Goal: Task Accomplishment & Management: Use online tool/utility

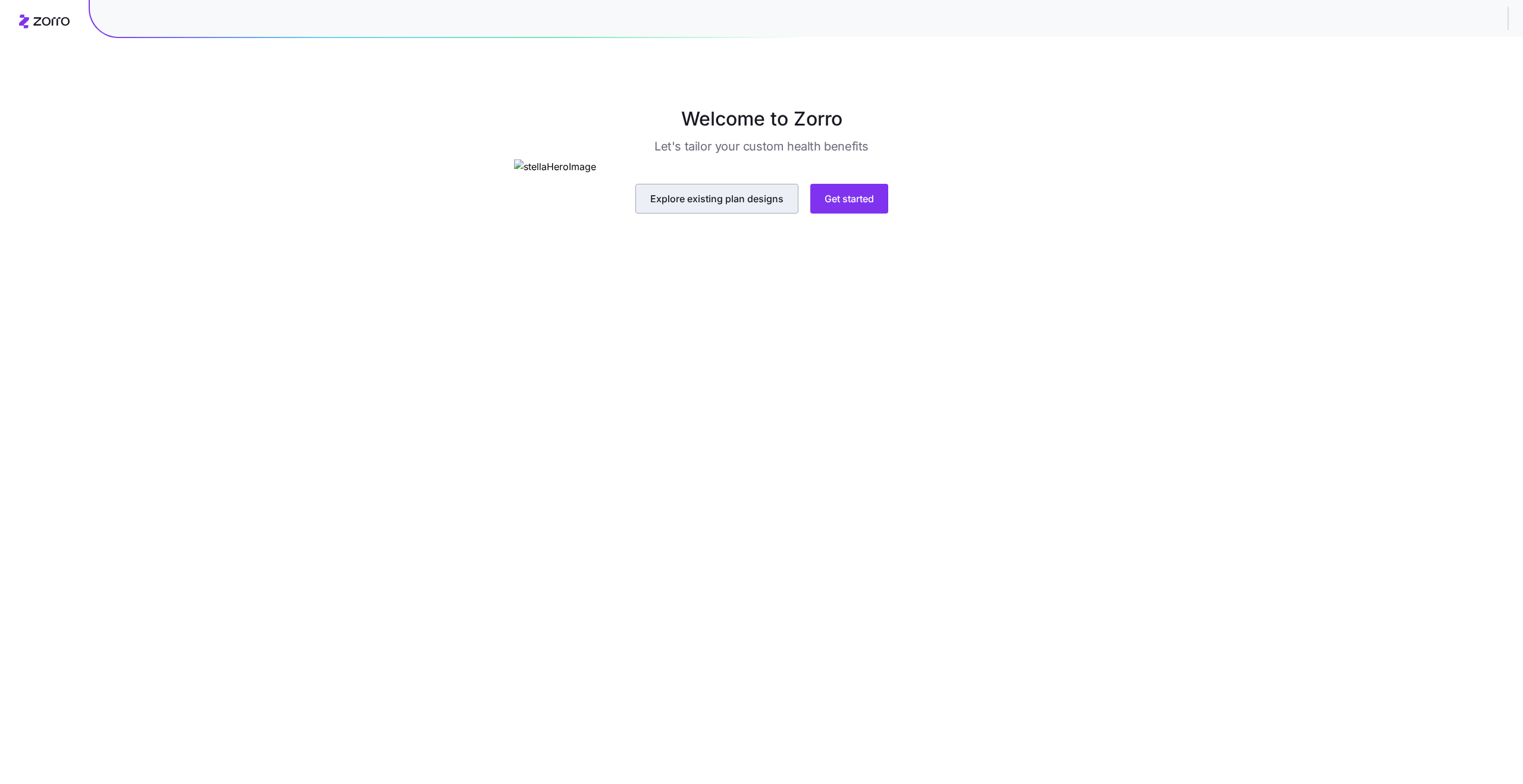
click at [727, 206] on span "Explore existing plan designs" at bounding box center [717, 199] width 133 height 14
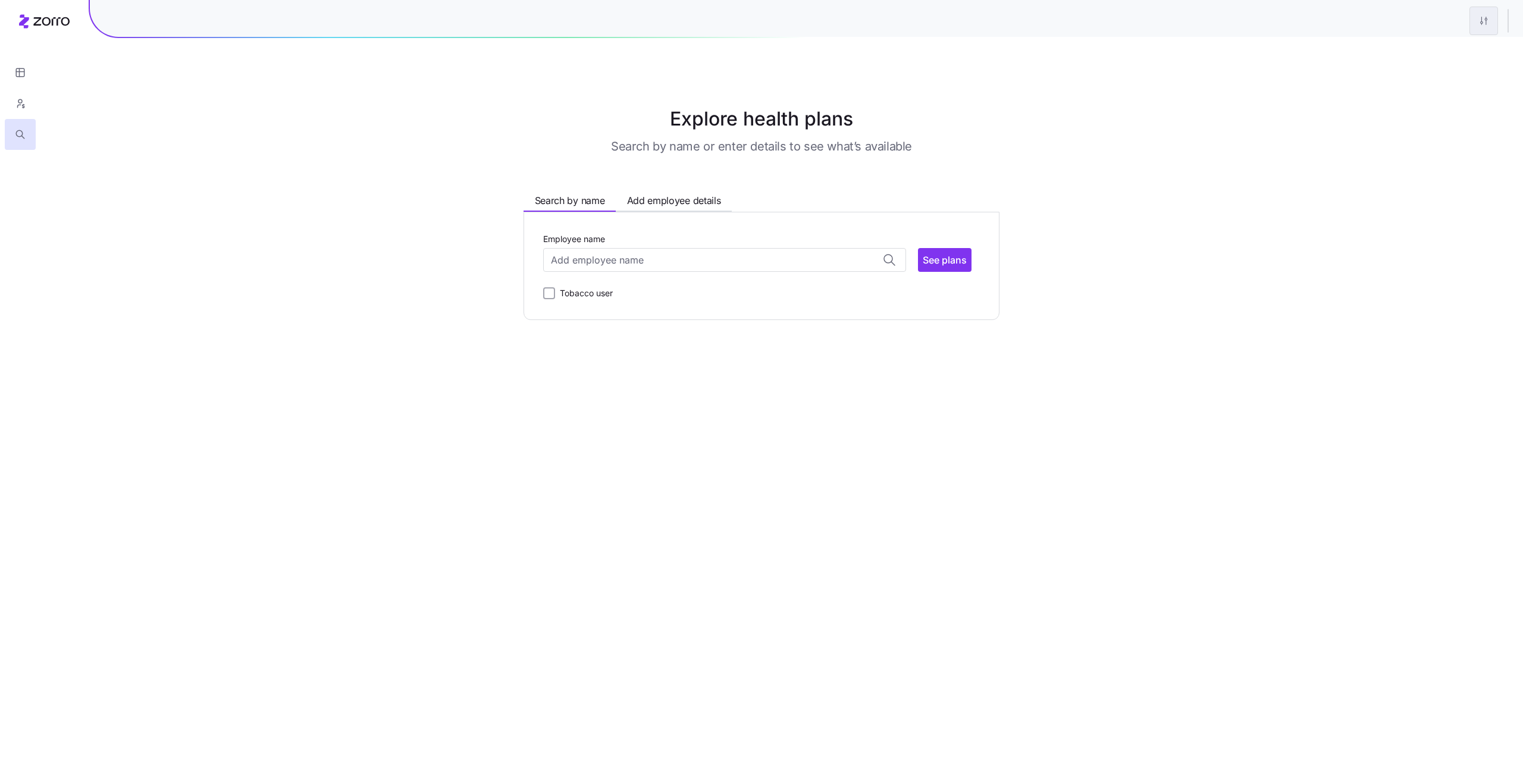
click at [1482, 24] on html "Explore health plans Search by name or enter details to see what’s available Se…" at bounding box center [761, 392] width 1523 height 784
click at [1424, 47] on div "Edit plan design" at bounding box center [1412, 52] width 63 height 13
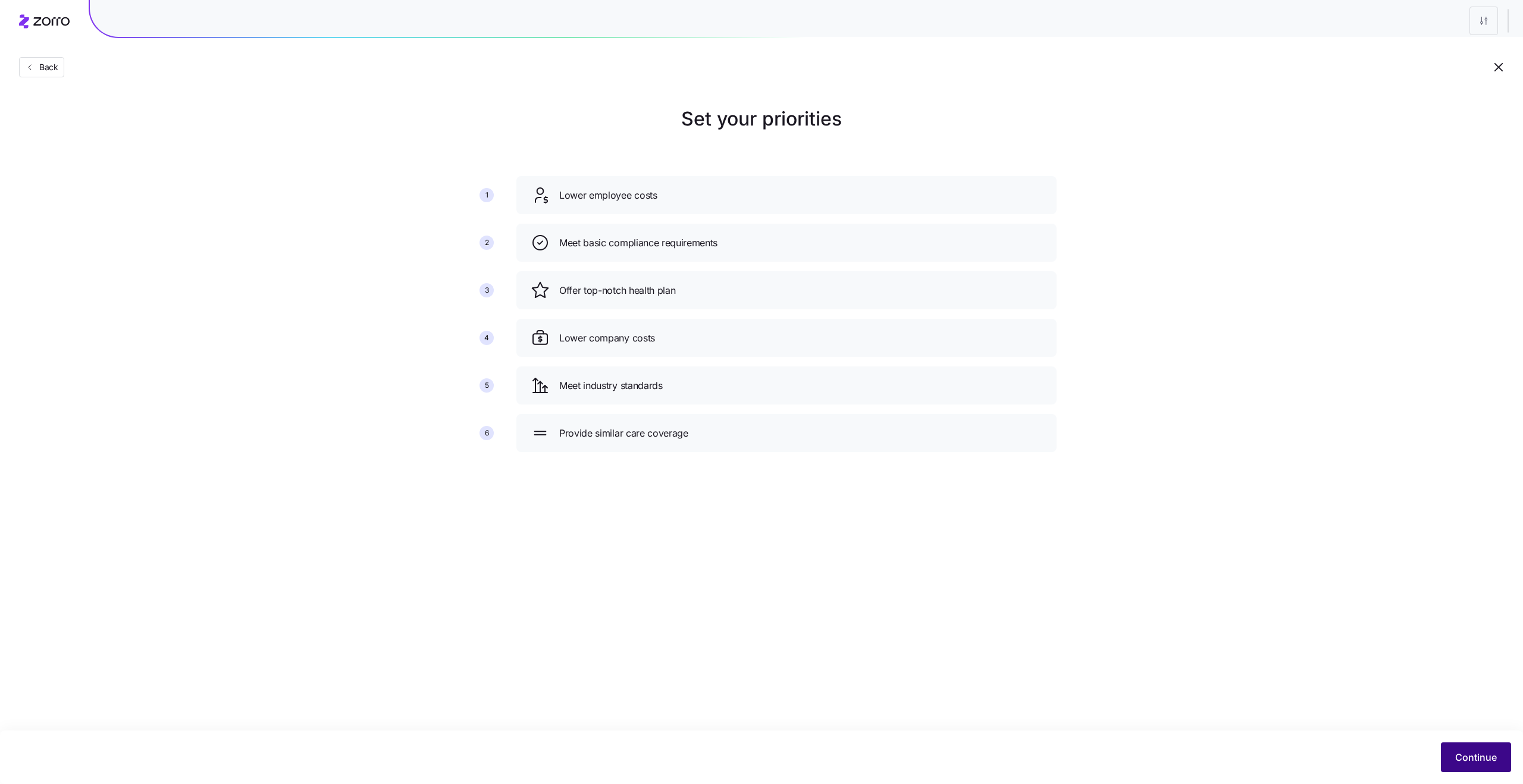
click at [1463, 758] on span "Continue" at bounding box center [1475, 757] width 42 height 14
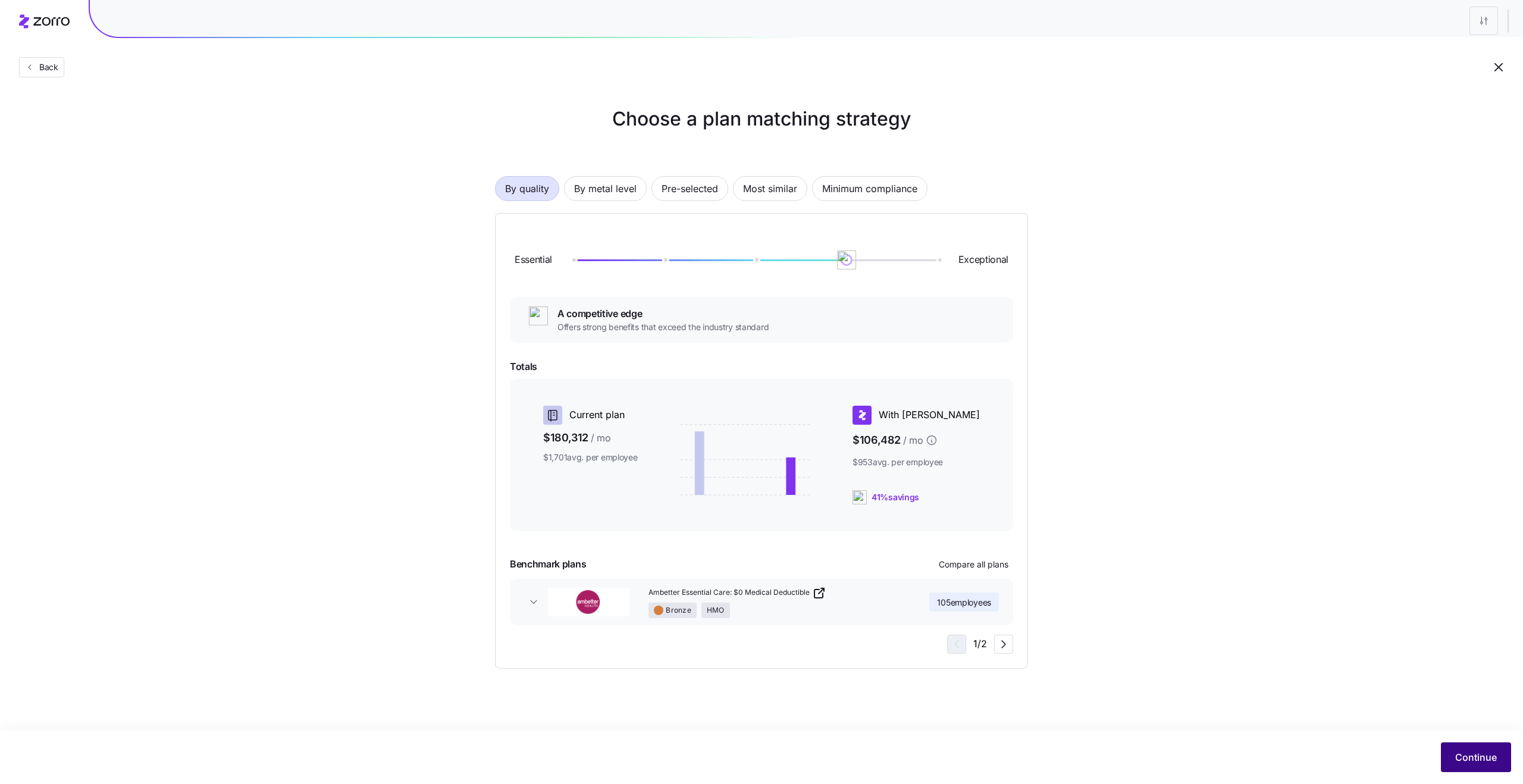
click at [1456, 750] on button "Continue" at bounding box center [1476, 757] width 70 height 30
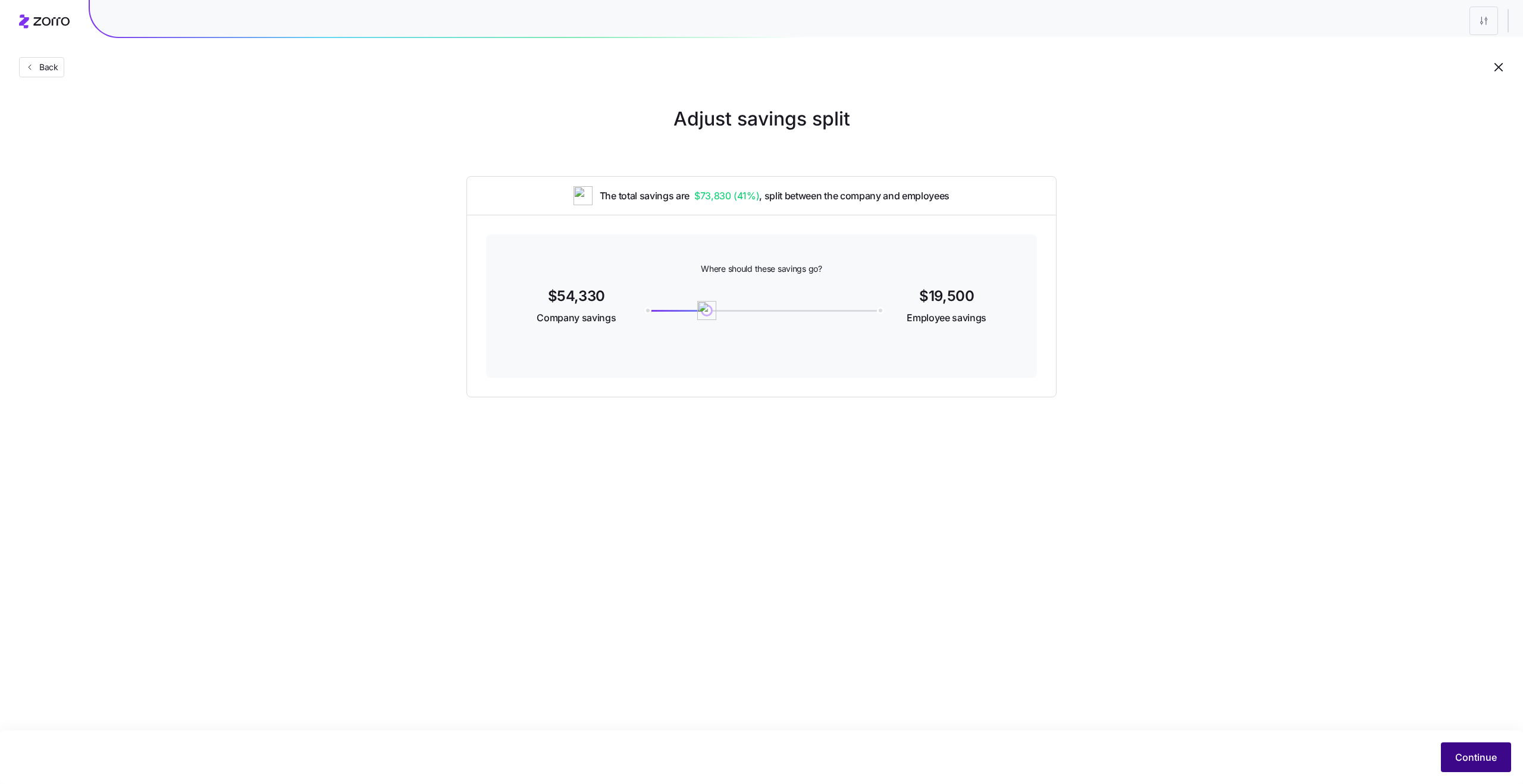
click at [1471, 762] on span "Continue" at bounding box center [1475, 757] width 42 height 14
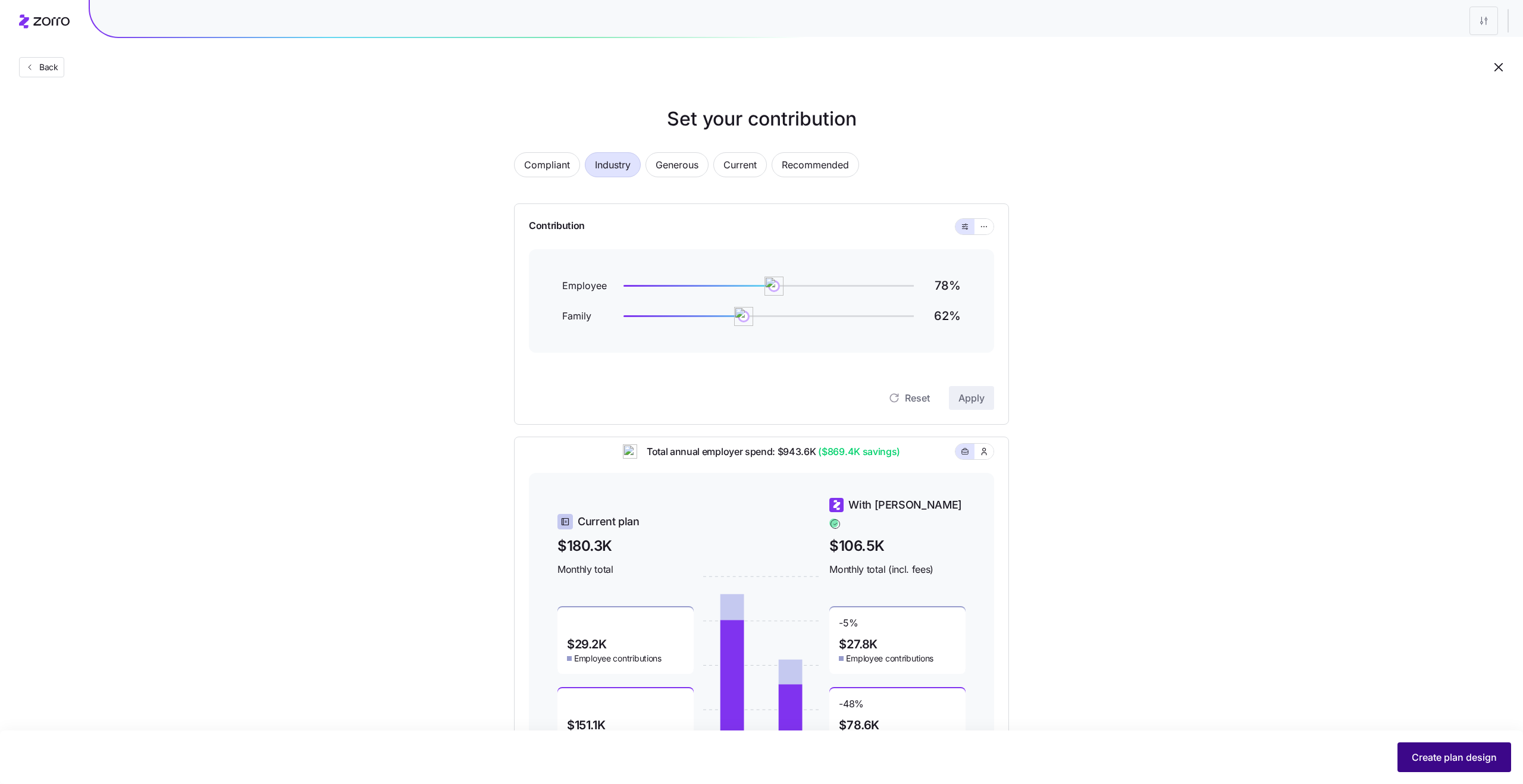
click at [1445, 764] on span "Create plan design" at bounding box center [1454, 757] width 85 height 14
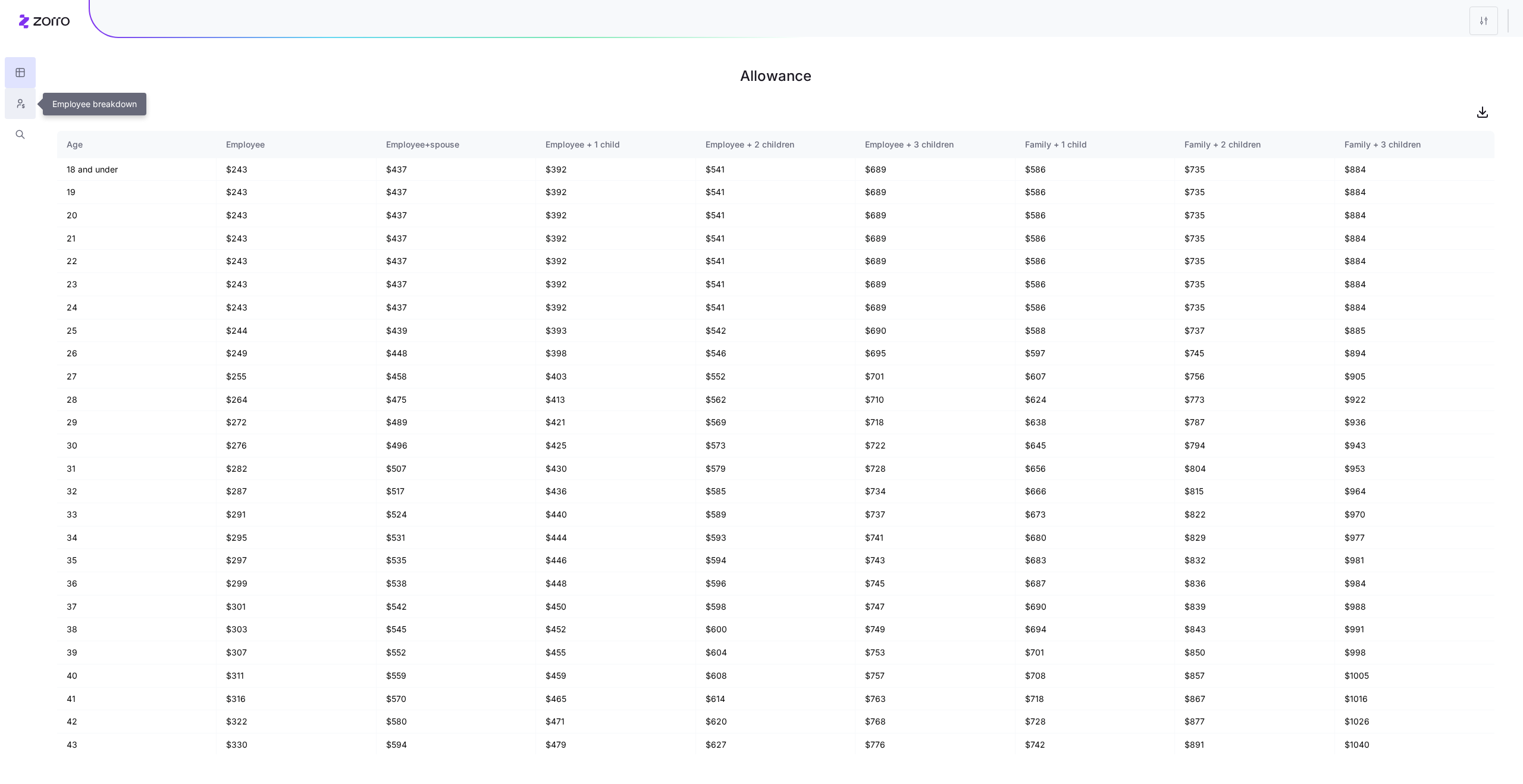
click at [29, 108] on button "button" at bounding box center [20, 103] width 31 height 31
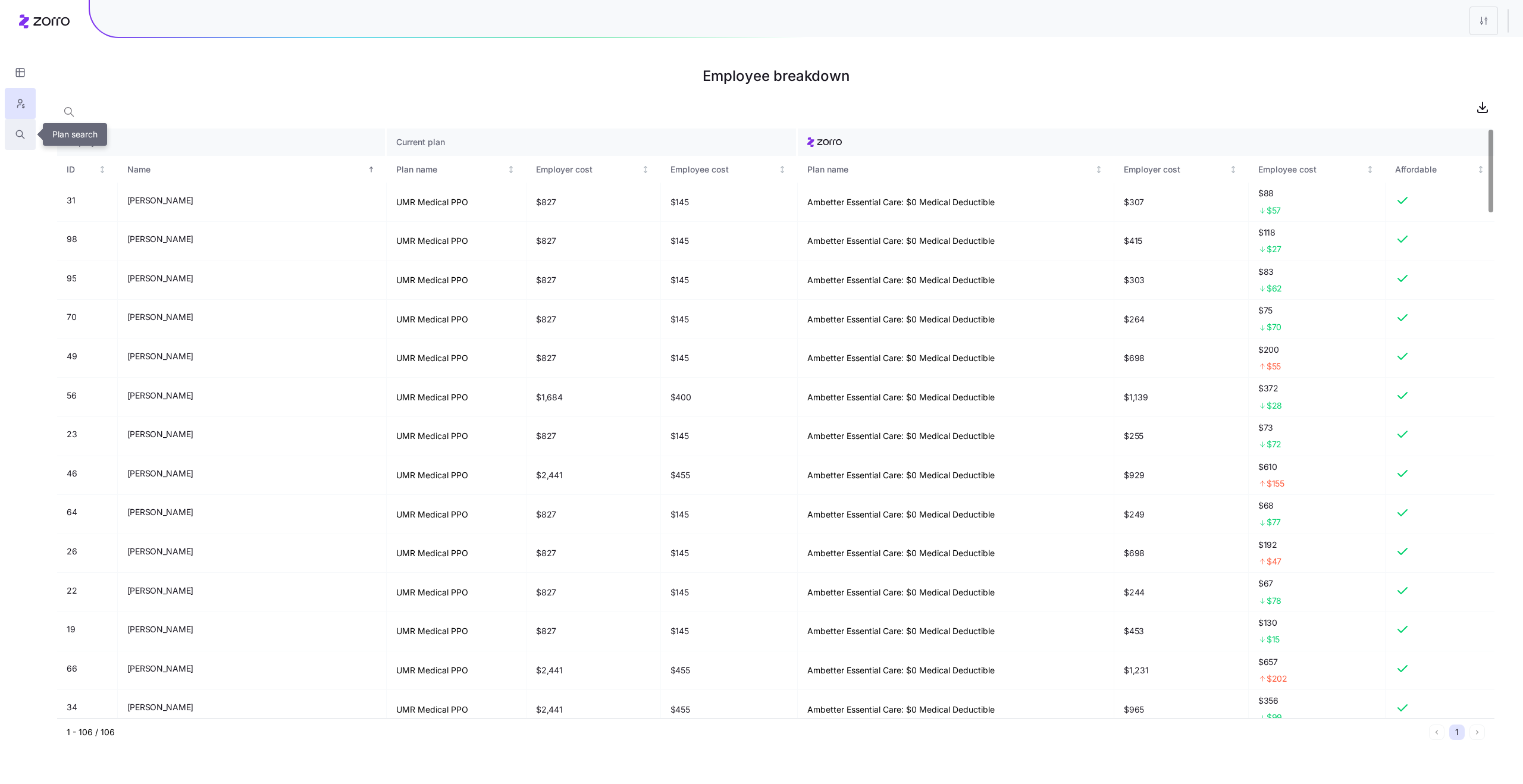
click at [28, 134] on button "button" at bounding box center [20, 134] width 31 height 31
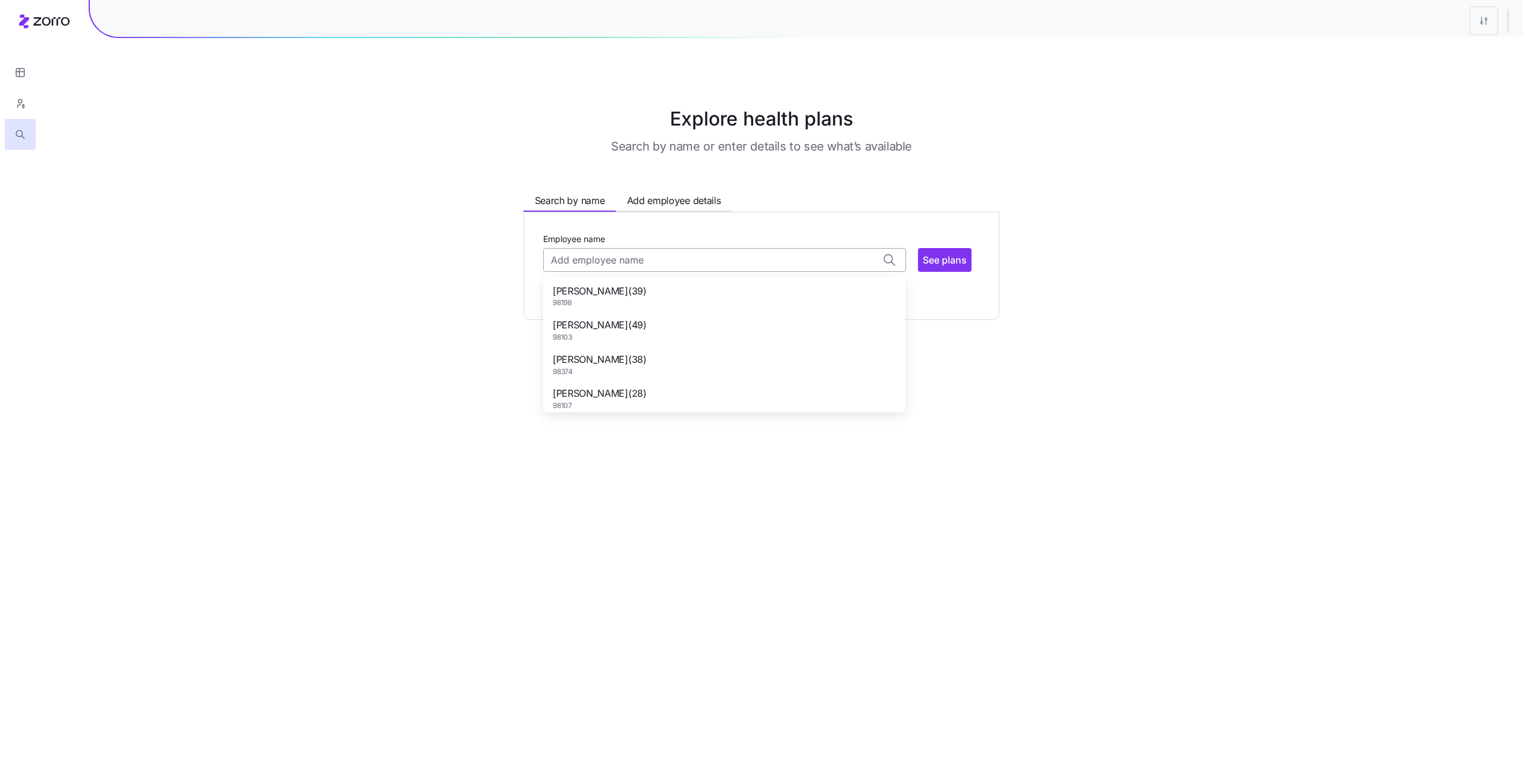
click at [582, 267] on input "Employee name" at bounding box center [724, 260] width 363 height 24
click at [598, 319] on span "GARY MERLINO ( 84 )" at bounding box center [600, 320] width 94 height 15
type input "GARY MERLINO"
click at [926, 257] on span "See plans" at bounding box center [944, 260] width 44 height 14
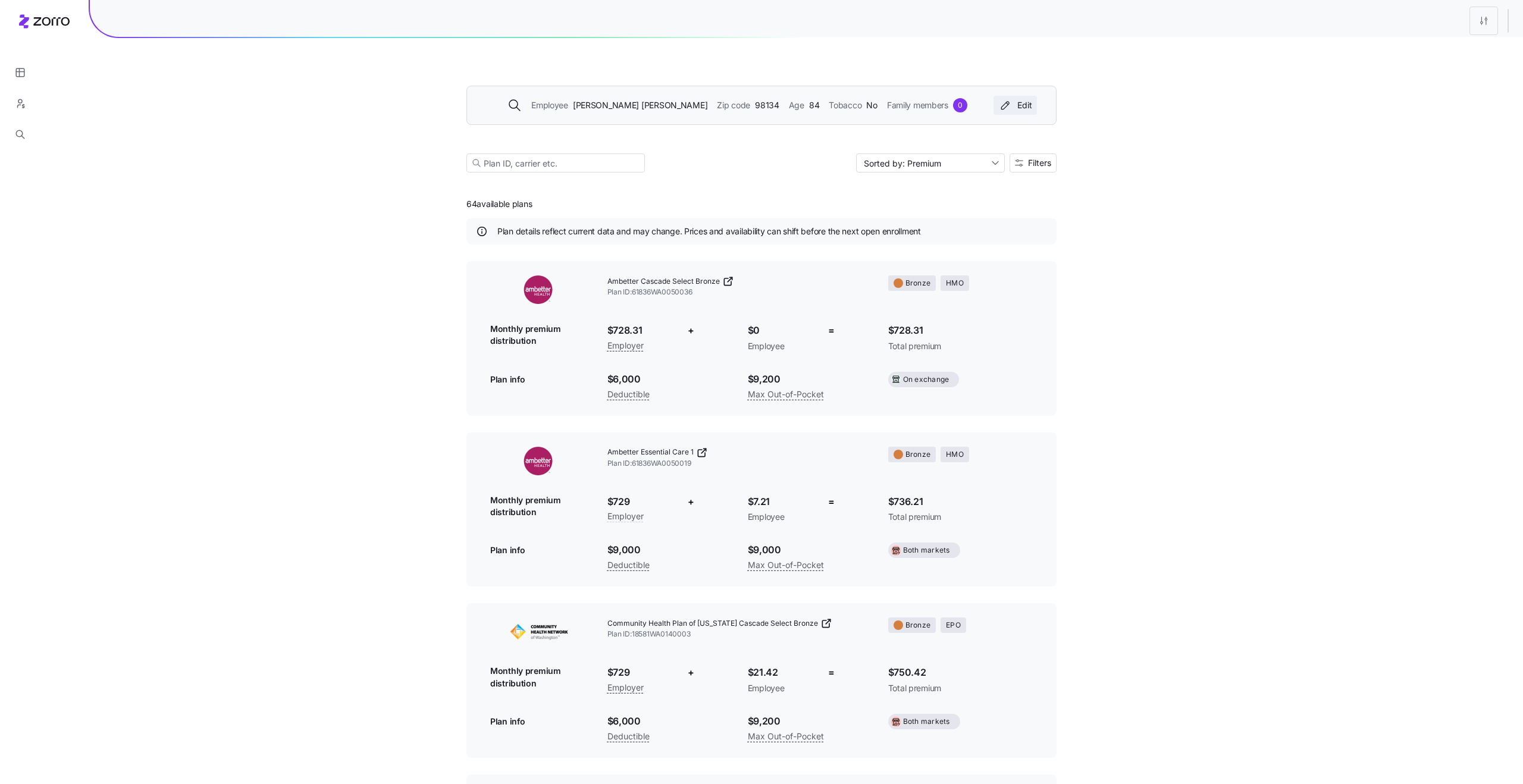
click at [1017, 110] on div "Edit" at bounding box center [1015, 105] width 34 height 12
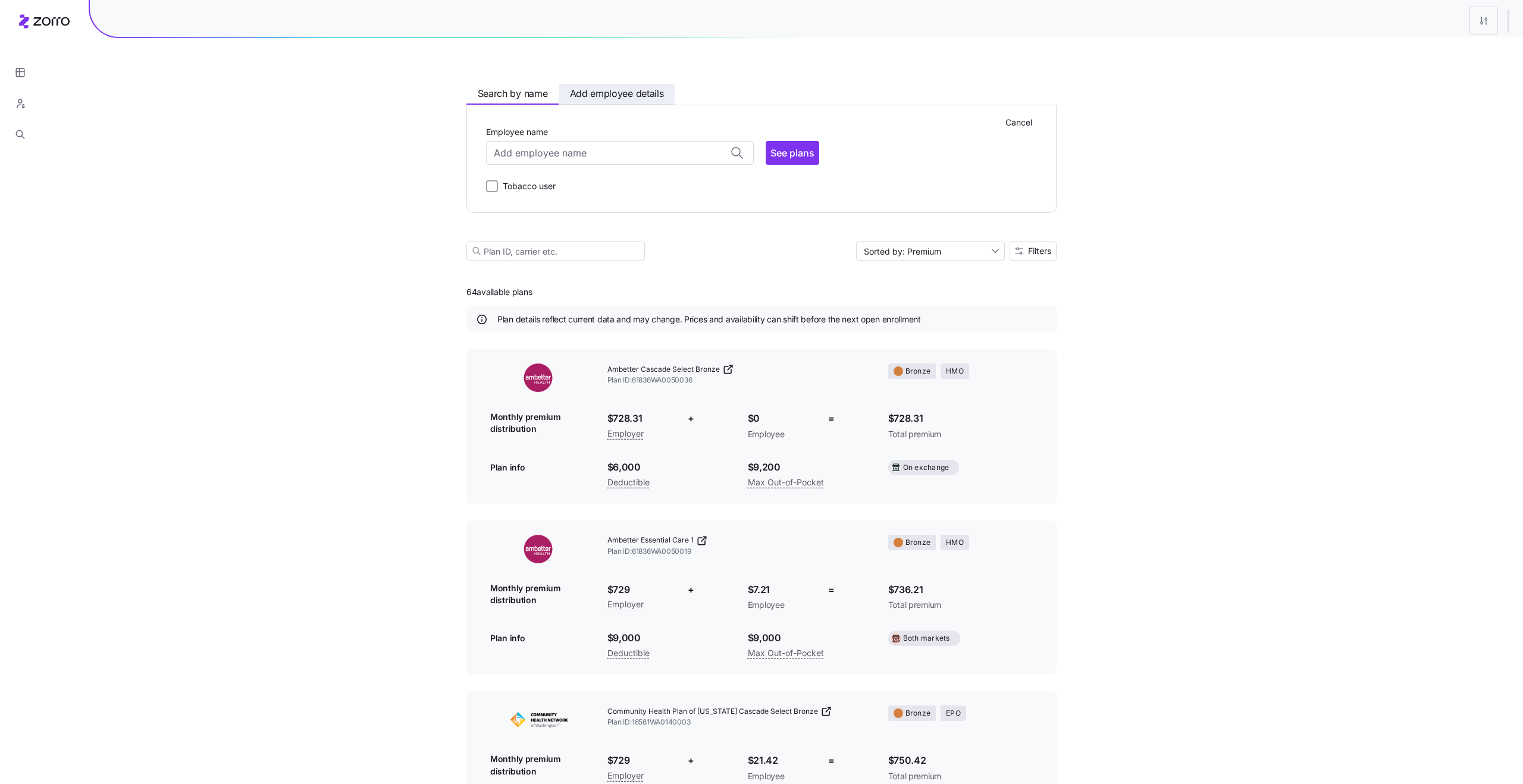
click at [629, 98] on span "Add employee details" at bounding box center [617, 93] width 94 height 15
type input "98134, King County, WA"
click at [520, 99] on span "Search by name" at bounding box center [513, 93] width 70 height 15
click at [421, 162] on div "Search by name Add employee details Cancel Employee name ADAM GAUNT ( 39 ) 9819…" at bounding box center [761, 594] width 1523 height 1188
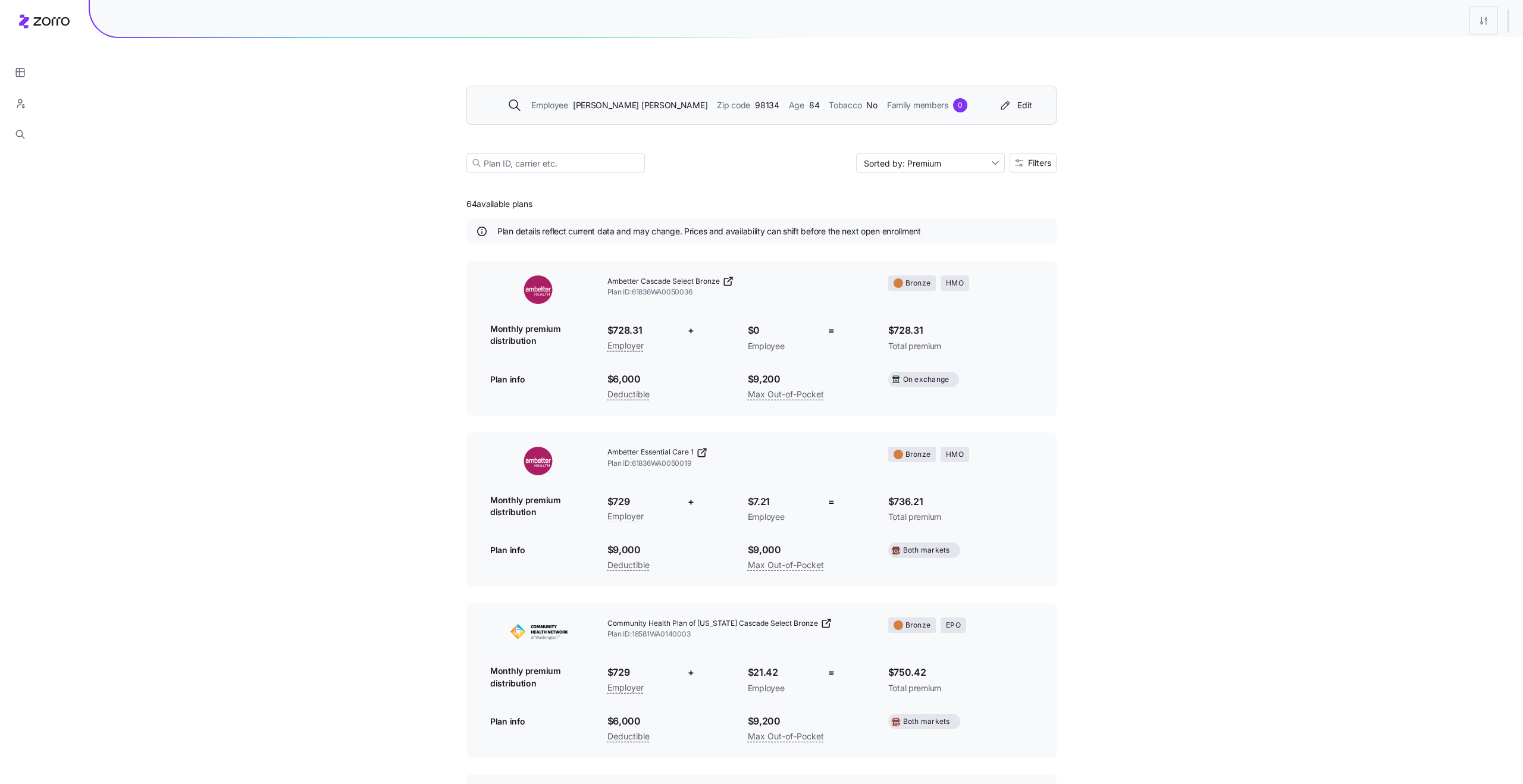
click at [809, 103] on span "84" at bounding box center [814, 105] width 10 height 13
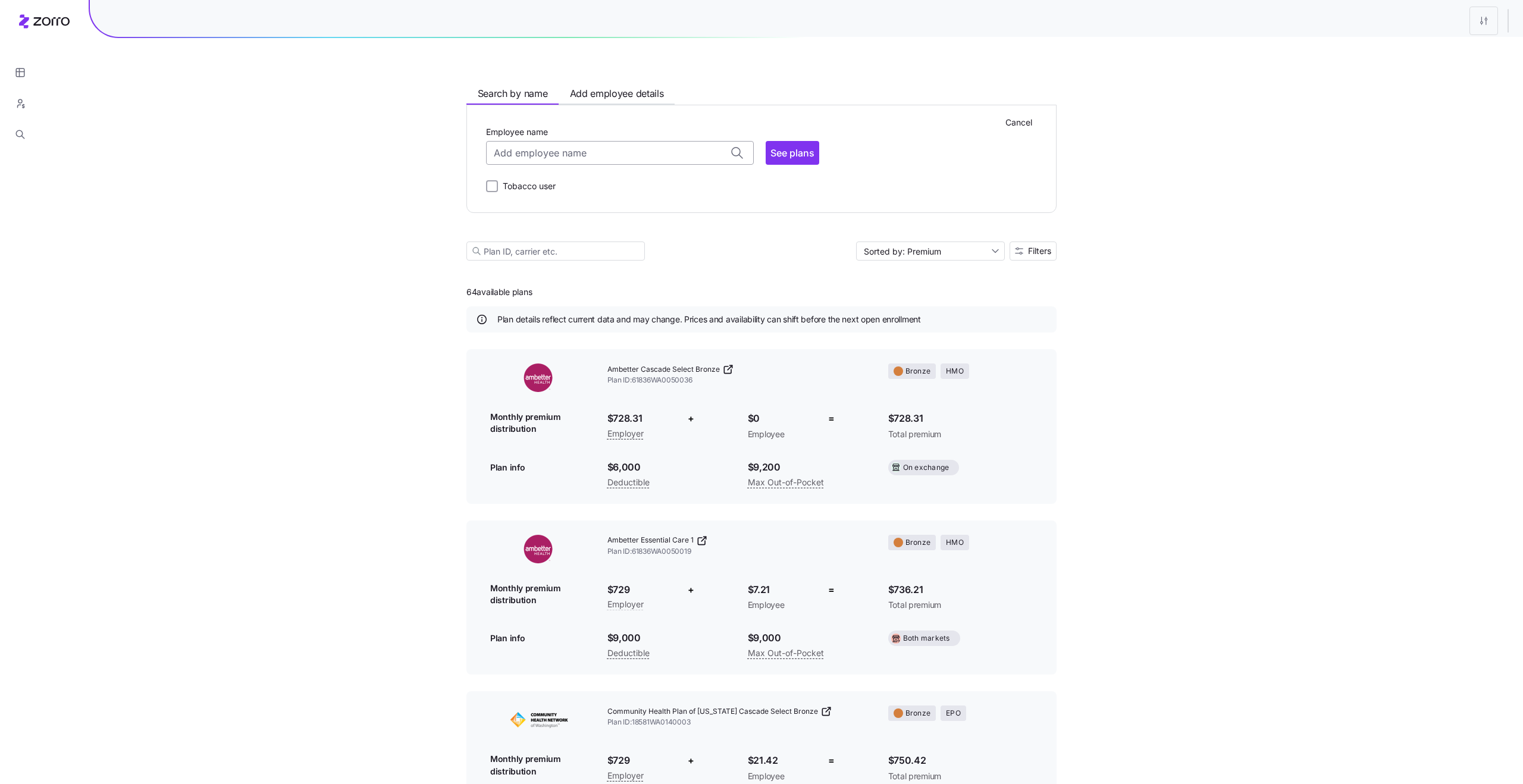
click at [598, 161] on input "Employee name" at bounding box center [620, 152] width 268 height 24
click at [573, 237] on span "BECKIE FEUERBORN ( 62 )" at bounding box center [542, 245] width 94 height 15
type input "BECKIE FEUERBORN"
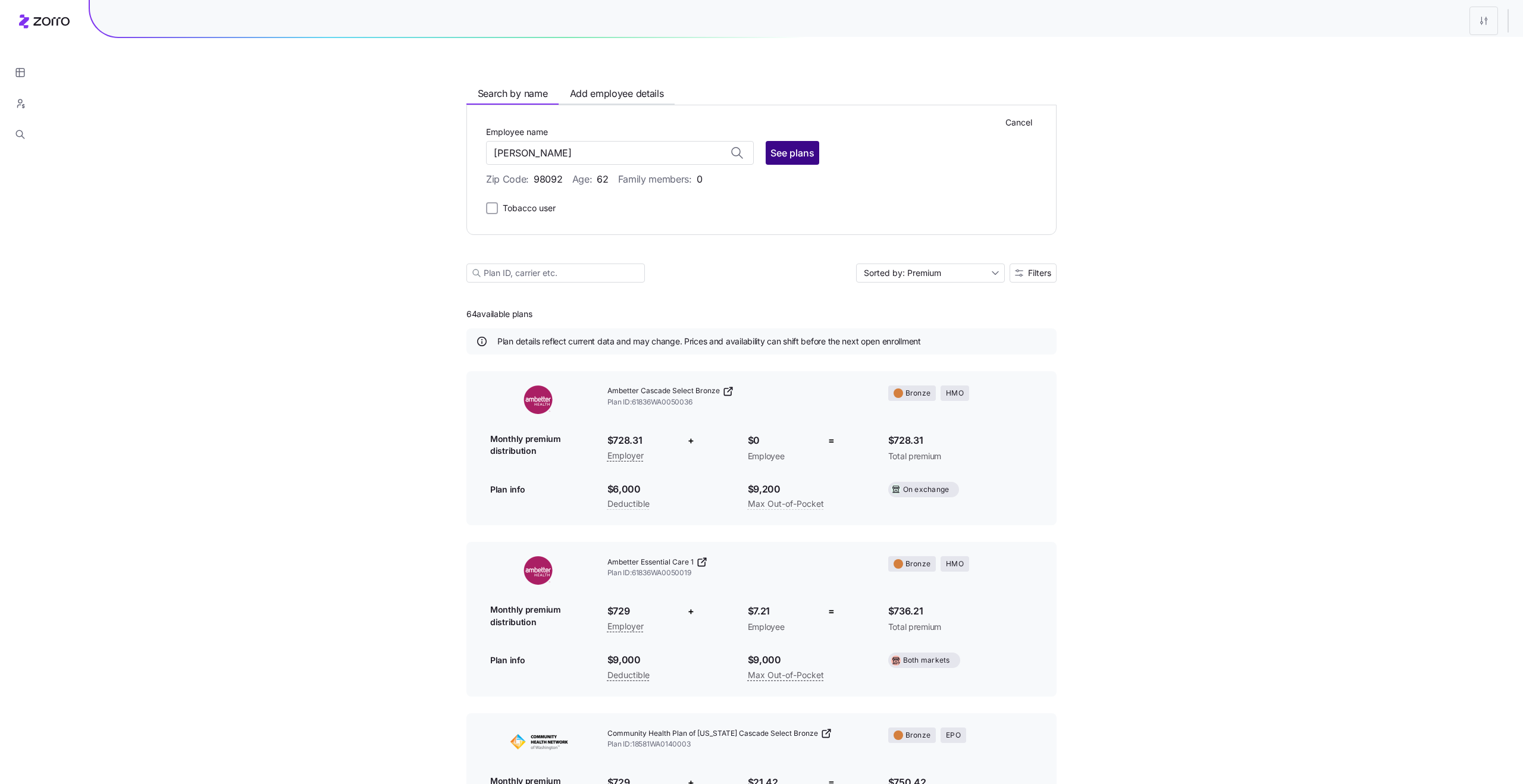
click at [801, 154] on span "See plans" at bounding box center [792, 153] width 44 height 14
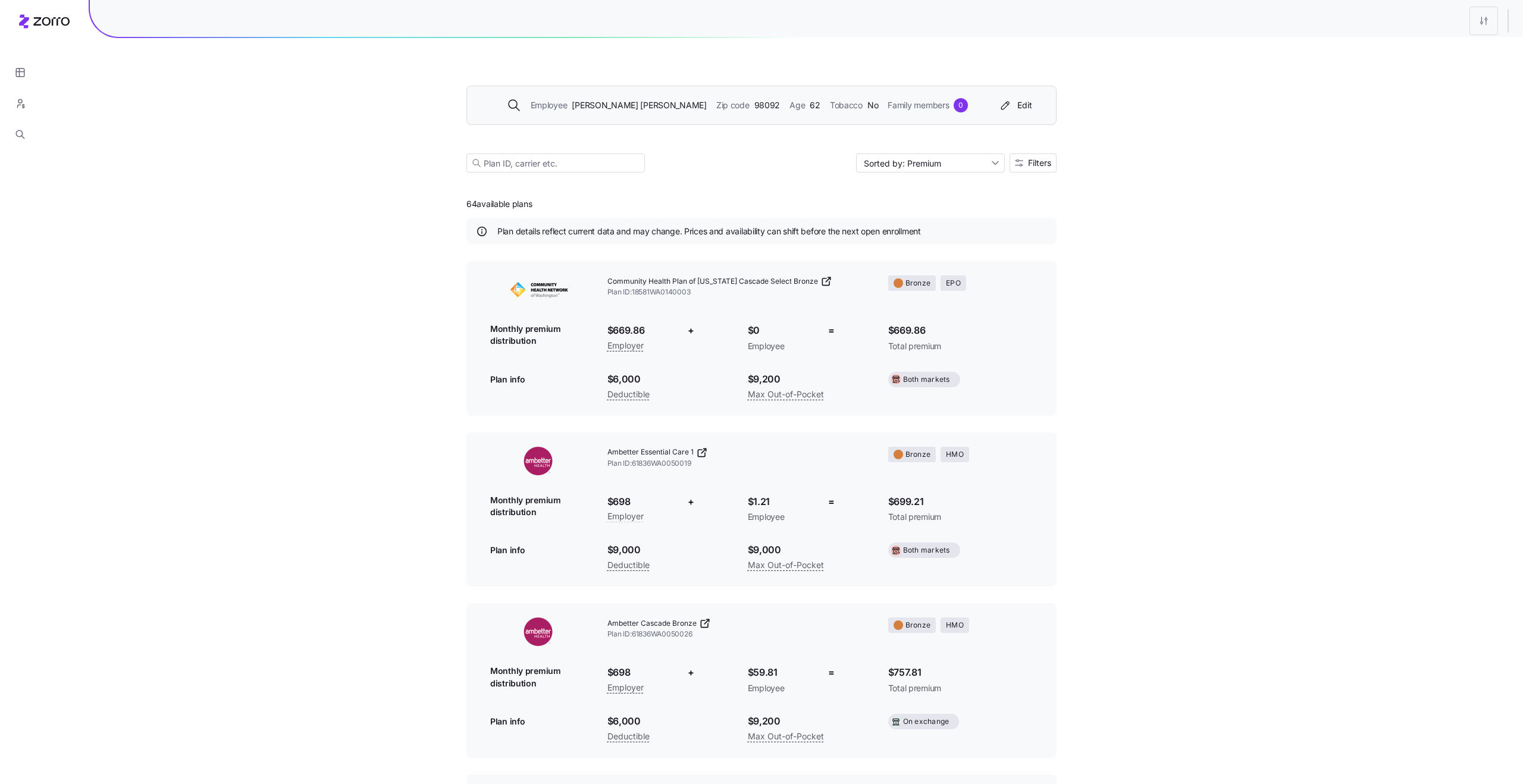
click at [754, 91] on div "Employee BECKIE FEUERBORN Zip code 98092 Age 62 Tobacco No Family members 0 Edit" at bounding box center [761, 105] width 590 height 39
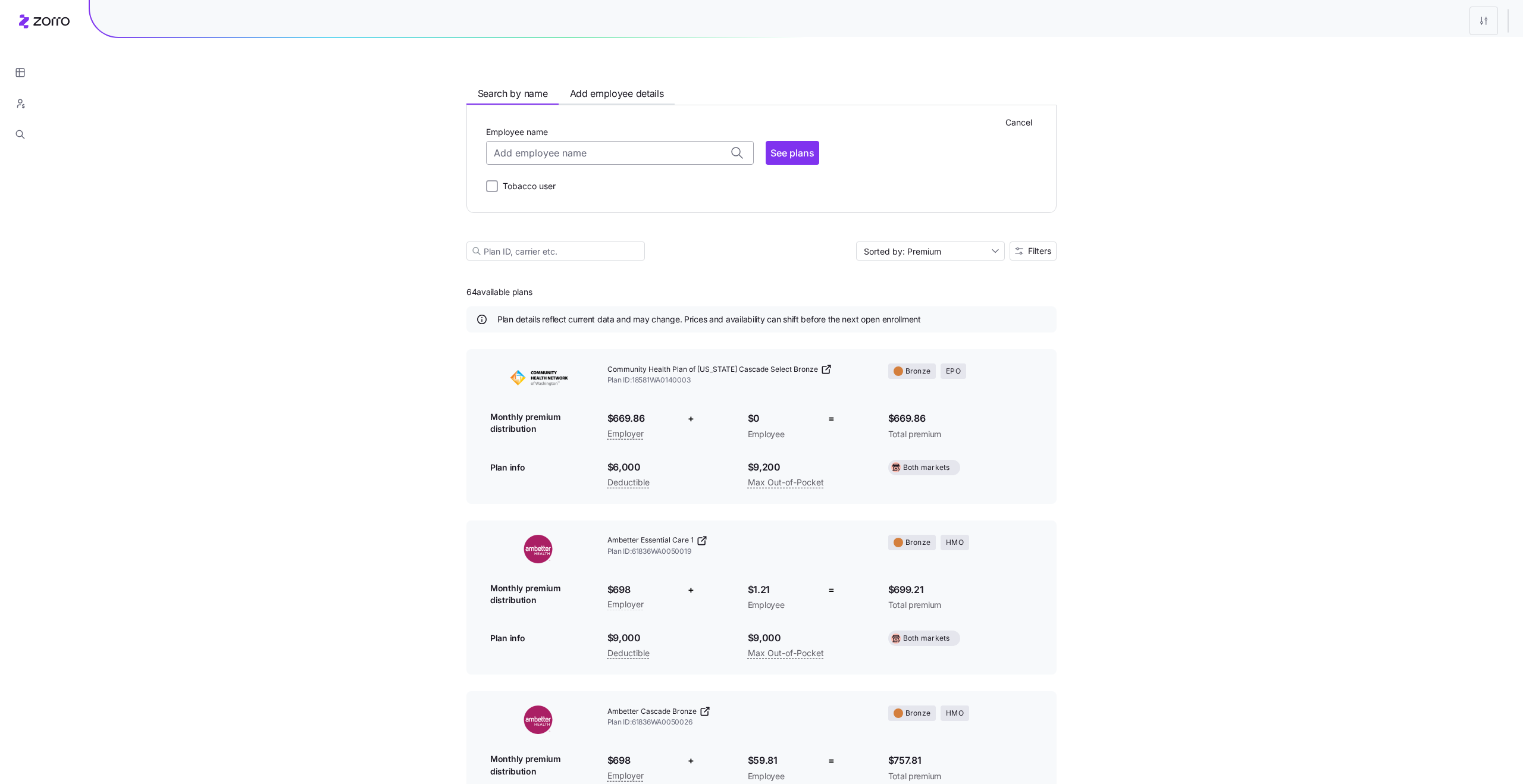
click at [694, 160] on input "Employee name" at bounding box center [620, 152] width 268 height 24
click at [659, 183] on div "ADAM GAUNT ( 39 ) 98198" at bounding box center [619, 189] width 262 height 34
type input "ADAM GAUNT"
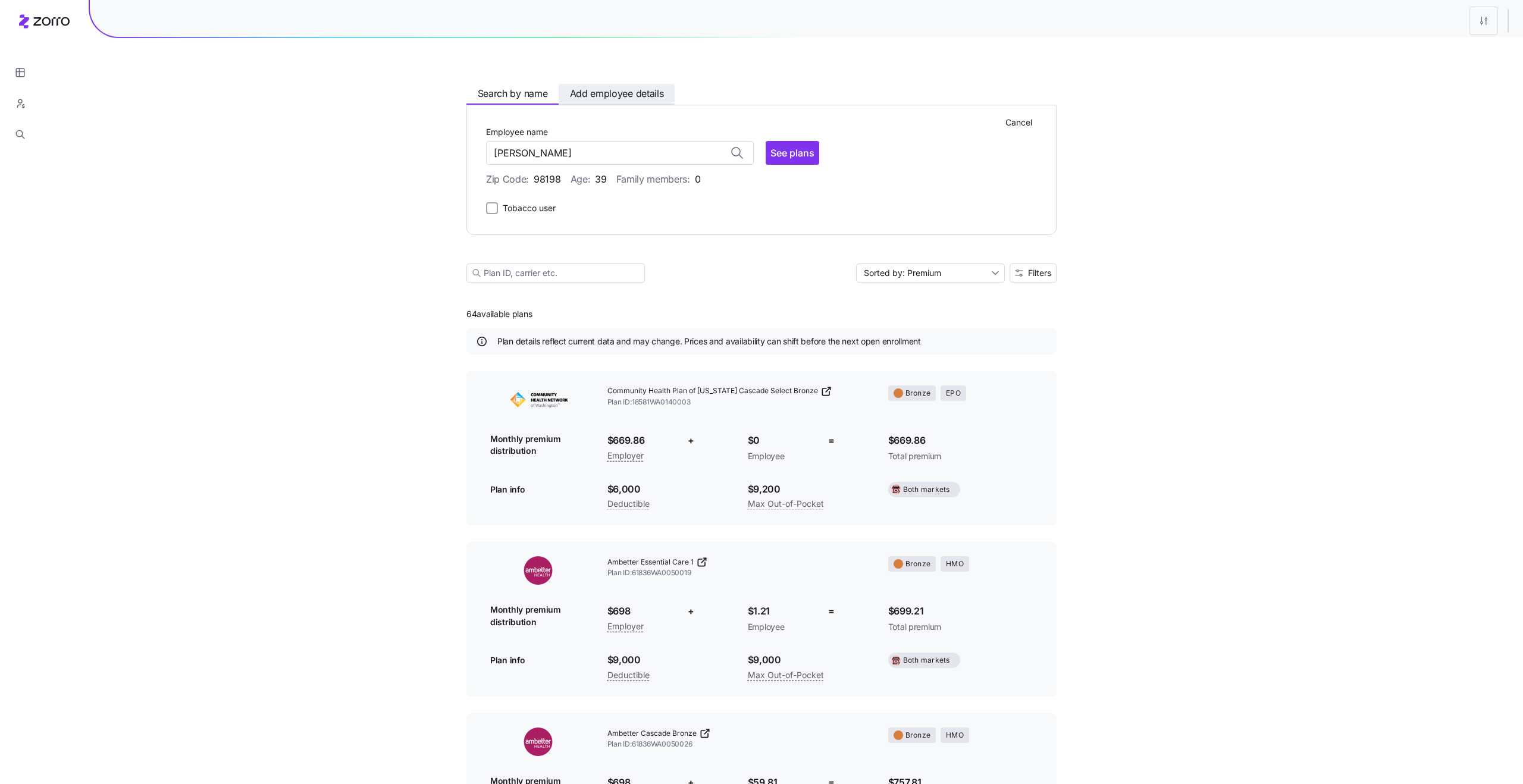
click at [628, 101] on button "Add employee details" at bounding box center [617, 93] width 116 height 19
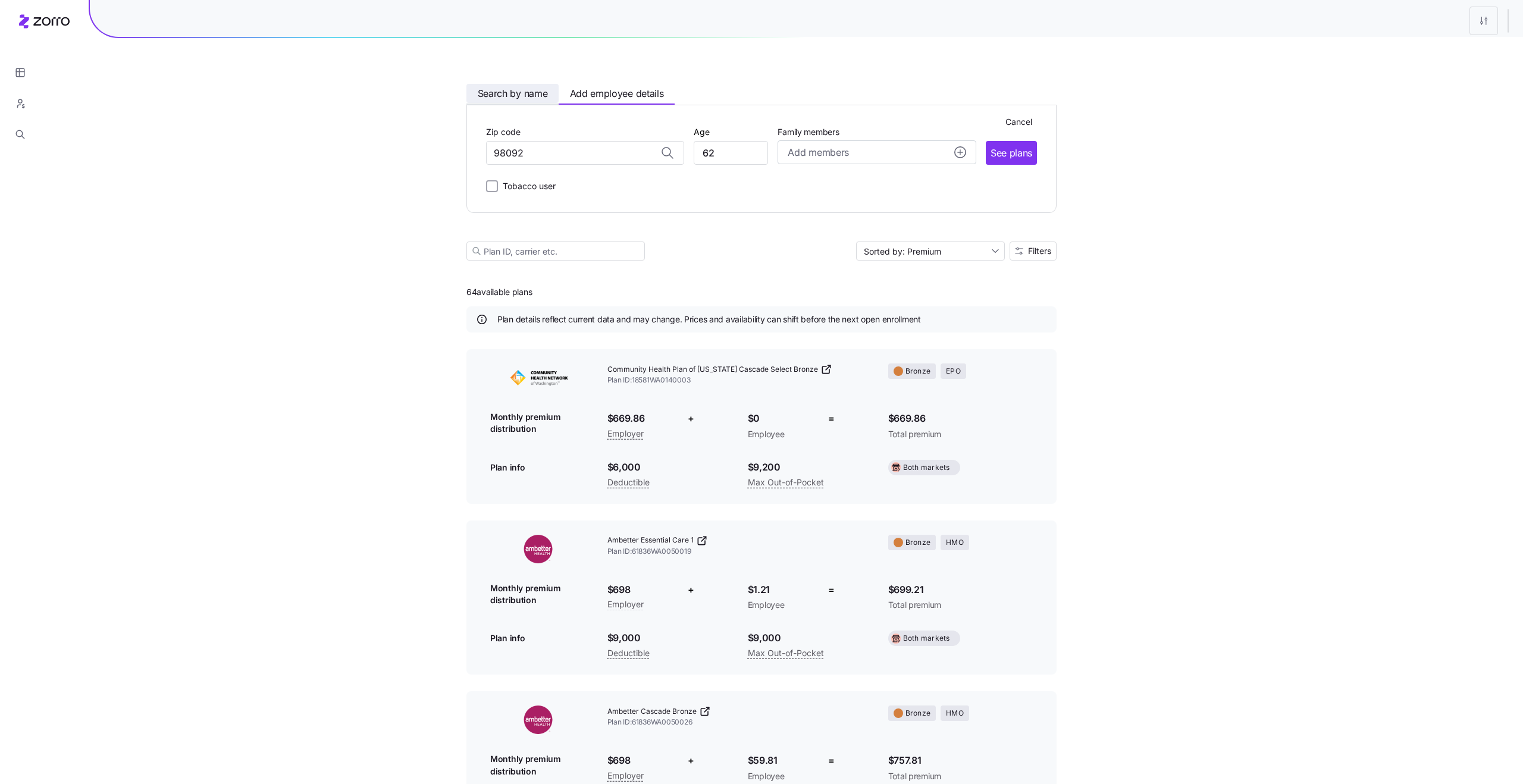
click at [539, 95] on span "Search by name" at bounding box center [513, 93] width 70 height 15
click at [549, 160] on input "Employee name" at bounding box center [620, 152] width 268 height 24
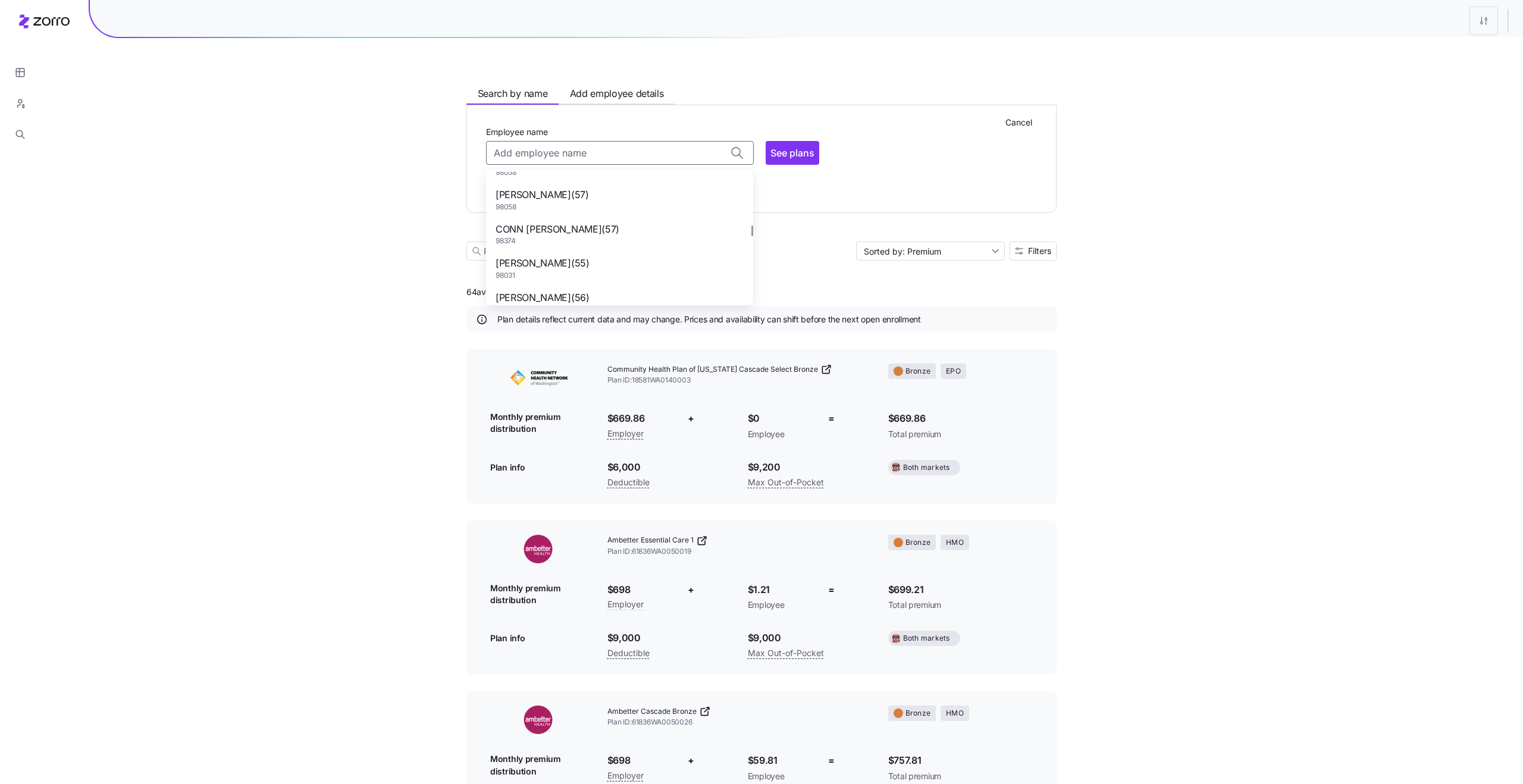
scroll to position [1065, 0]
click at [588, 263] on span "98102" at bounding box center [541, 261] width 92 height 10
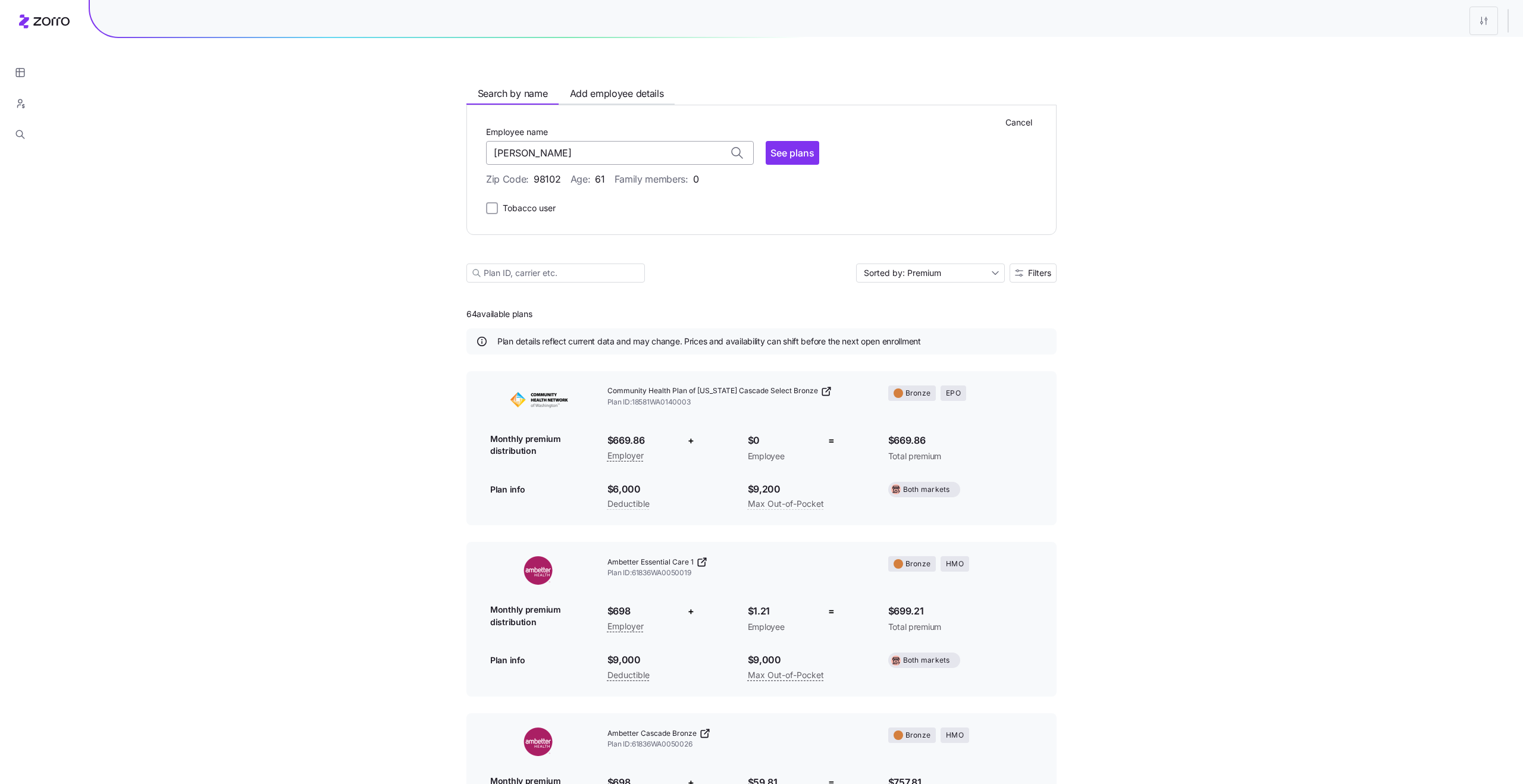
click at [667, 162] on input "DORYANN RANDALL" at bounding box center [620, 152] width 268 height 24
type input "d"
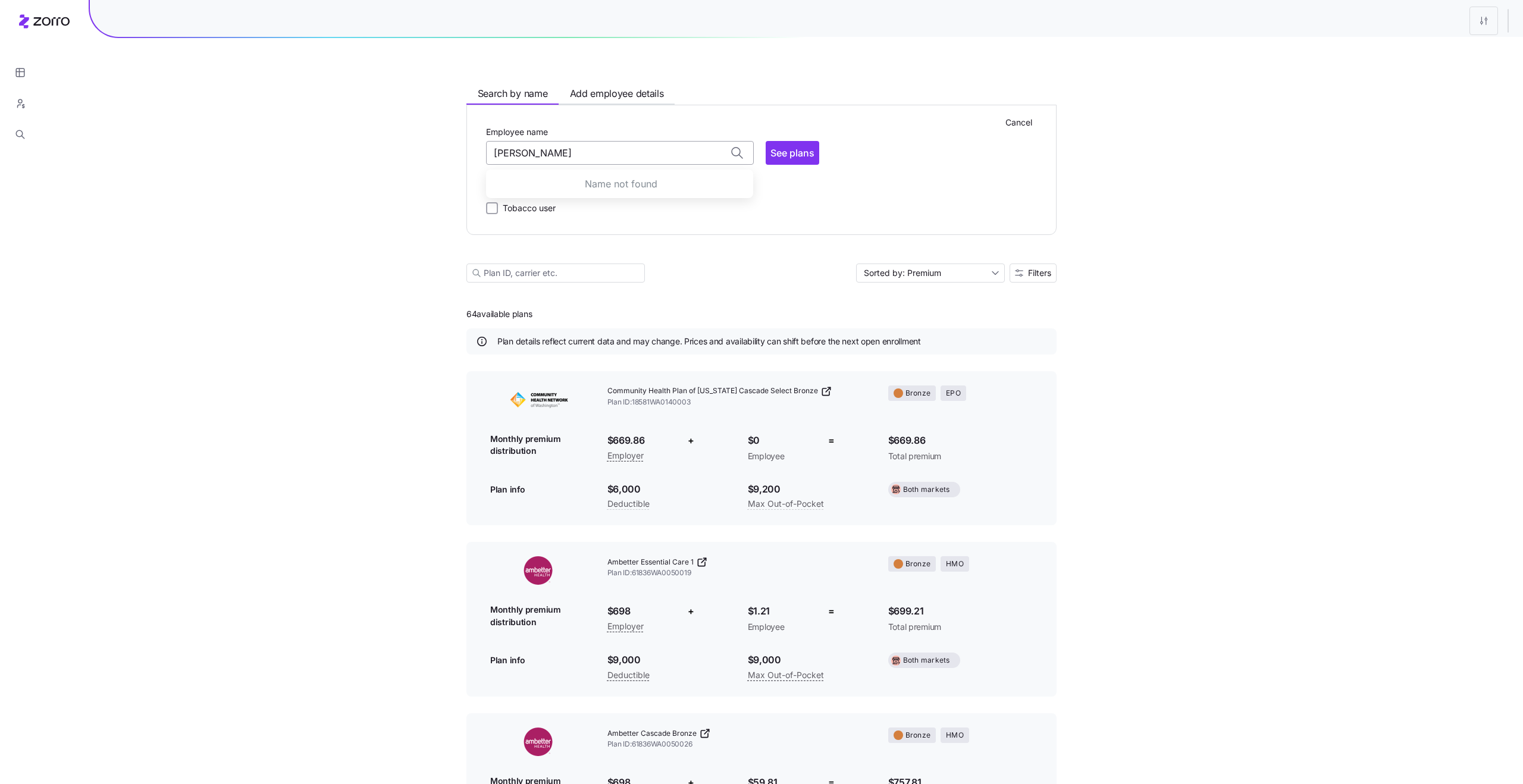
click at [671, 162] on input "DORYANN RANDALLr" at bounding box center [620, 152] width 268 height 24
type input "DORYANN RANDALL"
click at [653, 163] on input "DORYANN RANDALL" at bounding box center [620, 152] width 268 height 24
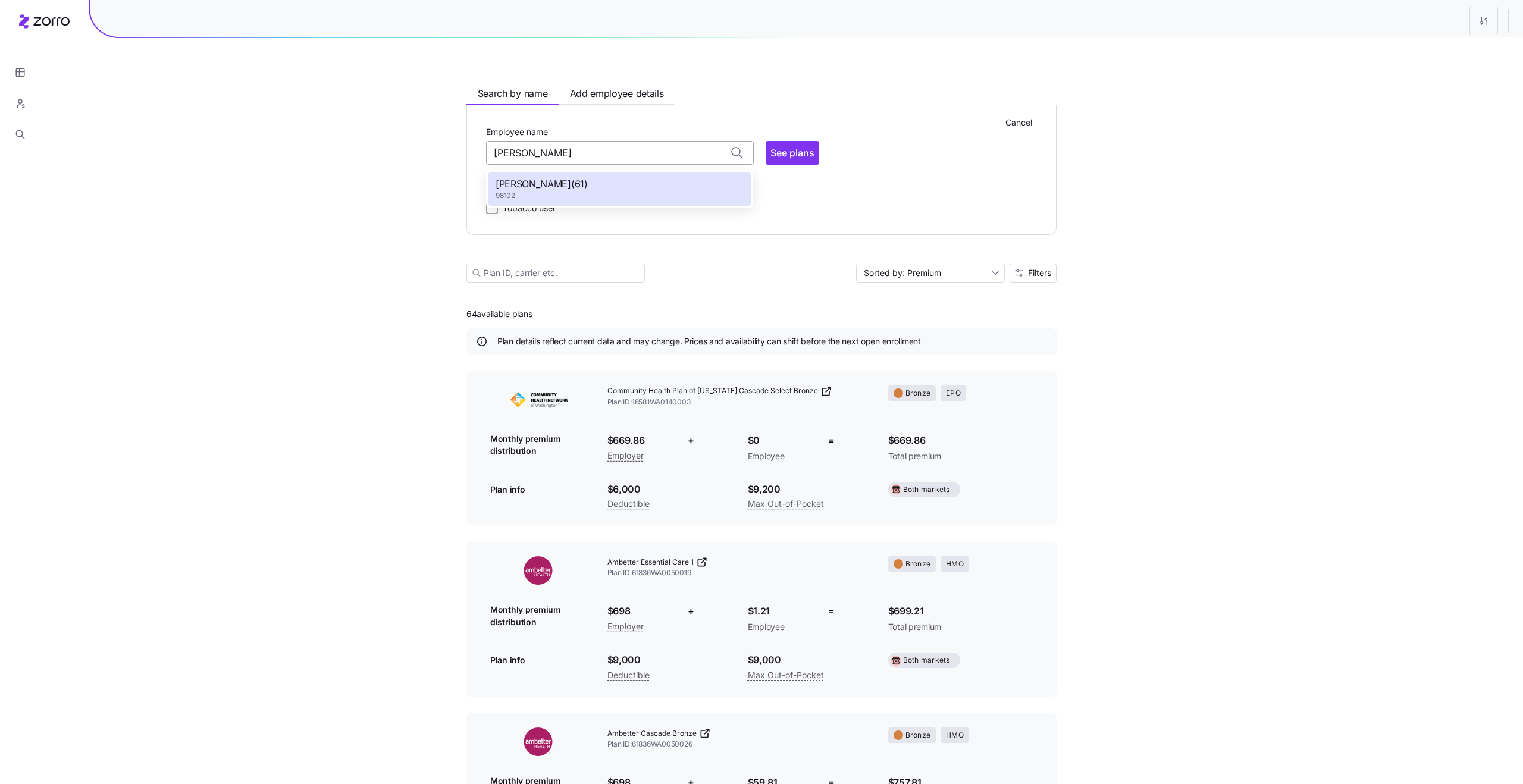
click at [653, 163] on input "DORYANN RANDALL" at bounding box center [620, 152] width 268 height 24
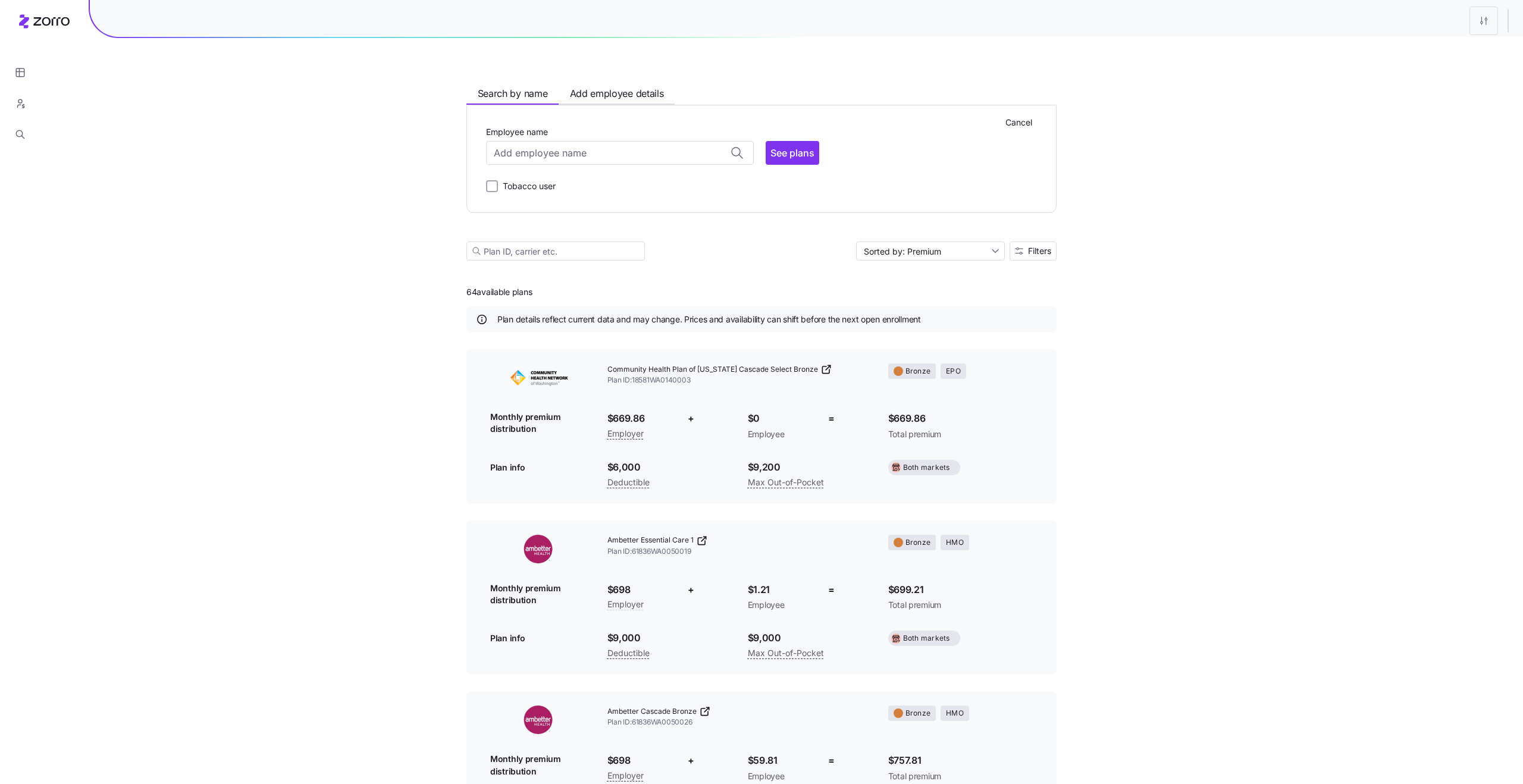
click at [744, 133] on div "Employee name" at bounding box center [620, 144] width 268 height 40
click at [614, 148] on input "Employee name" at bounding box center [620, 152] width 268 height 24
click at [577, 277] on div "BRIAN GABELEIN ( 42 ) 98260" at bounding box center [619, 291] width 262 height 34
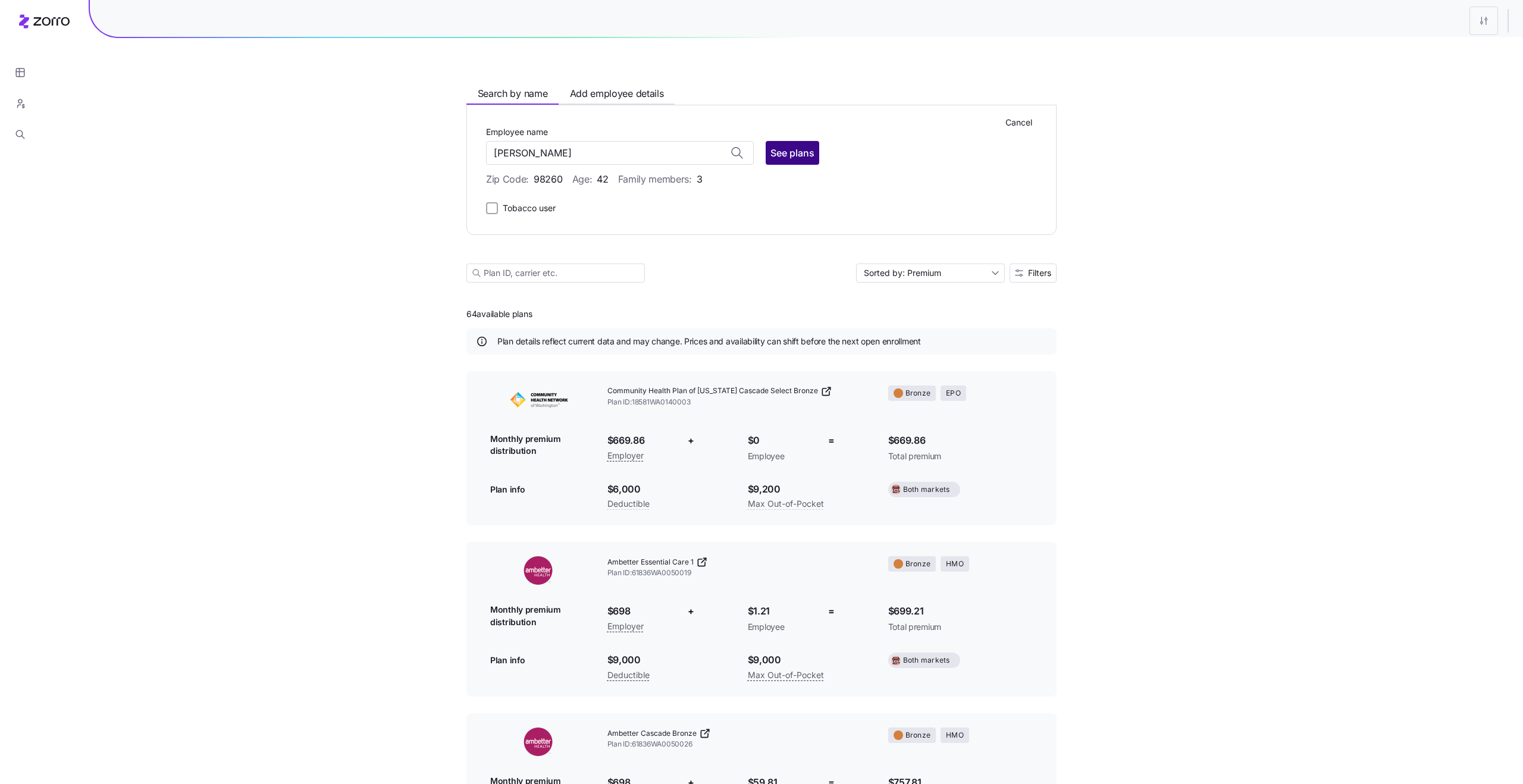
type input "BRIAN GABELEIN"
click at [787, 154] on span "See plans" at bounding box center [792, 153] width 44 height 14
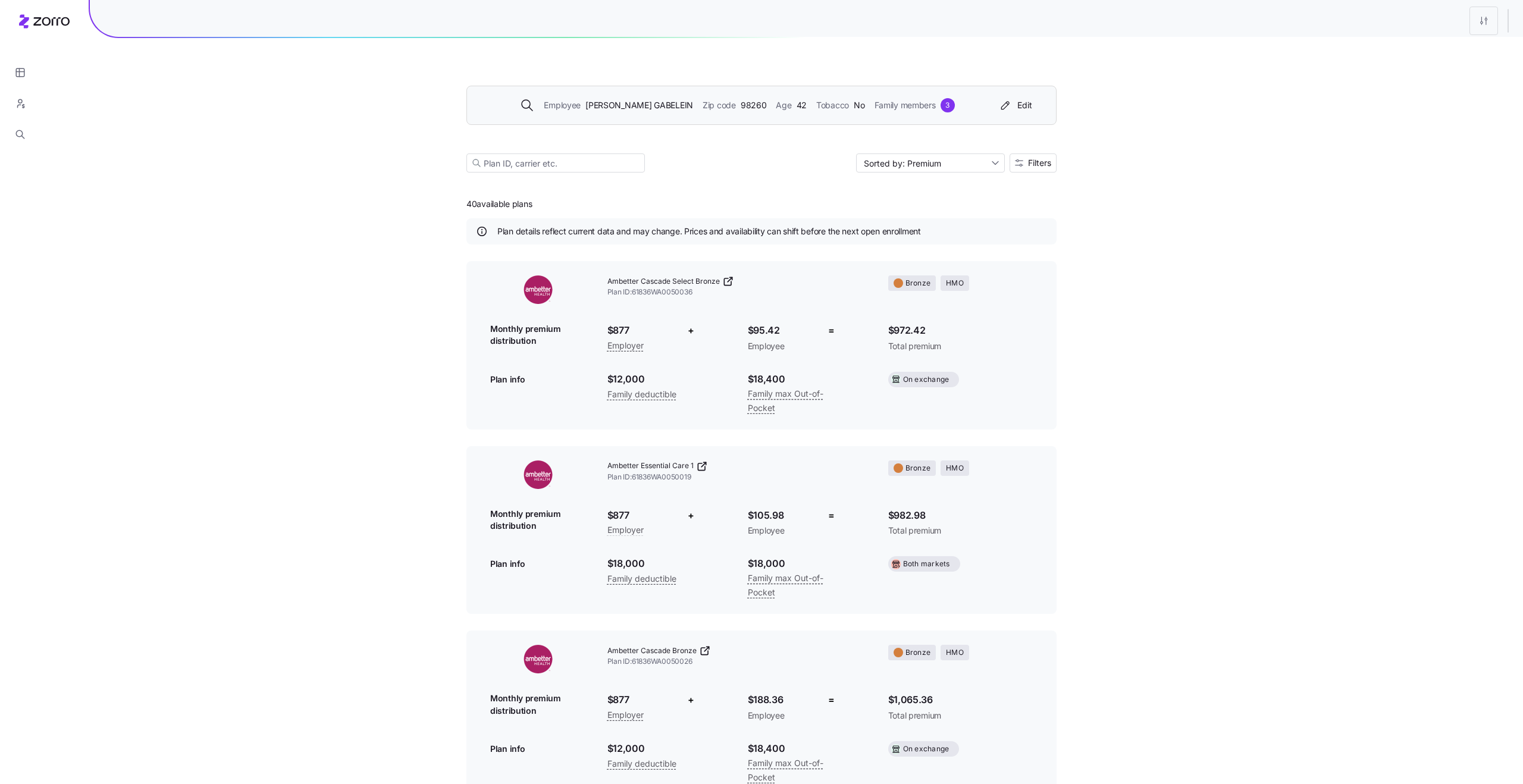
click at [741, 110] on span "98260" at bounding box center [753, 105] width 26 height 13
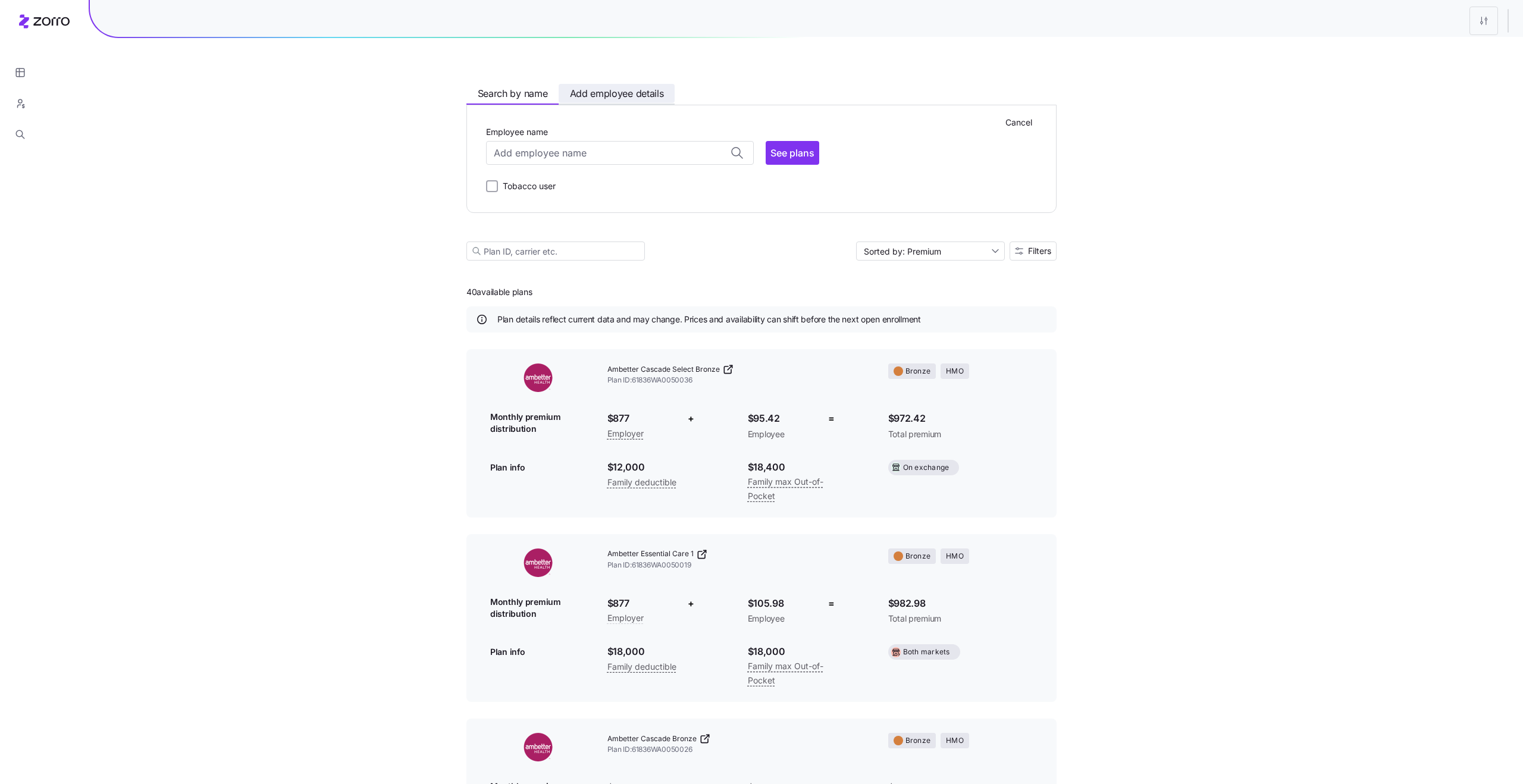
click at [597, 96] on span "Add employee details" at bounding box center [617, 93] width 94 height 15
click at [874, 152] on span "family members" at bounding box center [842, 152] width 72 height 14
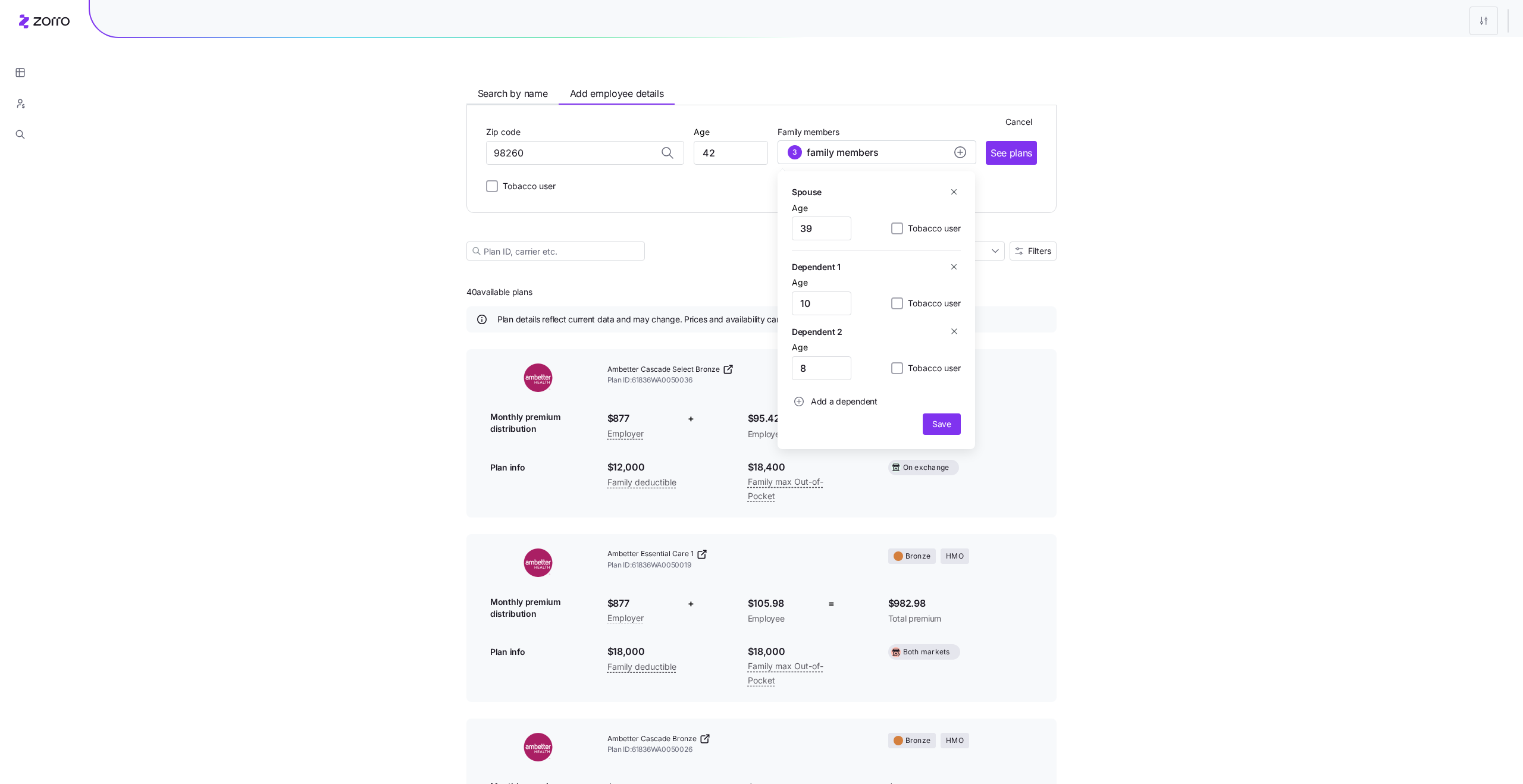
click at [952, 333] on icon "button" at bounding box center [953, 331] width 9 height 9
click at [946, 353] on span "Save" at bounding box center [942, 359] width 19 height 12
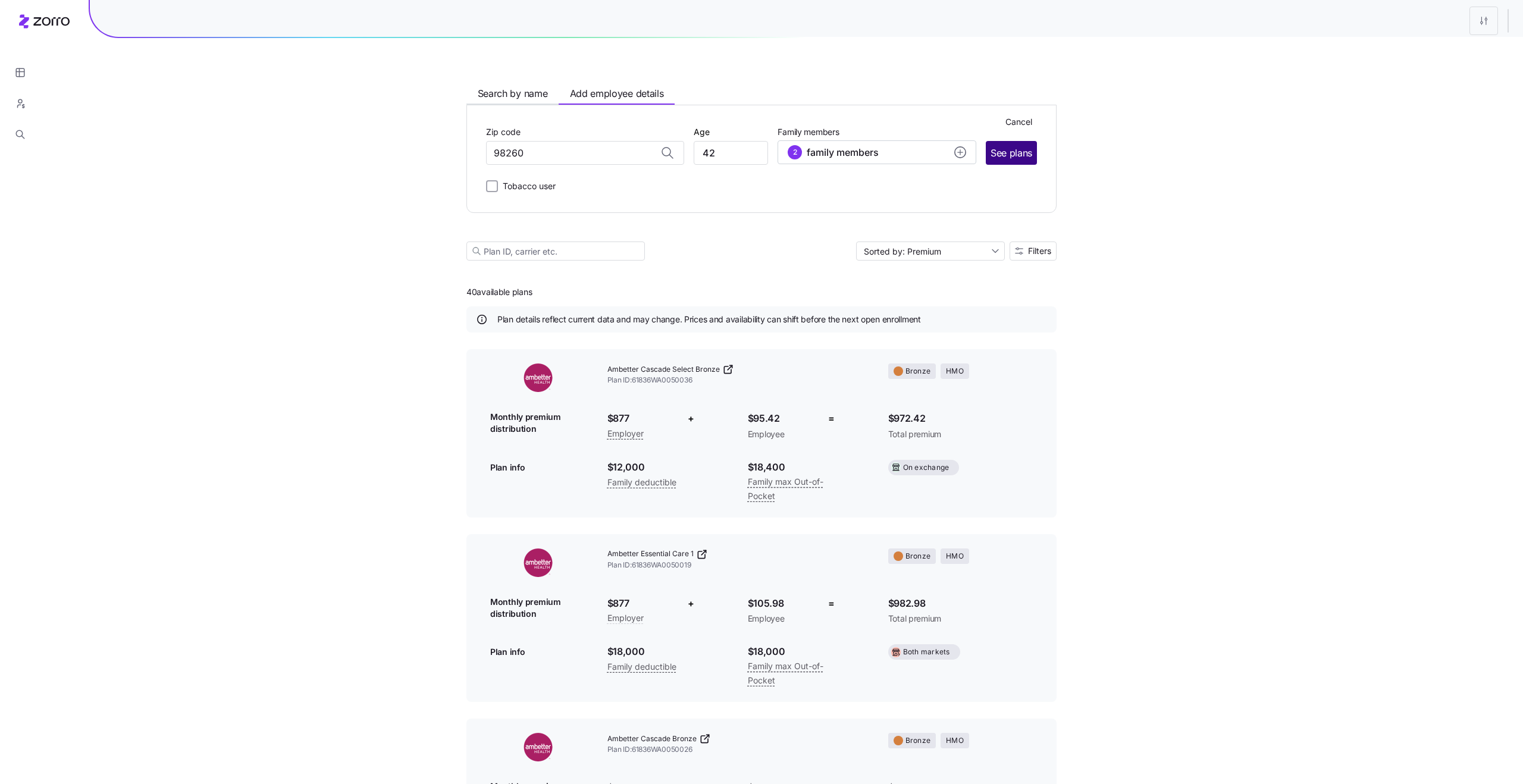
click at [1011, 149] on span "See plans" at bounding box center [1011, 153] width 42 height 15
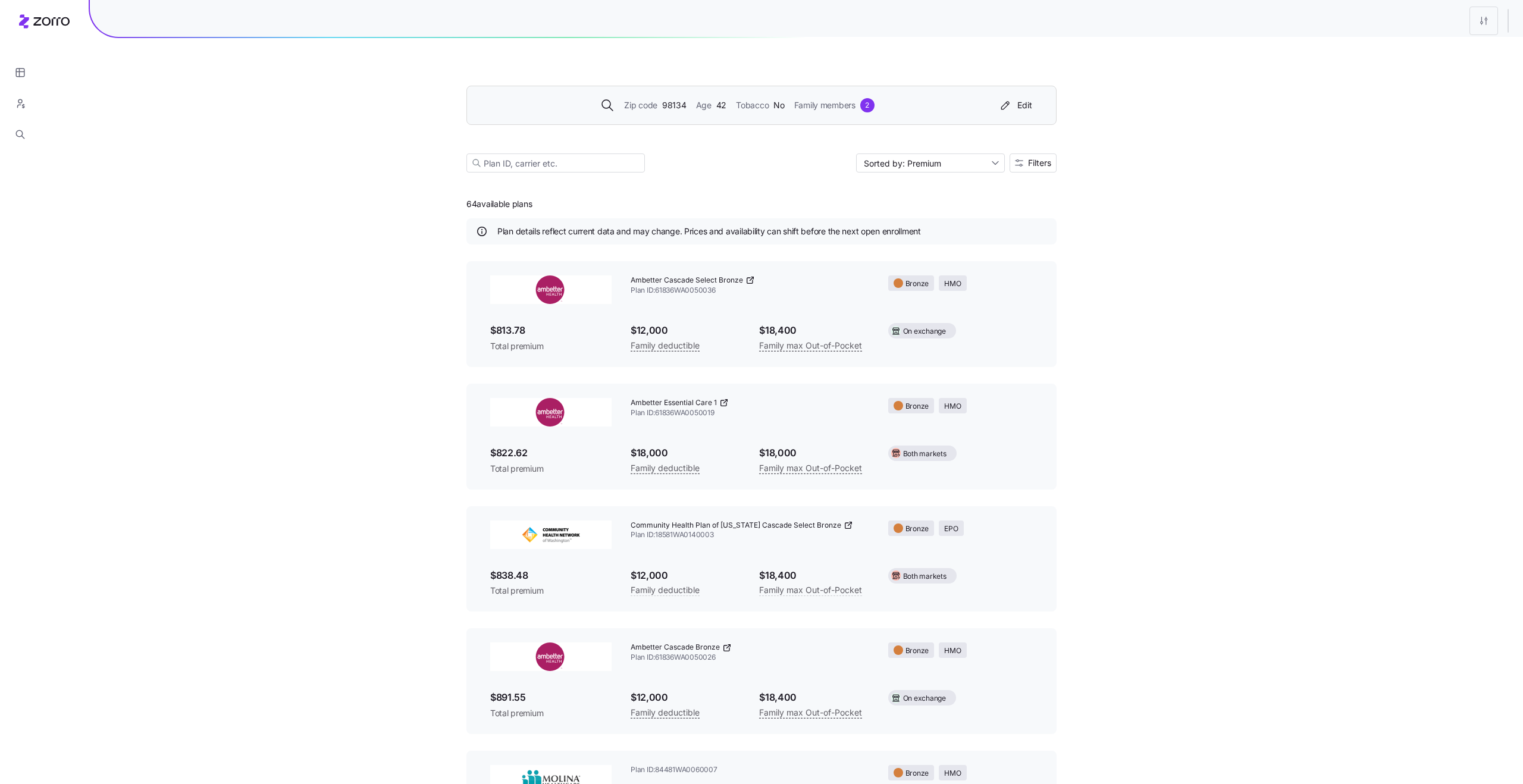
click at [928, 109] on div "Zip code 98134 Age 42 Tobacco No Family members 2" at bounding box center [737, 105] width 512 height 14
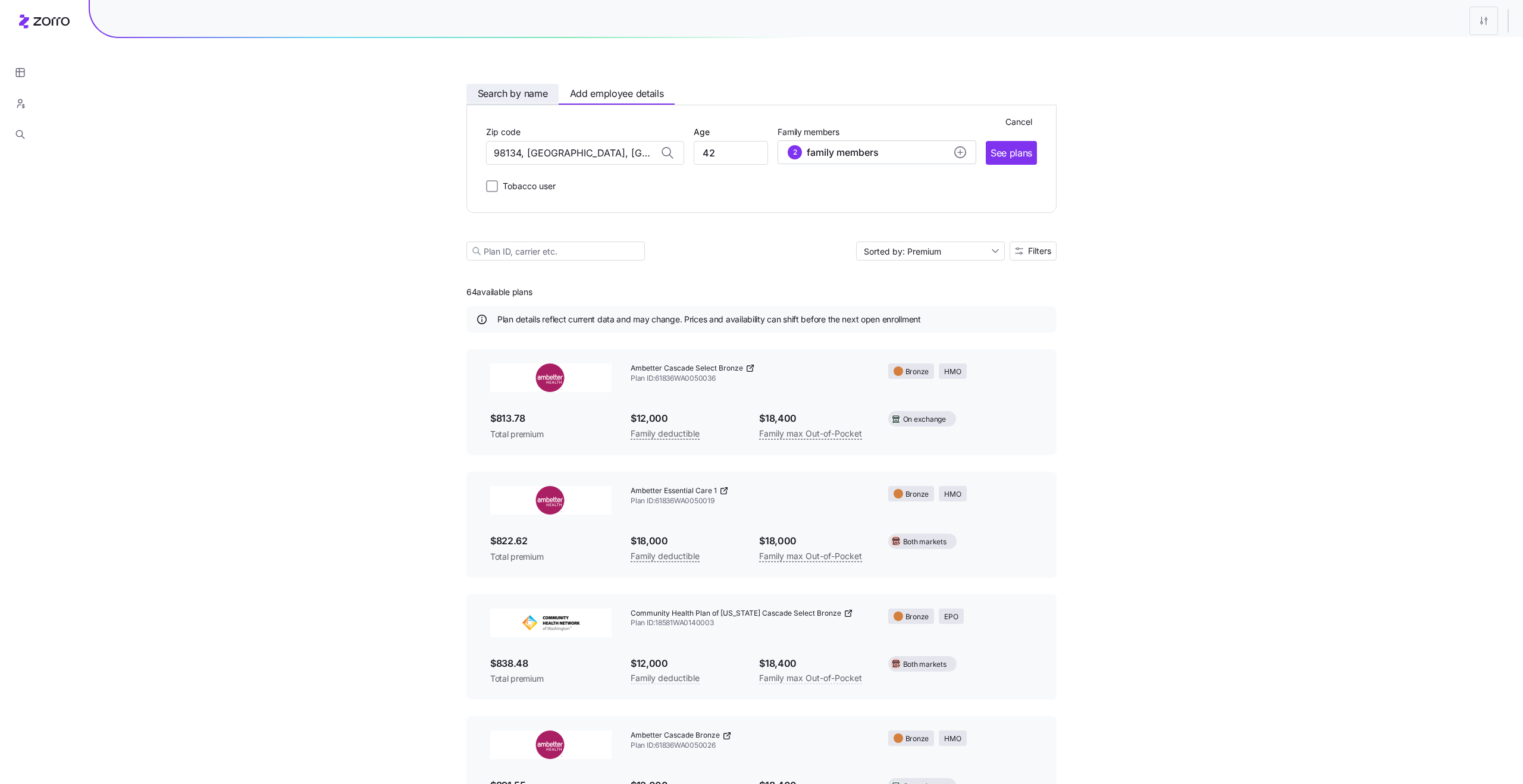
click at [506, 99] on span "Search by name" at bounding box center [513, 93] width 70 height 15
click at [1016, 121] on span "Cancel" at bounding box center [1019, 122] width 27 height 12
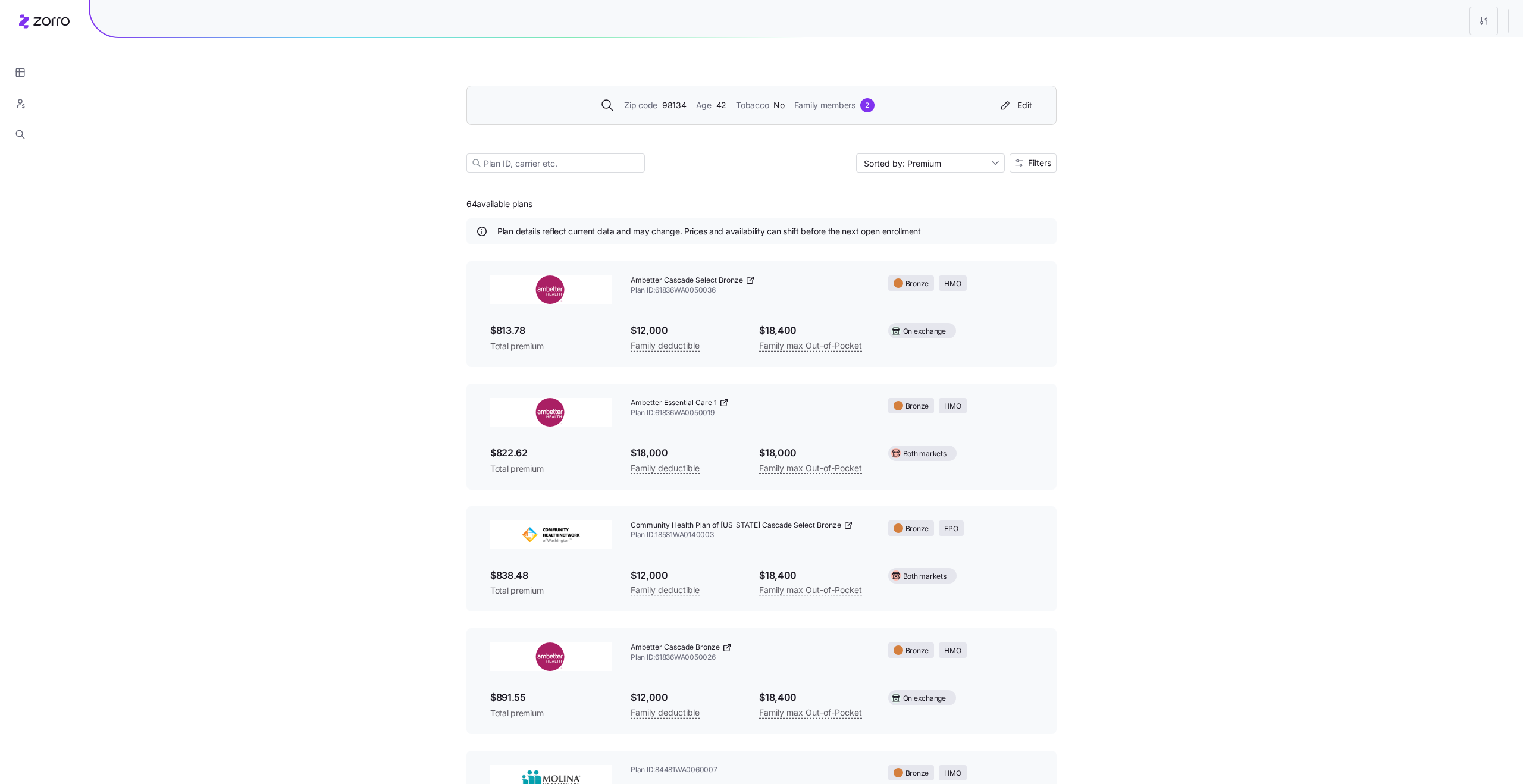
click at [1443, 55] on div "Edit plan design" at bounding box center [1412, 52] width 63 height 13
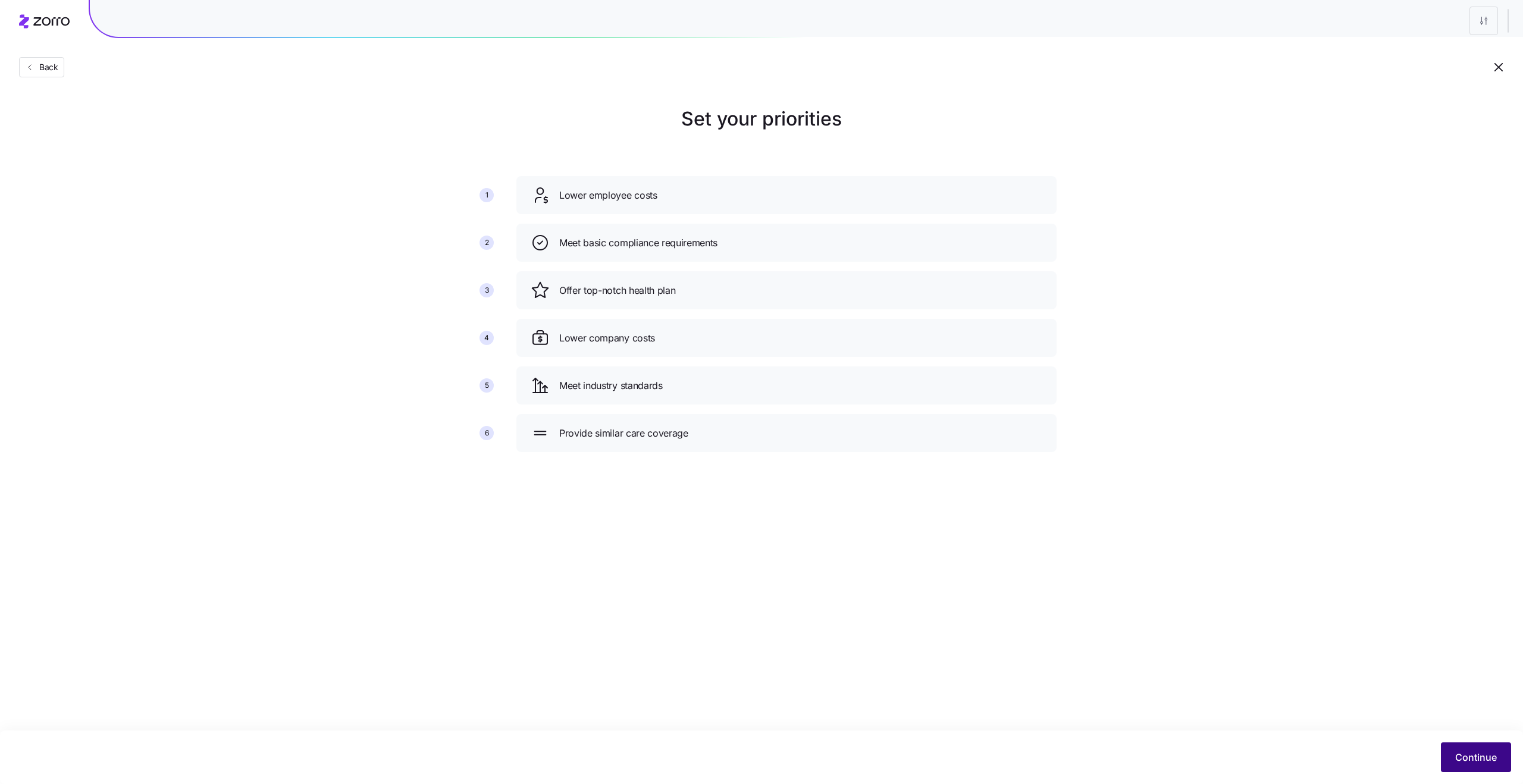
click at [1477, 760] on span "Continue" at bounding box center [1475, 757] width 42 height 14
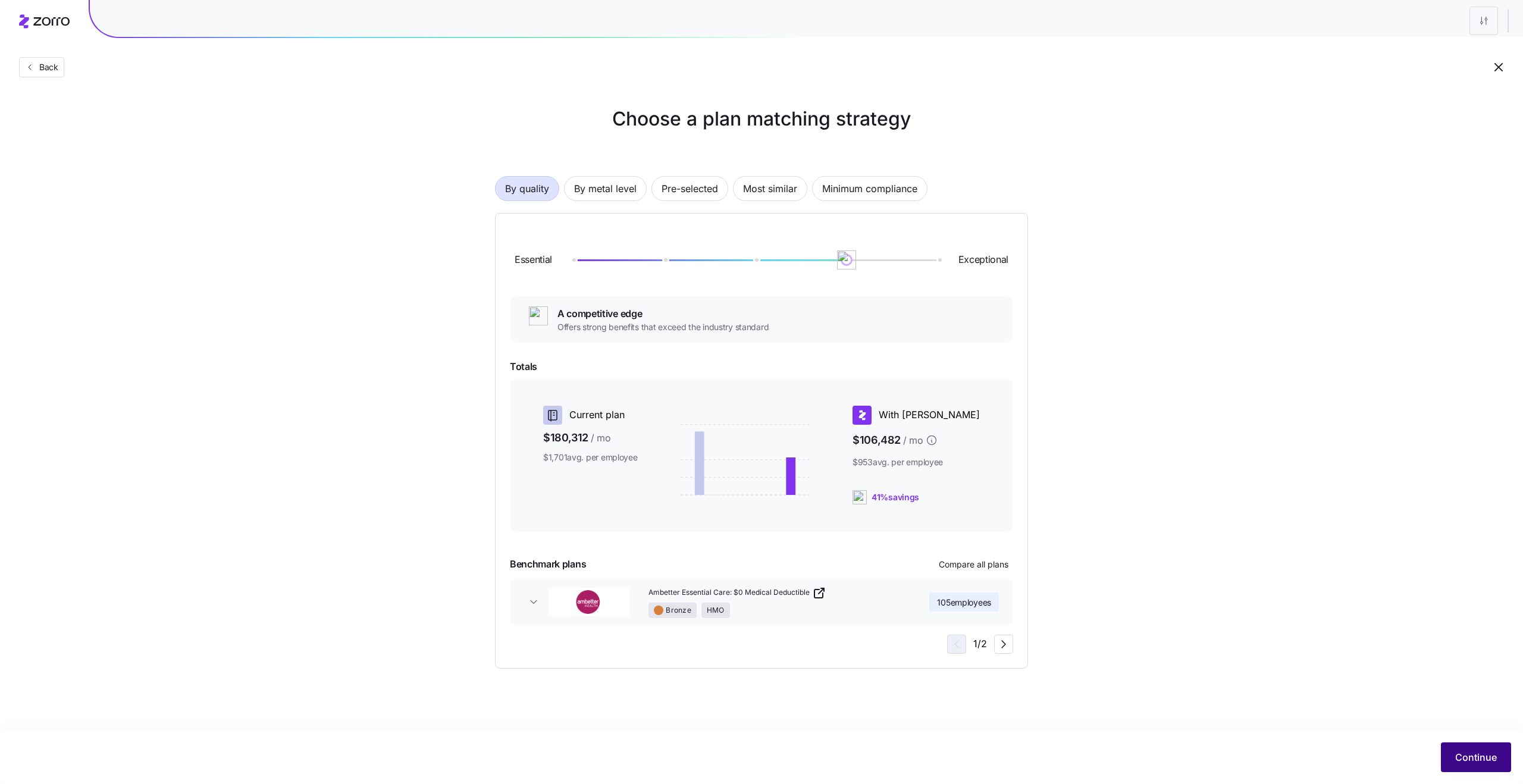
click at [1466, 760] on span "Continue" at bounding box center [1475, 757] width 42 height 14
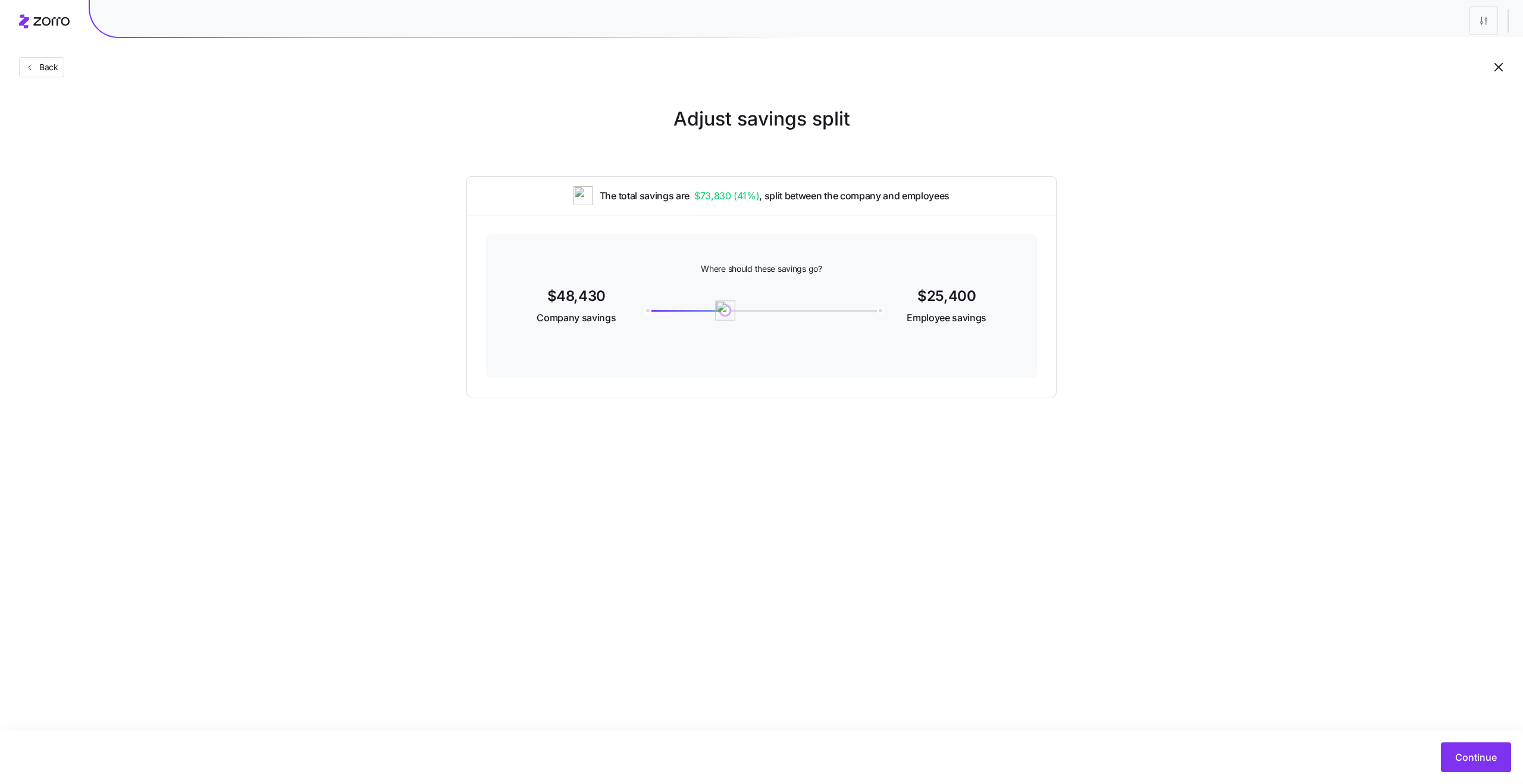
drag, startPoint x: 702, startPoint y: 312, endPoint x: 749, endPoint y: 314, distance: 47.0
click at [735, 314] on img at bounding box center [725, 310] width 20 height 20
click at [1465, 759] on span "Continue" at bounding box center [1475, 757] width 42 height 14
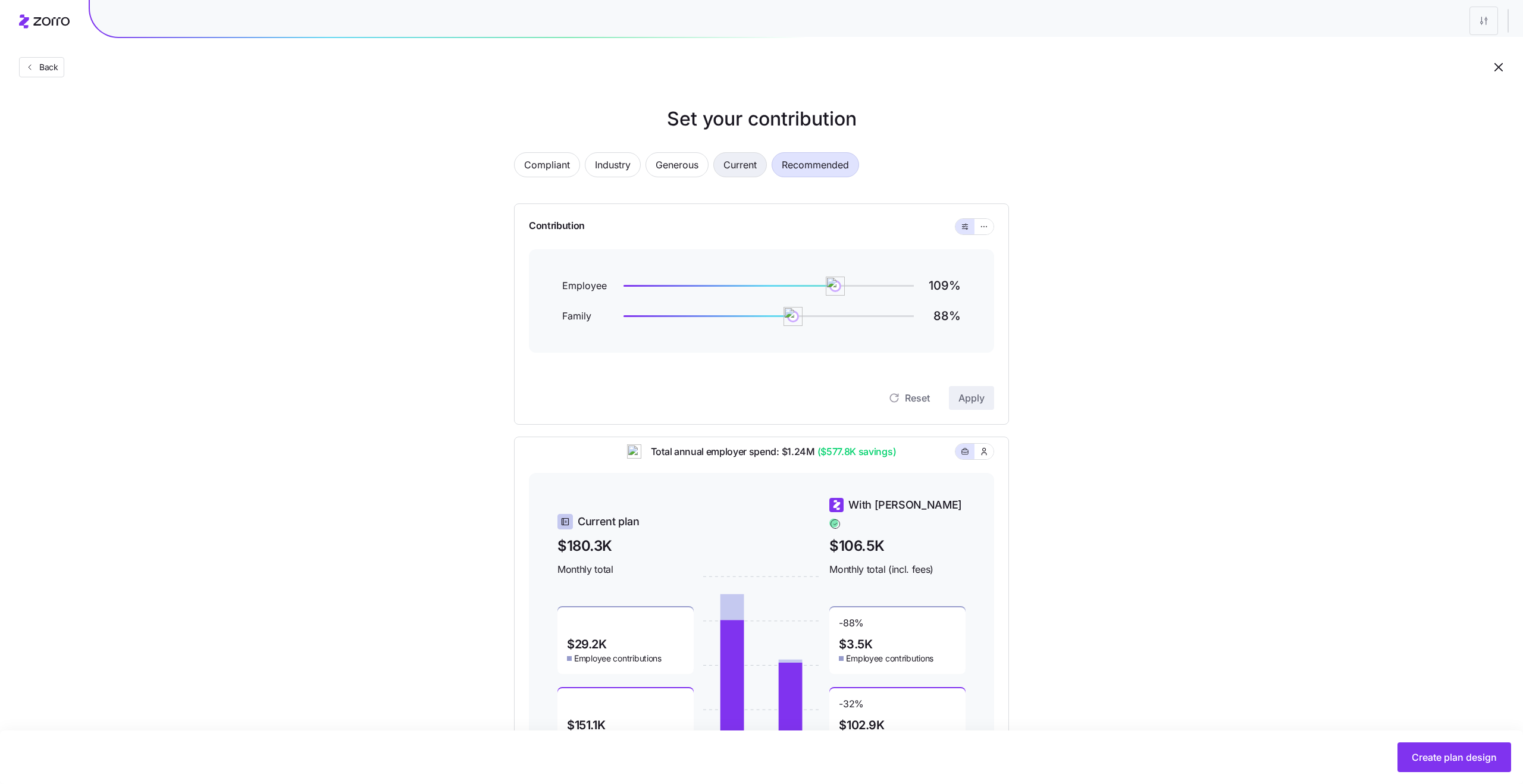
click at [726, 160] on span "Current" at bounding box center [740, 165] width 33 height 24
click at [670, 173] on span "Generous" at bounding box center [677, 165] width 43 height 24
click at [624, 173] on span "Industry" at bounding box center [612, 165] width 36 height 24
click at [806, 172] on span "Recommended" at bounding box center [815, 165] width 68 height 24
drag, startPoint x: 830, startPoint y: 287, endPoint x: 761, endPoint y: 290, distance: 69.1
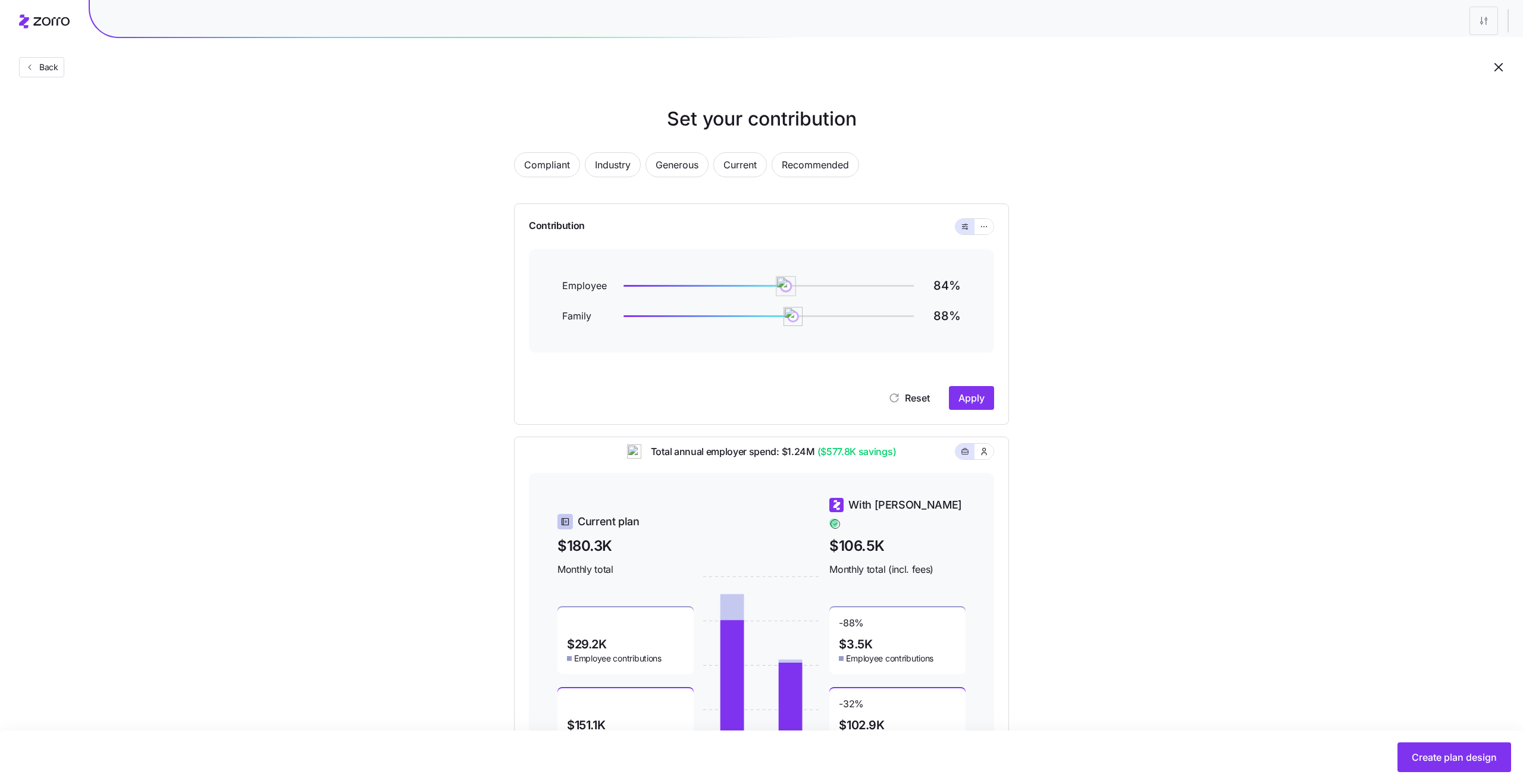
click at [776, 290] on img at bounding box center [786, 286] width 20 height 20
click at [967, 400] on span "Apply" at bounding box center [971, 398] width 26 height 14
drag, startPoint x: 795, startPoint y: 324, endPoint x: 725, endPoint y: 324, distance: 70.0
click at [725, 324] on img at bounding box center [728, 316] width 20 height 20
click at [987, 407] on button "Apply" at bounding box center [971, 398] width 45 height 24
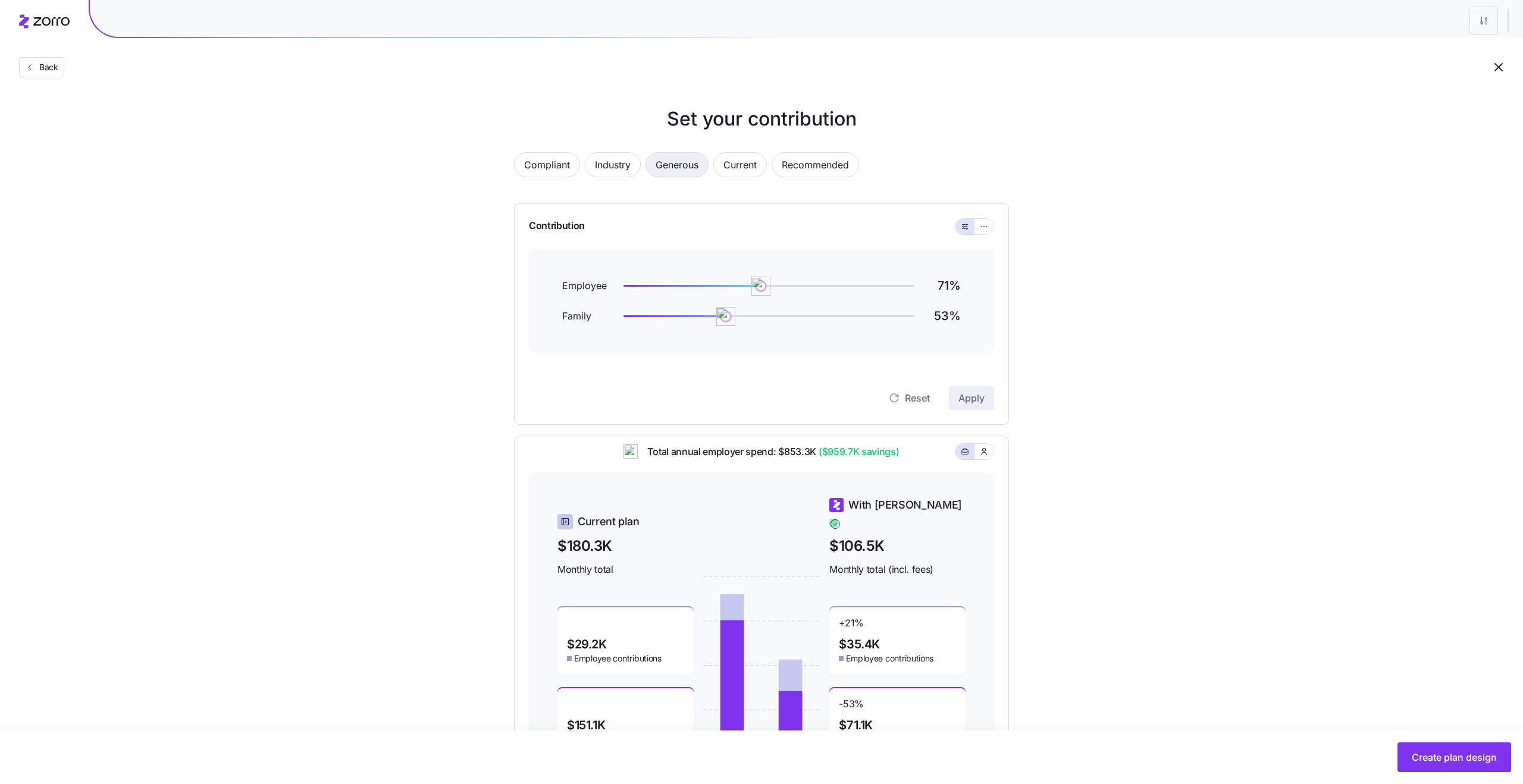
click at [670, 168] on span "Generous" at bounding box center [677, 165] width 43 height 24
click at [806, 172] on span "Recommended" at bounding box center [815, 165] width 68 height 24
click at [658, 169] on span "Generous" at bounding box center [677, 165] width 43 height 24
click at [603, 155] on span "Industry" at bounding box center [612, 165] width 36 height 24
click at [668, 172] on span "Generous" at bounding box center [677, 165] width 43 height 24
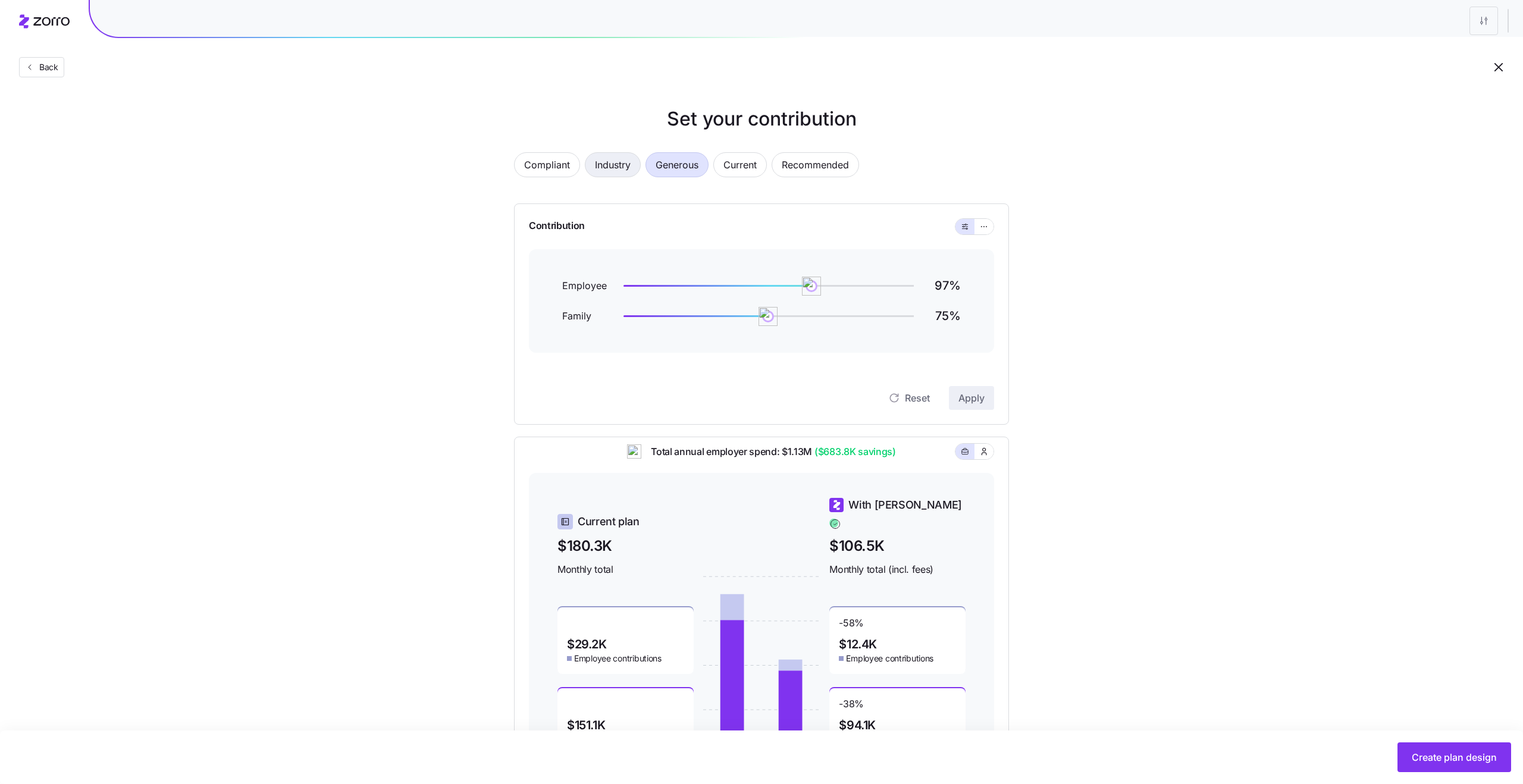
click at [618, 169] on span "Industry" at bounding box center [612, 165] width 36 height 24
click at [565, 171] on span "Compliant" at bounding box center [547, 165] width 46 height 24
click at [36, 69] on span "Back" at bounding box center [46, 67] width 24 height 12
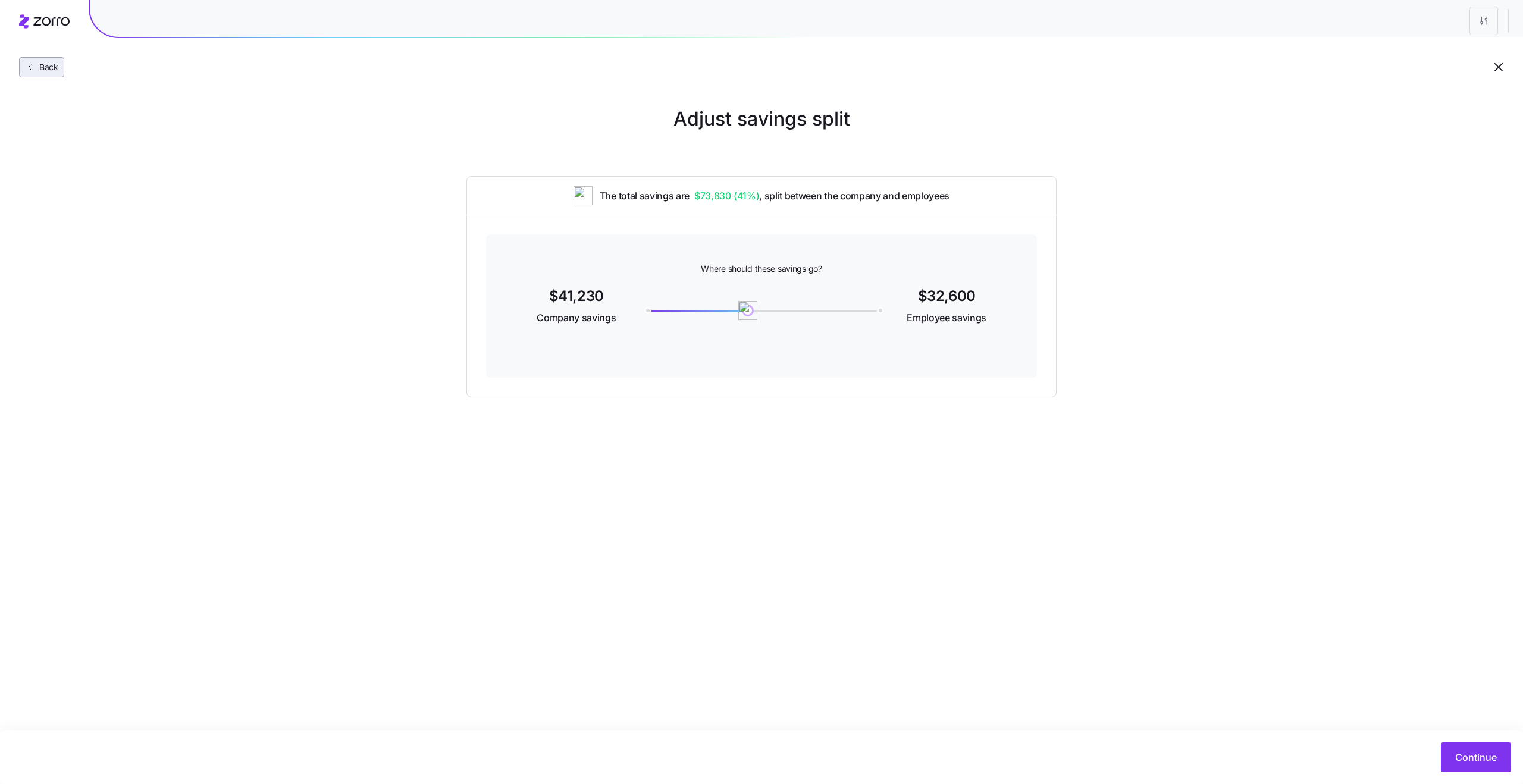
click at [50, 73] on button "Back" at bounding box center [42, 67] width 45 height 20
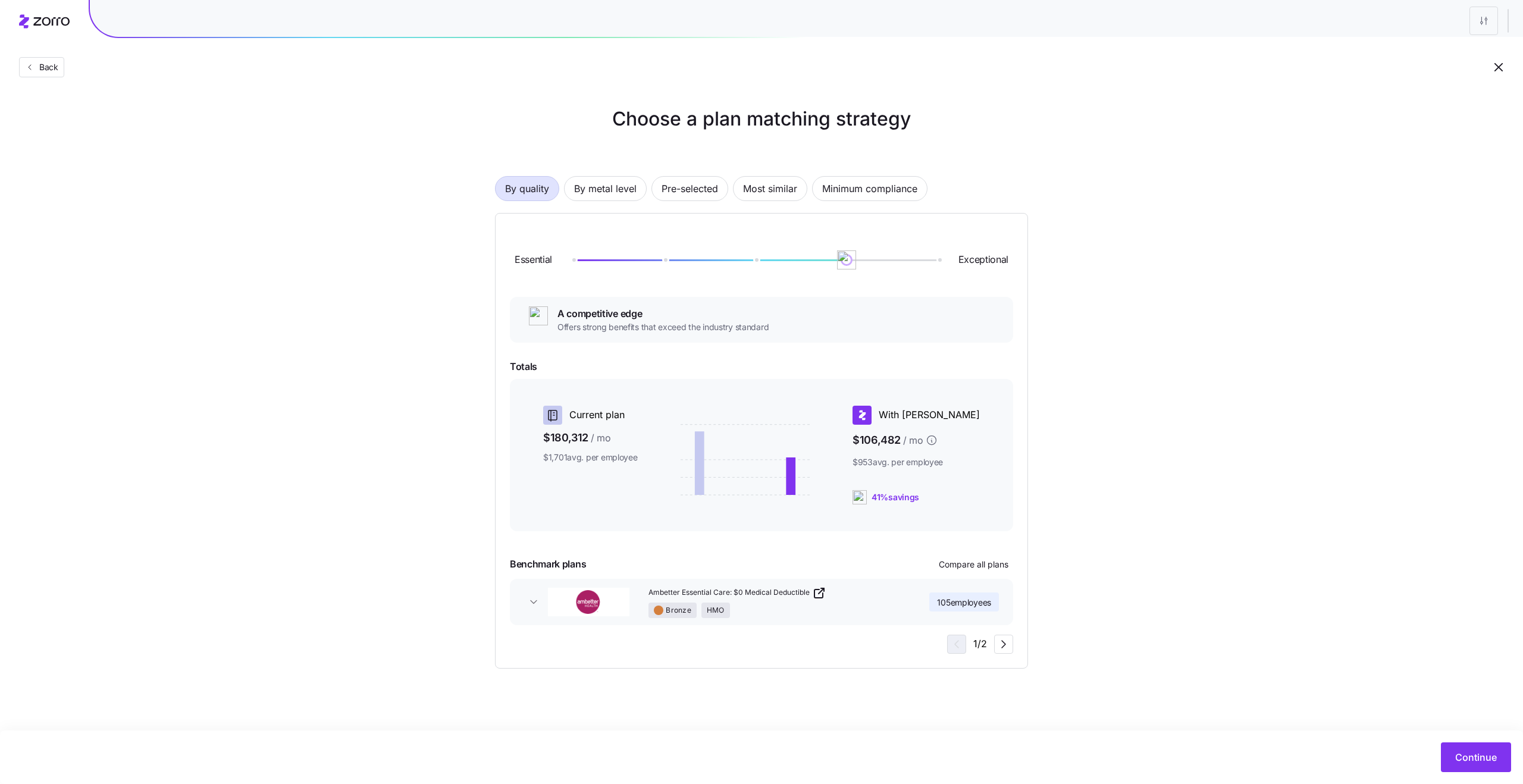
click at [50, 73] on button "Back" at bounding box center [42, 67] width 45 height 20
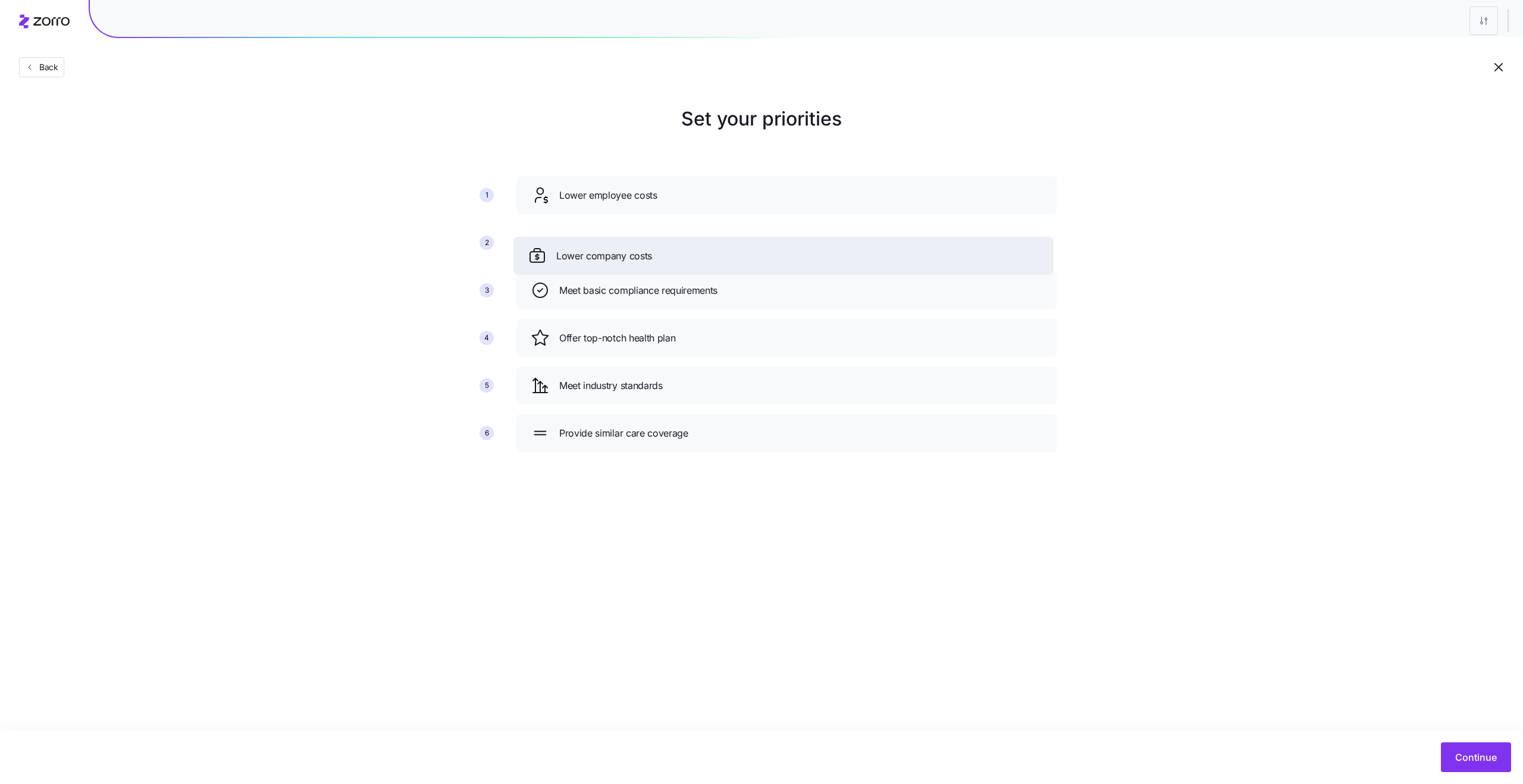
drag, startPoint x: 735, startPoint y: 336, endPoint x: 732, endPoint y: 222, distance: 114.0
click at [733, 246] on div "Lower company costs" at bounding box center [783, 256] width 512 height 19
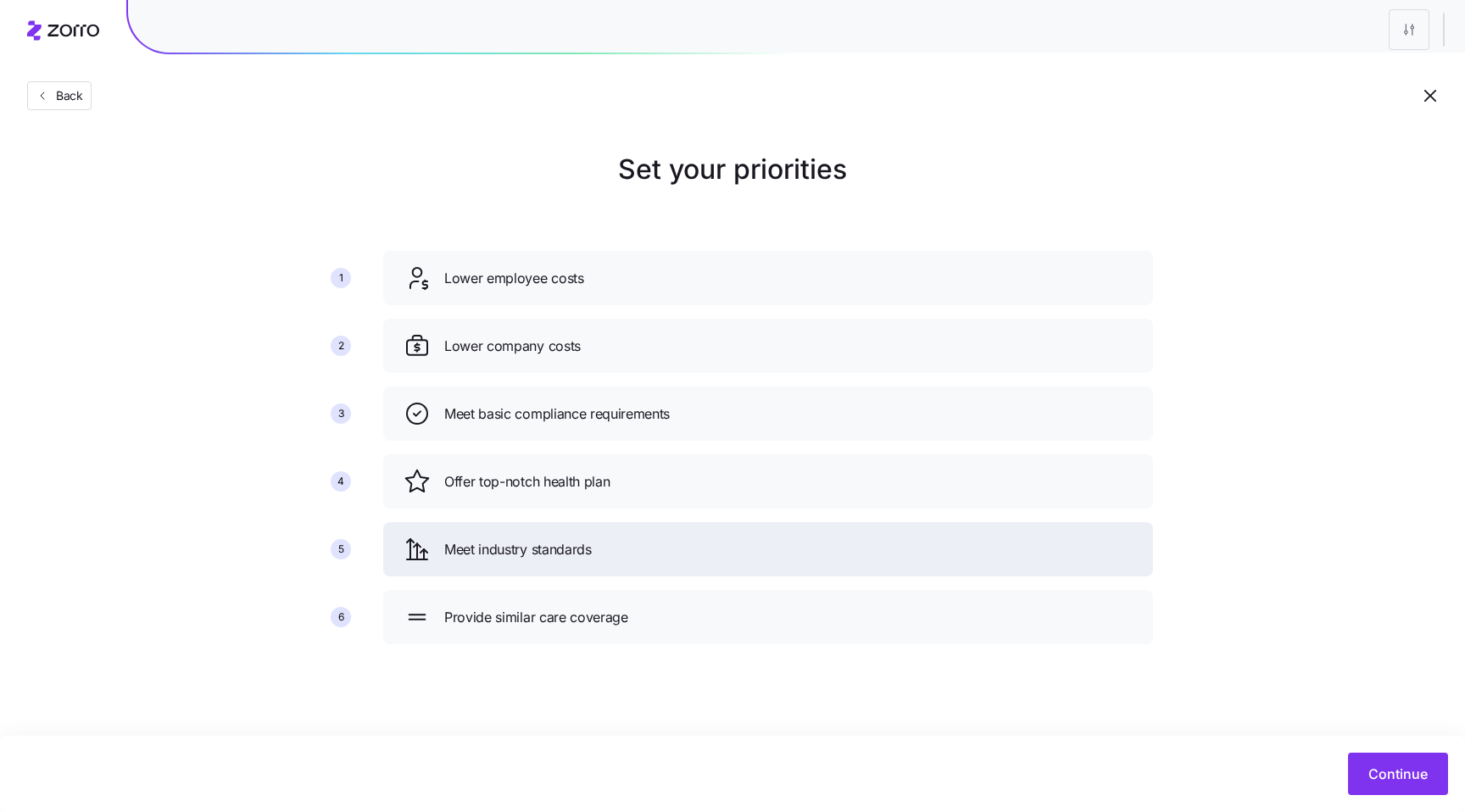
click at [1123, 532] on div "Meet industry standards" at bounding box center [768, 548] width 769 height 54
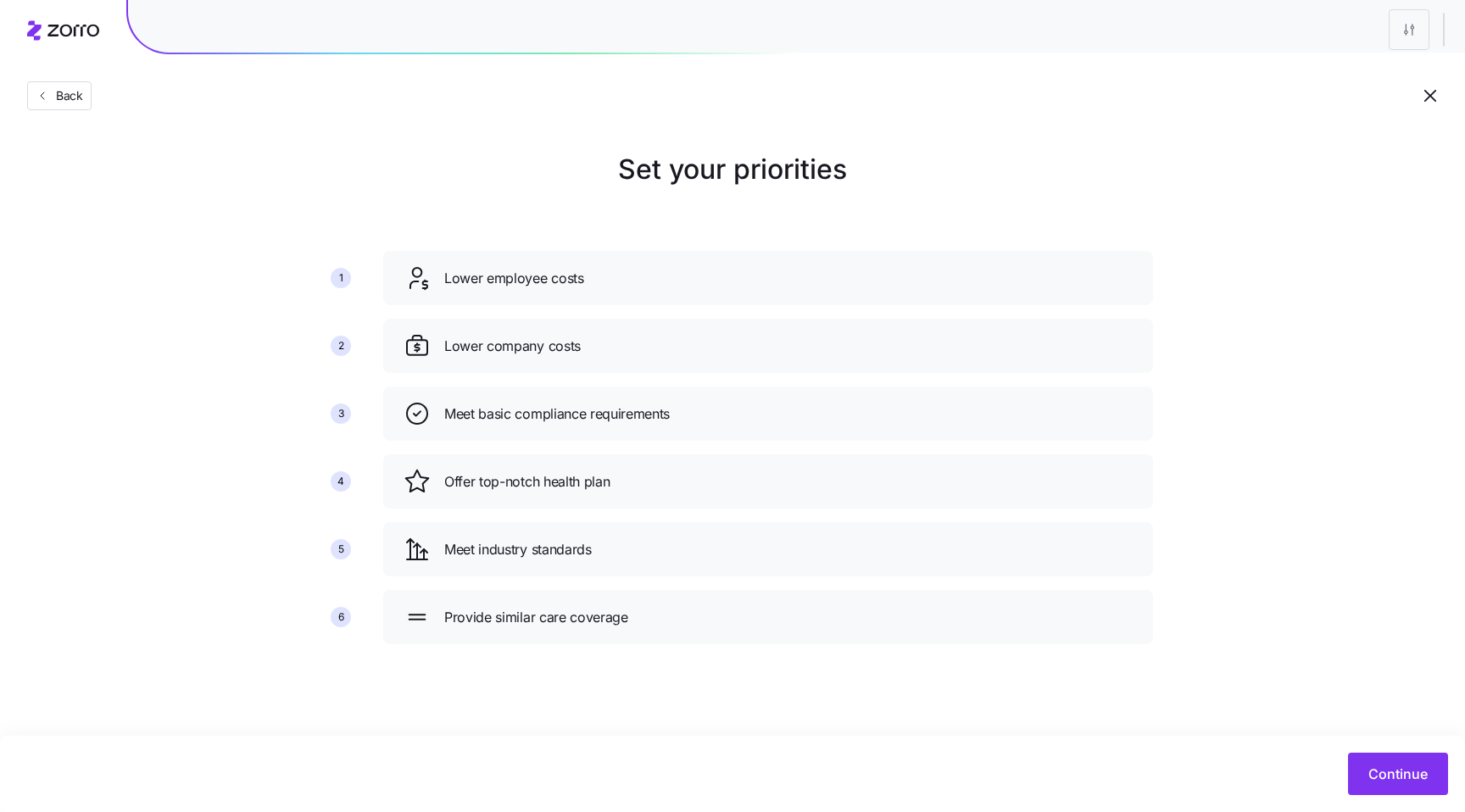
click at [1039, 569] on div "Meet industry standards" at bounding box center [768, 548] width 769 height 54
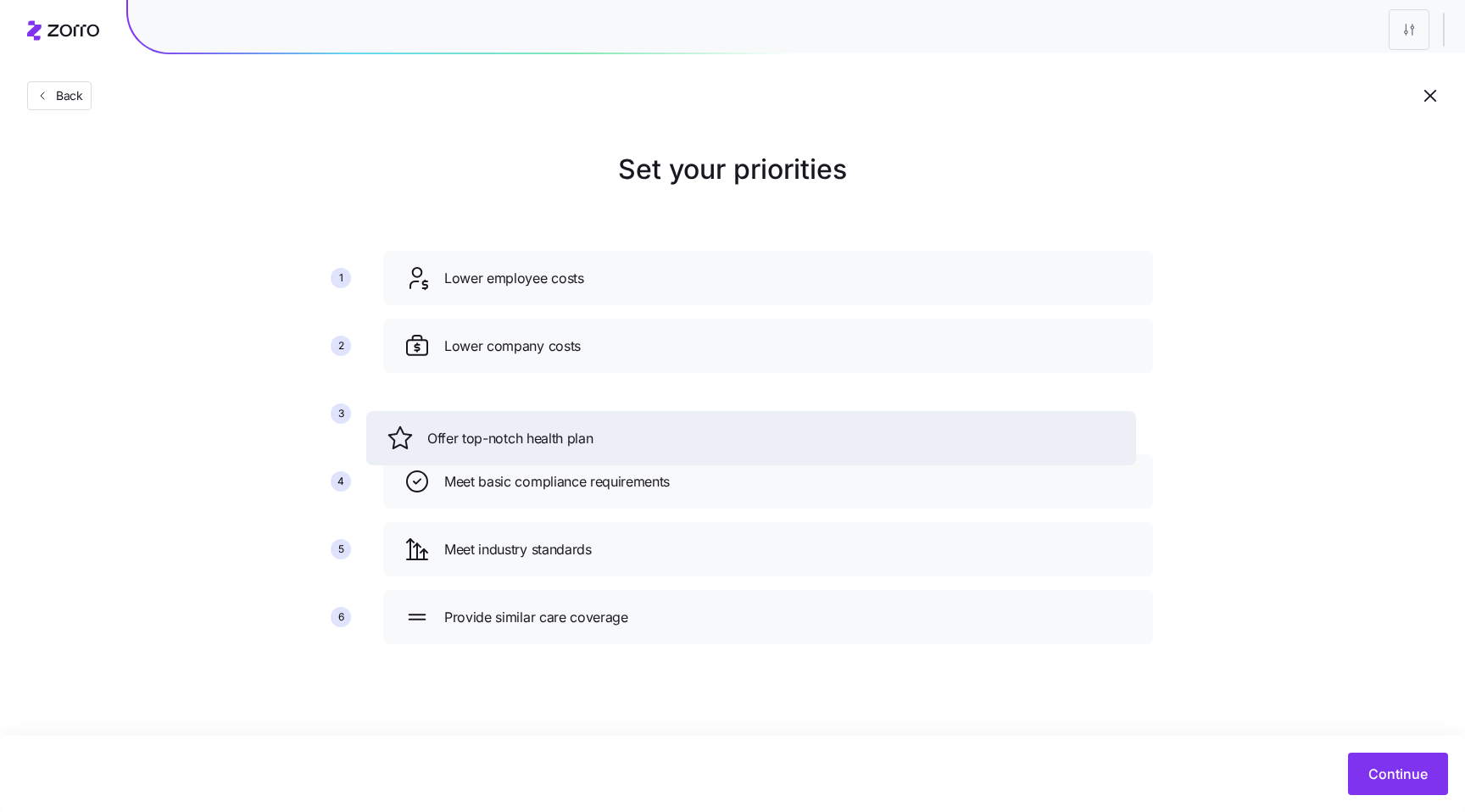
drag, startPoint x: 994, startPoint y: 491, endPoint x: 958, endPoint y: 356, distance: 139.7
click at [958, 424] on div "Offer top-notch health plan" at bounding box center [751, 438] width 729 height 27
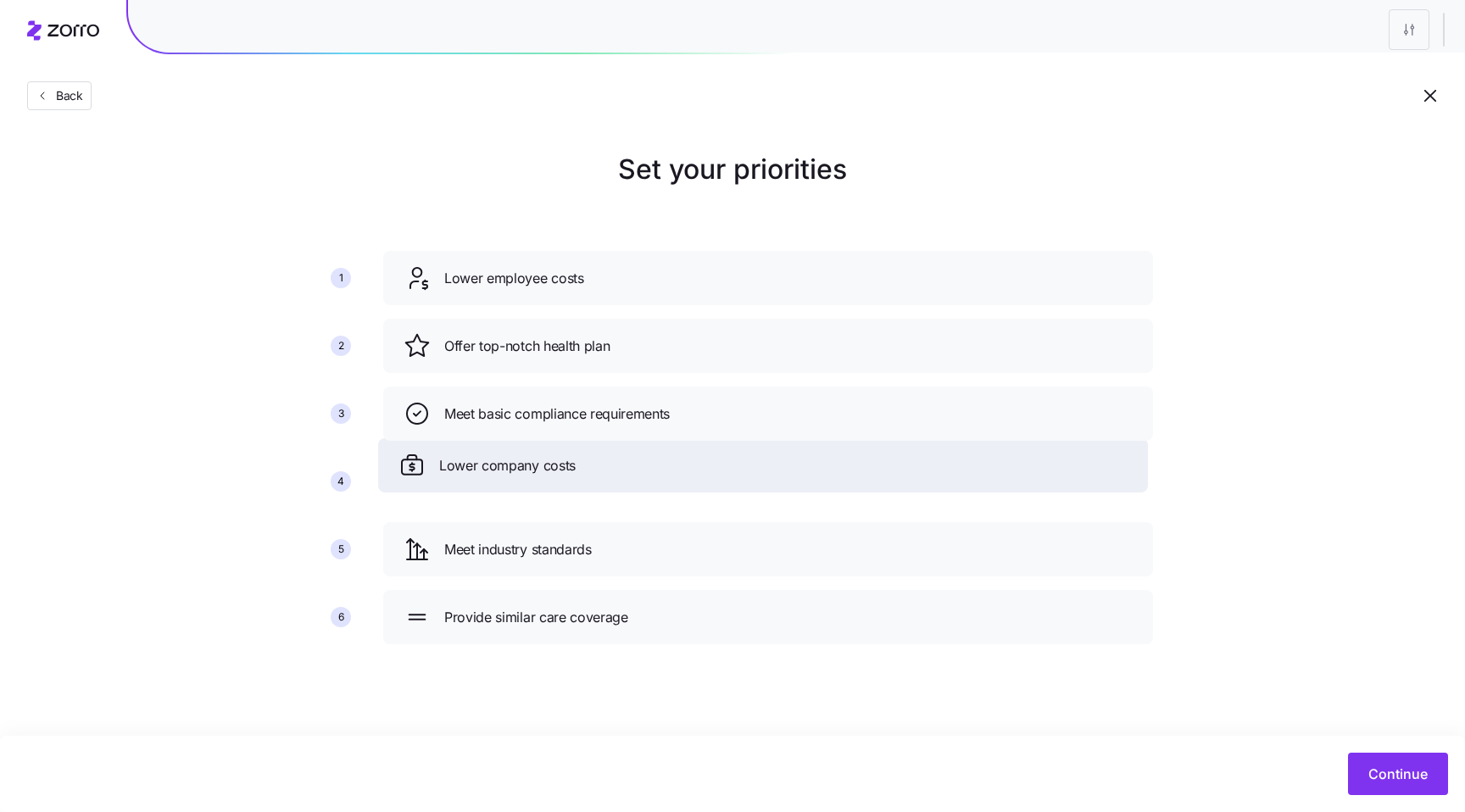
drag, startPoint x: 1063, startPoint y: 432, endPoint x: 1057, endPoint y: 486, distance: 54.3
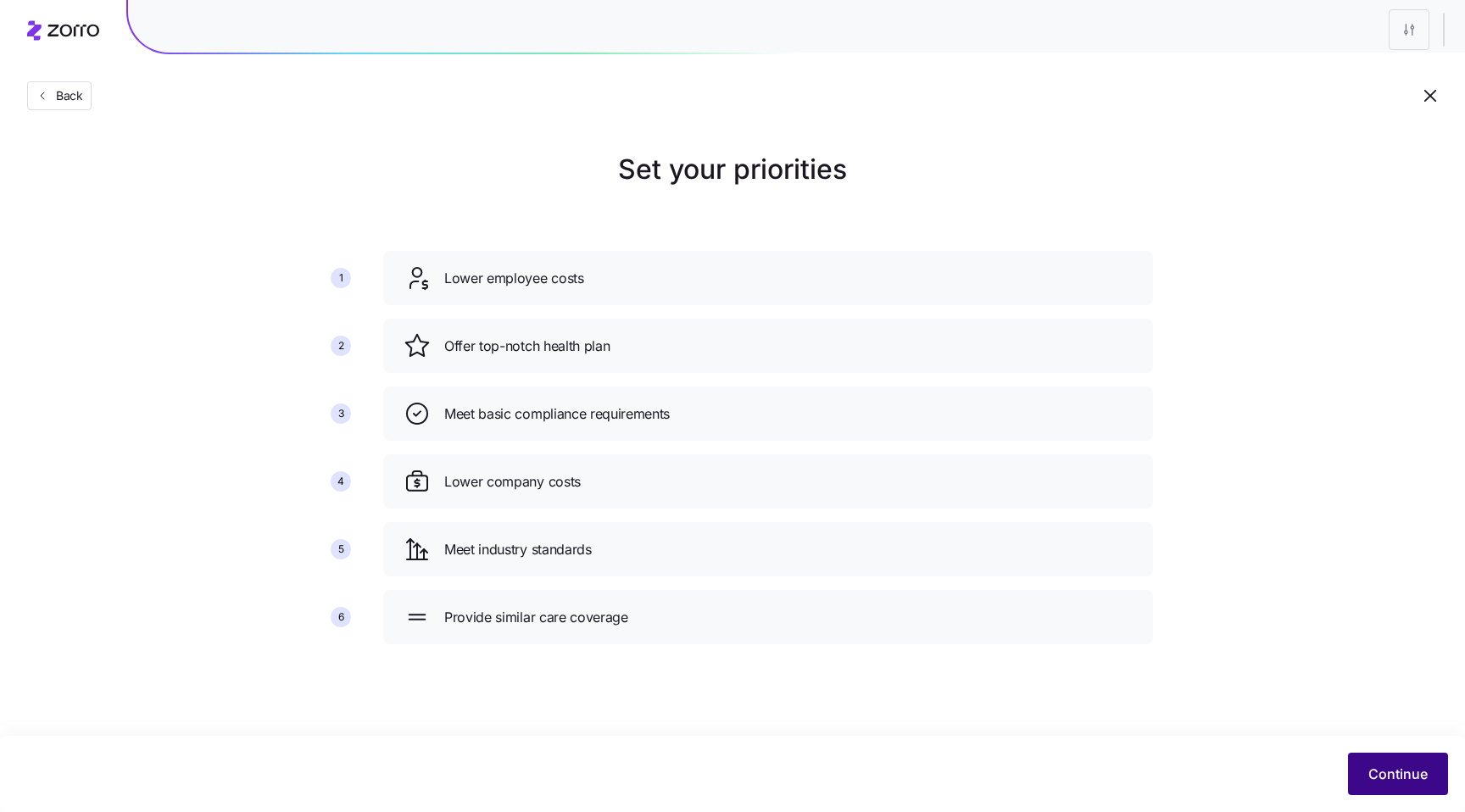
click at [1399, 779] on span "Continue" at bounding box center [1397, 773] width 59 height 21
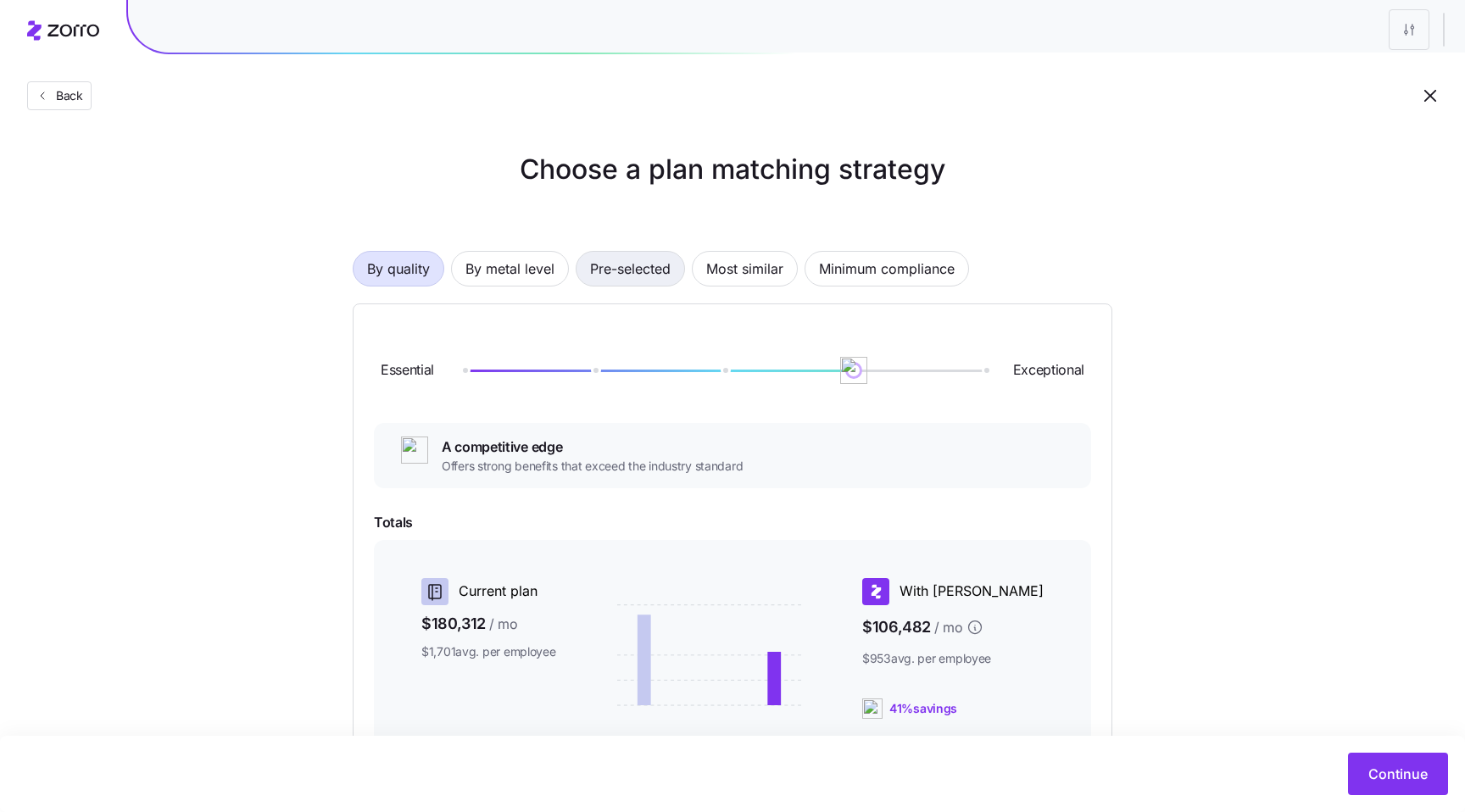
click at [619, 272] on span "Pre-selected" at bounding box center [630, 268] width 81 height 33
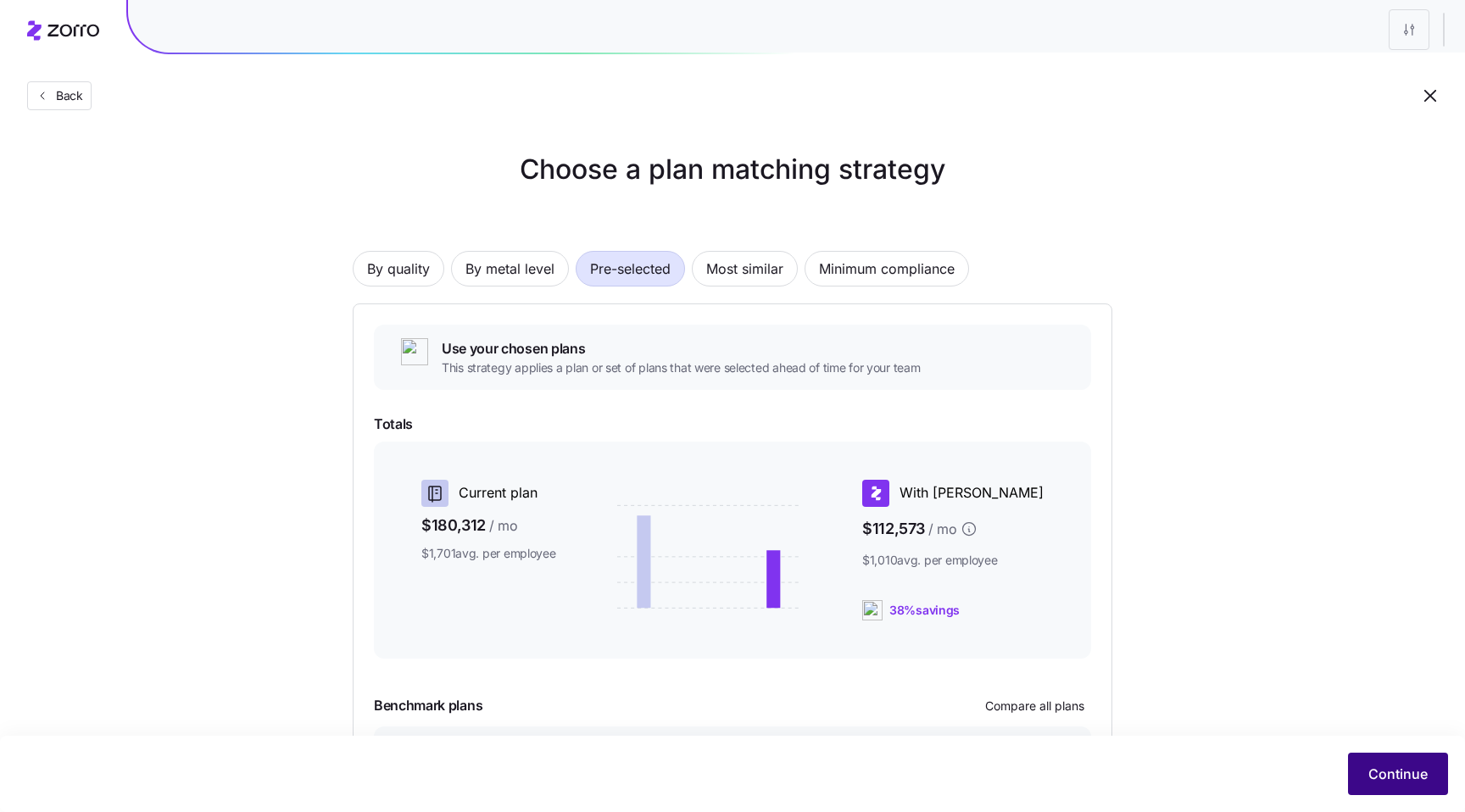
click at [1393, 765] on span "Continue" at bounding box center [1397, 773] width 59 height 21
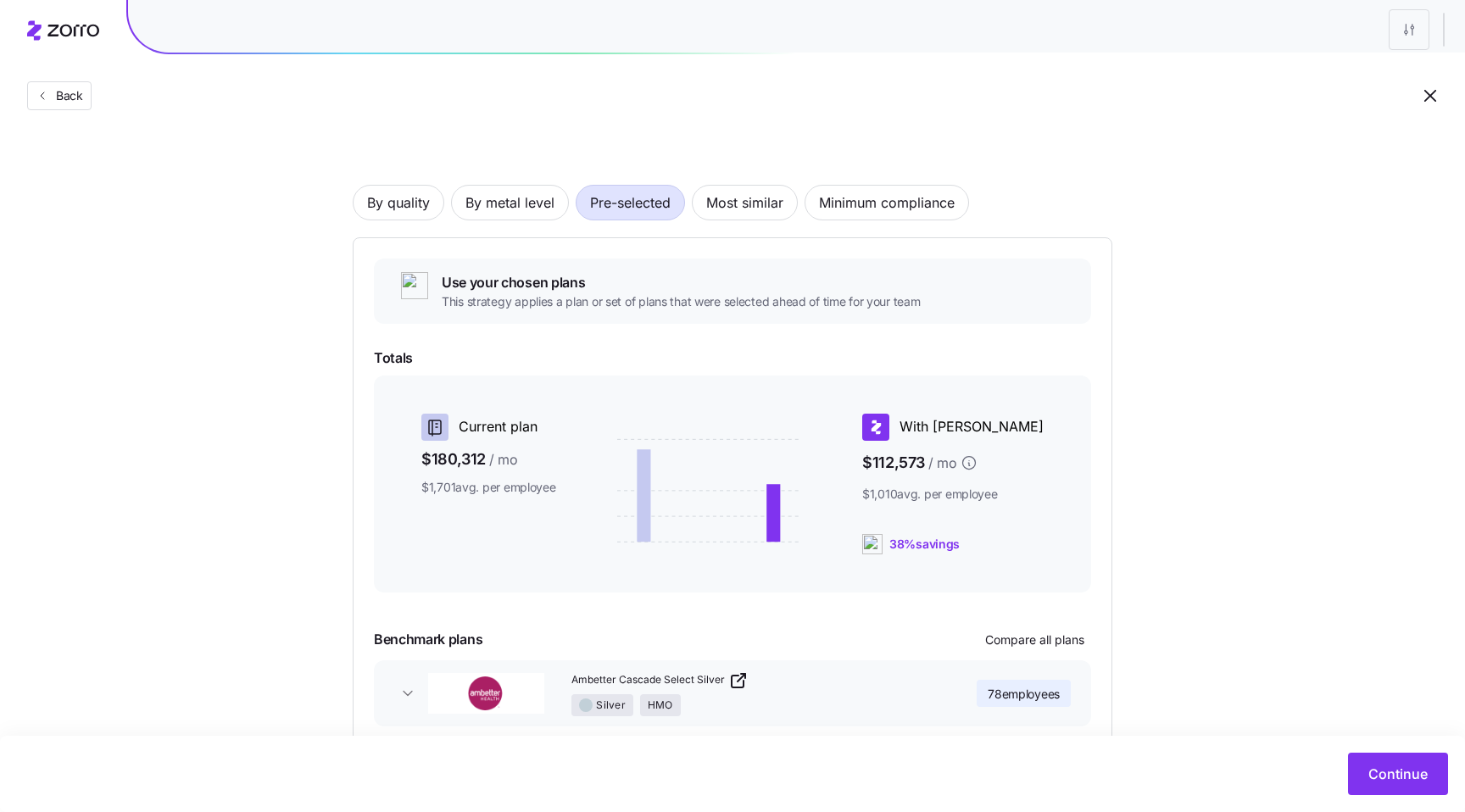
scroll to position [151, 0]
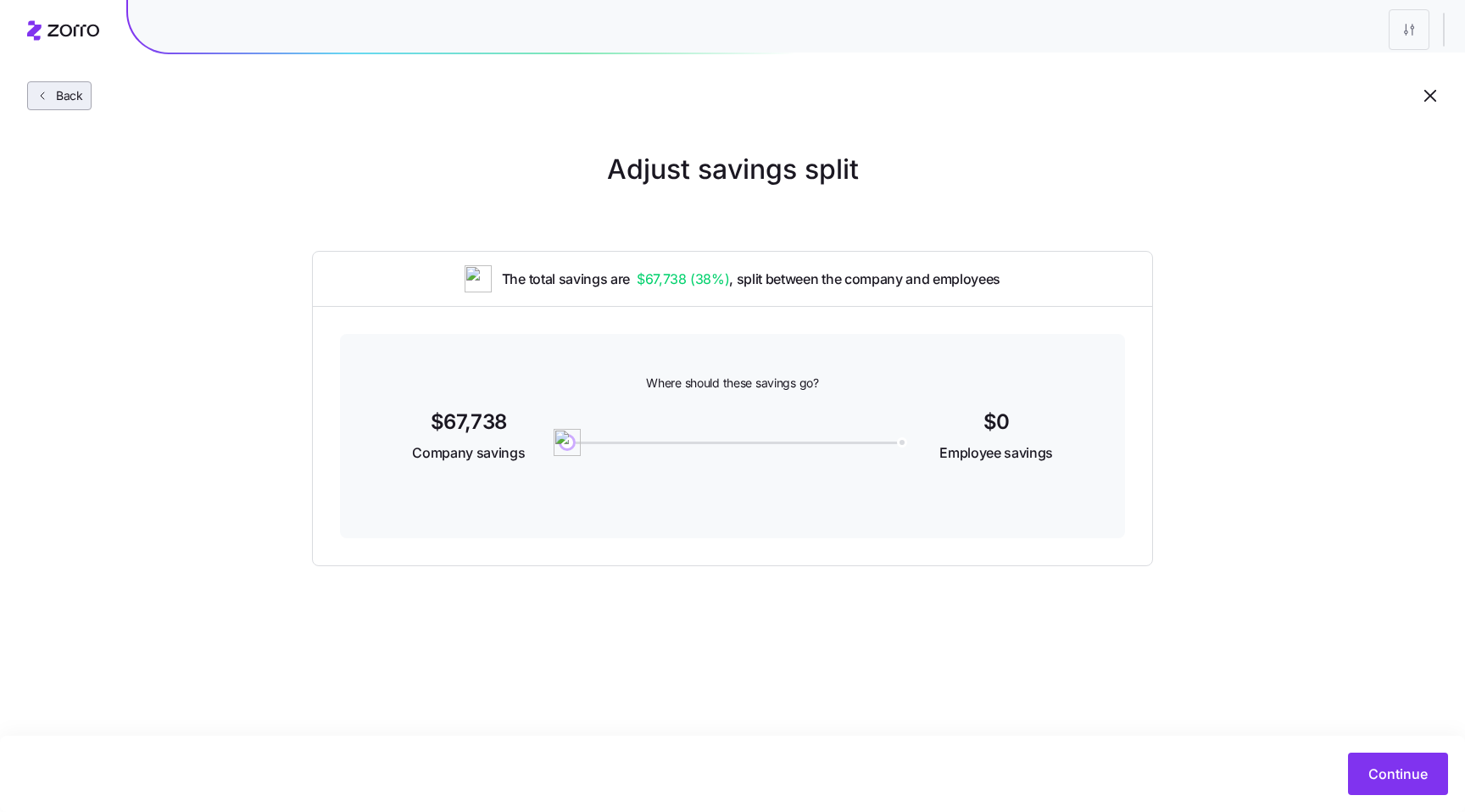
click at [54, 107] on button "Back" at bounding box center [59, 96] width 64 height 29
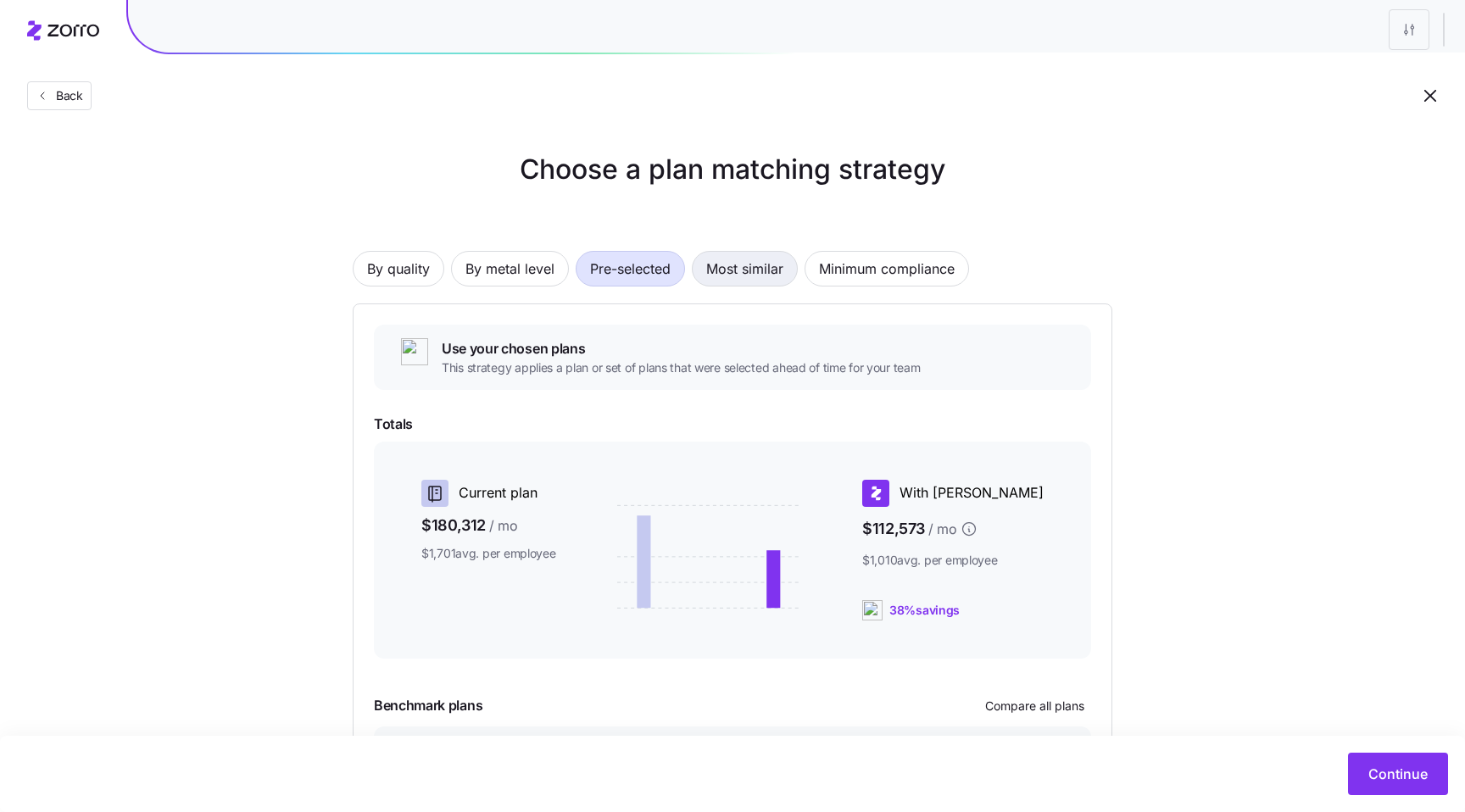
click at [724, 258] on span "Most similar" at bounding box center [745, 268] width 77 height 33
click at [881, 276] on span "Minimum compliance" at bounding box center [886, 268] width 136 height 33
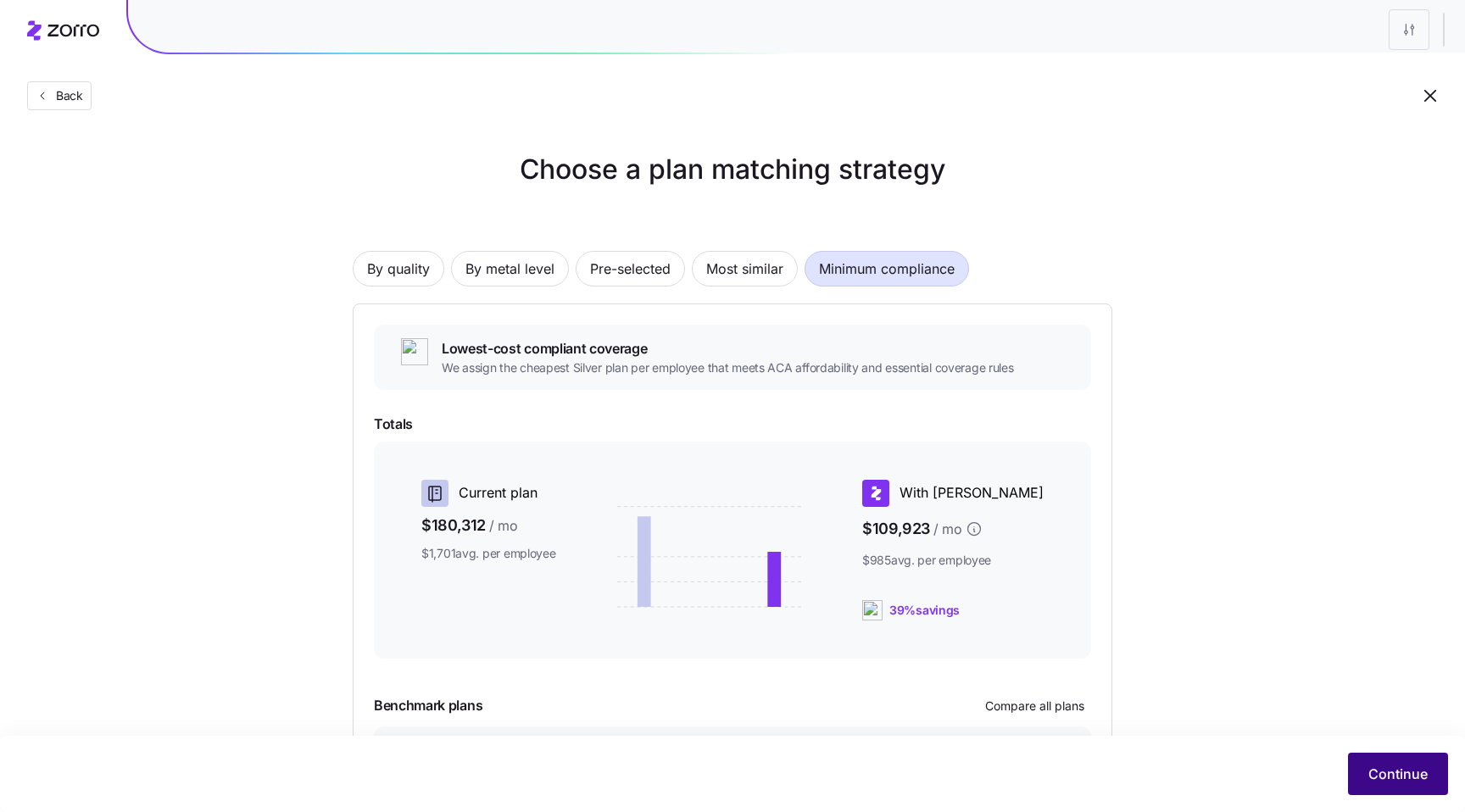
click at [1401, 777] on span "Continue" at bounding box center [1397, 773] width 59 height 21
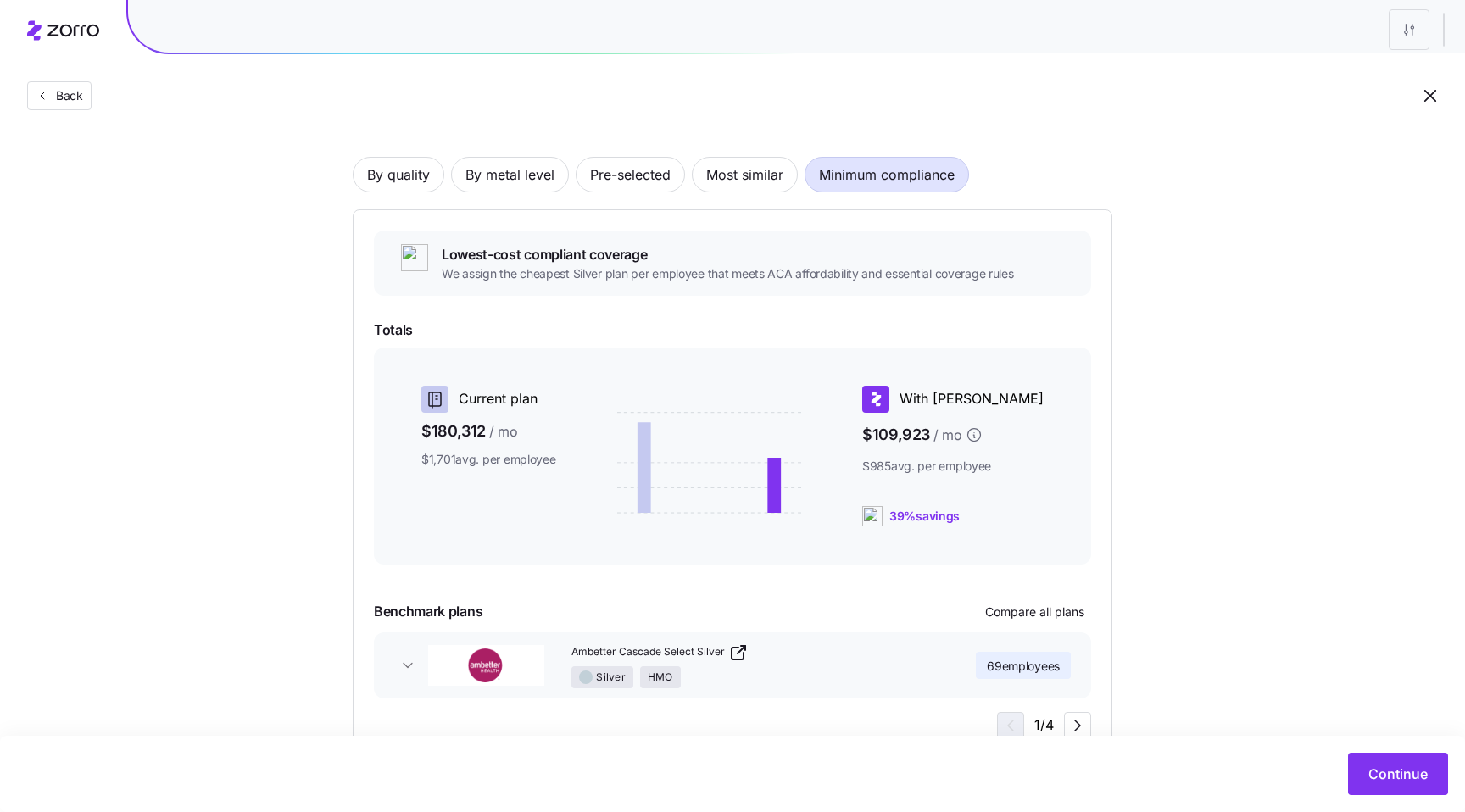
scroll to position [151, 0]
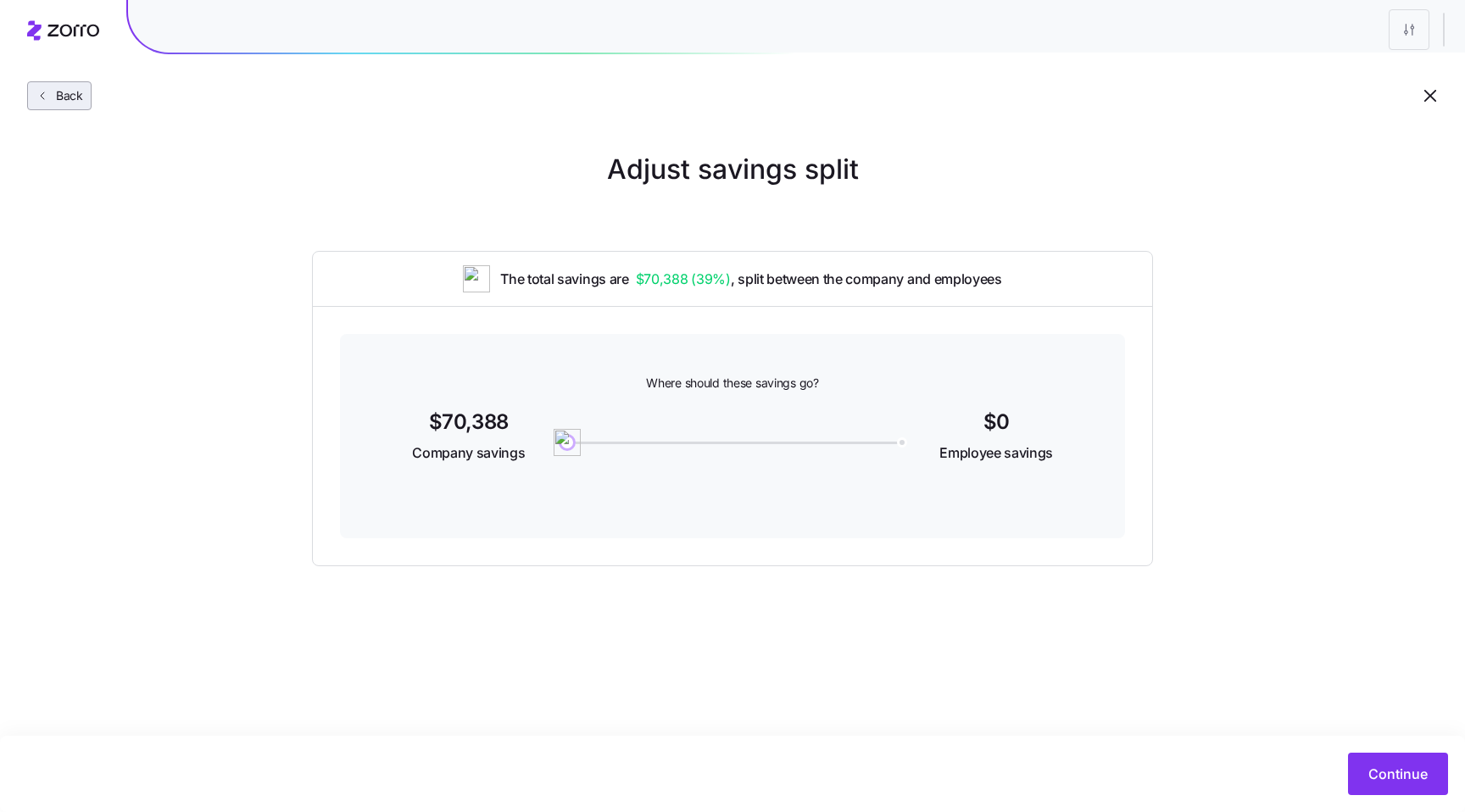
click at [54, 98] on span "Back" at bounding box center [65, 96] width 33 height 17
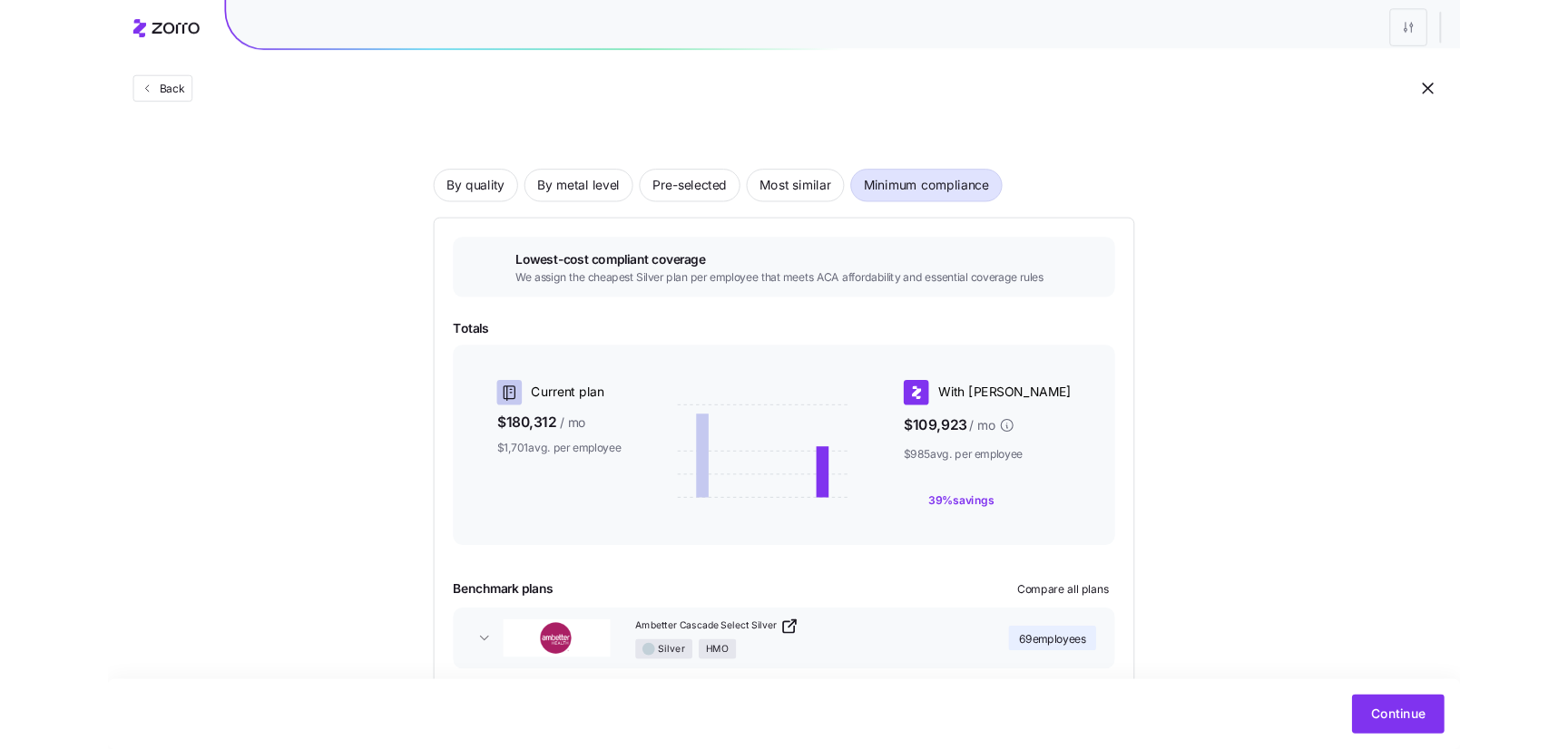
scroll to position [162, 0]
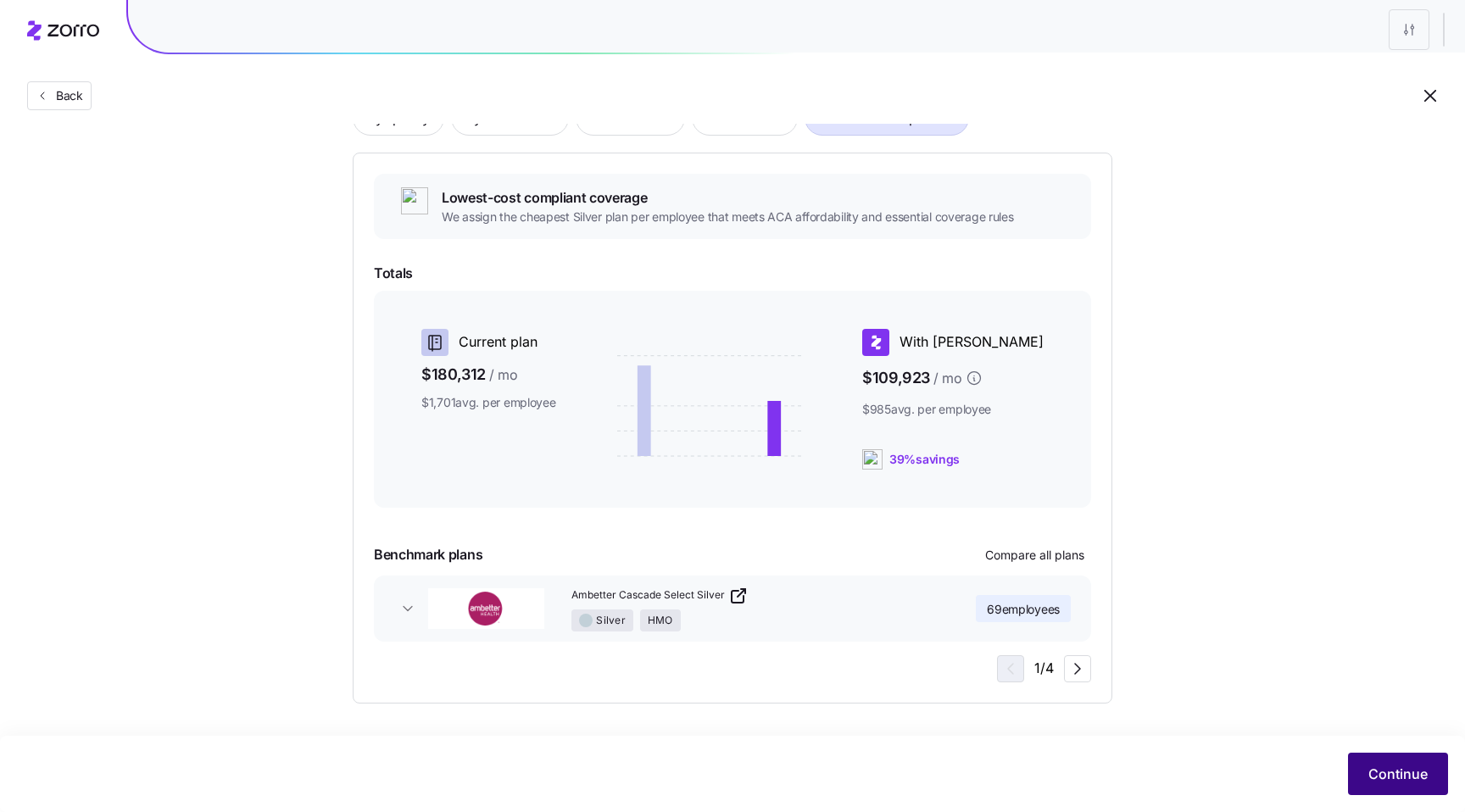
click at [1380, 772] on span "Continue" at bounding box center [1397, 773] width 59 height 21
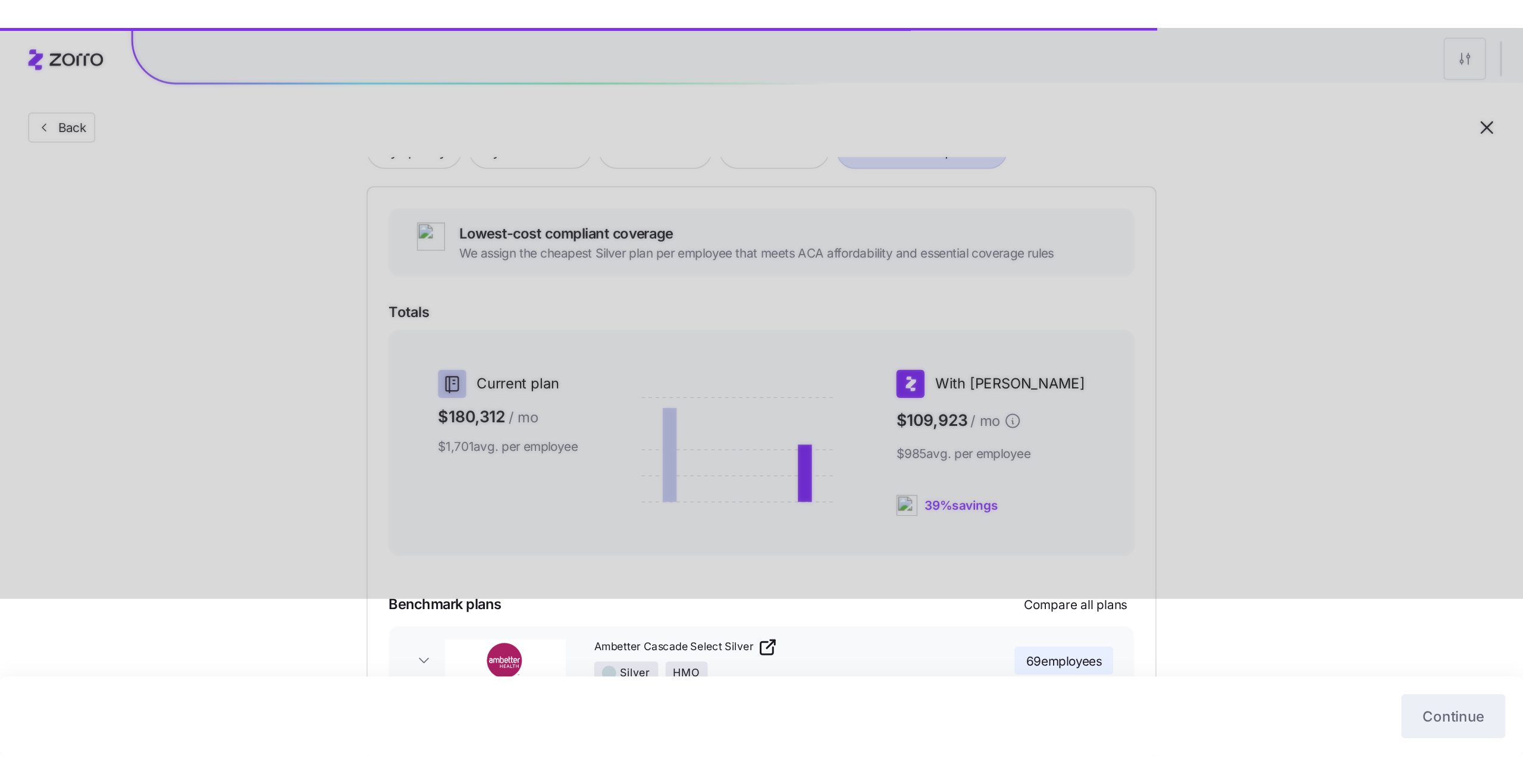
scroll to position [0, 0]
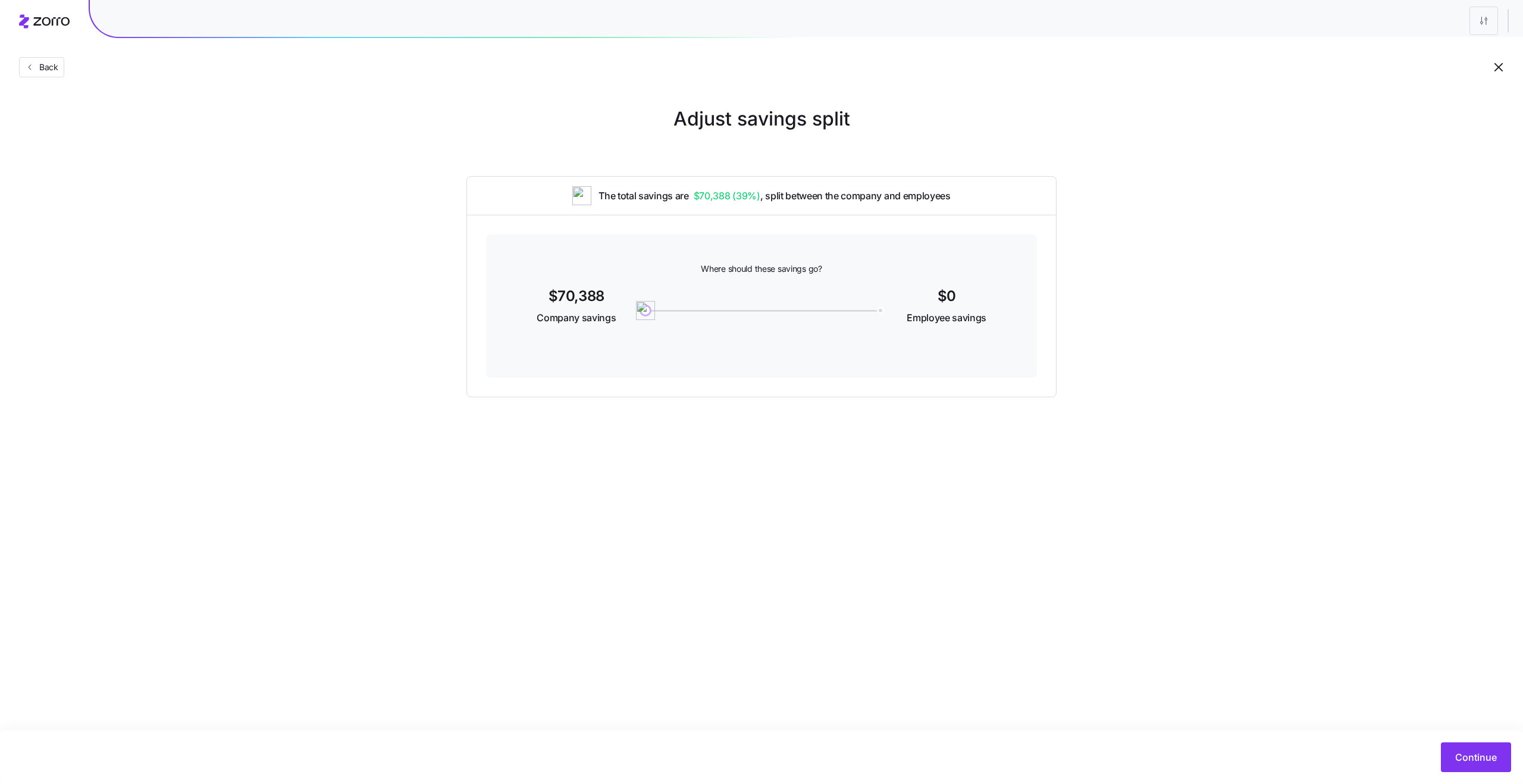
click at [193, 277] on div "Adjust savings split The total savings are $70,388 ( 39% ) , split between the …" at bounding box center [761, 251] width 1523 height 293
drag, startPoint x: 647, startPoint y: 314, endPoint x: 724, endPoint y: 303, distance: 77.8
click at [700, 303] on img at bounding box center [689, 310] width 20 height 20
click at [50, 69] on span "Back" at bounding box center [46, 67] width 24 height 12
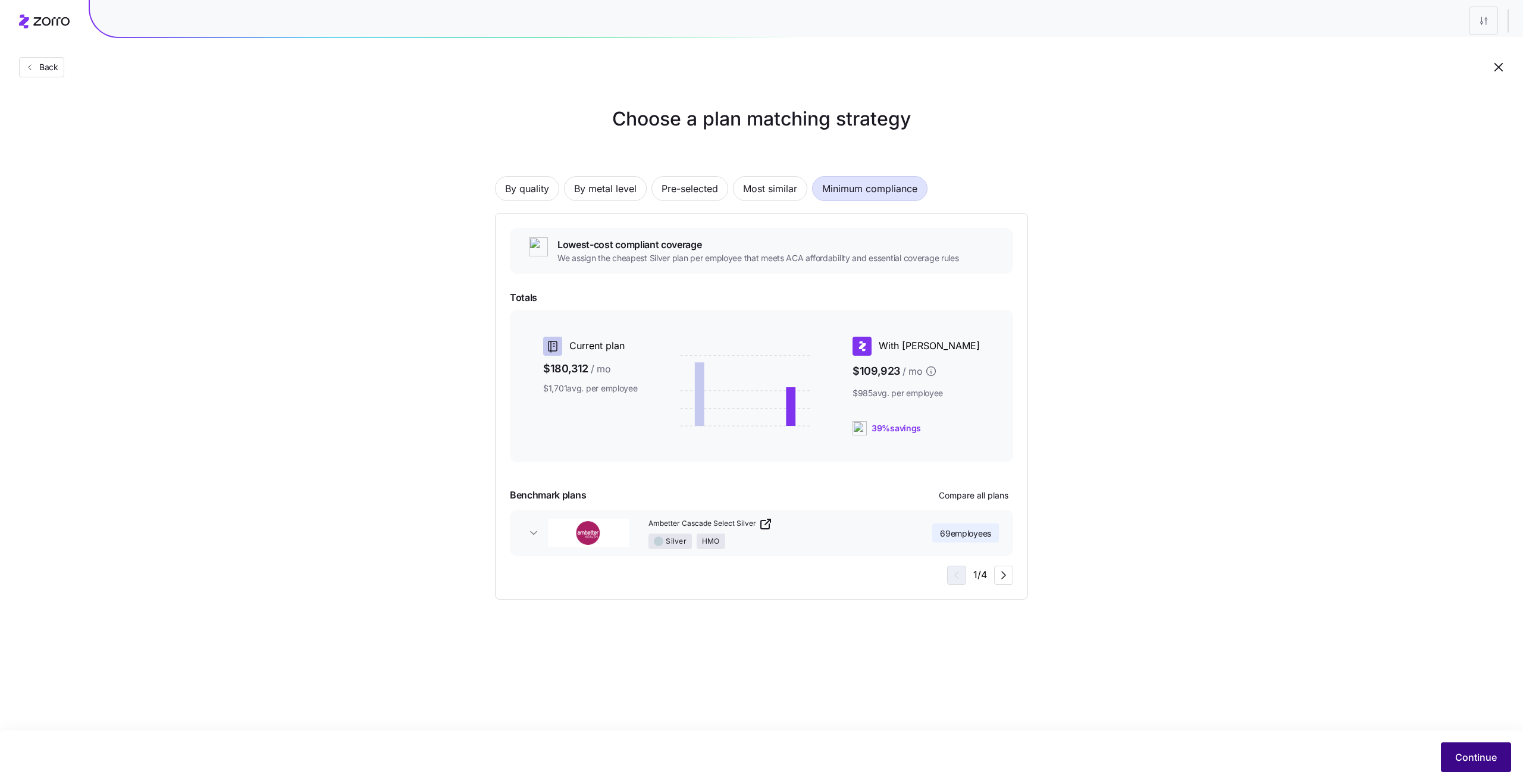
click at [1028, 569] on span "Continue" at bounding box center [1475, 757] width 42 height 14
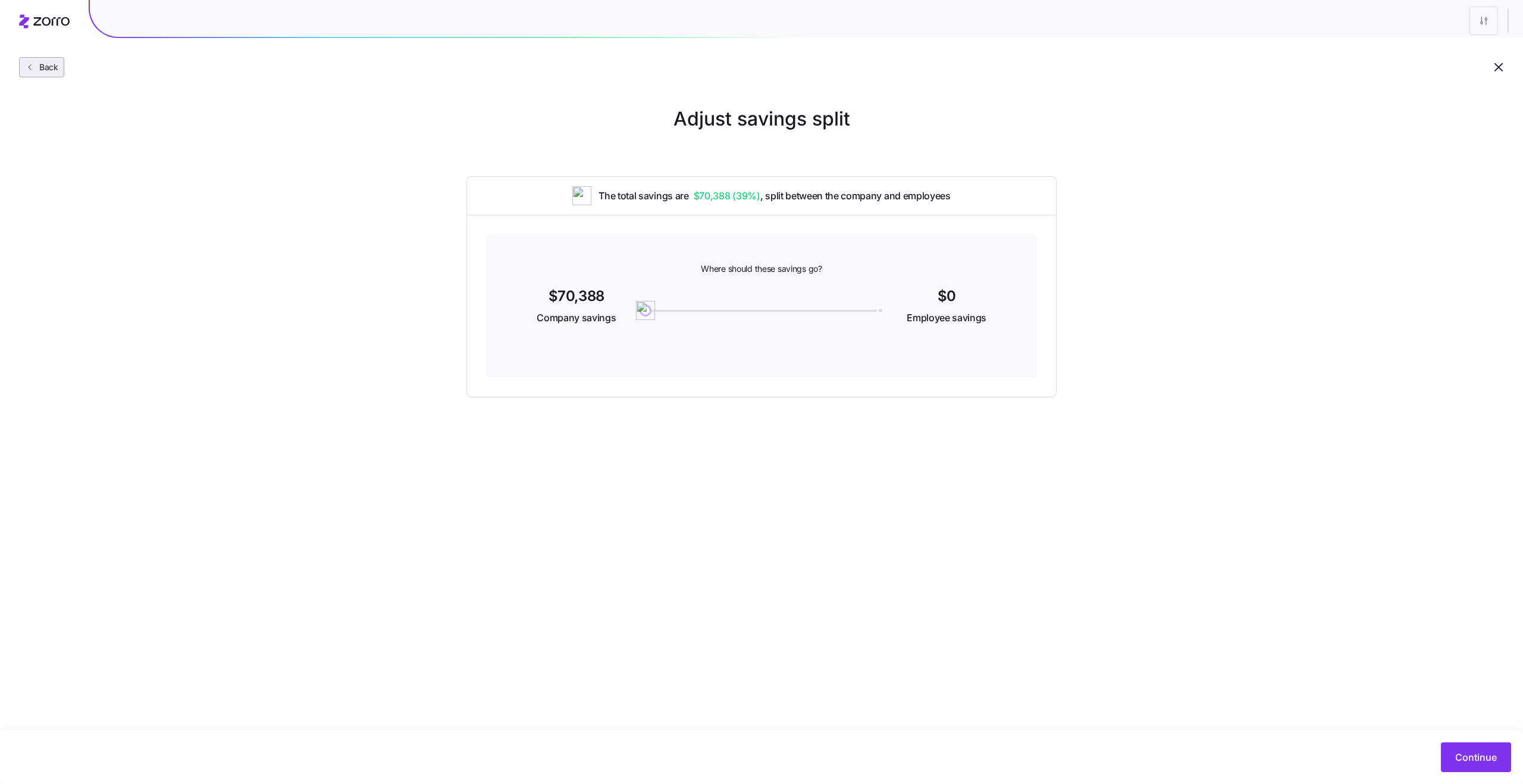
click at [30, 59] on button "Back" at bounding box center [42, 67] width 45 height 20
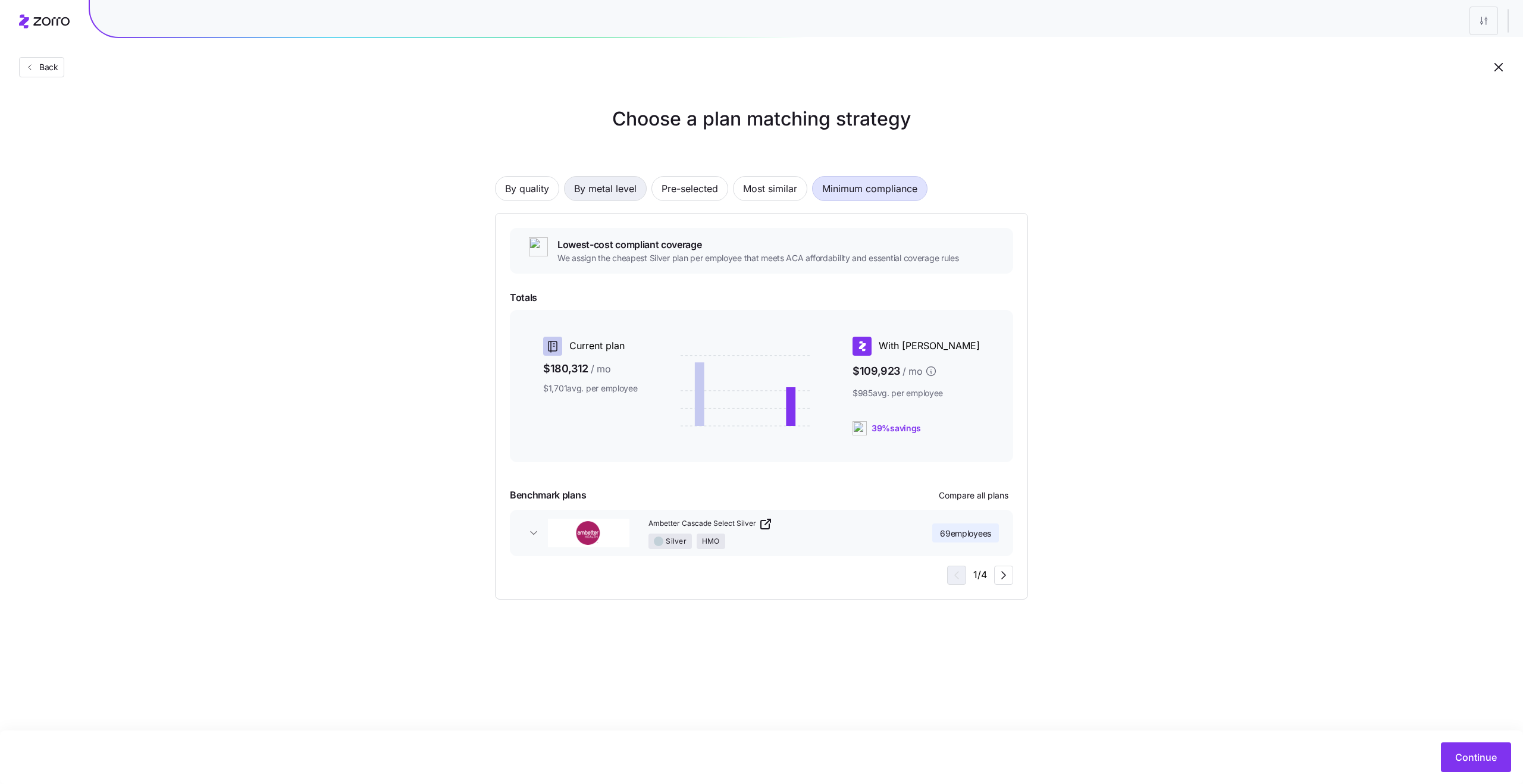
click at [576, 192] on span "By metal level" at bounding box center [605, 188] width 63 height 24
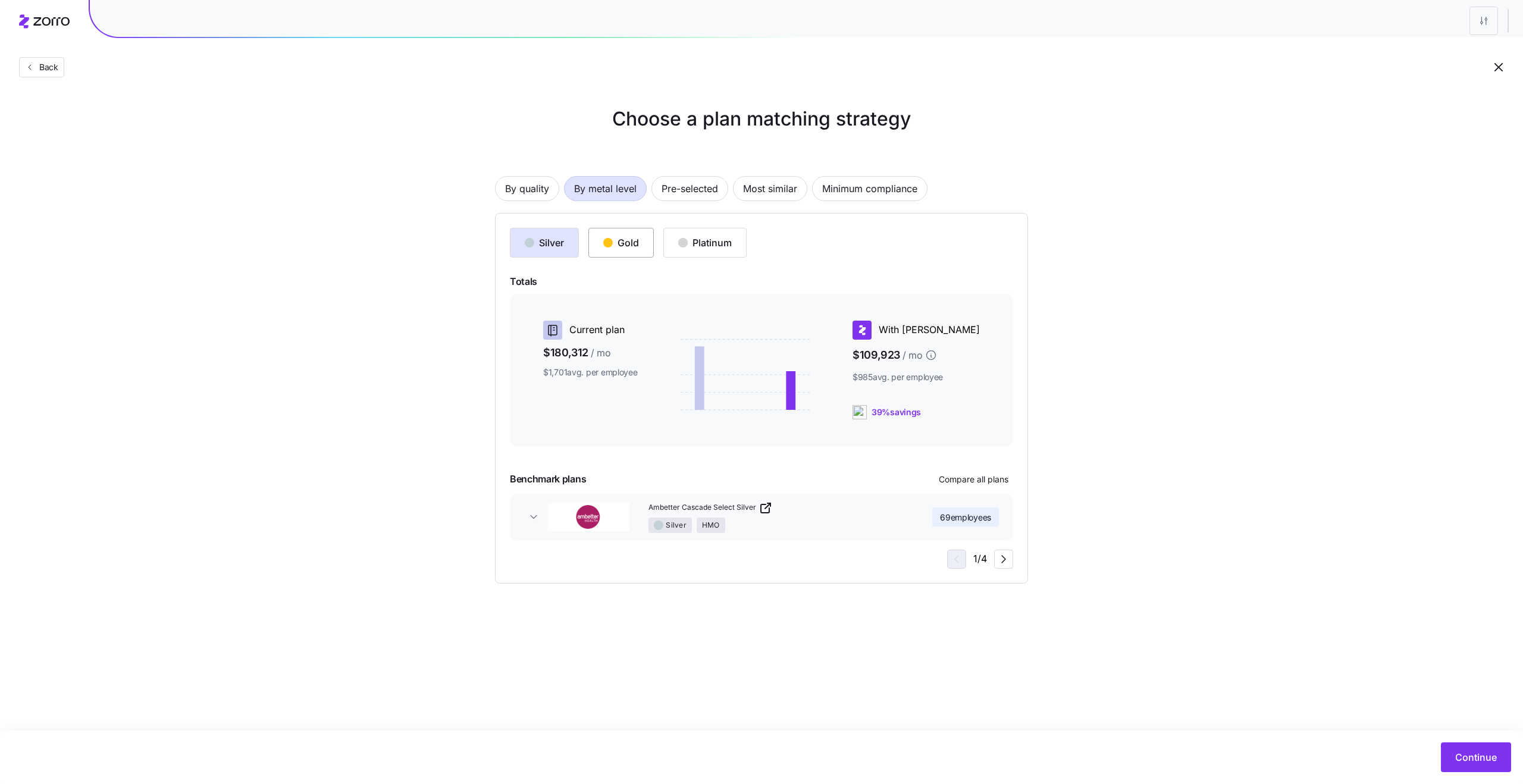
click at [627, 252] on button "Gold" at bounding box center [621, 242] width 66 height 30
click at [1028, 569] on button "Continue" at bounding box center [1476, 757] width 70 height 30
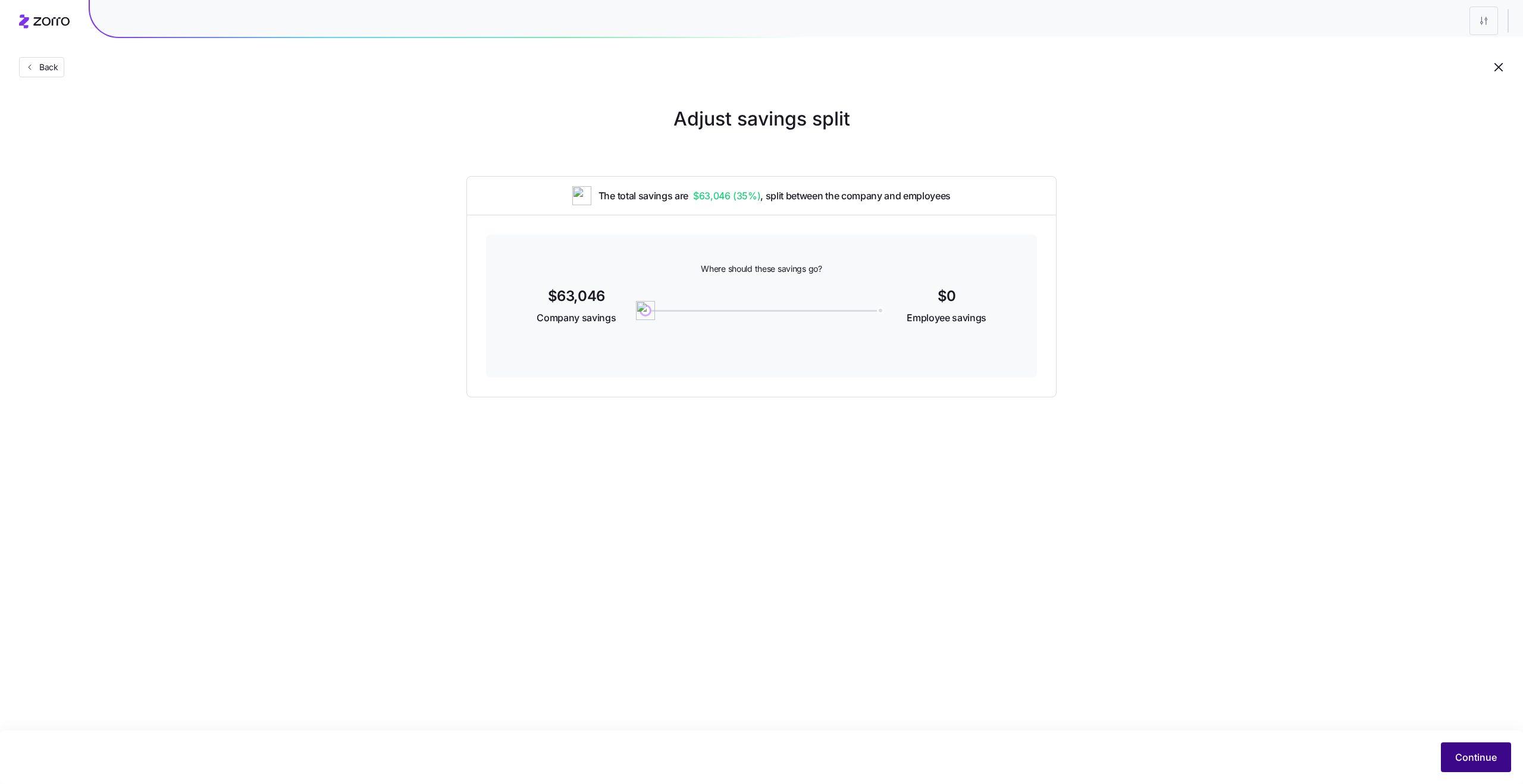
click at [1028, 569] on button "Continue" at bounding box center [1476, 757] width 70 height 30
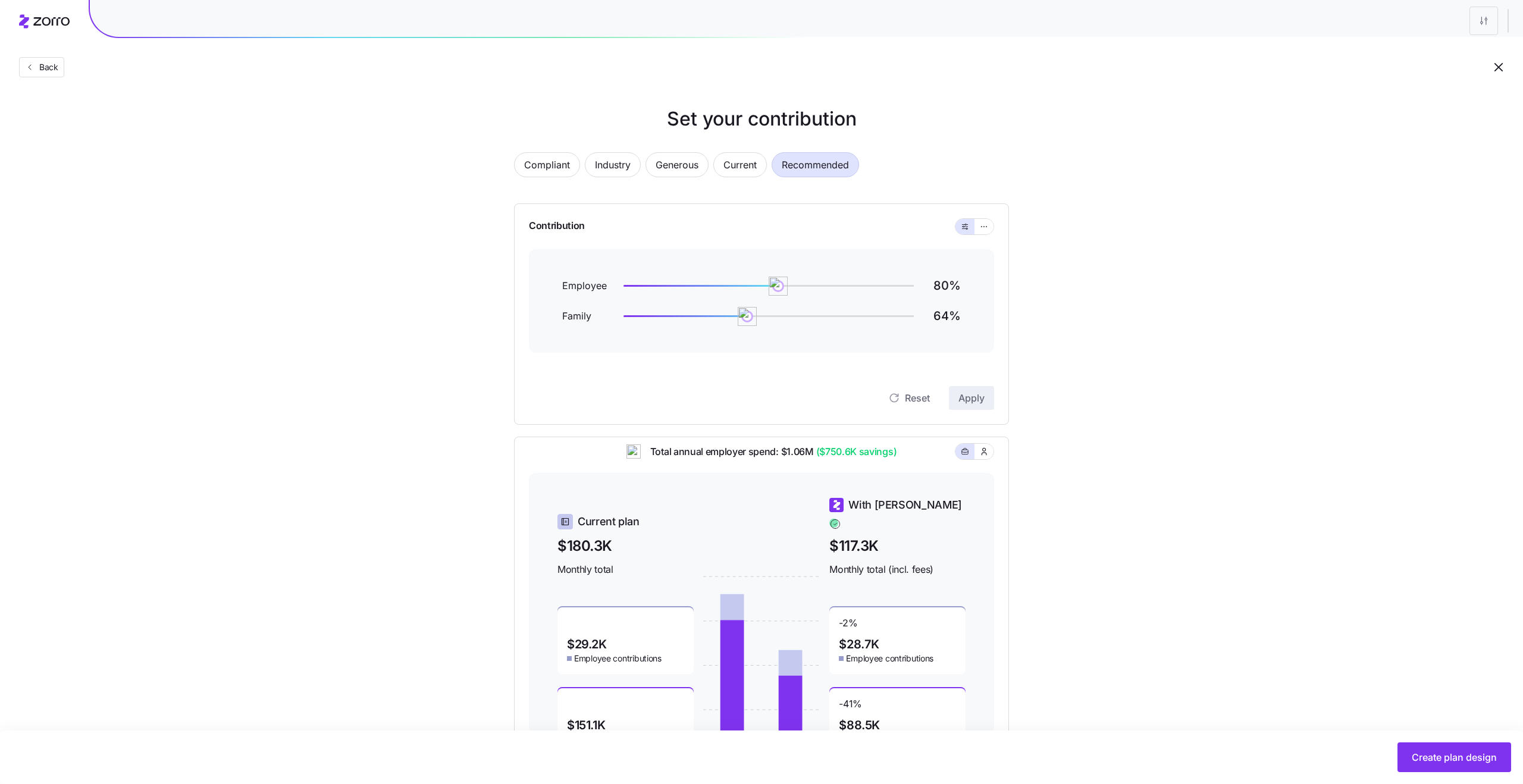
click at [1028, 297] on div "Set your contribution Compliant Industry Generous Current Recommended Contribut…" at bounding box center [761, 445] width 1523 height 682
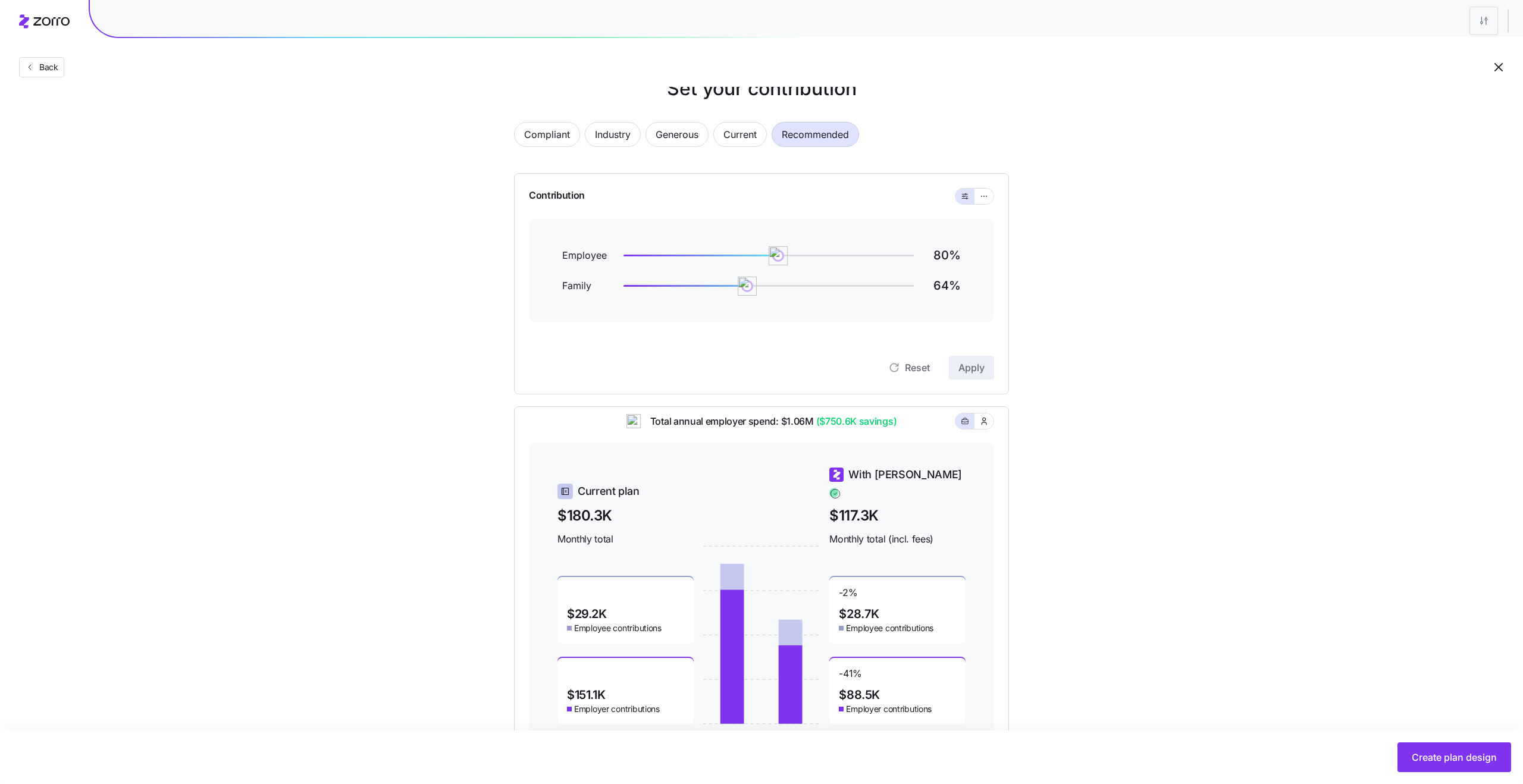
scroll to position [32, 0]
click at [985, 199] on button "button" at bounding box center [984, 195] width 19 height 16
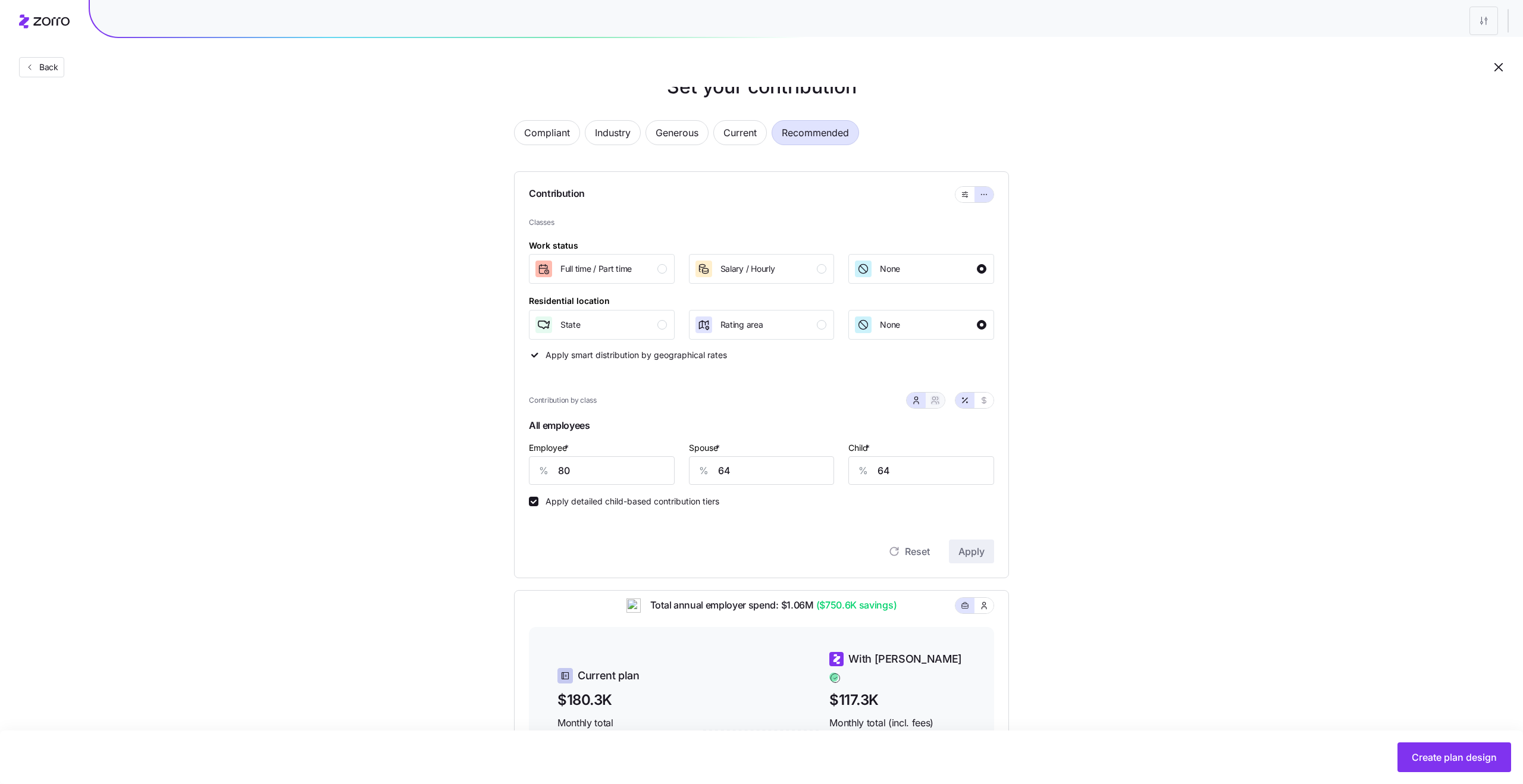
click at [938, 403] on icon "button" at bounding box center [938, 403] width 1 height 2
type input "72"
type input "74"
click at [912, 406] on button "button" at bounding box center [916, 400] width 19 height 16
type input "64"
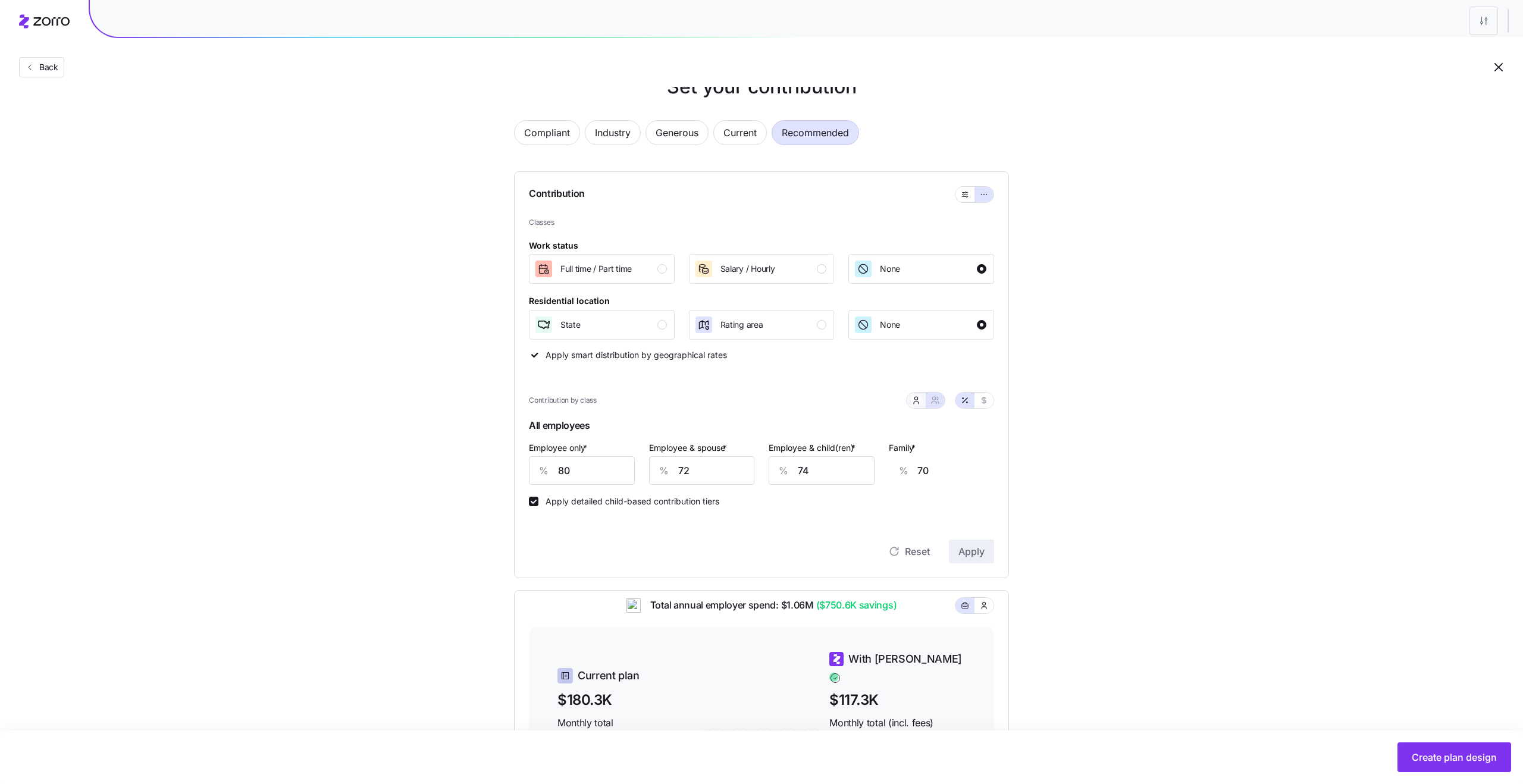
type input "64"
click at [937, 398] on icon "button" at bounding box center [935, 400] width 10 height 10
type input "72"
type input "74"
click at [659, 315] on div "State" at bounding box center [600, 325] width 133 height 19
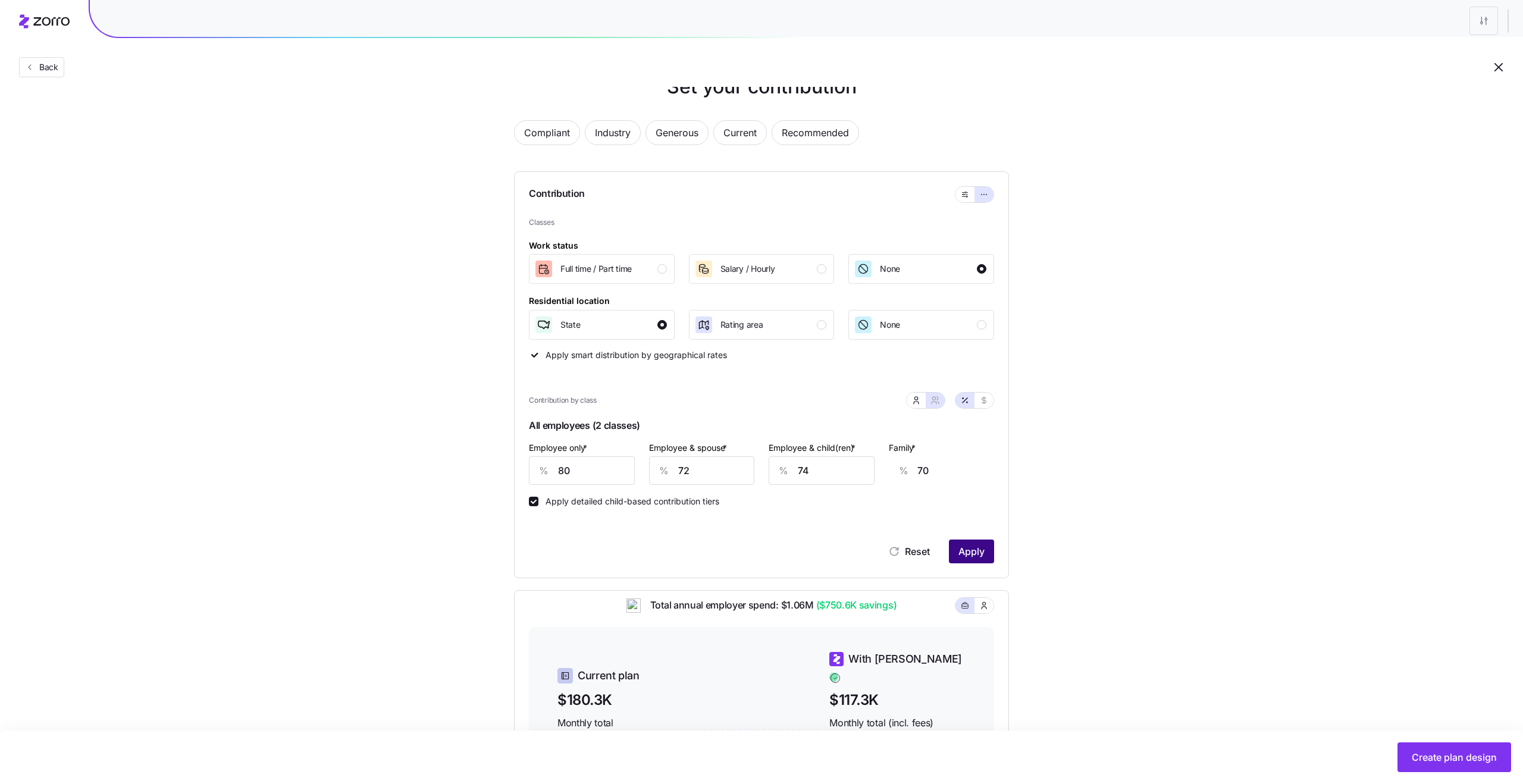
click at [981, 550] on span "Apply" at bounding box center [971, 551] width 26 height 14
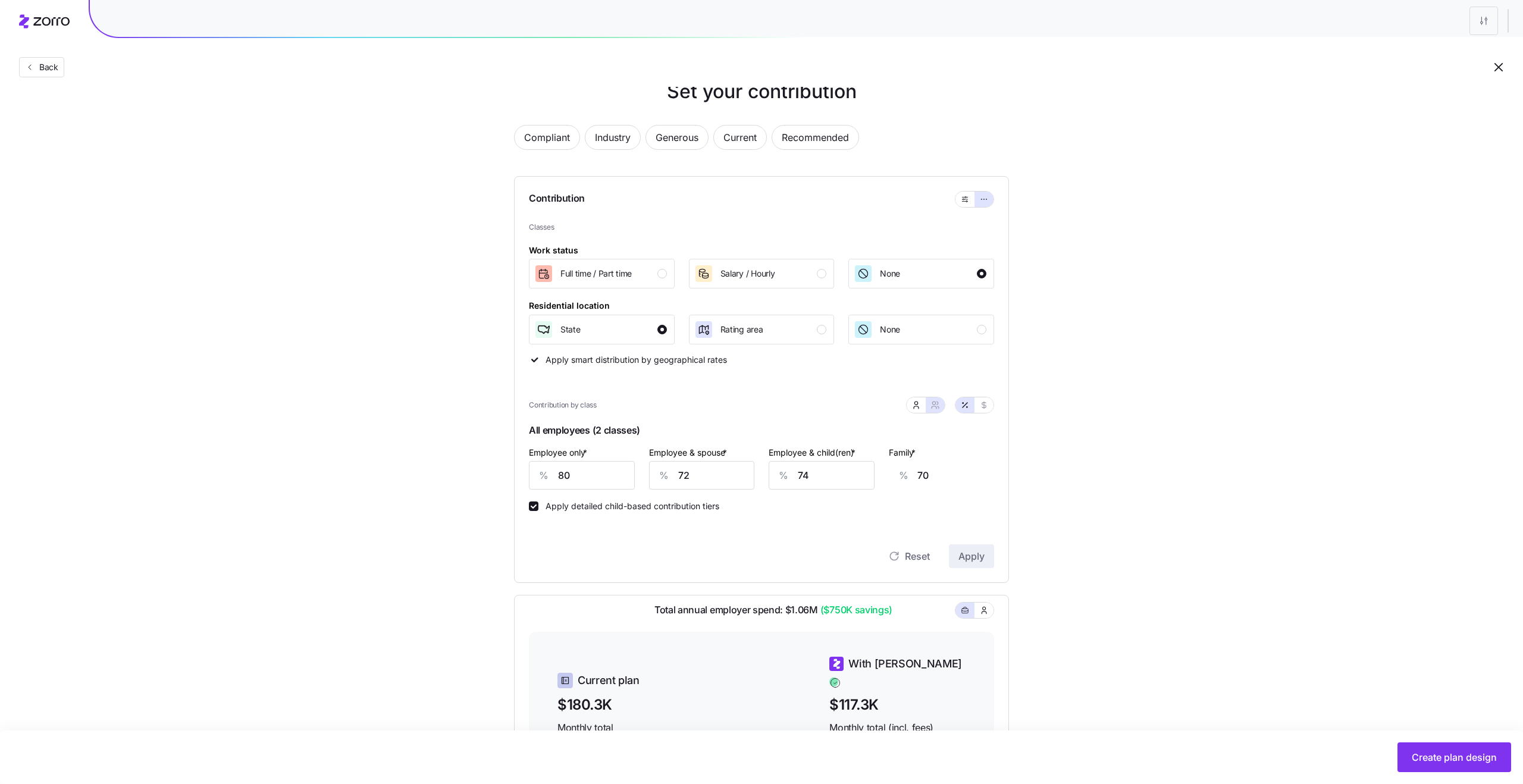
scroll to position [1, 0]
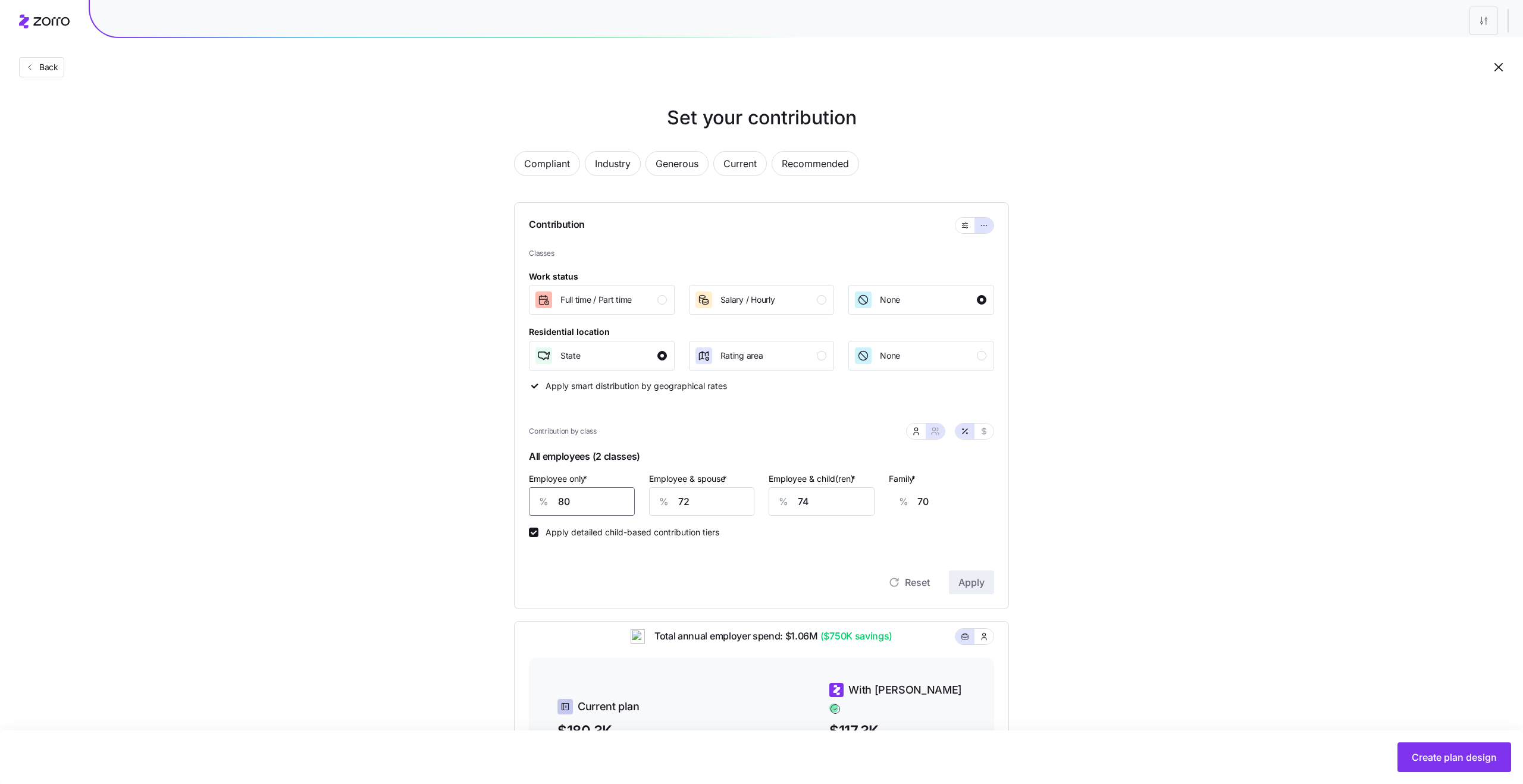
click at [578, 504] on input "80" at bounding box center [582, 501] width 106 height 28
type input "9"
type input "97"
type input "90"
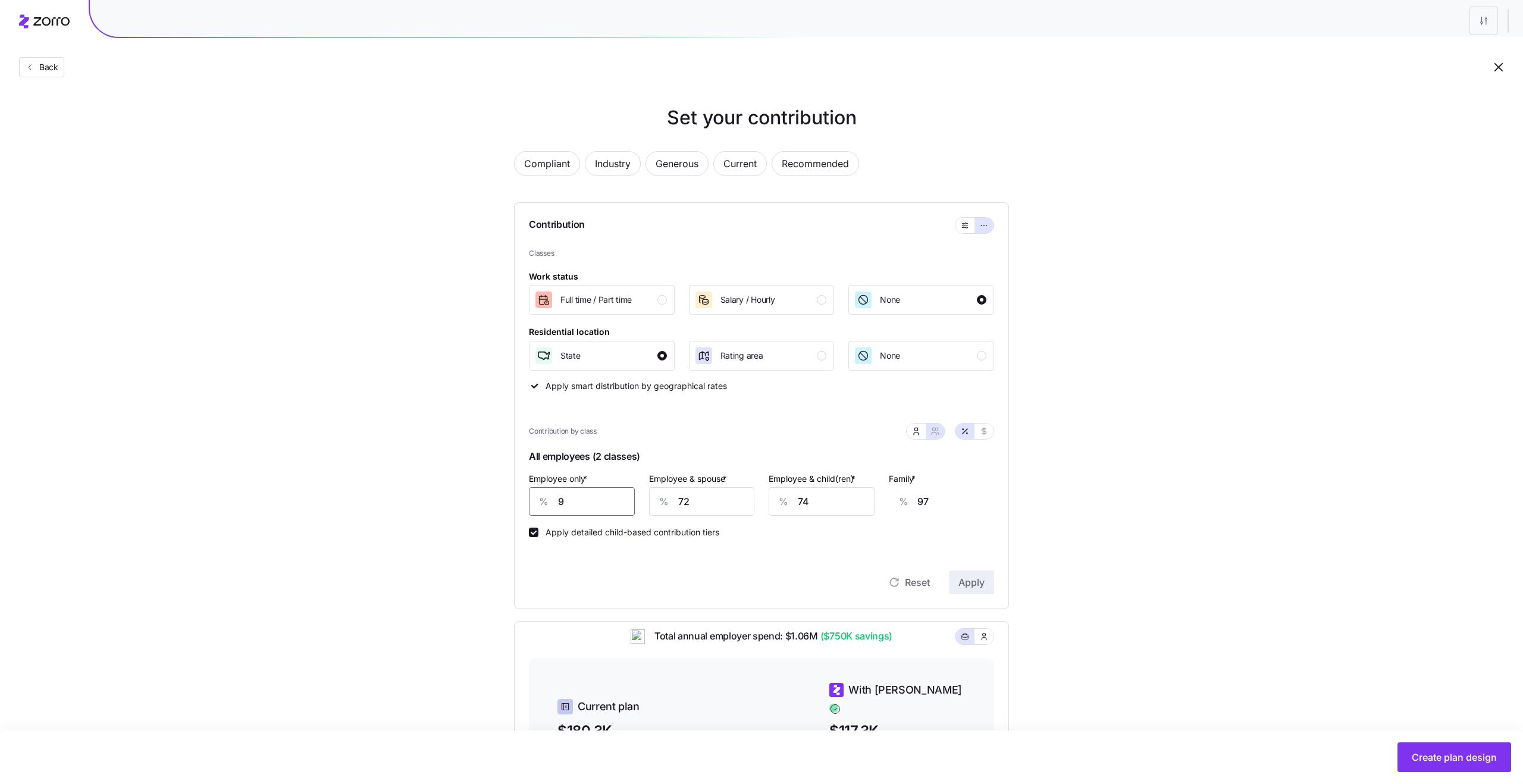
type input "66"
type input "90"
click at [735, 501] on input "72" at bounding box center [702, 501] width 106 height 28
type input "6"
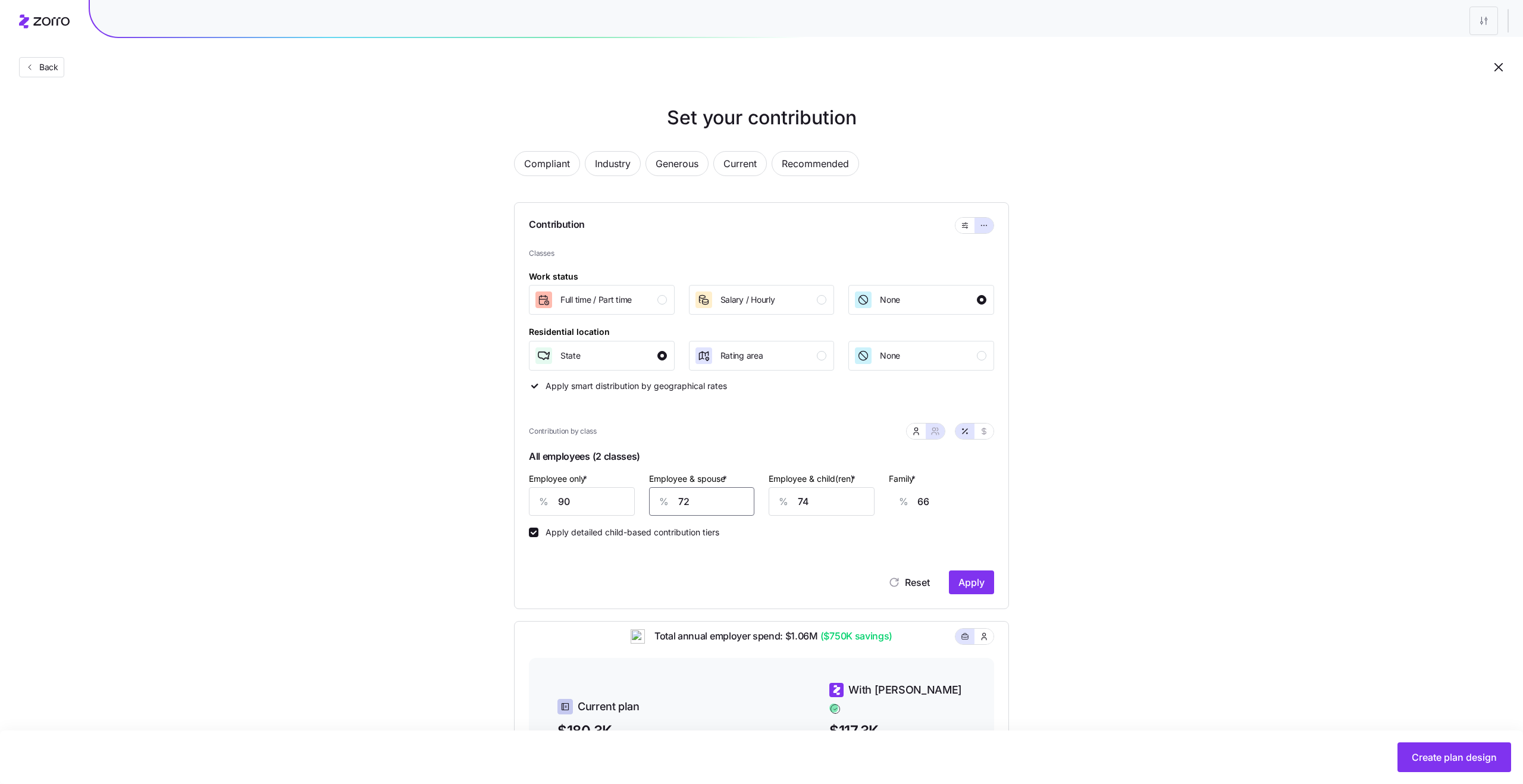
type input "16"
type input "60"
type input "57"
type input "60"
click at [845, 498] on input "74" at bounding box center [821, 501] width 106 height 28
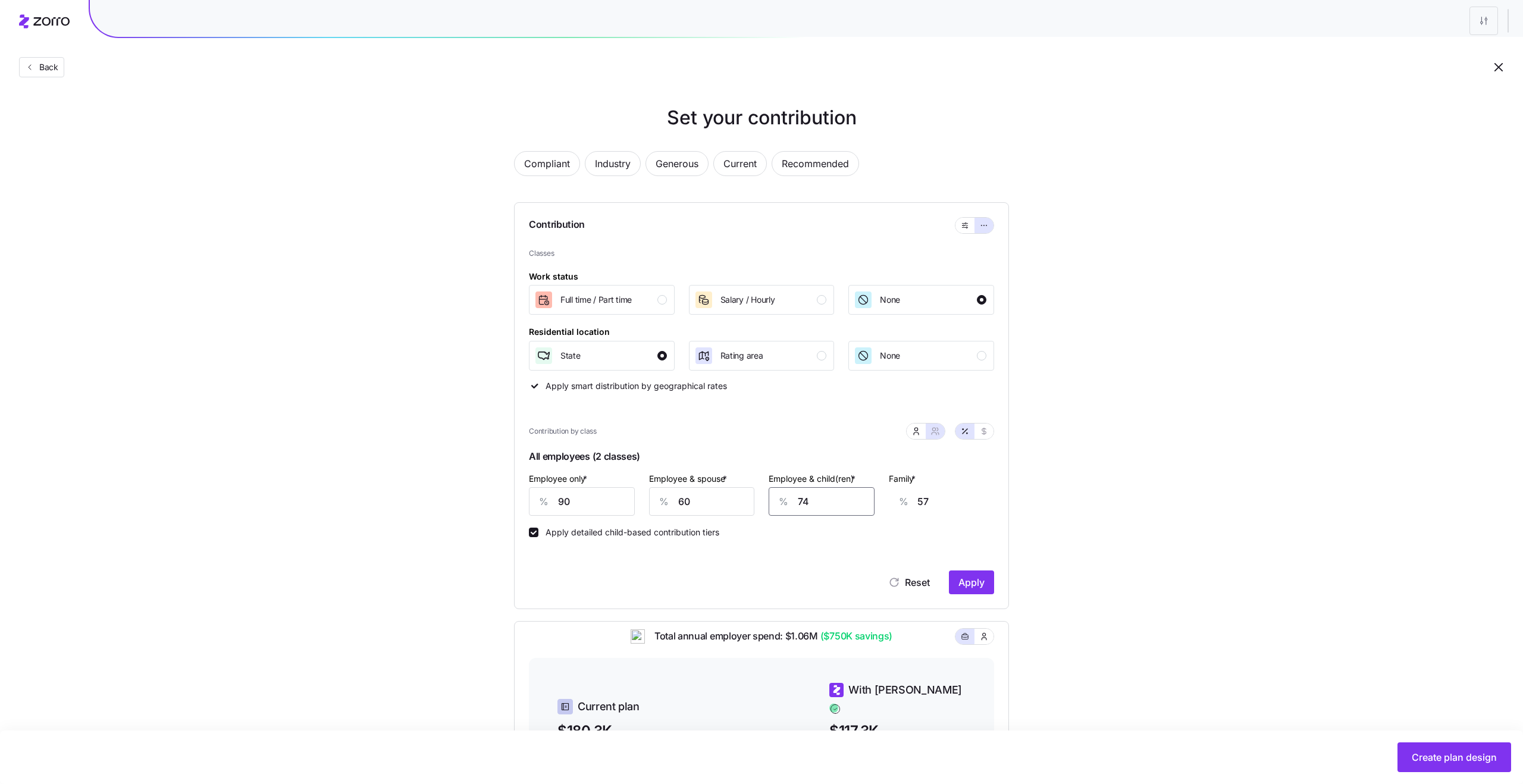
click at [845, 498] on input "74" at bounding box center [821, 501] width 106 height 28
type input "8"
type input "16"
type input "80"
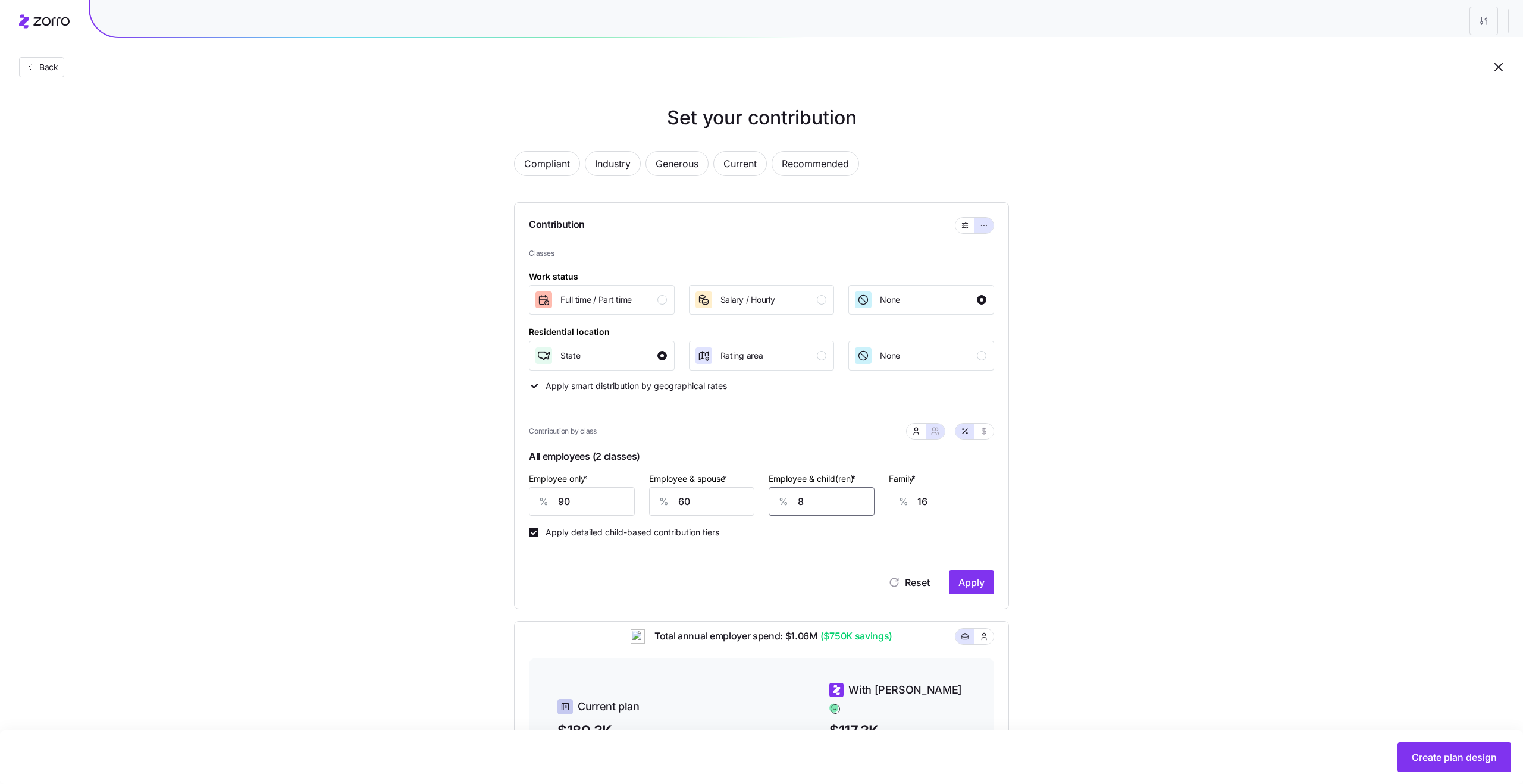
type input "61"
type input "8"
type input "16"
type input "0"
type input "11"
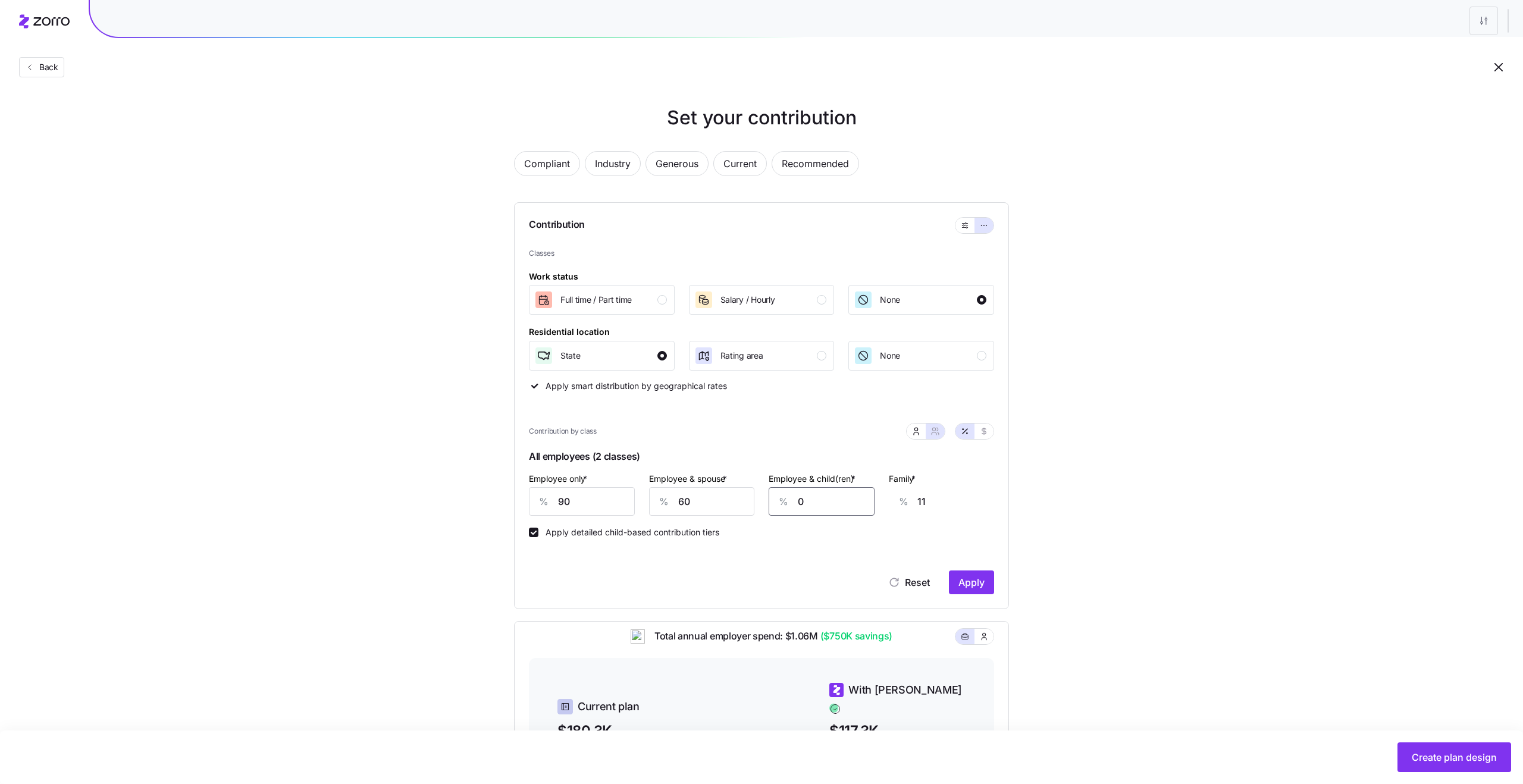
type input "60"
type input "49"
type input "600"
type input "385"
type input "60"
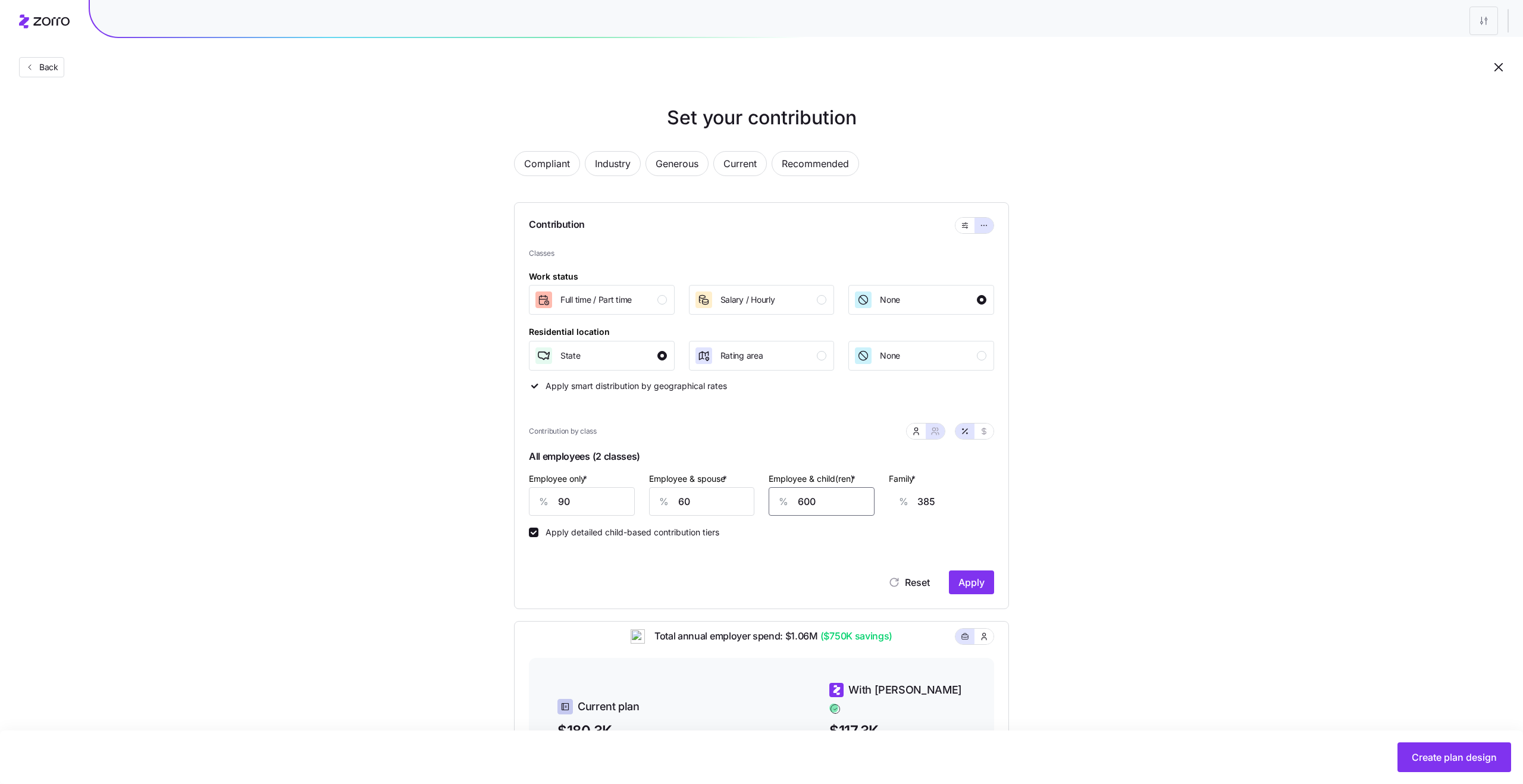
type input "49"
type input "60"
click at [928, 541] on div "Classes Work status Full time / Part time Salary / Hourly None Residential loca…" at bounding box center [761, 421] width 465 height 346
click at [974, 569] on span "Apply" at bounding box center [971, 582] width 26 height 14
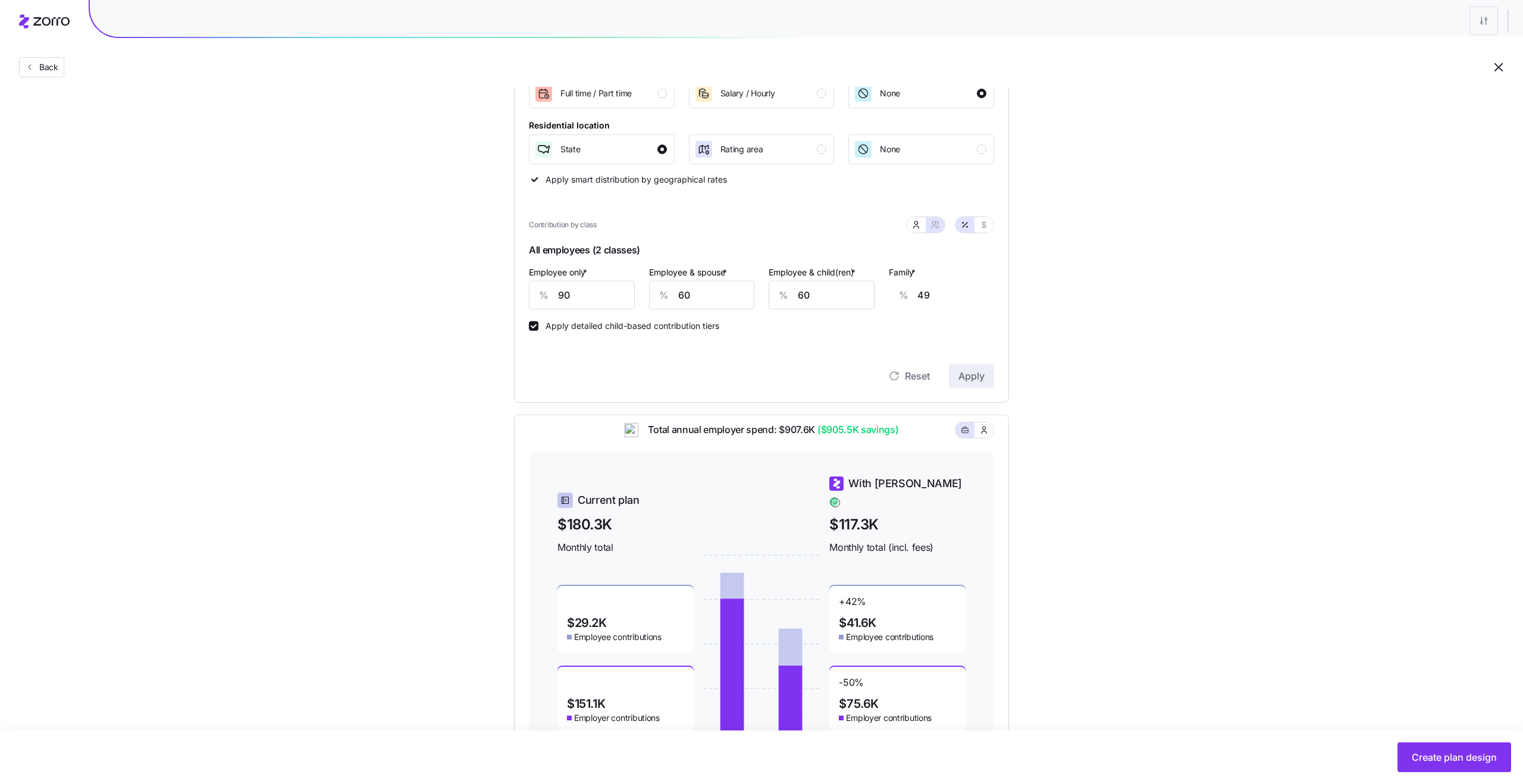
scroll to position [188, 0]
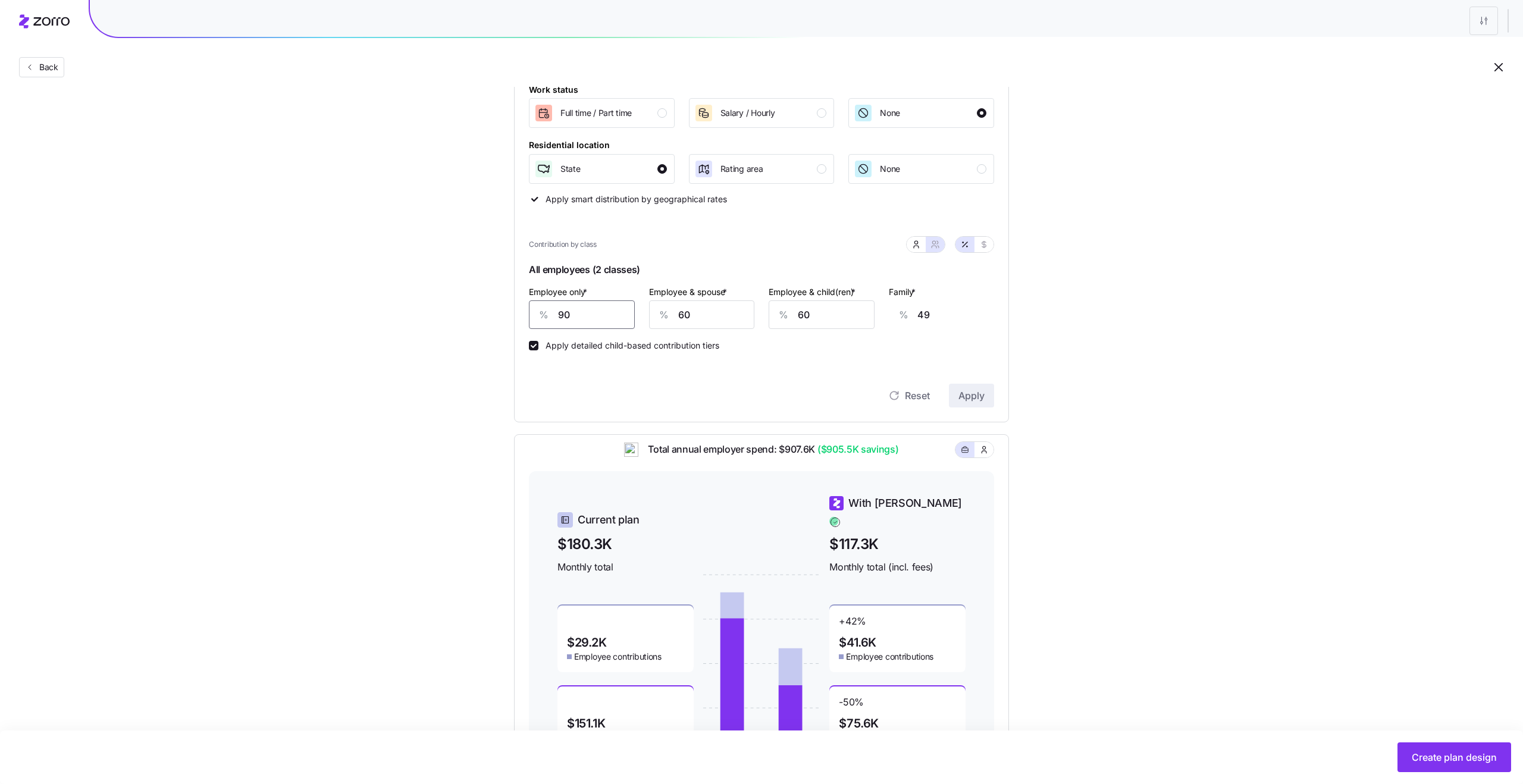
click at [600, 322] on input "90" at bounding box center [582, 314] width 106 height 28
type input "8"
type input "80"
type input "89"
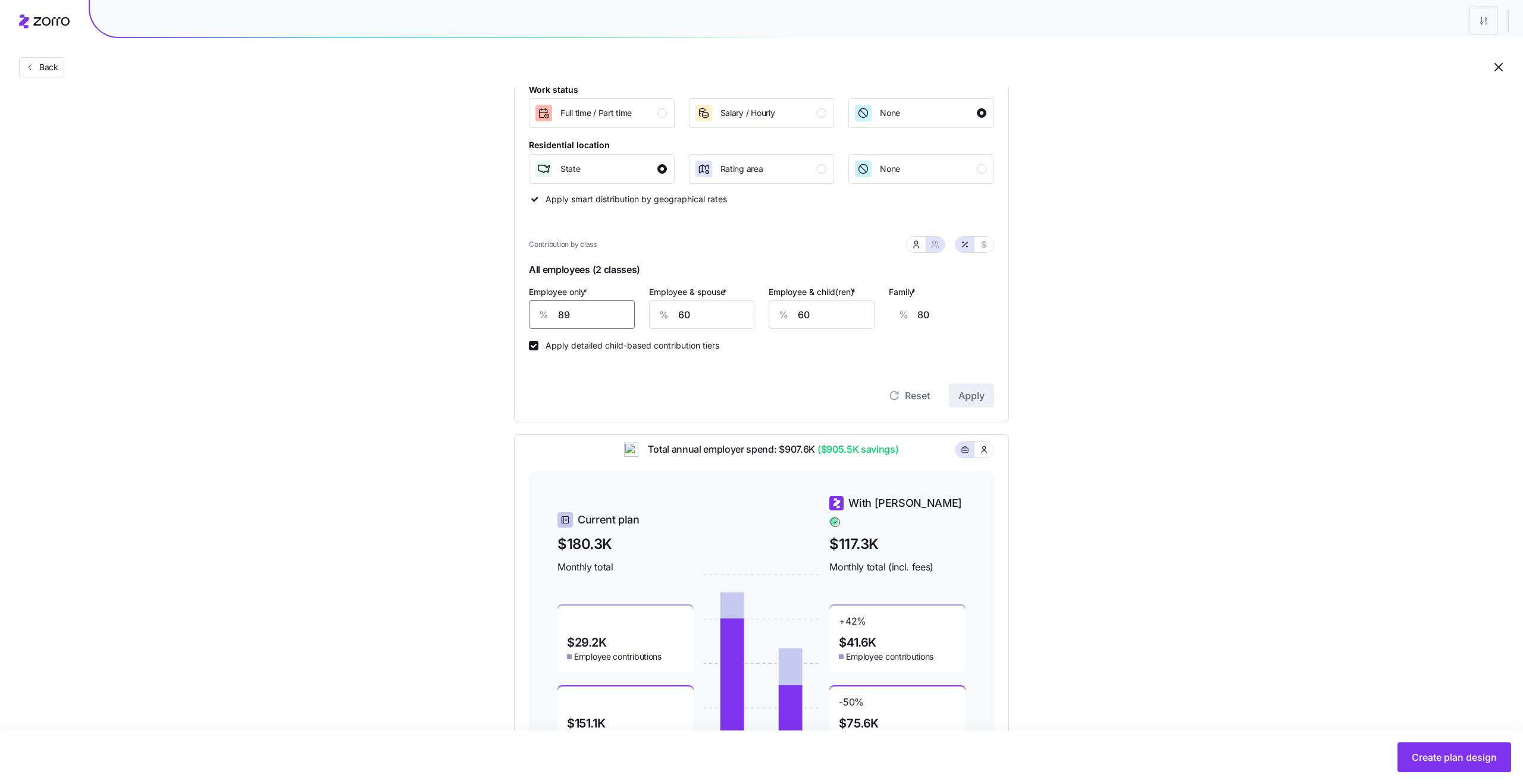
type input "49"
type input "89"
click at [913, 243] on icon "button" at bounding box center [916, 245] width 10 height 10
type input "31"
type input "16"
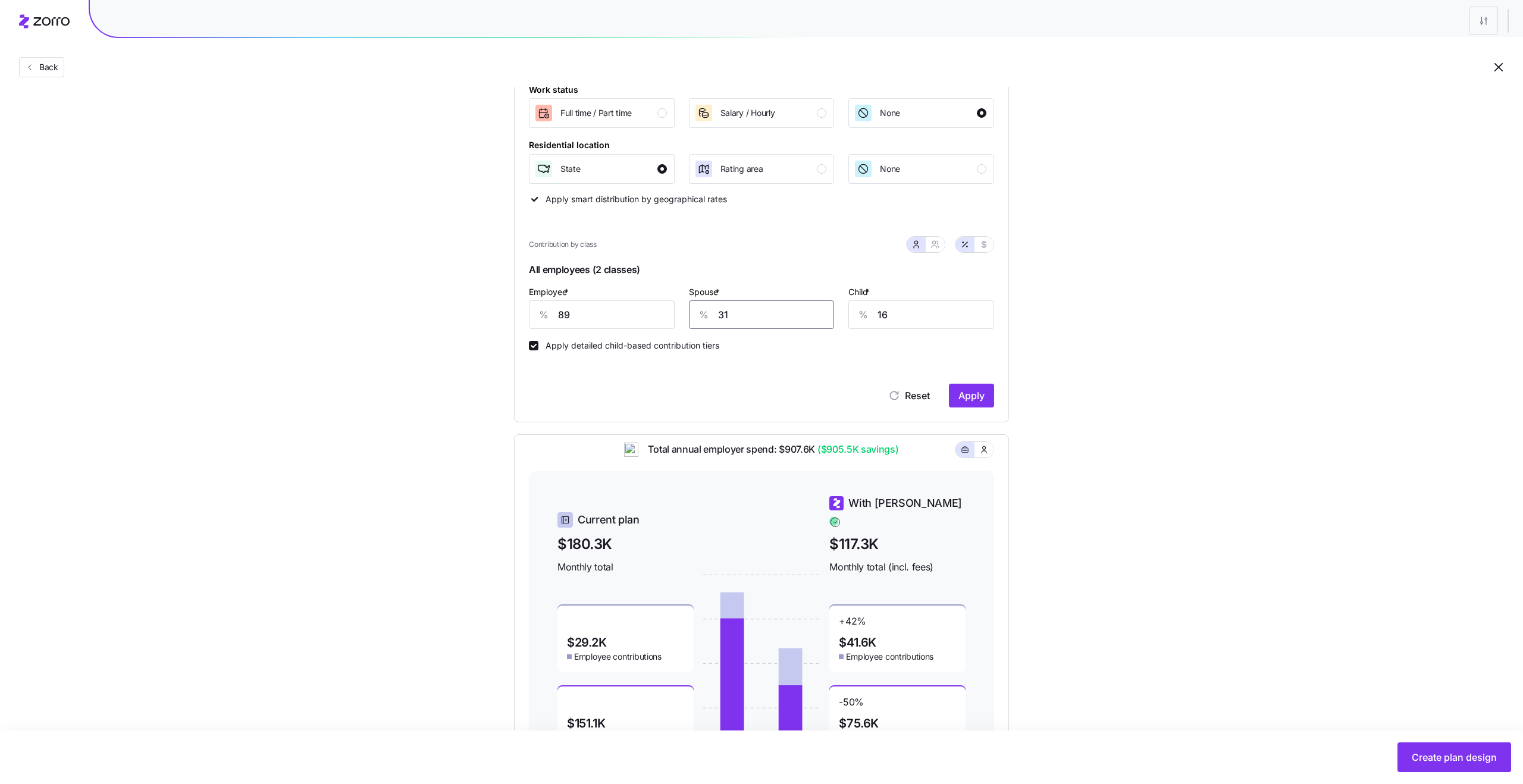
click at [720, 322] on input "31" at bounding box center [762, 314] width 146 height 28
type input "12"
click at [908, 316] on input "16" at bounding box center [921, 314] width 146 height 28
click at [1028, 336] on div "Set your contribution Compliant Industry Generous Current Recommended Contribut…" at bounding box center [761, 350] width 1523 height 867
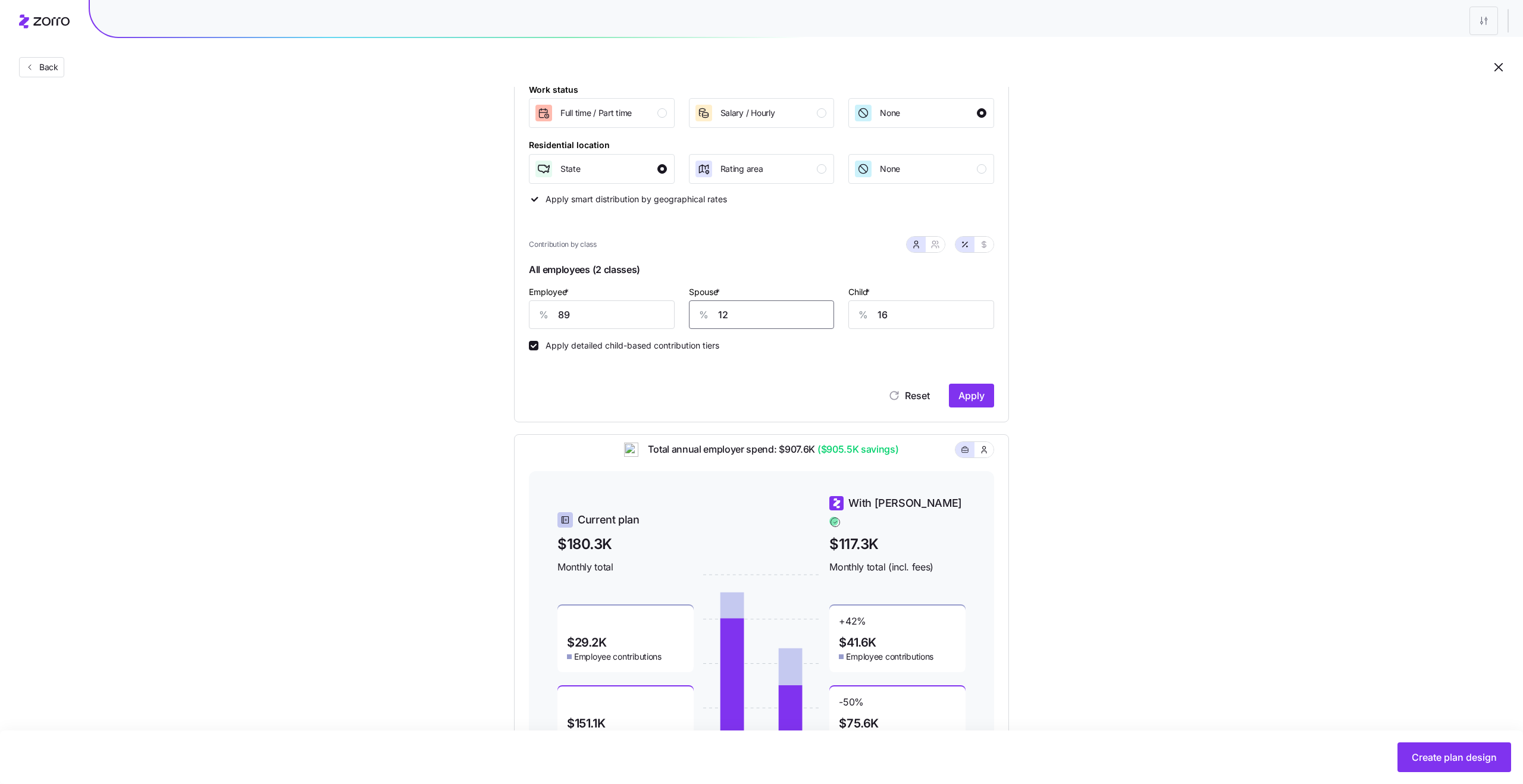
click at [780, 325] on input "12" at bounding box center [762, 314] width 146 height 28
click at [892, 316] on input "16" at bounding box center [921, 314] width 146 height 28
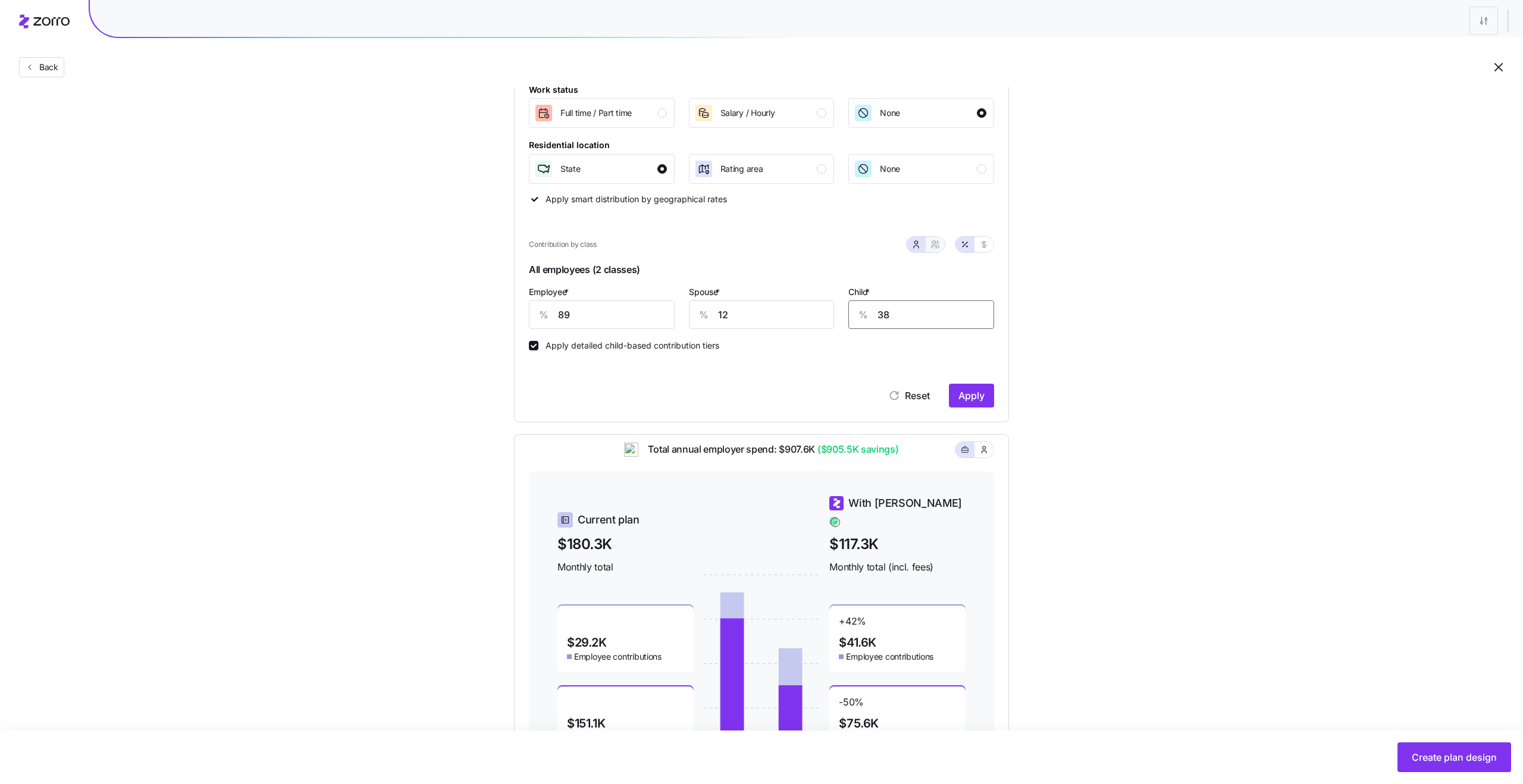
type input "38"
click at [932, 240] on icon "button" at bounding box center [935, 245] width 10 height 10
type input "51"
type input "69"
click at [981, 392] on span "Apply" at bounding box center [971, 396] width 26 height 14
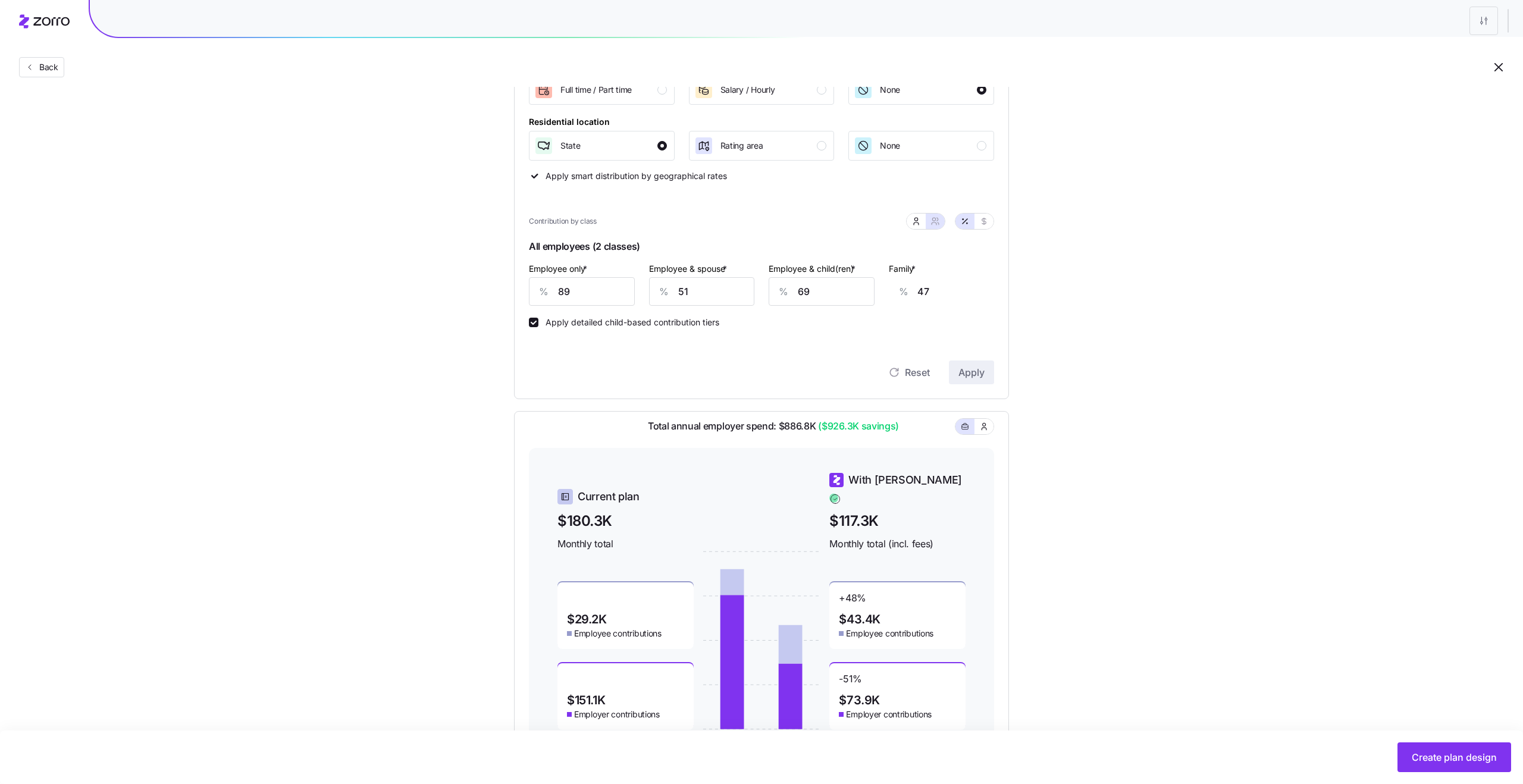
scroll to position [213, 0]
click at [914, 222] on icon "button" at bounding box center [916, 219] width 10 height 10
type input "12"
type input "38"
click at [942, 219] on button "button" at bounding box center [935, 219] width 19 height 16
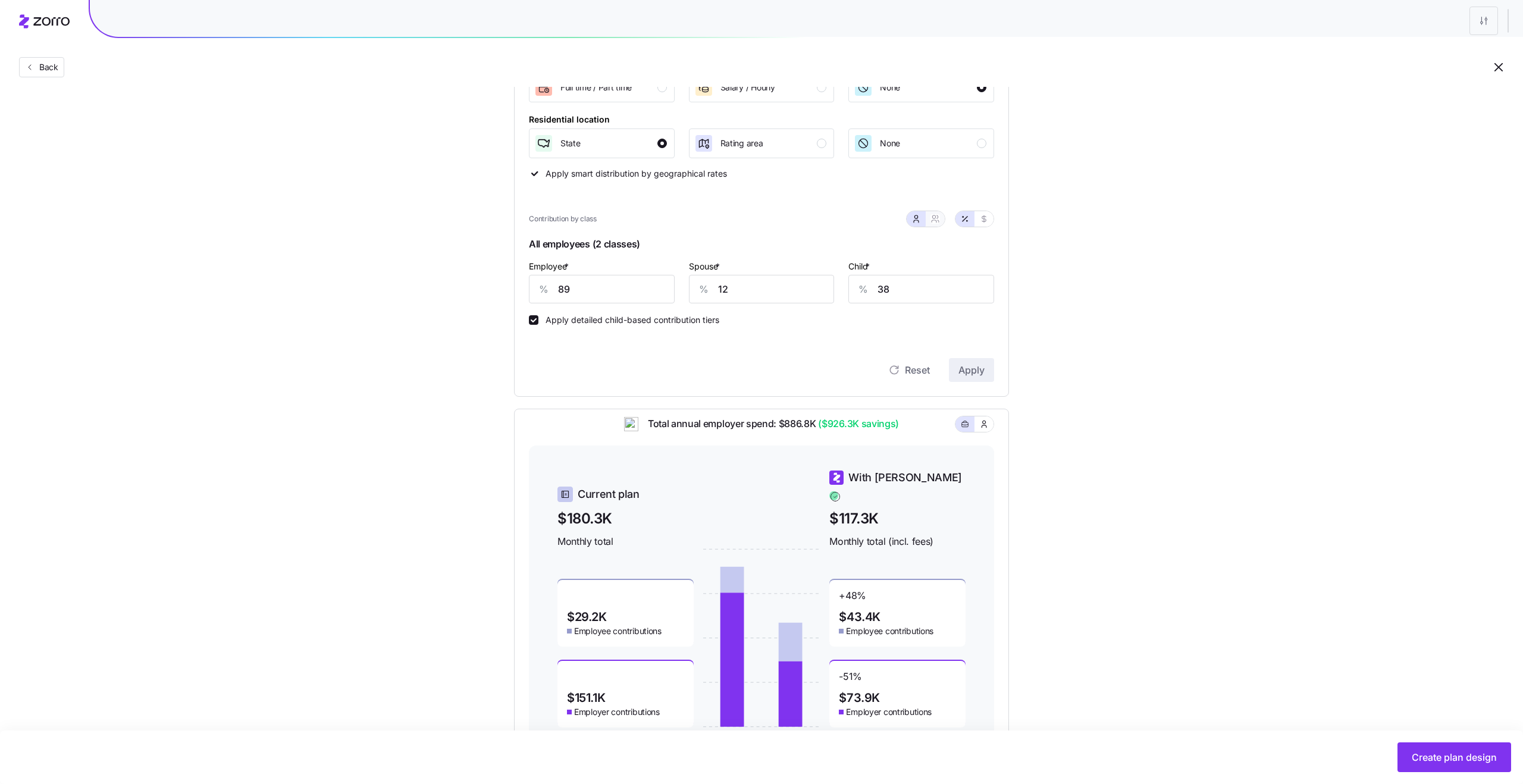
type input "51"
click at [847, 297] on input "69" at bounding box center [821, 289] width 106 height 28
type input "6"
type input "8"
type input "68"
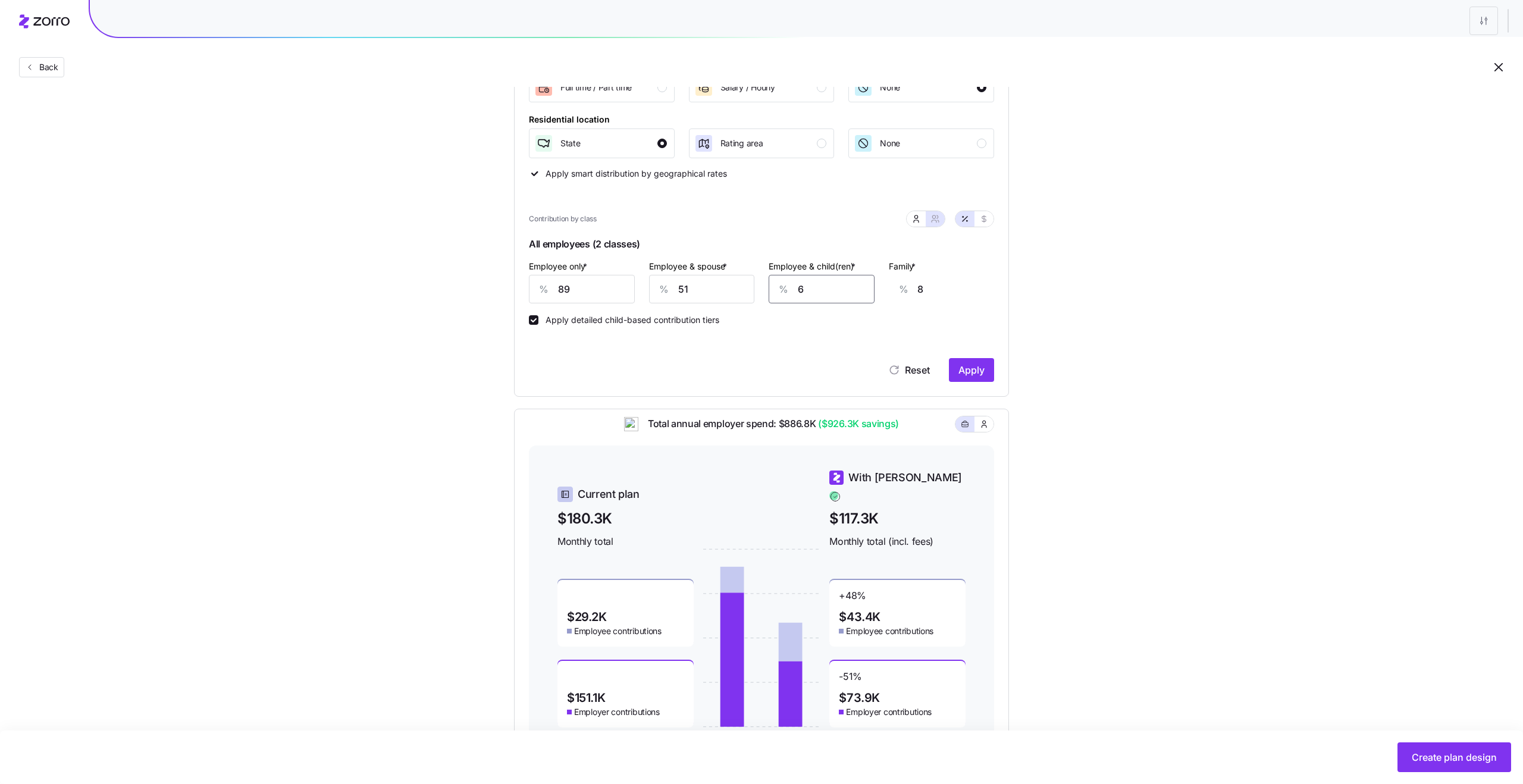
type input "47"
type input "6"
type input "8"
type input "69"
type input "48"
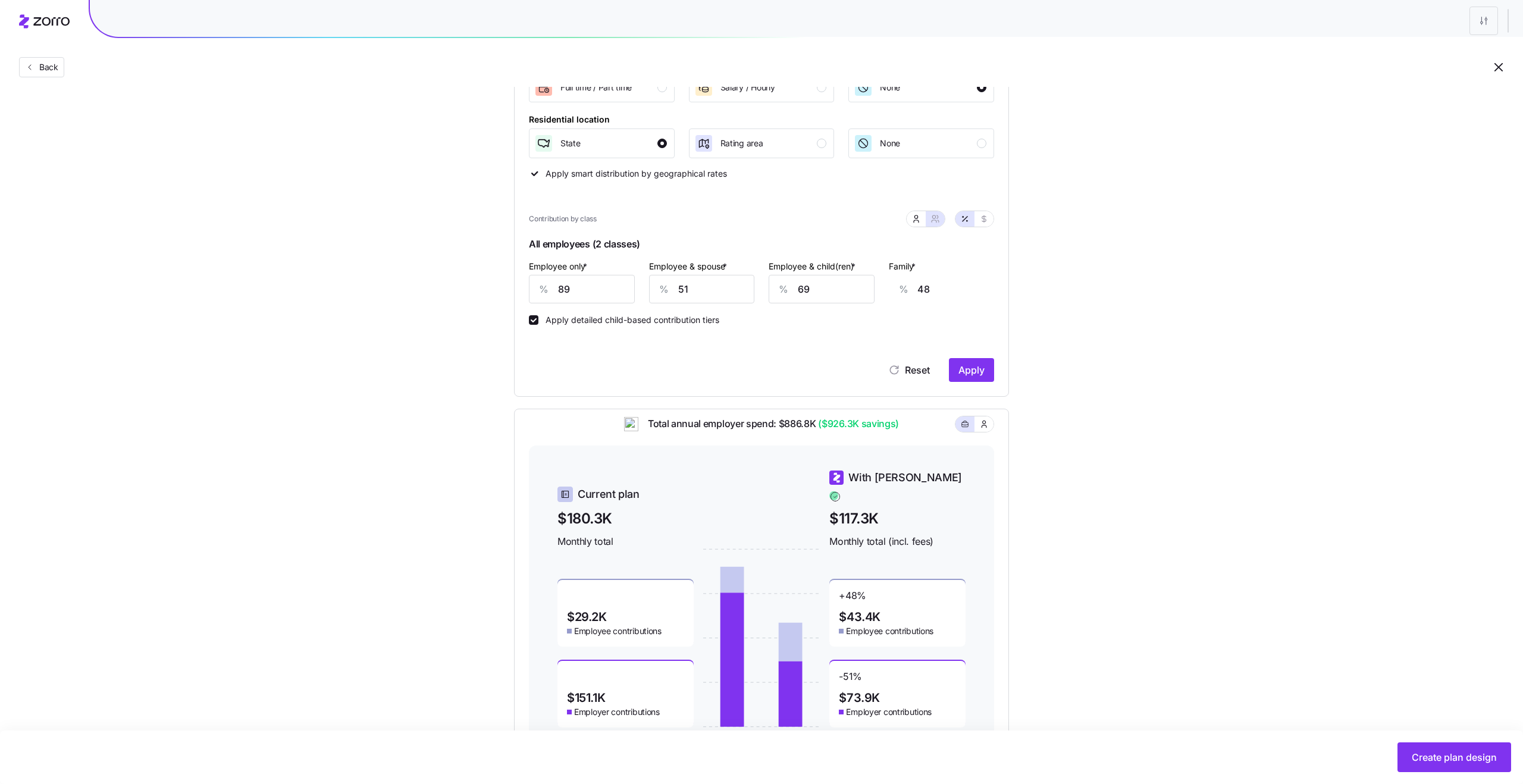
click at [1021, 325] on div "Compliant Industry Generous Current Recommended Contribution Classes Work statu…" at bounding box center [761, 342] width 533 height 834
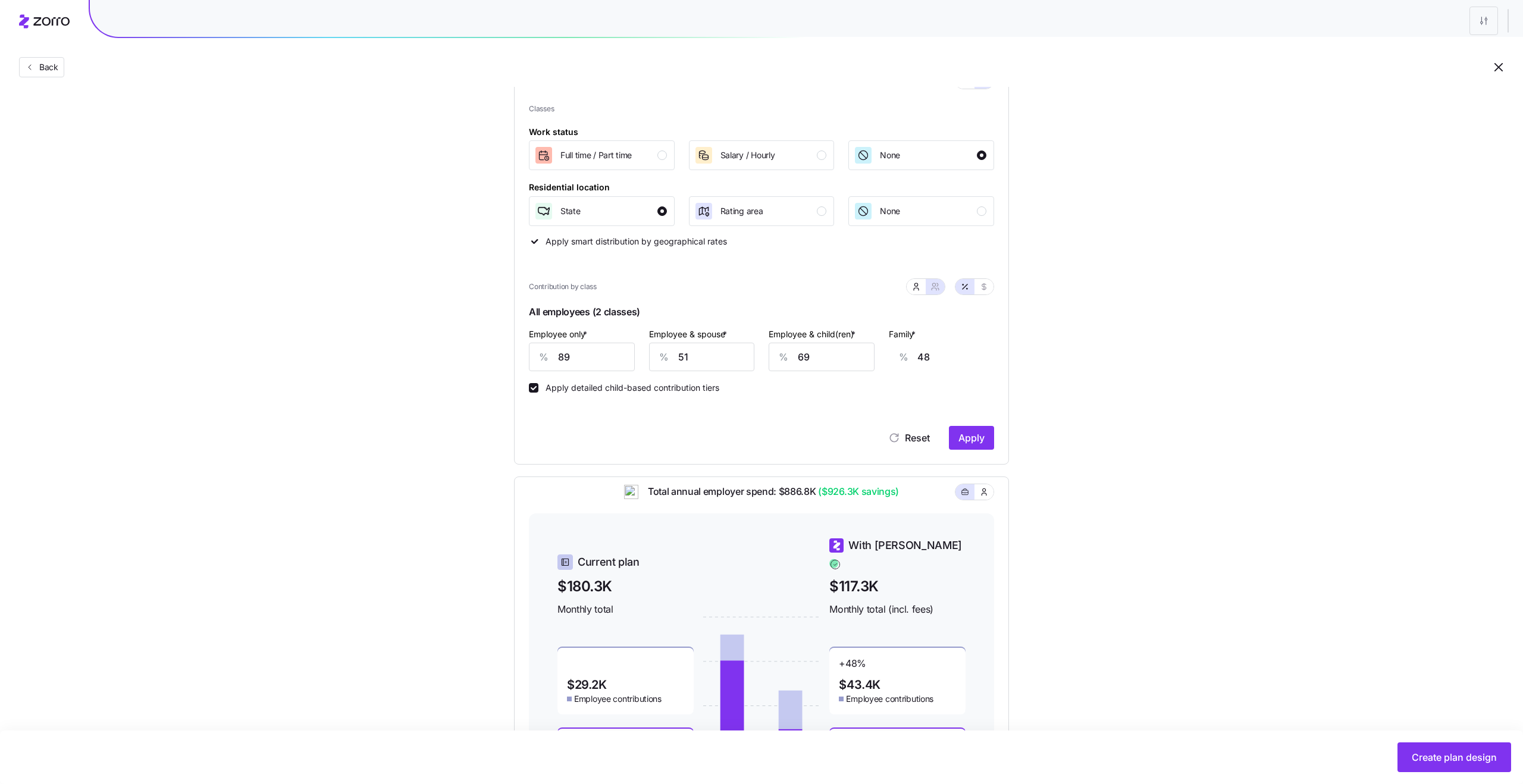
scroll to position [149, 0]
click at [976, 437] on span "Apply" at bounding box center [971, 435] width 26 height 14
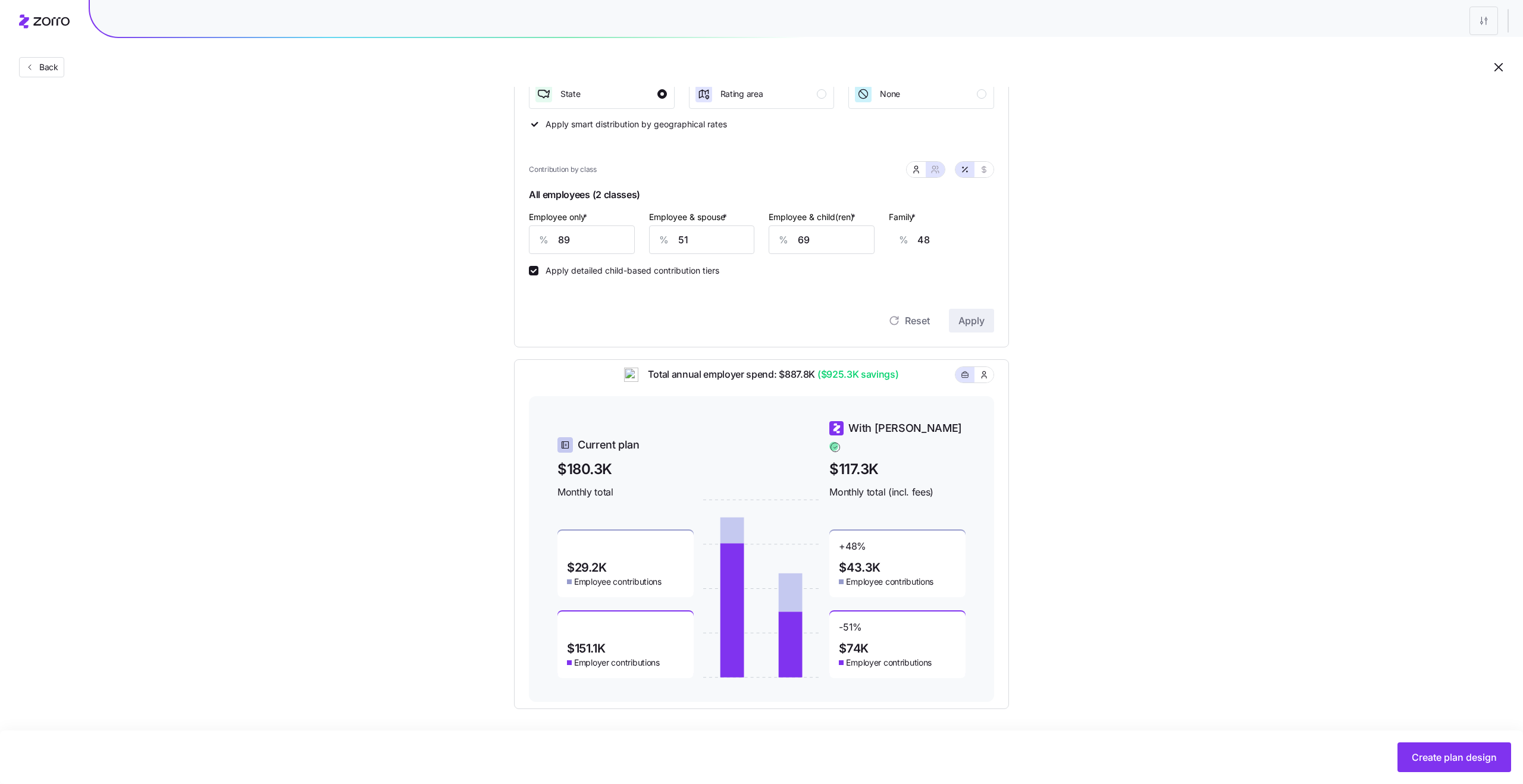
scroll to position [262, 0]
click at [990, 383] on button "button" at bounding box center [984, 376] width 19 height 16
click at [870, 435] on span "With Zorro" at bounding box center [905, 430] width 114 height 17
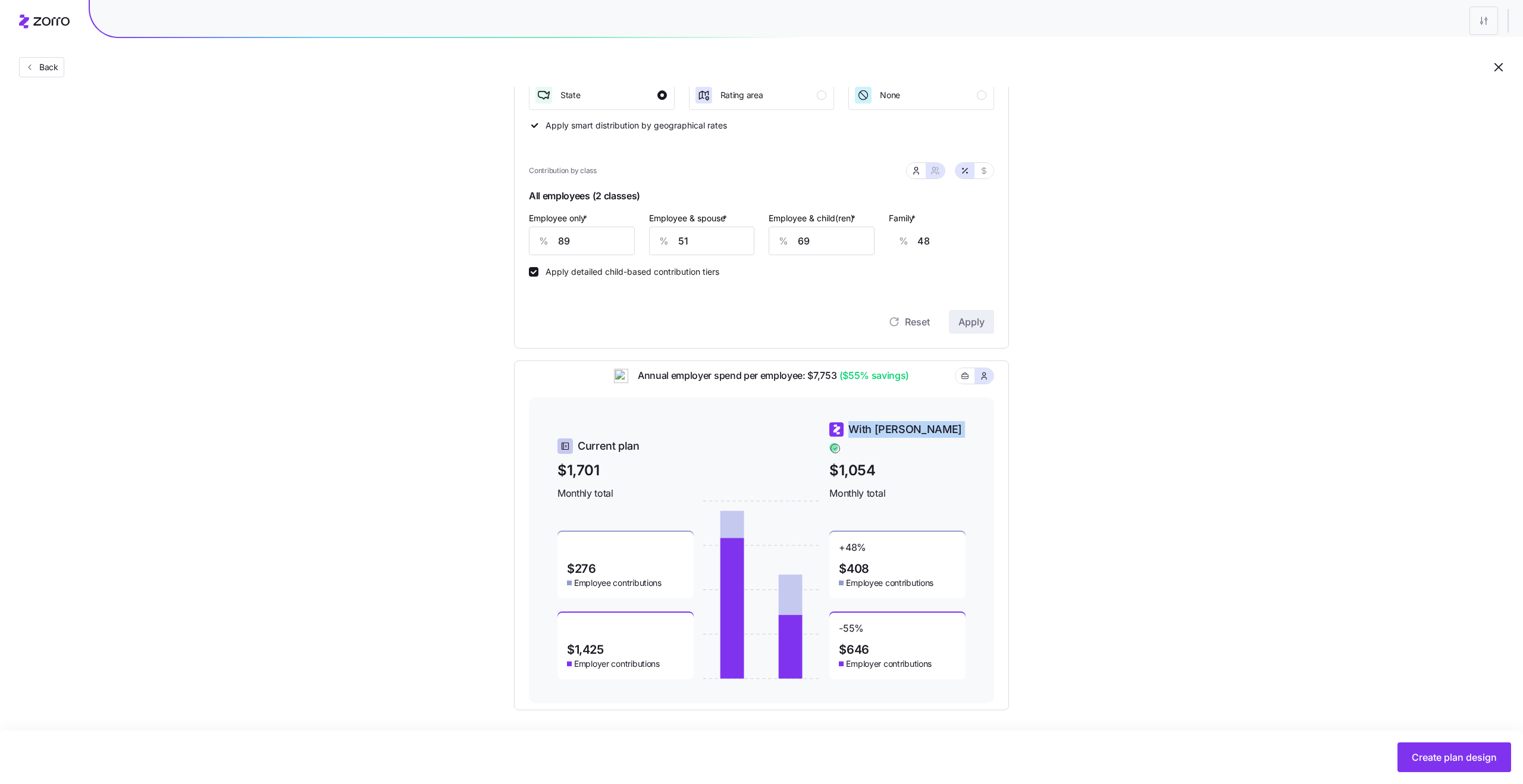
click at [856, 383] on span "($55% savings)" at bounding box center [873, 375] width 72 height 15
click at [862, 381] on span "($55% savings)" at bounding box center [873, 375] width 72 height 15
click at [868, 448] on div "With Zorro $1,054 Monthly total" at bounding box center [897, 461] width 136 height 80
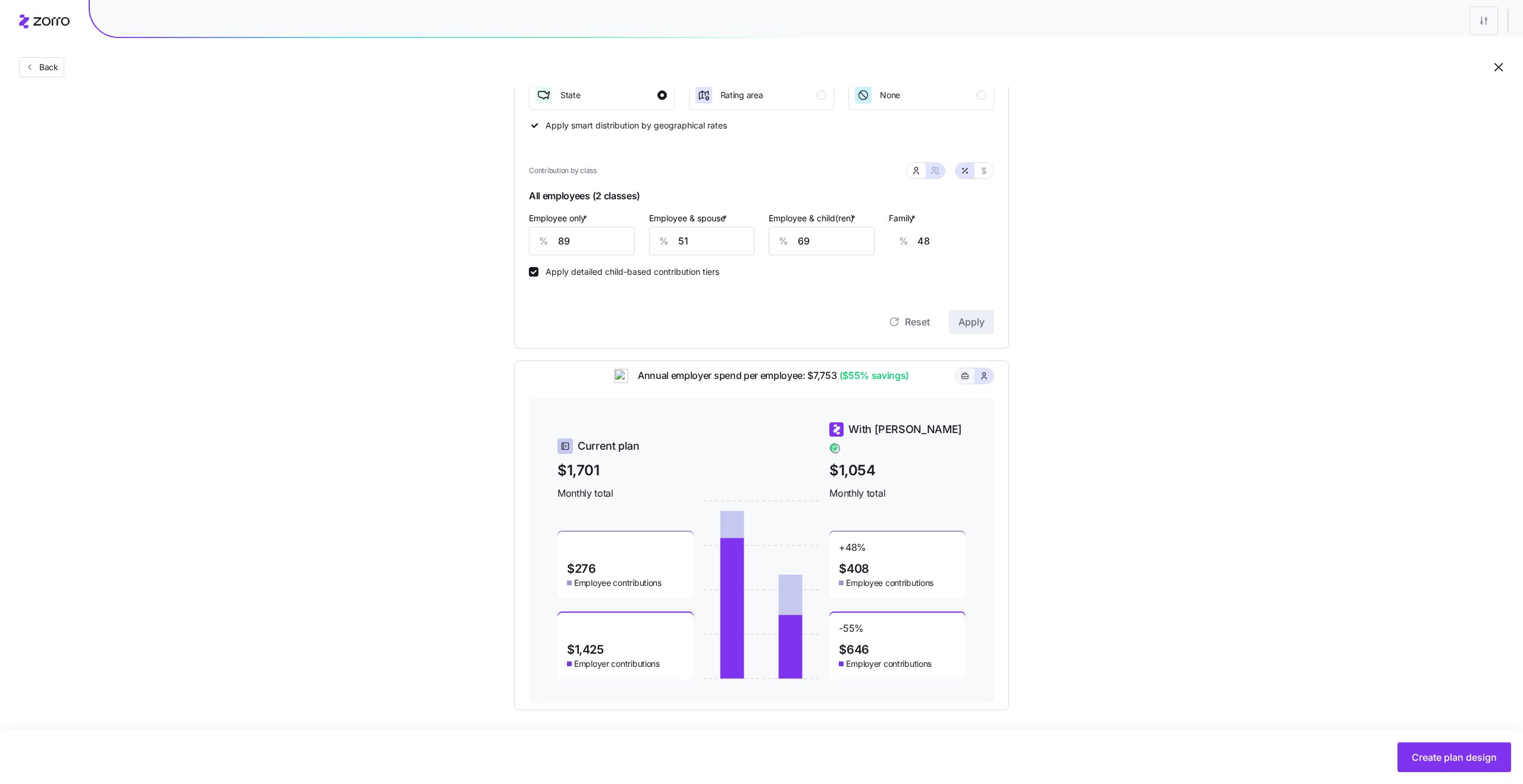
click at [961, 381] on icon "button" at bounding box center [965, 376] width 8 height 14
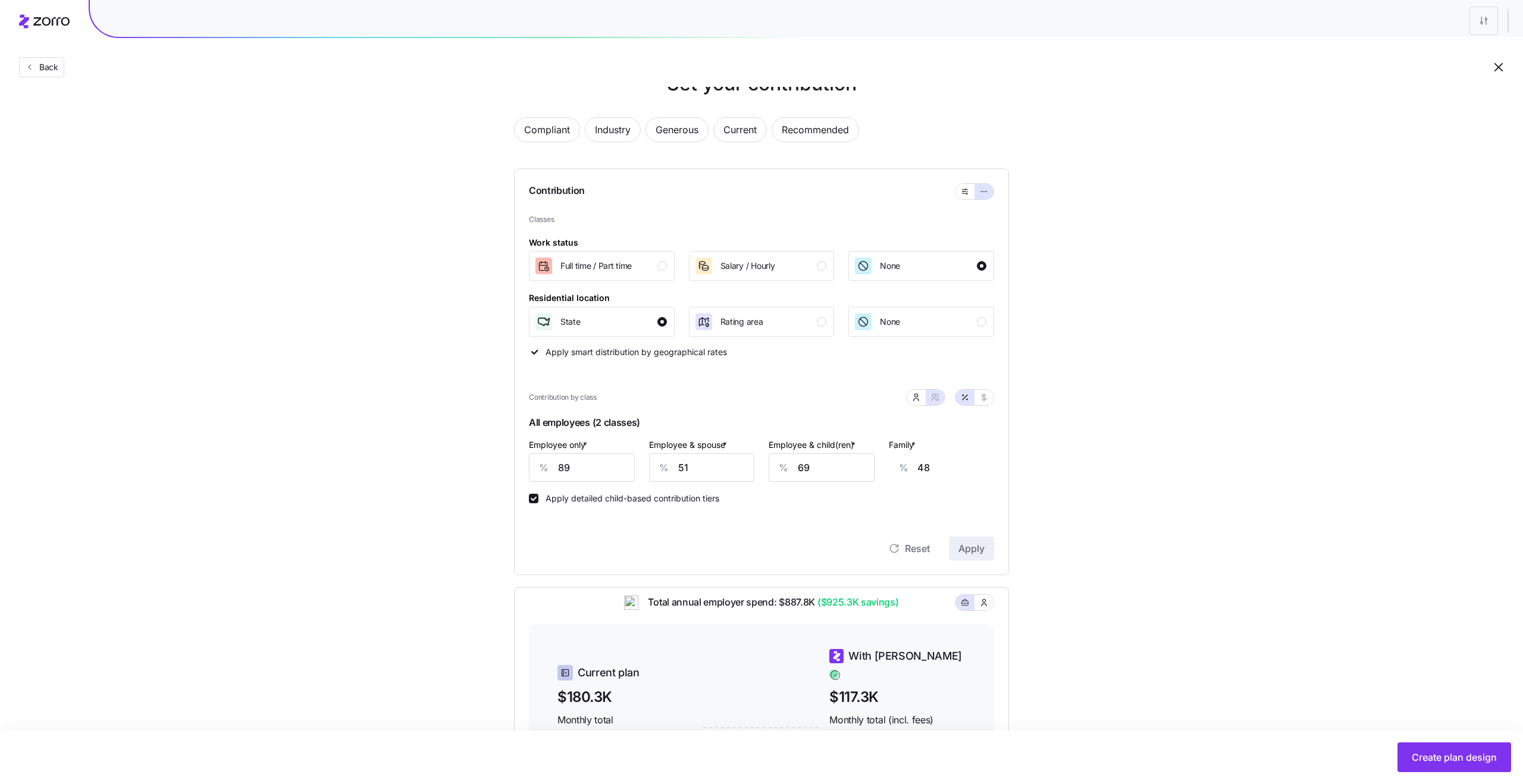
scroll to position [35, 0]
click at [611, 132] on span "Industry" at bounding box center [612, 129] width 36 height 24
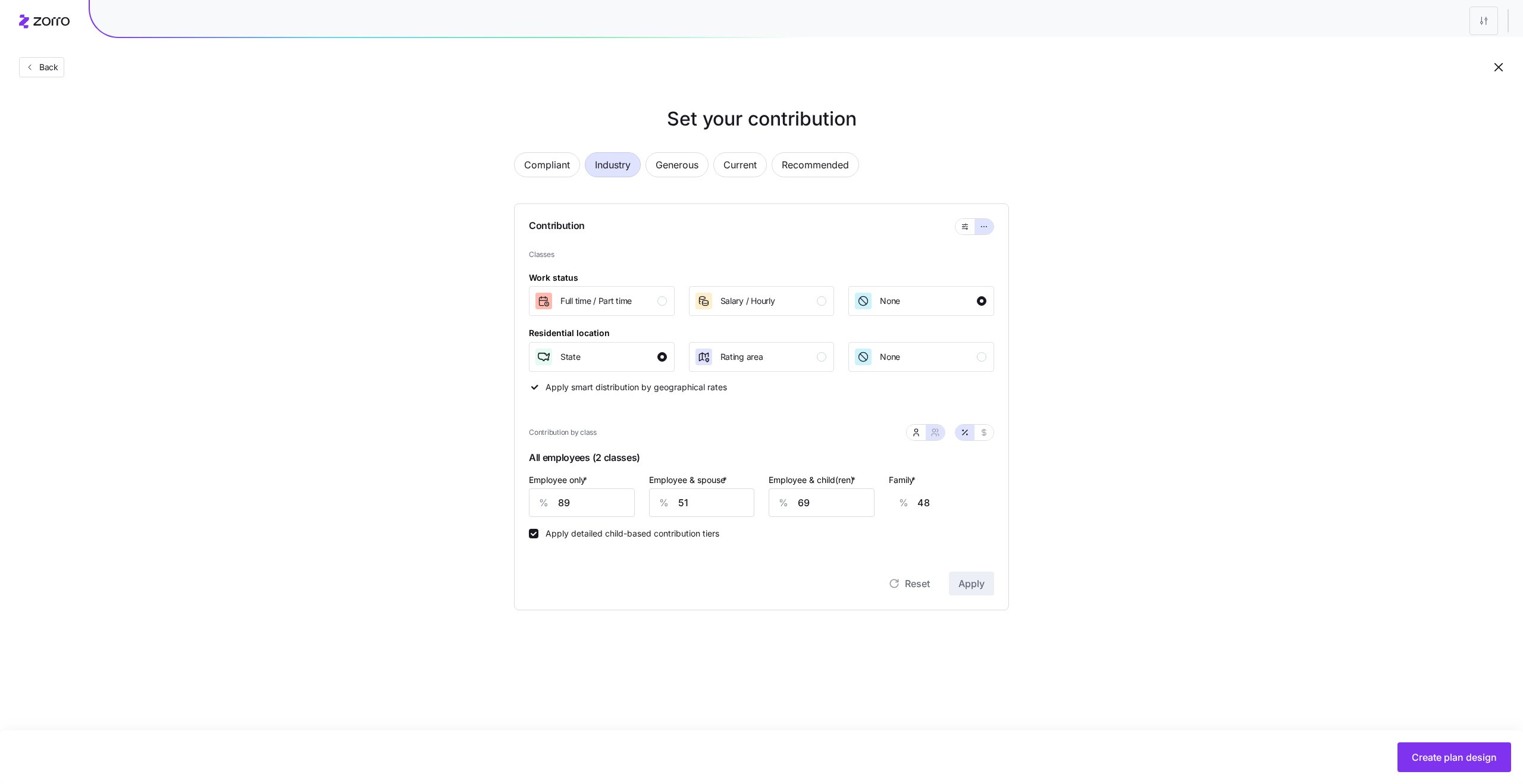
type input "70"
type input "66"
type input "68"
type input "66"
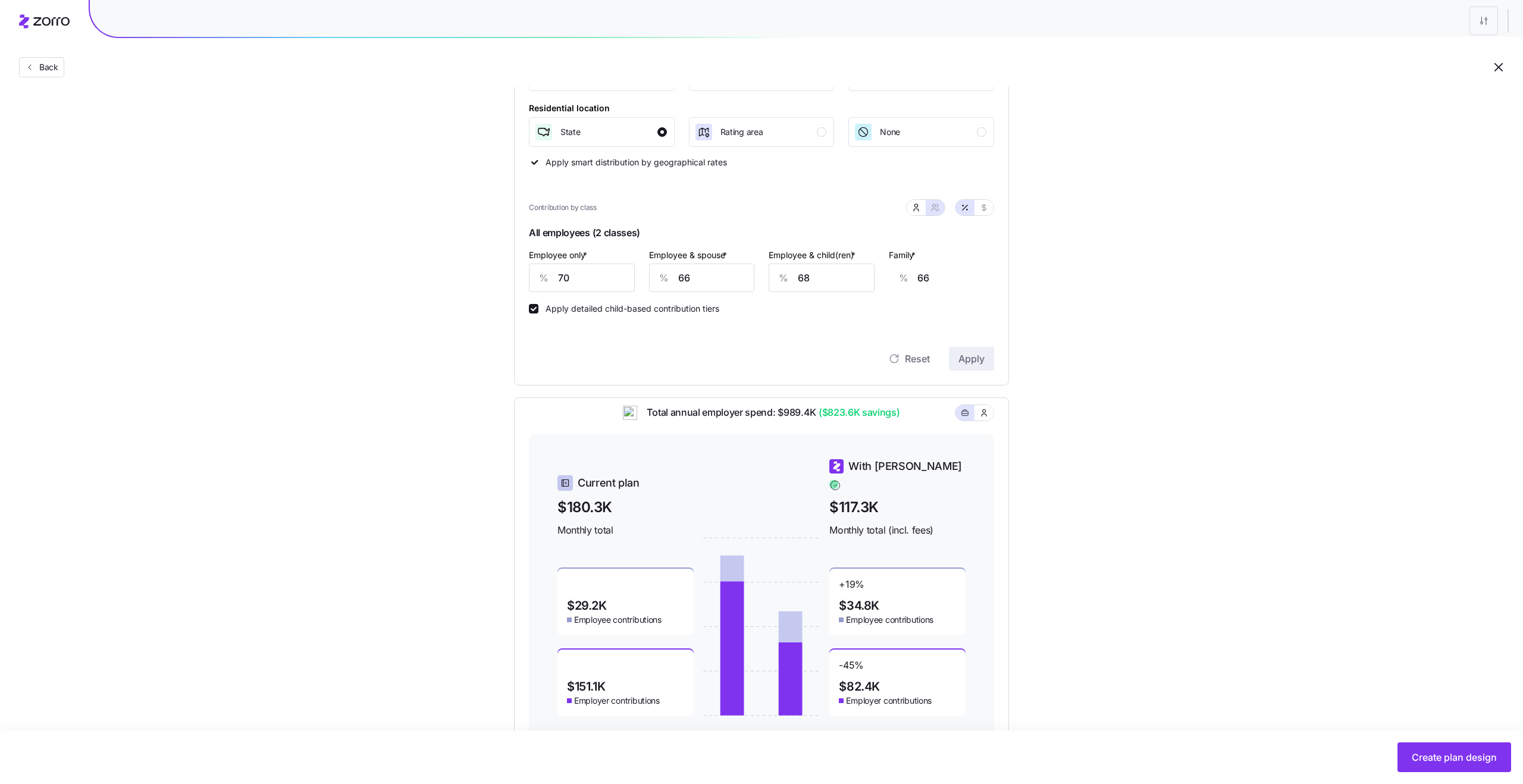
scroll to position [264, 0]
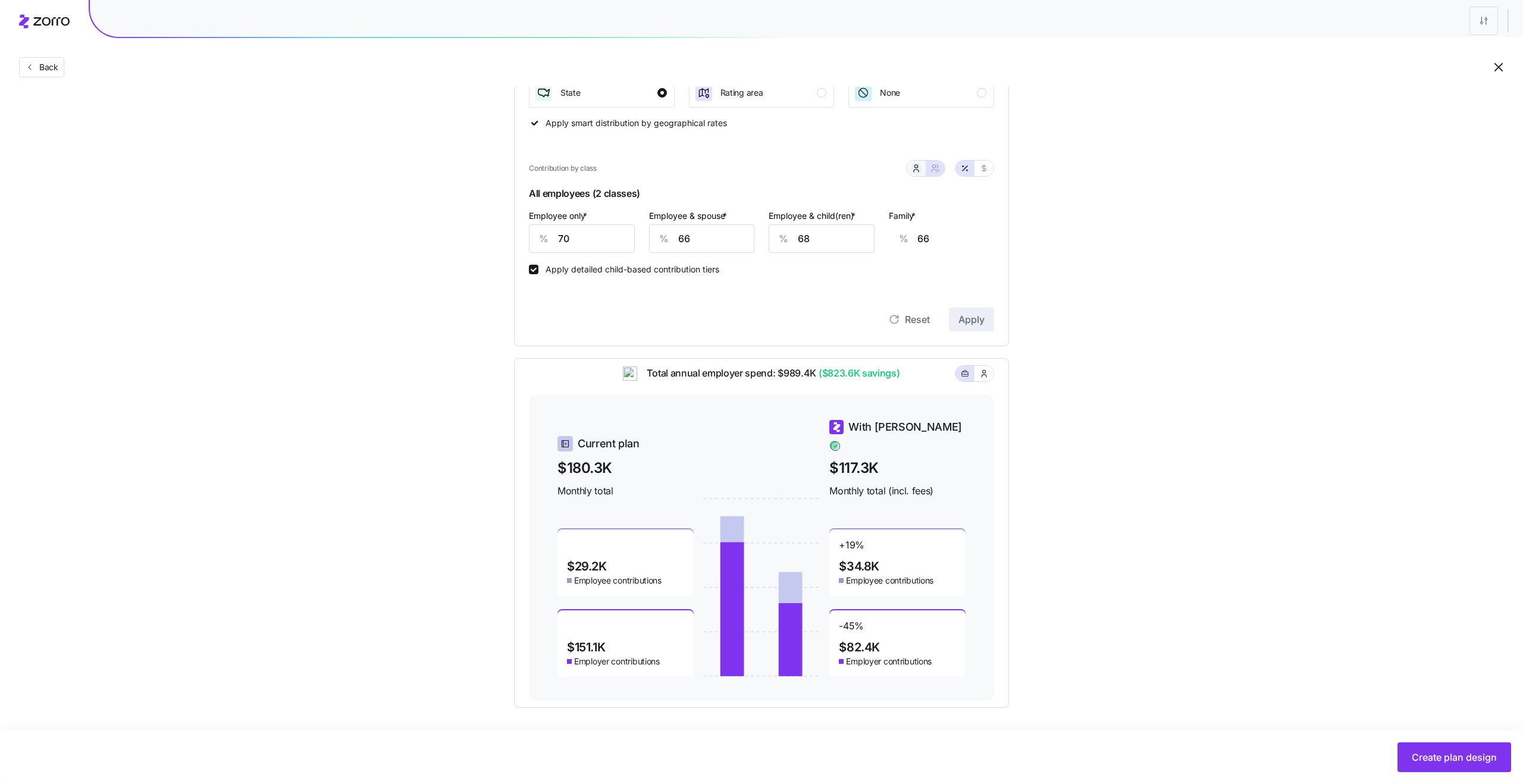
click at [912, 169] on icon "button" at bounding box center [916, 168] width 10 height 10
type input "63"
type input "64"
click at [931, 169] on icon "button" at bounding box center [935, 168] width 10 height 10
type input "66"
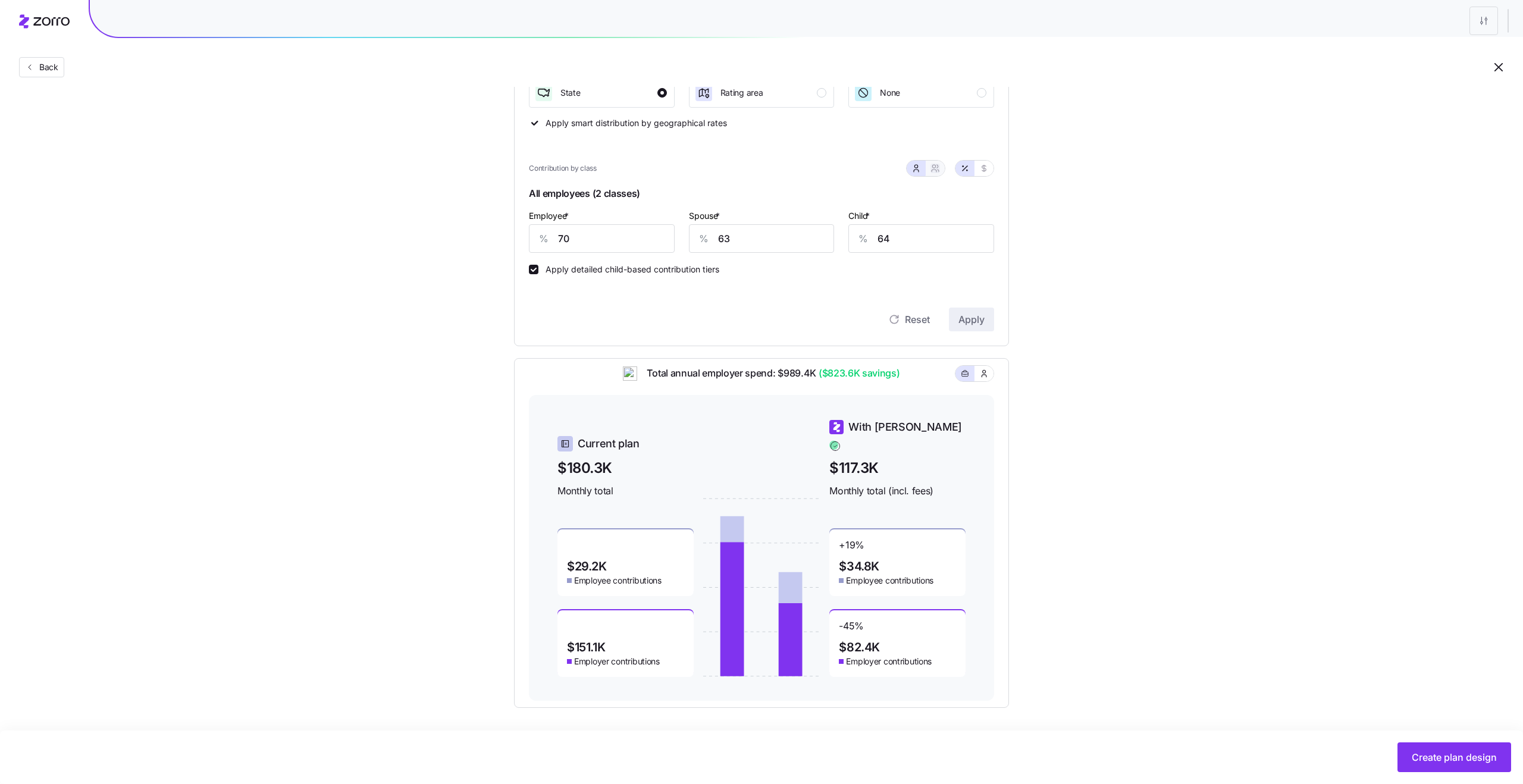
type input "68"
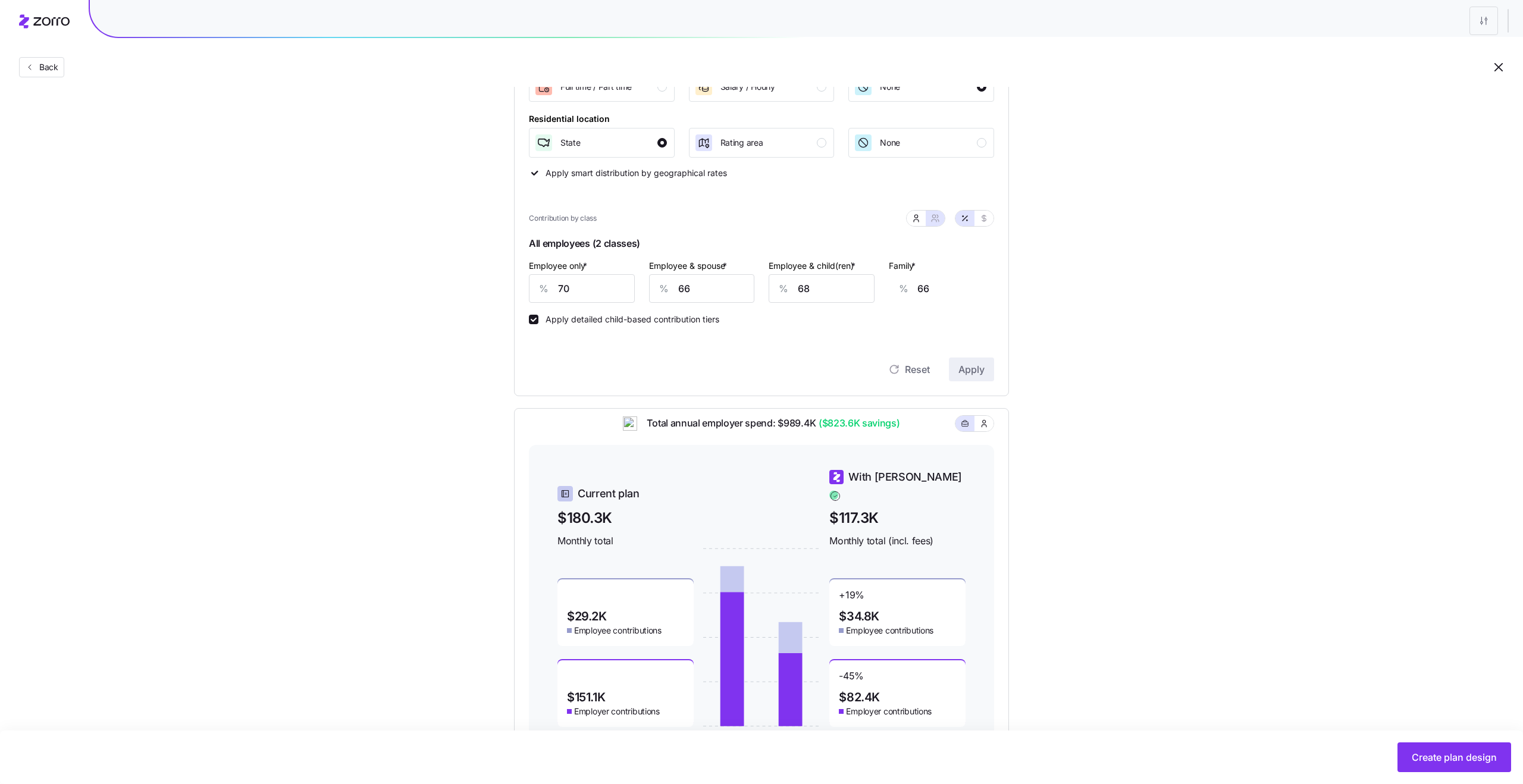
scroll to position [202, 0]
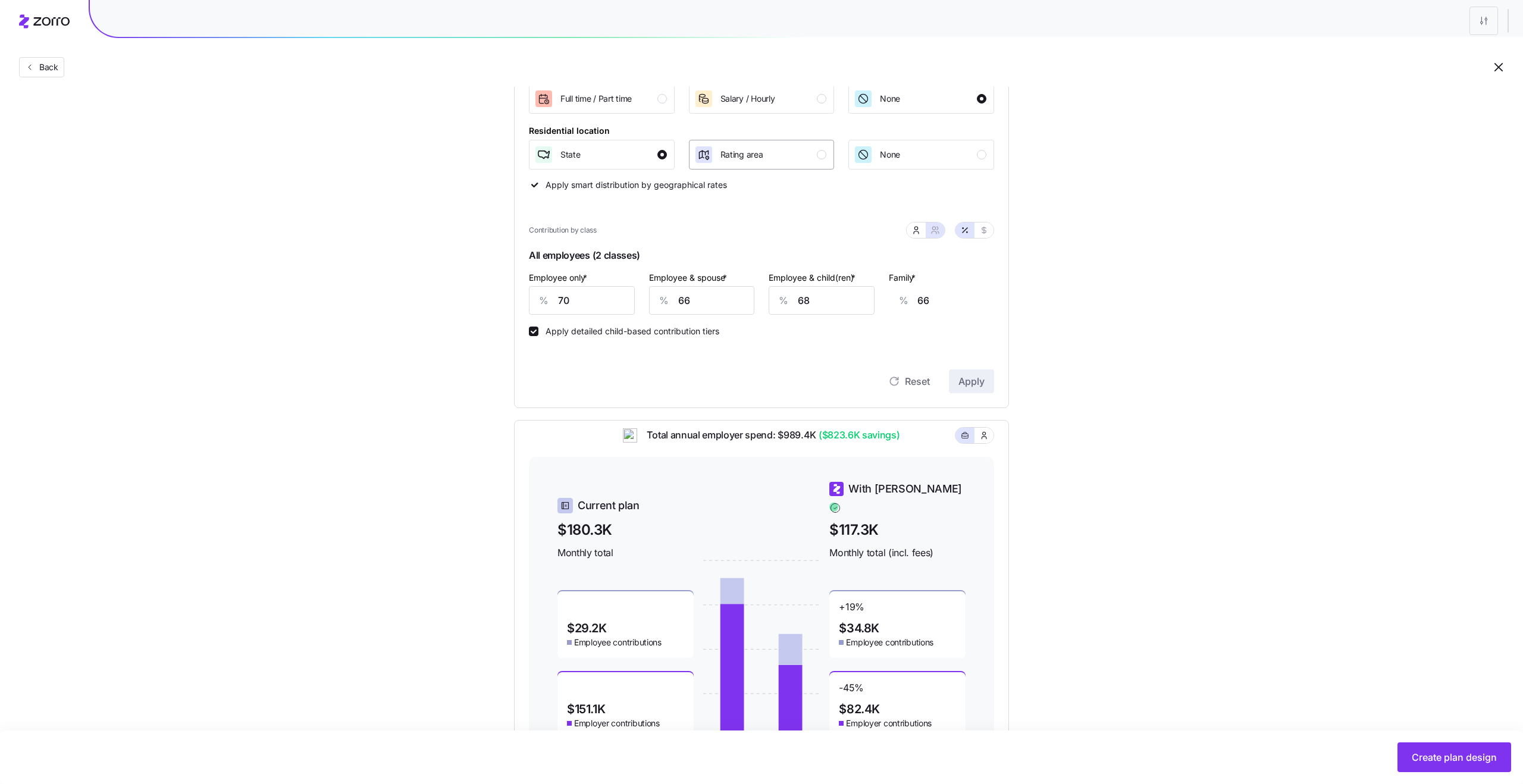
click at [756, 149] on span "Rating area" at bounding box center [741, 155] width 43 height 12
click at [963, 384] on span "Apply" at bounding box center [971, 381] width 26 height 14
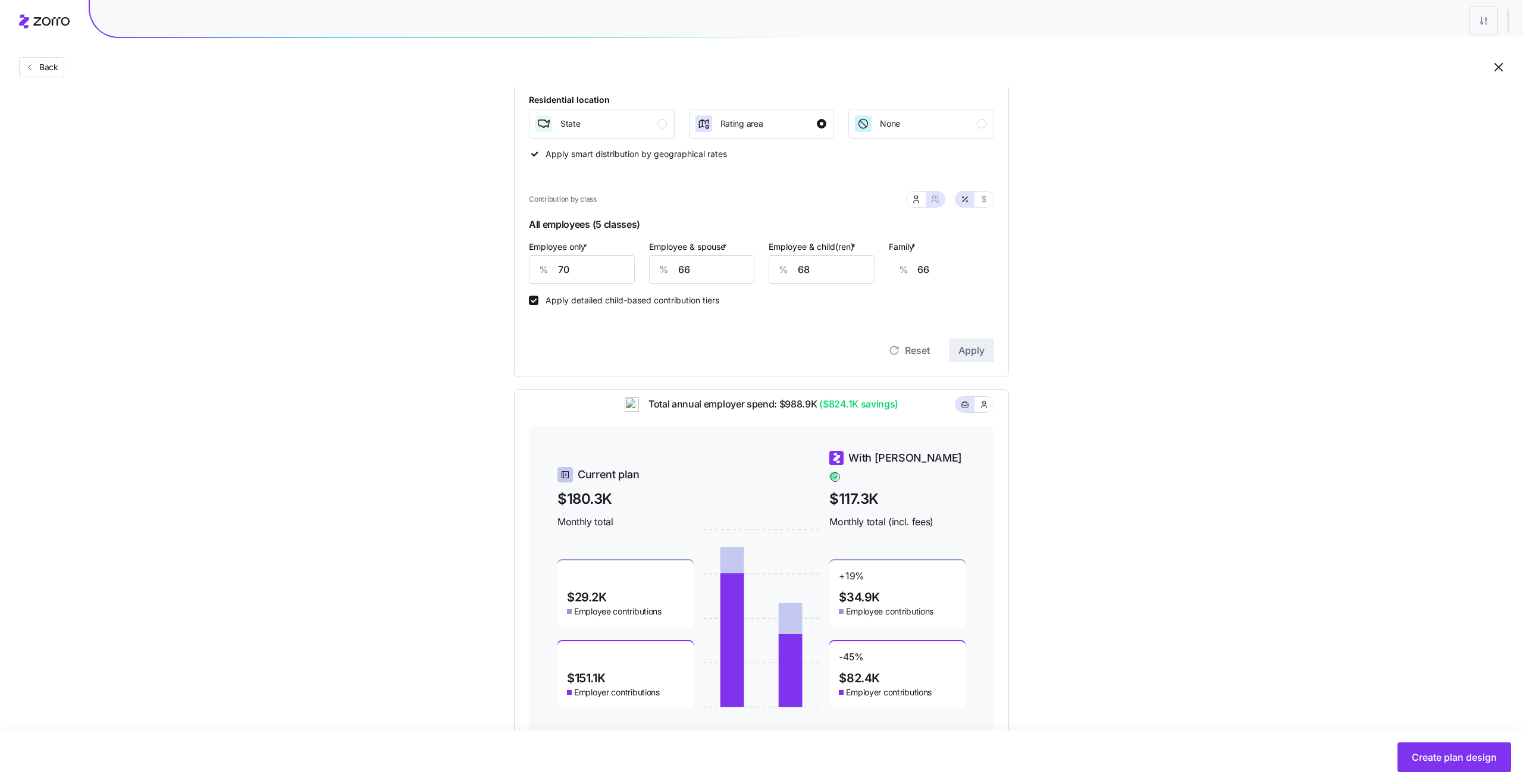
scroll to position [264, 0]
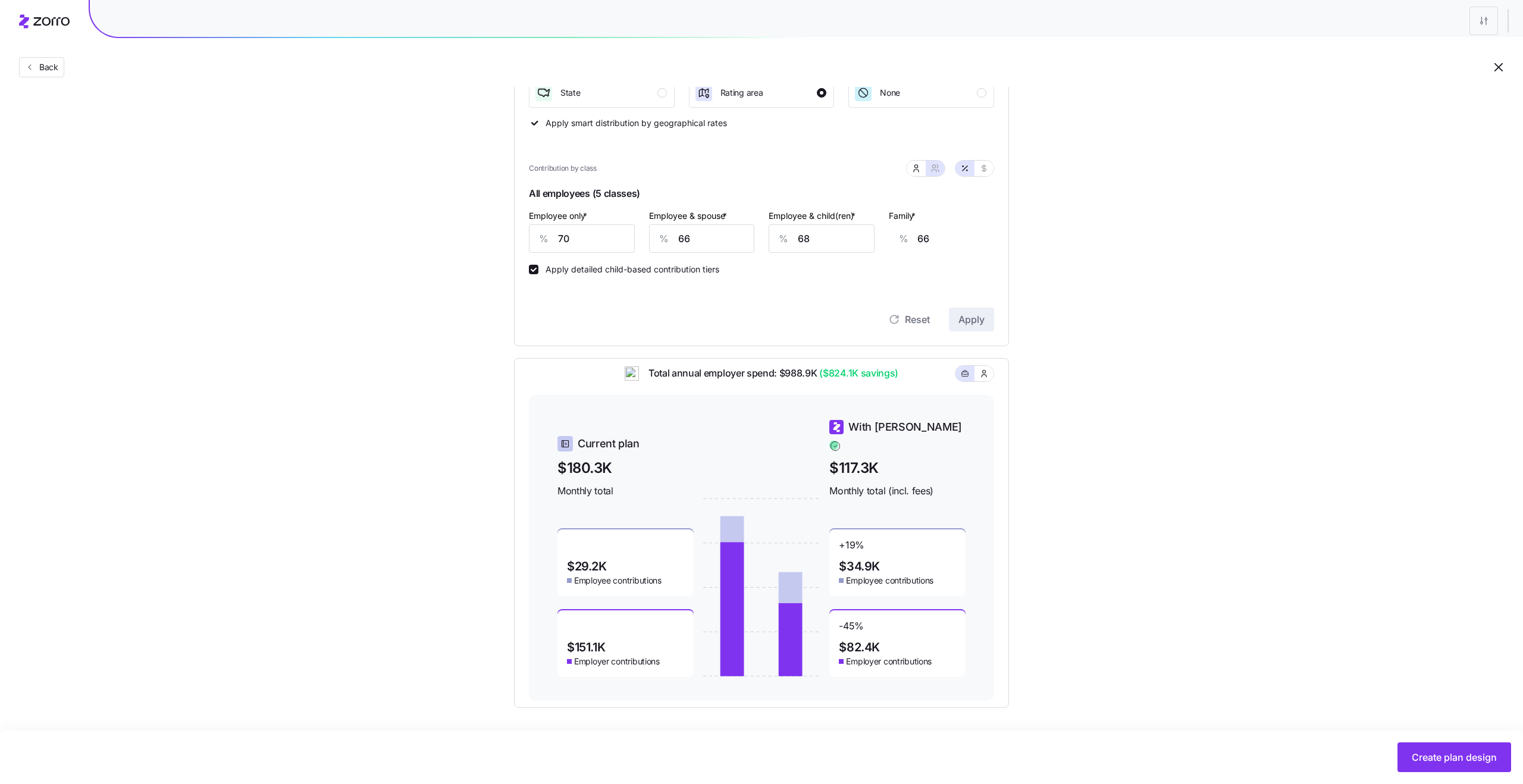
click at [850, 466] on span "$117.3K" at bounding box center [897, 468] width 136 height 22
click at [863, 466] on span "$117.3K" at bounding box center [897, 468] width 136 height 22
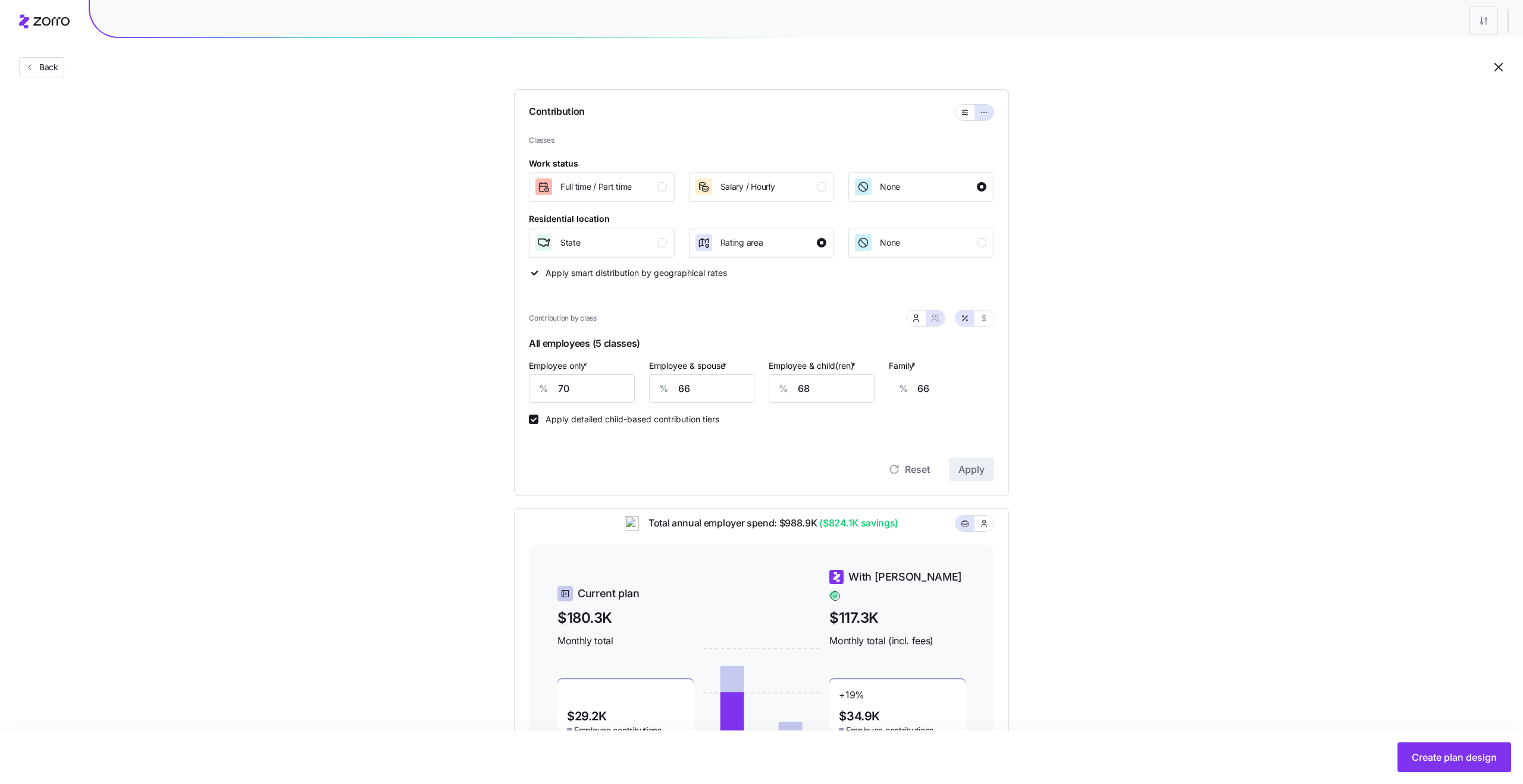
scroll to position [93, 0]
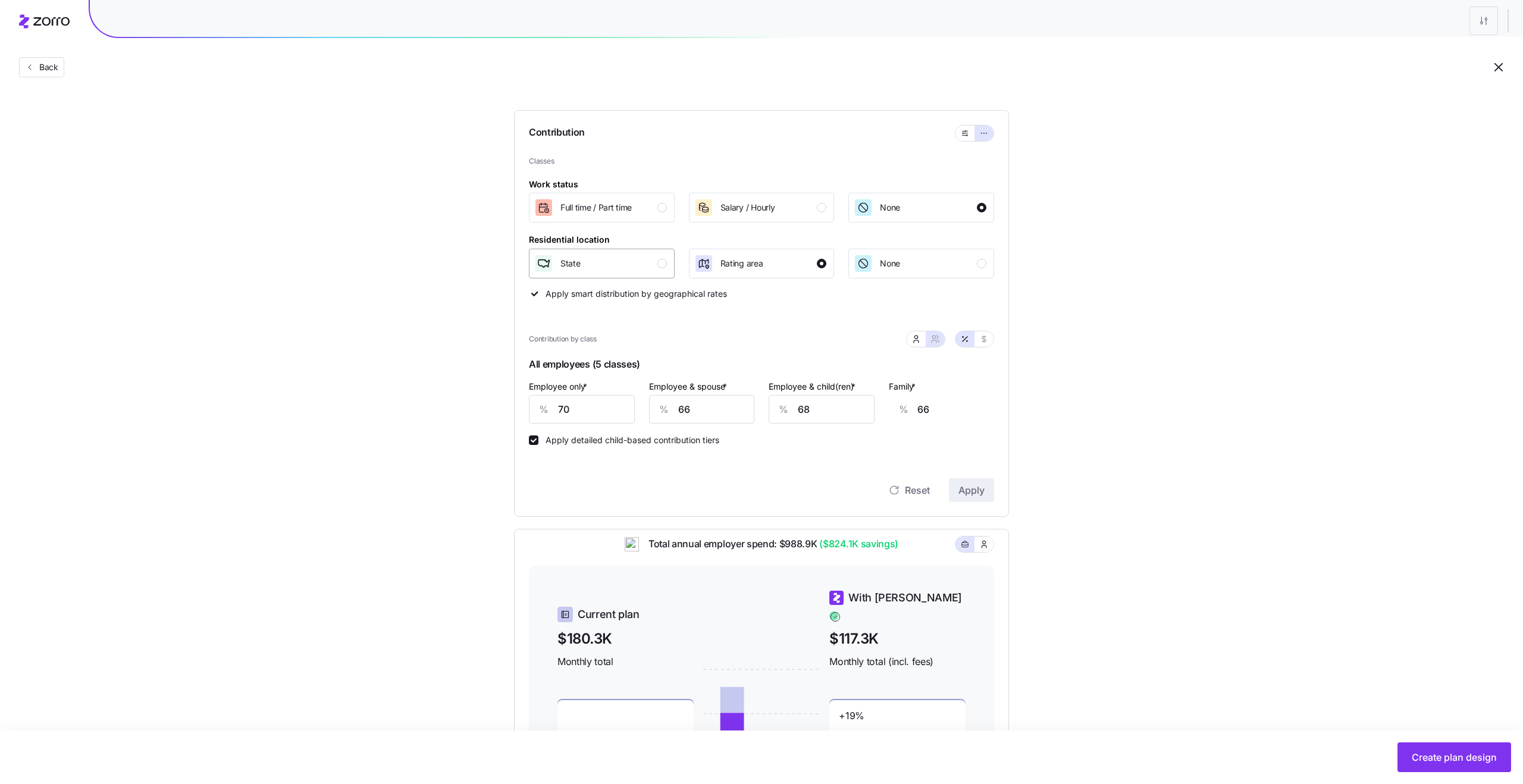
click at [627, 257] on div "State" at bounding box center [600, 263] width 133 height 19
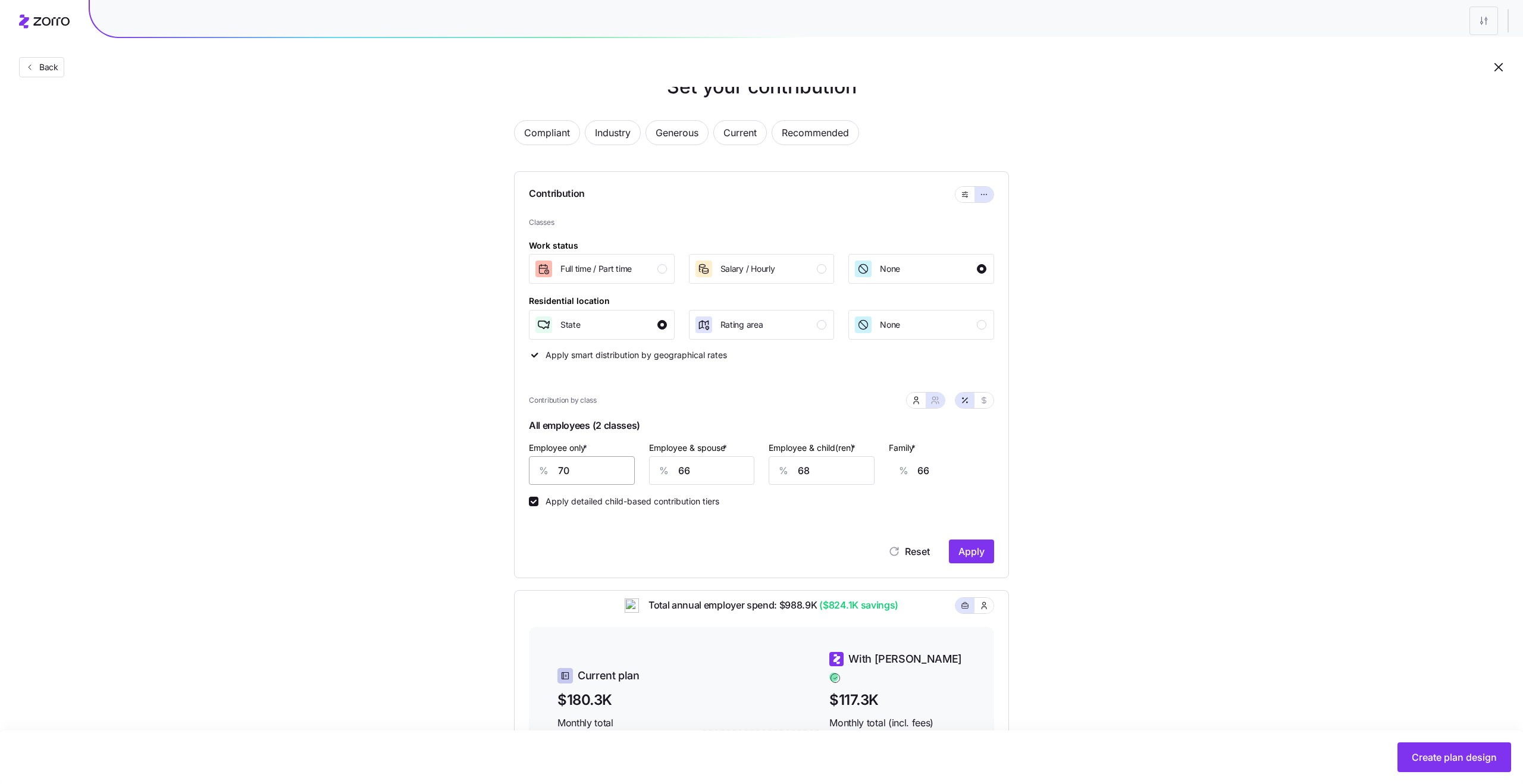
scroll to position [24, 0]
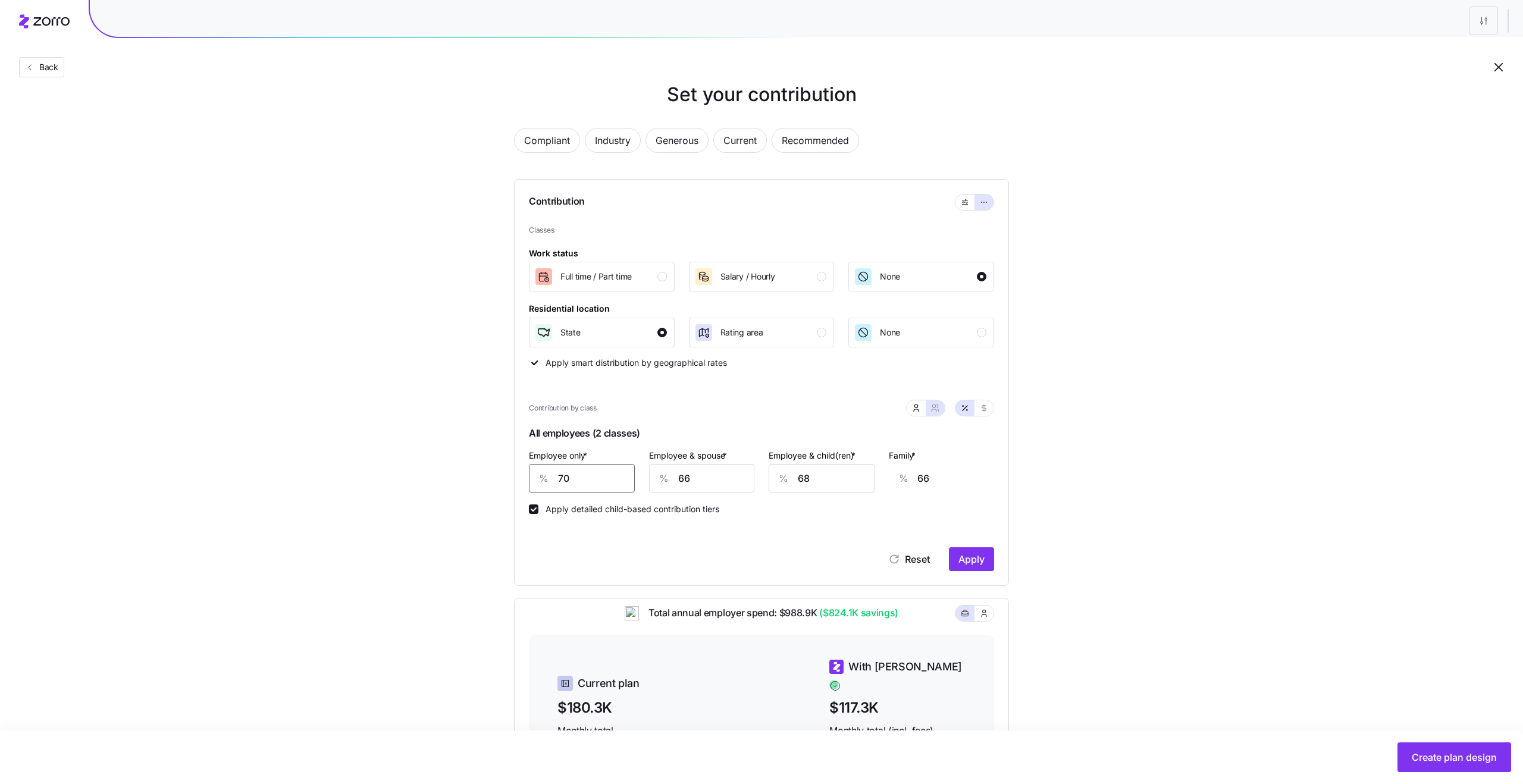
click at [589, 483] on input "70" at bounding box center [582, 478] width 106 height 28
type input "9"
type input "89"
type input "90"
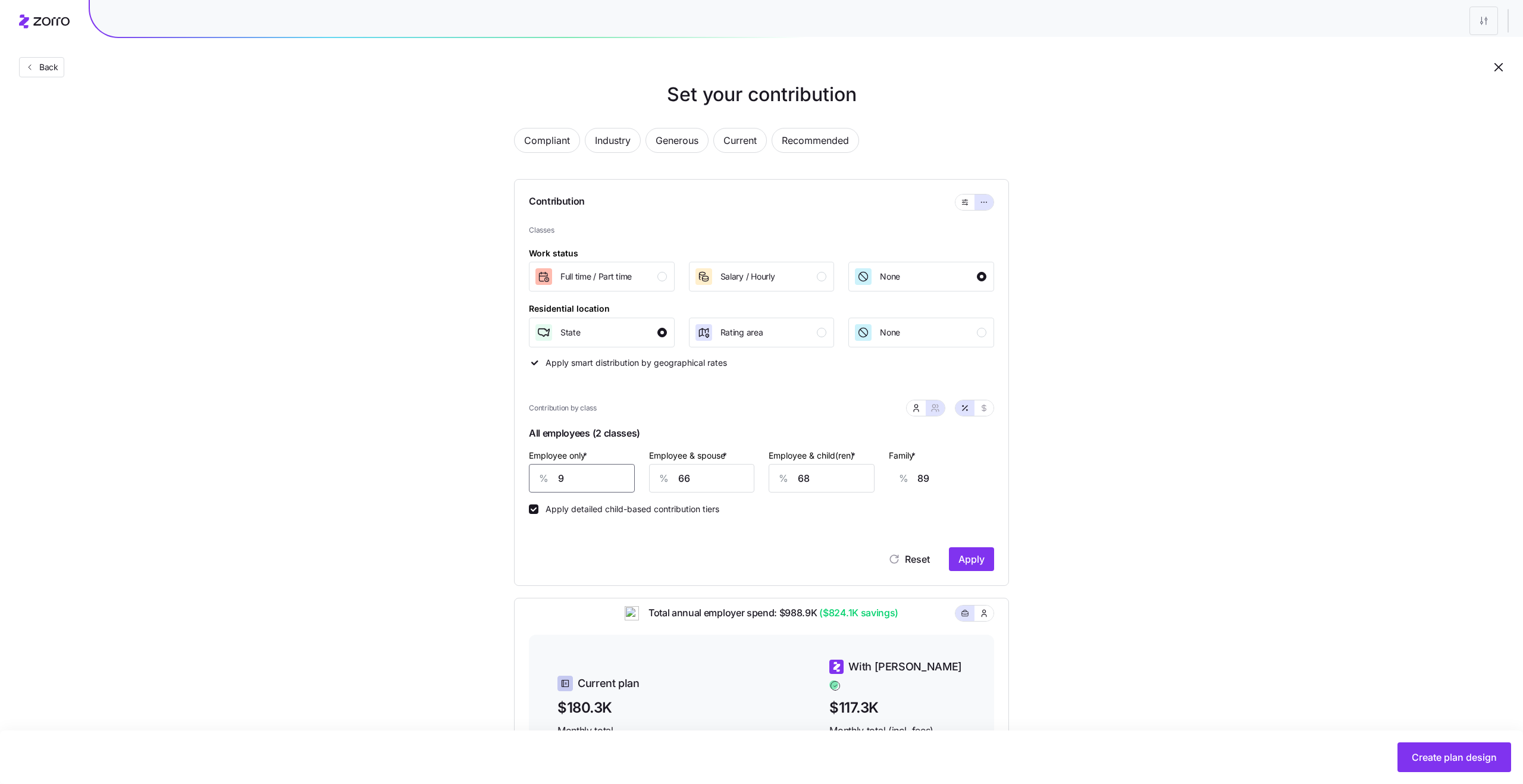
type input "58"
type input "90"
click at [694, 478] on input "66" at bounding box center [702, 478] width 106 height 28
type input "1"
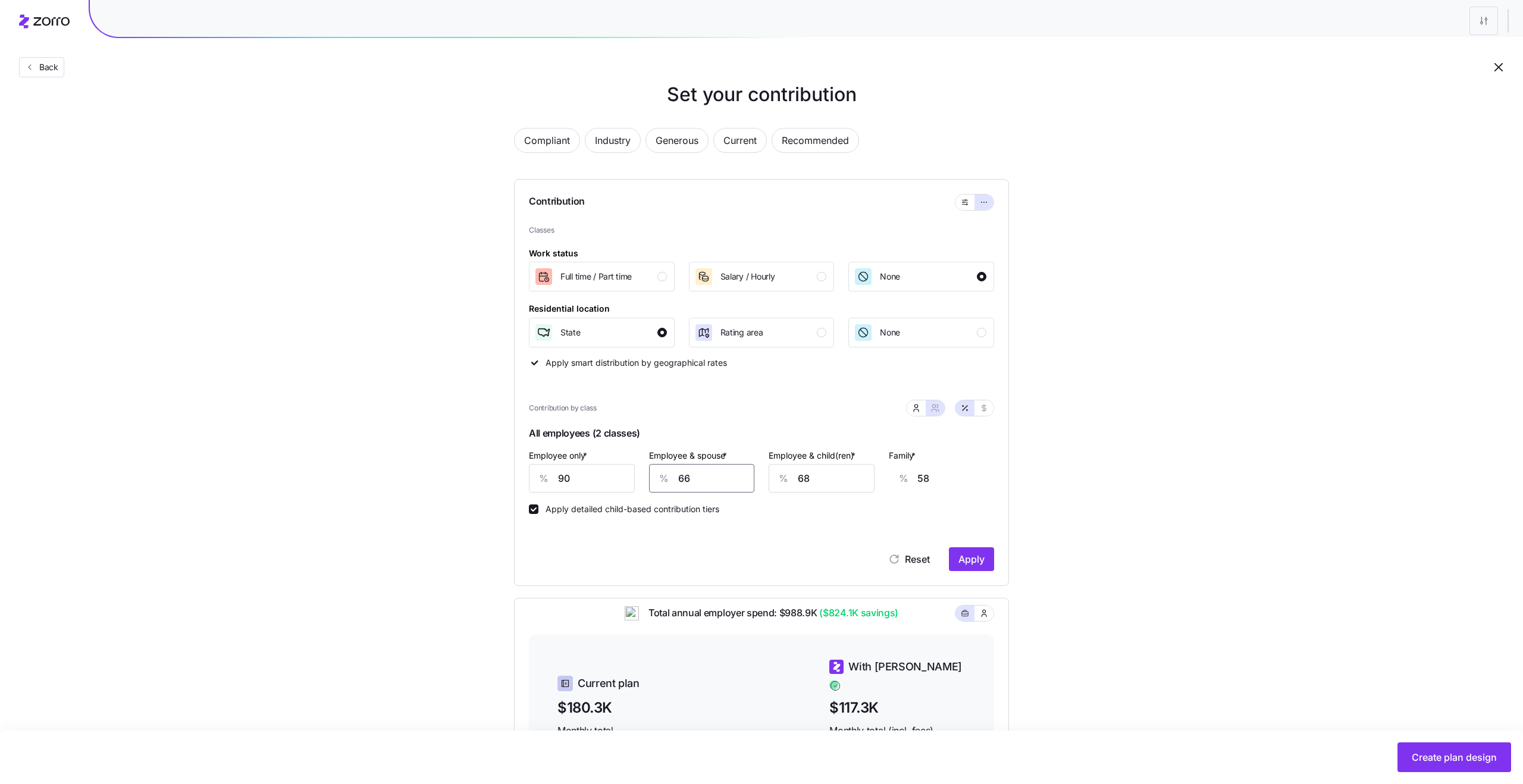
type input "9"
type input "15"
type input "20"
type input "15"
click at [805, 480] on input "68" at bounding box center [821, 478] width 106 height 28
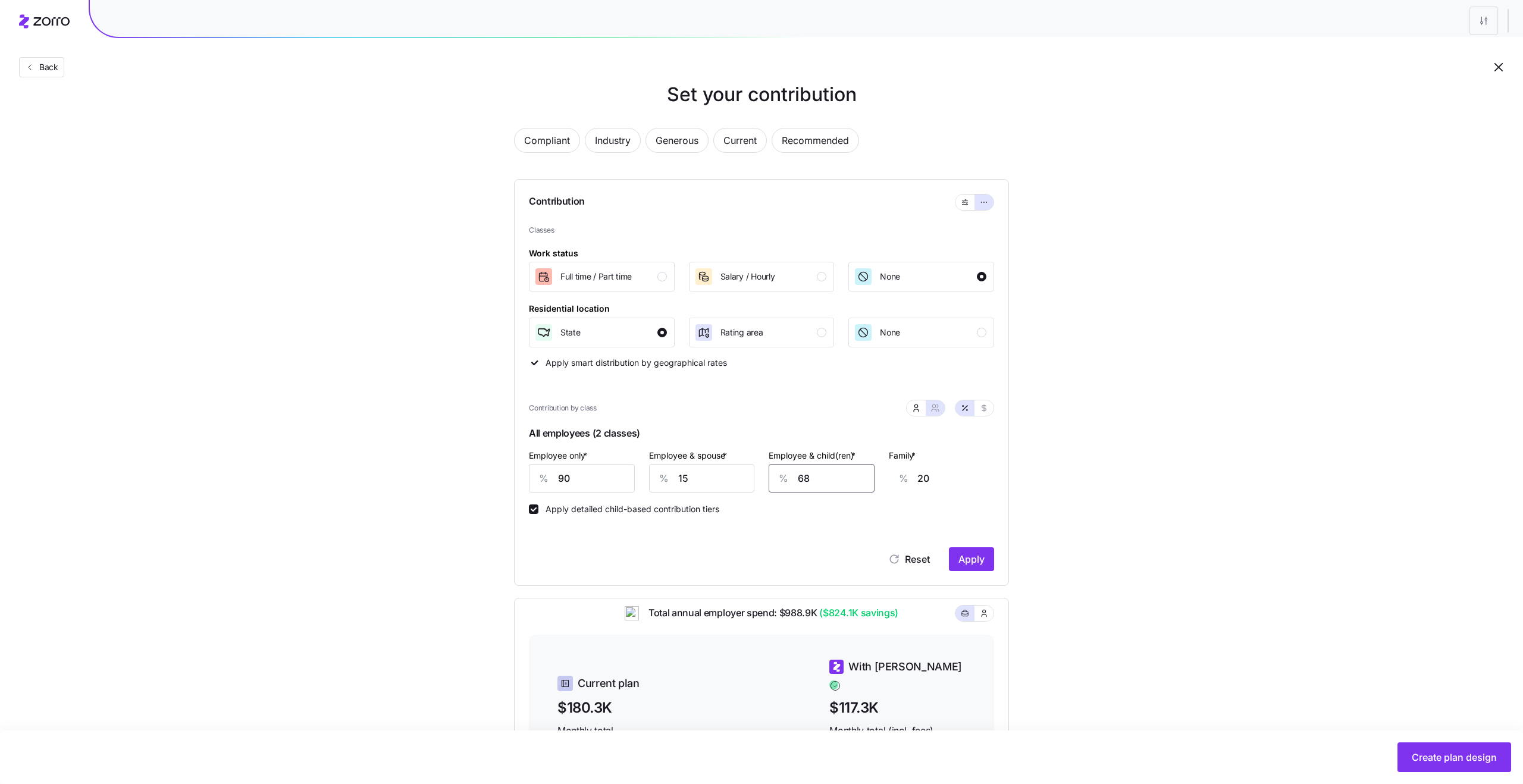
click at [805, 480] on input "68" at bounding box center [821, 478] width 106 height 28
type input "7"
type input "0"
type input "75"
type input "24"
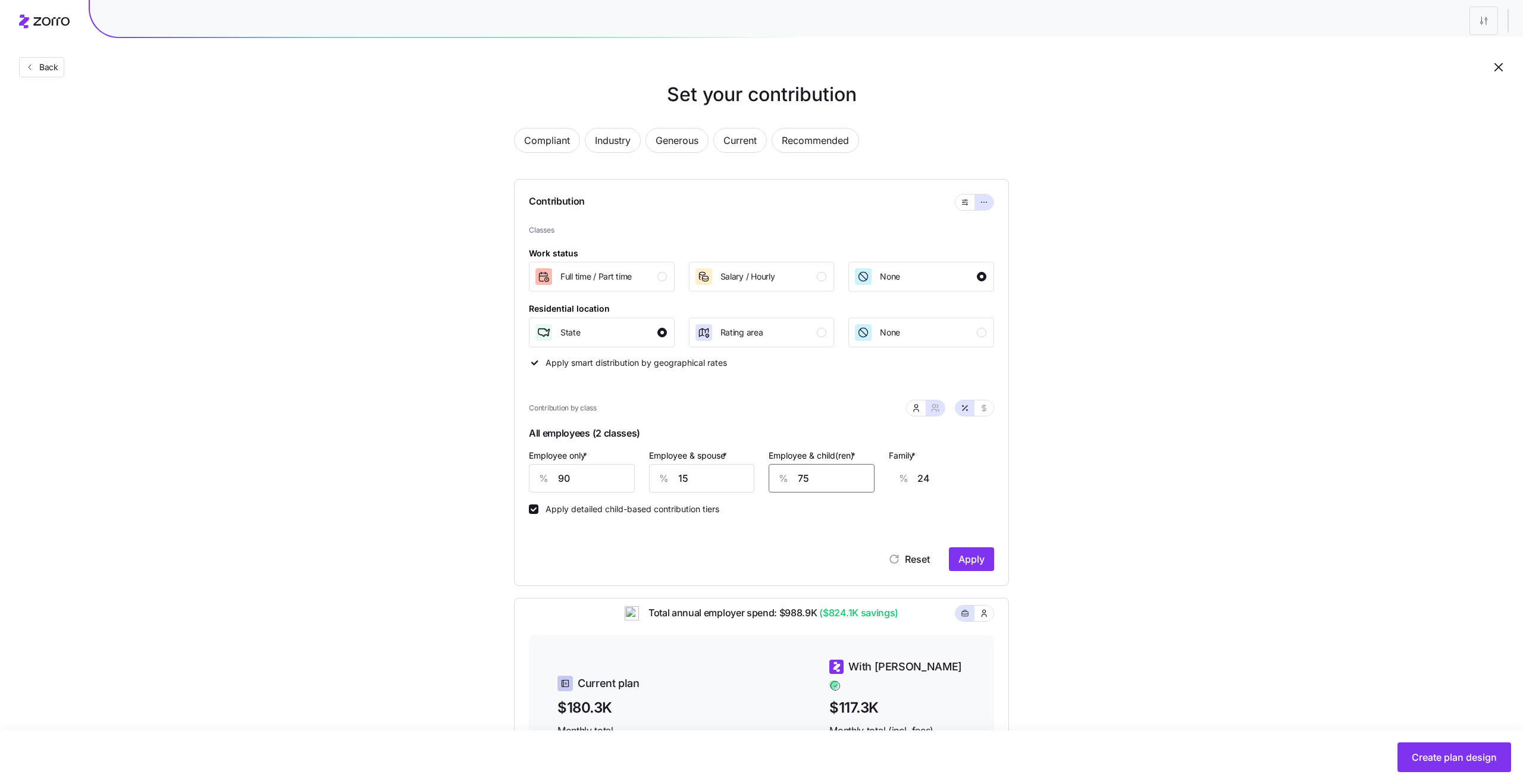
type input "75"
click at [1028, 500] on div "Set your contribution Compliant Industry Generous Current Recommended Contribut…" at bounding box center [761, 513] width 1523 height 867
click at [964, 559] on span "Apply" at bounding box center [971, 559] width 26 height 14
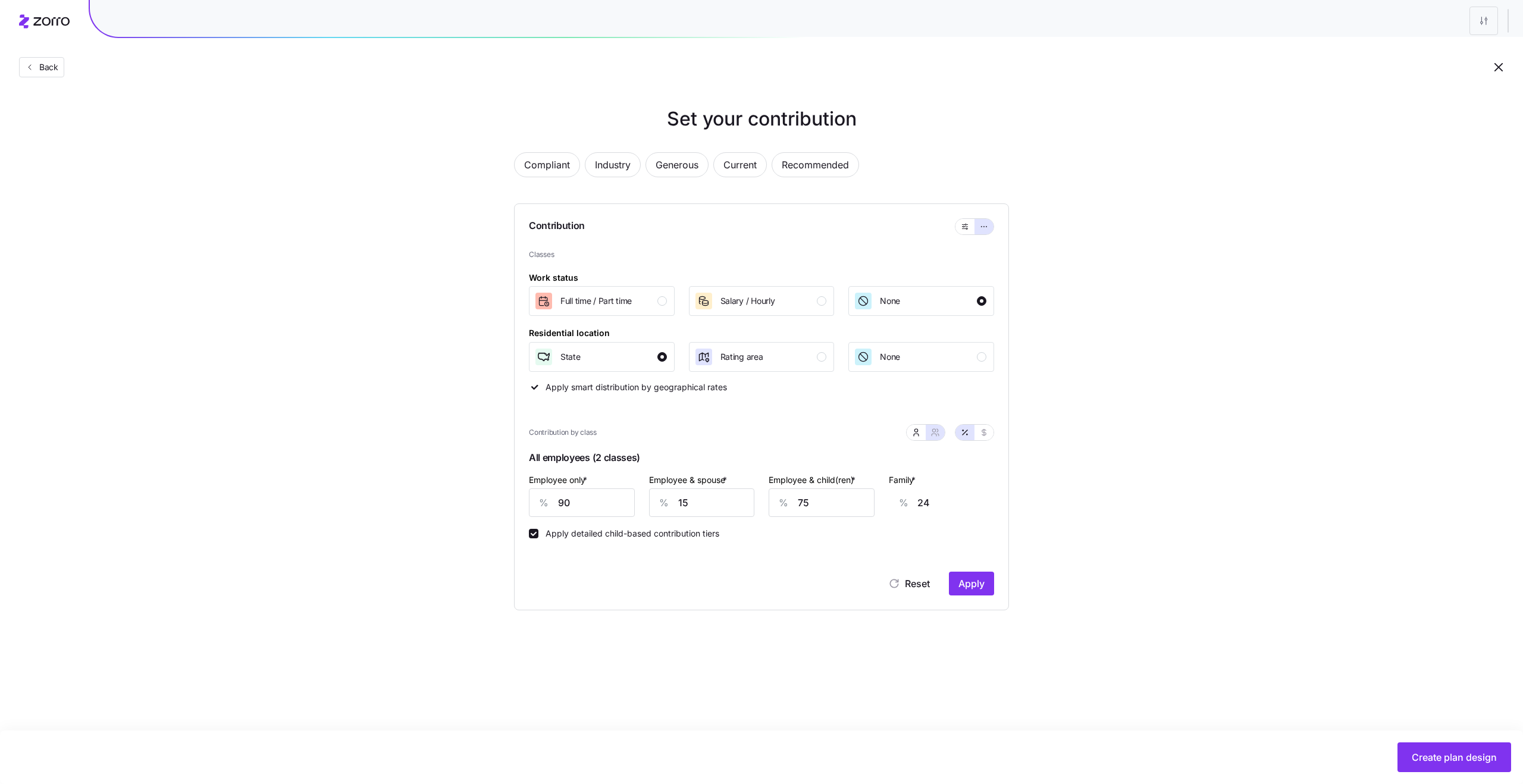
type input "45"
type input "47"
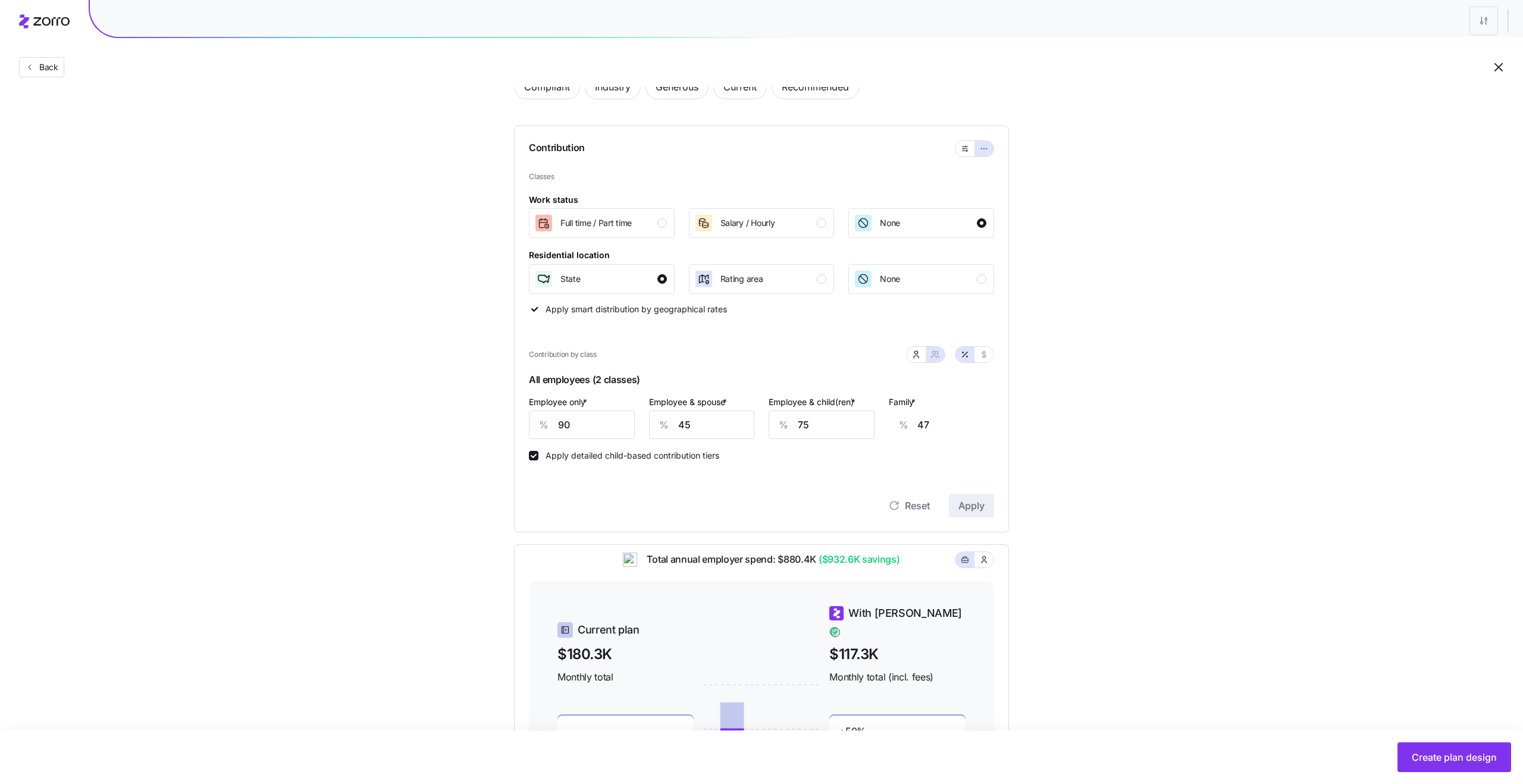
scroll to position [58, 0]
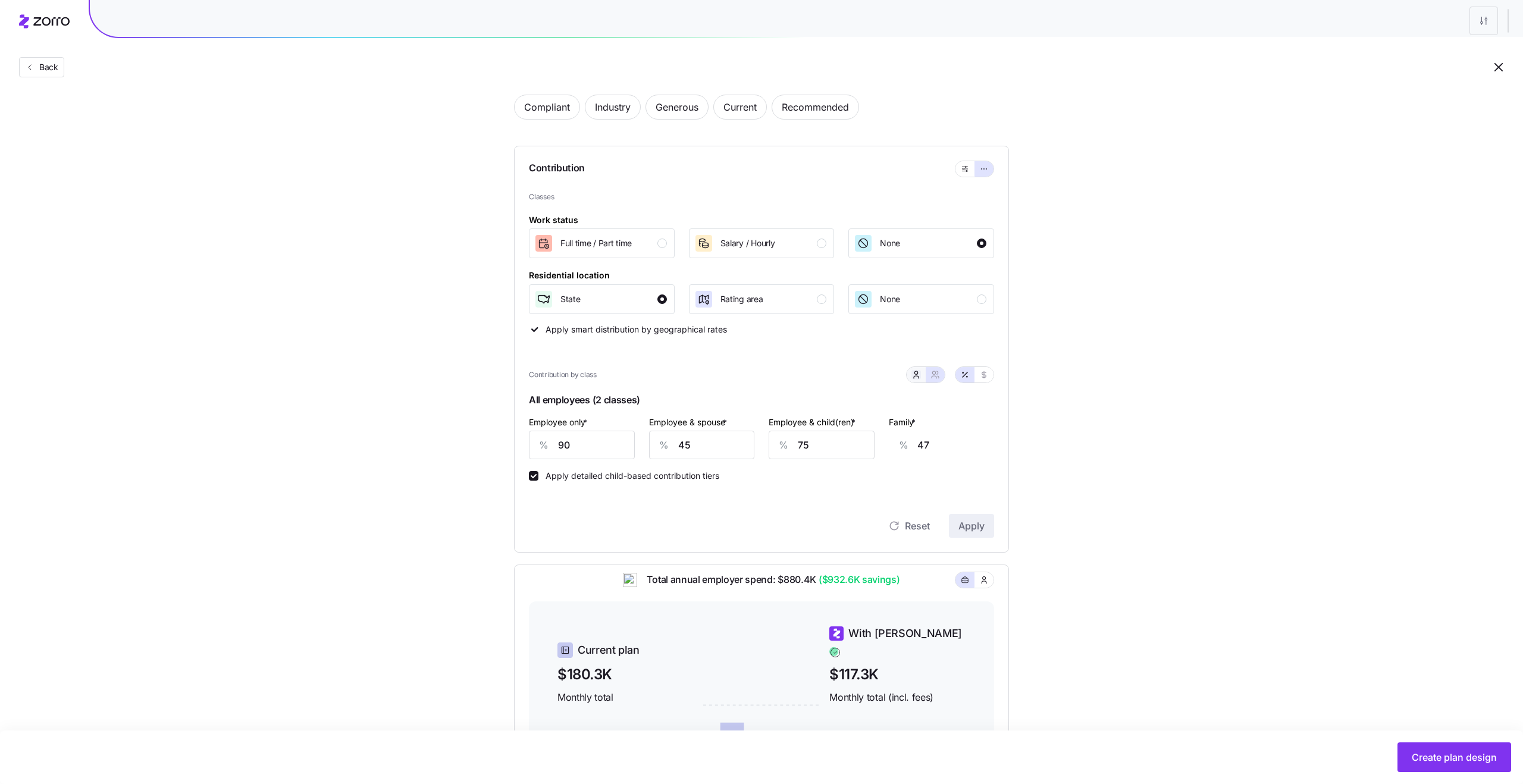
click at [917, 375] on icon "button" at bounding box center [916, 375] width 10 height 10
type input "0"
type input "52"
click at [940, 376] on button "button" at bounding box center [935, 375] width 19 height 16
type input "45"
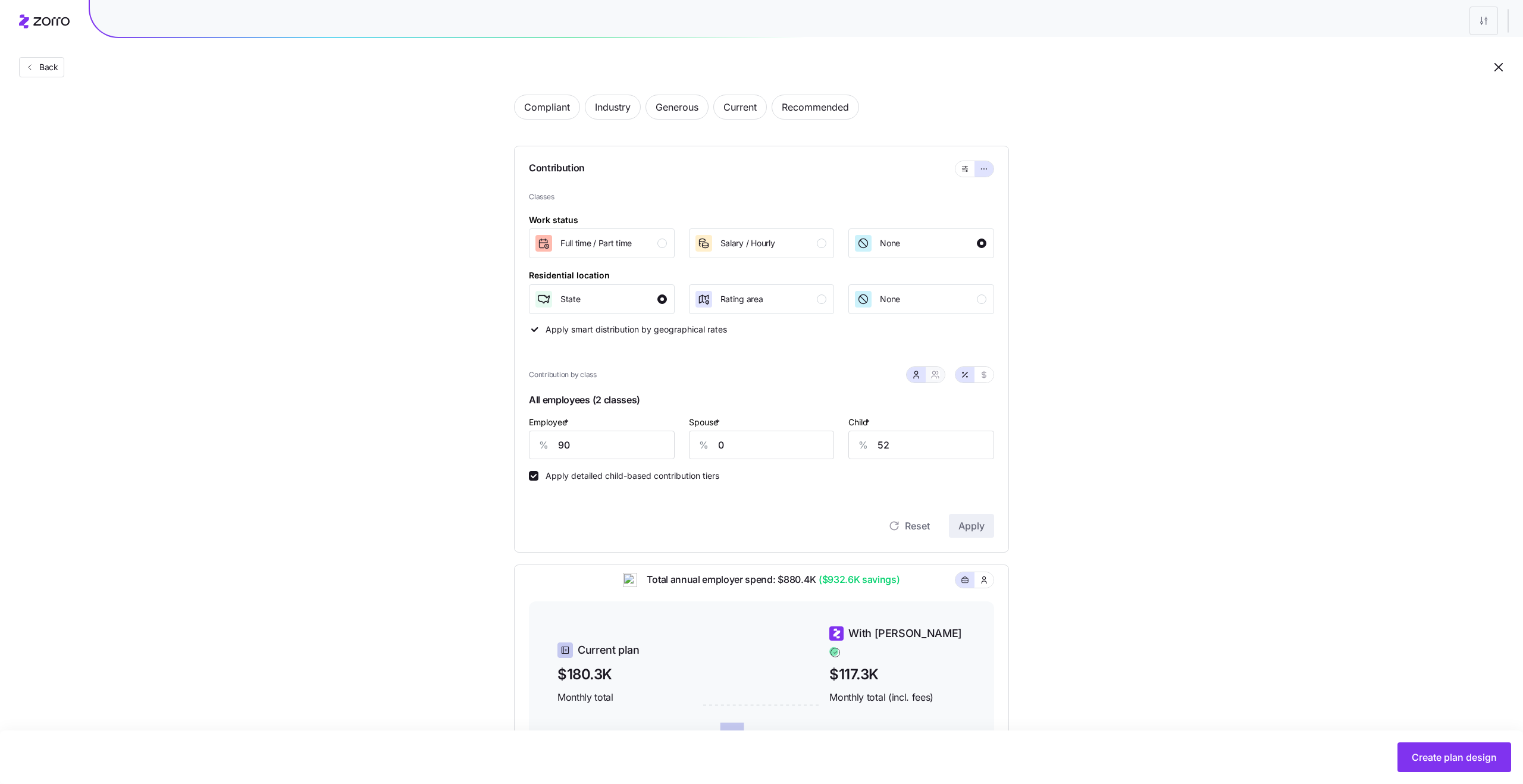
type input "75"
click at [920, 374] on icon "button" at bounding box center [916, 375] width 10 height 10
type input "0"
click at [938, 453] on input "52" at bounding box center [921, 445] width 146 height 28
type input "52"
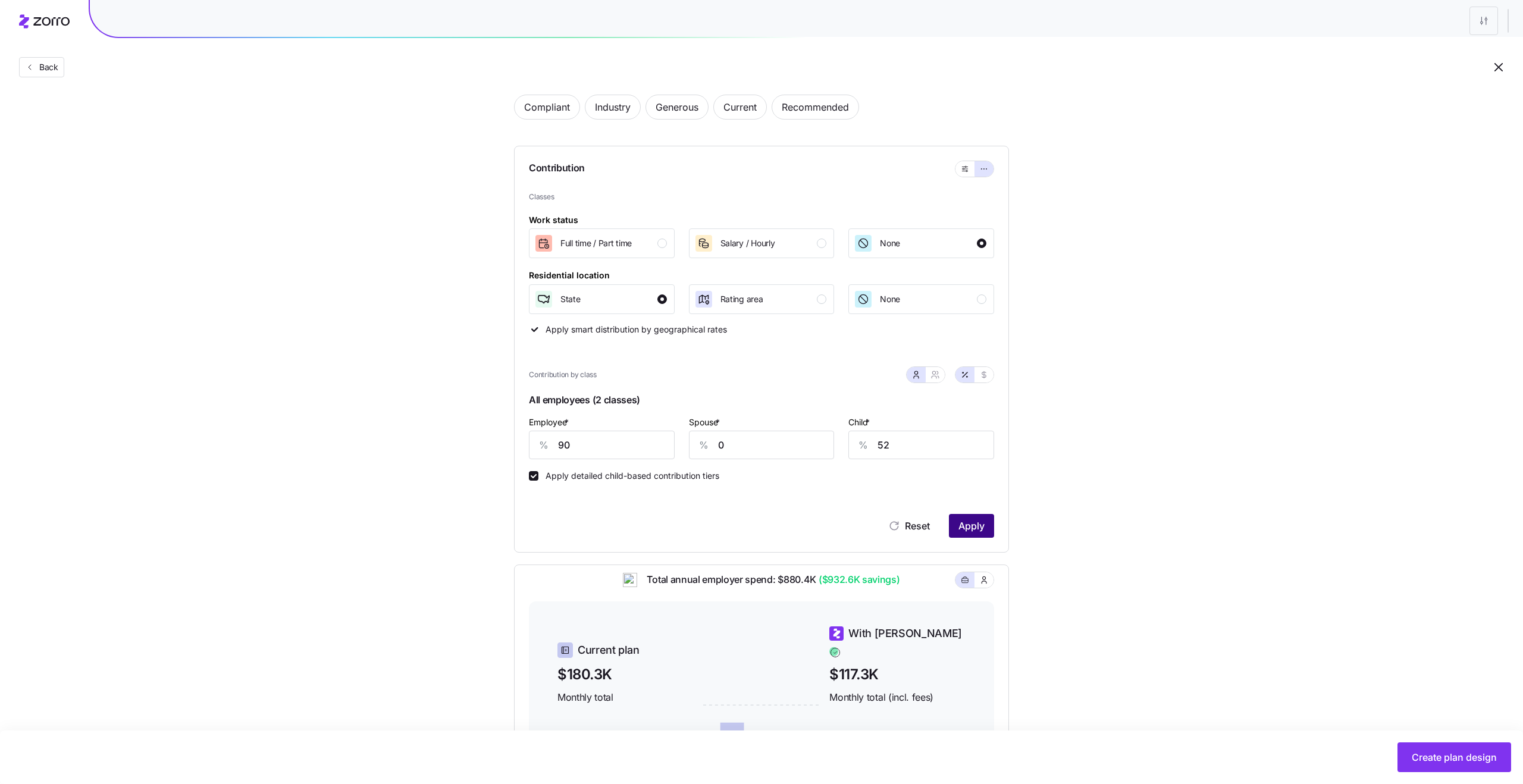
click at [981, 526] on span "Apply" at bounding box center [971, 526] width 26 height 14
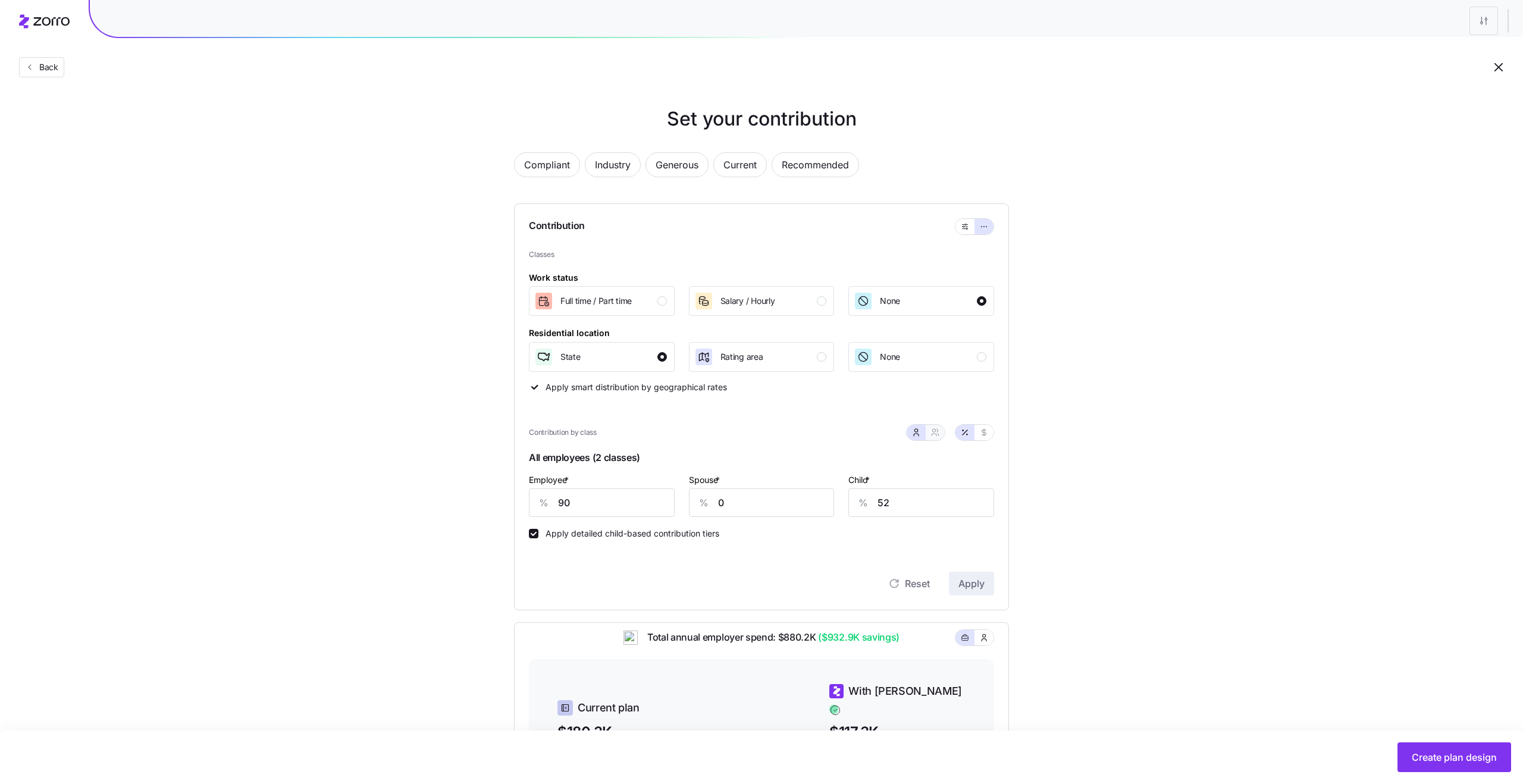
click at [928, 432] on button "button" at bounding box center [935, 433] width 19 height 16
type input "45"
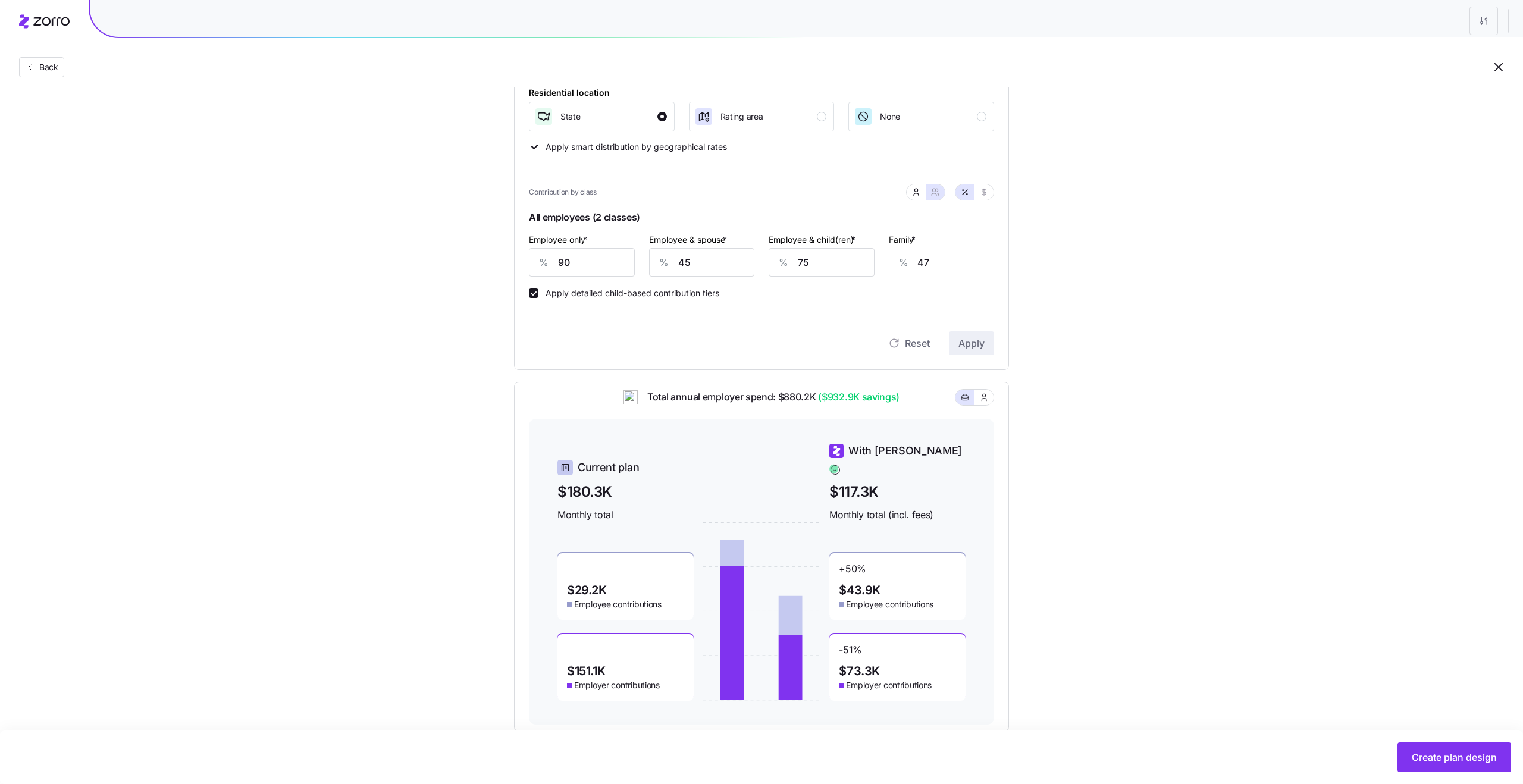
scroll to position [249, 0]
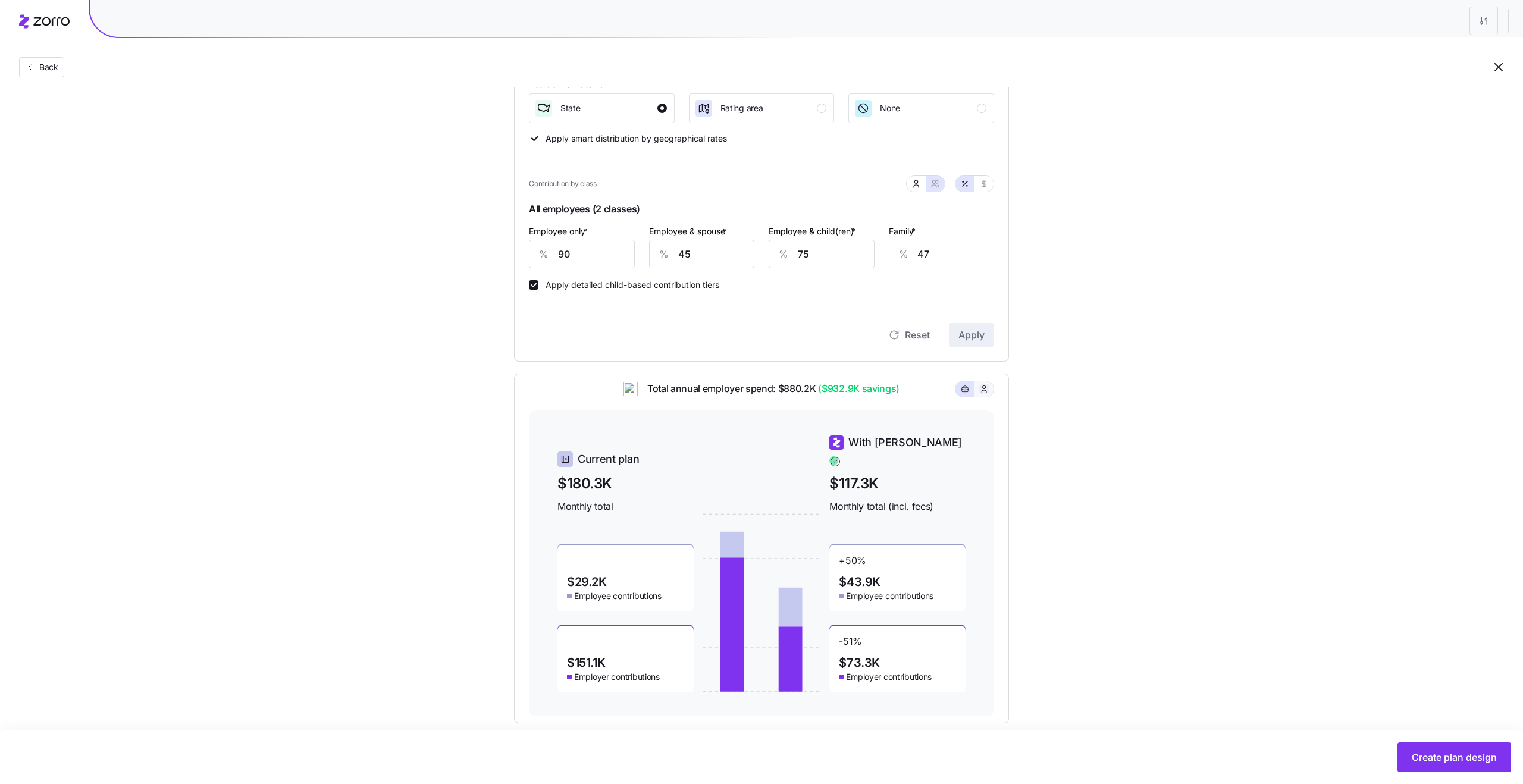
click at [985, 394] on icon "button" at bounding box center [984, 389] width 10 height 12
click at [961, 396] on icon "button" at bounding box center [965, 389] width 8 height 14
click at [983, 395] on icon "button" at bounding box center [984, 389] width 10 height 12
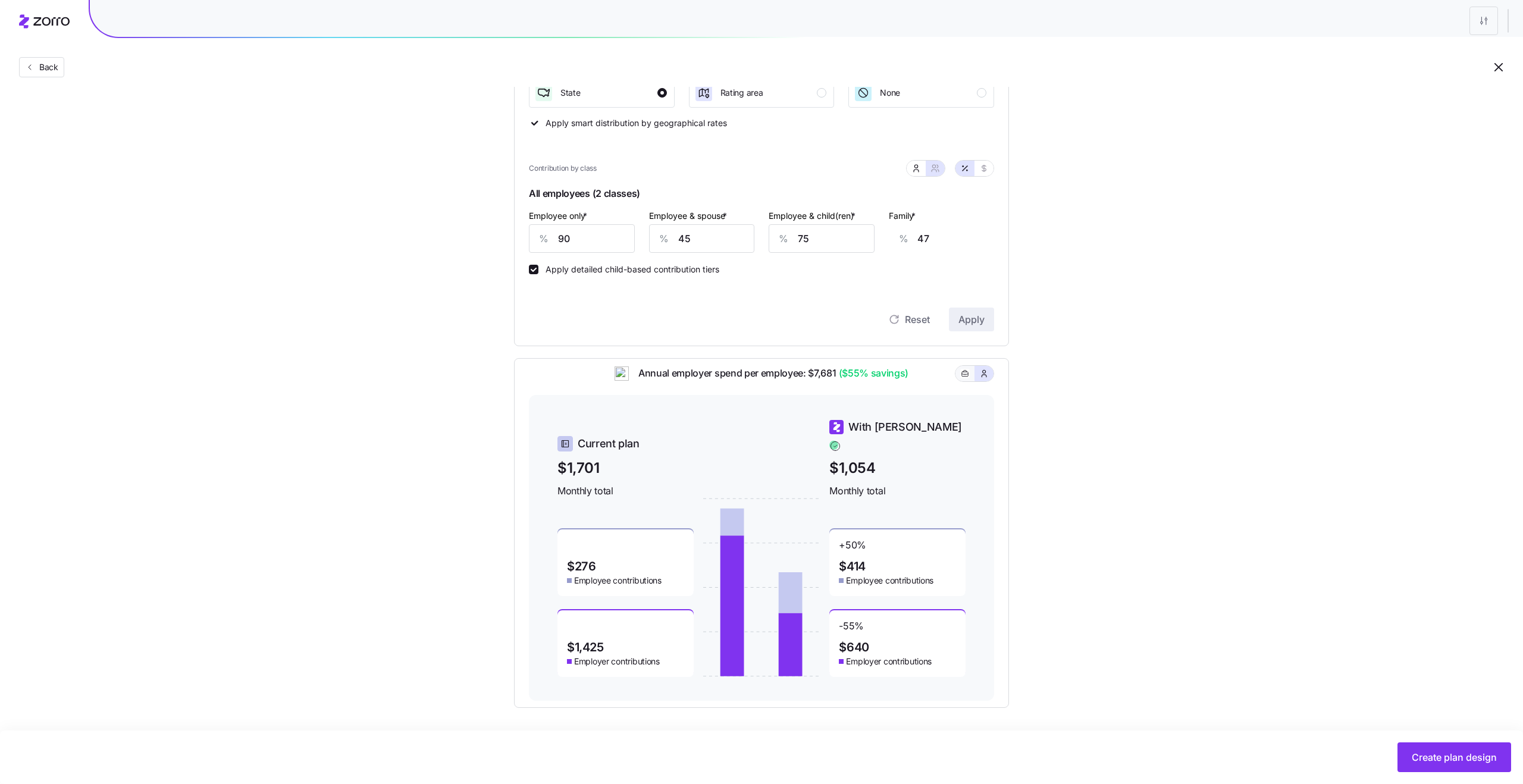
click at [963, 381] on button "button" at bounding box center [965, 374] width 19 height 16
click at [991, 381] on button "button" at bounding box center [984, 374] width 19 height 16
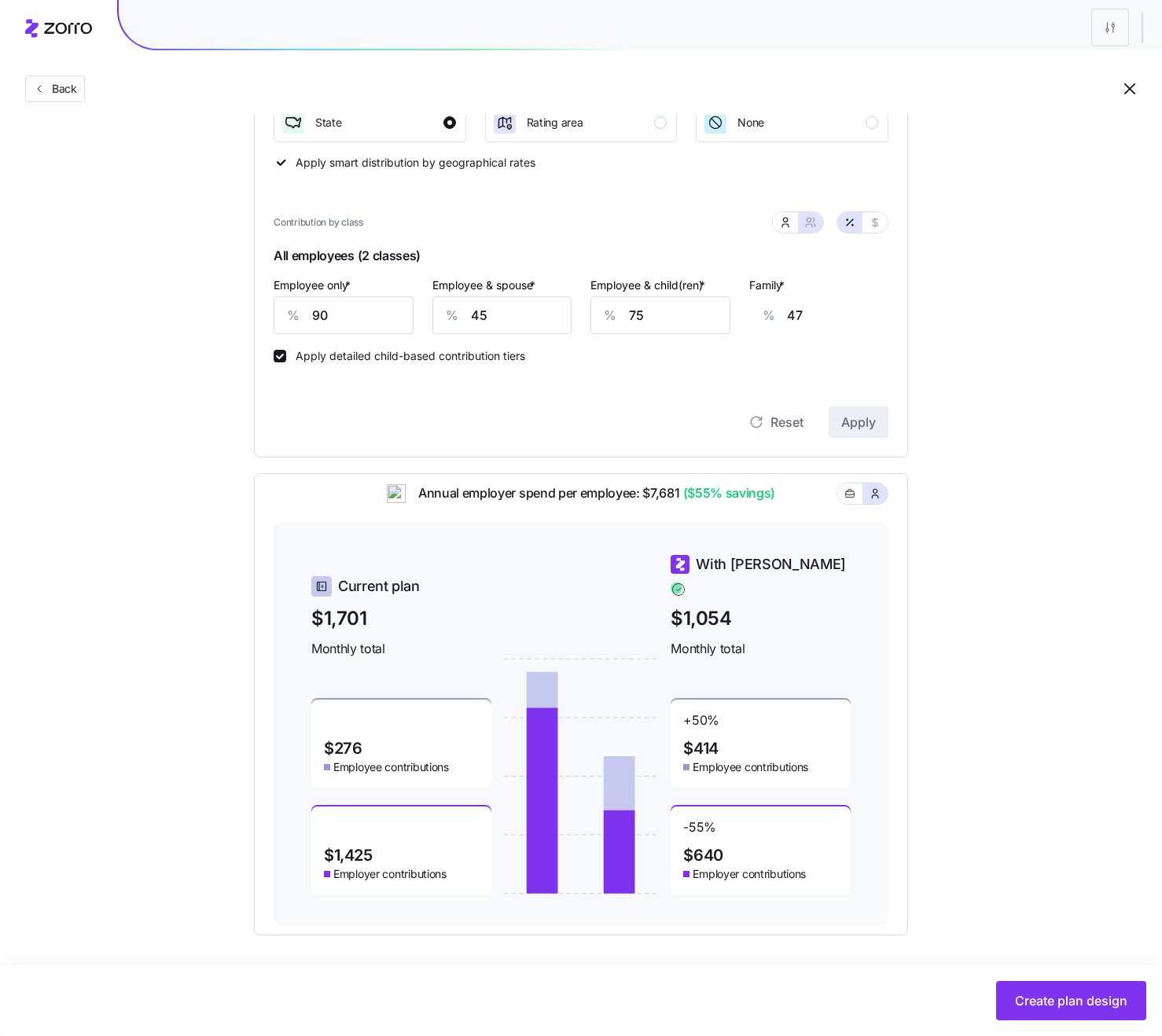
click at [976, 471] on div "Set your contribution Compliant Industry Generous Current Recommended Contribut…" at bounding box center [581, 362] width 1162 height 1146
click at [849, 503] on icon "button" at bounding box center [850, 494] width 11 height 19
click at [881, 504] on button "button" at bounding box center [875, 494] width 25 height 21
click at [655, 317] on input "75" at bounding box center [660, 315] width 140 height 37
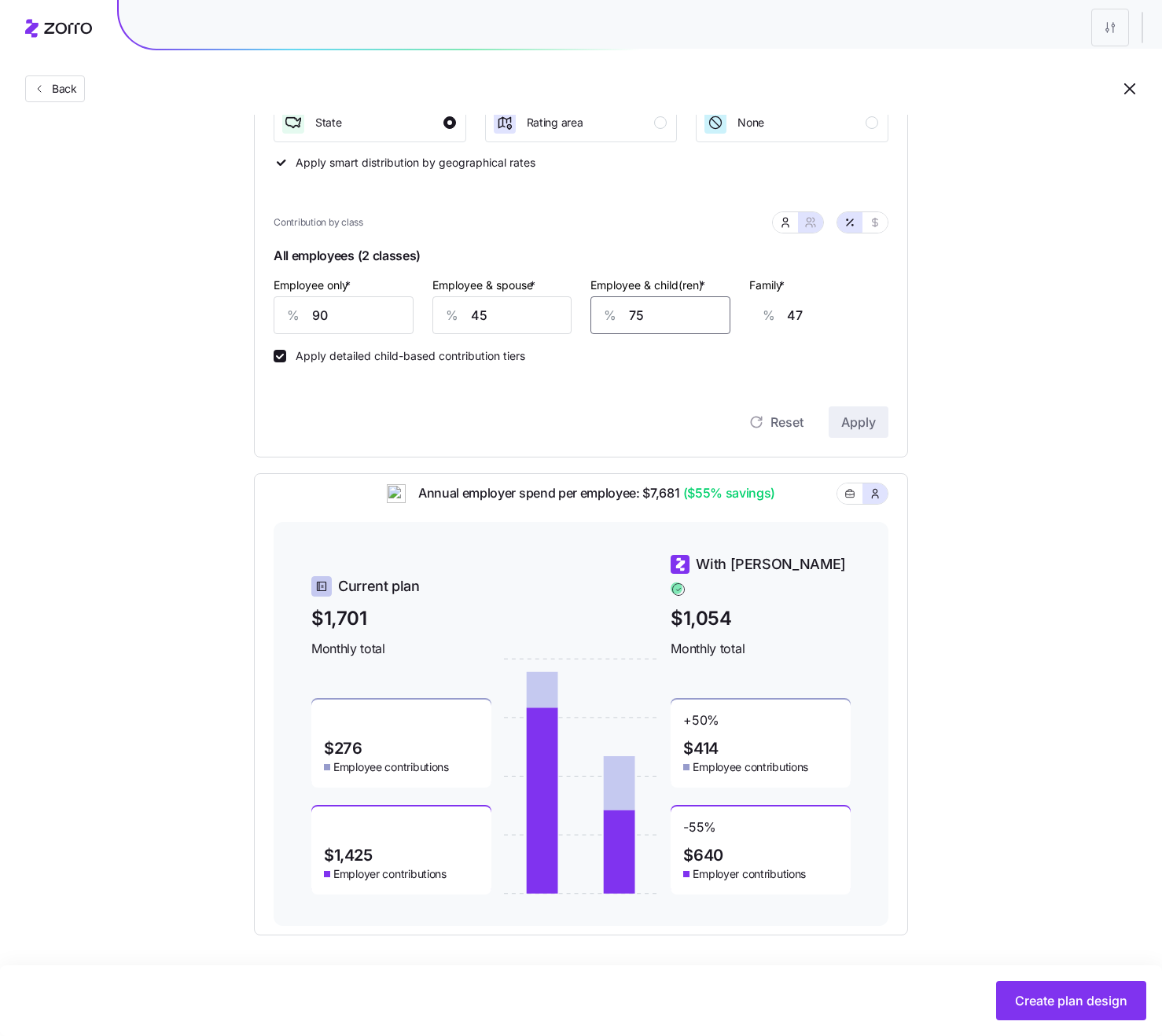
type input "6"
type input "4"
type input "60"
type input "37"
click at [871, 421] on span "Apply" at bounding box center [858, 422] width 34 height 19
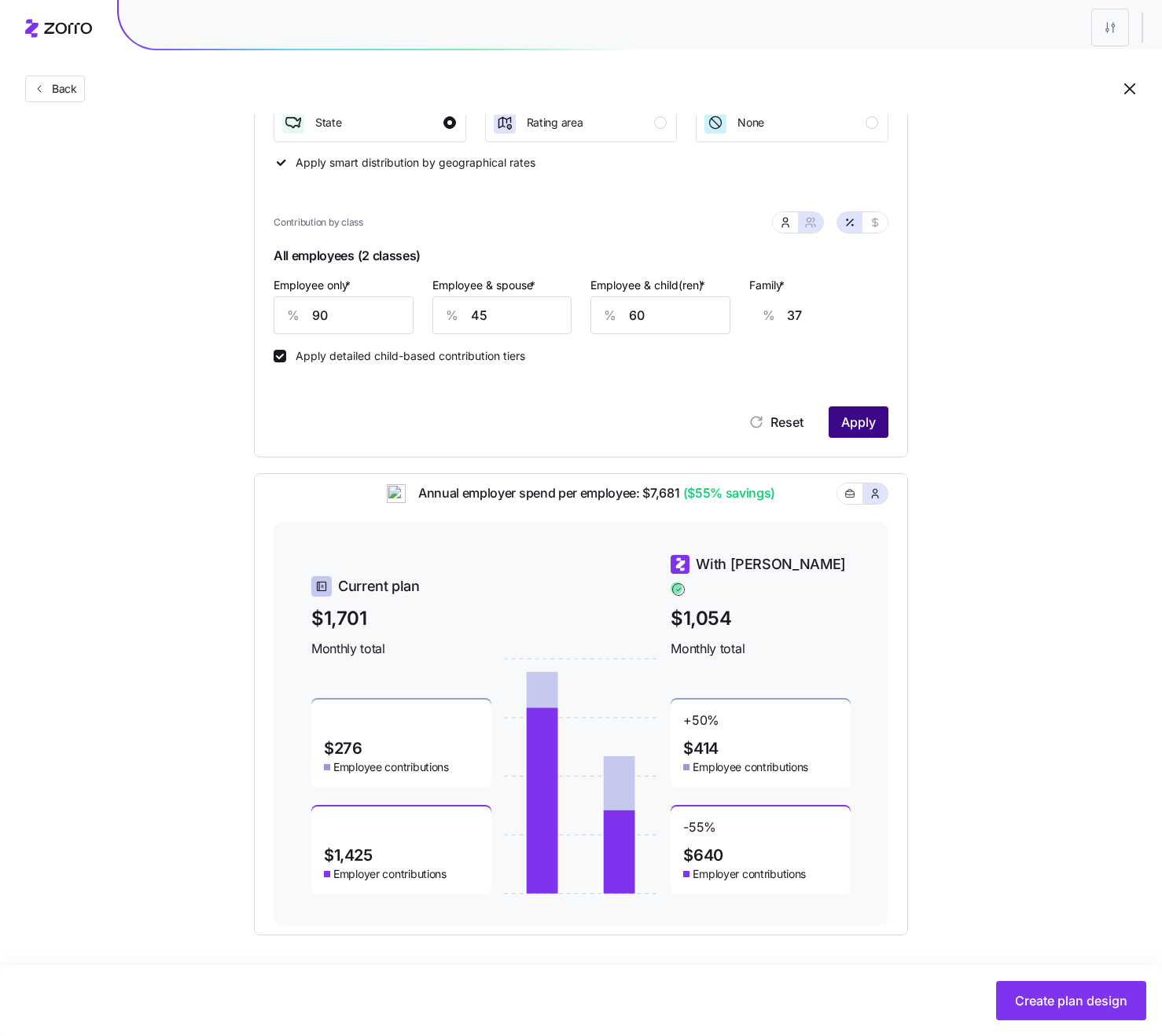
scroll to position [0, 0]
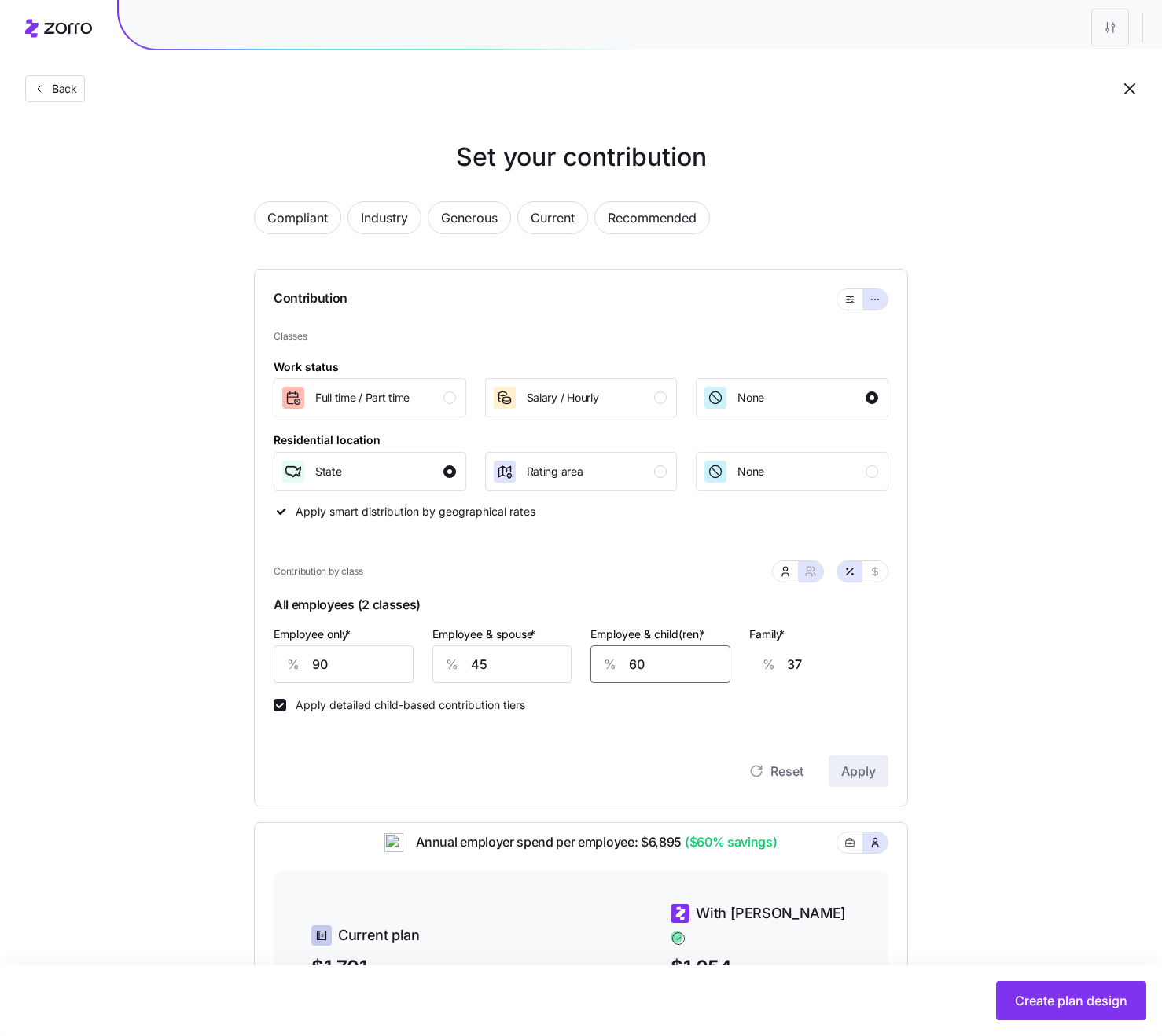
click at [652, 679] on input "60" at bounding box center [660, 663] width 140 height 37
type input "7"
type input "4"
type input "75"
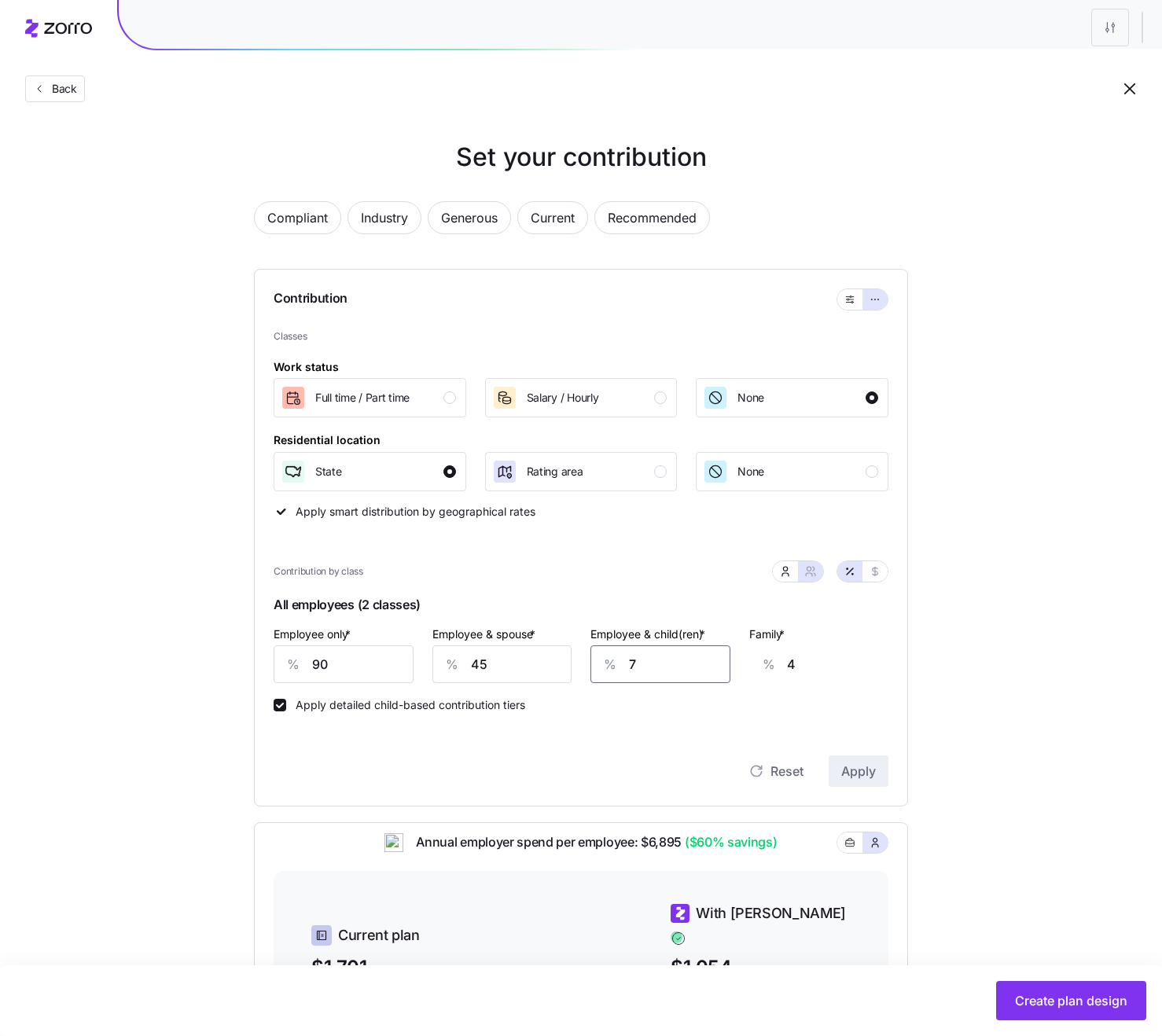
type input "47"
type input "75"
click at [875, 753] on button "Apply" at bounding box center [858, 771] width 60 height 31
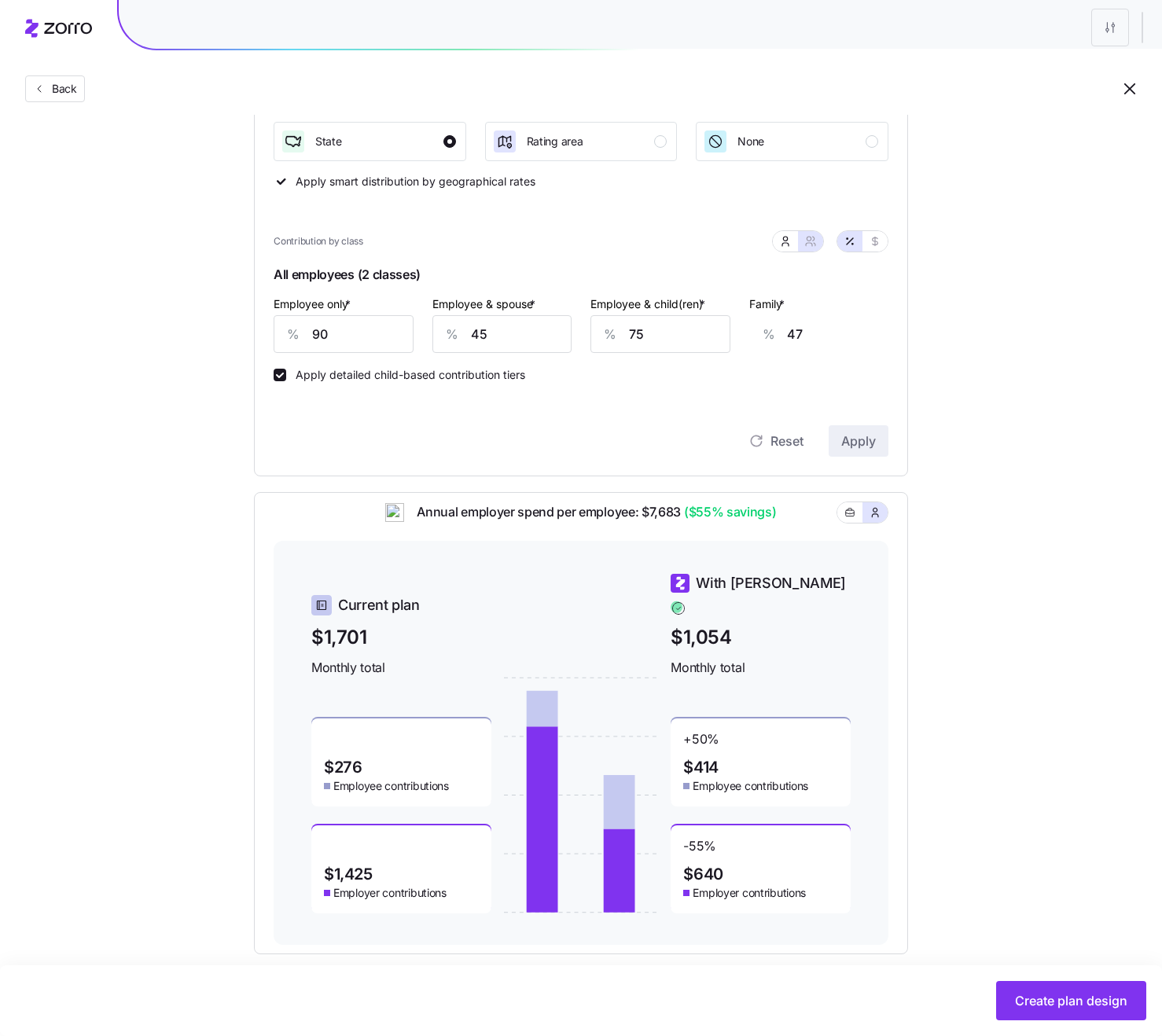
scroll to position [349, 0]
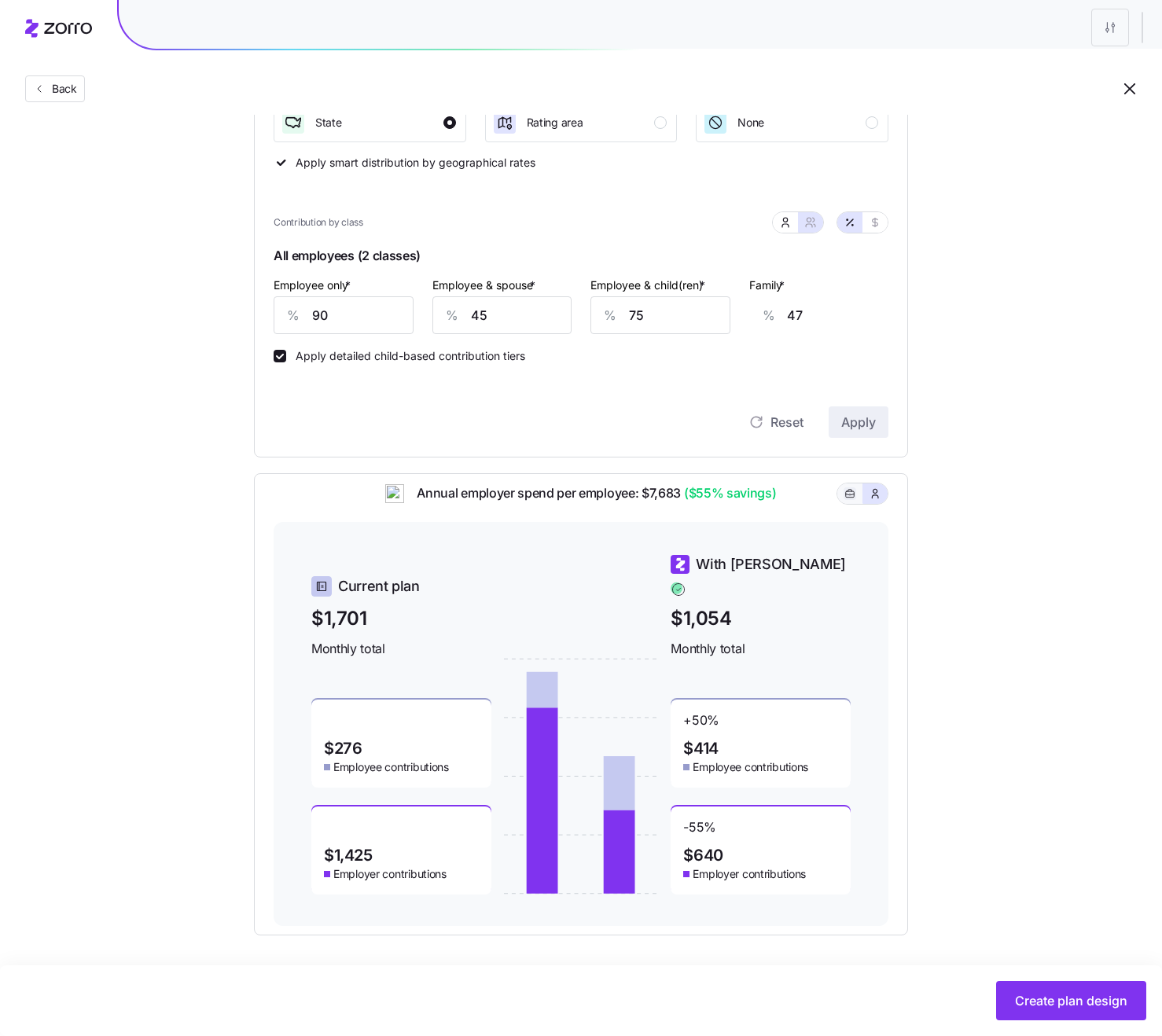
click at [845, 503] on icon "button" at bounding box center [850, 494] width 11 height 19
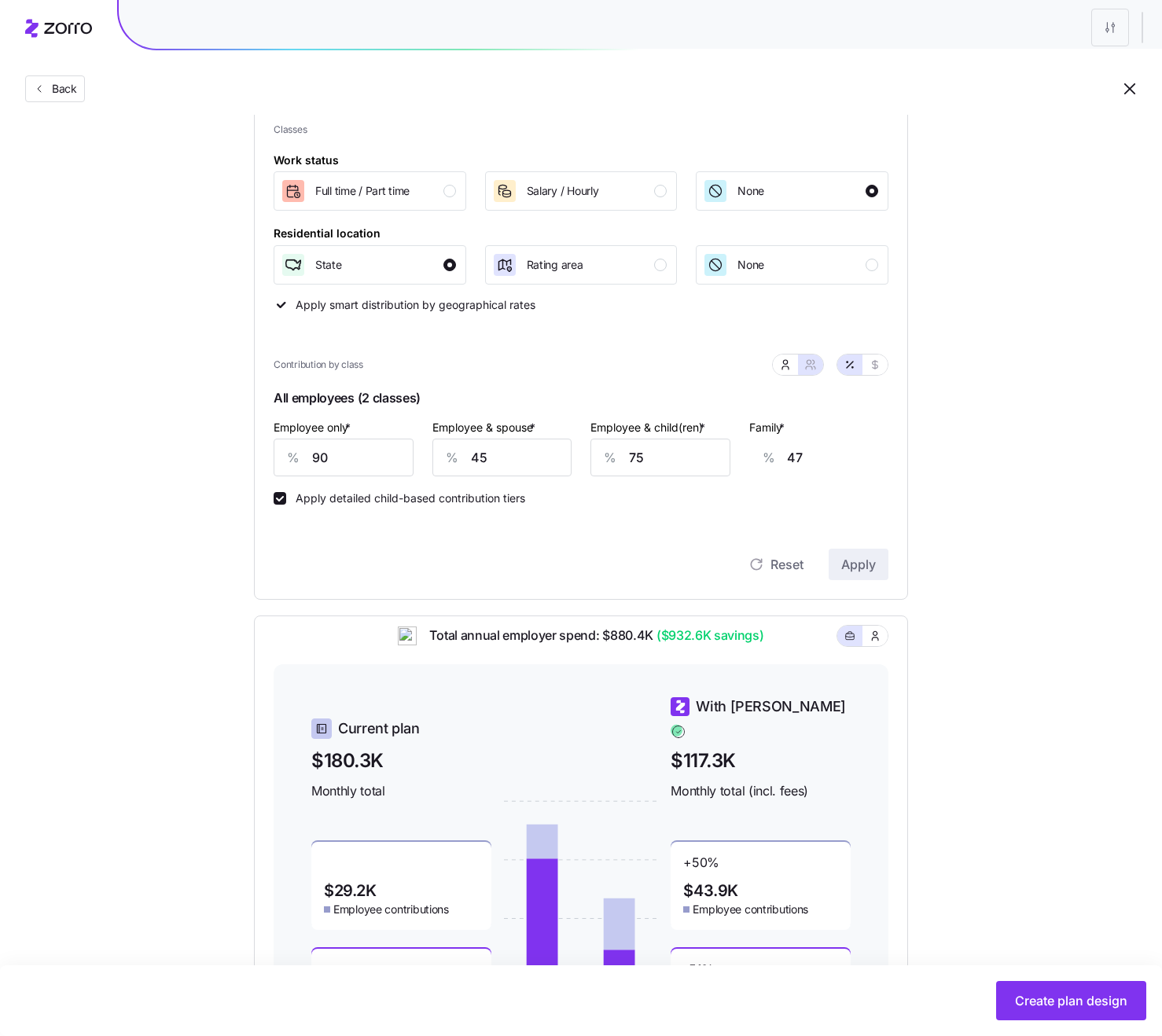
scroll to position [0, 0]
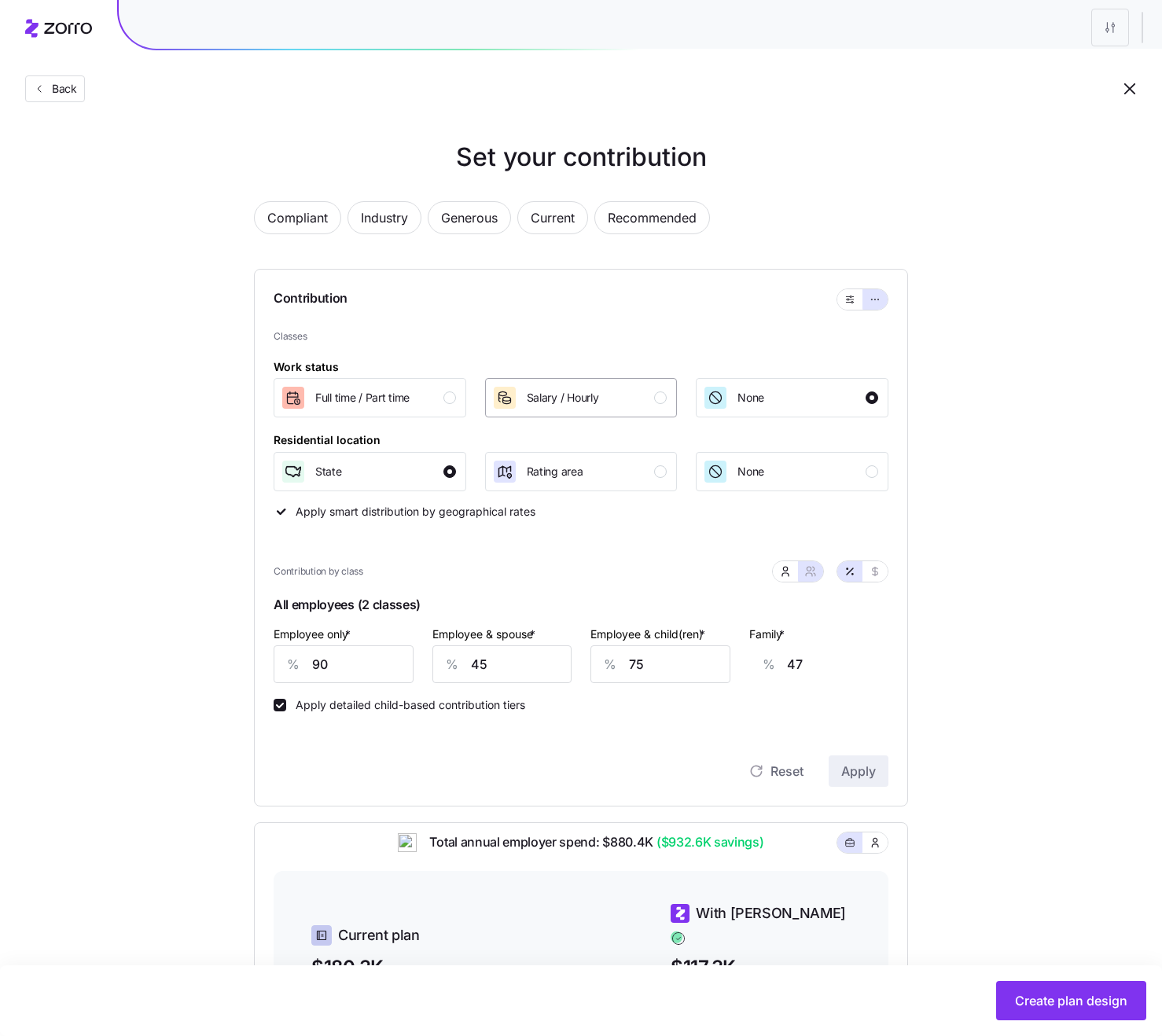
click at [571, 400] on span "Salary / Hourly" at bounding box center [562, 398] width 72 height 16
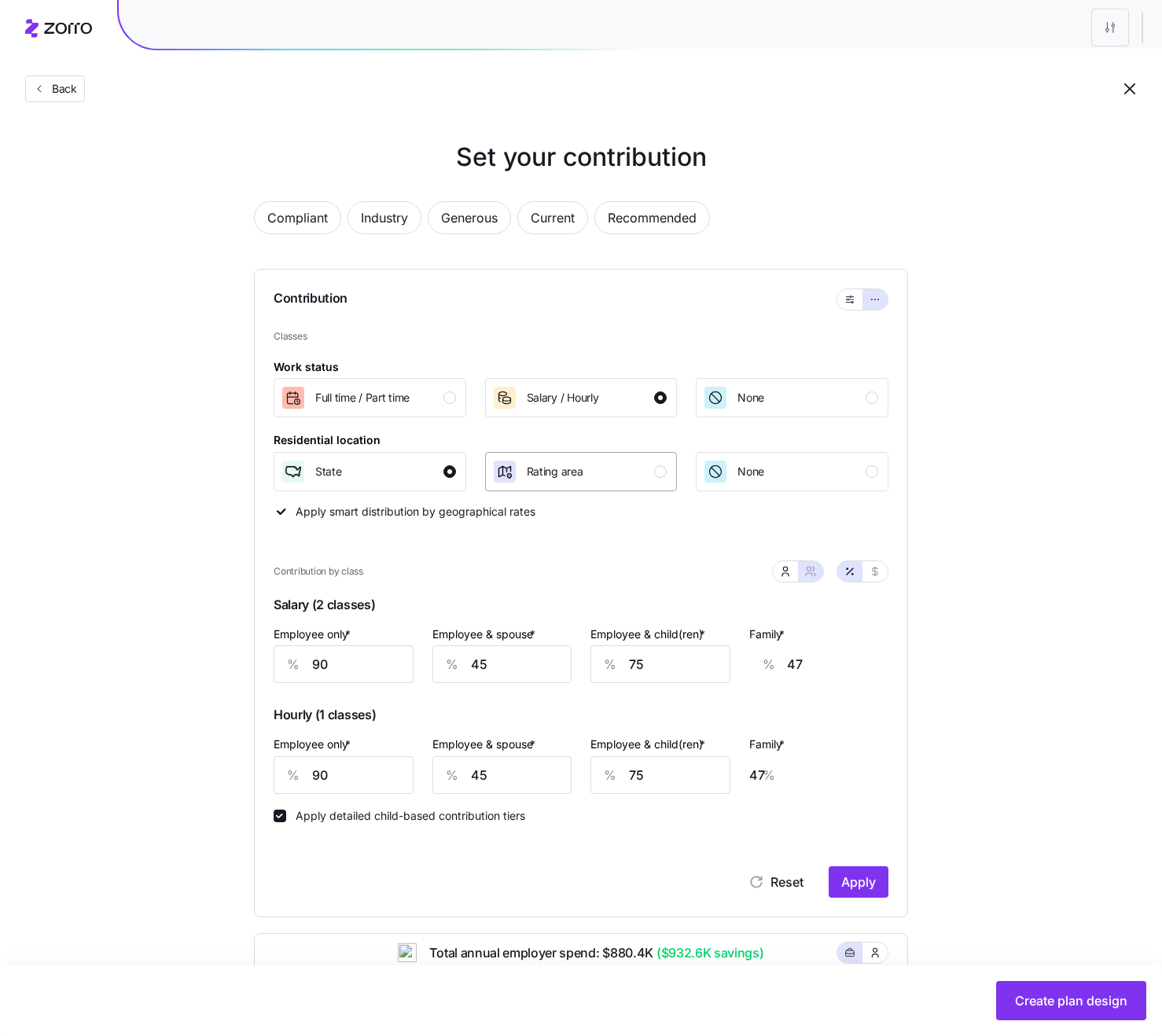
click at [573, 479] on div "Rating area" at bounding box center [554, 471] width 57 height 25
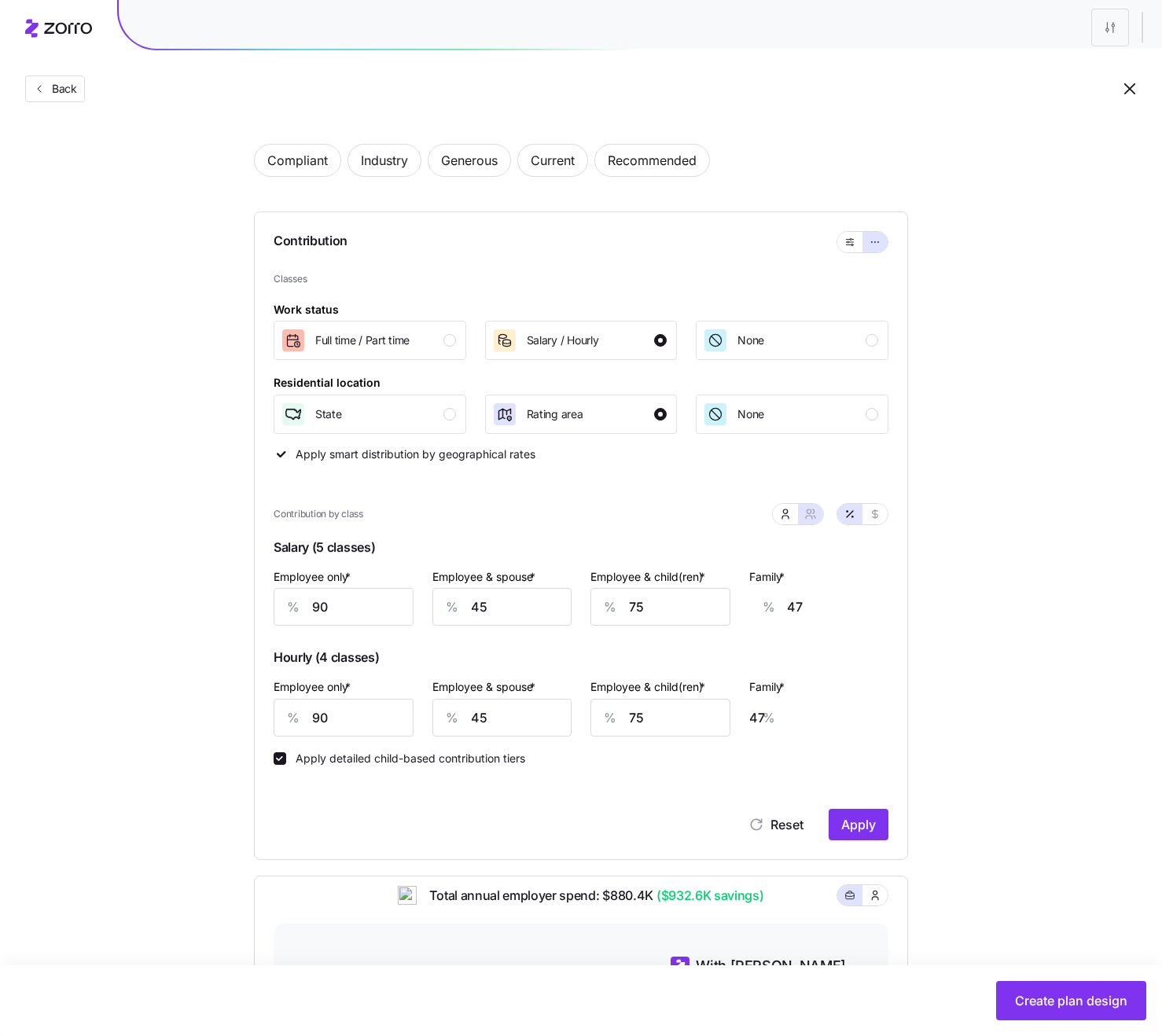
scroll to position [74, 0]
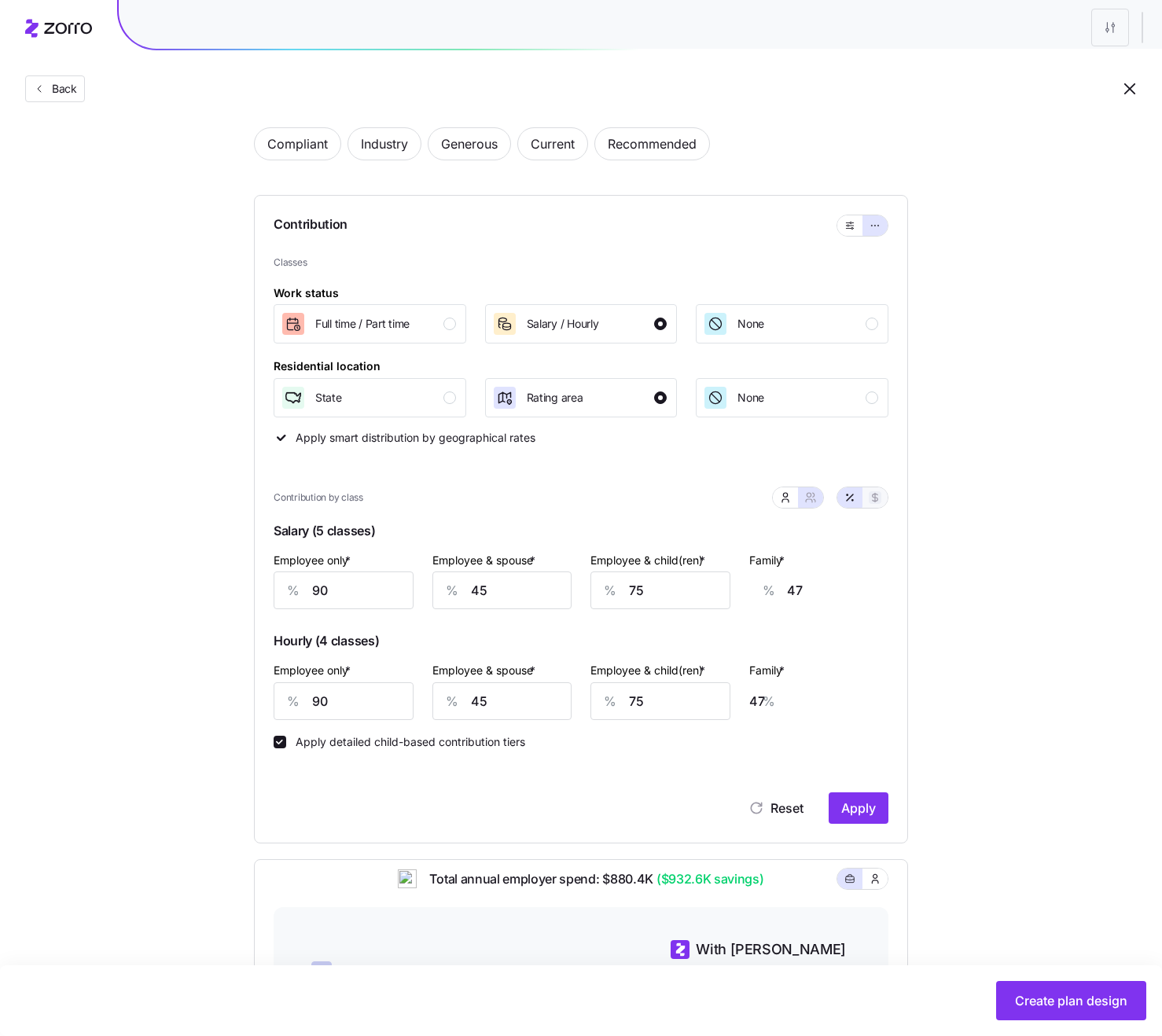
click at [877, 500] on icon "button" at bounding box center [875, 498] width 13 height 13
type input "586"
type input "808"
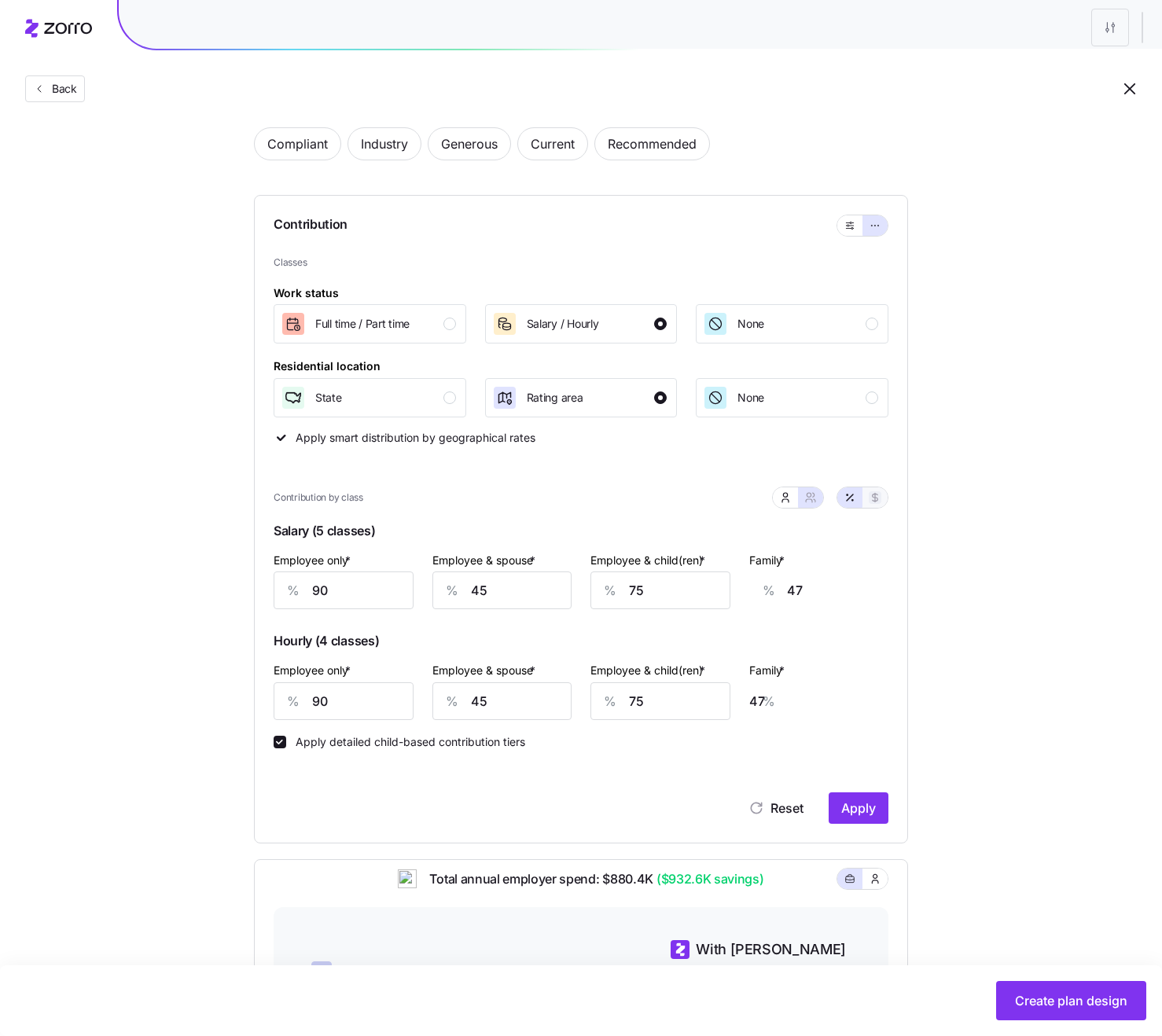
type input "586"
type input "808"
click at [325, 596] on input "586" at bounding box center [343, 590] width 140 height 37
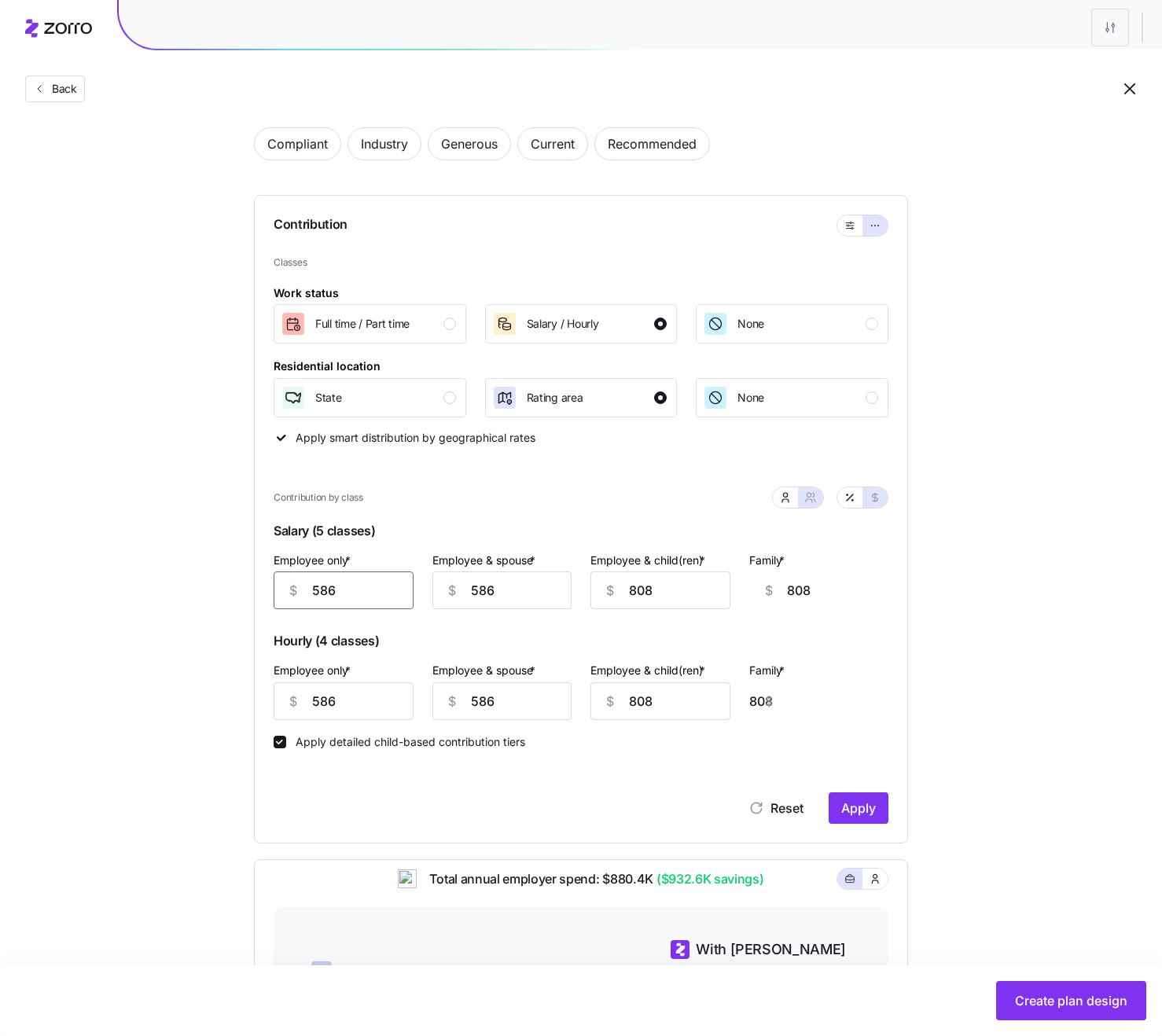
click at [325, 596] on input "586" at bounding box center [343, 590] width 140 height 37
type input "9"
type input "1384"
type input "90"
type input "1303"
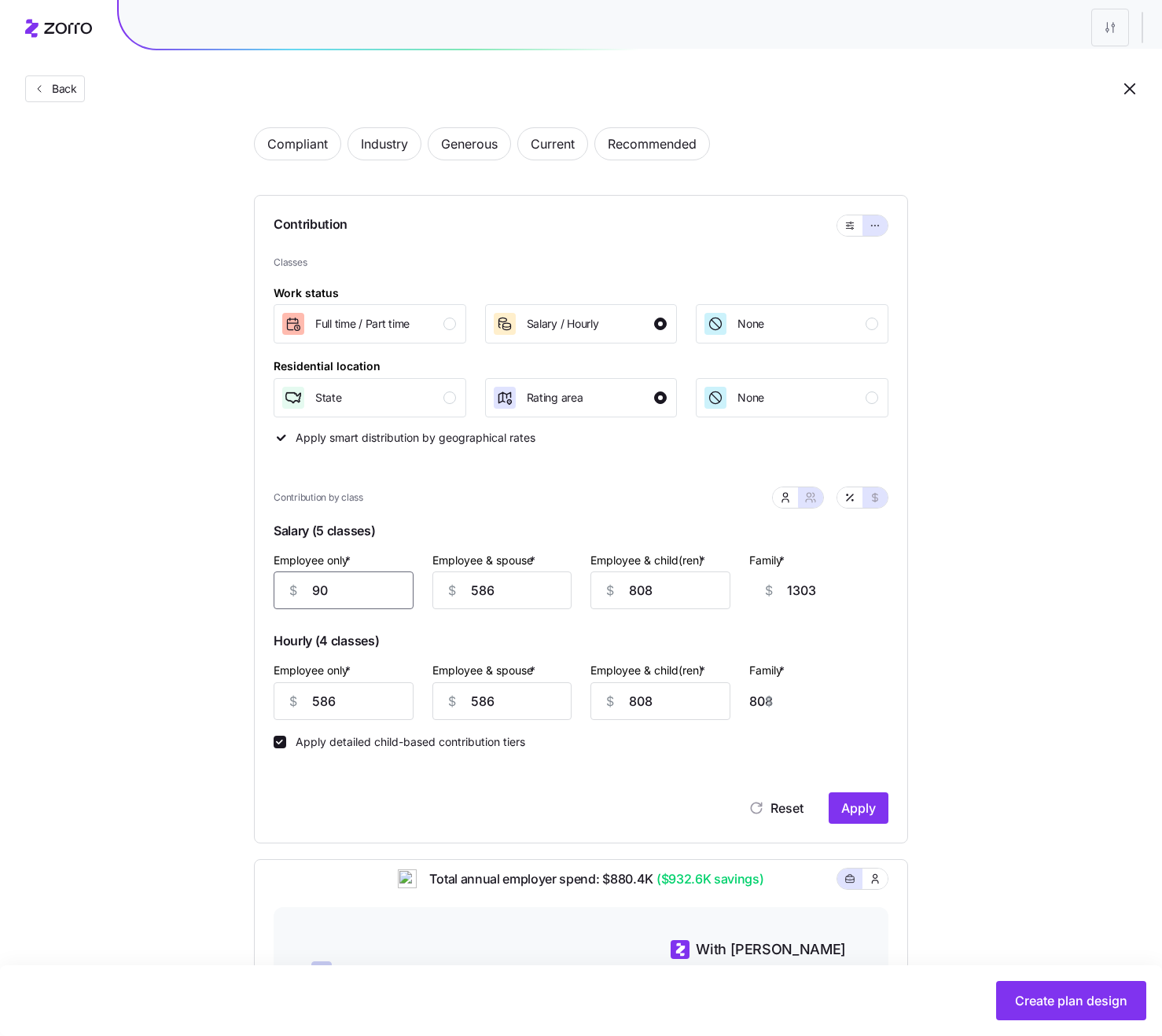
type input "900"
type input "493"
type input "900"
click at [501, 595] on input "586" at bounding box center [503, 590] width 140 height 37
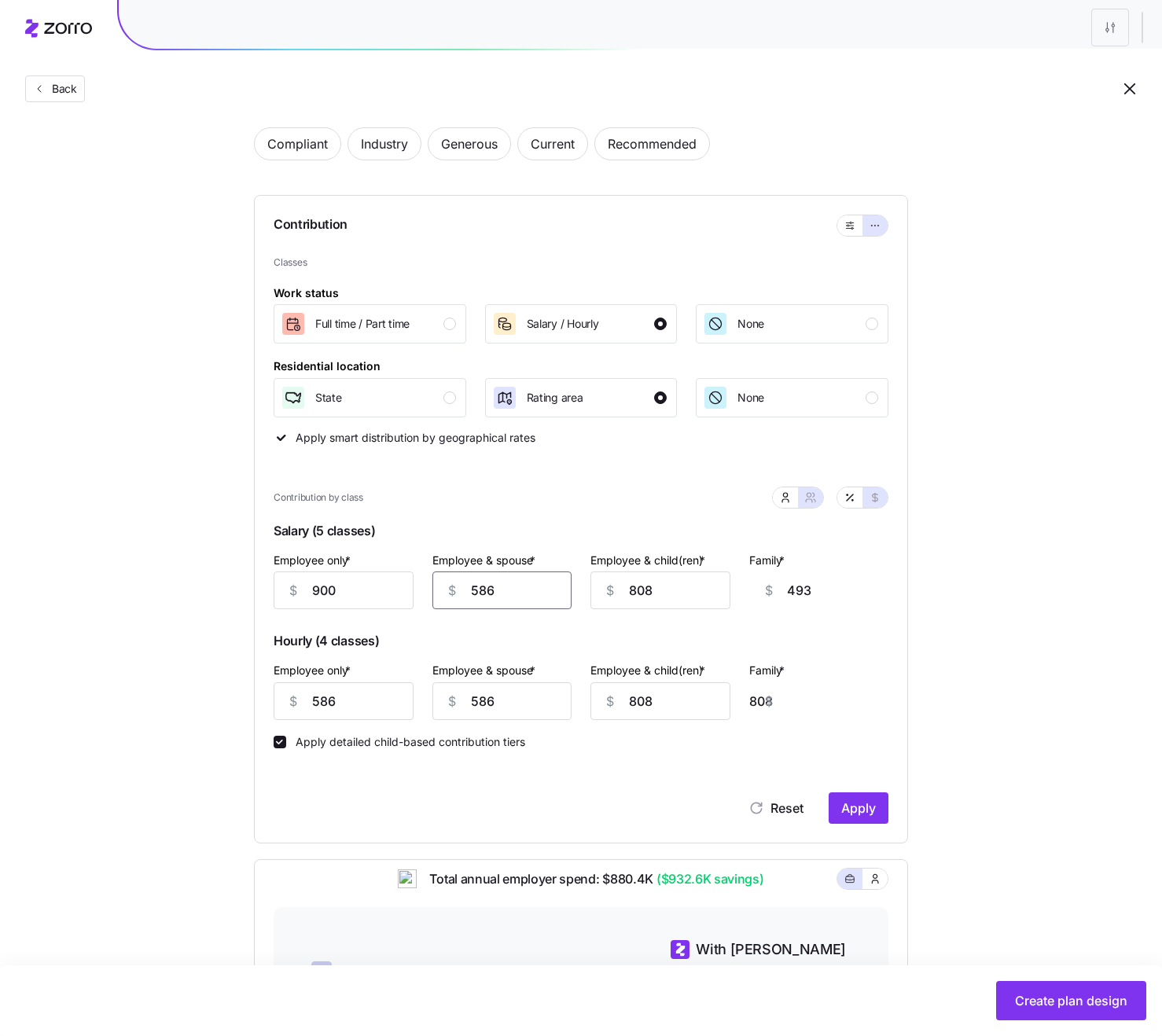
click at [501, 595] on input "586" at bounding box center [503, 590] width 140 height 37
type input "1"
type input "120"
type input "28"
type input "1200"
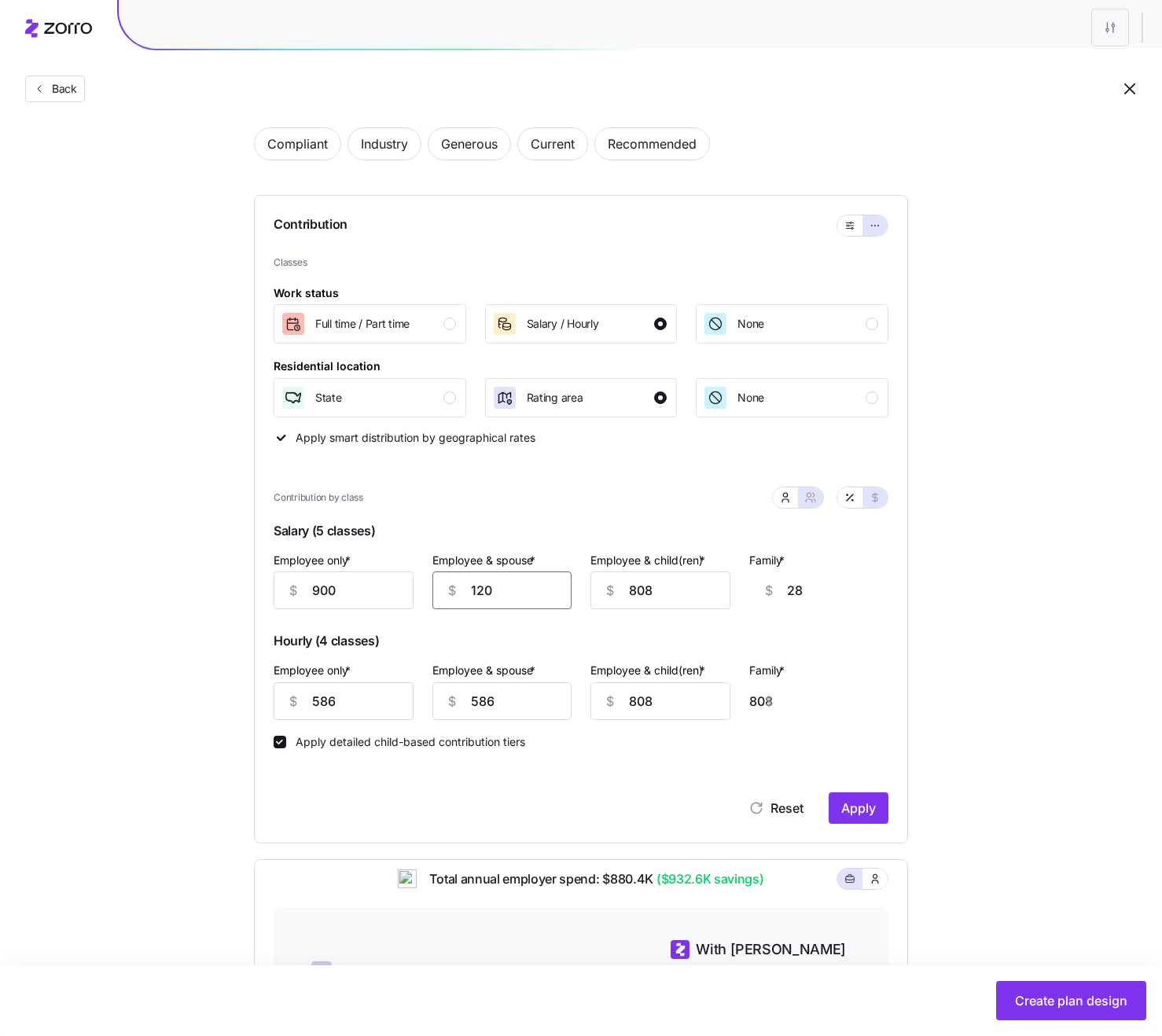
type input "1108"
type input "1200"
click at [349, 586] on input "900" at bounding box center [343, 590] width 140 height 37
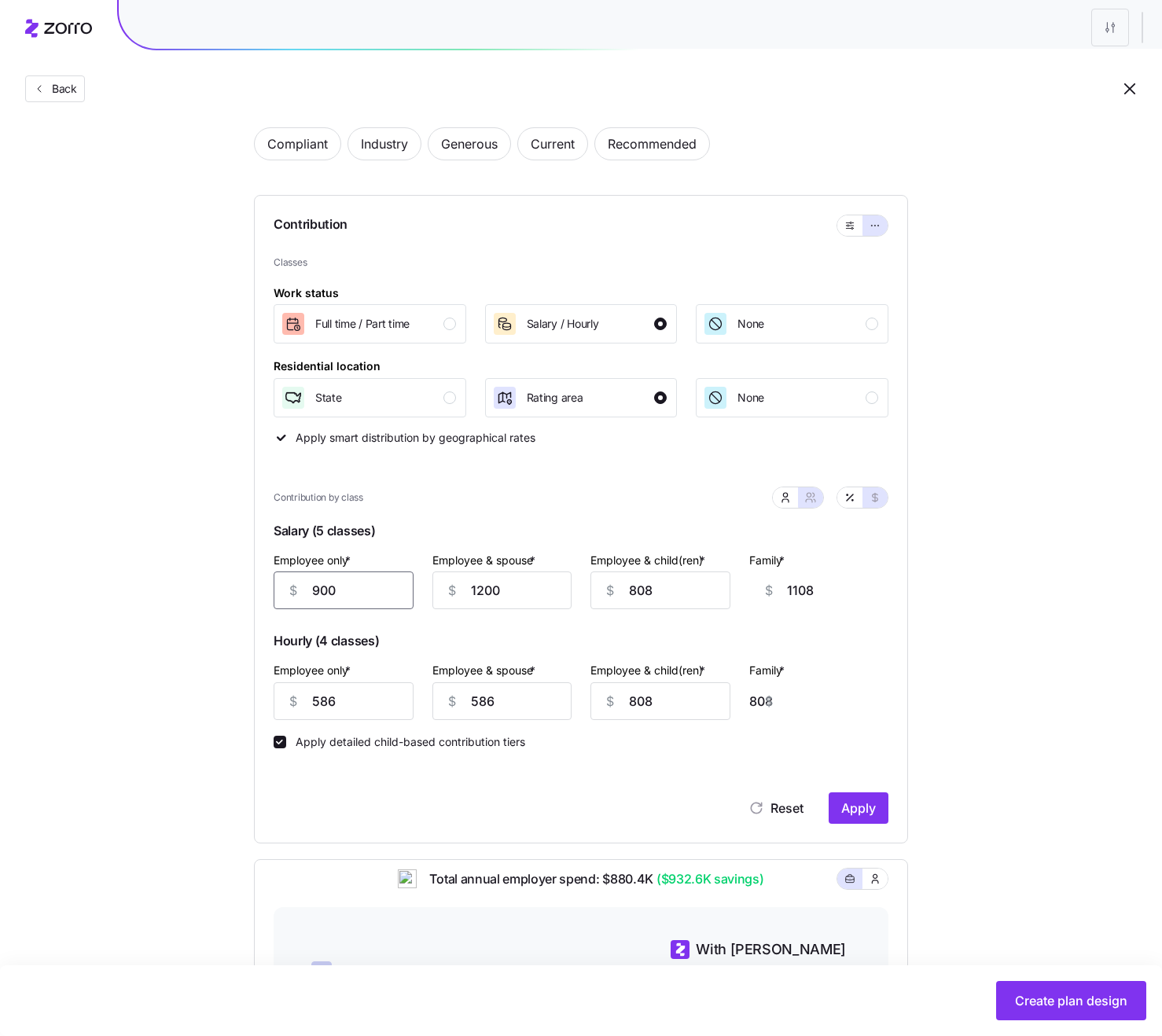
type input "7"
type input "2001"
type input "70"
type input "1938"
type input "700"
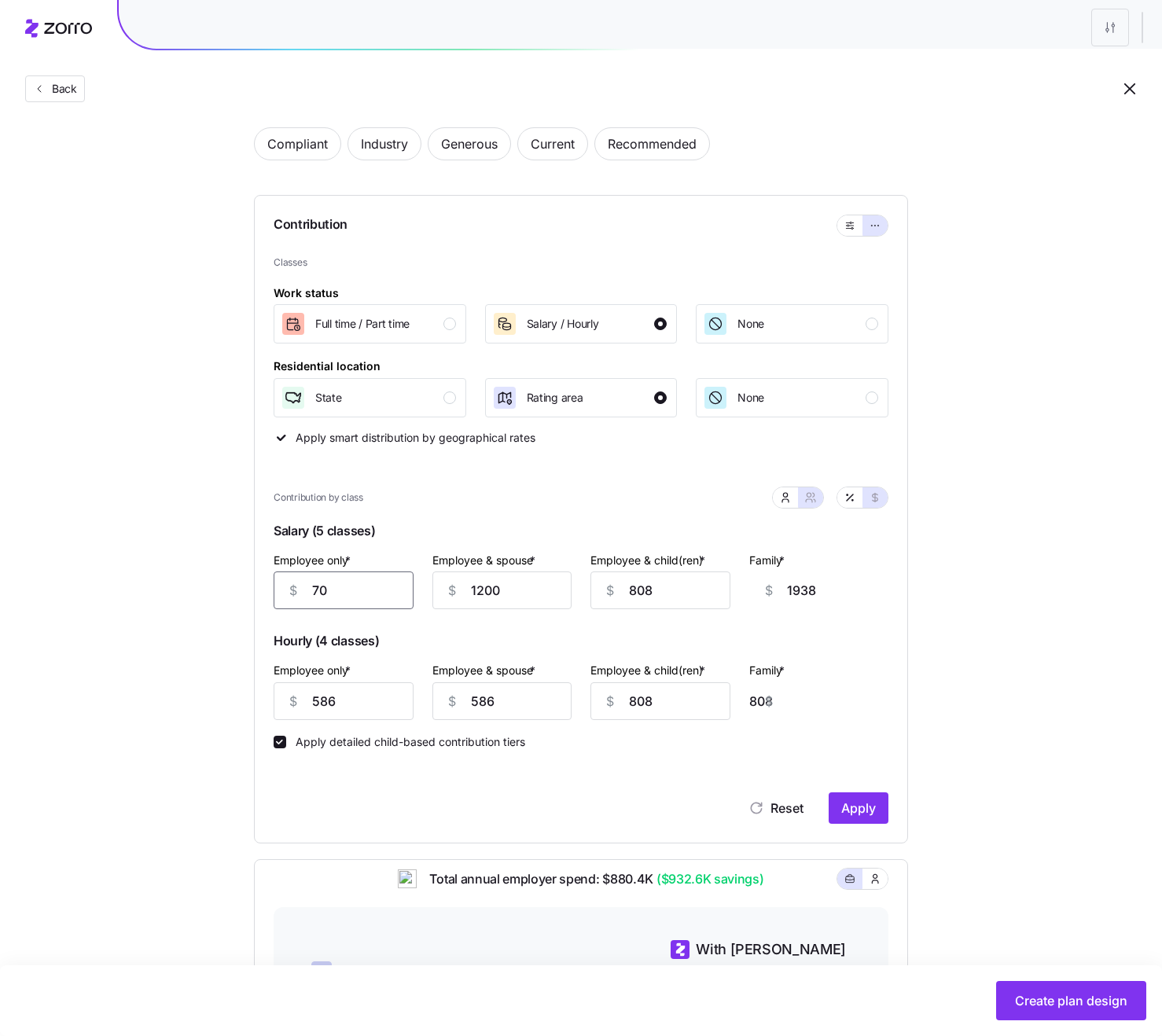
type input "1308"
type input "700"
click at [471, 596] on input "1200" at bounding box center [503, 590] width 140 height 37
type input "1"
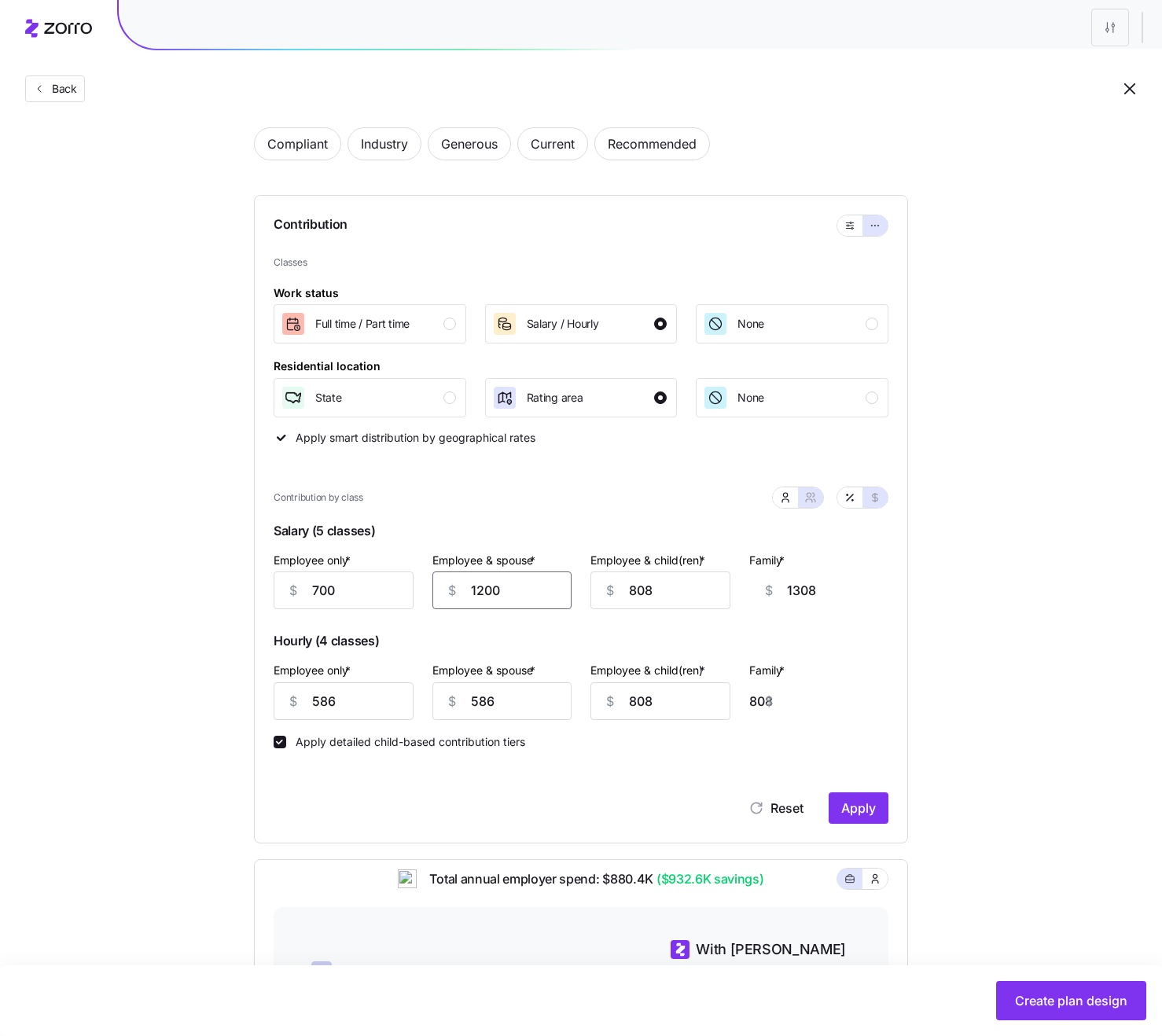
type input "109"
type input "10"
type input "118"
type input "100"
type input "208"
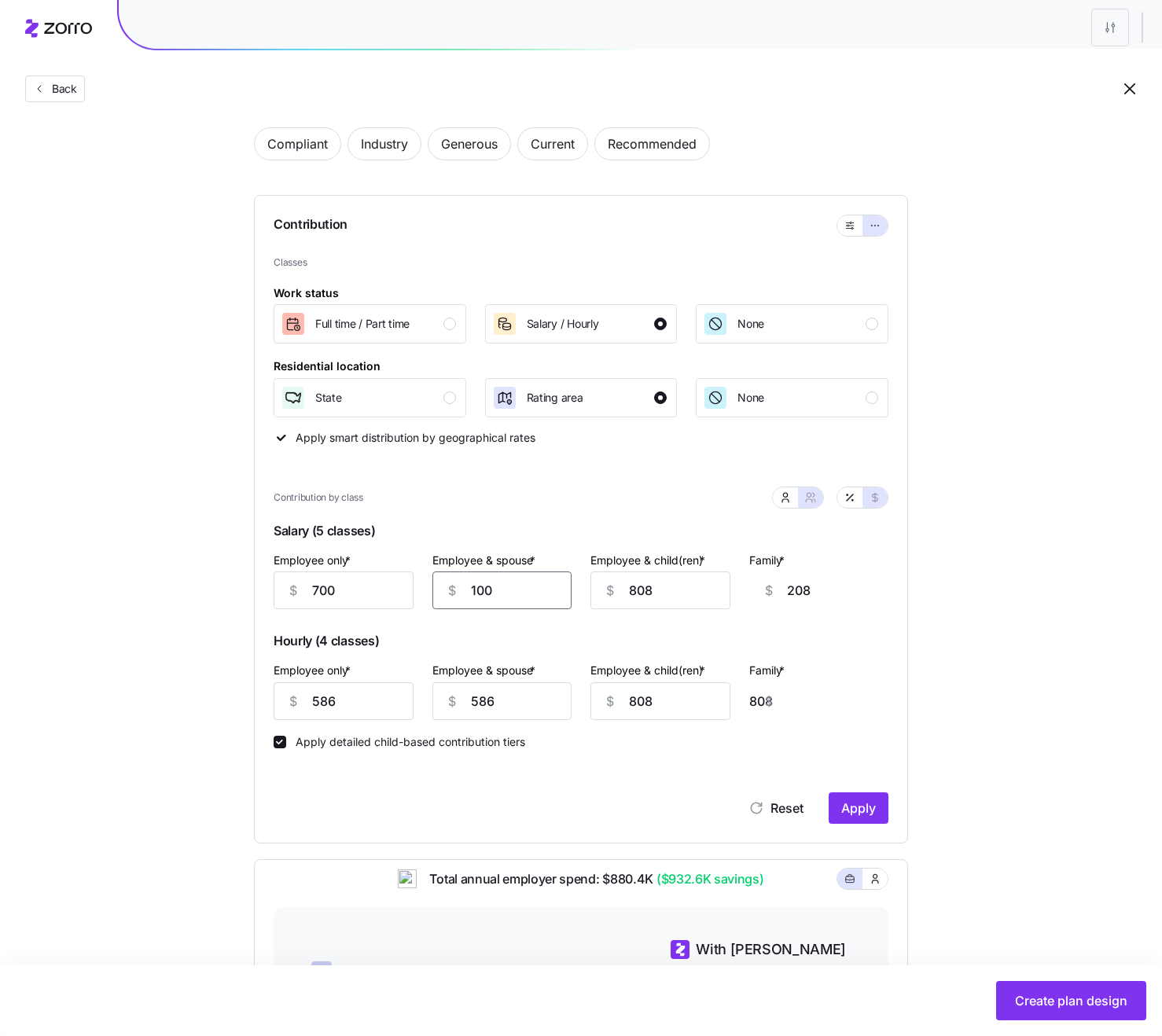
type input "1000"
type input "1108"
type input "1000"
click at [664, 588] on input "808" at bounding box center [660, 590] width 140 height 37
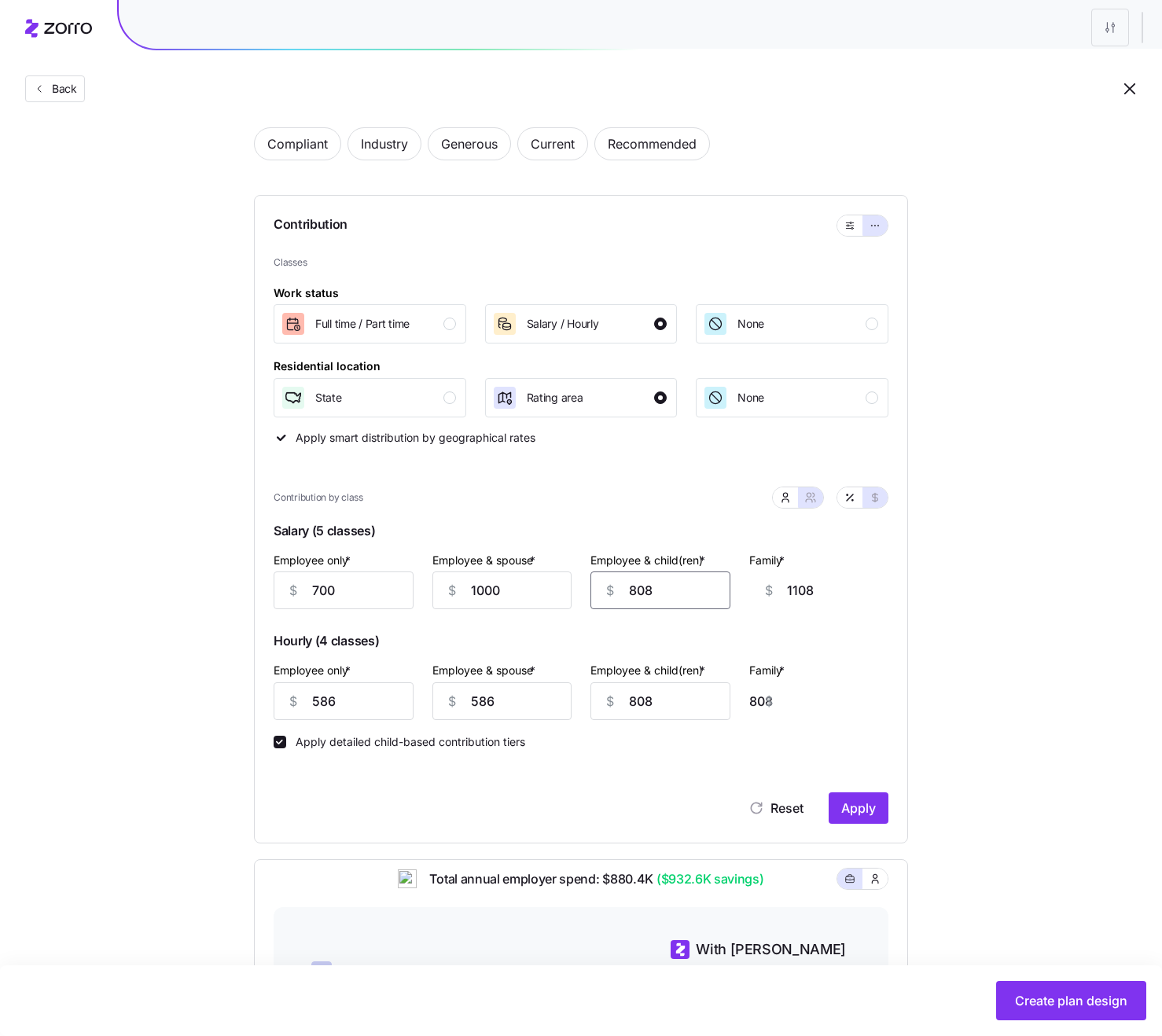
click at [664, 588] on input "808" at bounding box center [660, 590] width 140 height 37
type input "9"
type input "309"
type input "90"
type input "390"
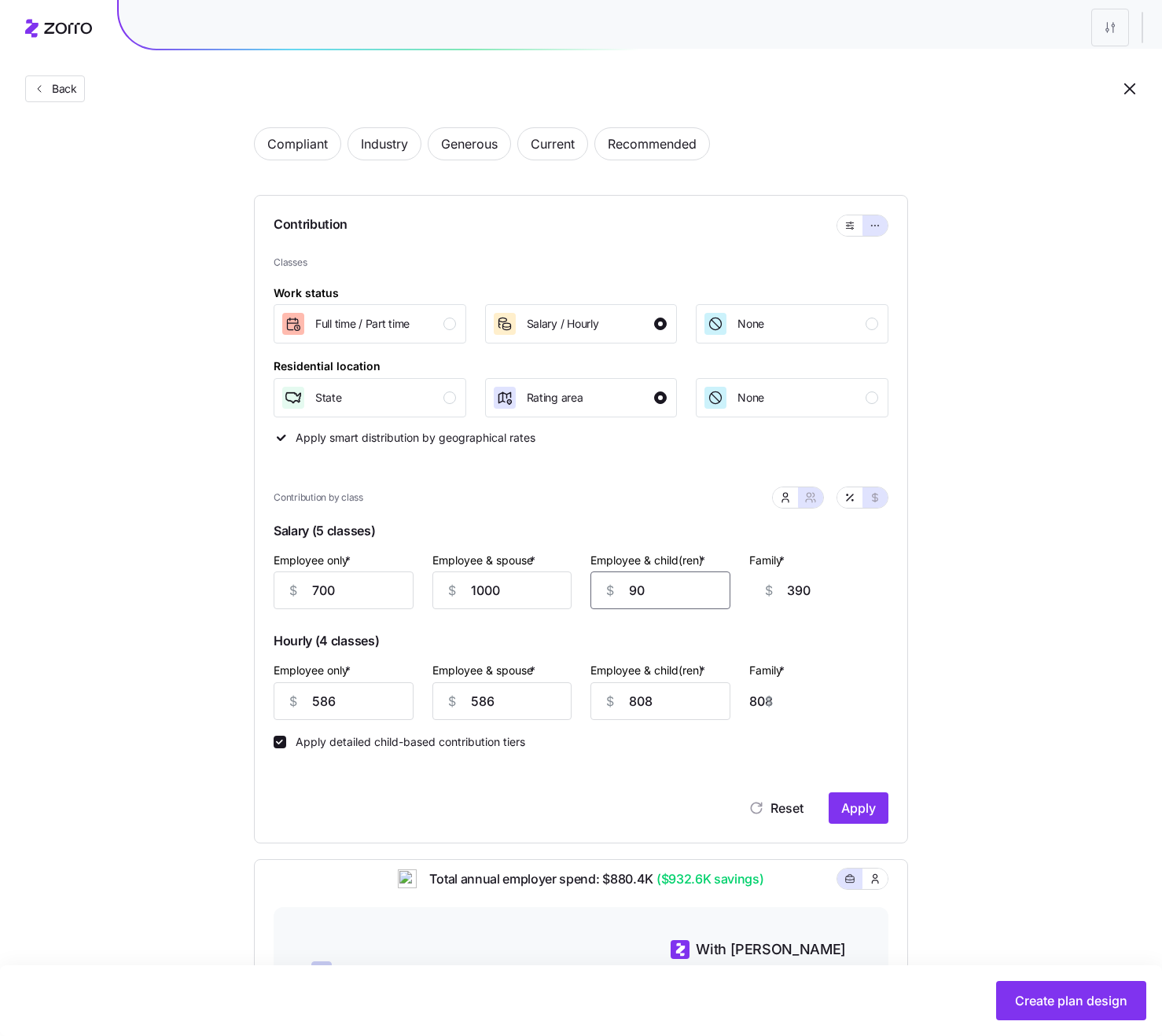
type input "900"
type input "1200"
type input "900"
click at [844, 592] on input "1200" at bounding box center [857, 590] width 140 height 37
click at [395, 706] on input "586" at bounding box center [343, 701] width 140 height 37
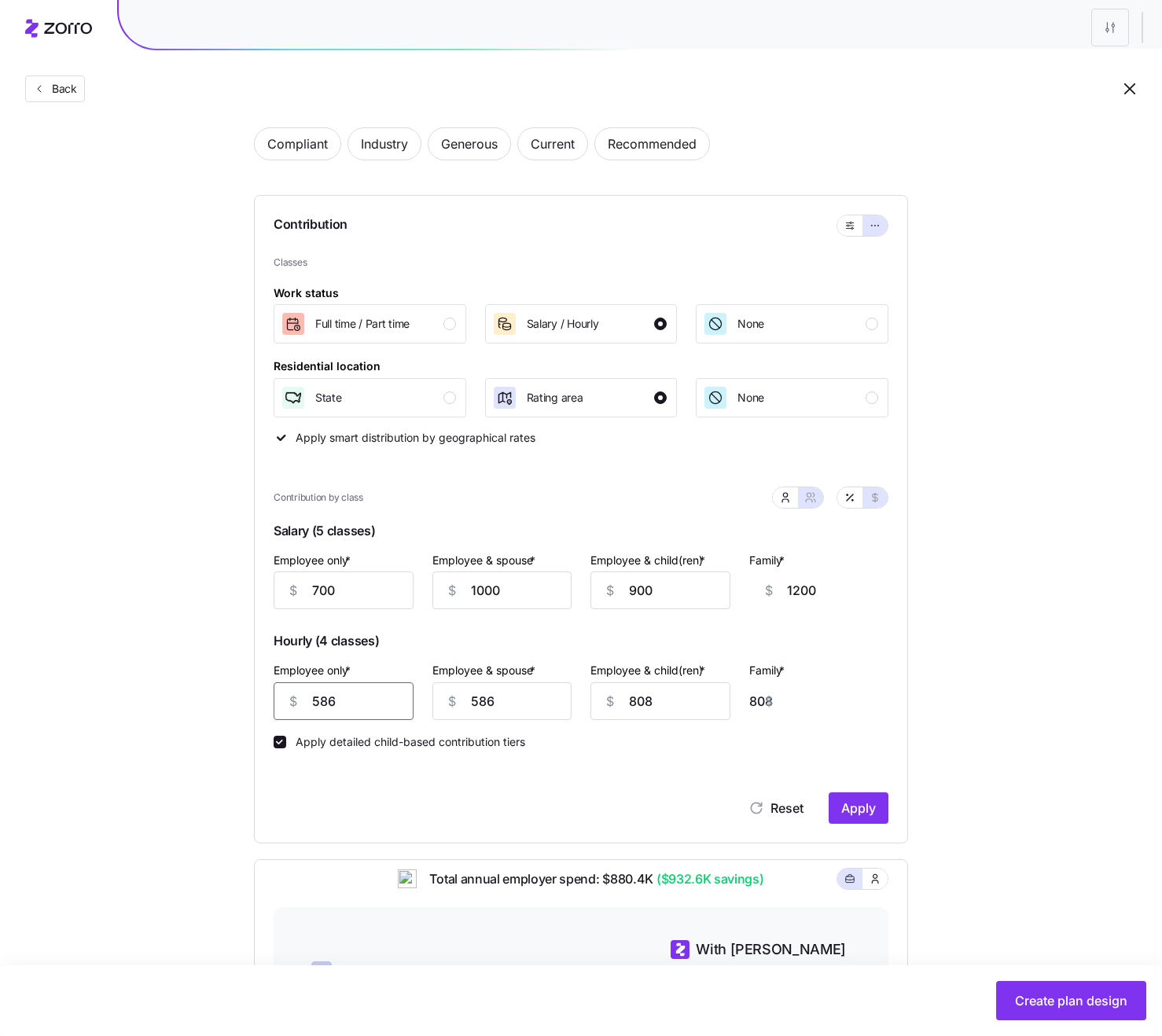
click at [395, 706] on input "586" at bounding box center [343, 701] width 140 height 37
type input "5"
type input "1388"
type input "50"
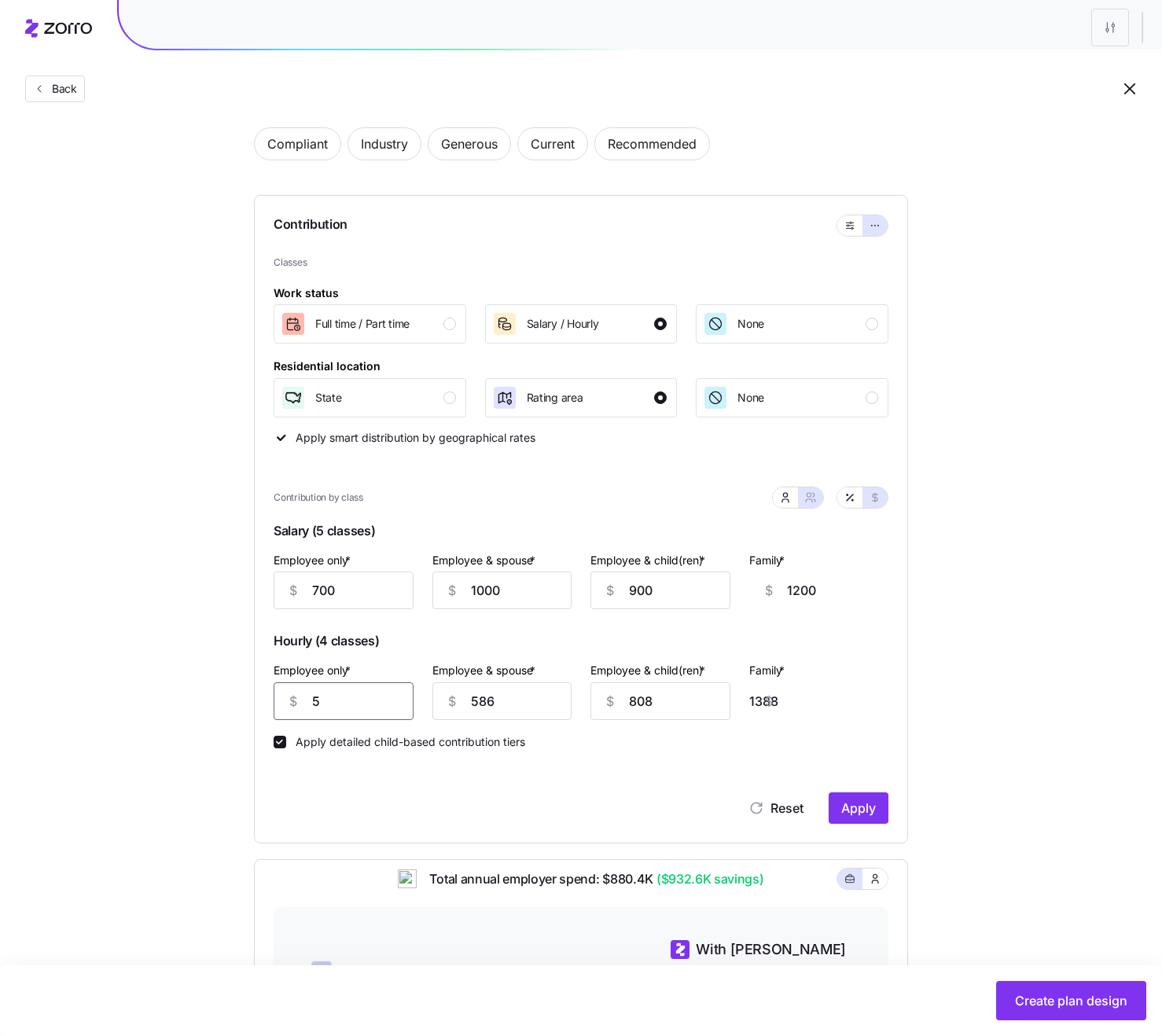
type input "1343"
type input "500"
type input "893"
type input "500"
click at [508, 697] on input "586" at bounding box center [503, 701] width 140 height 37
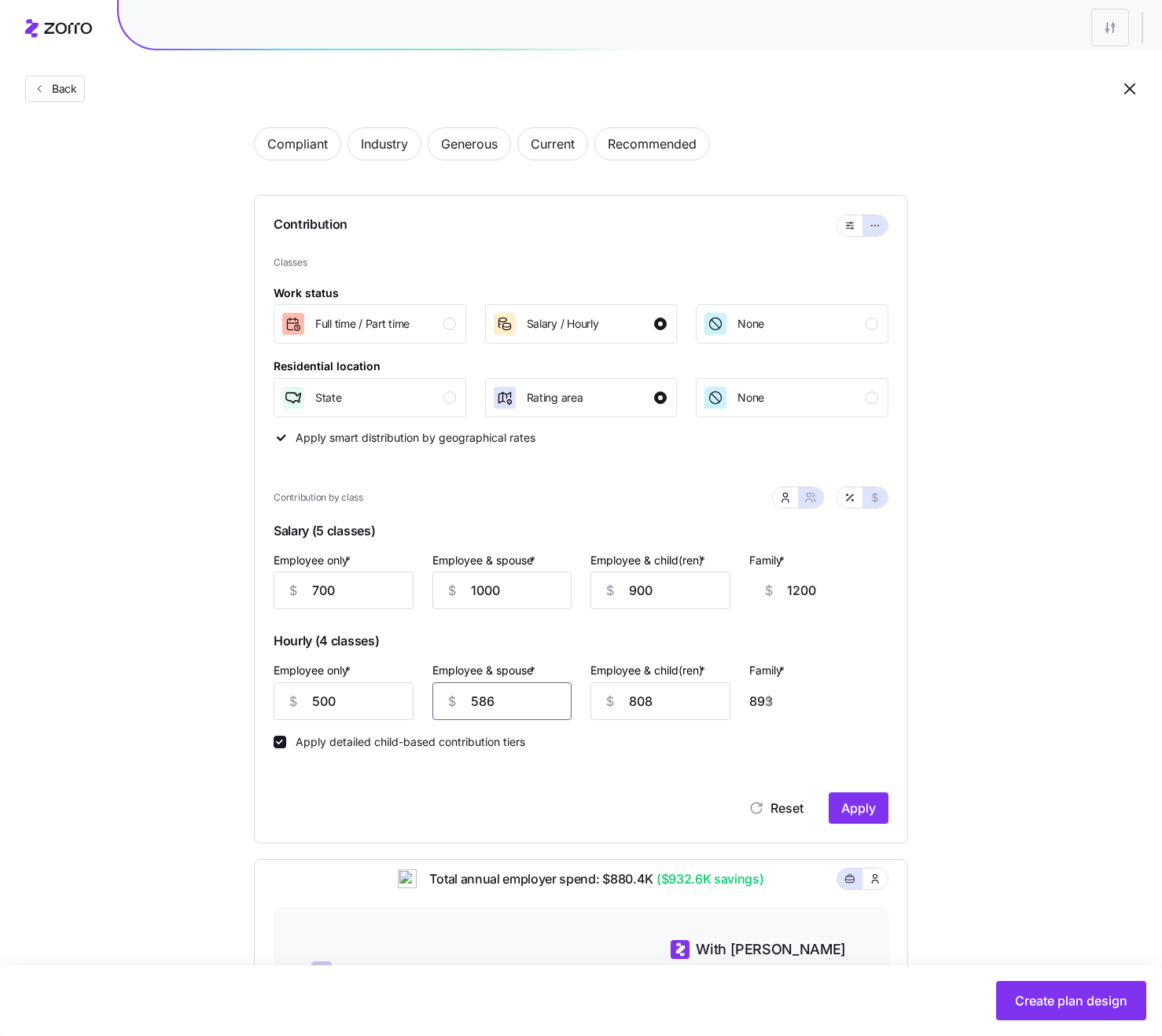
click at [508, 697] on input "586" at bounding box center [503, 701] width 140 height 37
type input "5"
type input "313"
type input "58"
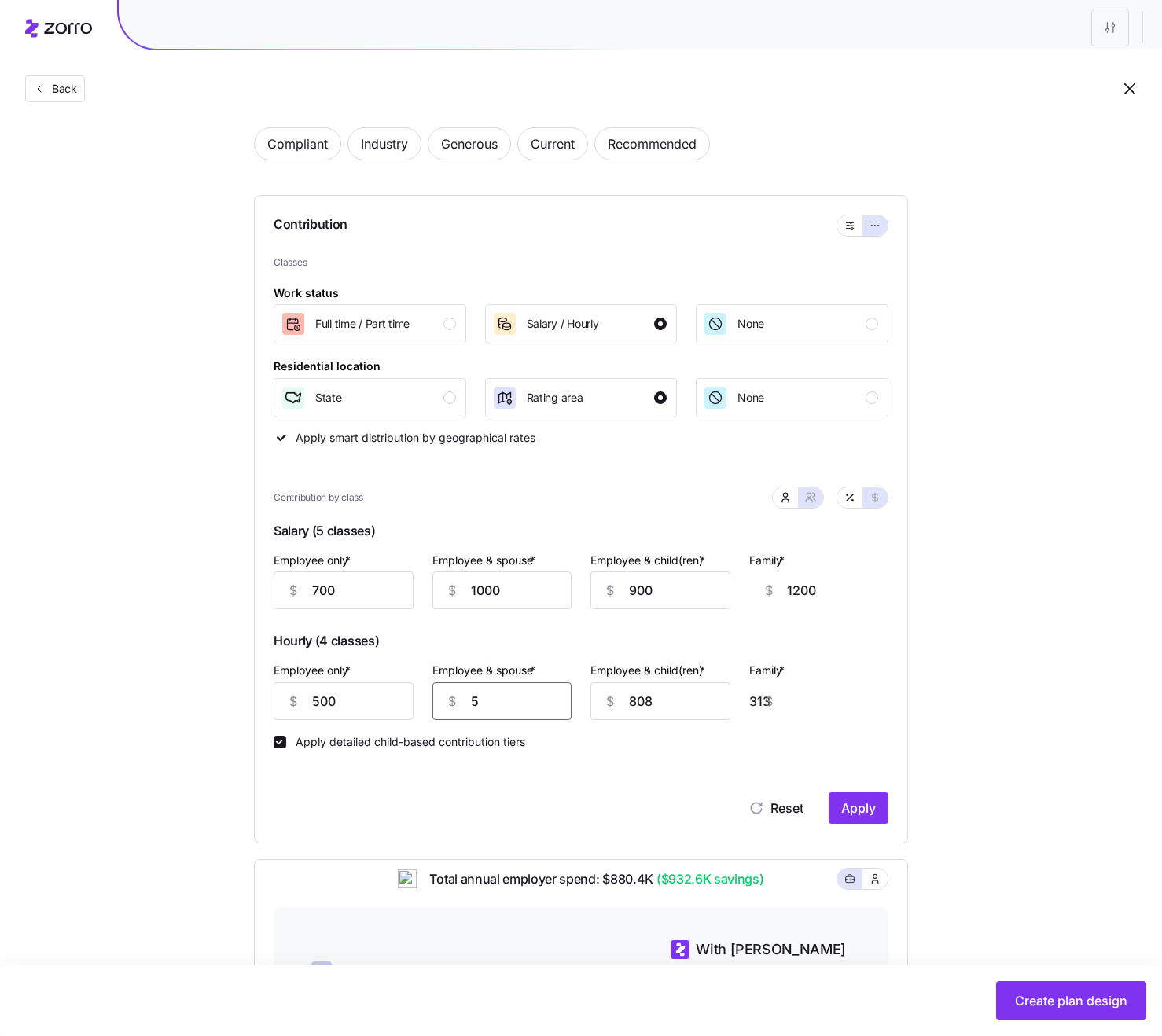
type input "366"
type input "580"
type input "888"
type input "580"
click at [654, 702] on input "808" at bounding box center [660, 701] width 140 height 37
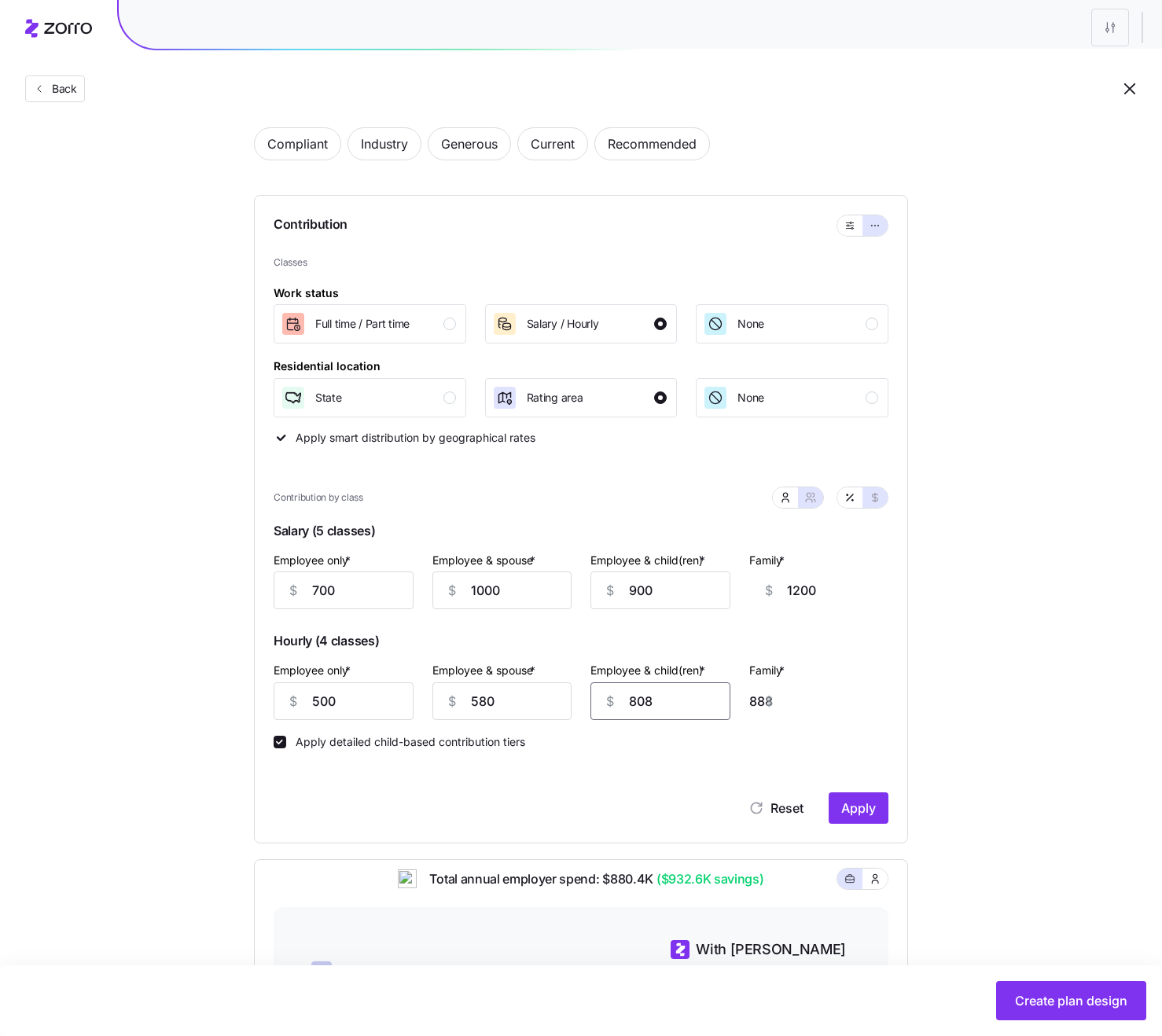
click at [654, 702] on input "808" at bounding box center [660, 701] width 140 height 37
click at [654, 703] on input "808" at bounding box center [660, 701] width 140 height 37
click at [652, 703] on input "808" at bounding box center [660, 701] width 140 height 37
type input "5"
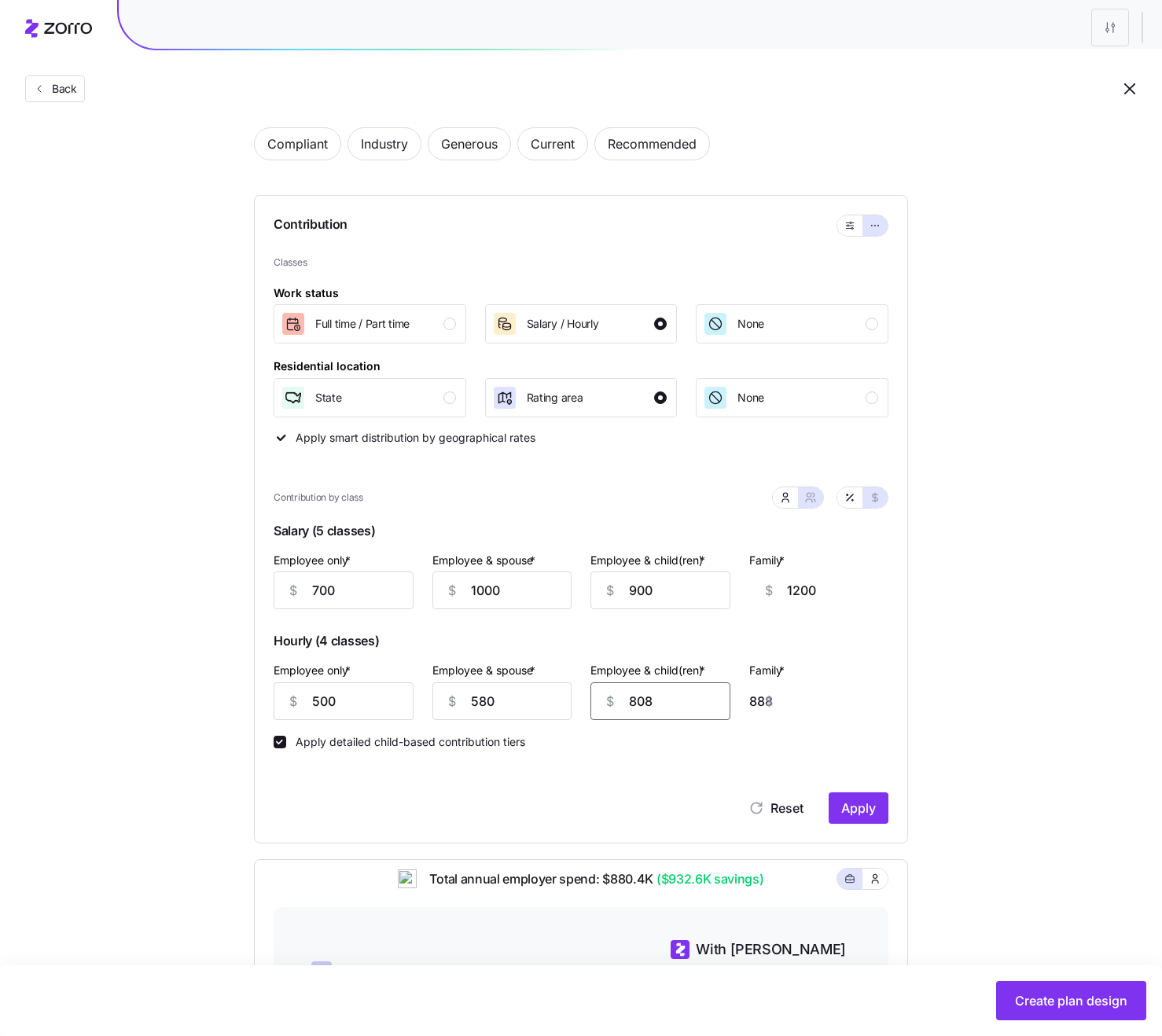
type input "85"
type input "55"
type input "135"
type input "550"
type input "630"
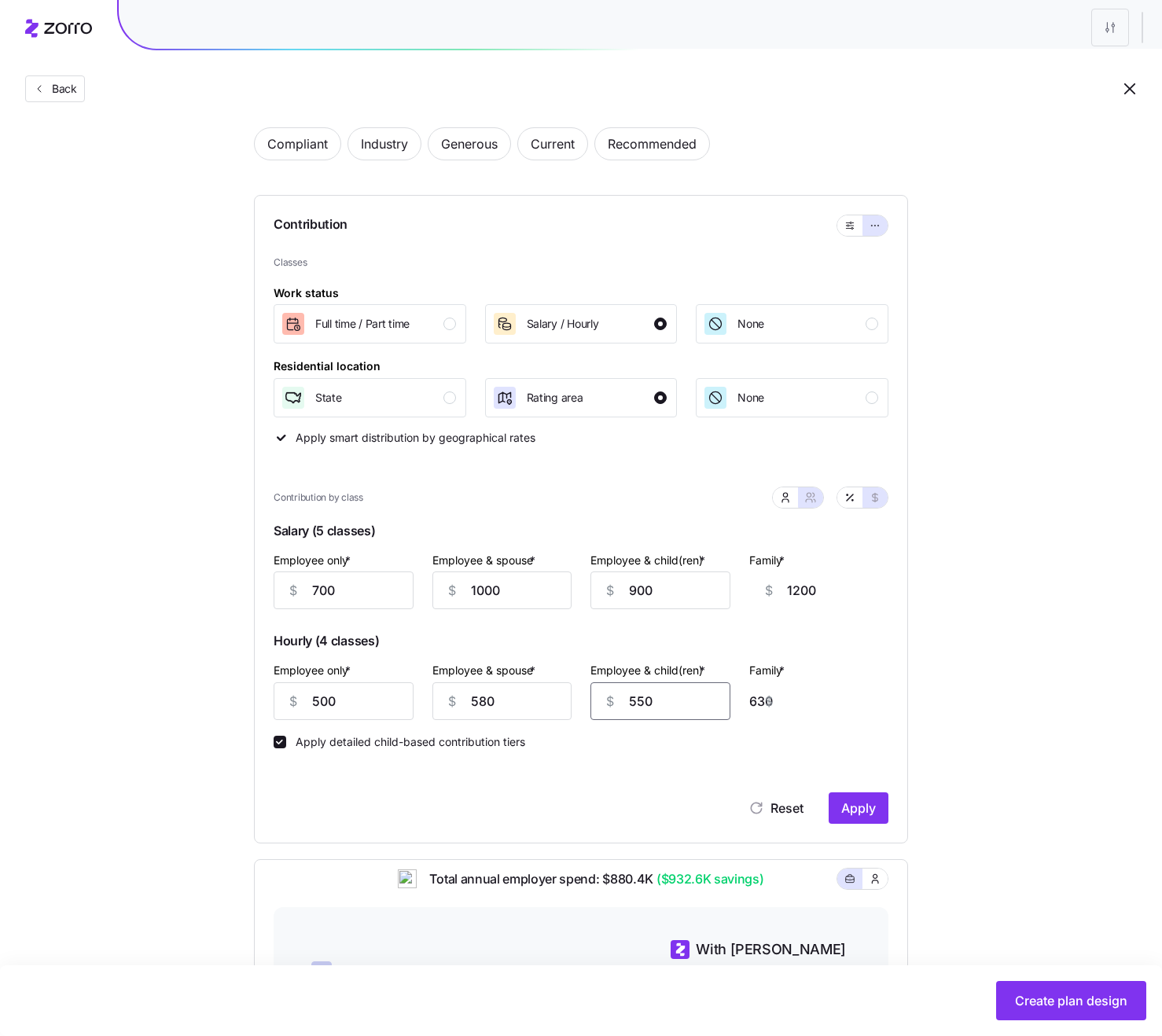
type input "550"
click at [971, 748] on div "Set your contribution Compliant Industry Generous Current Recommended Contribut…" at bounding box center [581, 693] width 1162 height 1257
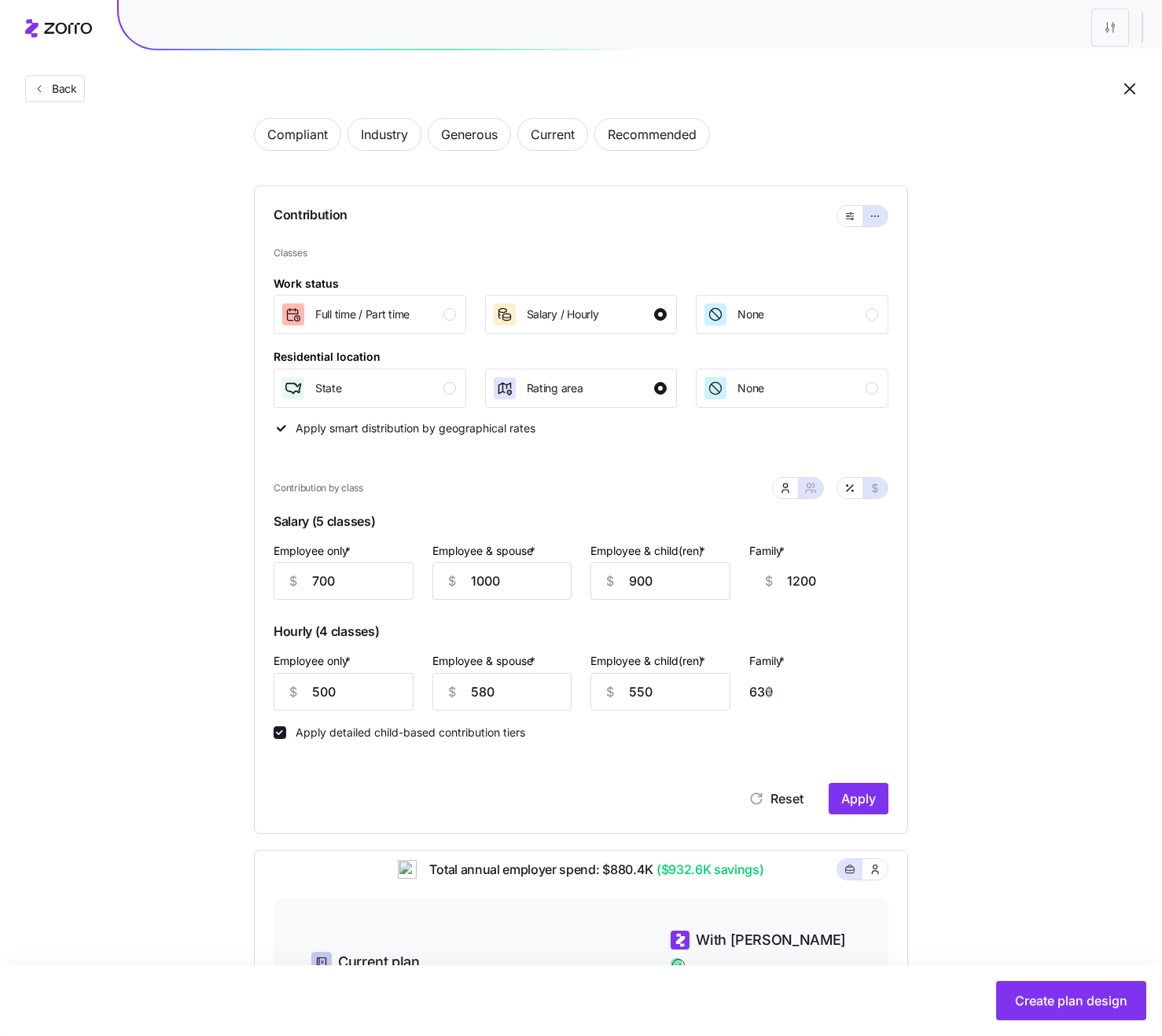
scroll to position [84, 0]
click at [855, 753] on span "Apply" at bounding box center [858, 798] width 34 height 19
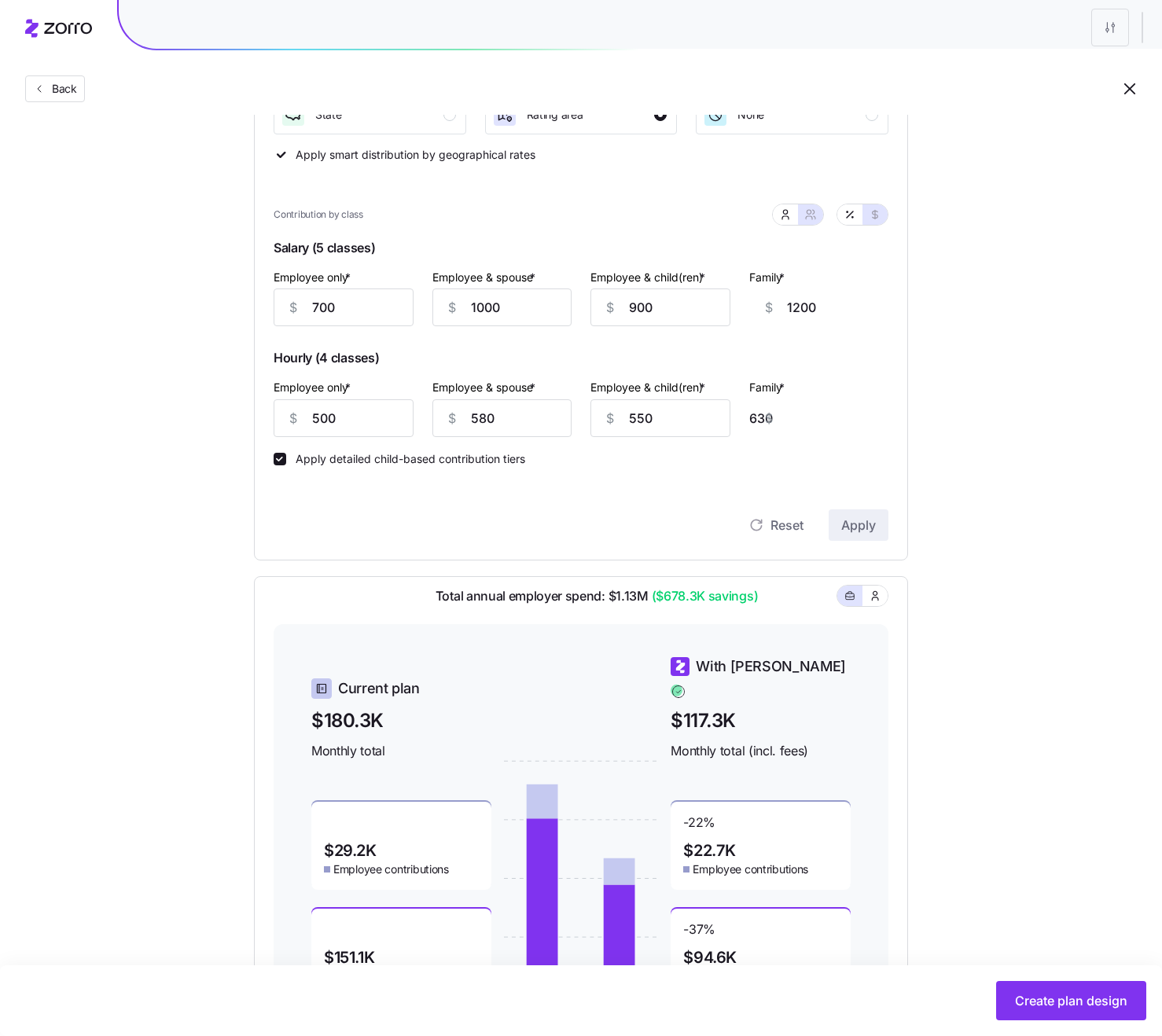
scroll to position [381, 0]
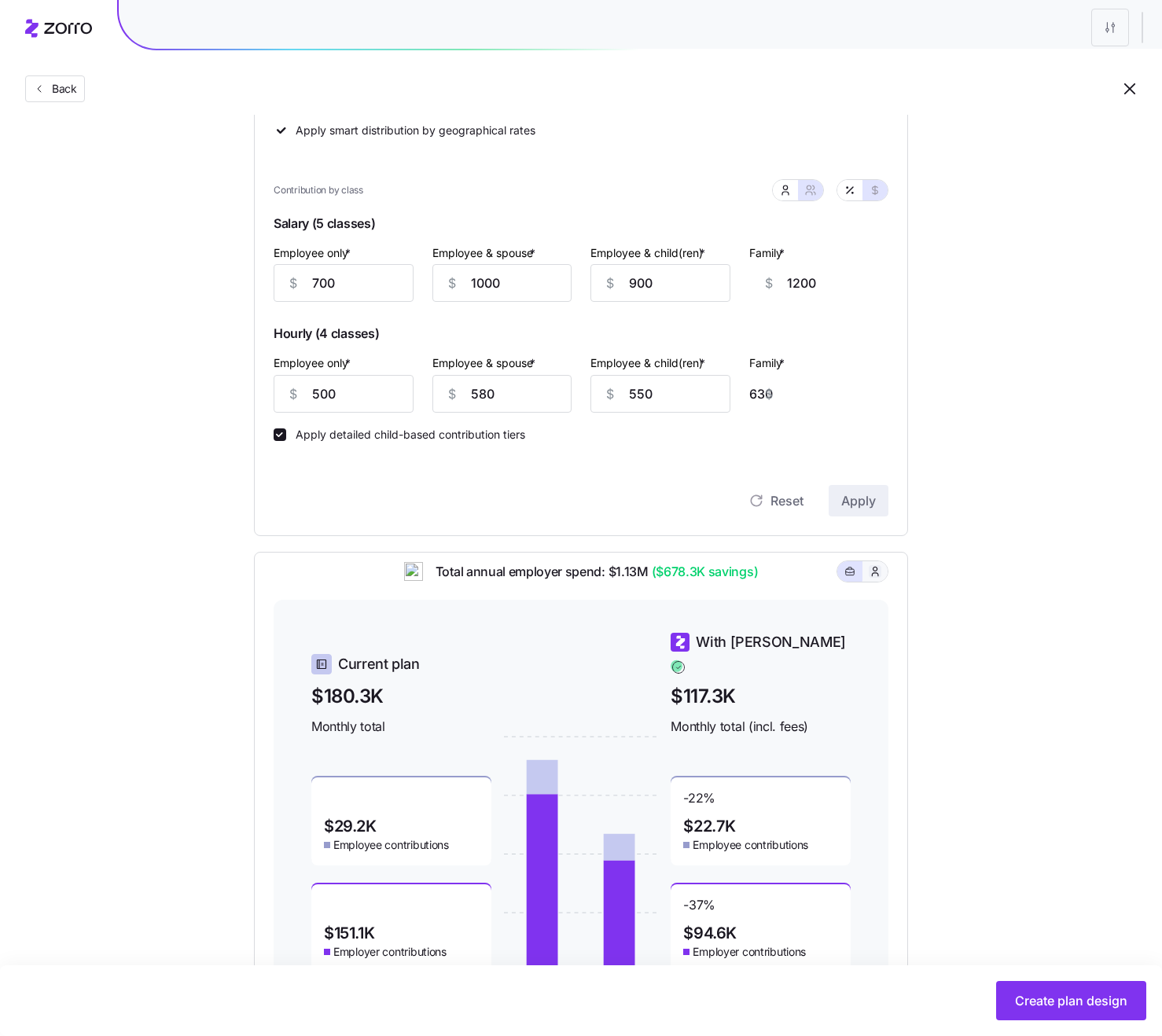
click at [874, 575] on icon "button" at bounding box center [875, 571] width 6 height 9
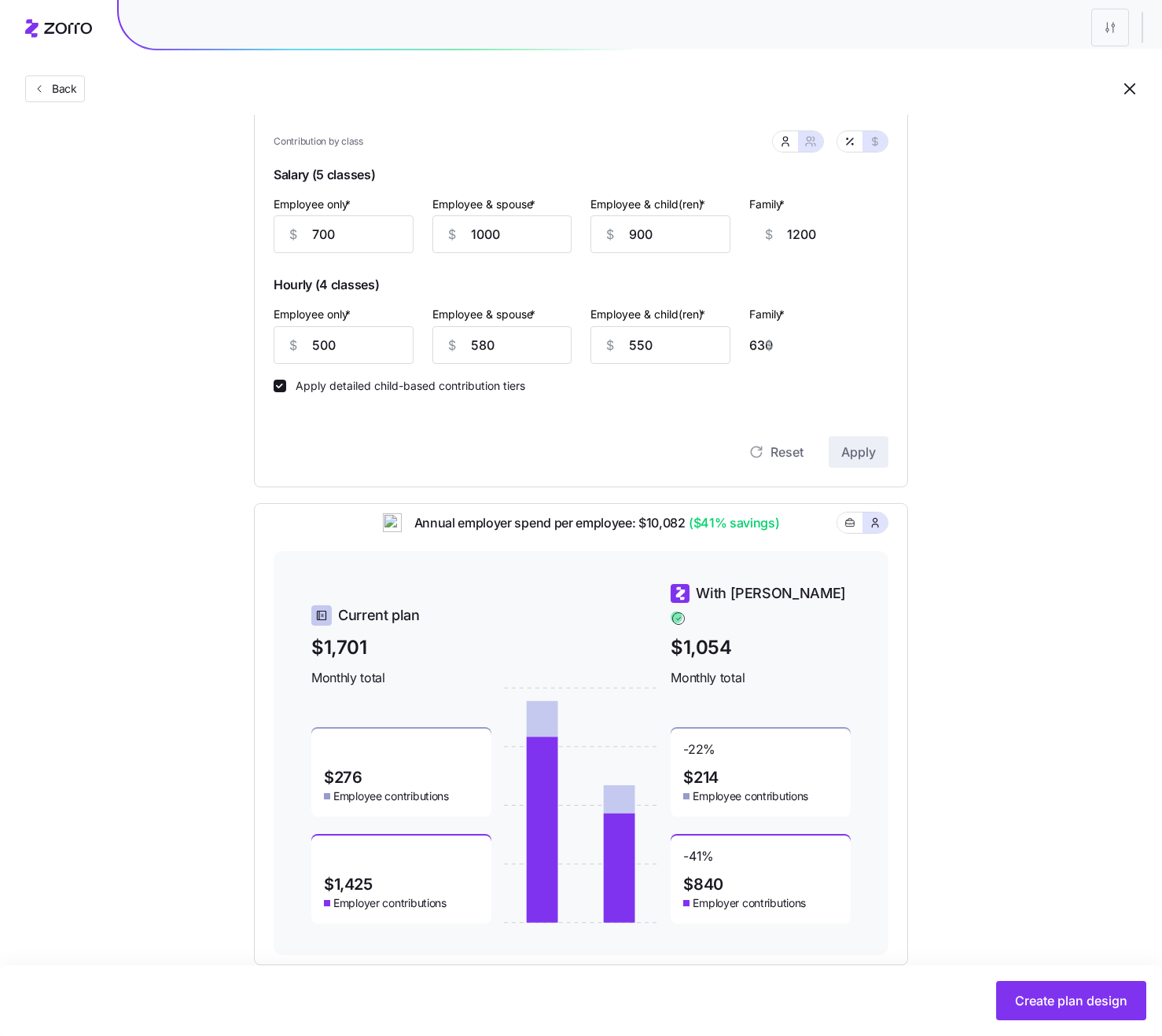
scroll to position [428, 0]
click at [851, 534] on icon "button" at bounding box center [850, 524] width 11 height 19
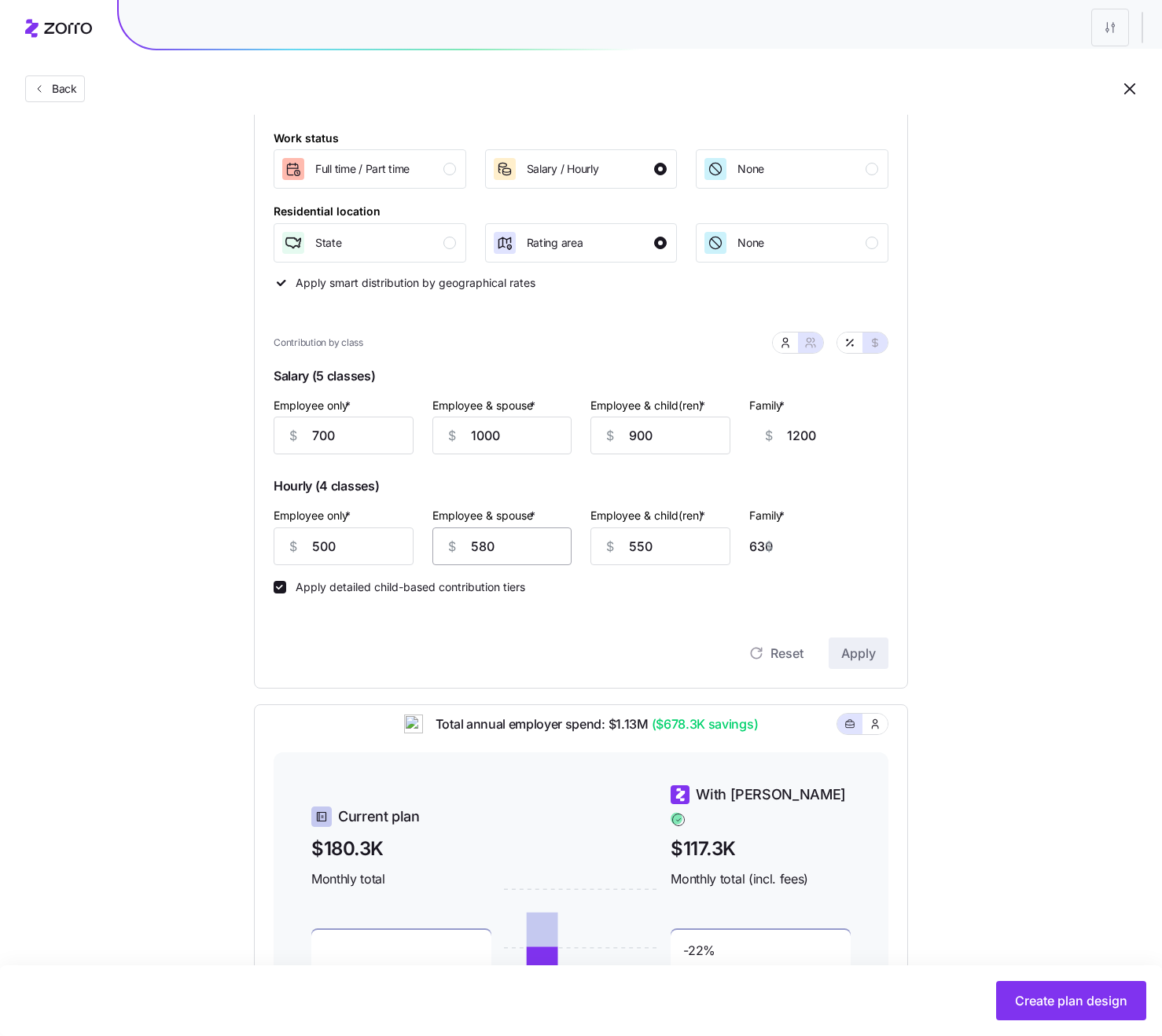
scroll to position [229, 0]
click at [854, 335] on span "button" at bounding box center [850, 342] width 13 height 13
type input "108"
type input "77"
type input "84"
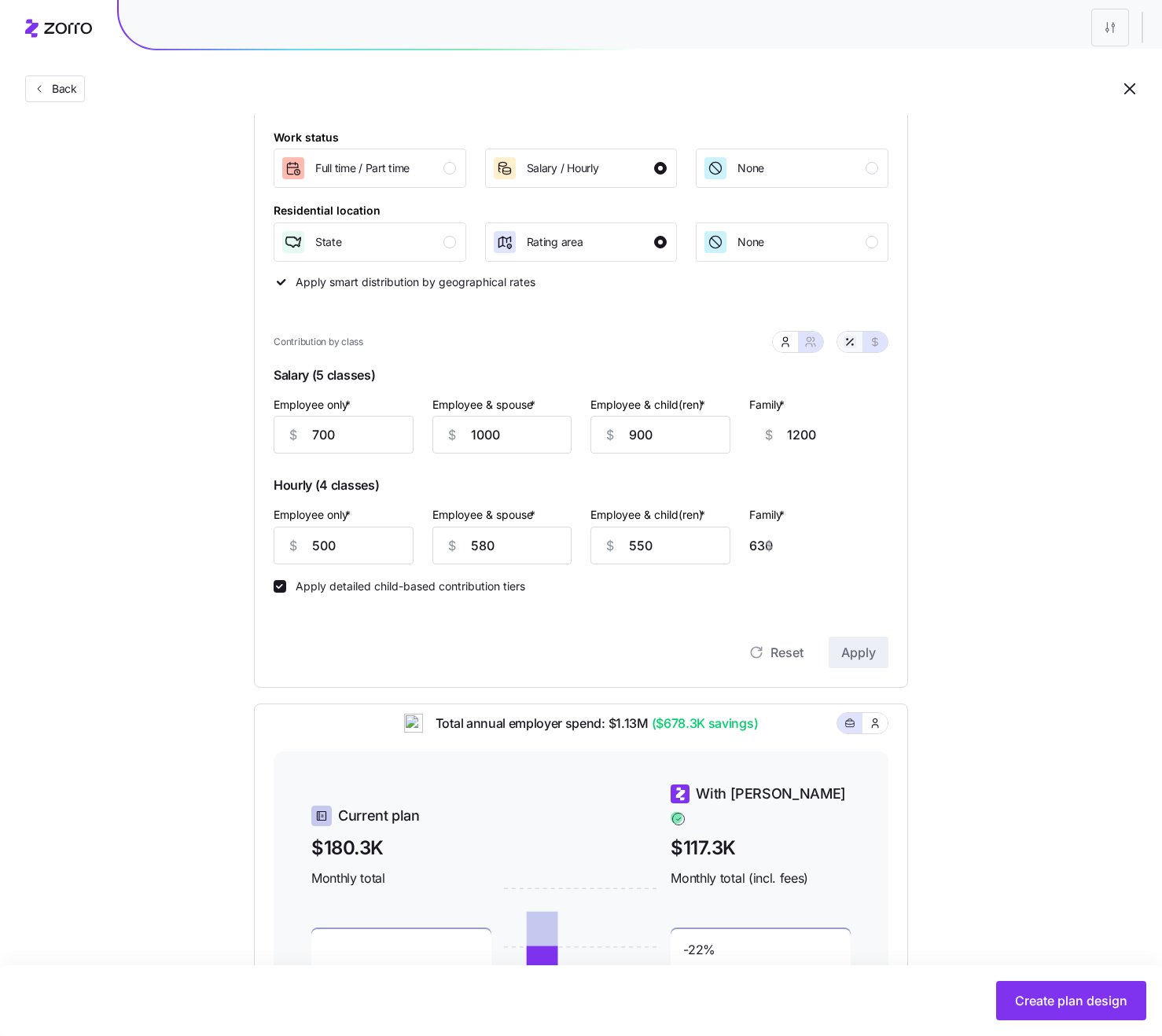
type input "69"
type input "77"
type input "45"
type input "51"
type input "36"
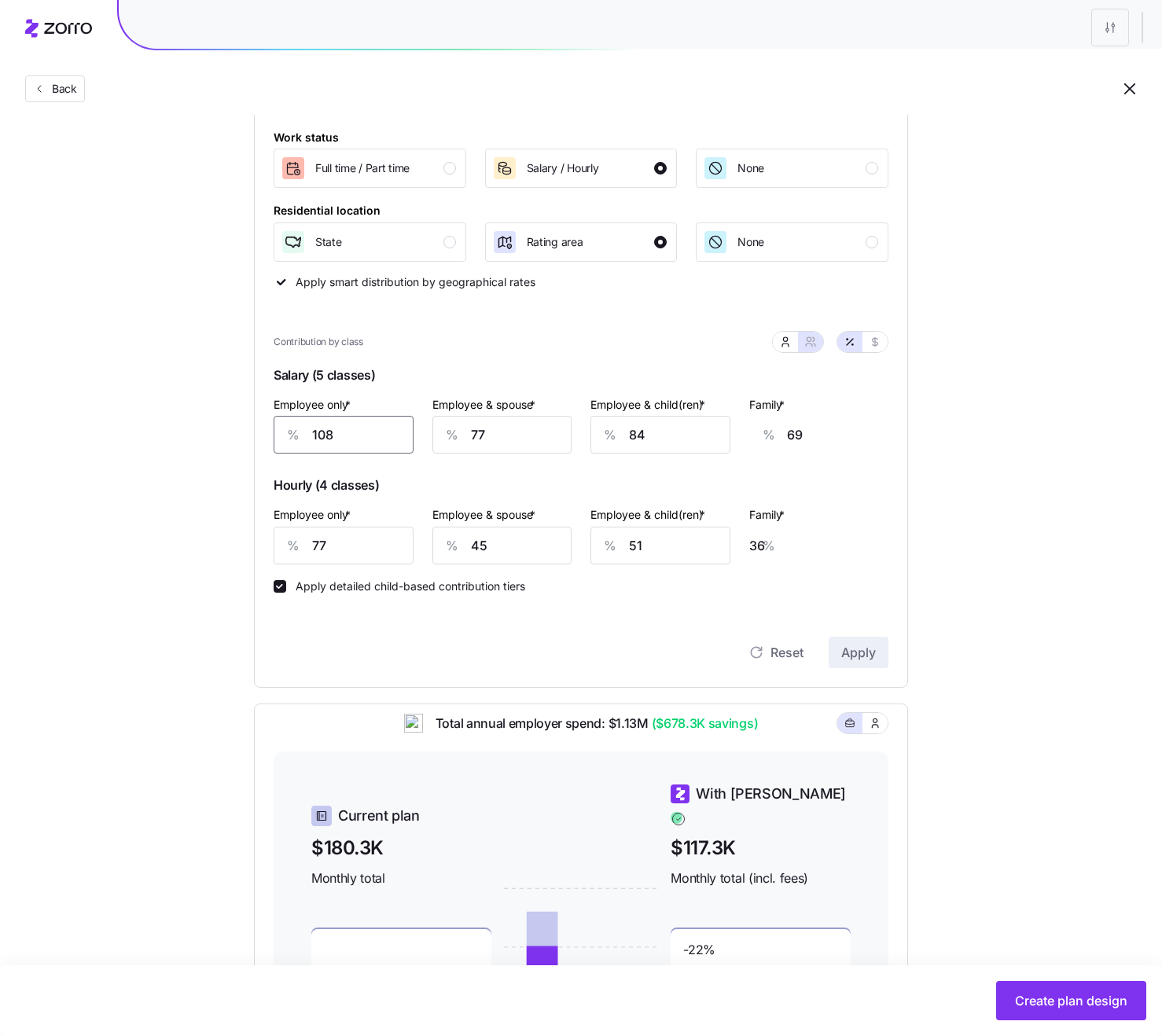
click at [315, 429] on input "108" at bounding box center [343, 434] width 140 height 37
type input "1"
type input "110"
type input "10"
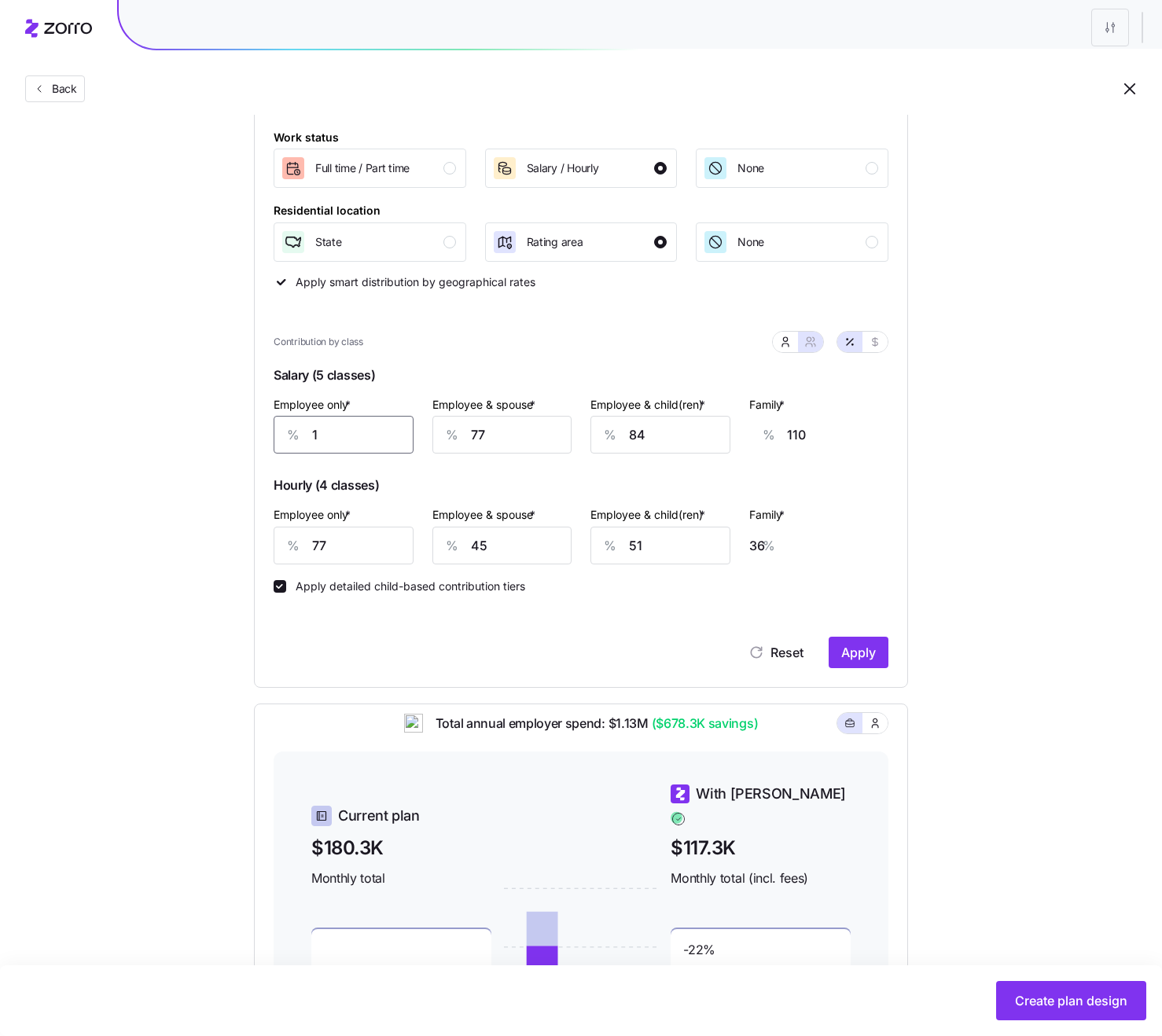
type input "106"
type input "100"
type input "72"
type input "100"
click at [963, 514] on div "Set your contribution Compliant Industry Generous Current Recommended Contribut…" at bounding box center [581, 538] width 780 height 1257
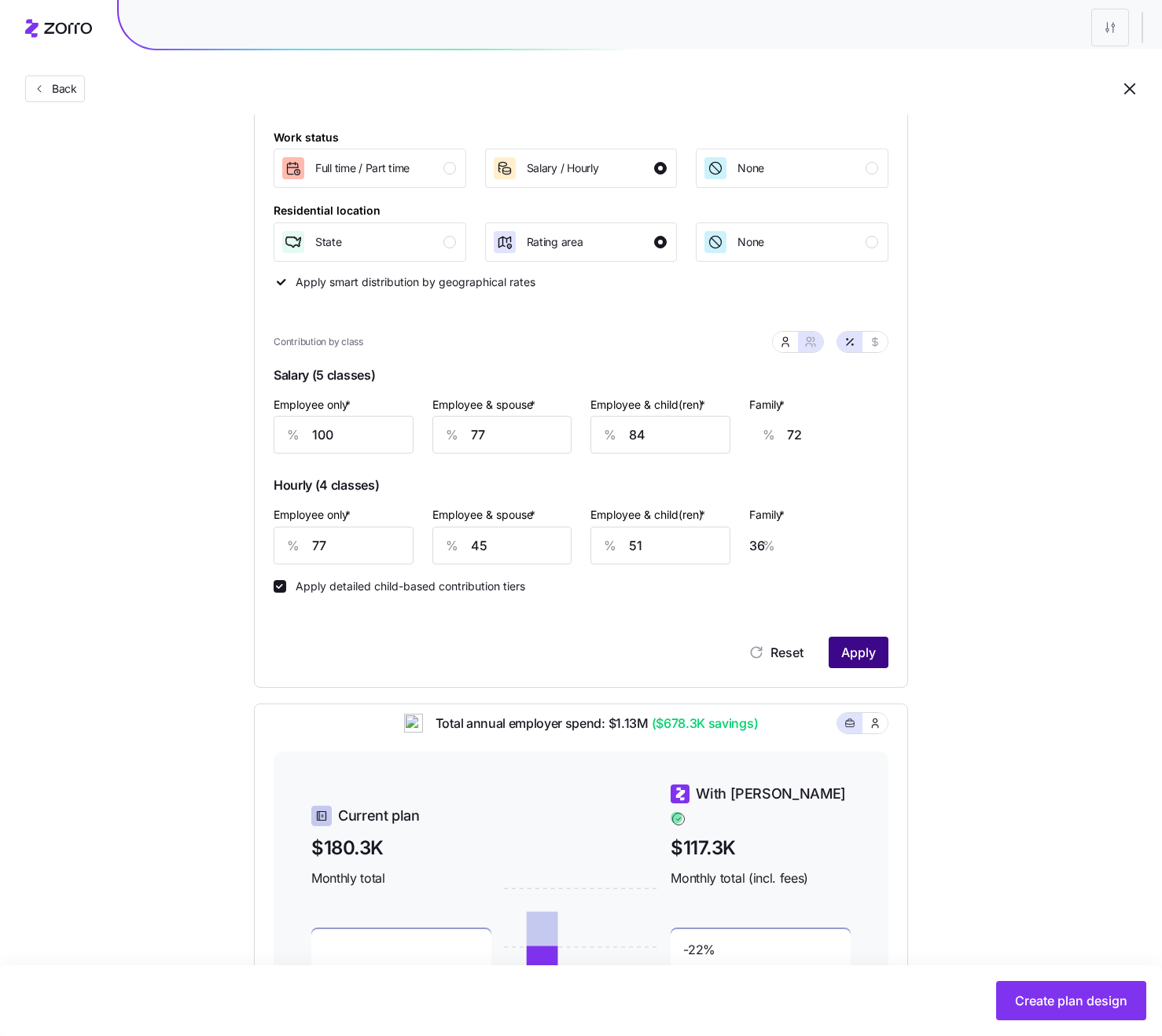
click at [859, 641] on button "Apply" at bounding box center [858, 651] width 60 height 31
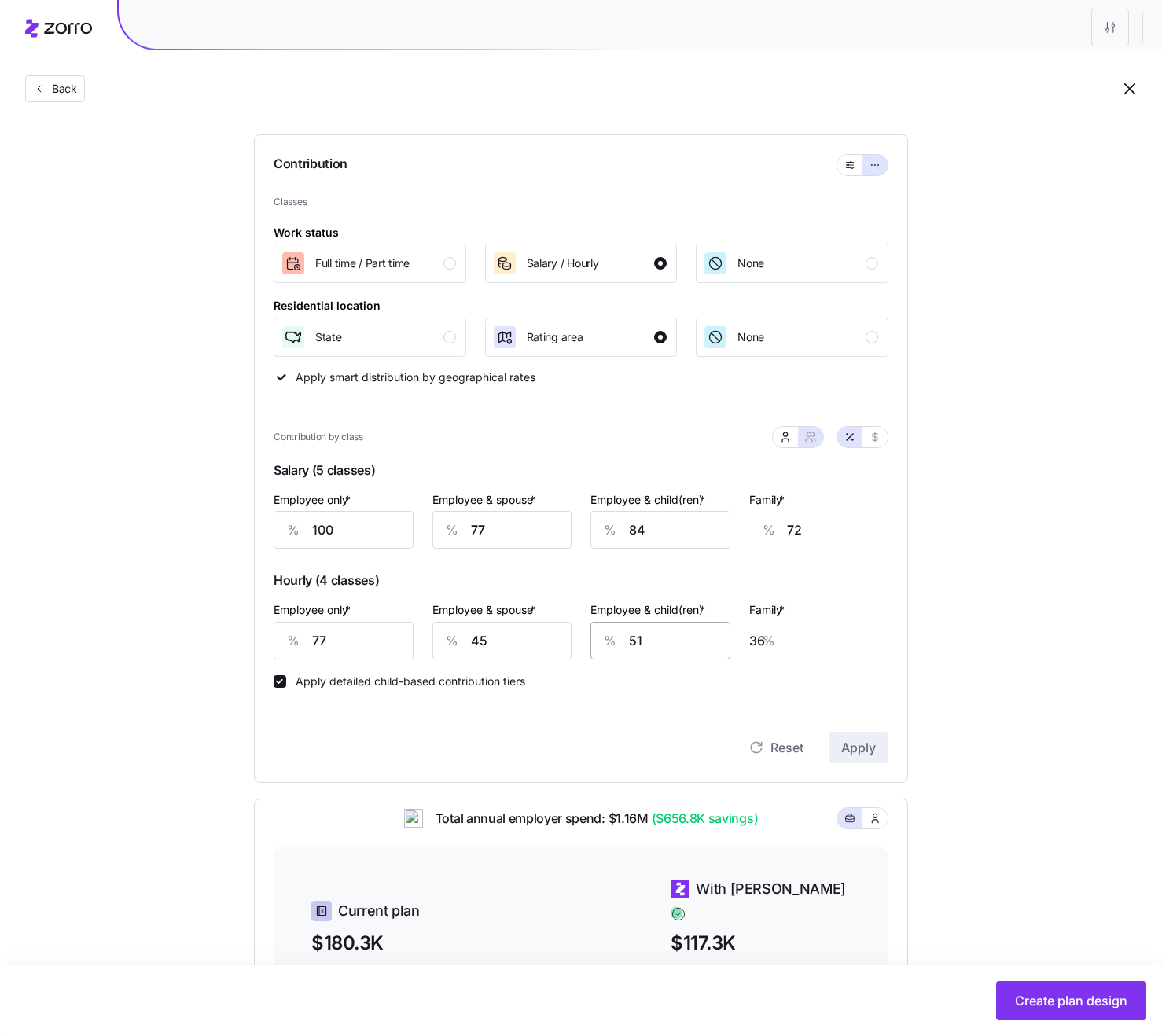
scroll to position [149, 0]
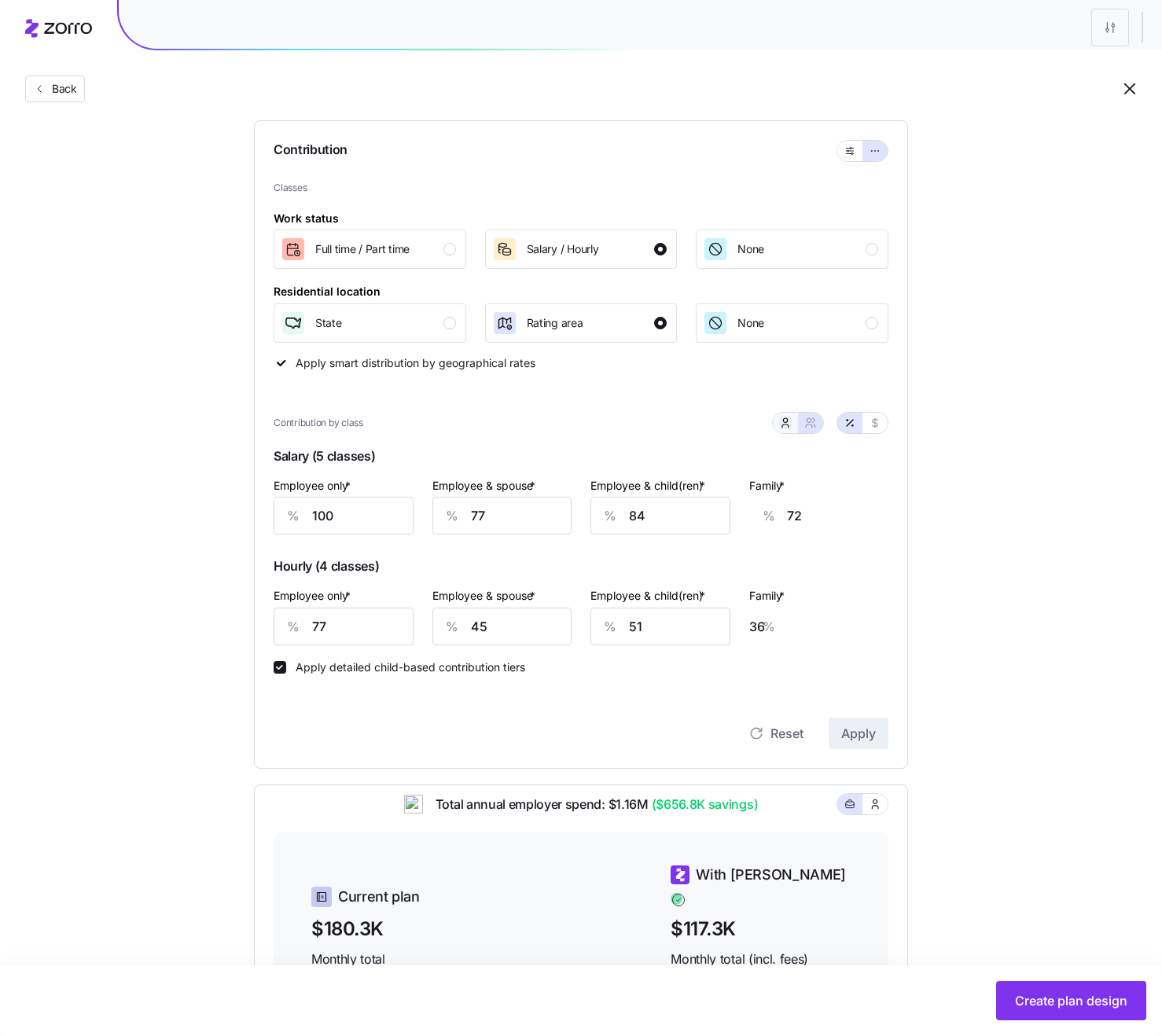
click at [788, 425] on icon "button" at bounding box center [785, 426] width 6 height 3
type input "54"
type input "58"
type input "12"
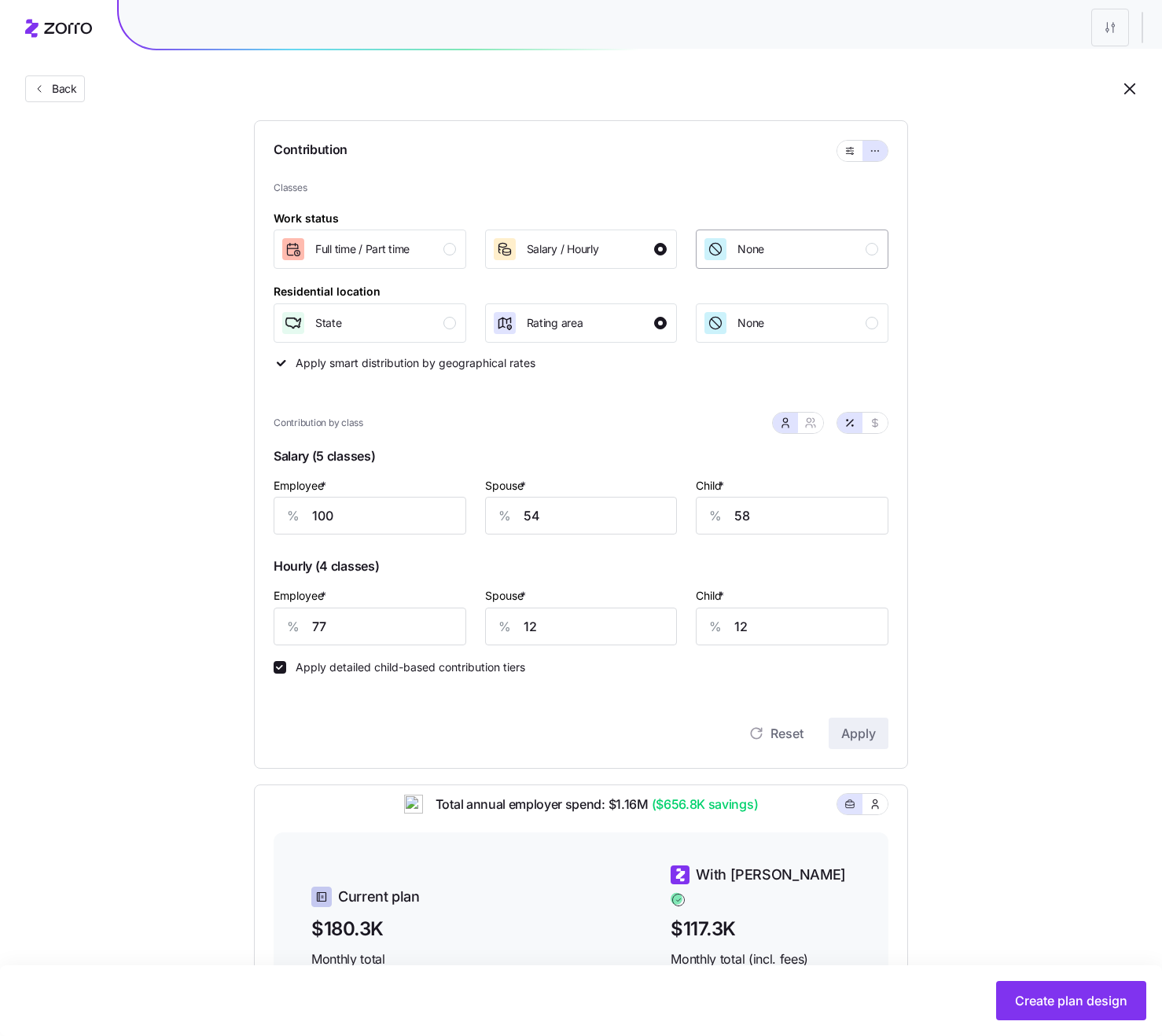
click at [734, 261] on div "None" at bounding box center [733, 249] width 61 height 25
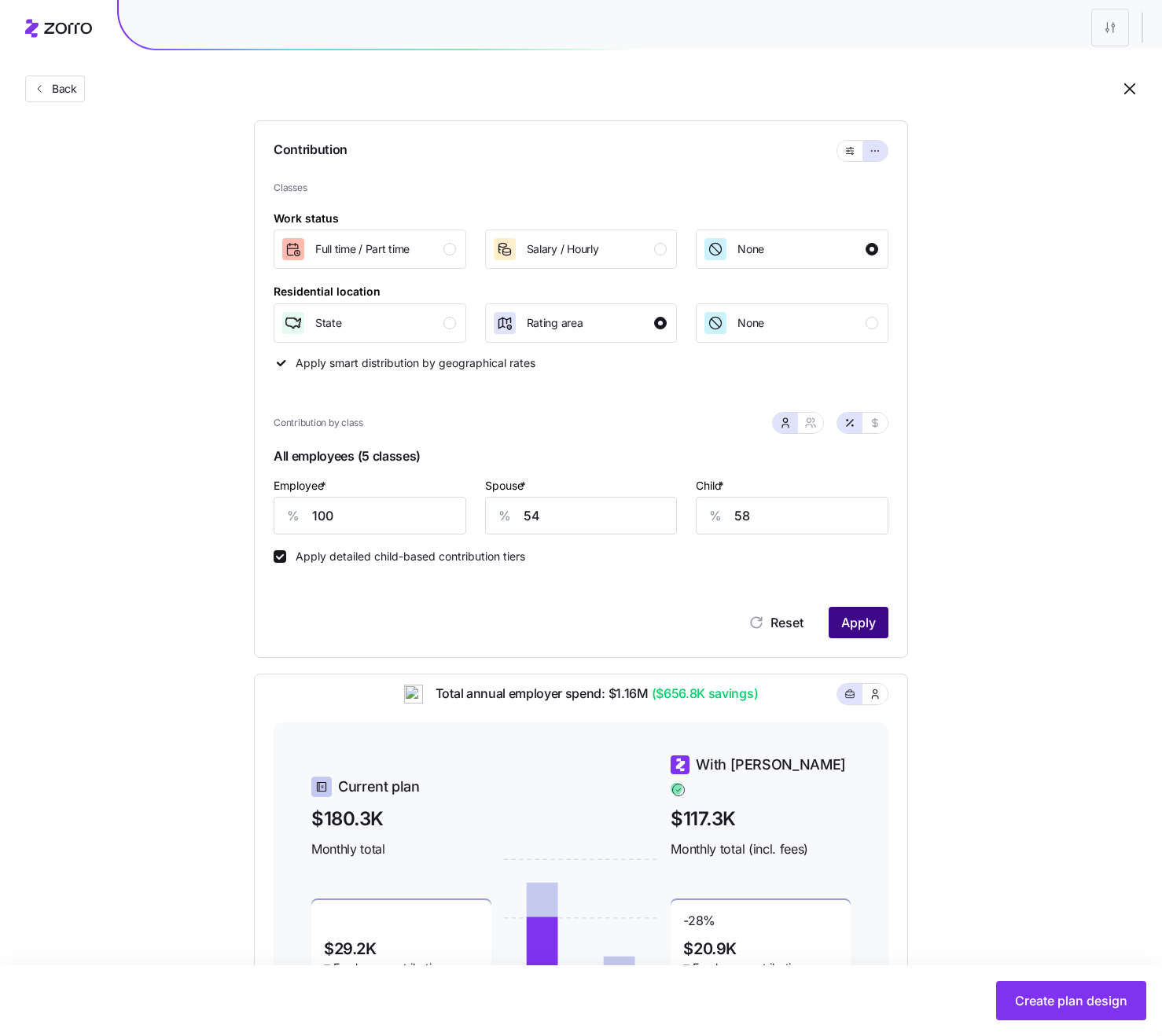
click at [849, 631] on span "Apply" at bounding box center [858, 623] width 34 height 19
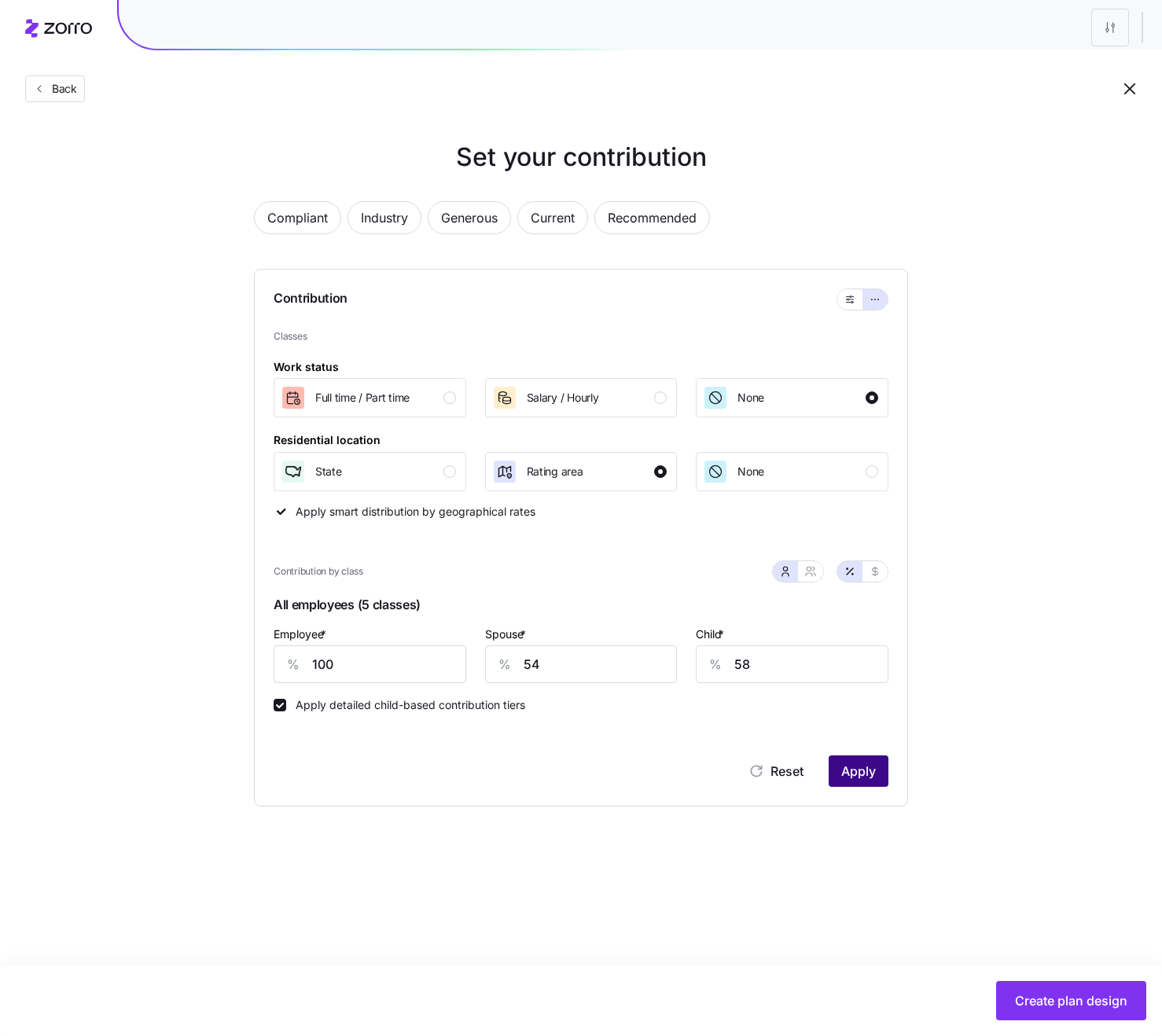
scroll to position [0, 0]
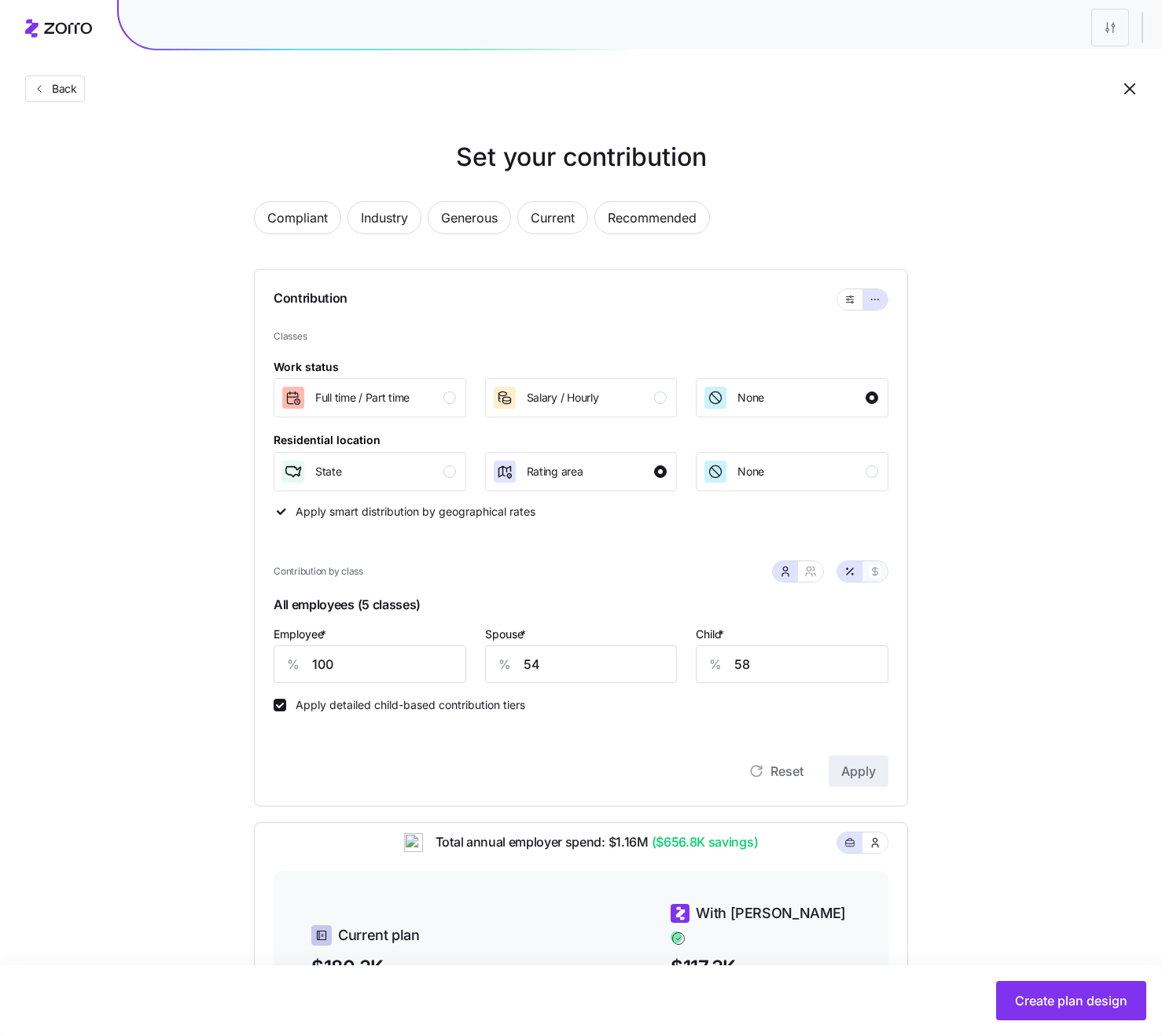
click at [867, 573] on button "button" at bounding box center [875, 572] width 25 height 21
type input "651"
type input "349"
type input "156"
click at [812, 569] on icon "button" at bounding box center [811, 572] width 13 height 13
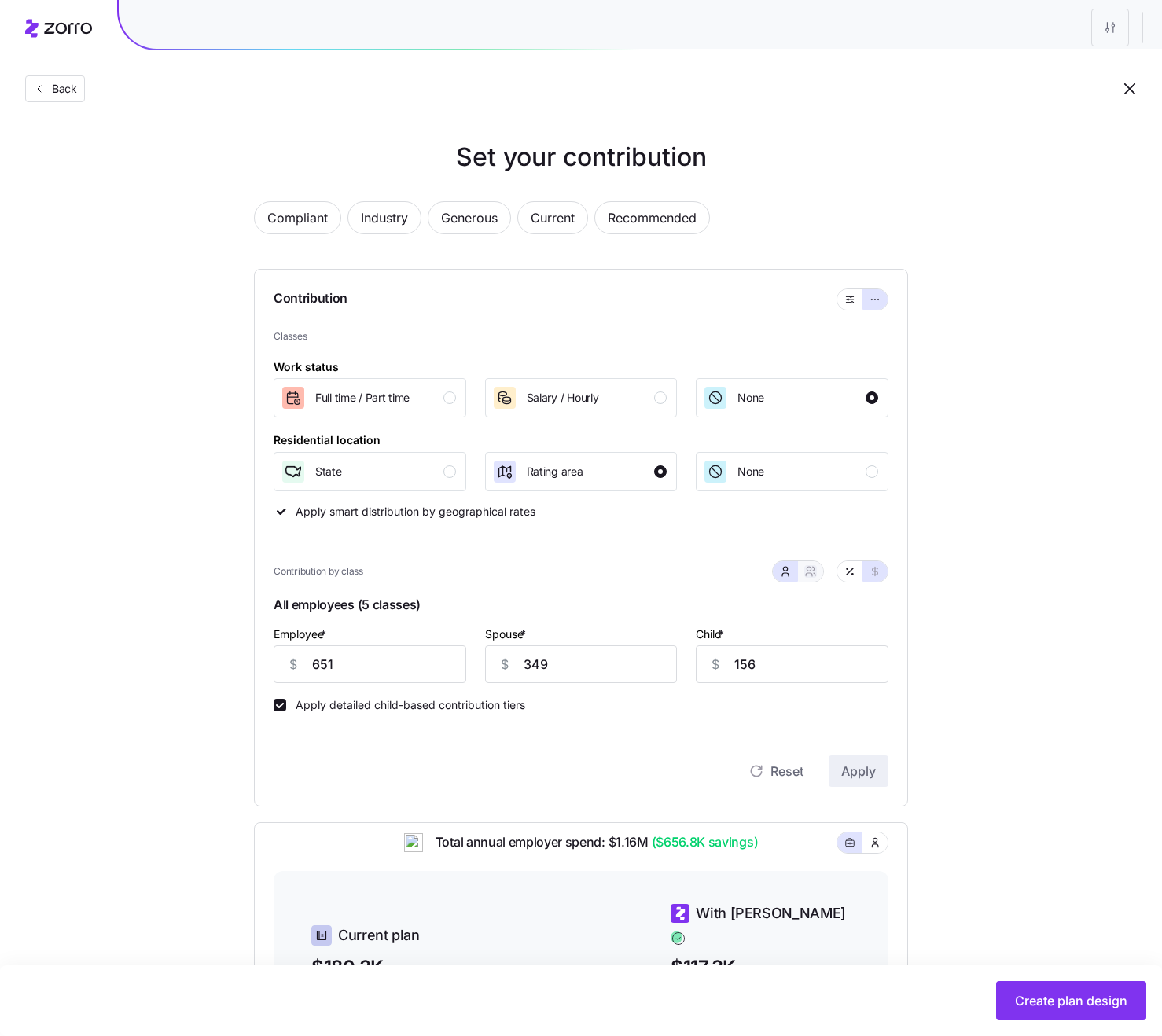
type input "1000"
click at [906, 721] on div "Contribution Classes Work status Full time / Part time Salary / Hourly None Res…" at bounding box center [581, 538] width 654 height 538
click at [714, 657] on input "900" at bounding box center [660, 663] width 140 height 37
type input "90"
type input "439"
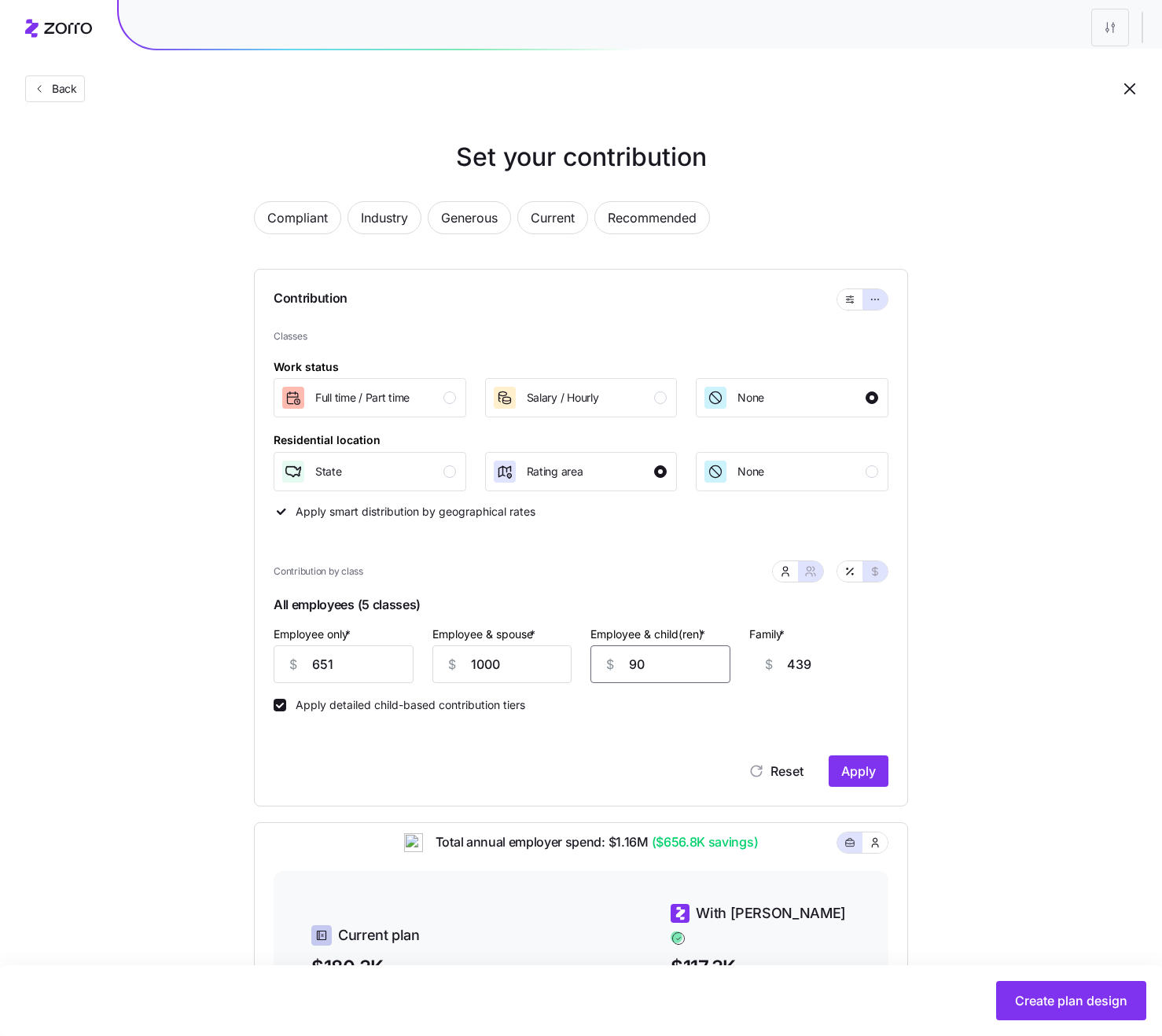
type input "900"
type input "1249"
click at [871, 753] on span "Apply" at bounding box center [858, 771] width 34 height 19
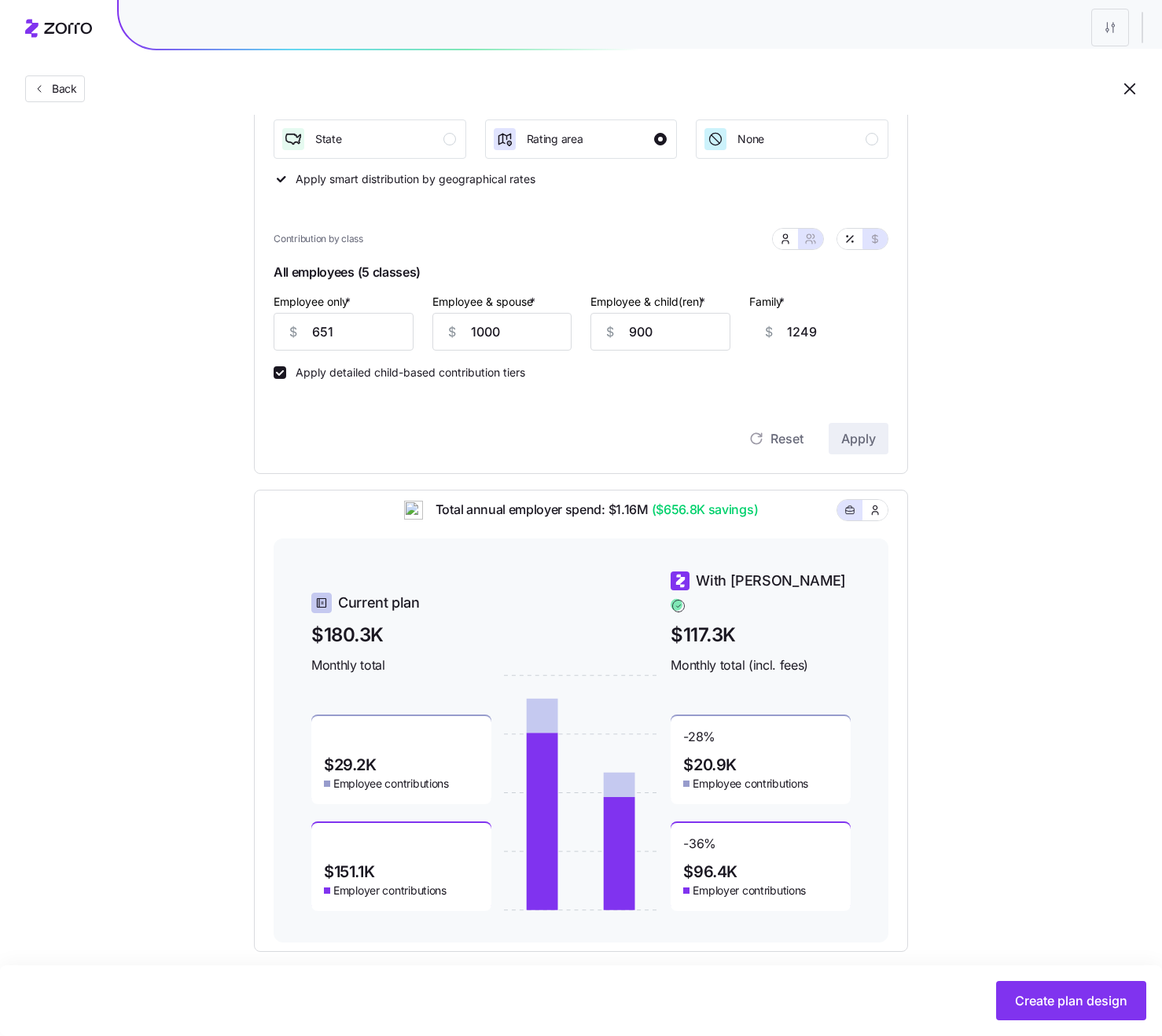
scroll to position [349, 0]
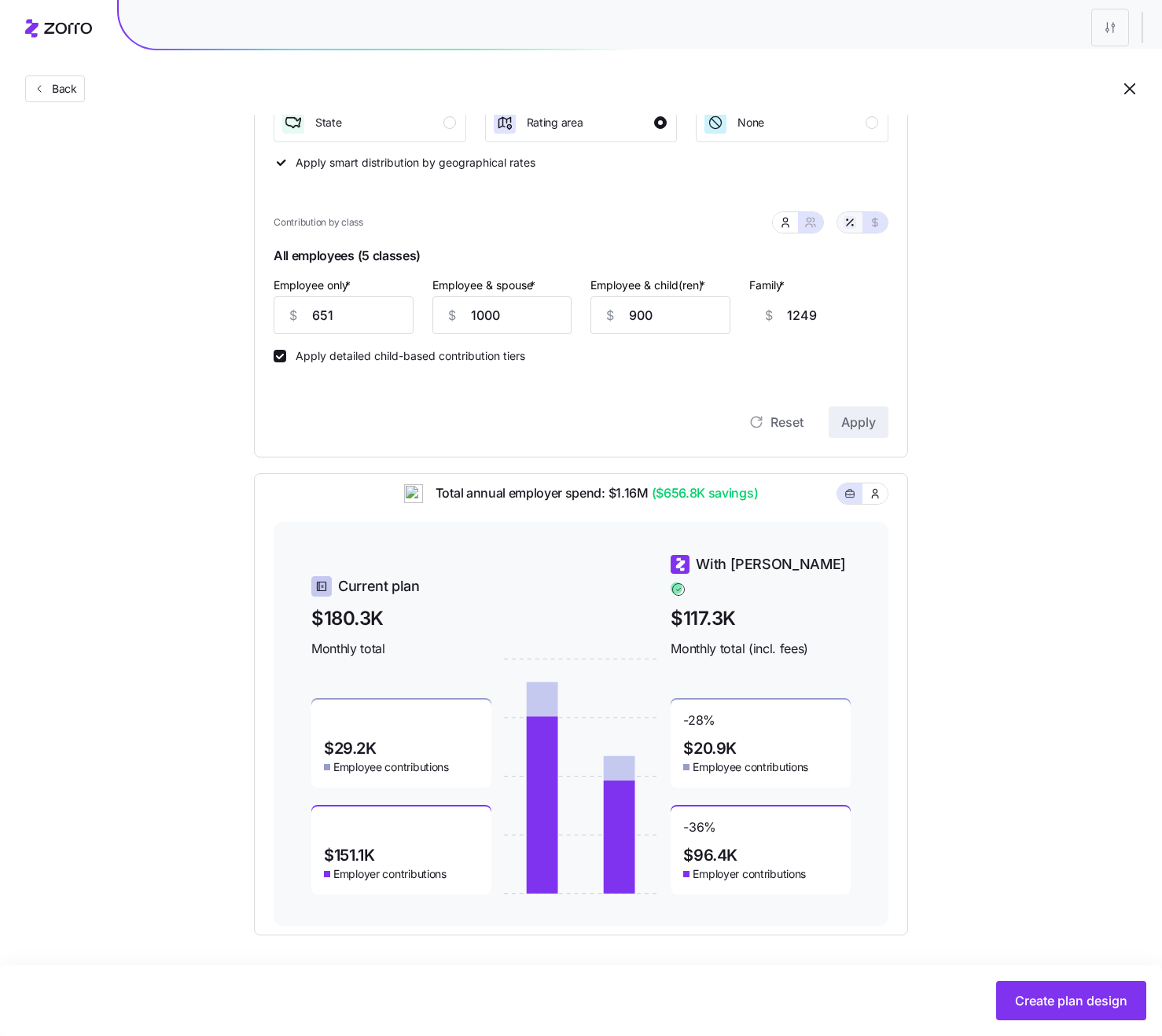
click at [855, 221] on button "button" at bounding box center [850, 222] width 13 height 13
type input "100"
type input "77"
type input "84"
type input "72"
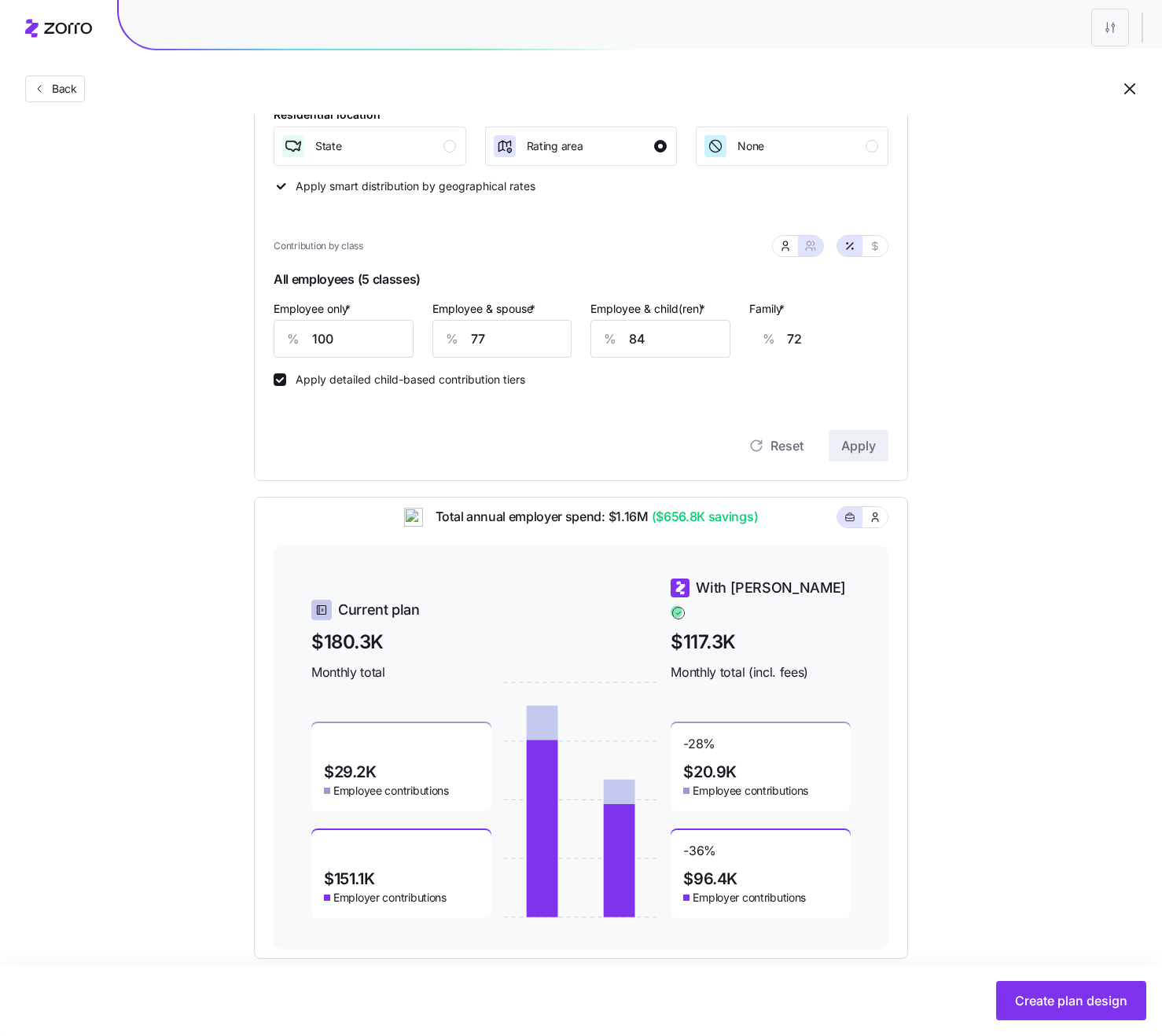
scroll to position [327, 0]
click at [871, 242] on icon "button" at bounding box center [875, 244] width 13 height 13
type input "651"
type input "1000"
type input "900"
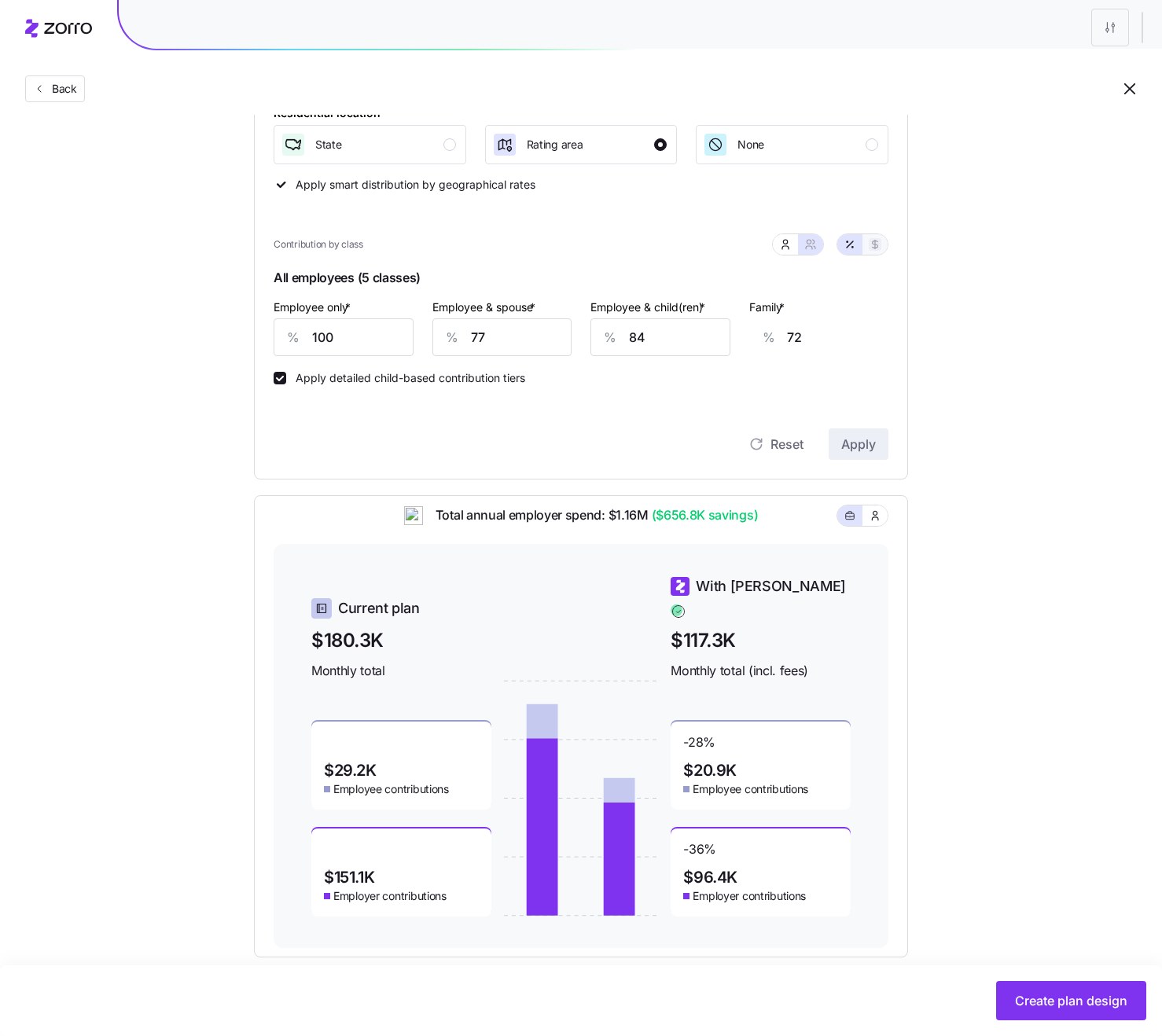
type input "1249"
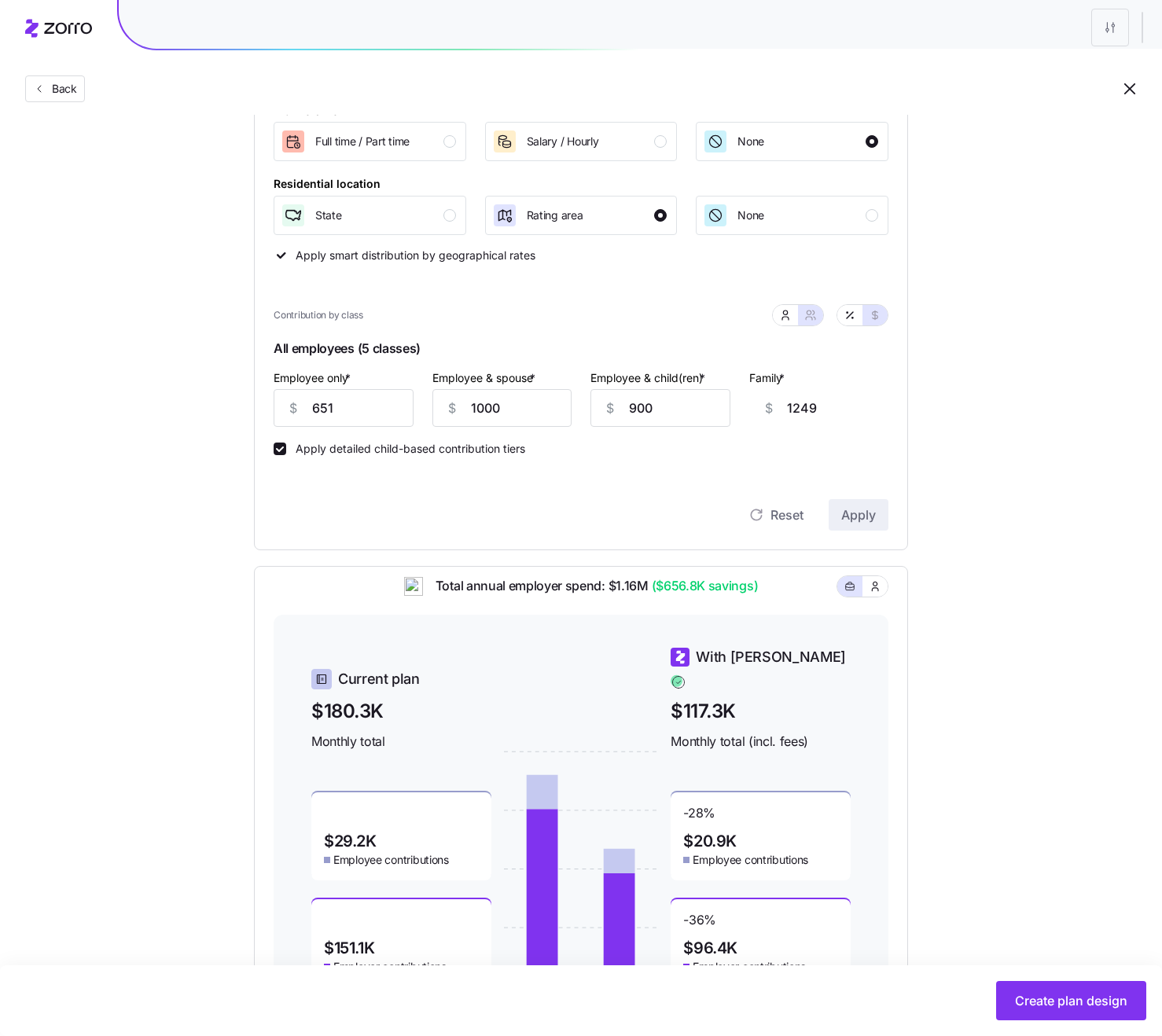
scroll to position [179, 0]
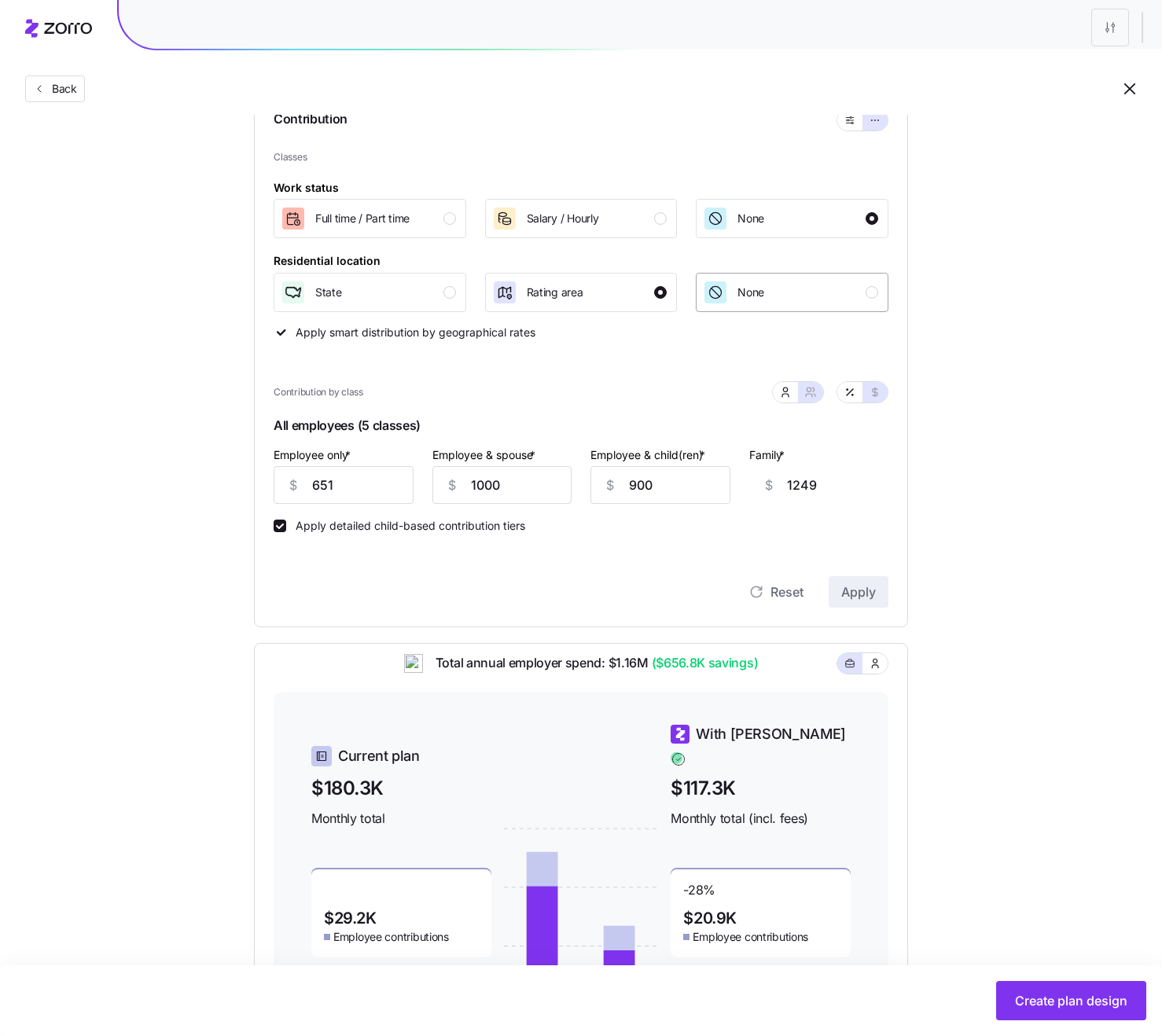
click at [777, 284] on div "None" at bounding box center [790, 292] width 175 height 25
click at [931, 506] on div "Compliant Industry Generous Current Recommended Contribution Classes Work statu…" at bounding box center [581, 554] width 704 height 1102
click at [363, 477] on input "651" at bounding box center [343, 484] width 140 height 37
type input "65"
type input "1835"
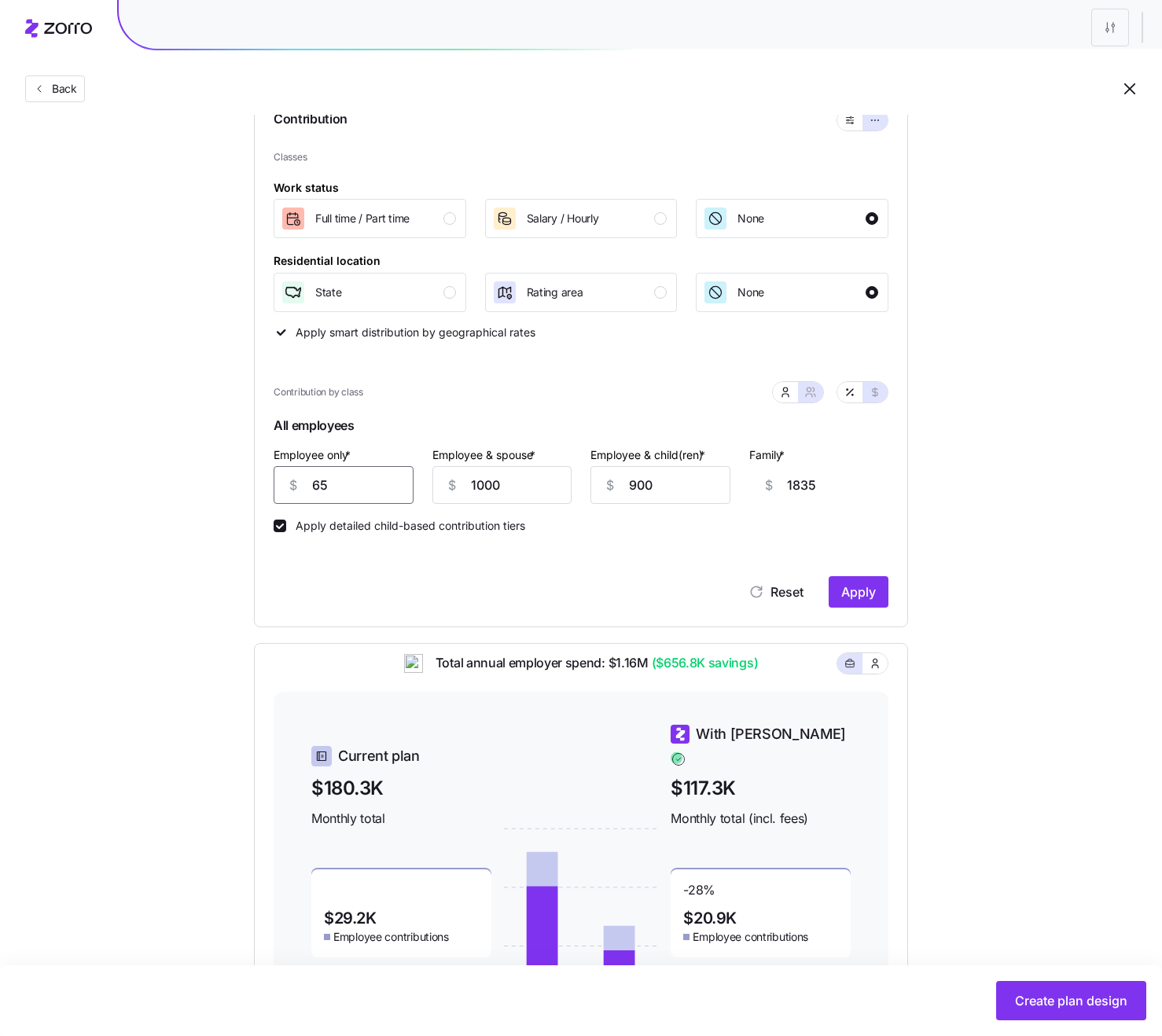
type input "650"
type input "1250"
type input "650"
click at [716, 488] on input "900" at bounding box center [660, 484] width 140 height 37
click at [847, 590] on span "Apply" at bounding box center [858, 592] width 34 height 19
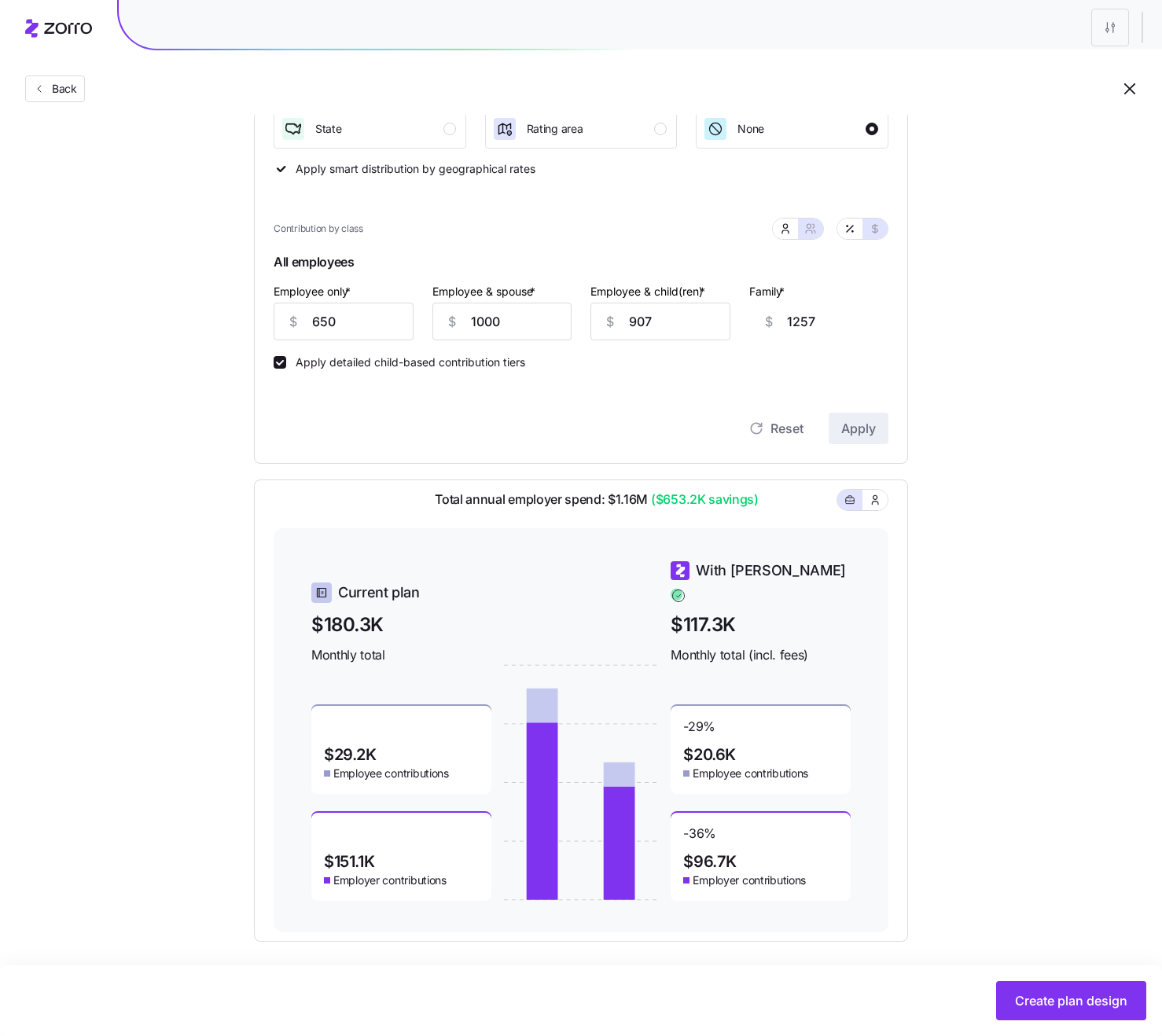
scroll to position [349, 0]
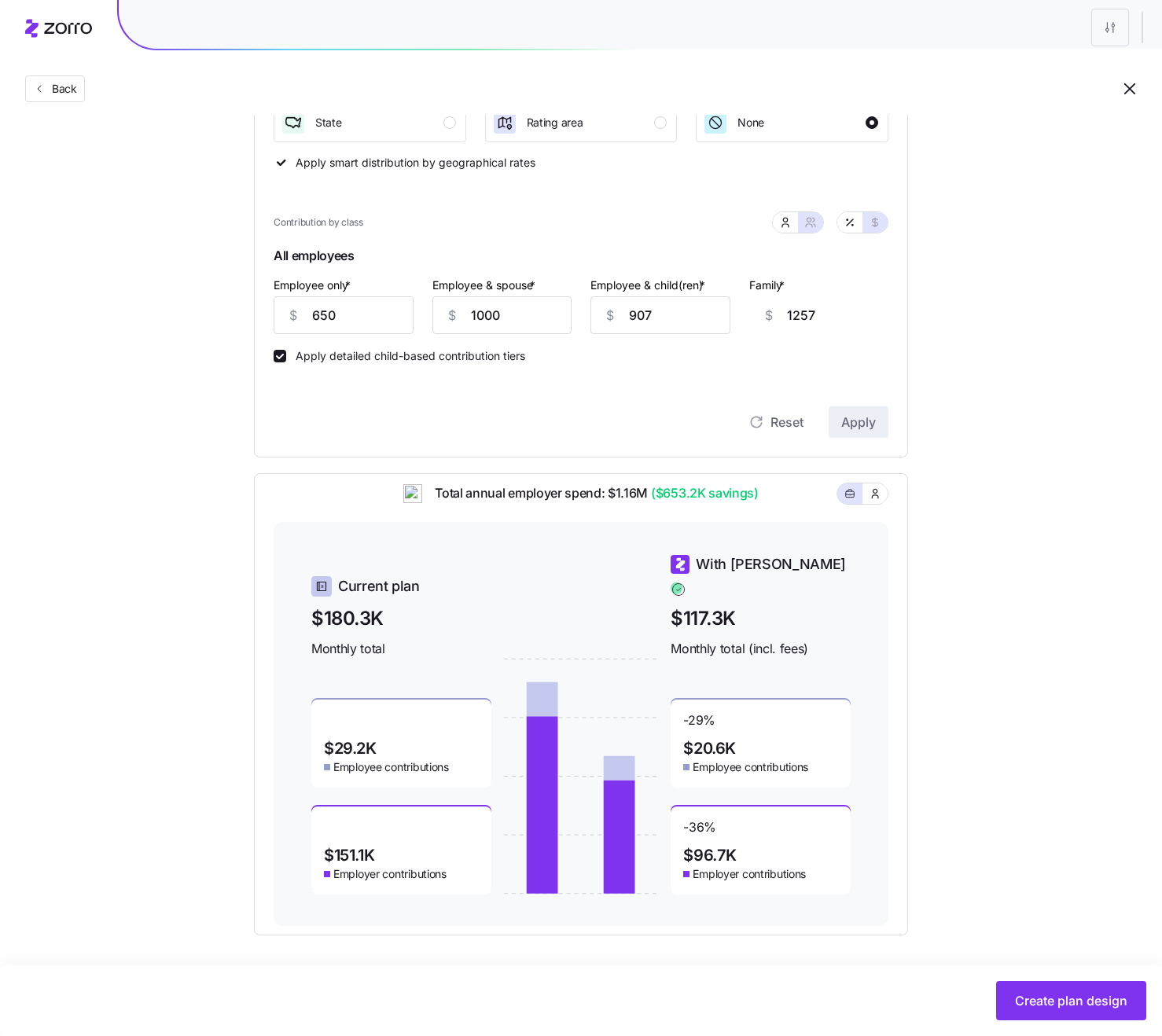
click at [707, 741] on span "$20.6K" at bounding box center [710, 749] width 53 height 16
click at [734, 741] on span "$20.6K" at bounding box center [710, 749] width 53 height 16
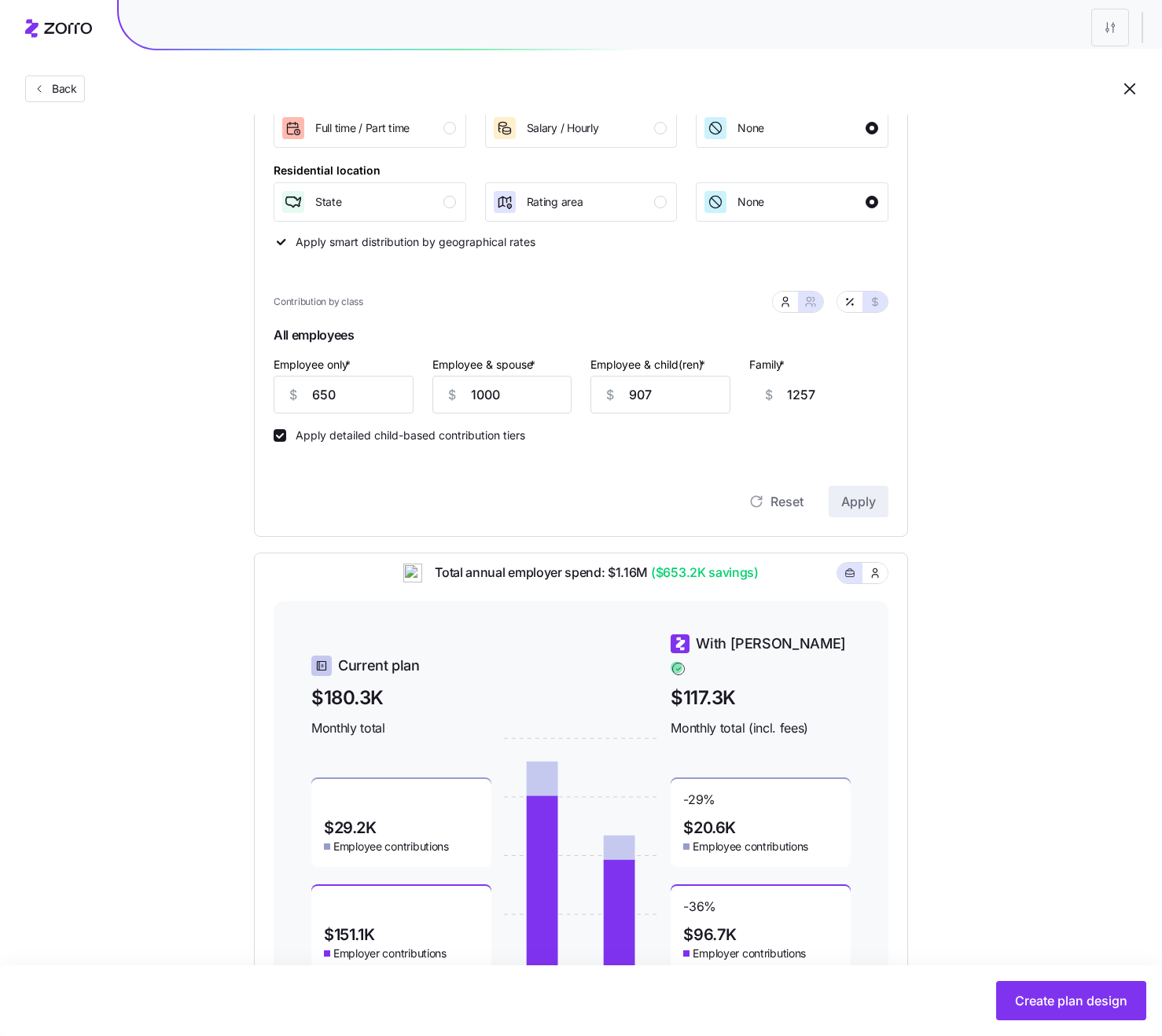
scroll to position [256, 0]
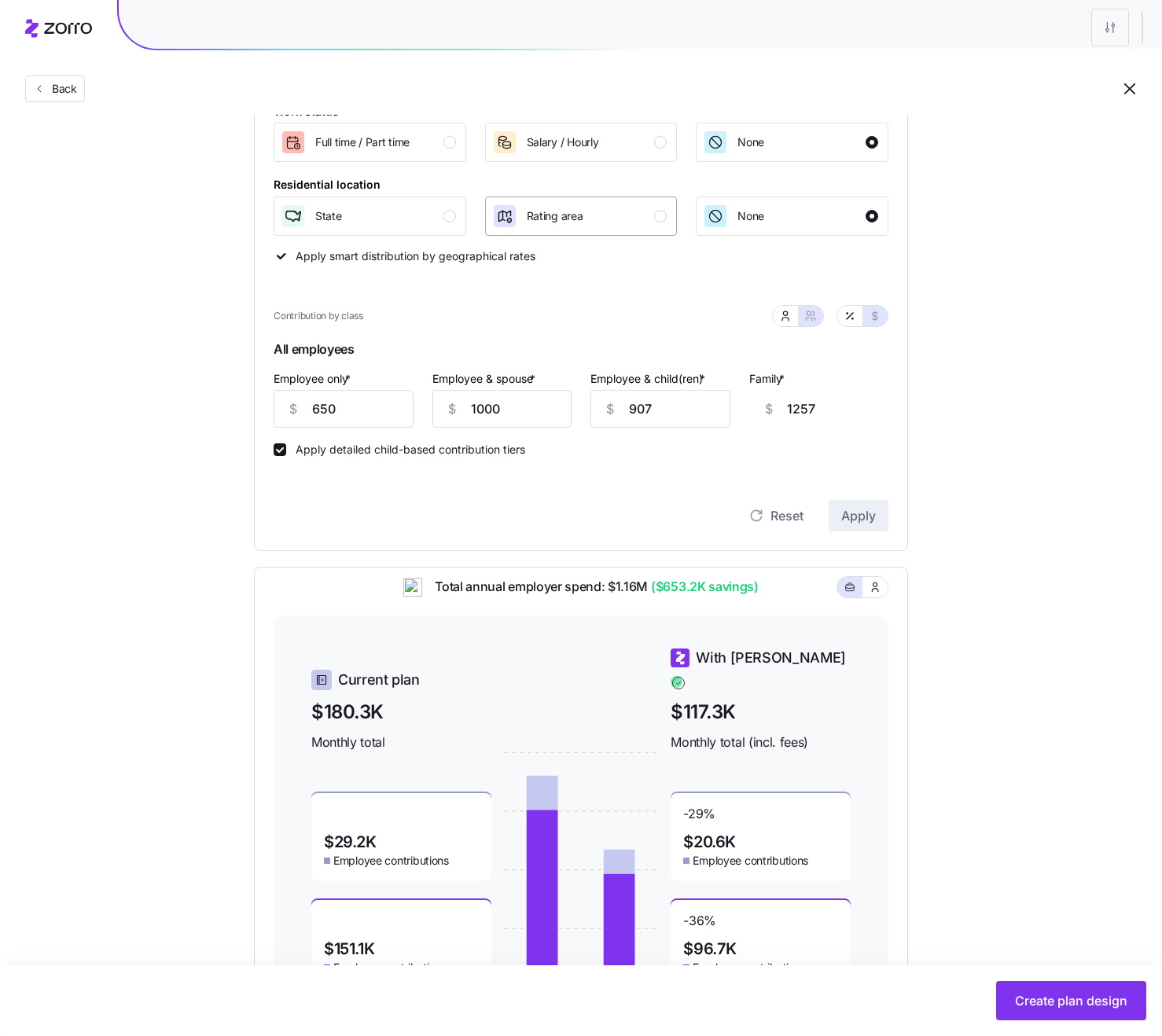
click at [652, 233] on button "Rating area" at bounding box center [581, 216] width 193 height 39
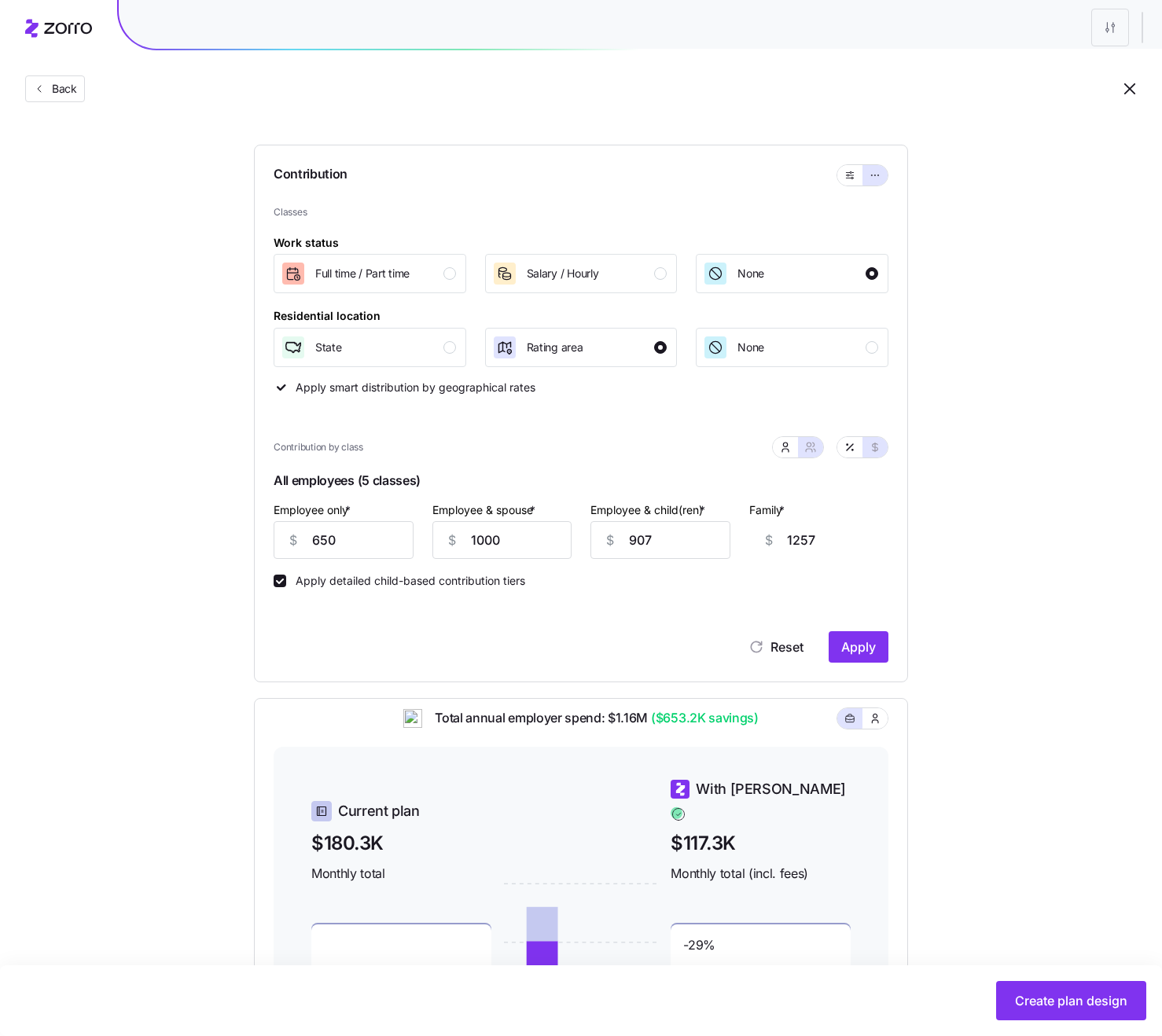
scroll to position [68, 0]
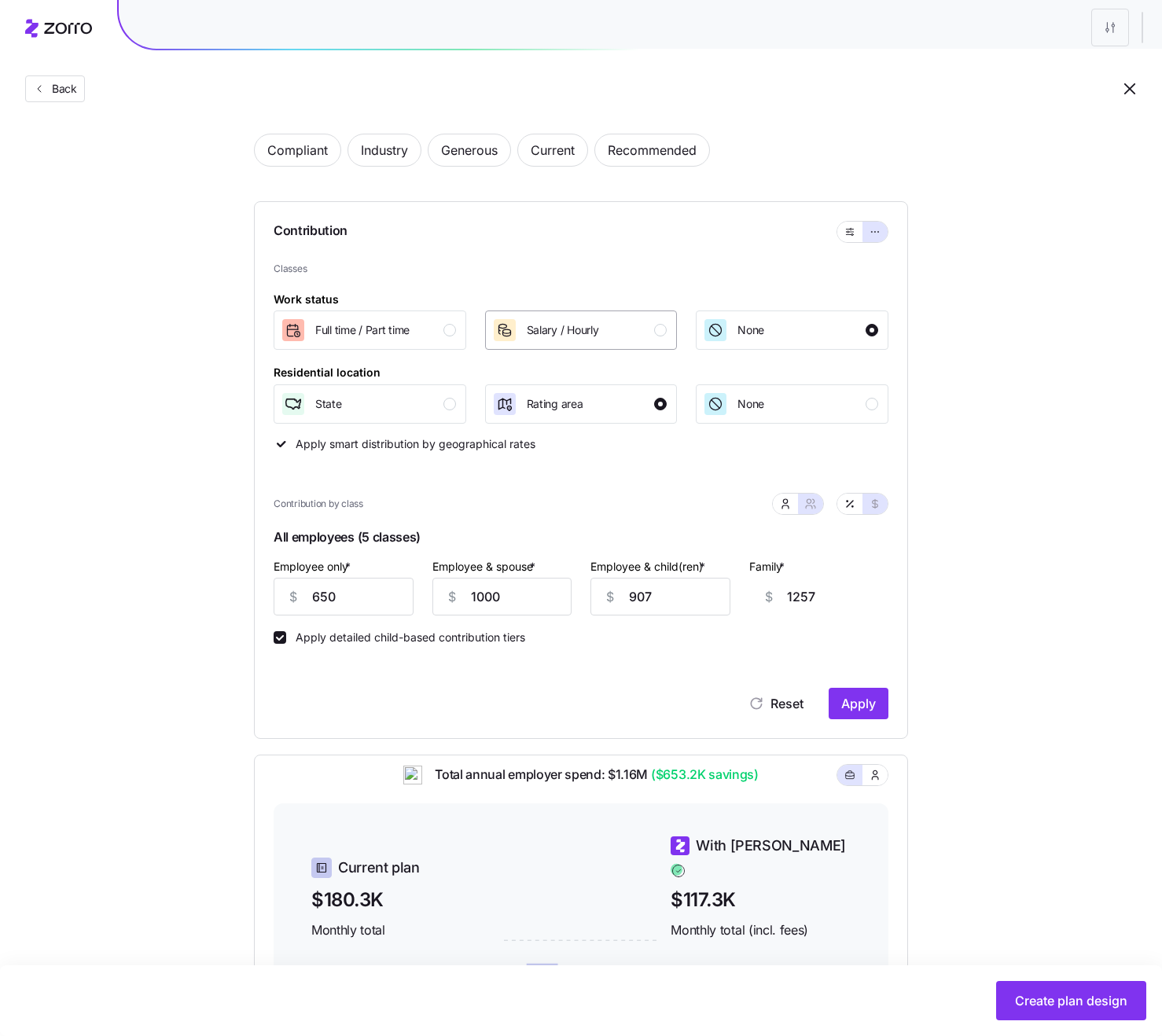
click at [626, 333] on div "Salary / Hourly" at bounding box center [580, 330] width 175 height 25
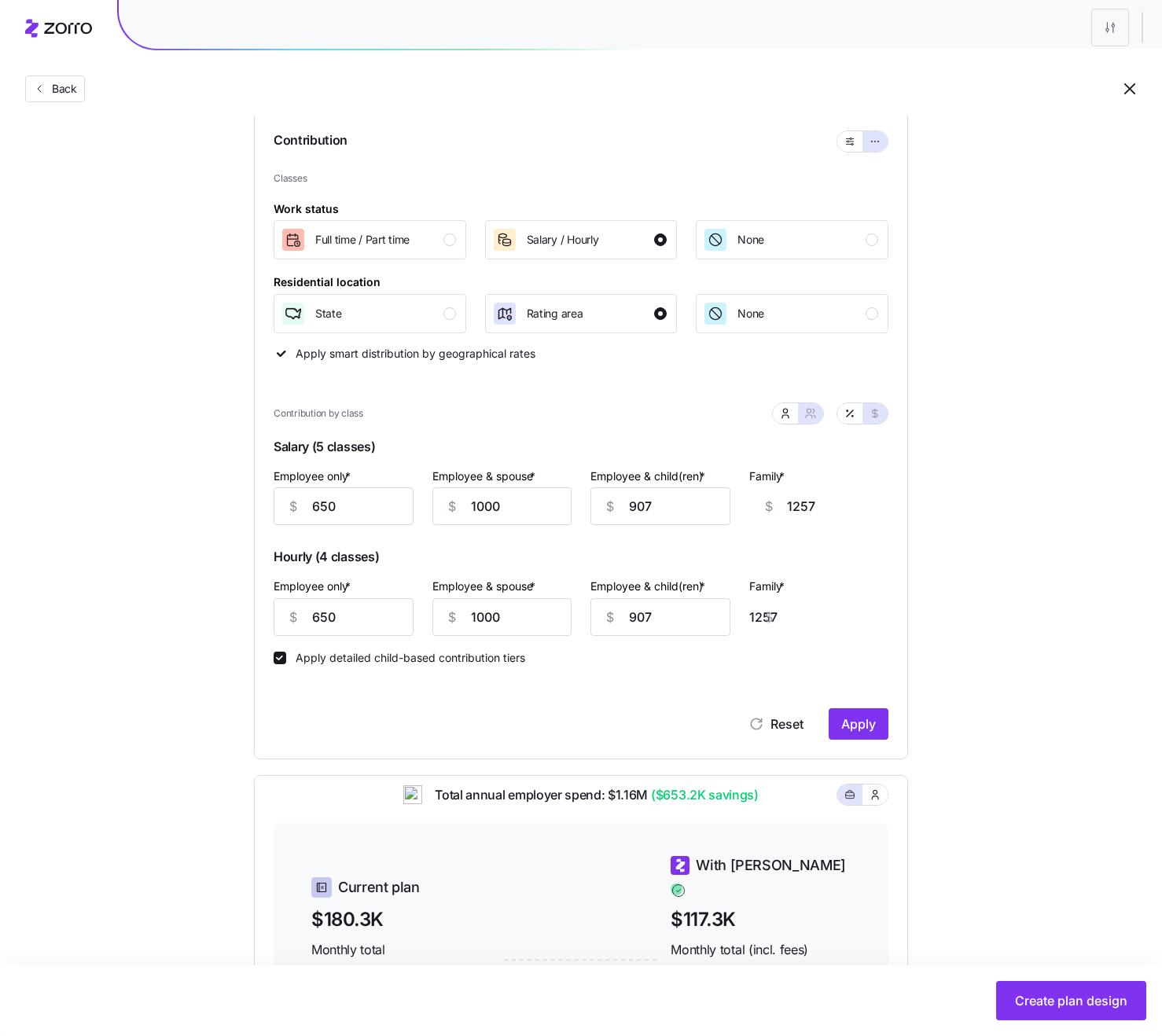
scroll to position [164, 0]
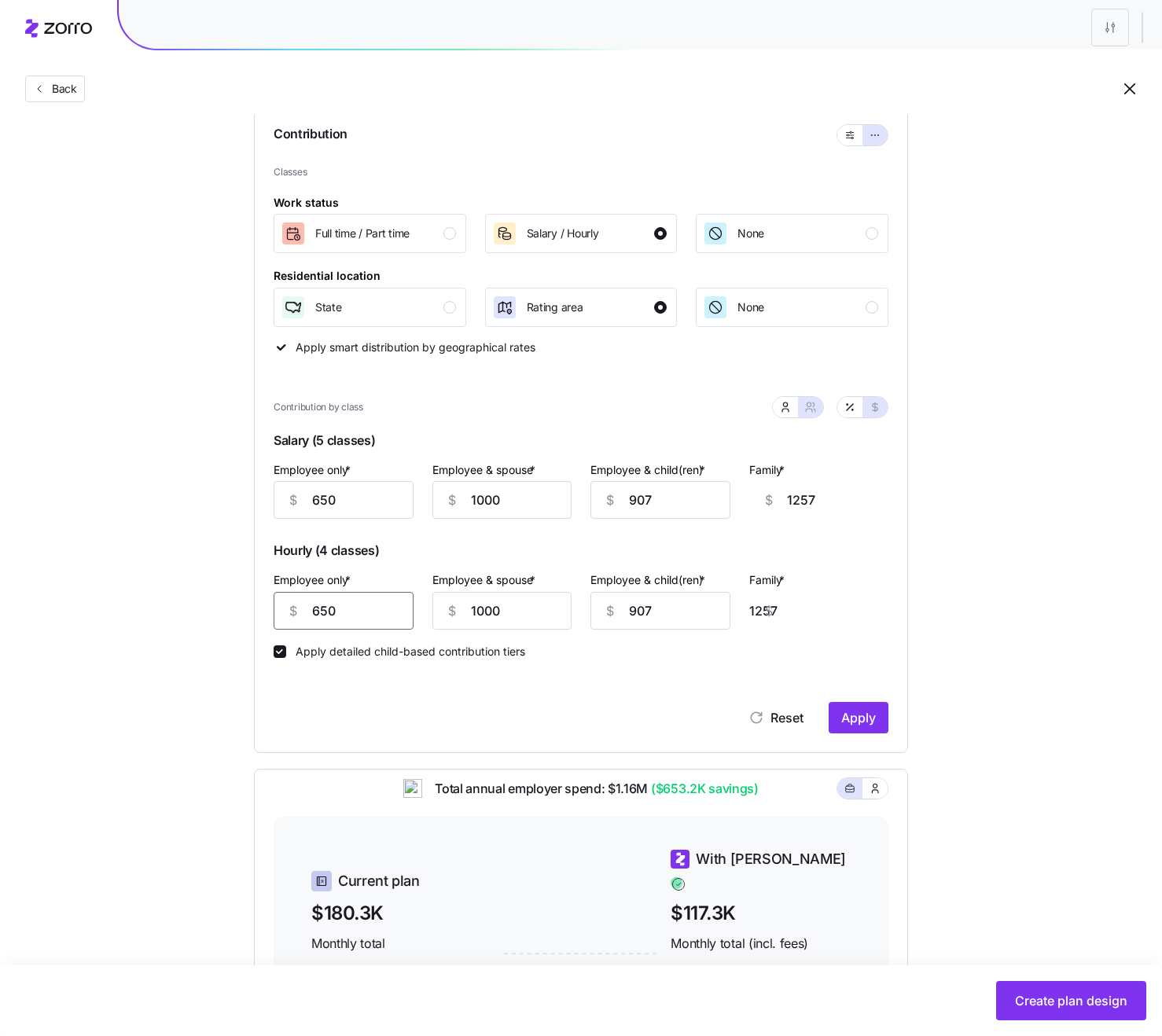
click at [372, 615] on input "650" at bounding box center [343, 610] width 140 height 37
click at [493, 609] on input "1000" at bounding box center [503, 610] width 140 height 37
click at [665, 624] on input "907" at bounding box center [660, 610] width 140 height 37
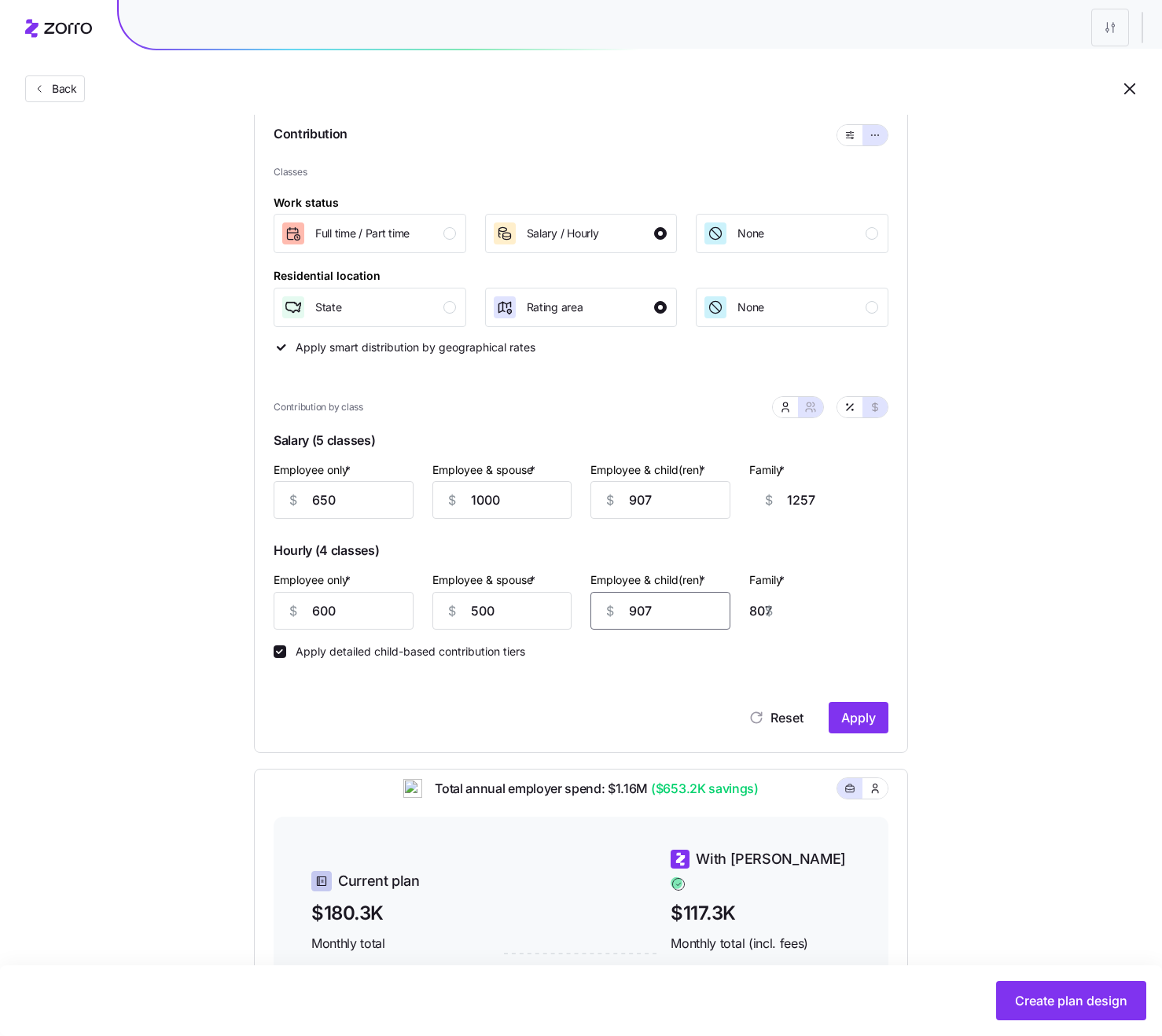
click at [665, 624] on input "907" at bounding box center [660, 610] width 140 height 37
click at [865, 719] on span "Apply" at bounding box center [858, 717] width 34 height 19
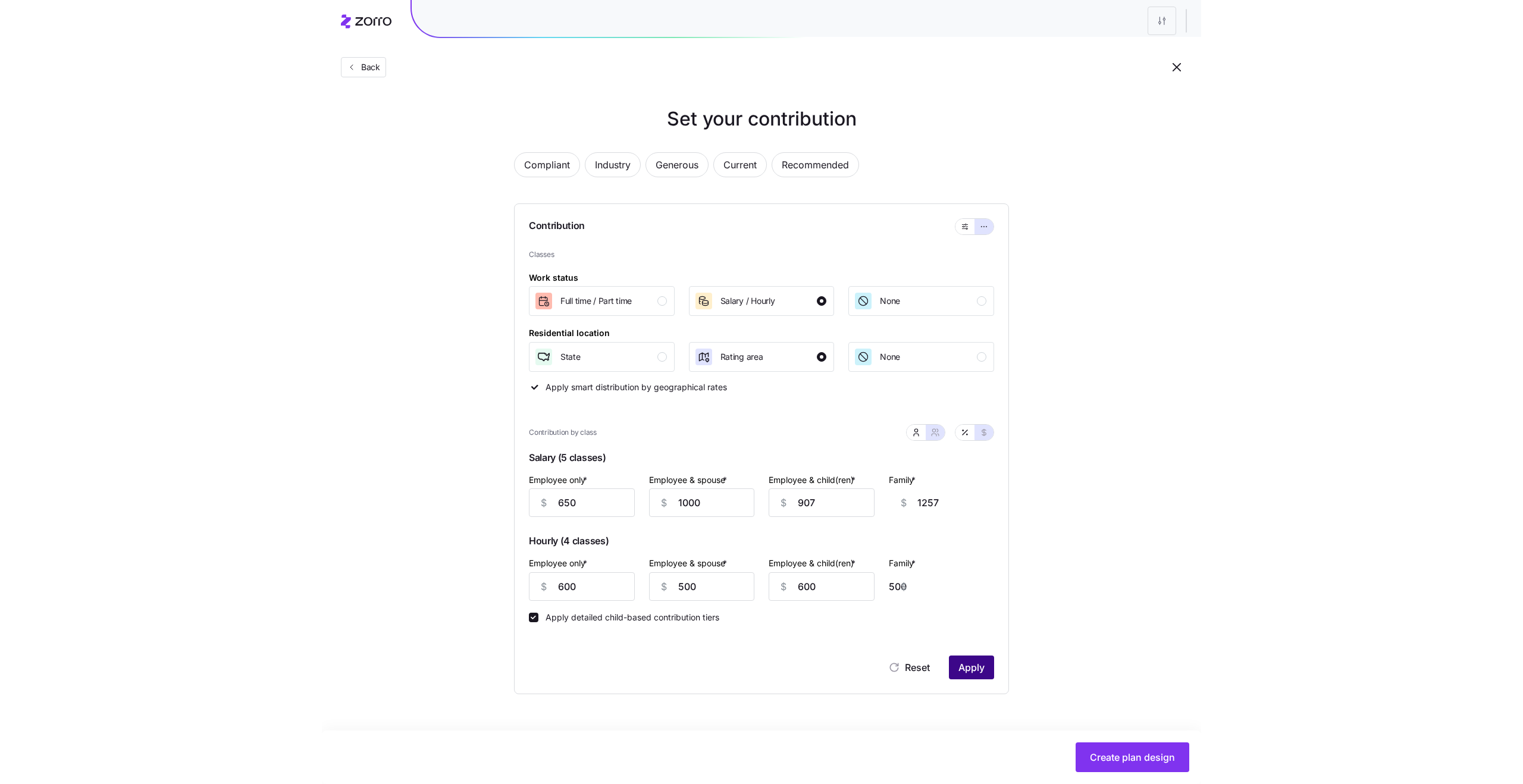
scroll to position [0, 0]
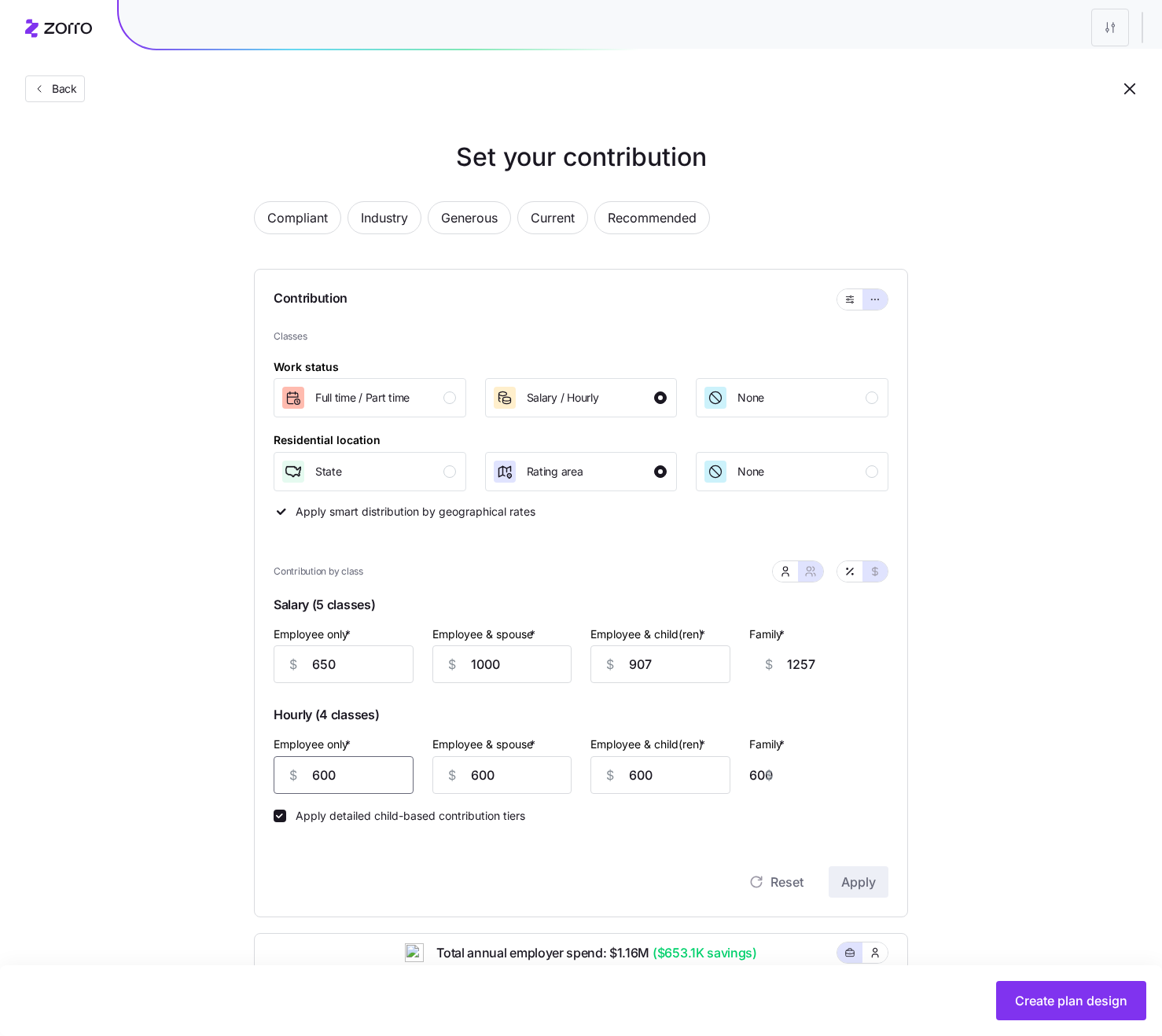
click at [356, 753] on input "600" at bounding box center [343, 775] width 140 height 37
click at [345, 753] on input "600" at bounding box center [343, 775] width 140 height 37
click at [511, 753] on input "600" at bounding box center [503, 775] width 140 height 37
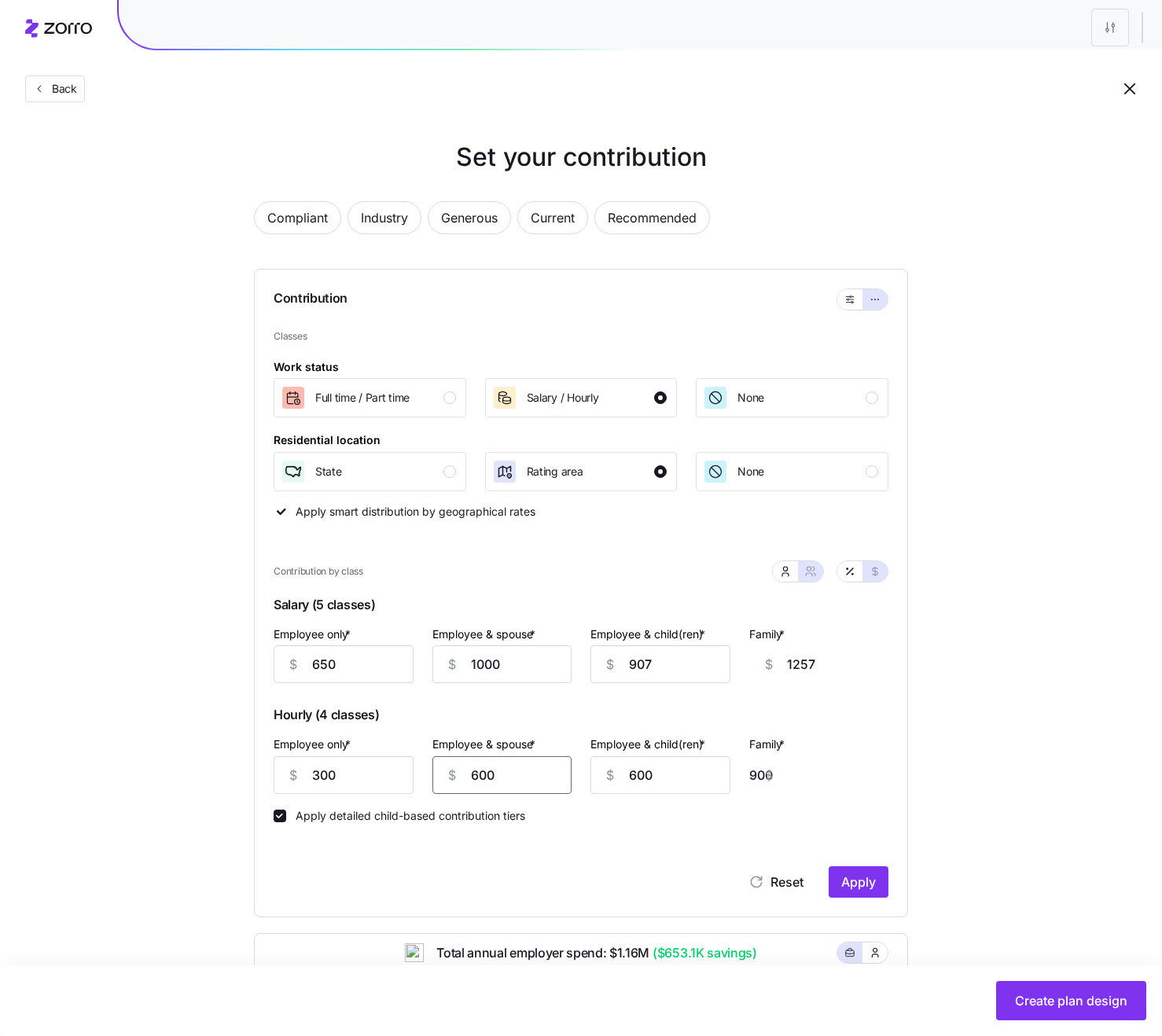
click at [511, 753] on input "600" at bounding box center [503, 775] width 140 height 37
click at [511, 753] on input "200" at bounding box center [503, 775] width 140 height 37
click at [679, 753] on input "600" at bounding box center [660, 775] width 140 height 37
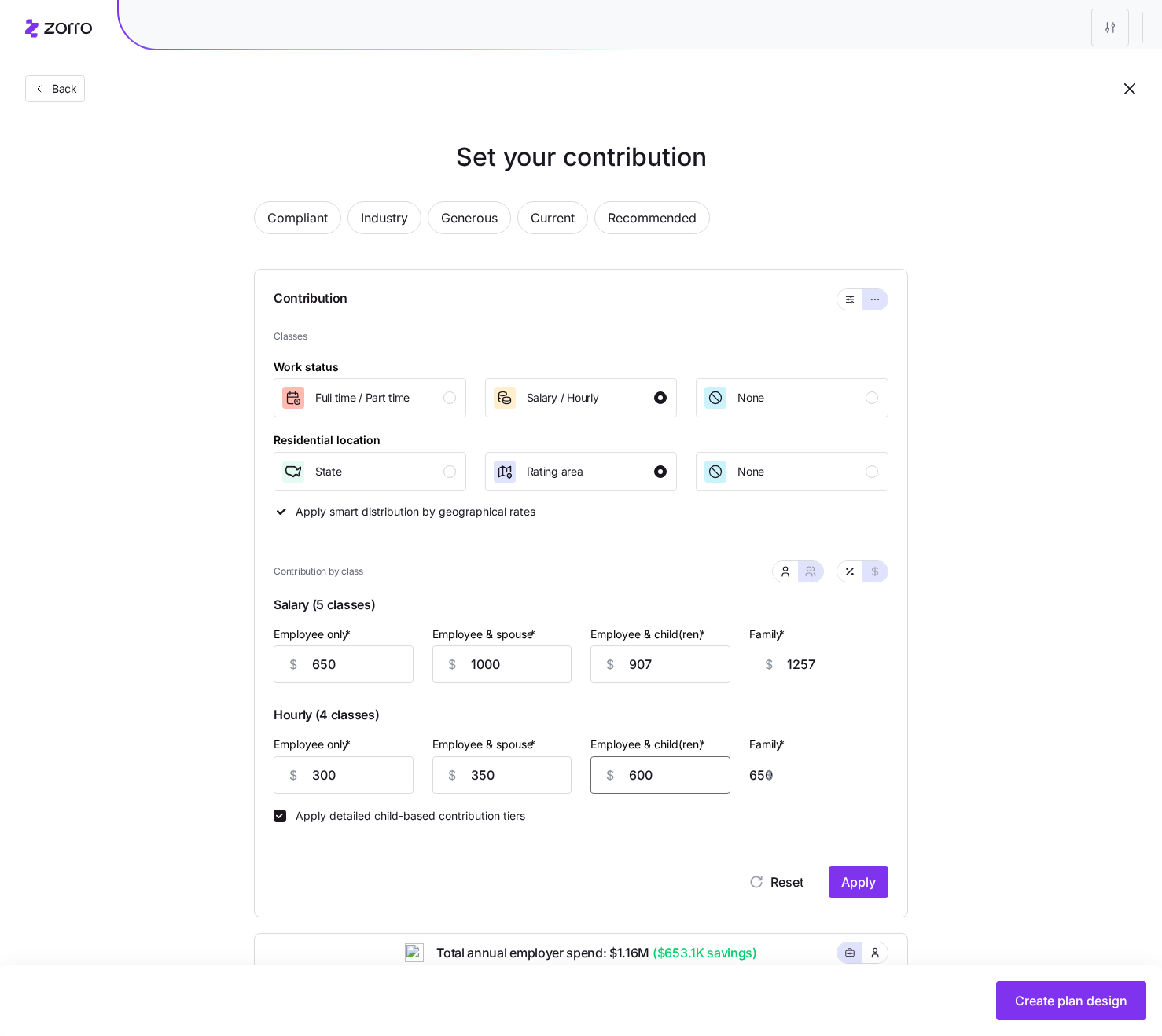
click at [679, 753] on input "600" at bounding box center [660, 775] width 140 height 37
click at [879, 753] on button "Apply" at bounding box center [858, 882] width 60 height 31
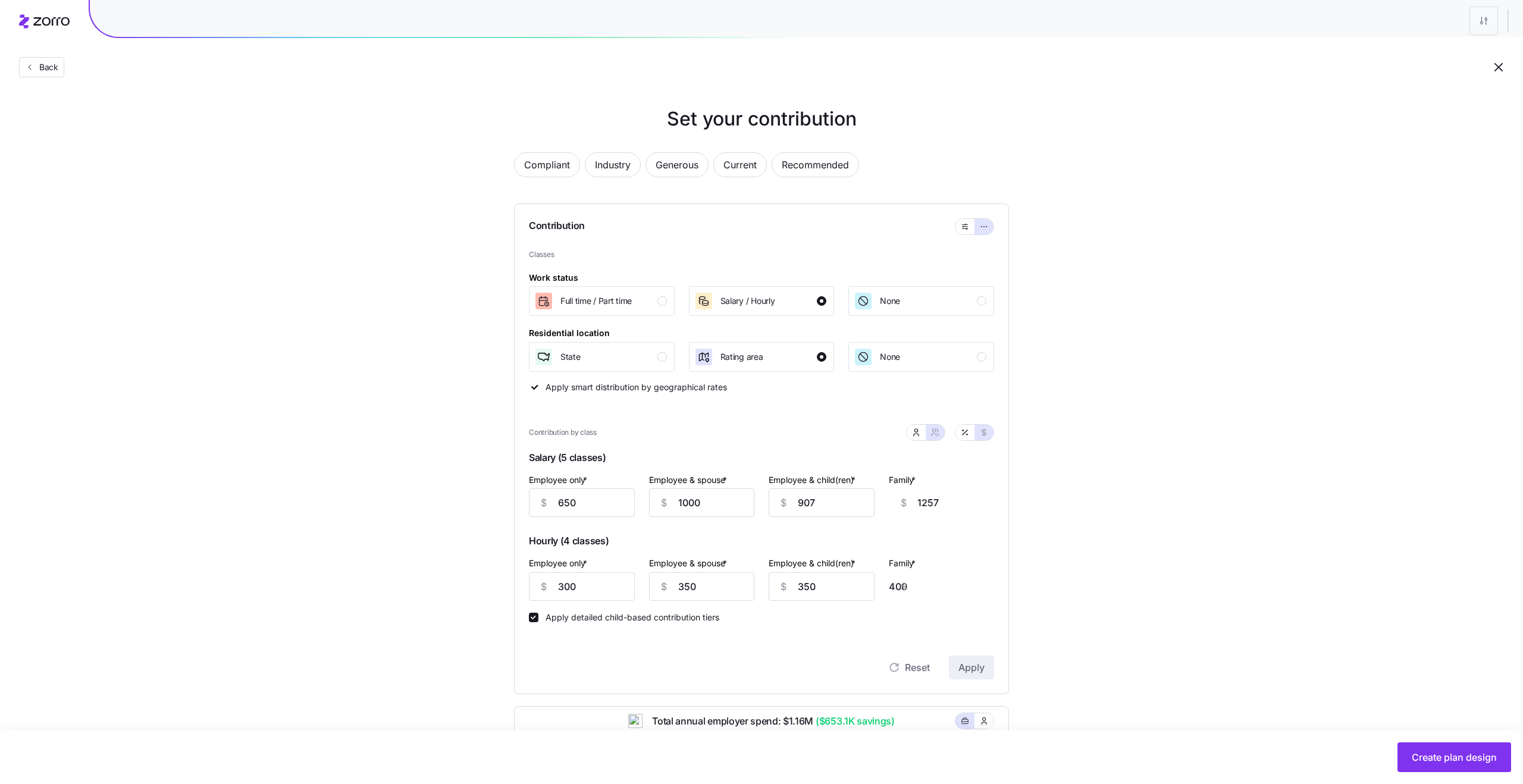
click at [1028, 408] on div "Set your contribution Compliant Industry Generous Current Recommended Contribut…" at bounding box center [761, 580] width 1523 height 951
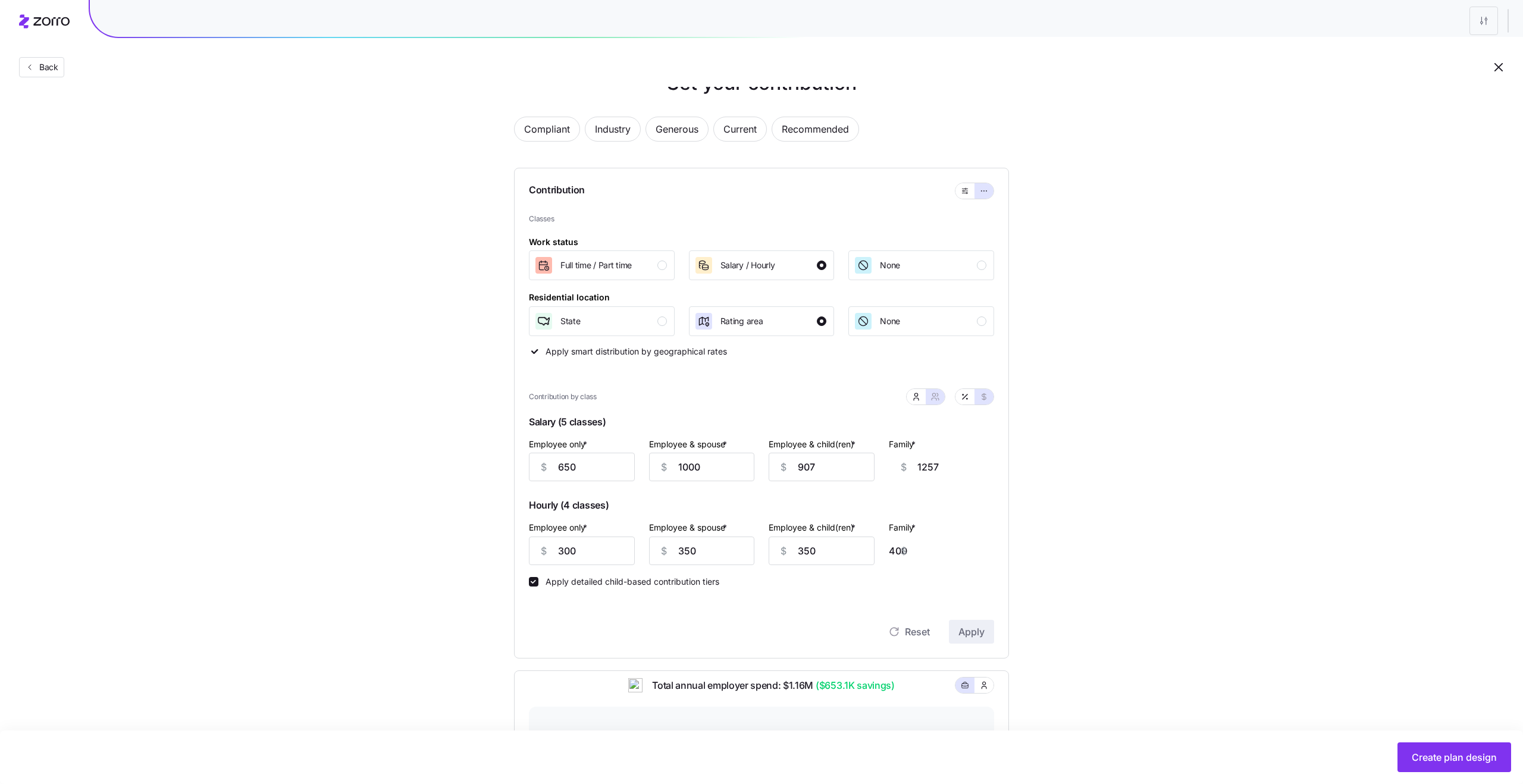
scroll to position [37, 0]
click at [892, 268] on span "None" at bounding box center [890, 264] width 20 height 12
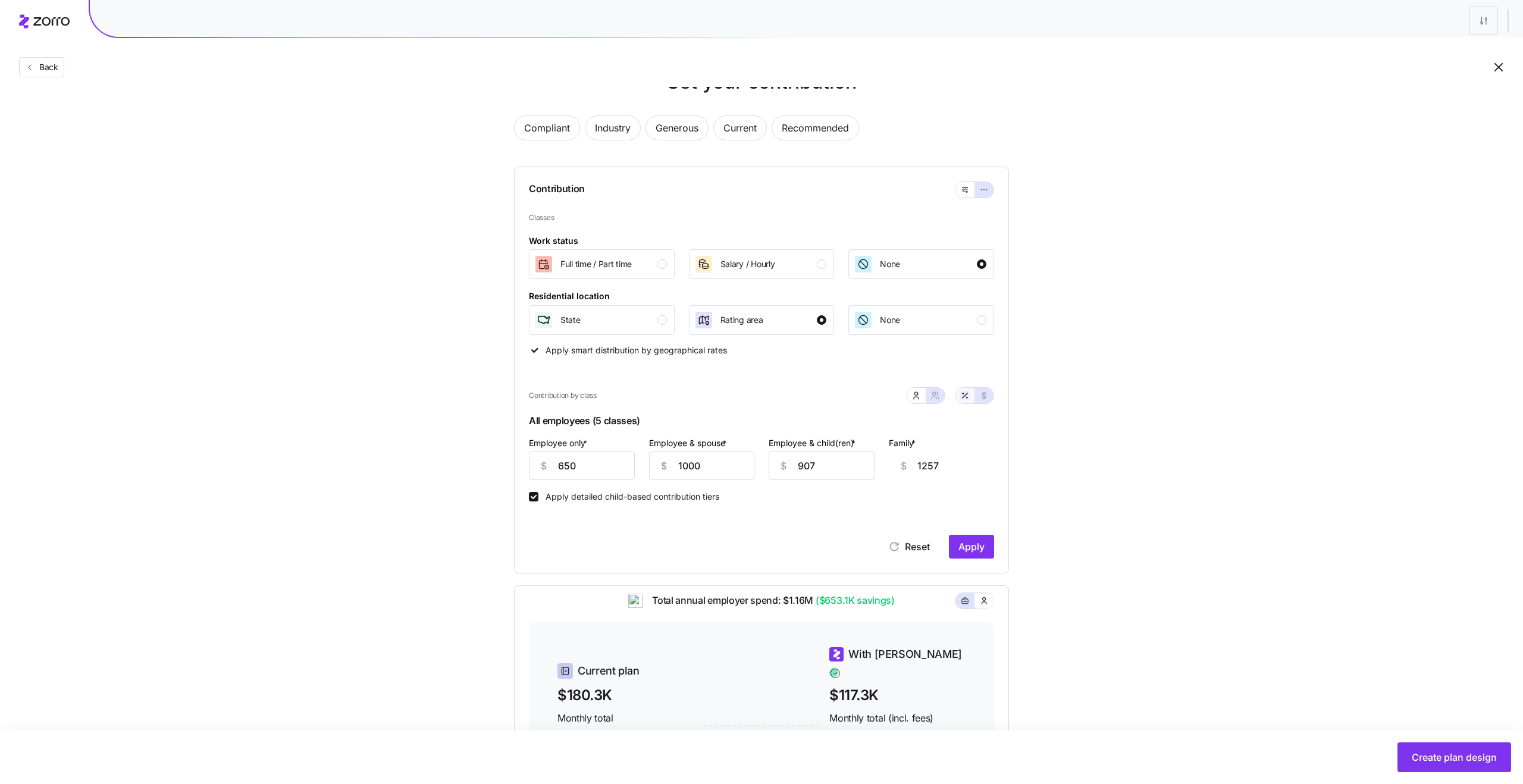
click at [967, 398] on icon "button" at bounding box center [965, 395] width 10 height 10
click at [987, 541] on button "Apply" at bounding box center [971, 546] width 45 height 24
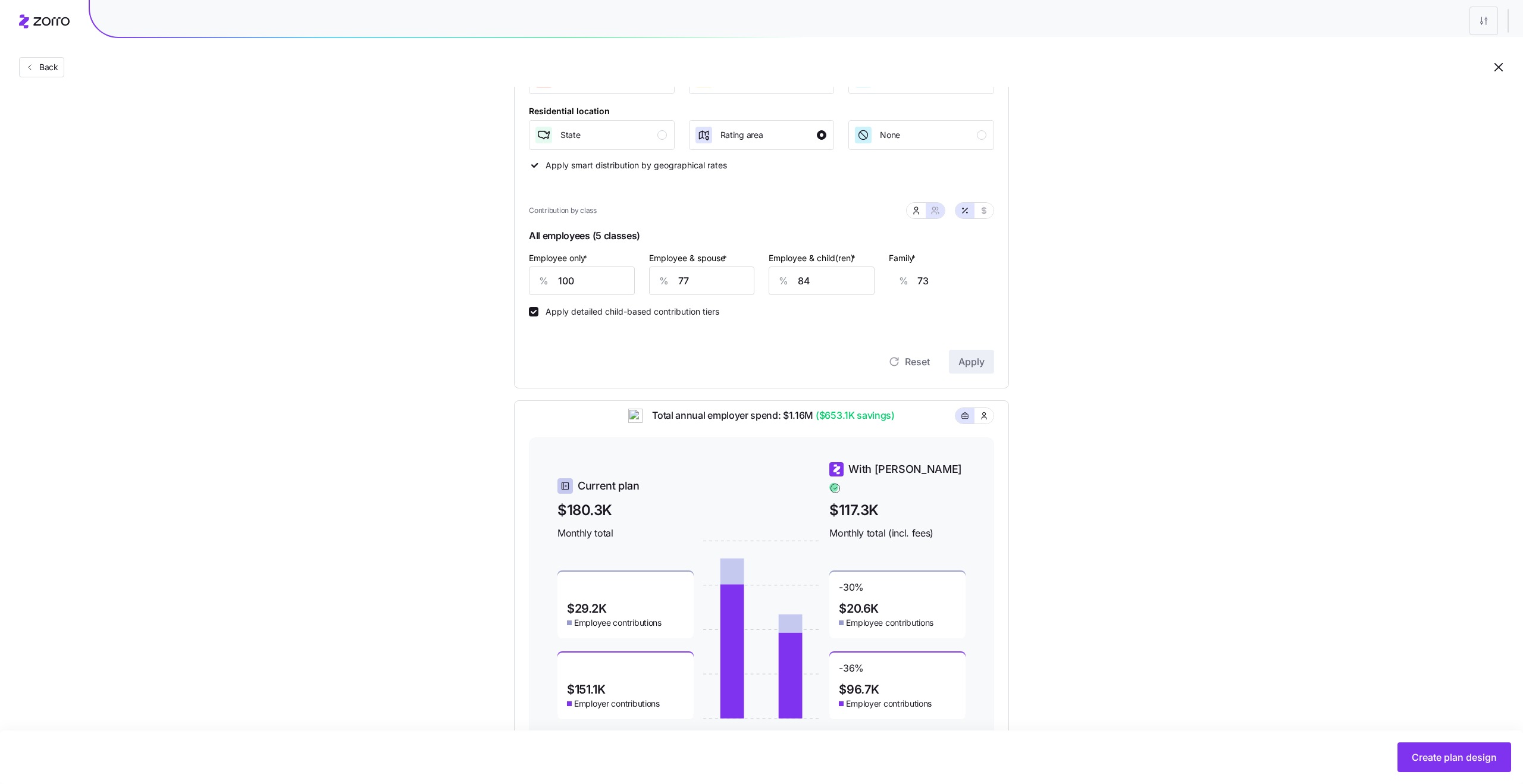
scroll to position [206, 0]
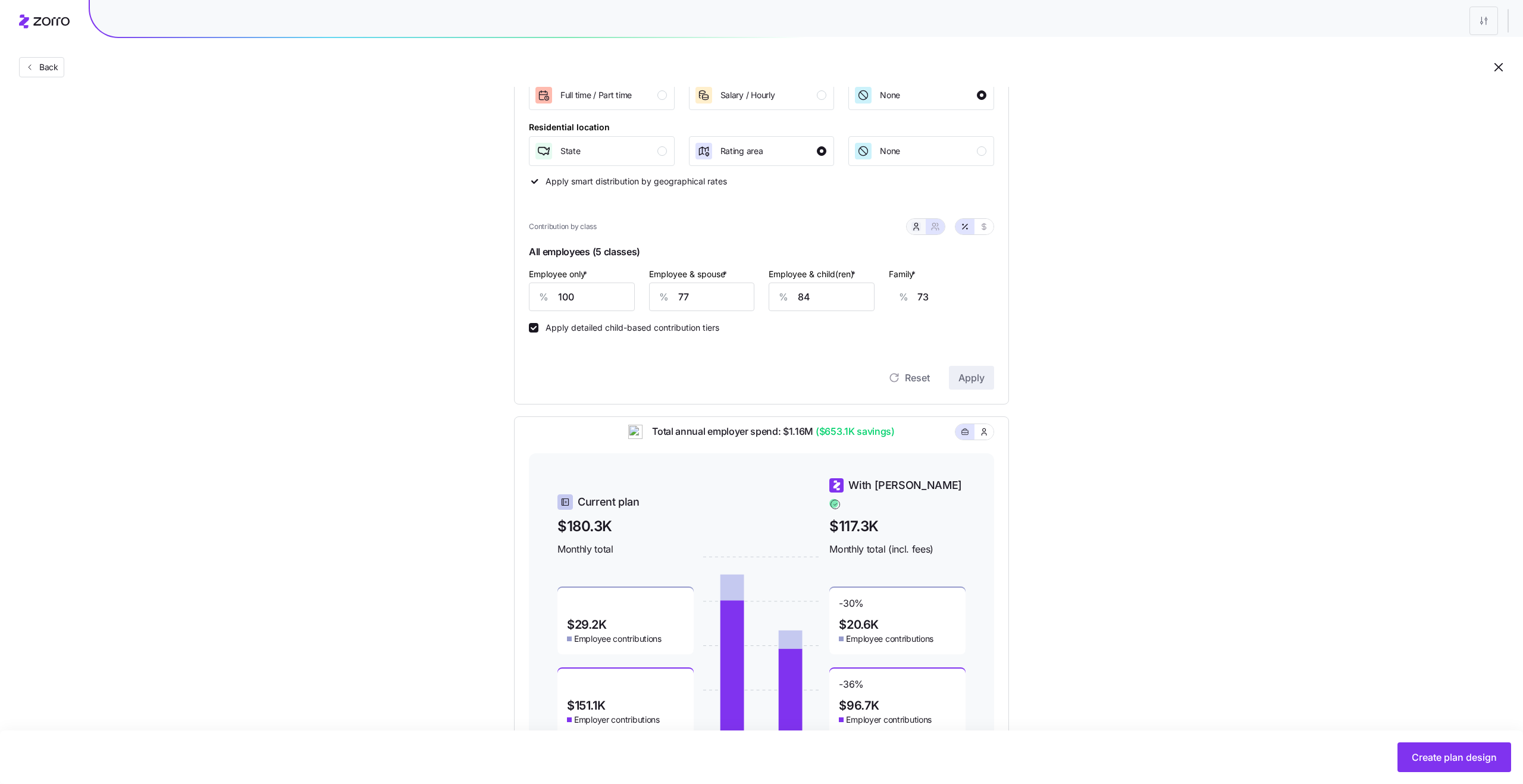
click at [915, 225] on icon "button" at bounding box center [916, 227] width 10 height 10
click at [932, 228] on icon "button" at bounding box center [935, 227] width 10 height 10
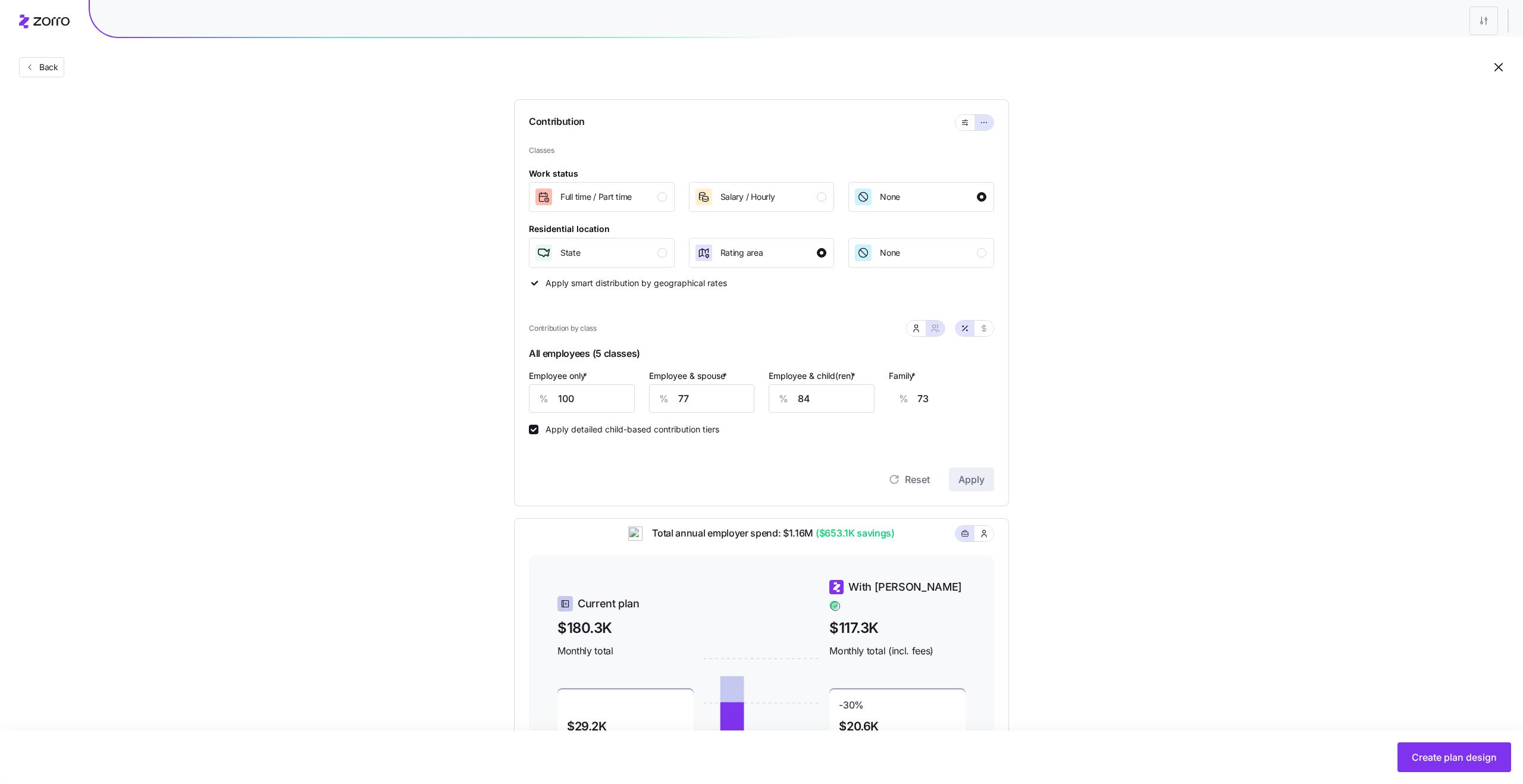
scroll to position [70, 0]
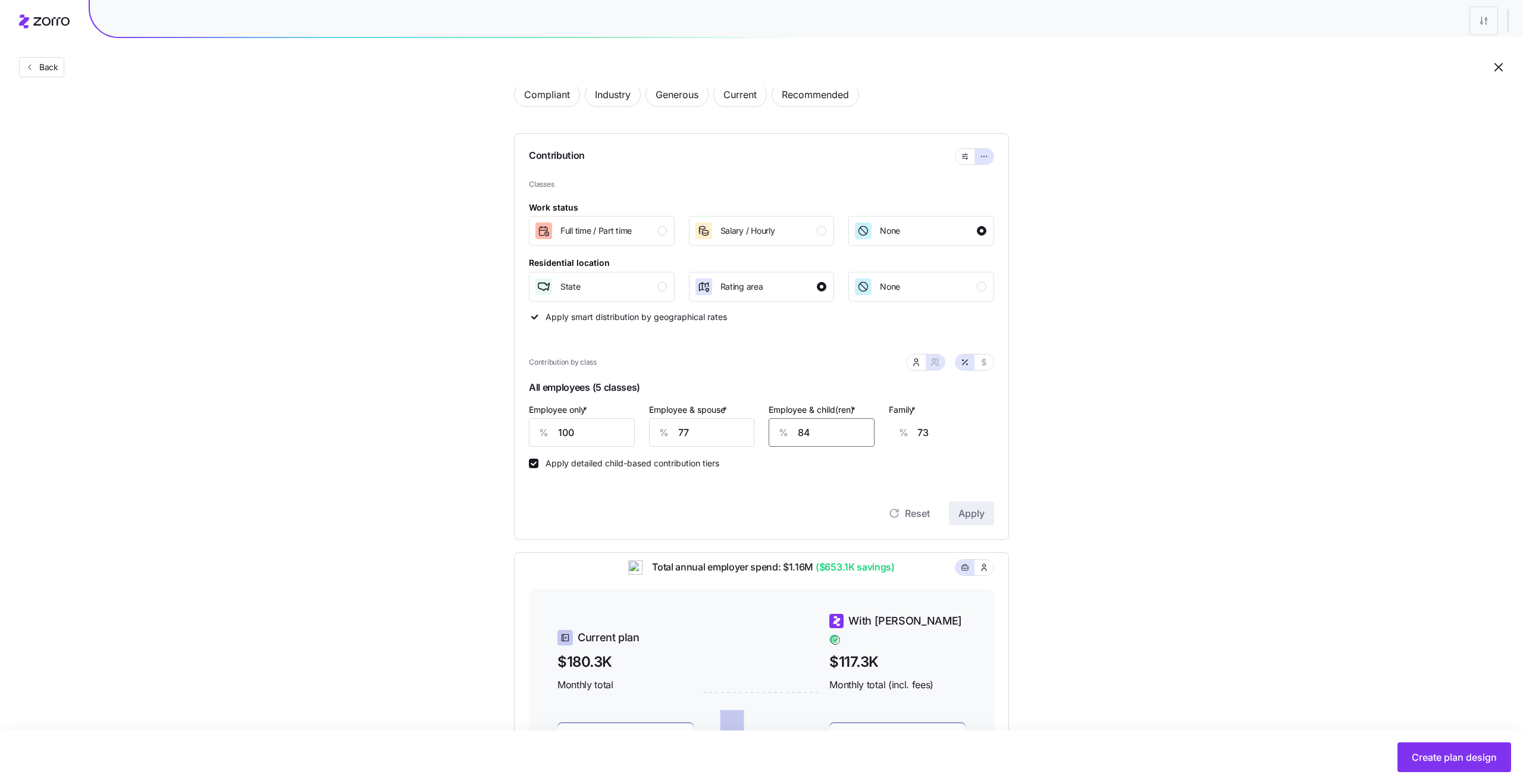
click at [827, 433] on input "84" at bounding box center [821, 432] width 106 height 28
click at [964, 513] on span "Apply" at bounding box center [971, 513] width 26 height 14
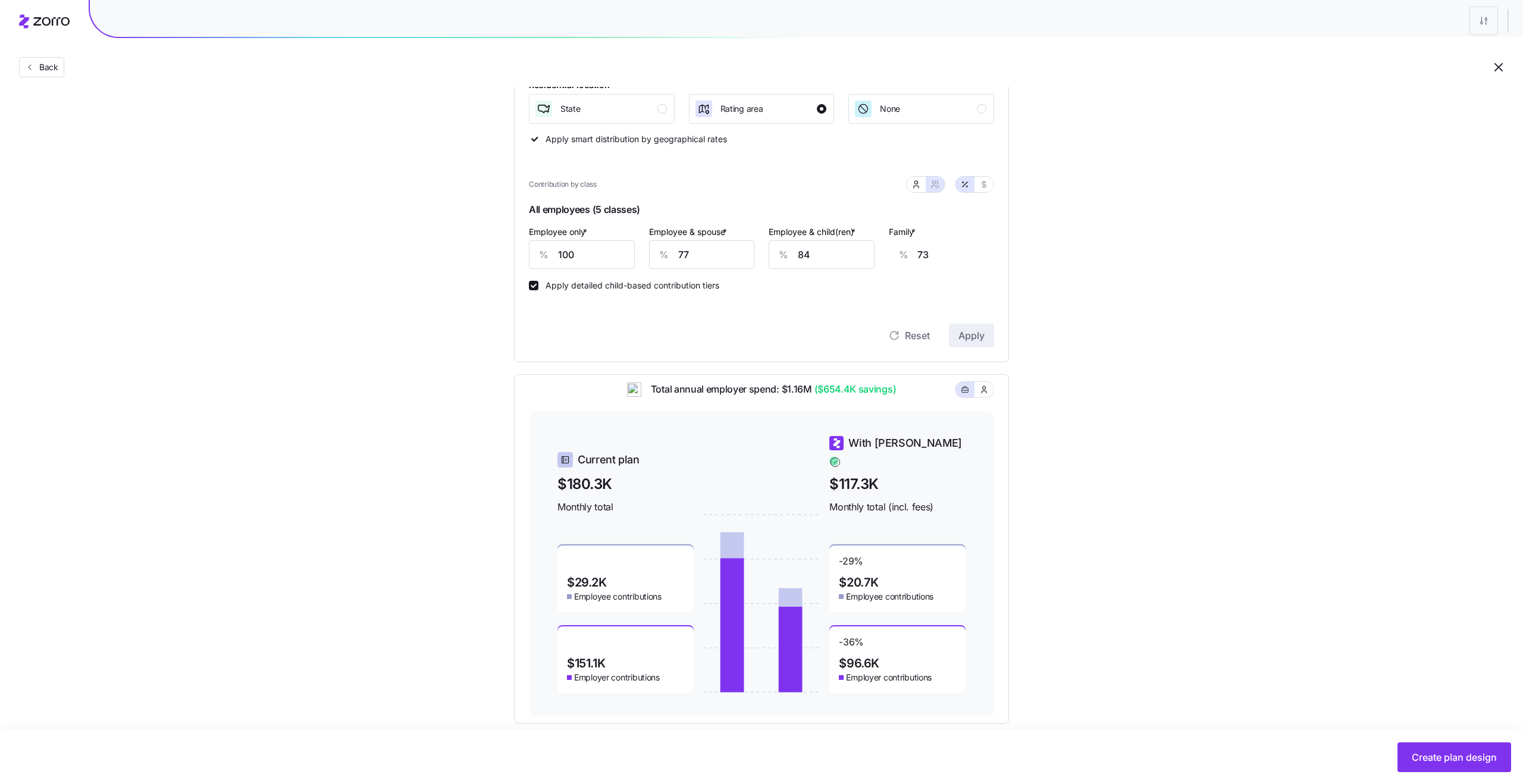
scroll to position [264, 0]
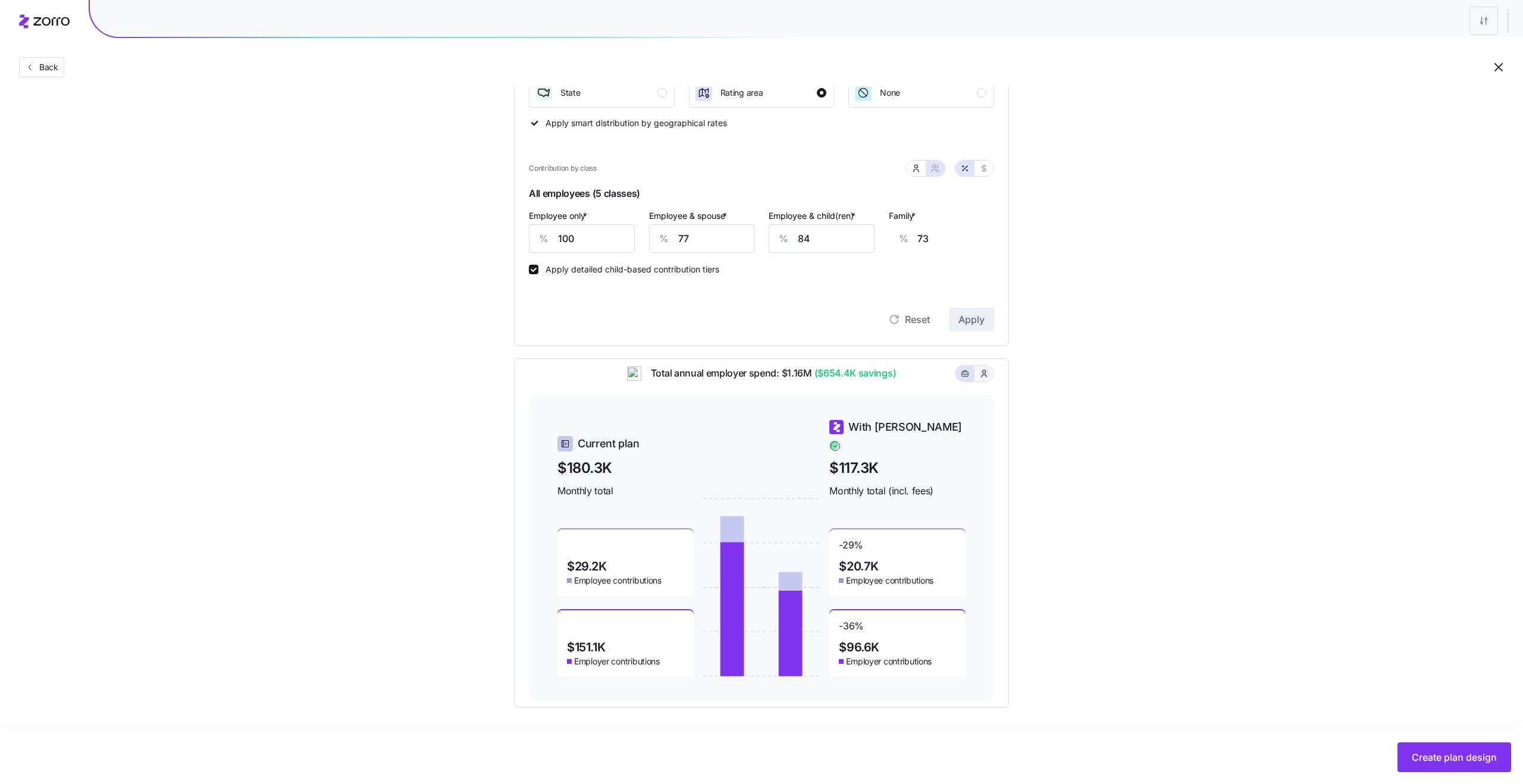
click at [984, 380] on icon "button" at bounding box center [984, 374] width 10 height 12
click at [966, 381] on icon "button" at bounding box center [965, 374] width 8 height 14
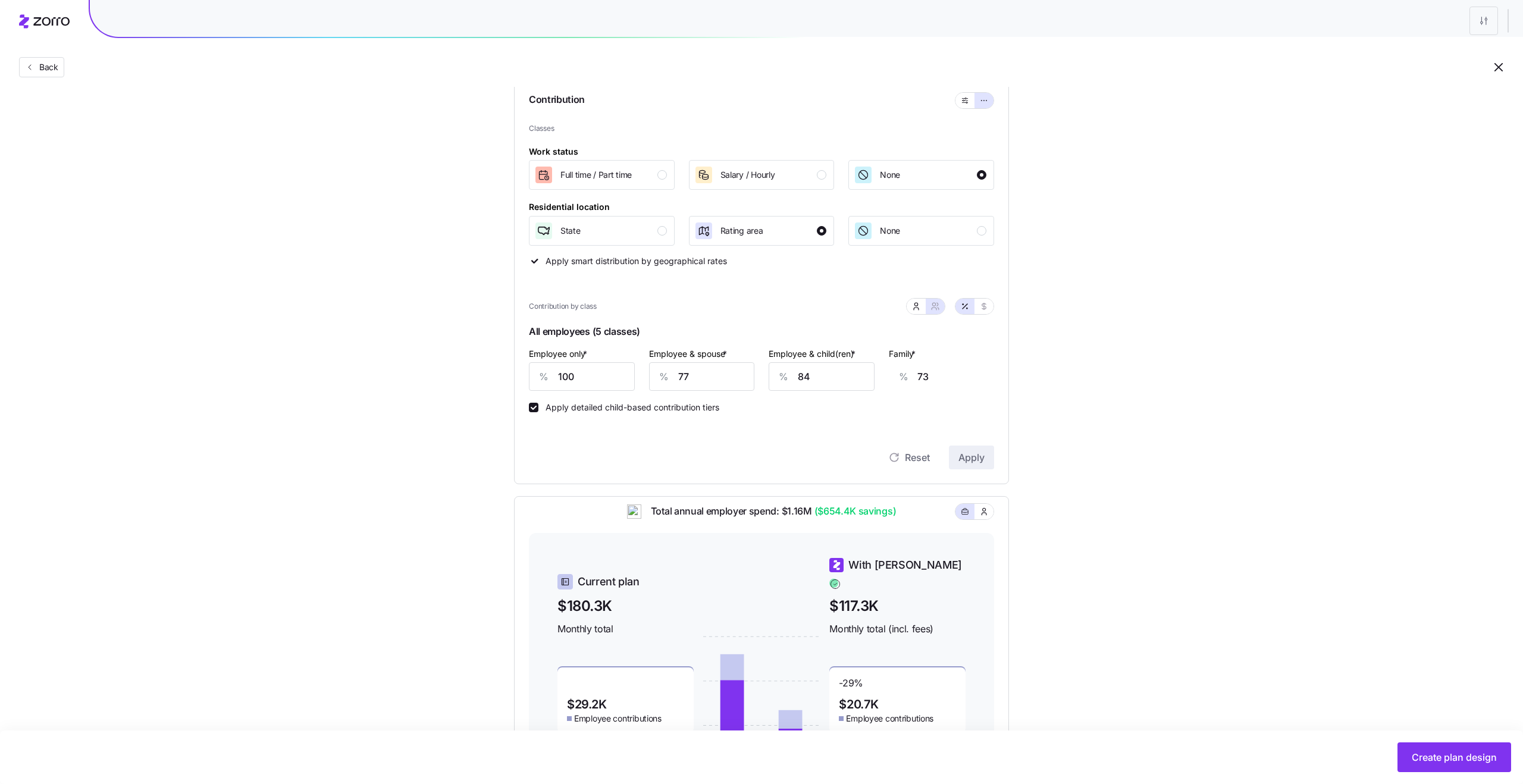
scroll to position [160, 0]
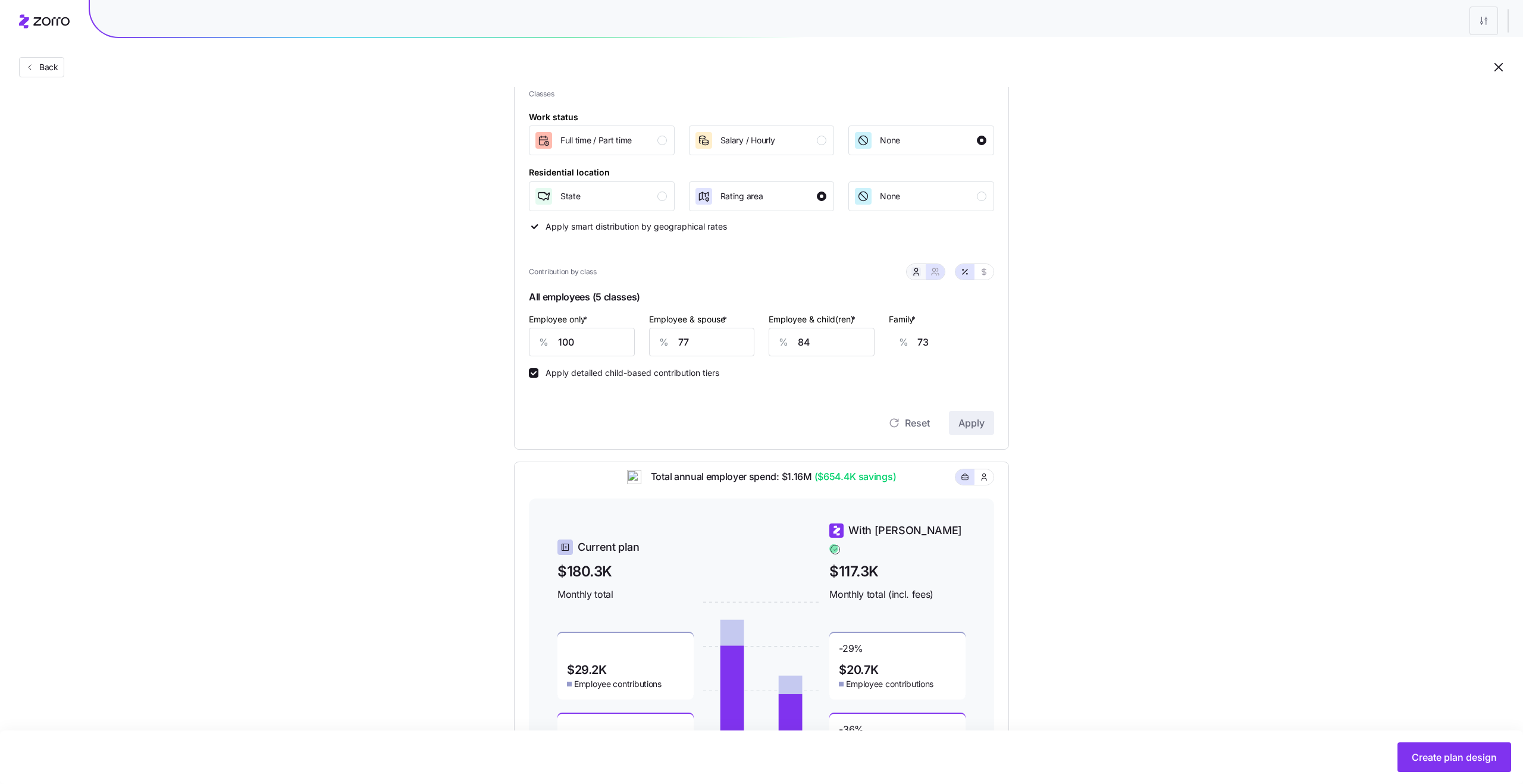
click at [915, 272] on icon "button" at bounding box center [916, 272] width 10 height 10
click at [937, 273] on icon "button" at bounding box center [935, 272] width 10 height 10
click at [985, 274] on icon "button" at bounding box center [984, 271] width 4 height 7
click at [969, 272] on button "button" at bounding box center [965, 272] width 10 height 10
click at [984, 272] on icon "button" at bounding box center [984, 272] width 10 height 10
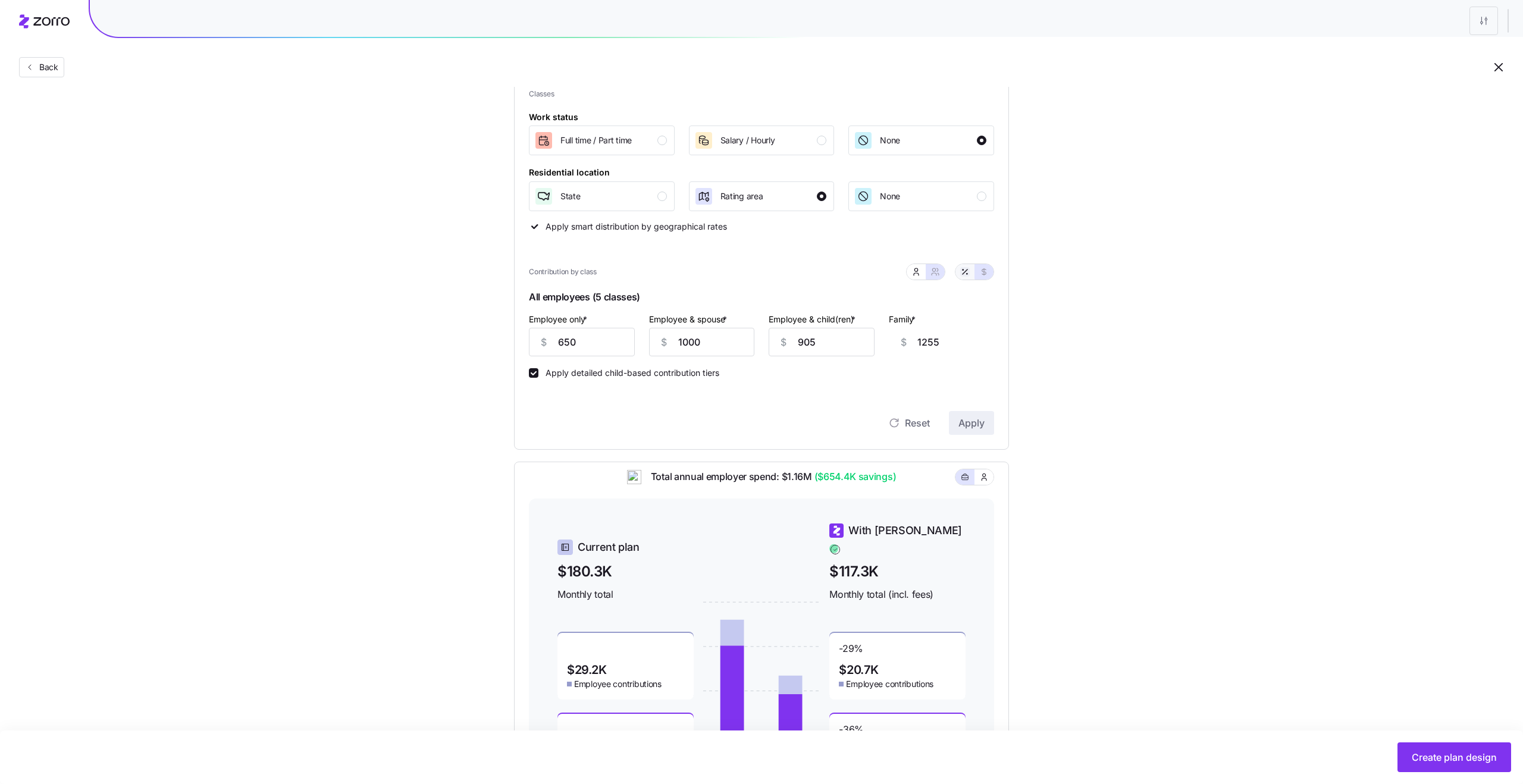
click at [967, 272] on icon "button" at bounding box center [965, 272] width 10 height 10
click at [985, 276] on button "button" at bounding box center [984, 272] width 10 height 10
click at [853, 343] on input "905" at bounding box center [821, 342] width 106 height 28
click at [980, 426] on span "Apply" at bounding box center [971, 423] width 26 height 14
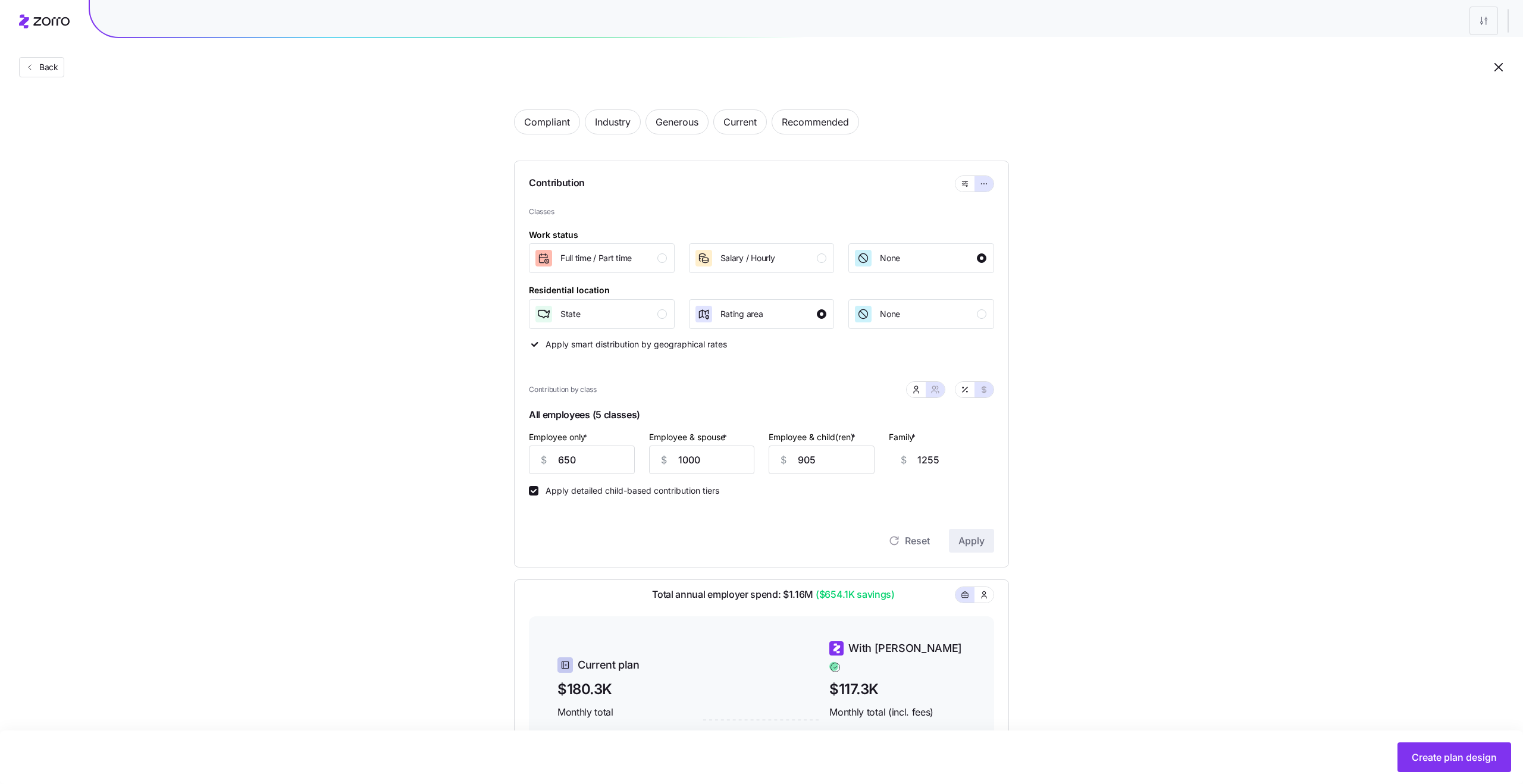
scroll to position [52, 0]
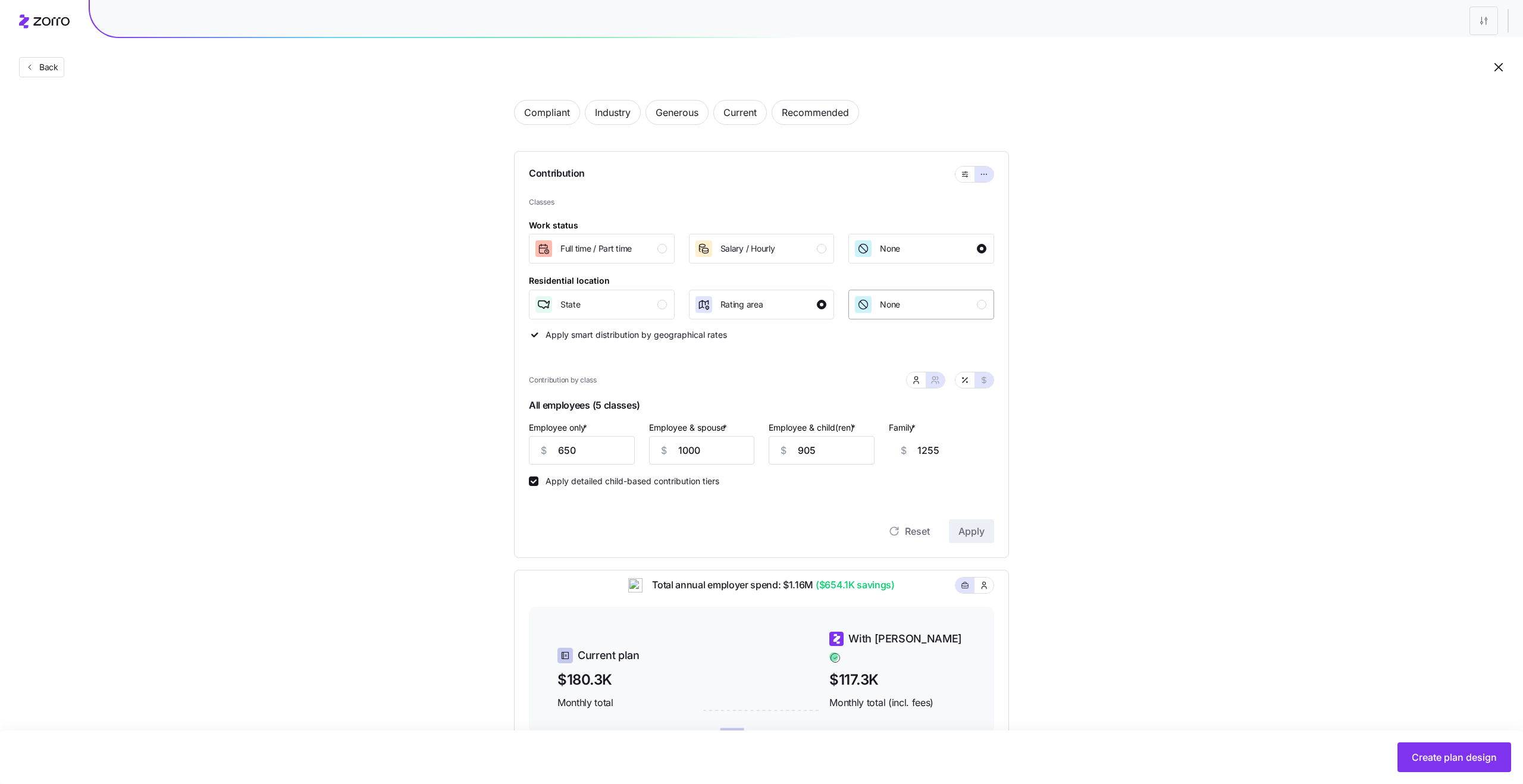
click at [968, 301] on div "None" at bounding box center [920, 305] width 133 height 19
click at [969, 528] on span "Apply" at bounding box center [971, 532] width 26 height 14
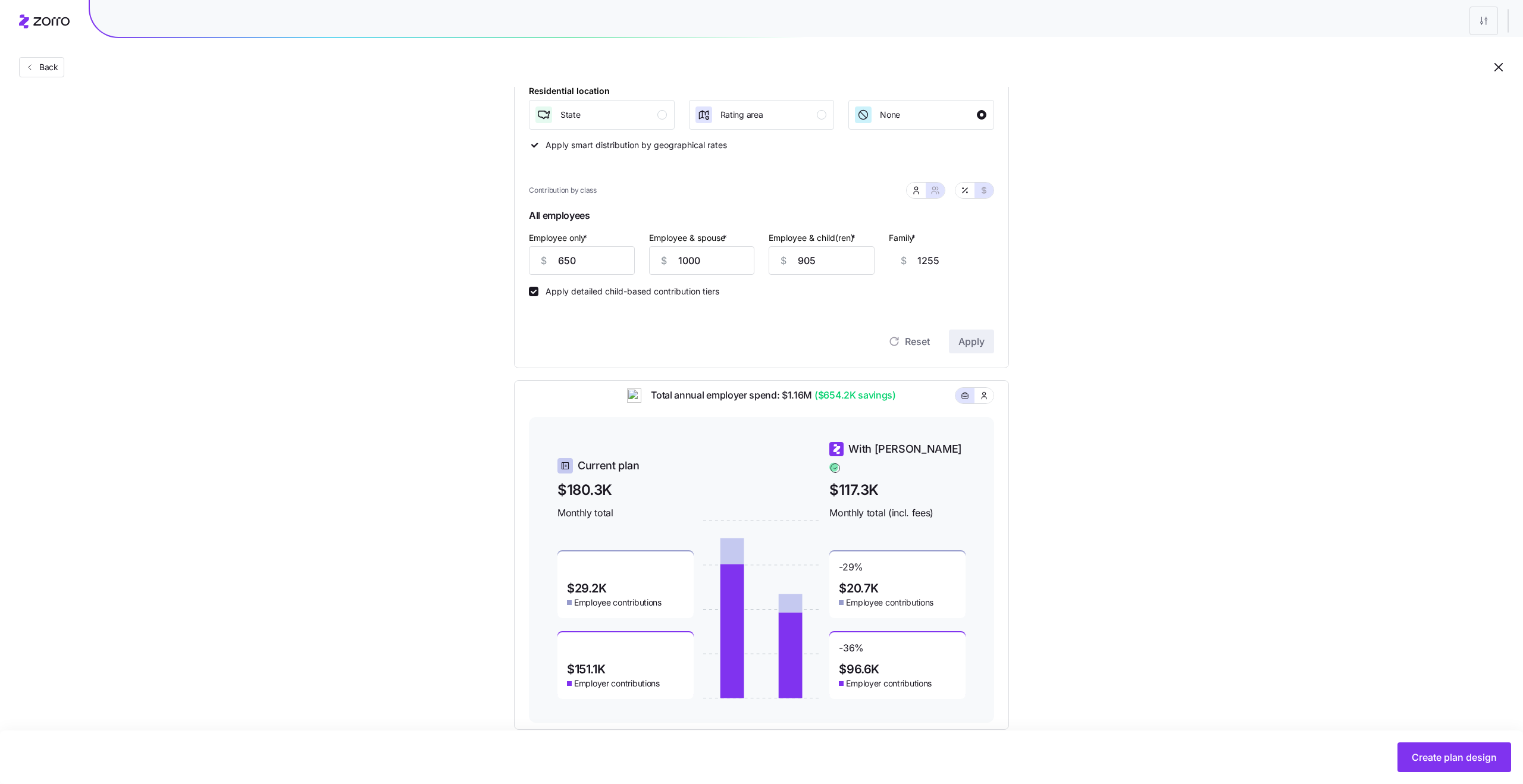
scroll to position [257, 0]
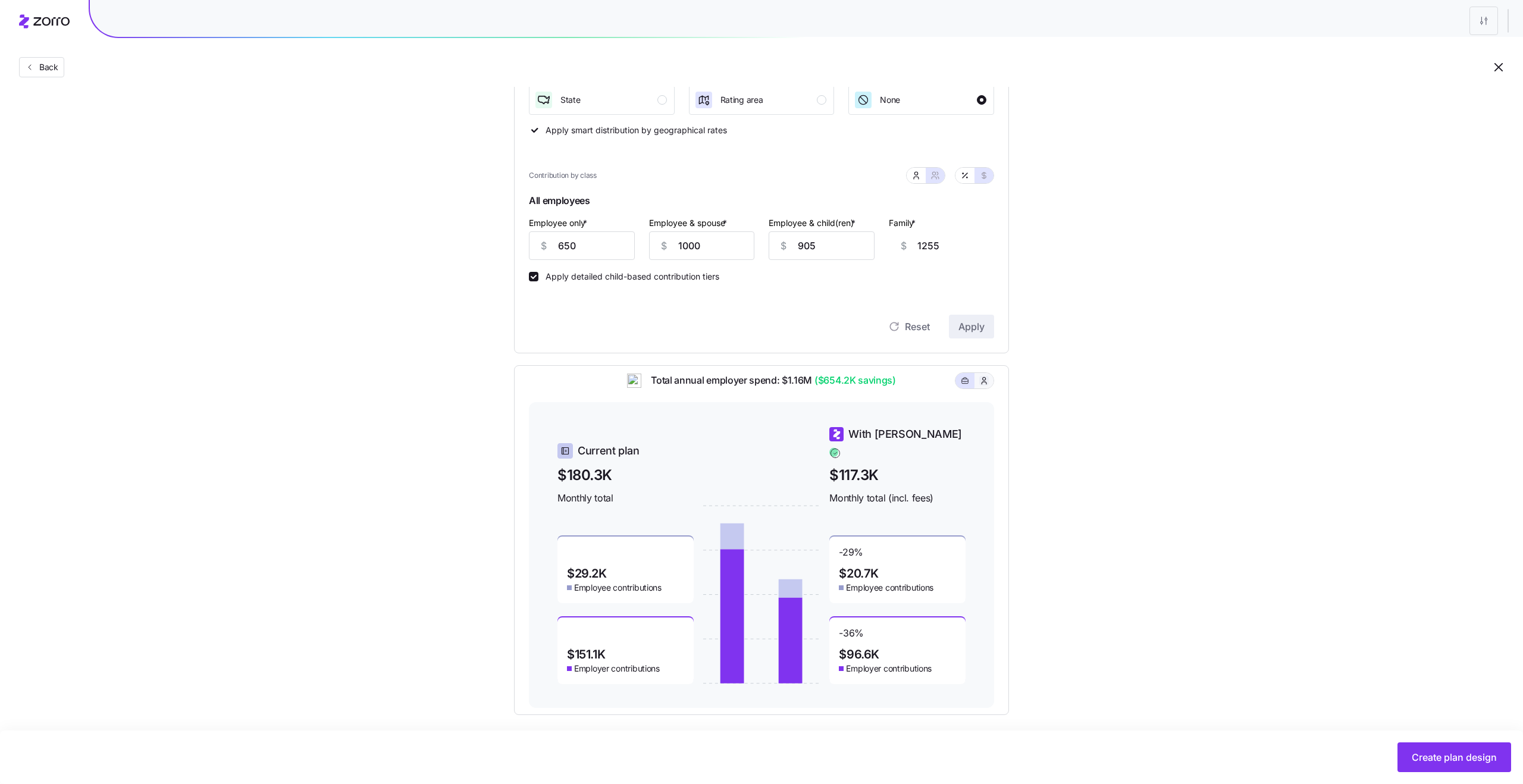
click at [983, 387] on icon "button" at bounding box center [984, 381] width 10 height 12
click at [964, 388] on icon "button" at bounding box center [965, 381] width 8 height 14
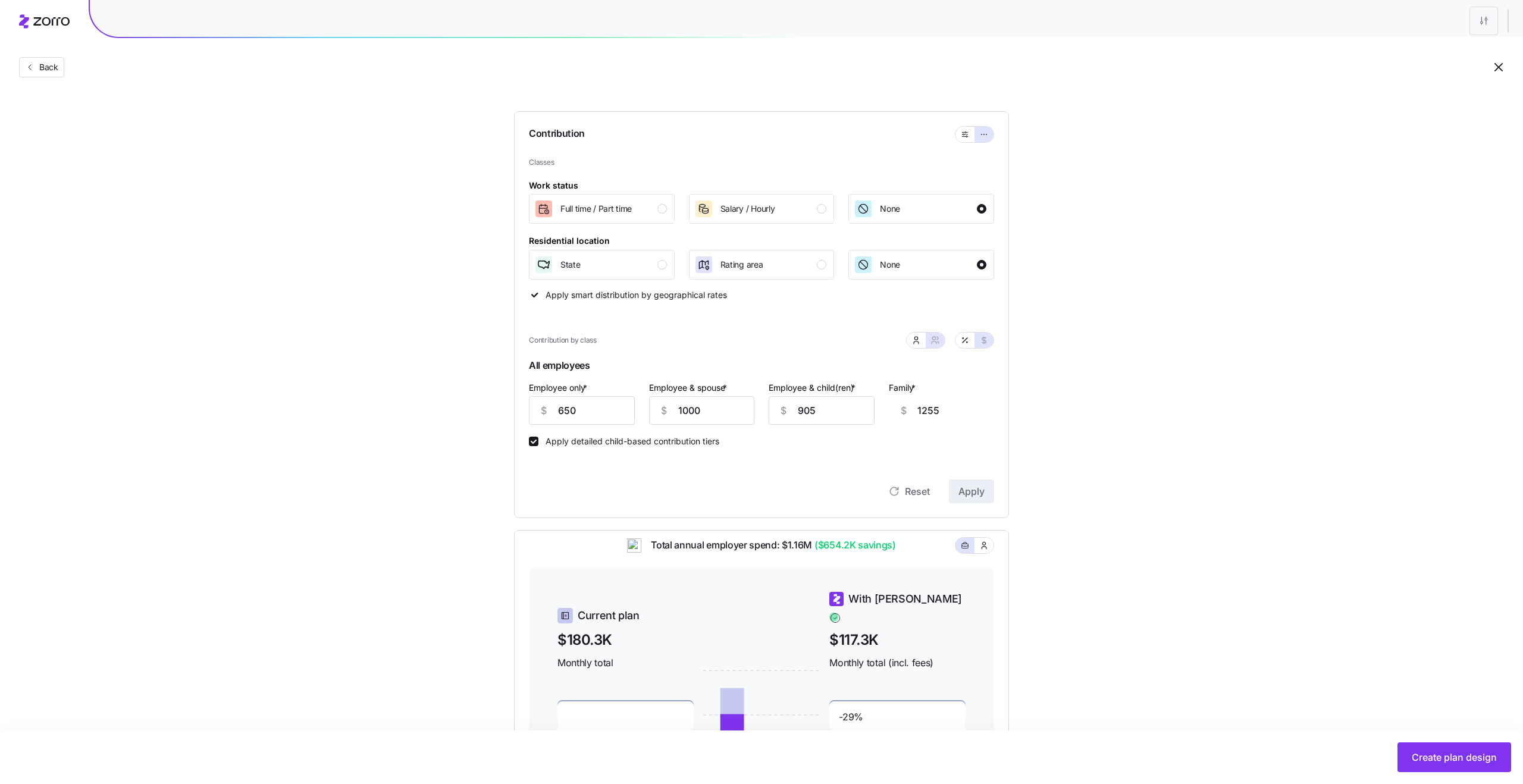
scroll to position [0, 0]
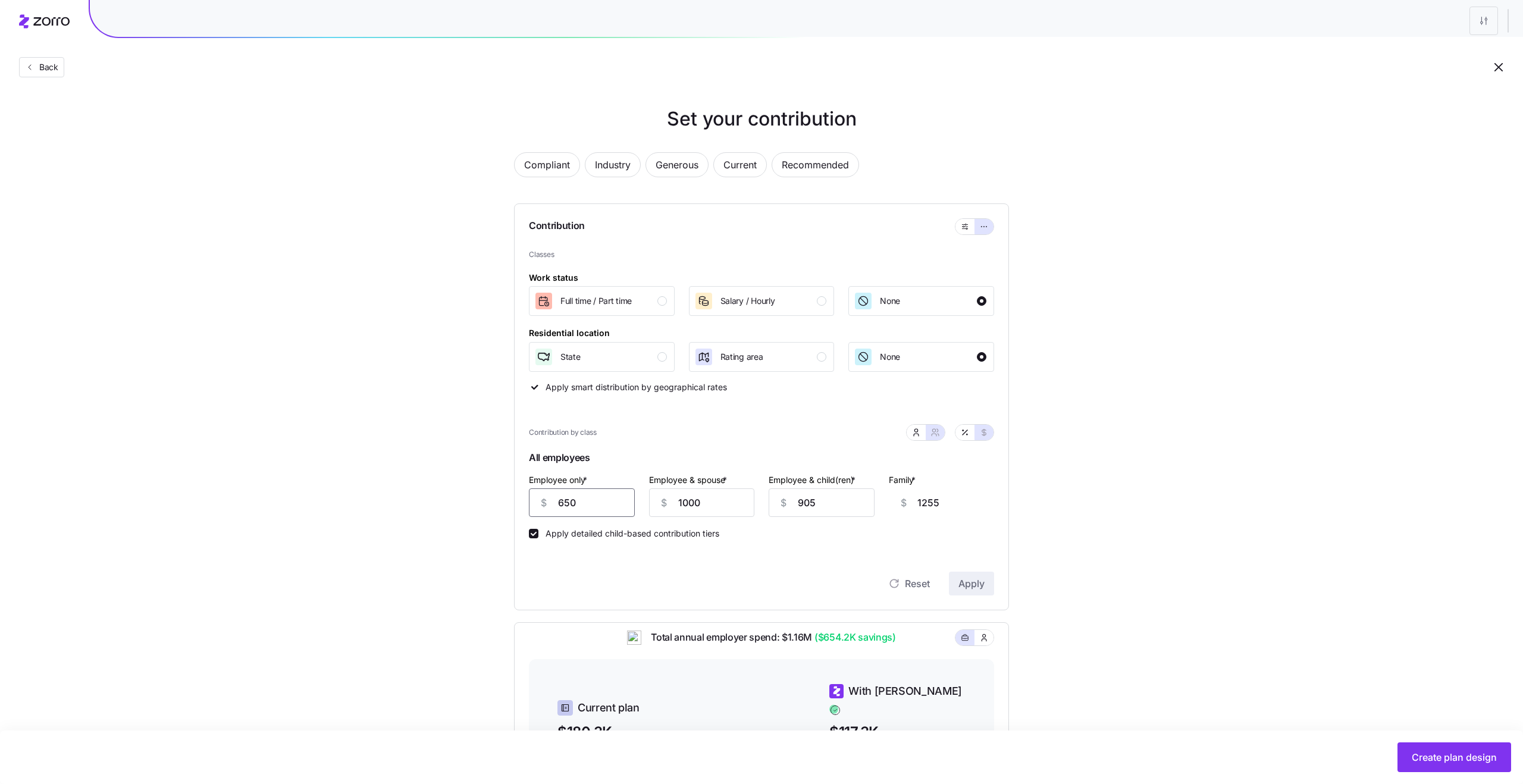
click at [601, 503] on input "650" at bounding box center [582, 502] width 106 height 28
click at [963, 569] on span "Apply" at bounding box center [971, 583] width 26 height 14
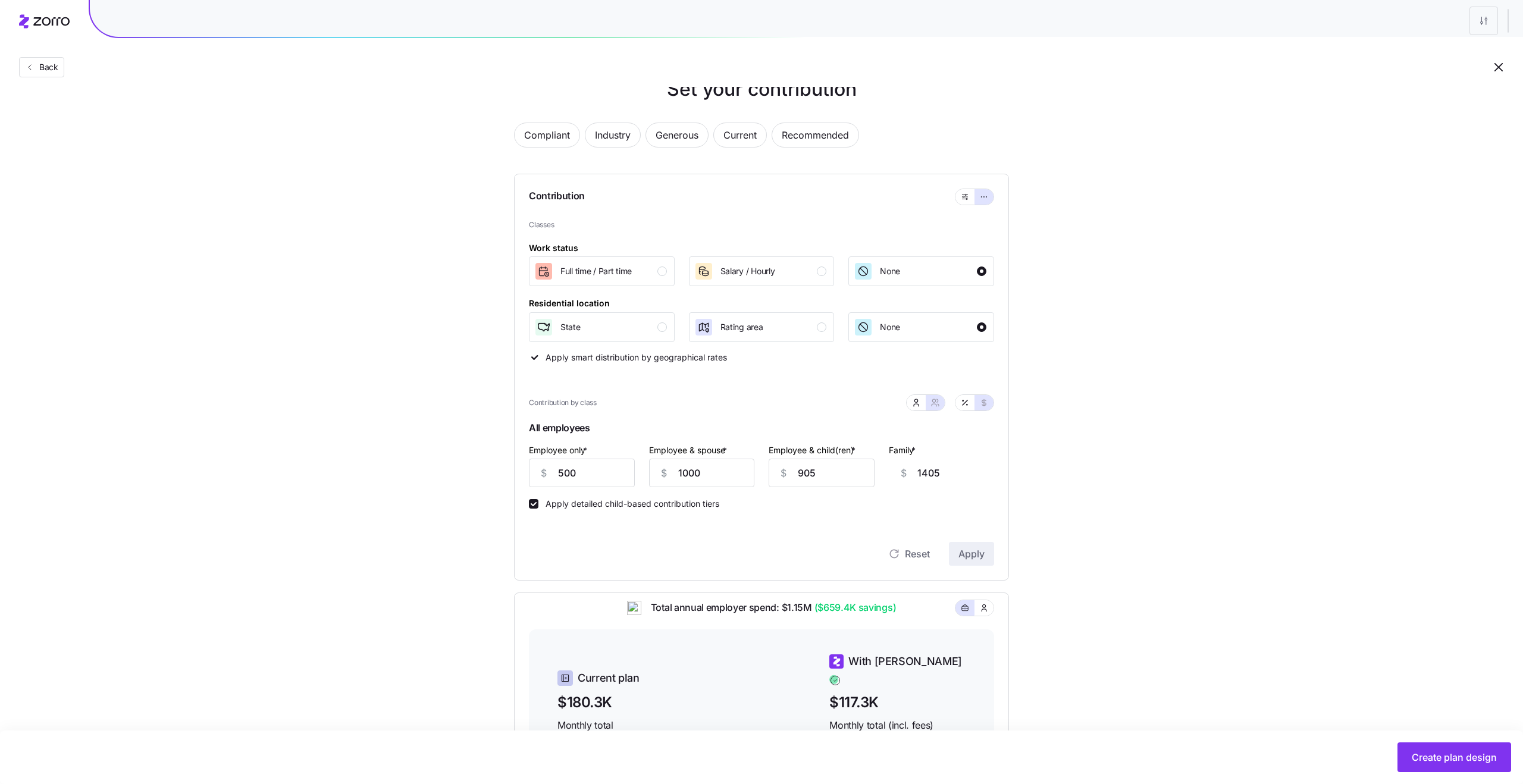
scroll to position [36, 0]
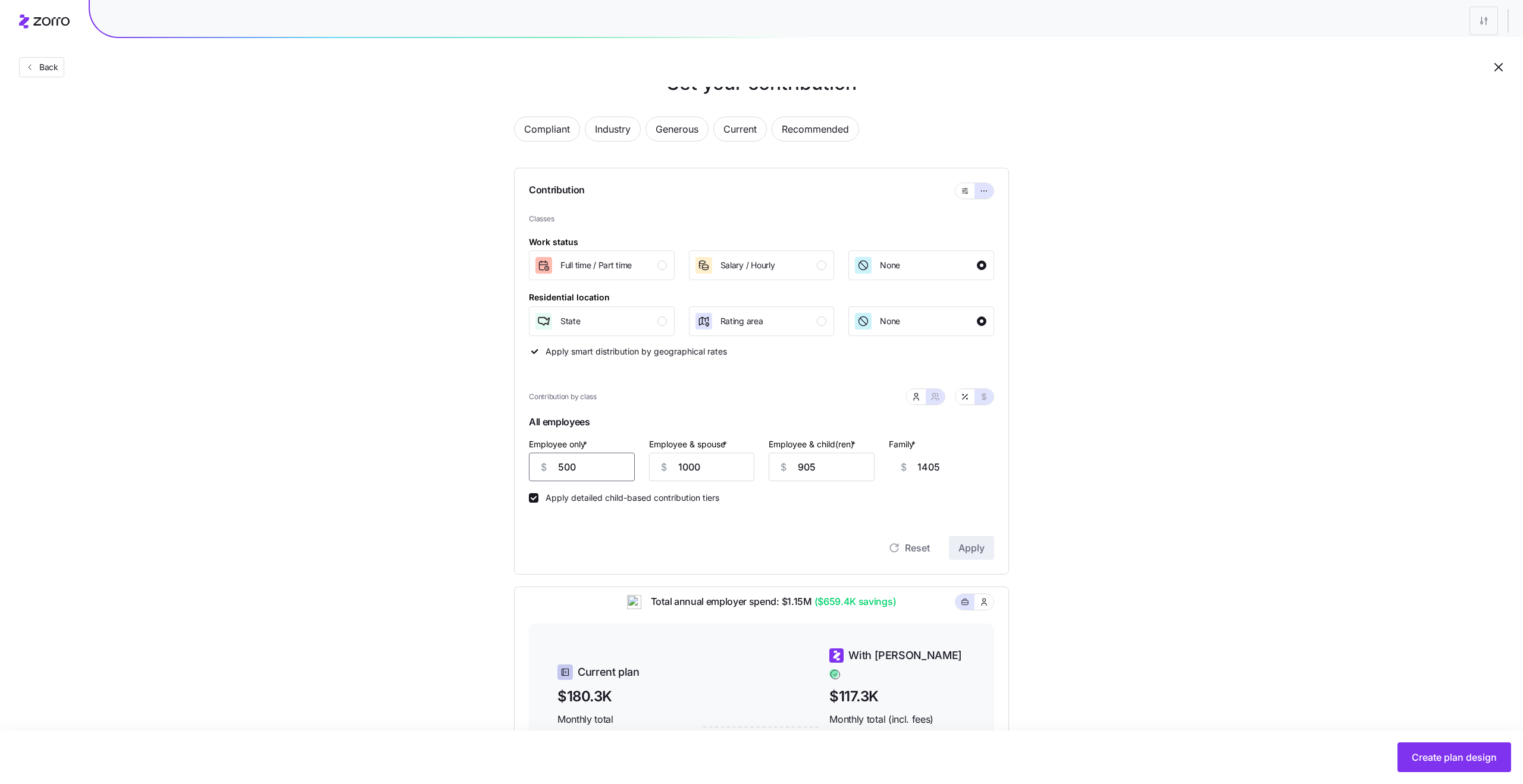
click at [586, 463] on input "500" at bounding box center [582, 466] width 106 height 28
click at [975, 550] on span "Apply" at bounding box center [971, 548] width 26 height 14
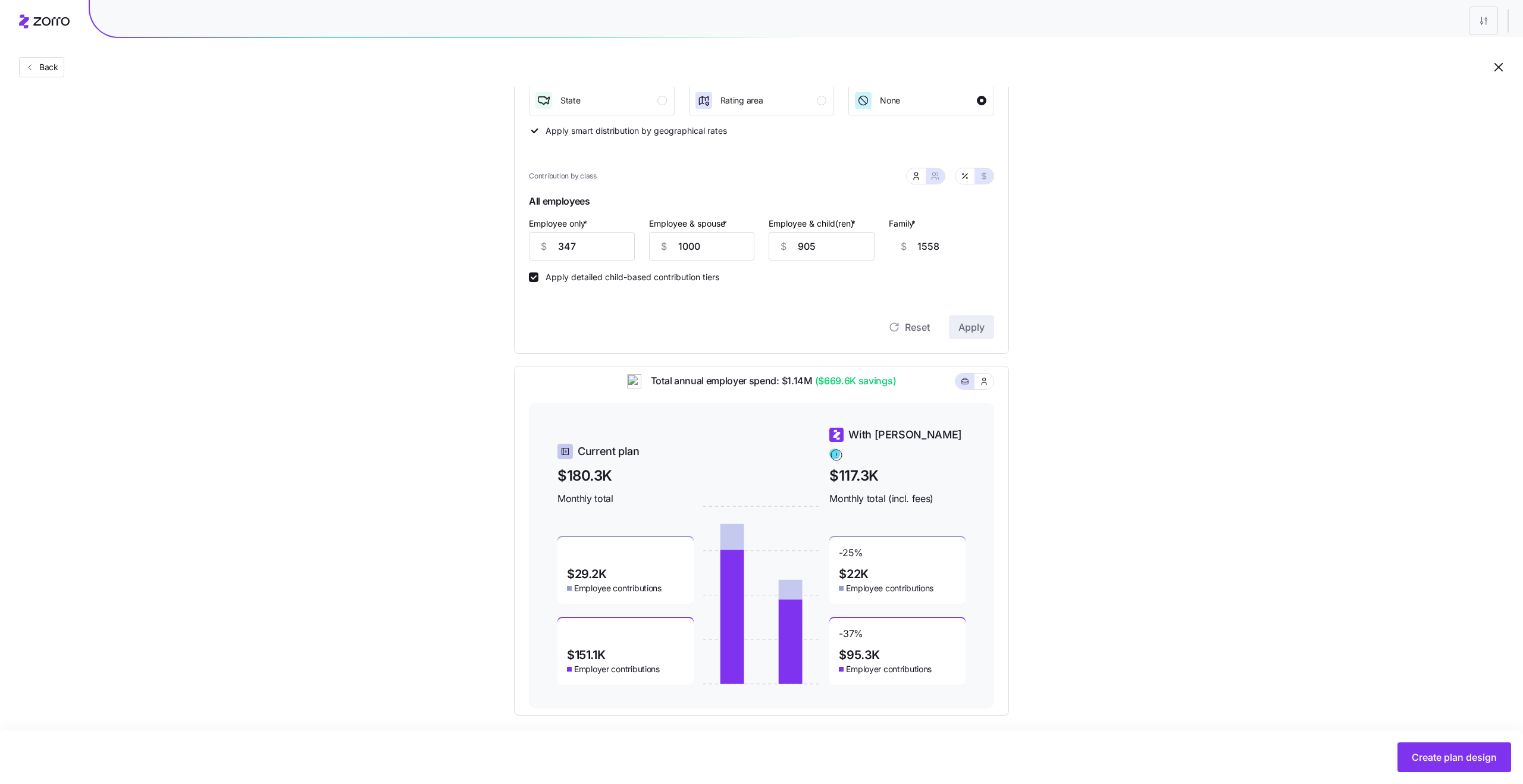
scroll to position [259, 0]
click at [1028, 569] on button "Create plan design" at bounding box center [1454, 757] width 114 height 30
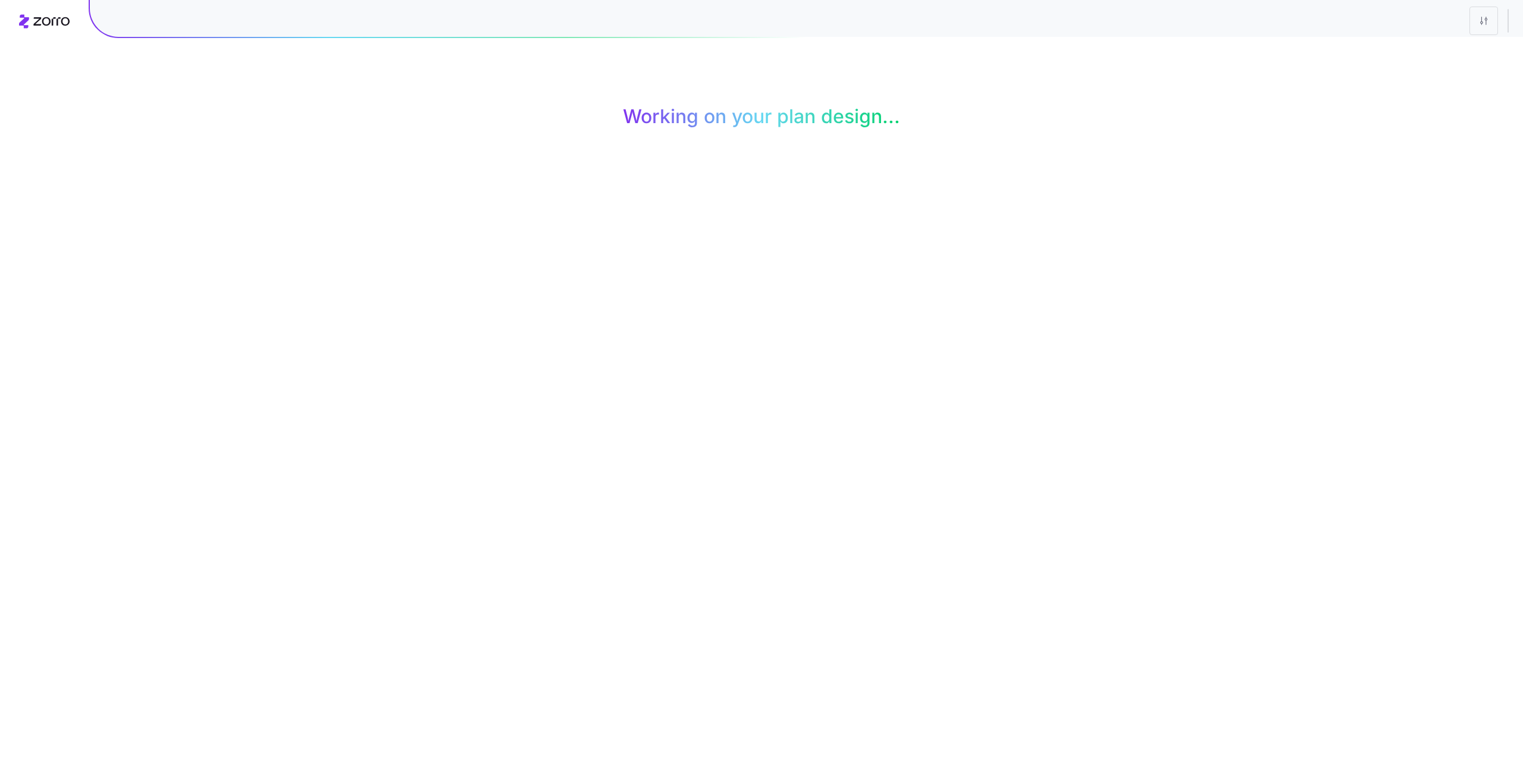
scroll to position [0, 0]
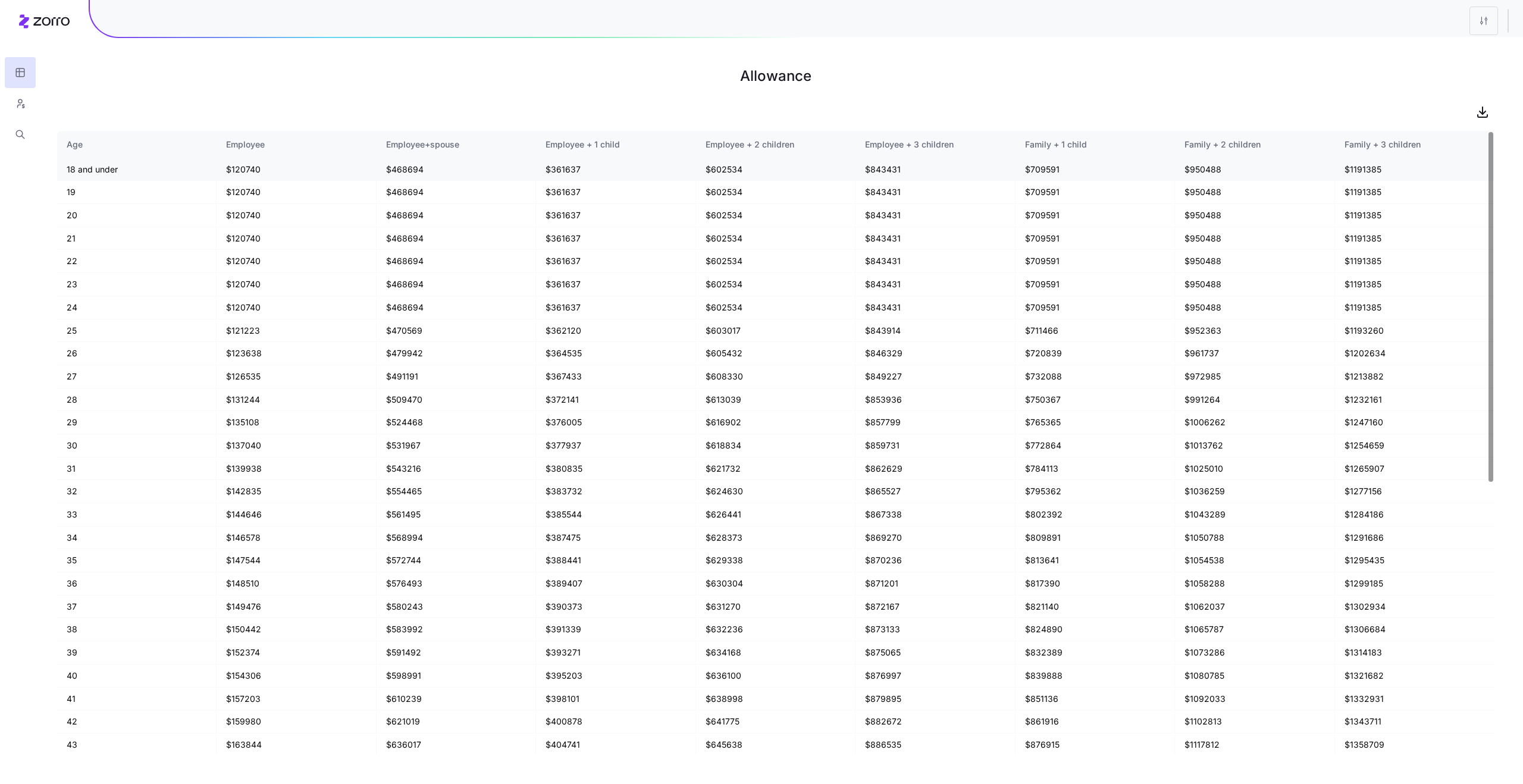
click at [1028, 171] on td "$709591" at bounding box center [1095, 170] width 160 height 23
click at [888, 172] on td "$843431" at bounding box center [935, 170] width 160 height 23
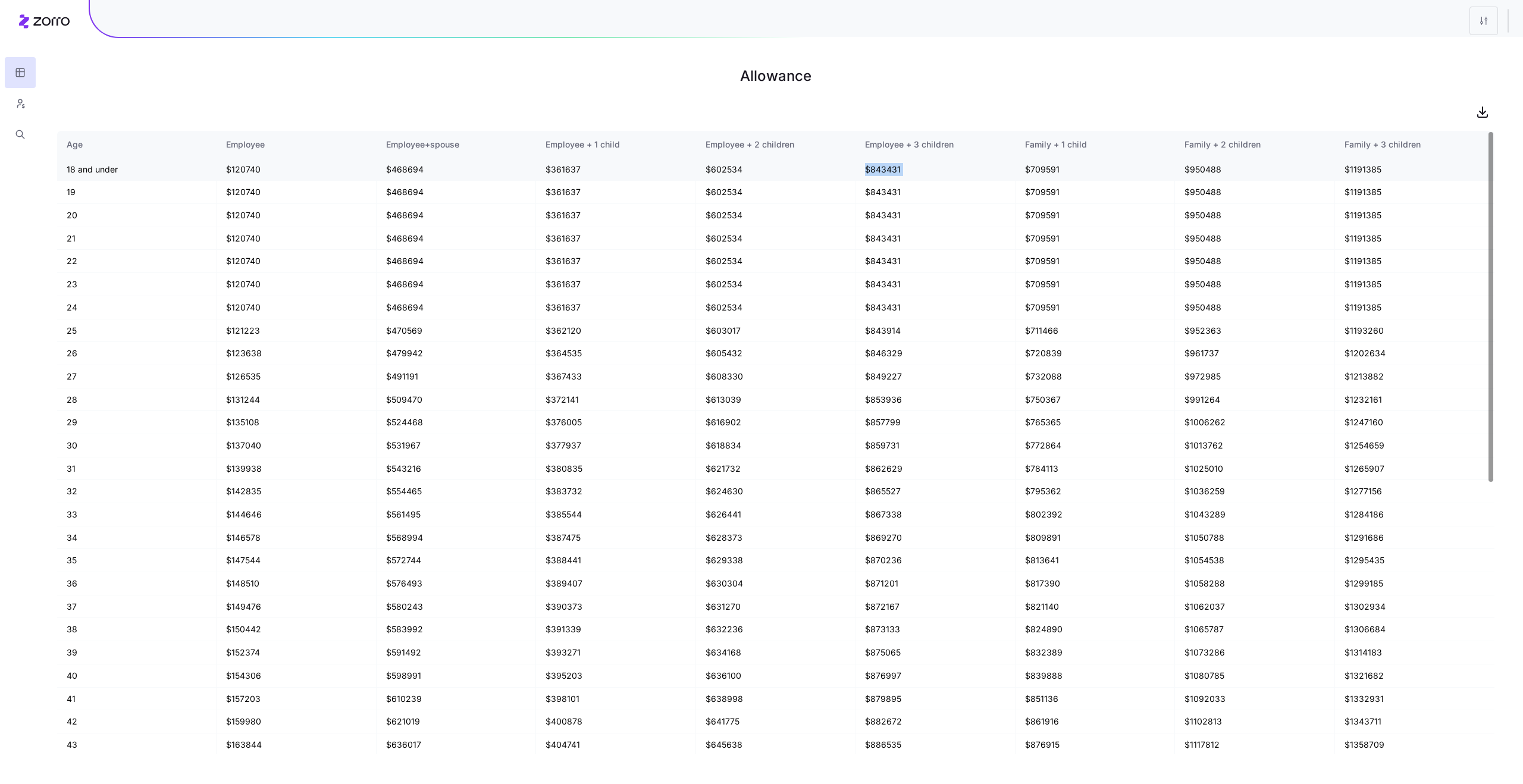
click at [888, 172] on td "$843431" at bounding box center [935, 170] width 160 height 23
click at [885, 233] on td "$843431" at bounding box center [935, 239] width 160 height 23
click at [1028, 26] on html "Allowance Age Employee Employee+spouse Employee + 1 child Employee + 2 children…" at bounding box center [761, 392] width 1523 height 784
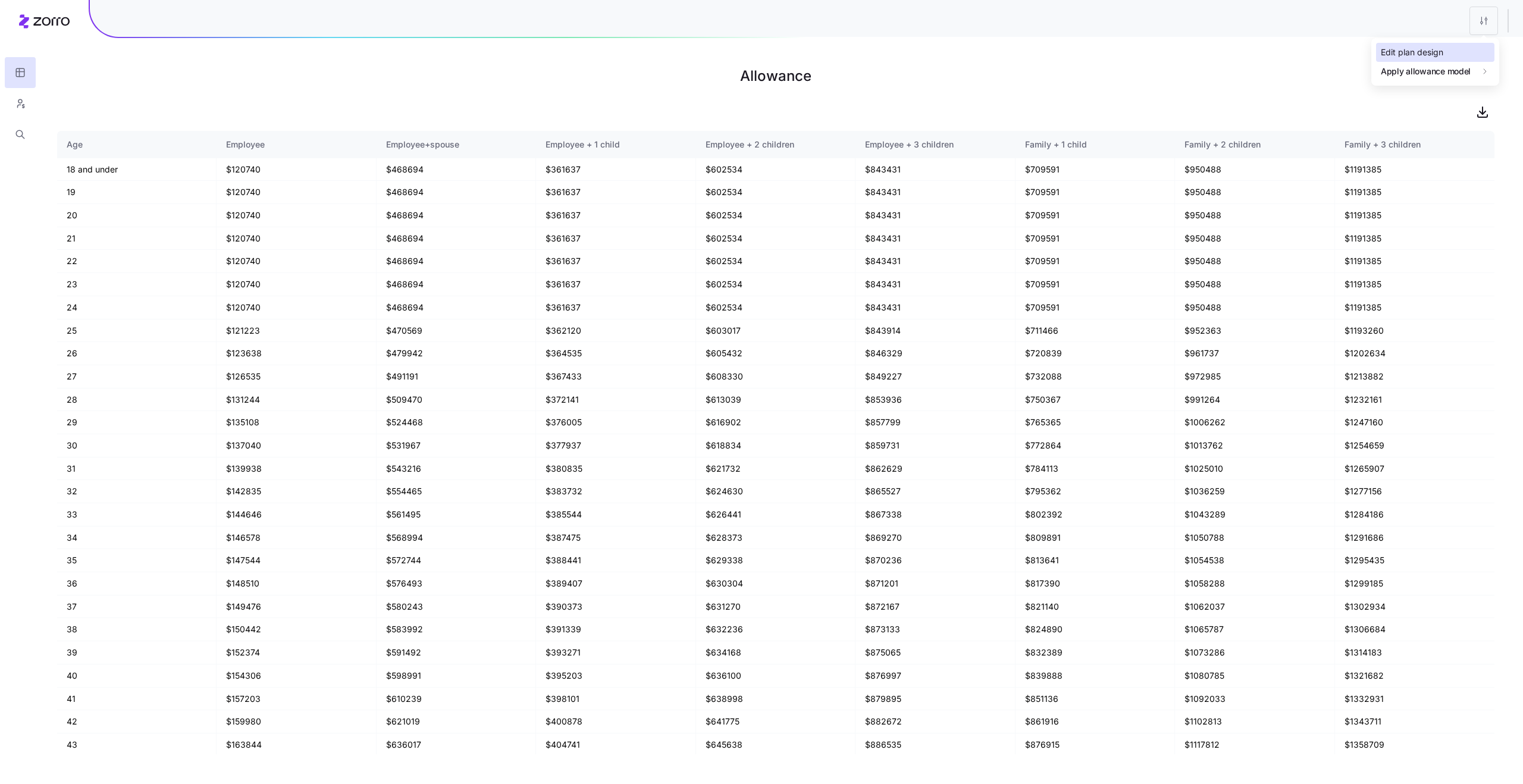
click at [1028, 46] on div "Edit plan design" at bounding box center [1435, 52] width 118 height 19
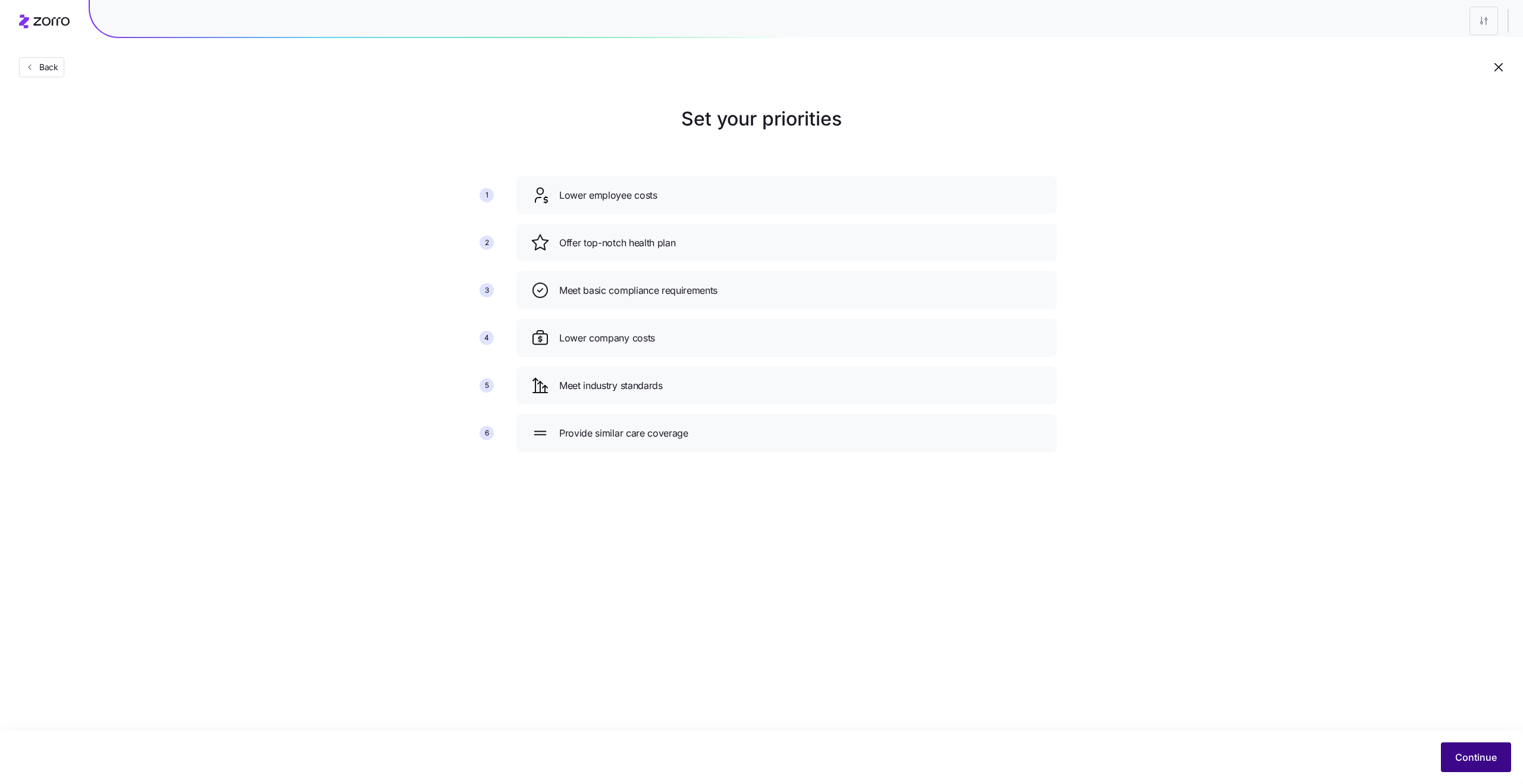
click at [1028, 569] on span "Continue" at bounding box center [1475, 757] width 42 height 14
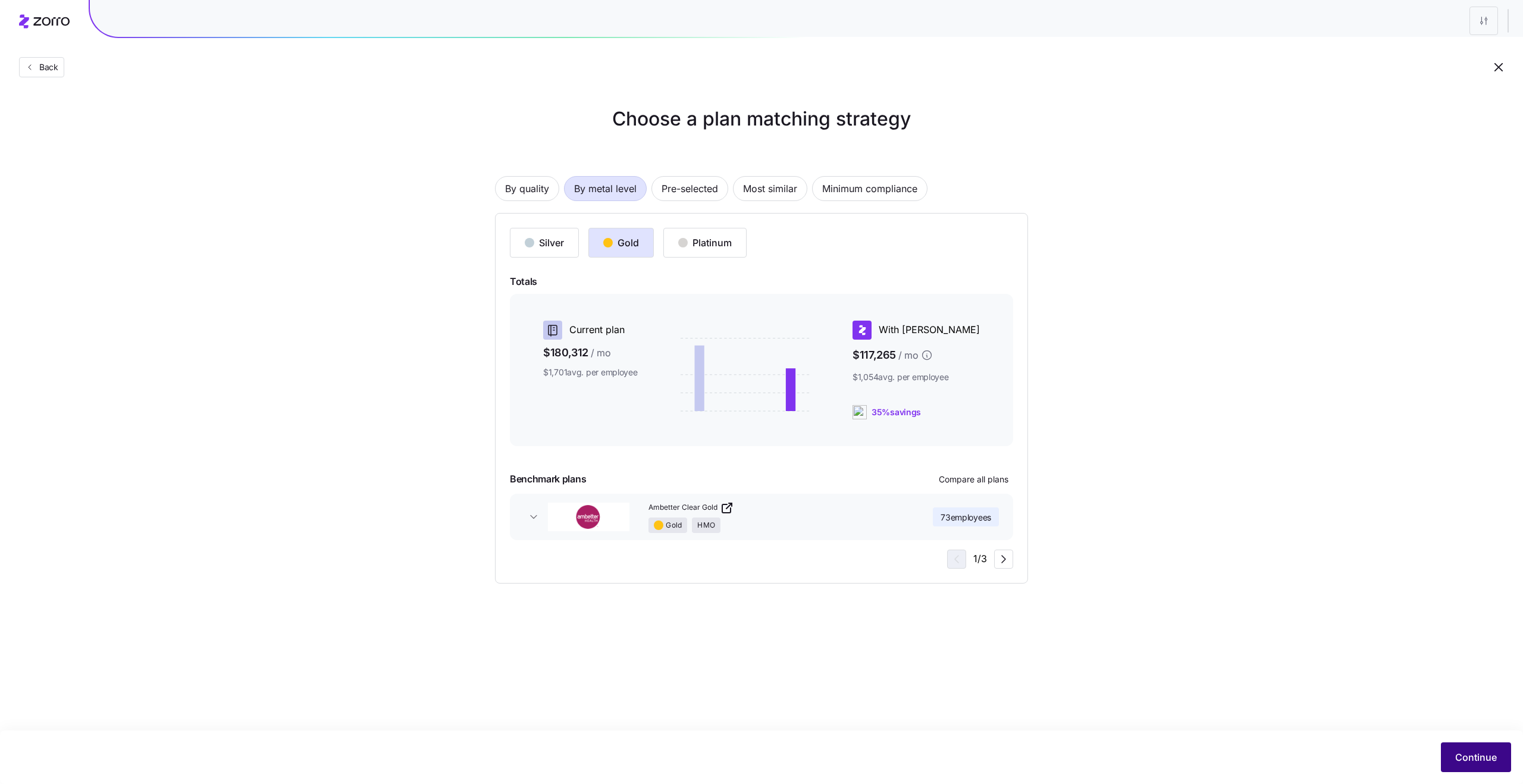
click at [1028, 569] on span "Continue" at bounding box center [1475, 757] width 42 height 14
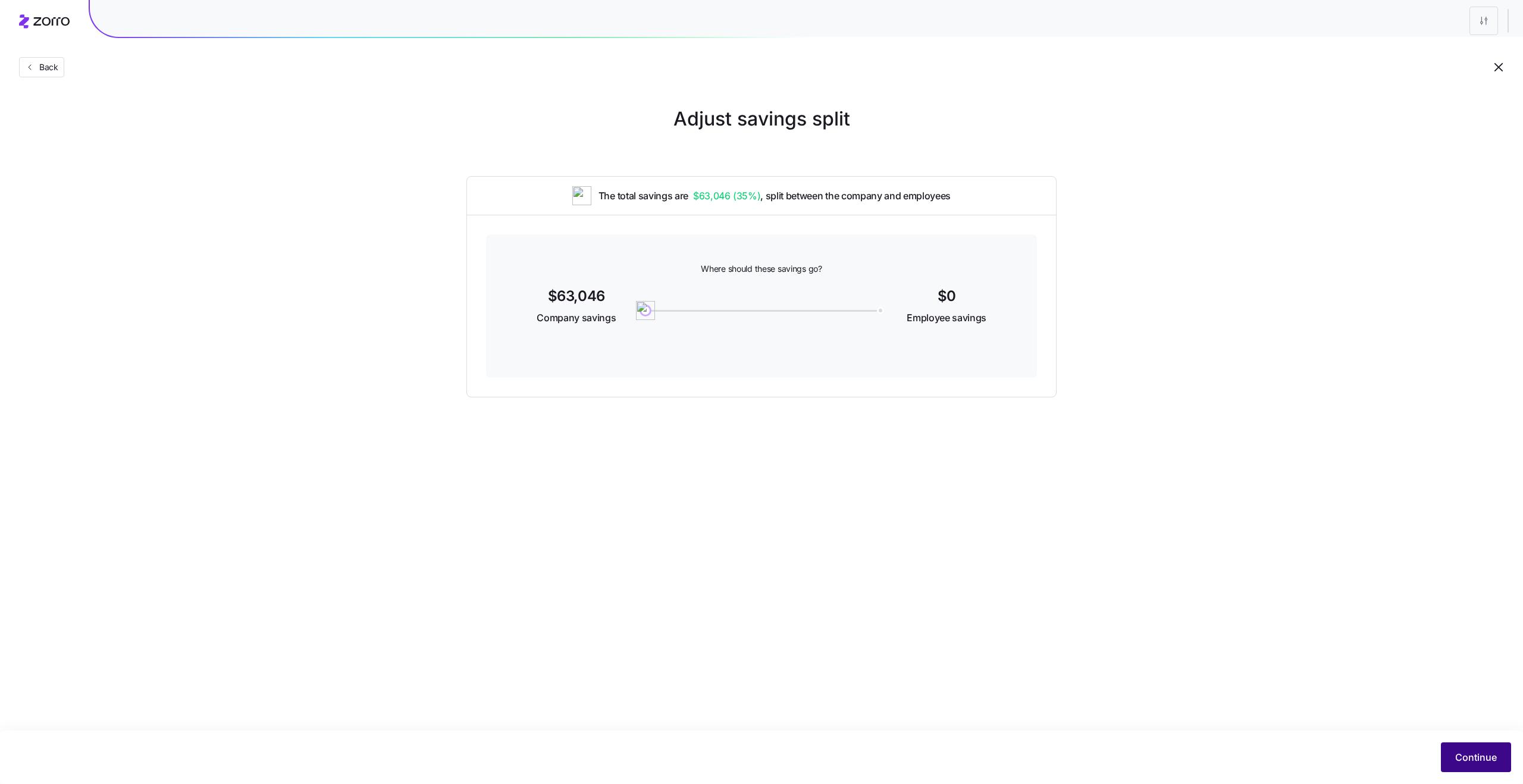
click at [1028, 569] on span "Continue" at bounding box center [1475, 757] width 42 height 14
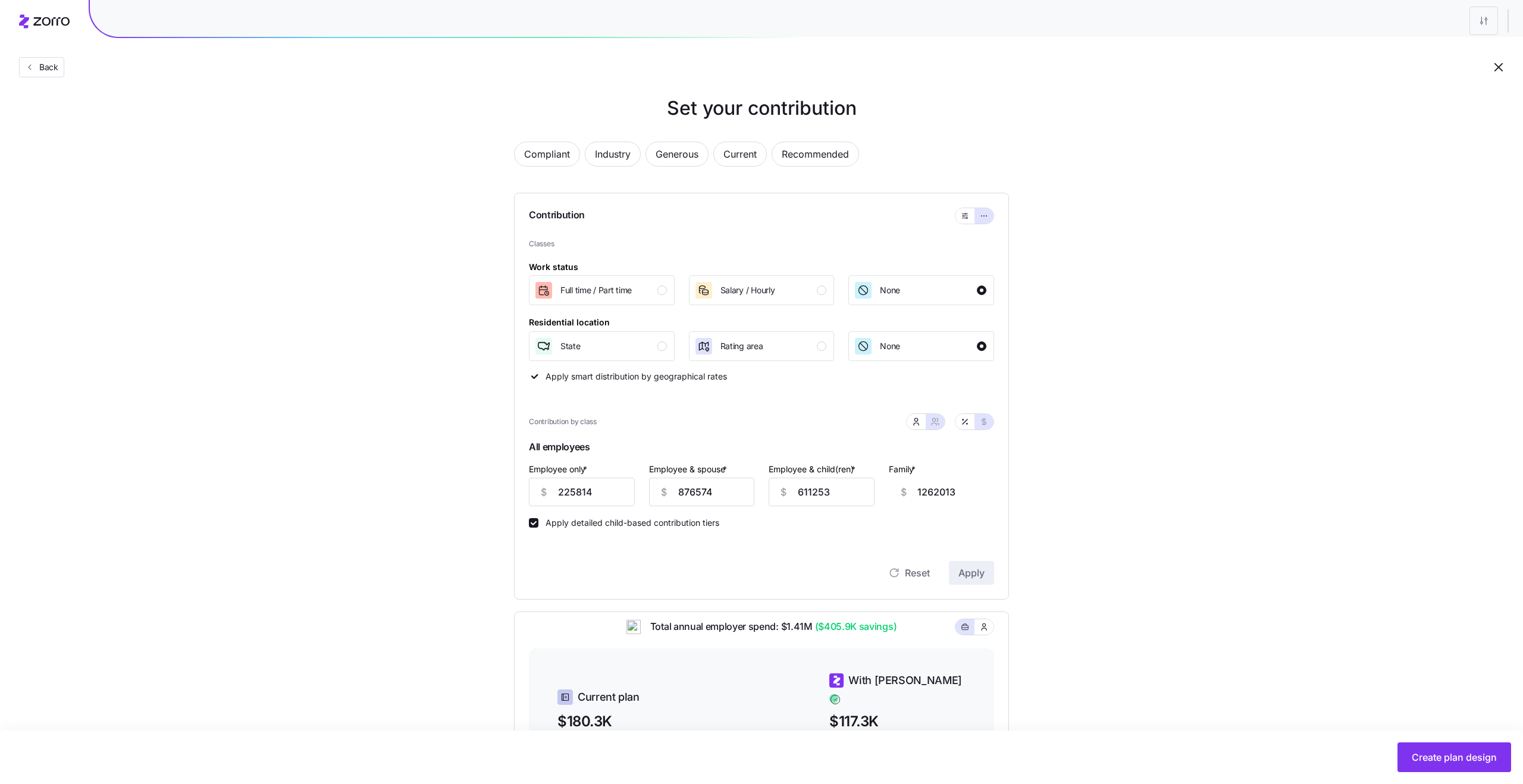
scroll to position [19, 0]
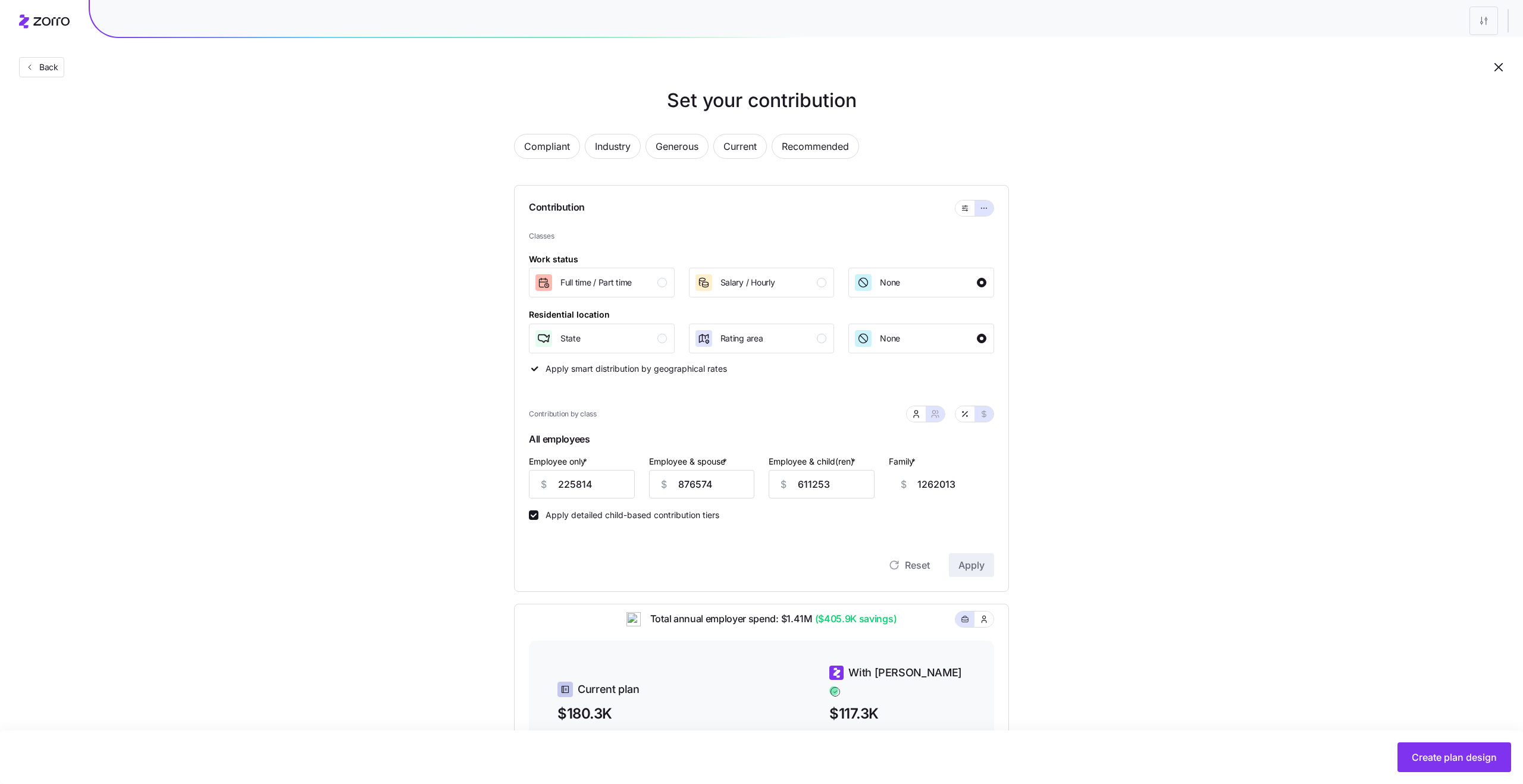
click at [933, 488] on input "1262013" at bounding box center [970, 484] width 106 height 28
click at [967, 415] on icon "button" at bounding box center [965, 414] width 10 height 10
click at [616, 492] on input "34700" at bounding box center [582, 484] width 106 height 28
click at [1022, 544] on div "Compliant Industry Generous Current Recommended Contribution Classes Work statu…" at bounding box center [761, 536] width 533 height 834
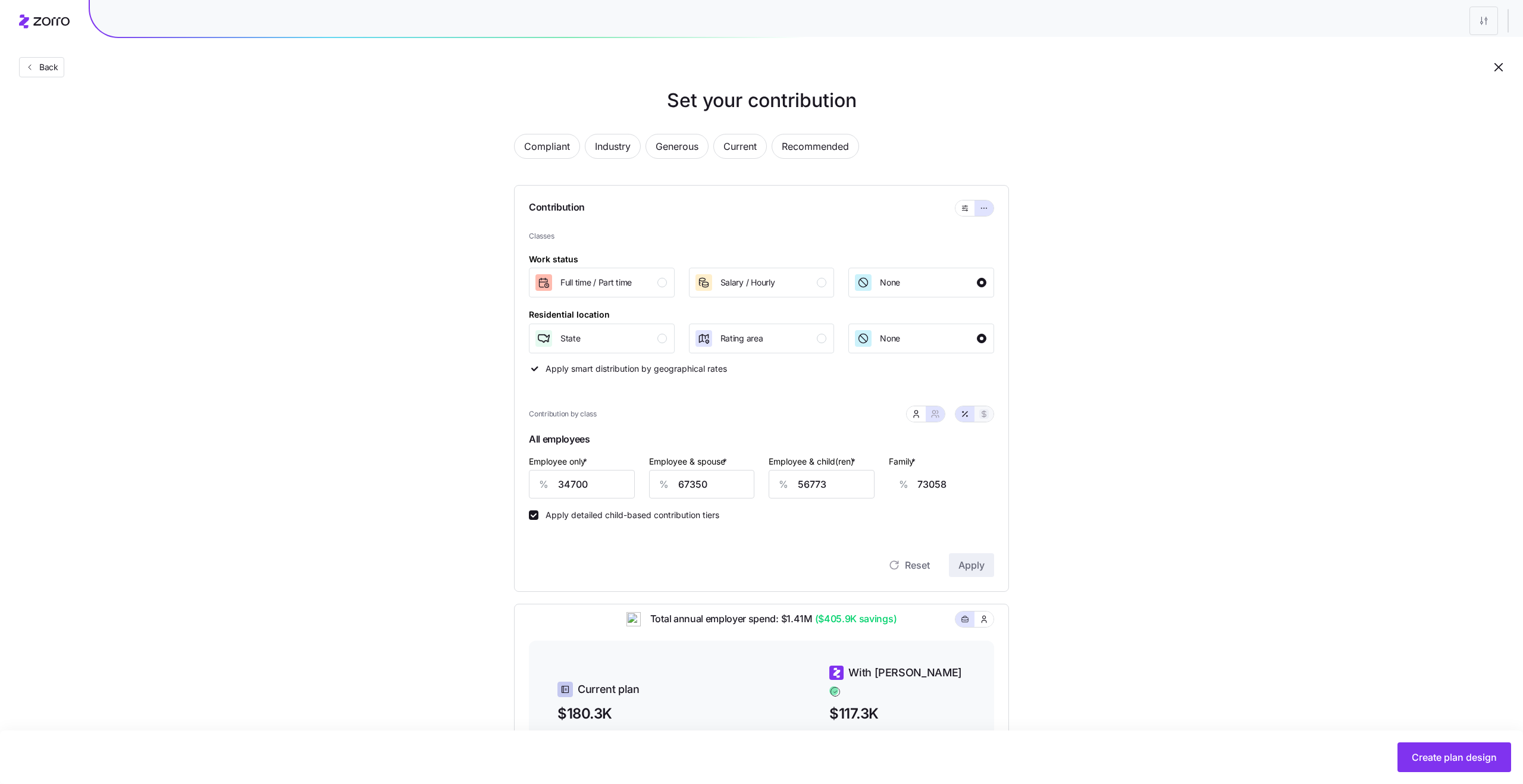
click at [982, 413] on icon "button" at bounding box center [984, 413] width 4 height 7
click at [970, 410] on button "button" at bounding box center [965, 414] width 19 height 16
click at [589, 489] on input "34700" at bounding box center [582, 484] width 106 height 28
click at [711, 483] on input "67350" at bounding box center [702, 484] width 106 height 28
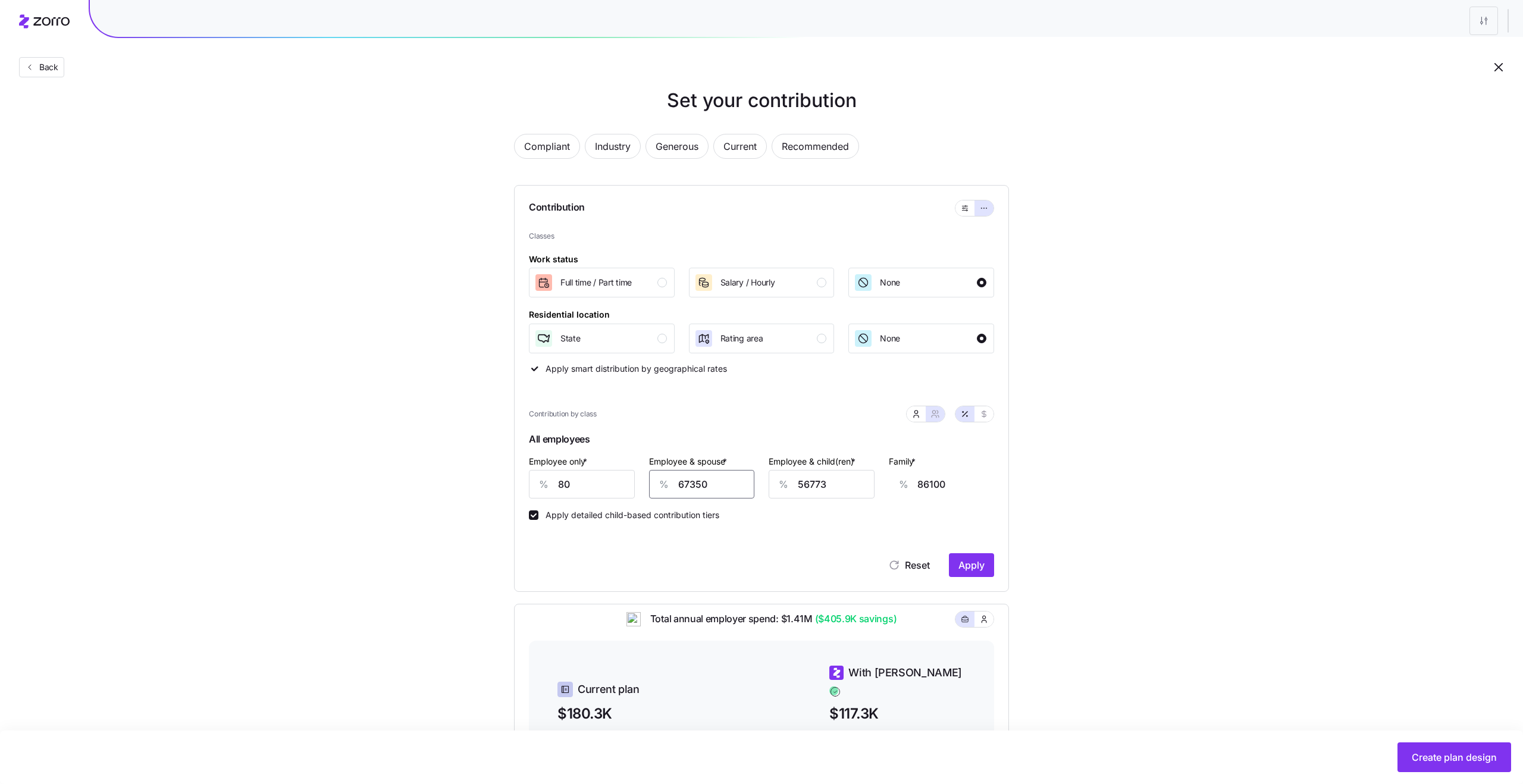
click at [711, 483] on input "67350" at bounding box center [702, 484] width 106 height 28
click at [814, 487] on input "56773" at bounding box center [821, 484] width 106 height 28
click at [1028, 498] on div "Set your contribution Compliant Industry Generous Current Recommended Contribut…" at bounding box center [761, 519] width 590 height 867
click at [764, 347] on div "Rating area" at bounding box center [761, 339] width 133 height 19
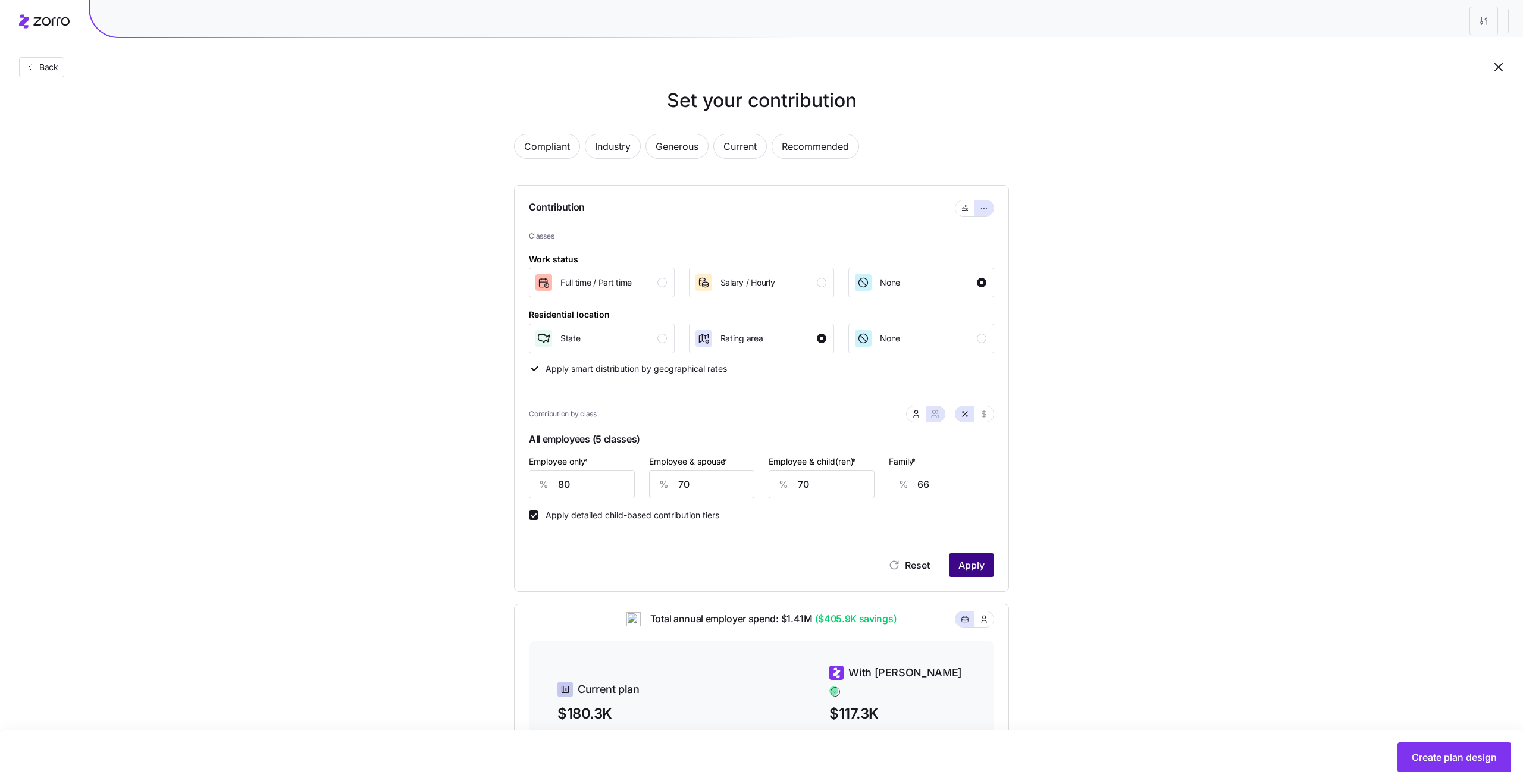
click at [973, 568] on span "Apply" at bounding box center [971, 565] width 26 height 14
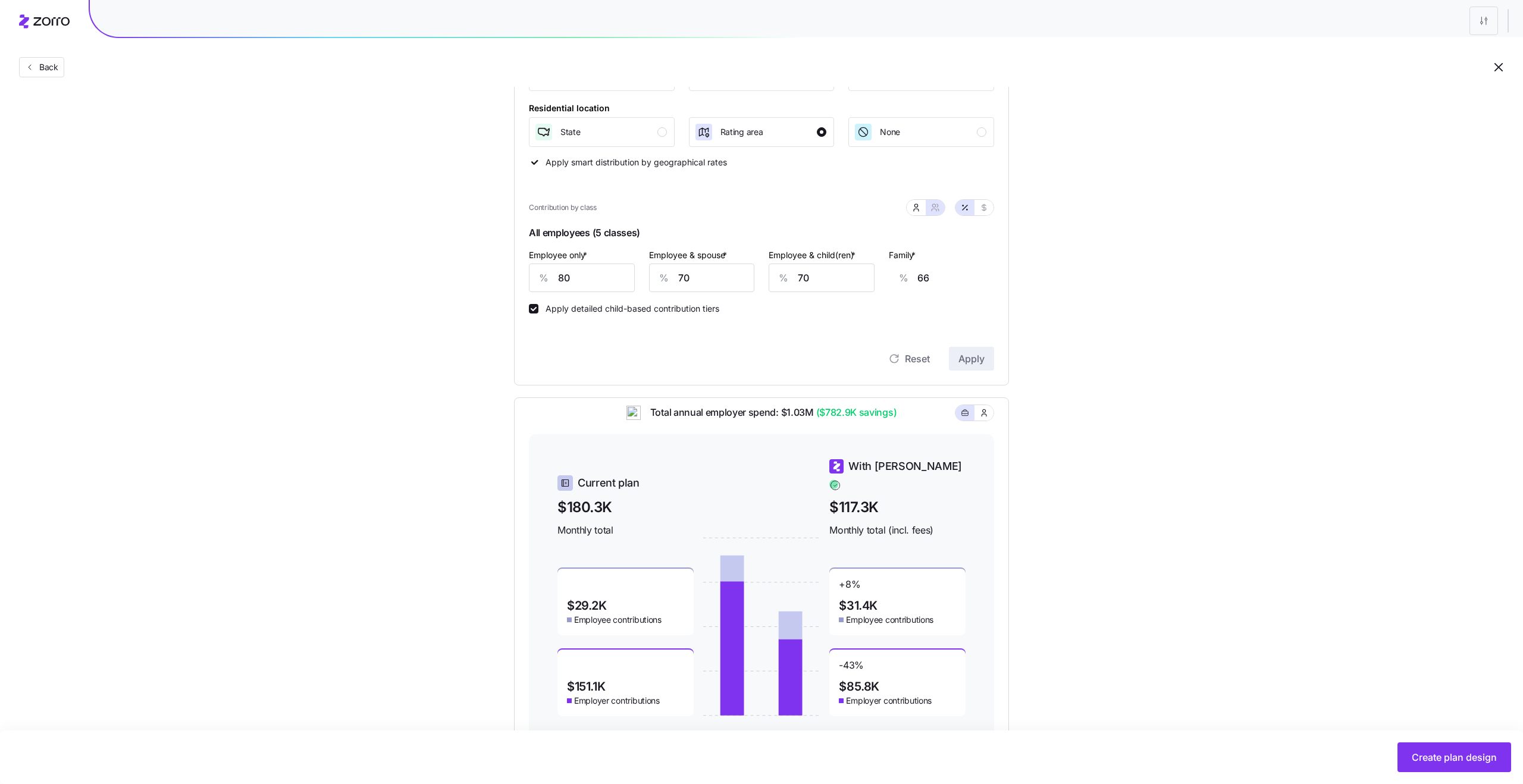
scroll to position [226, 0]
click at [981, 418] on icon "button" at bounding box center [984, 412] width 10 height 12
click at [964, 419] on icon "button" at bounding box center [965, 412] width 8 height 14
click at [1028, 569] on div "Set your contribution Compliant Industry Generous Current Recommended Contribut…" at bounding box center [761, 312] width 1523 height 867
click at [1028, 569] on button "Create plan design" at bounding box center [1454, 757] width 114 height 30
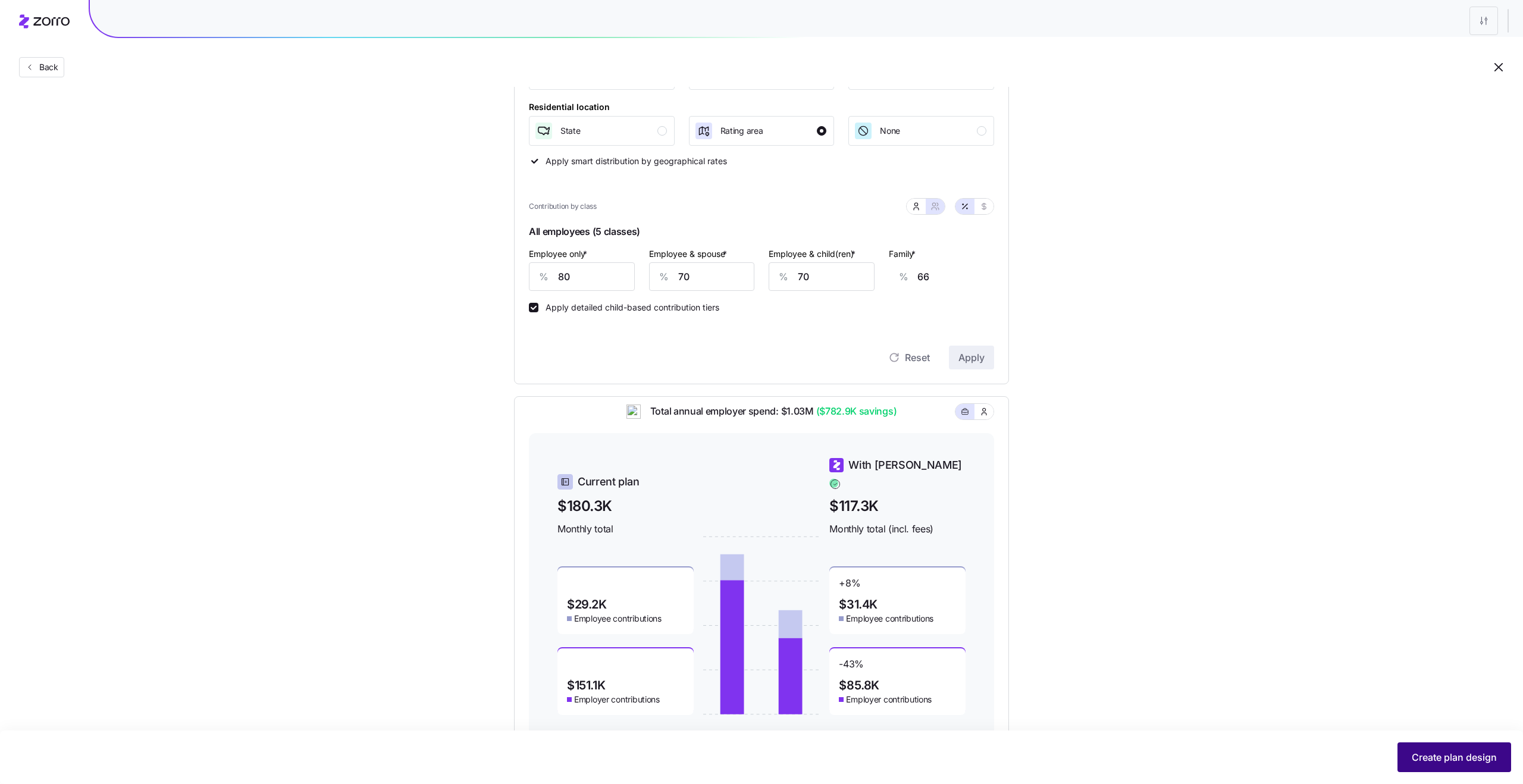
scroll to position [0, 0]
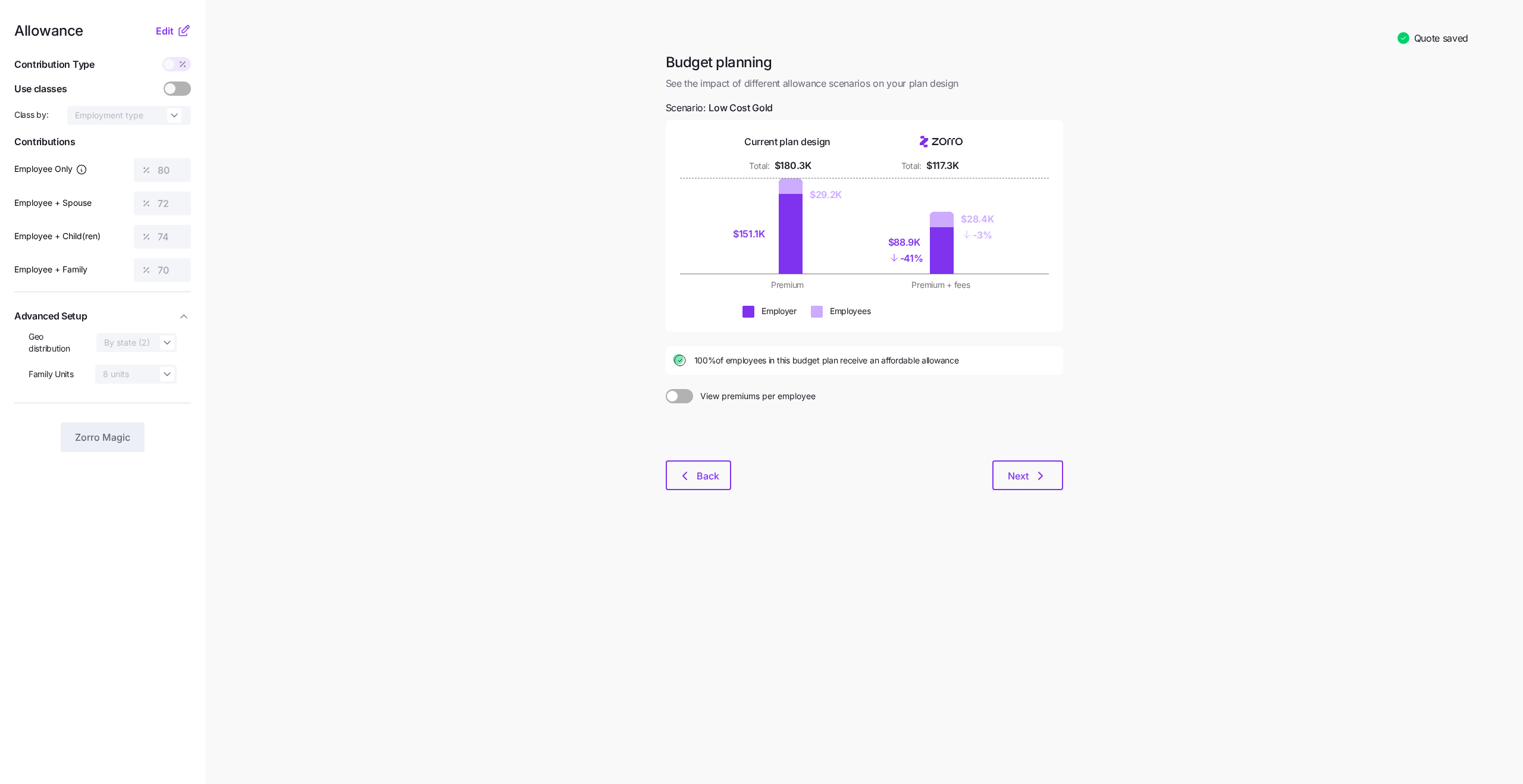
click at [181, 30] on icon at bounding box center [184, 31] width 14 height 14
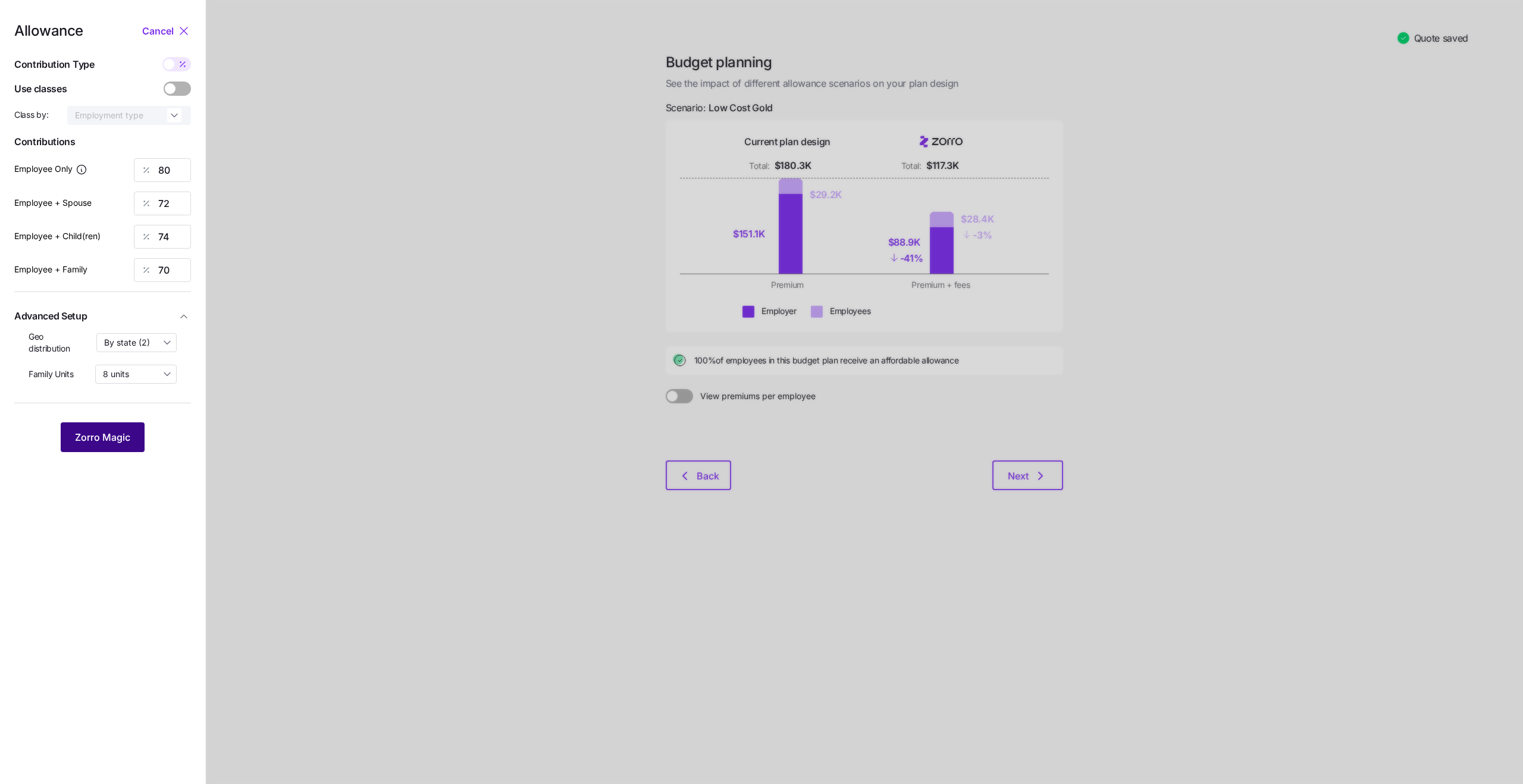
click at [116, 448] on button "Zorro Magic" at bounding box center [102, 437] width 84 height 30
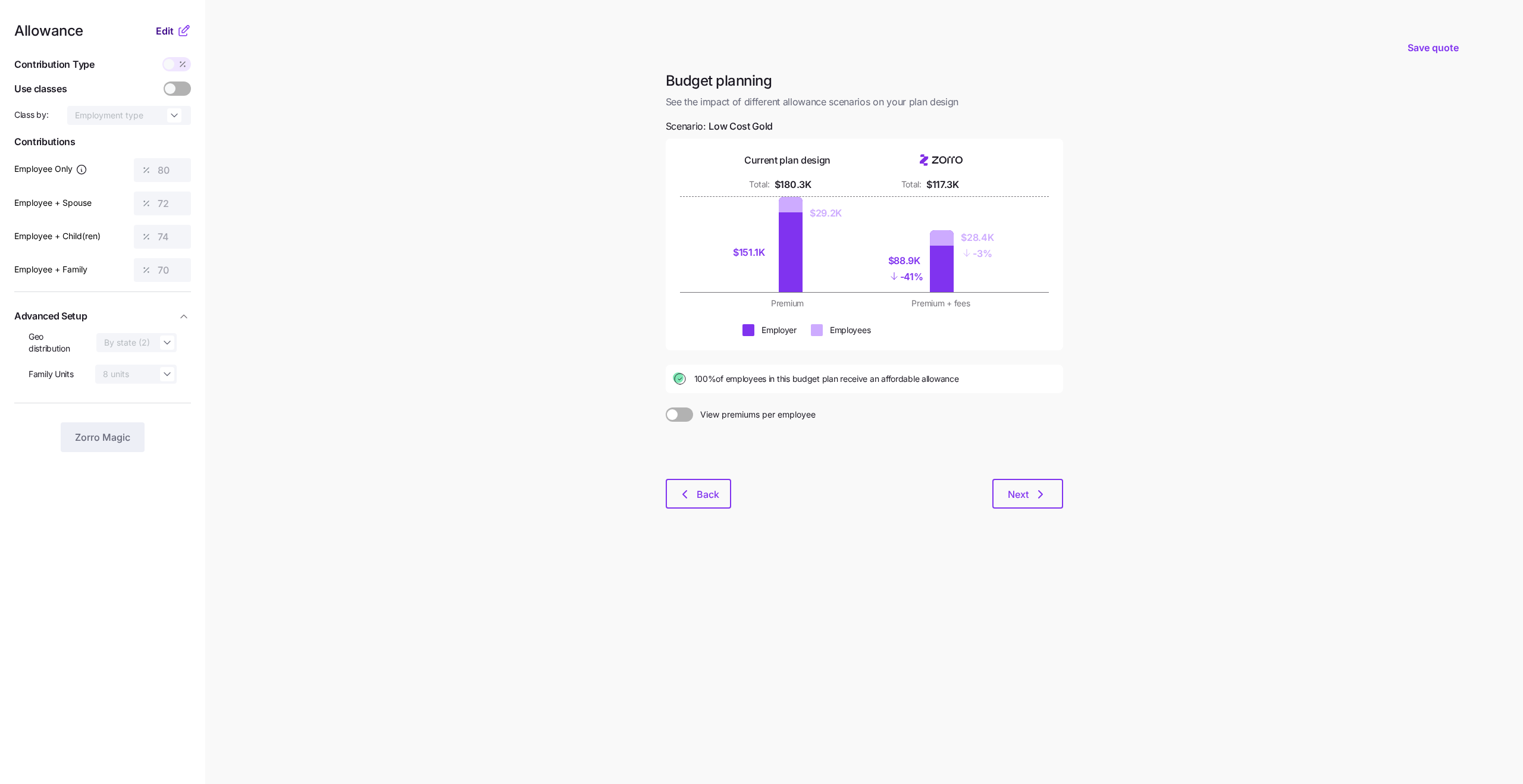
click at [174, 28] on button "Edit" at bounding box center [166, 31] width 21 height 14
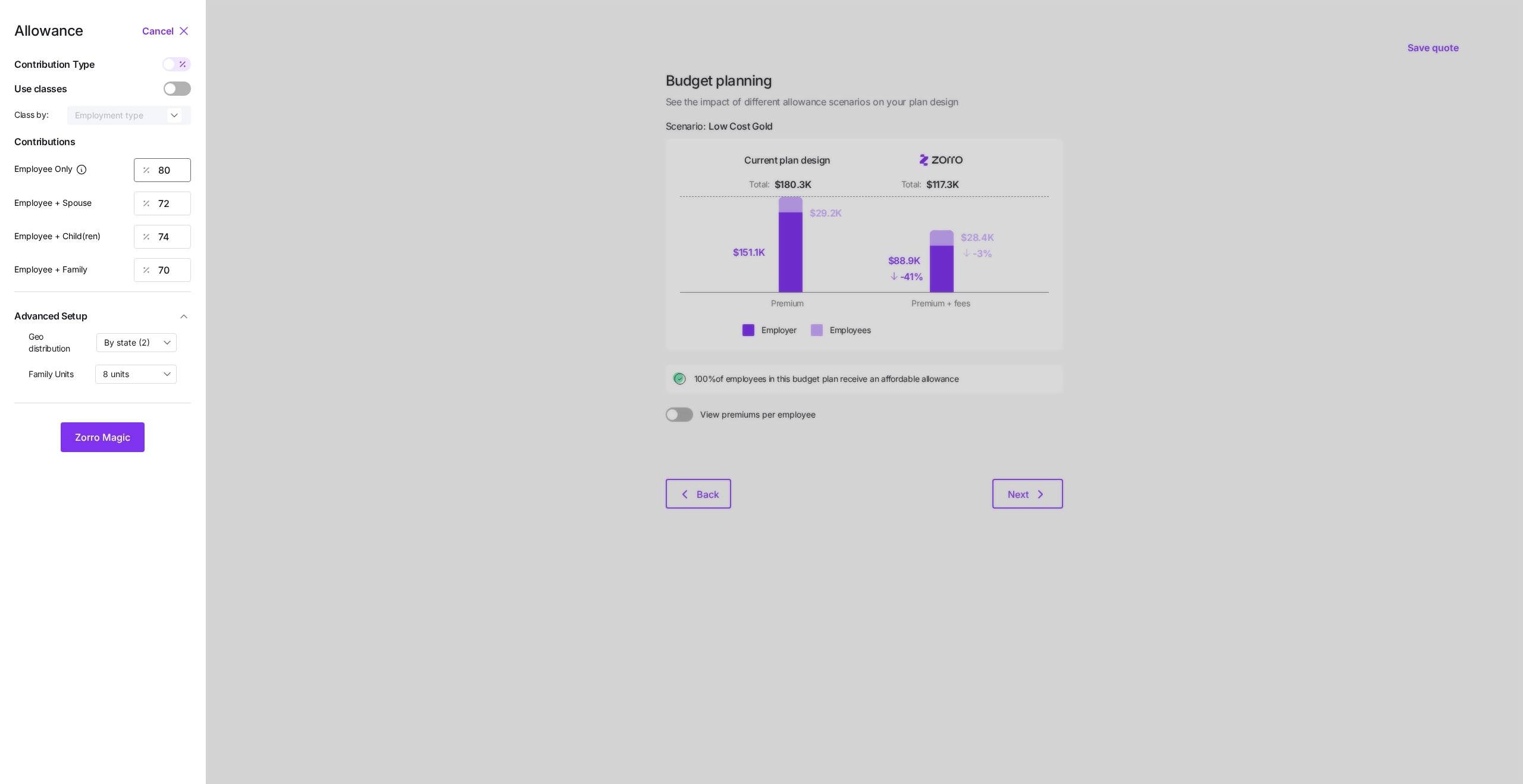
click at [165, 177] on input "80" at bounding box center [162, 170] width 57 height 24
type input "90"
click at [122, 210] on div "Employee + Spouse 72" at bounding box center [102, 203] width 177 height 24
click at [170, 207] on input "72" at bounding box center [162, 203] width 57 height 24
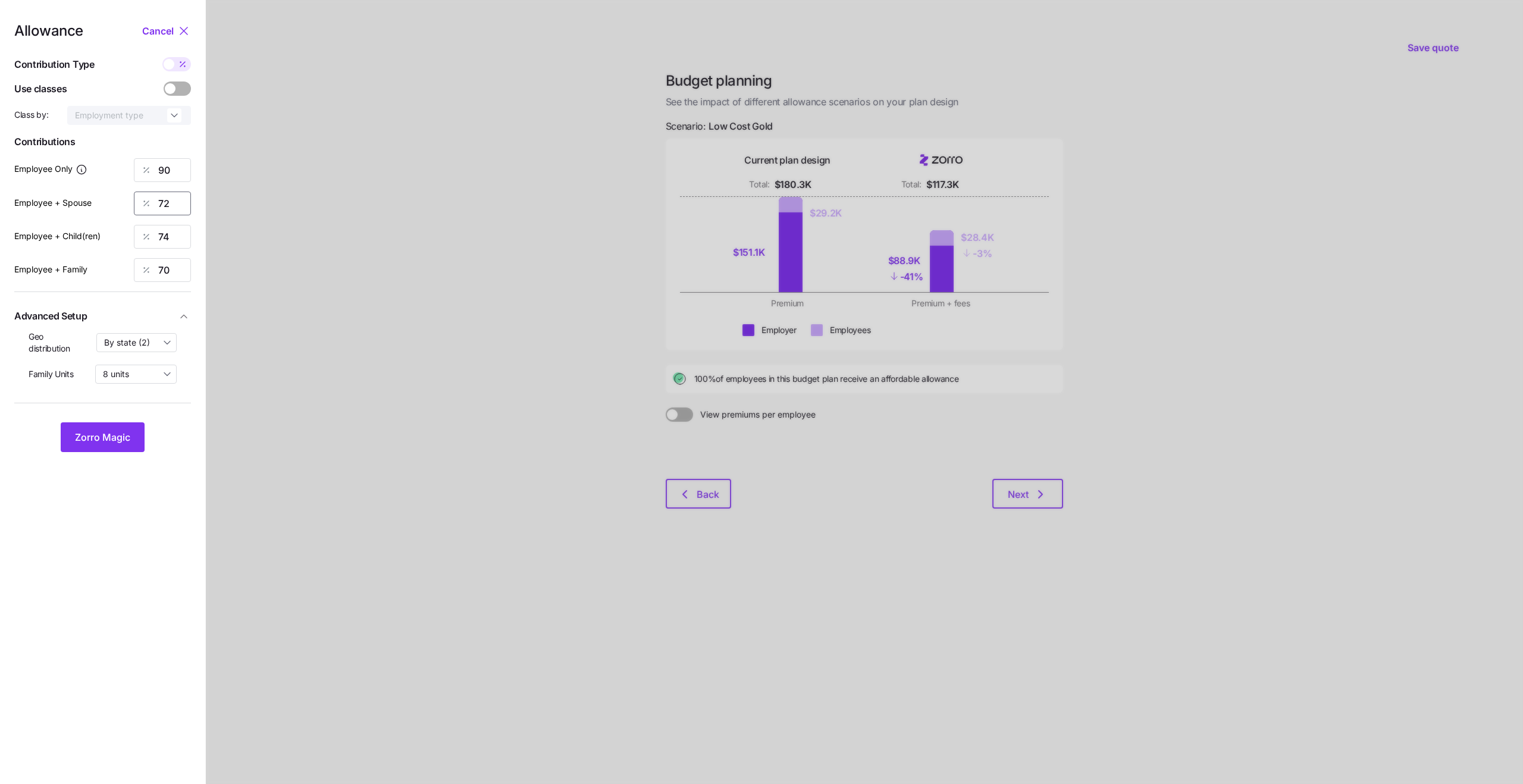
click at [170, 207] on input "72" at bounding box center [162, 203] width 57 height 24
type input "60"
click at [340, 219] on div at bounding box center [864, 392] width 1317 height 784
click at [156, 233] on div at bounding box center [146, 237] width 24 height 23
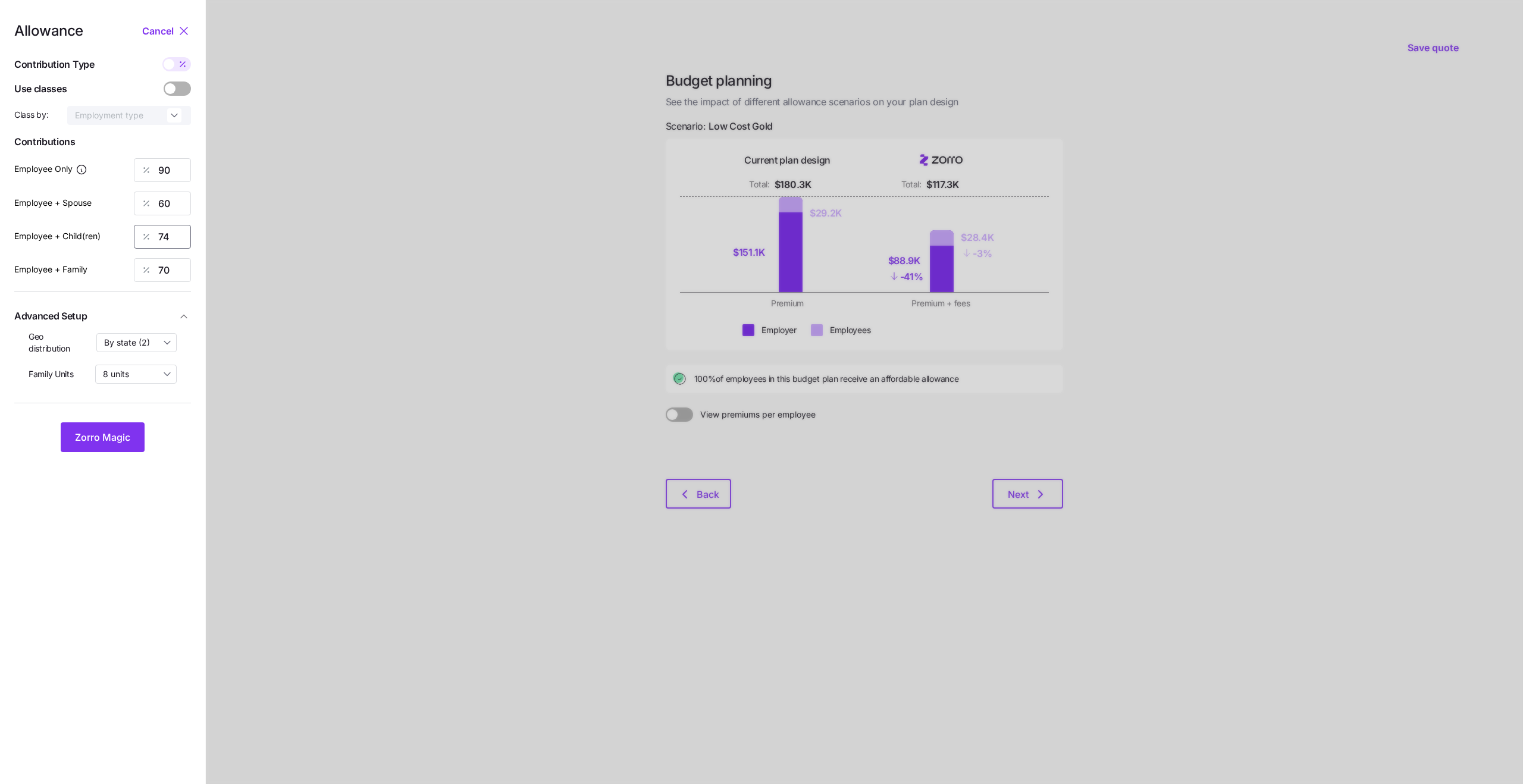
click at [160, 235] on input "74" at bounding box center [162, 236] width 57 height 24
type input "60"
click at [523, 272] on div at bounding box center [864, 392] width 1317 height 784
click at [168, 272] on input "70" at bounding box center [162, 269] width 57 height 24
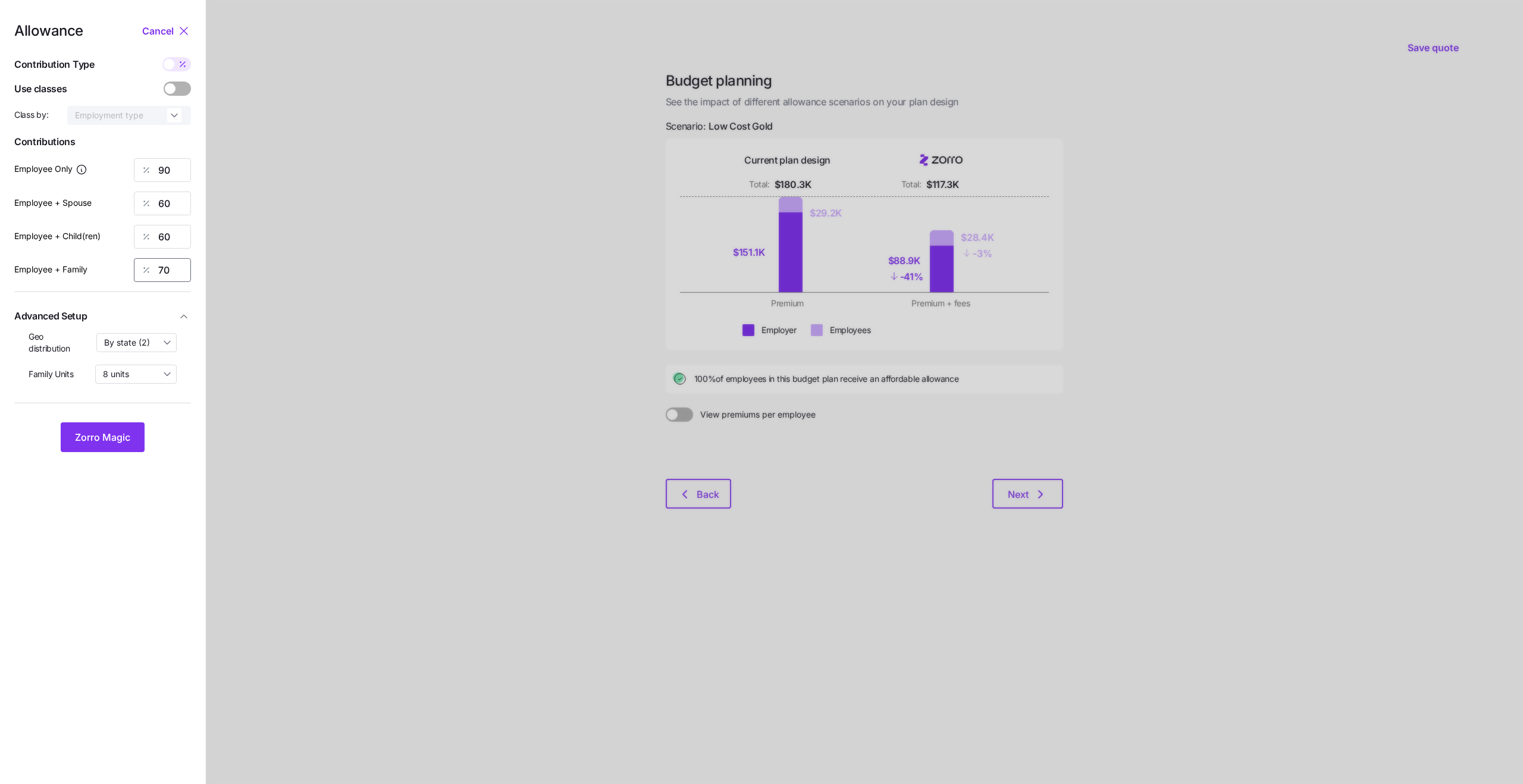
click at [168, 272] on input "70" at bounding box center [162, 269] width 57 height 24
type input "49"
click at [115, 440] on span "Zorro Magic" at bounding box center [102, 437] width 55 height 14
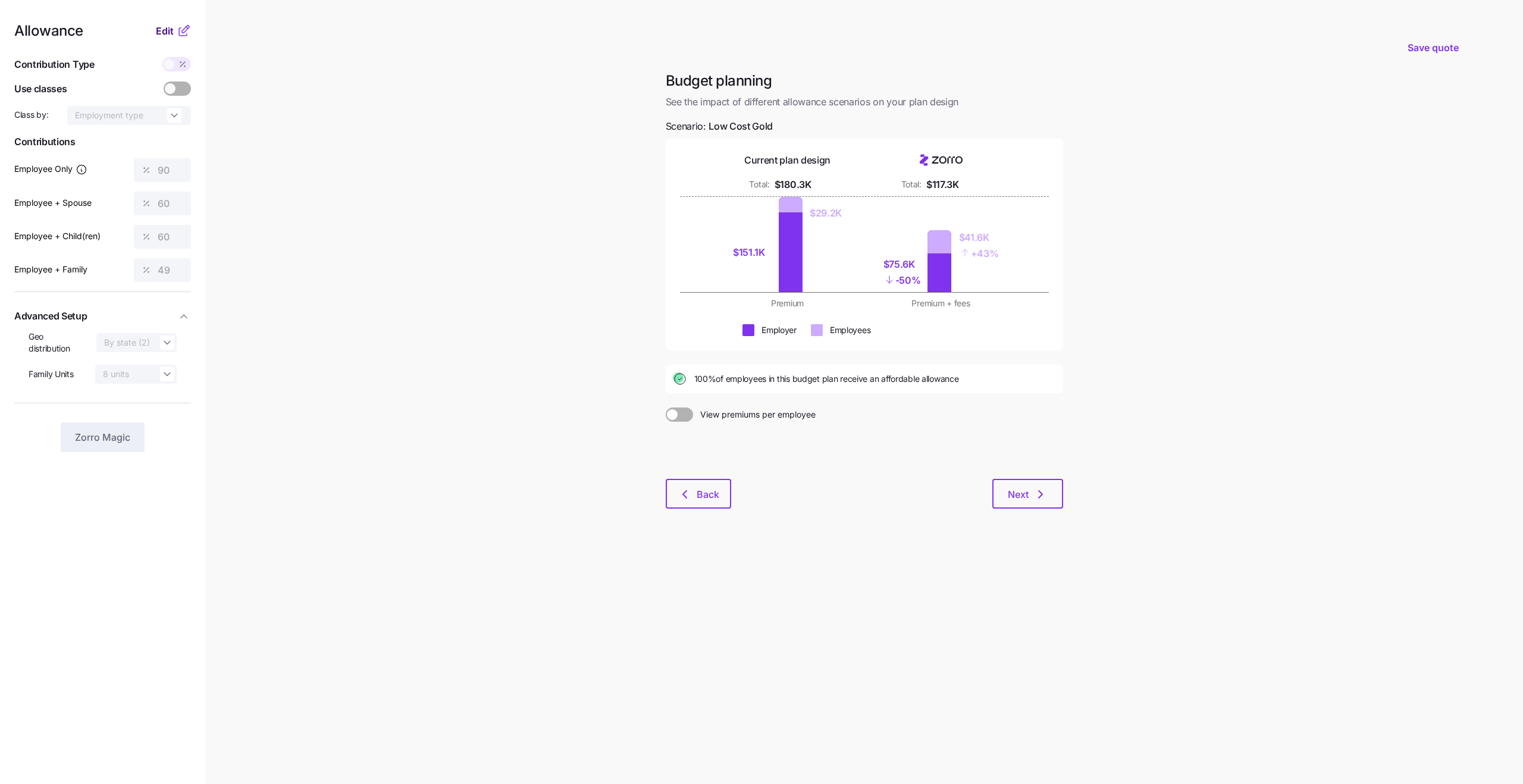
click at [164, 28] on span "Edit" at bounding box center [165, 31] width 18 height 14
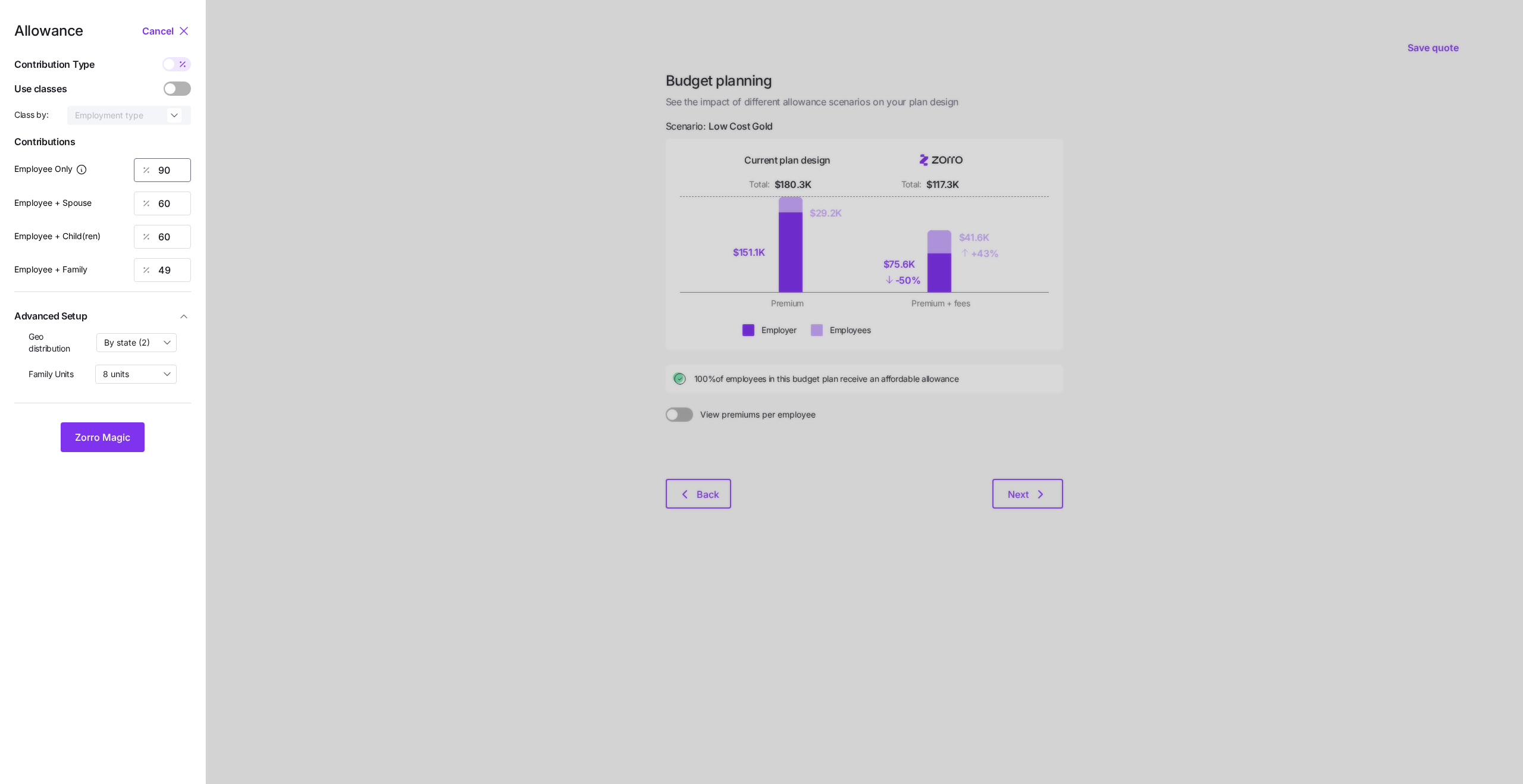
click at [166, 172] on input "90" at bounding box center [162, 170] width 57 height 24
type input "89"
click at [380, 168] on div at bounding box center [864, 392] width 1317 height 784
click at [176, 196] on input "60" at bounding box center [162, 203] width 57 height 24
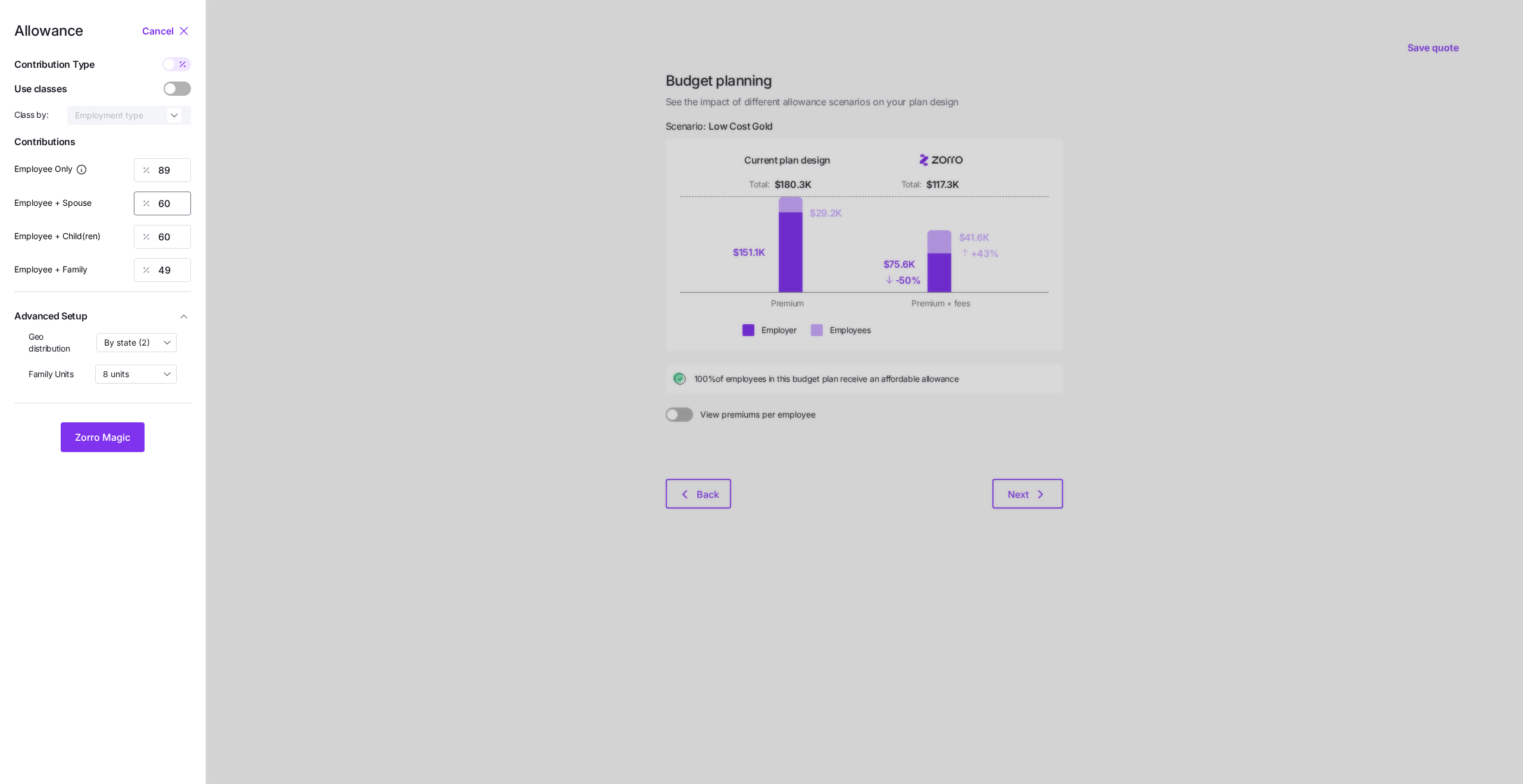
click at [176, 196] on input "60" at bounding box center [162, 203] width 57 height 24
type input "51"
click at [167, 237] on input "60" at bounding box center [162, 236] width 57 height 24
type input "69"
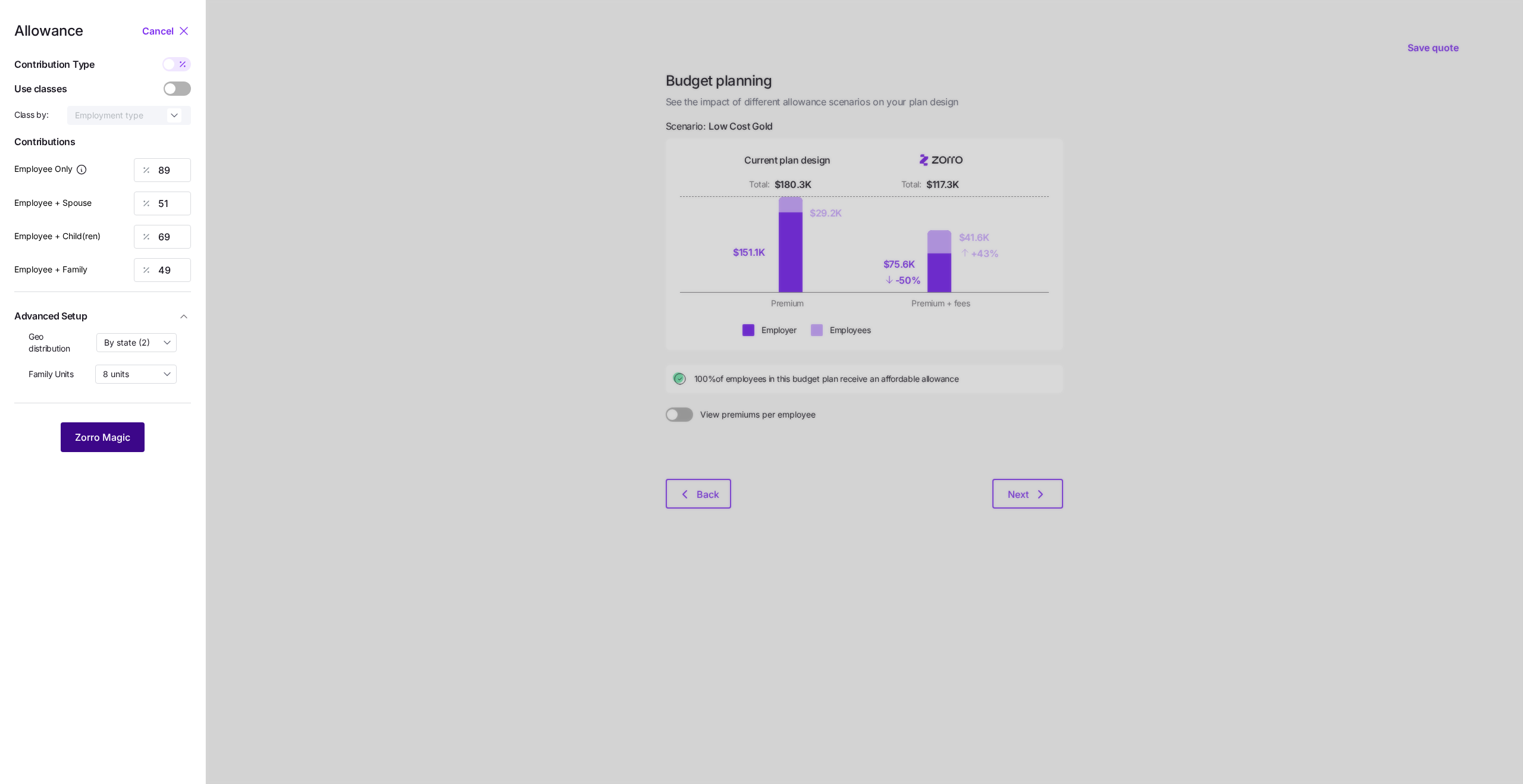
click at [110, 435] on span "Zorro Magic" at bounding box center [102, 437] width 55 height 14
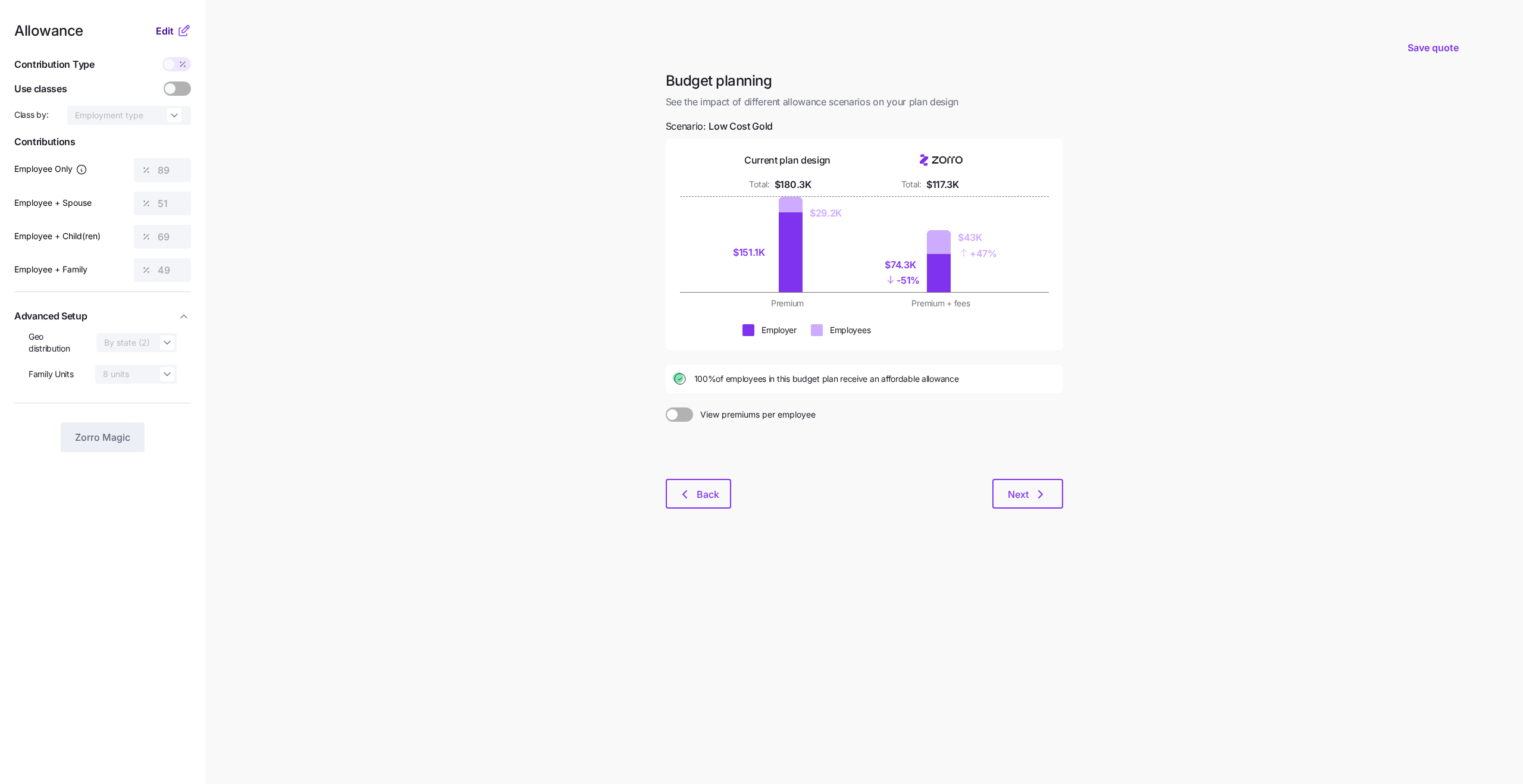
click at [169, 36] on span "Edit" at bounding box center [165, 31] width 18 height 14
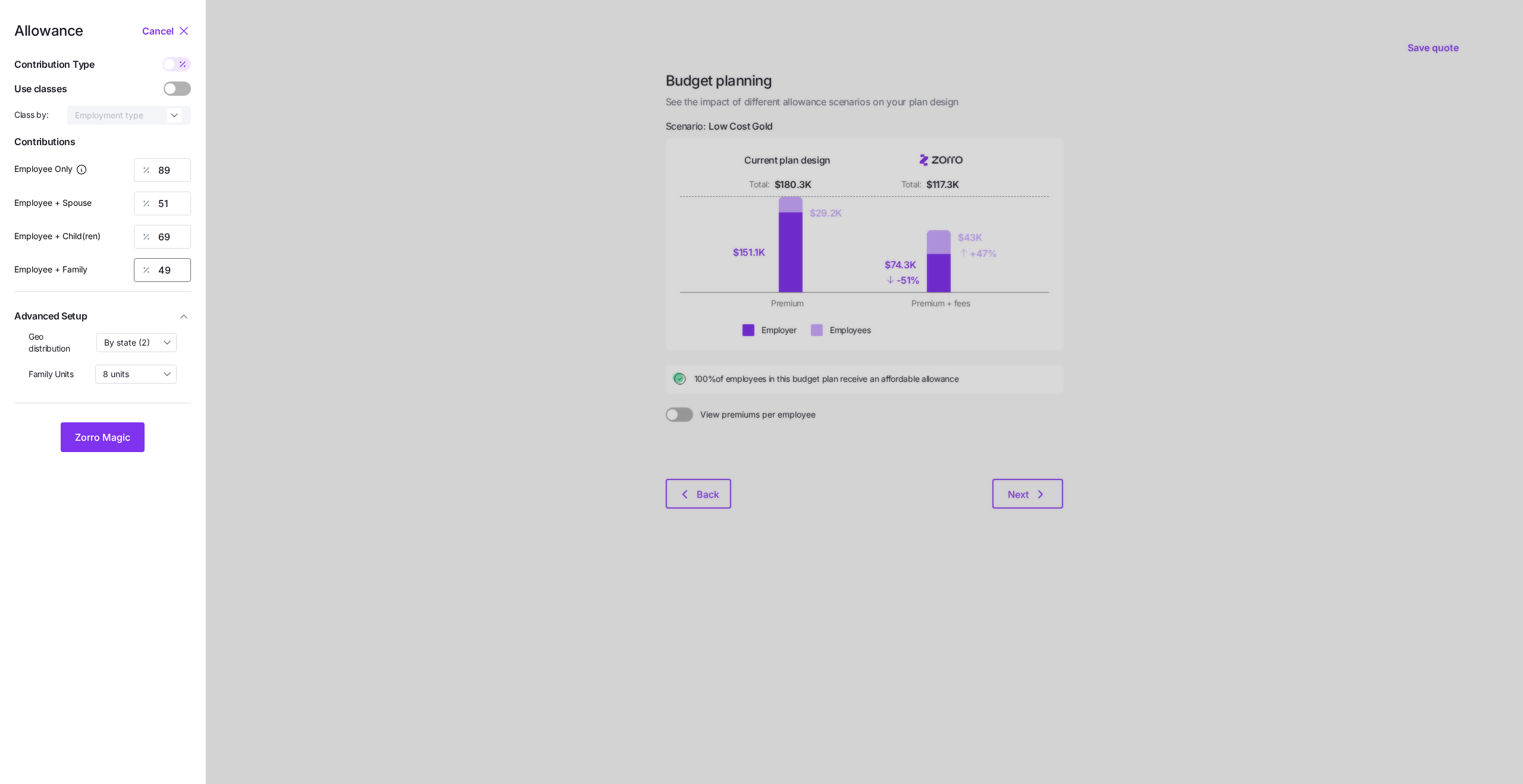
click at [181, 274] on input "49" at bounding box center [162, 269] width 57 height 24
type input "48"
click at [108, 445] on button "Zorro Magic" at bounding box center [102, 437] width 84 height 30
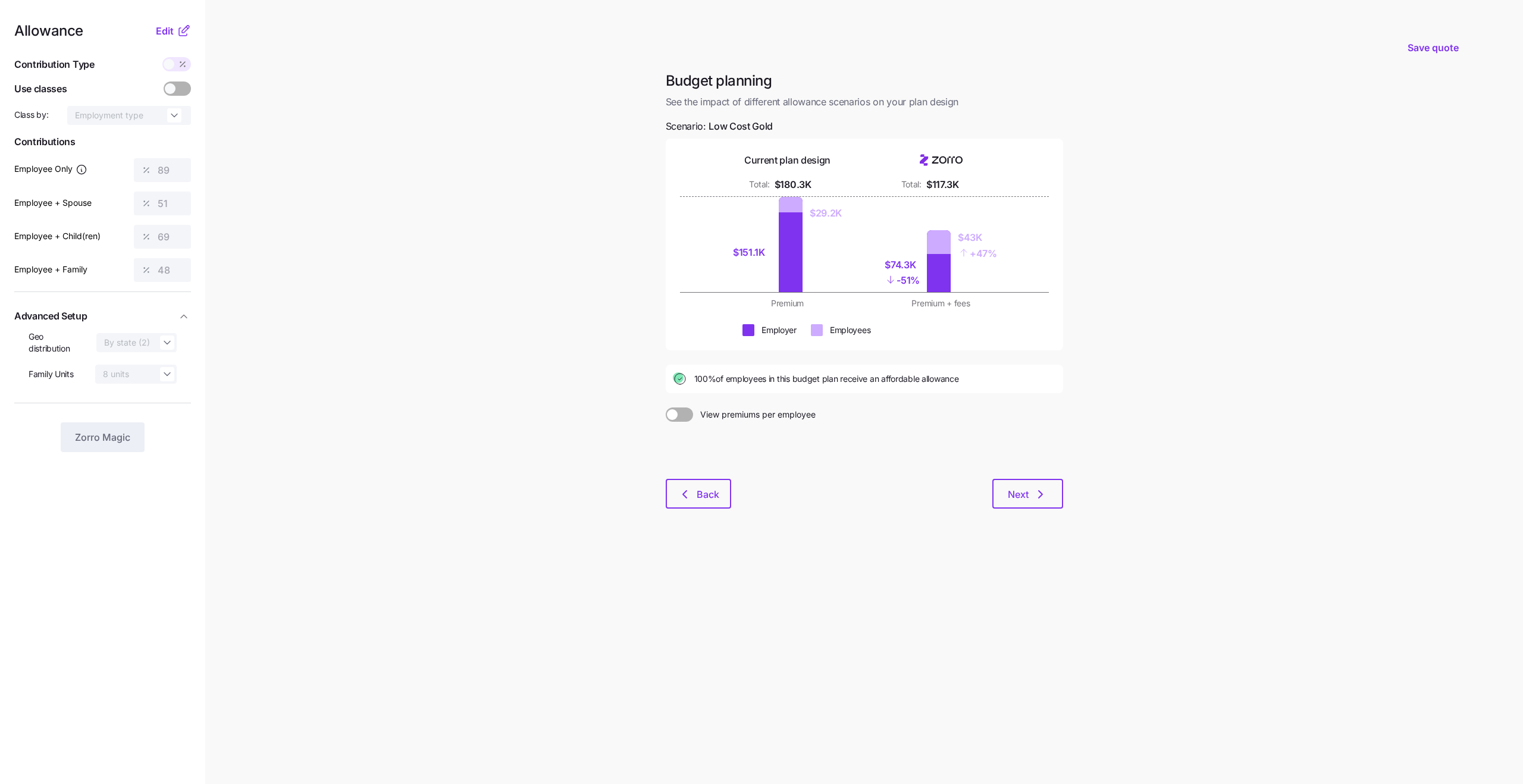
click at [744, 414] on span "View premiums per employee" at bounding box center [754, 415] width 122 height 14
click at [665, 407] on input "View premiums per employee" at bounding box center [665, 407] width 0 height 0
click at [685, 416] on span at bounding box center [686, 415] width 11 height 11
click at [665, 407] on input "View total company premiums" at bounding box center [665, 407] width 0 height 0
click at [170, 31] on span "Edit" at bounding box center [165, 31] width 18 height 14
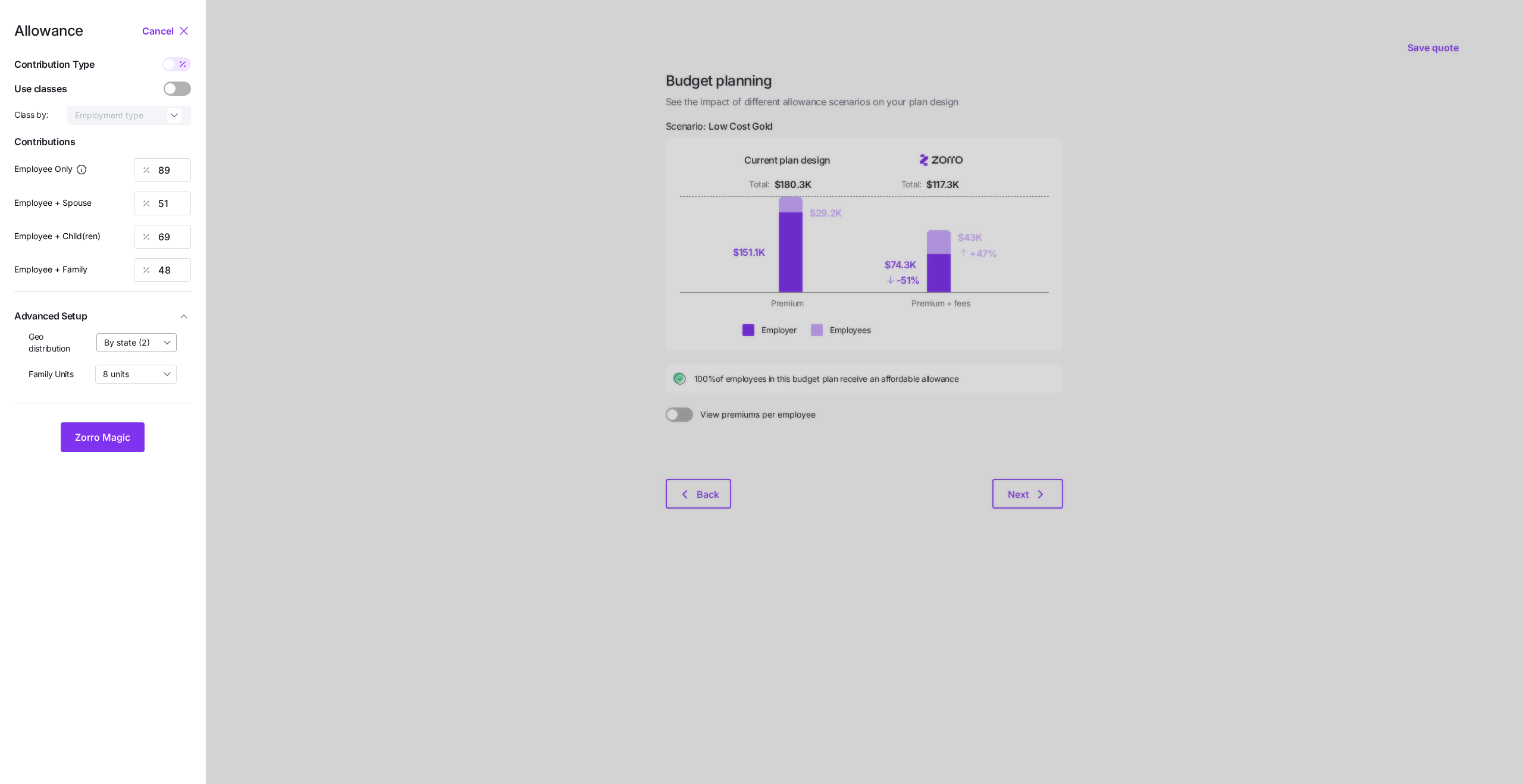
click at [130, 343] on input "By state (2)" at bounding box center [137, 343] width 81 height 19
click at [139, 391] on span "By area (5)" at bounding box center [129, 392] width 43 height 13
type input "By area (5)"
click at [166, 174] on input "89" at bounding box center [162, 170] width 57 height 24
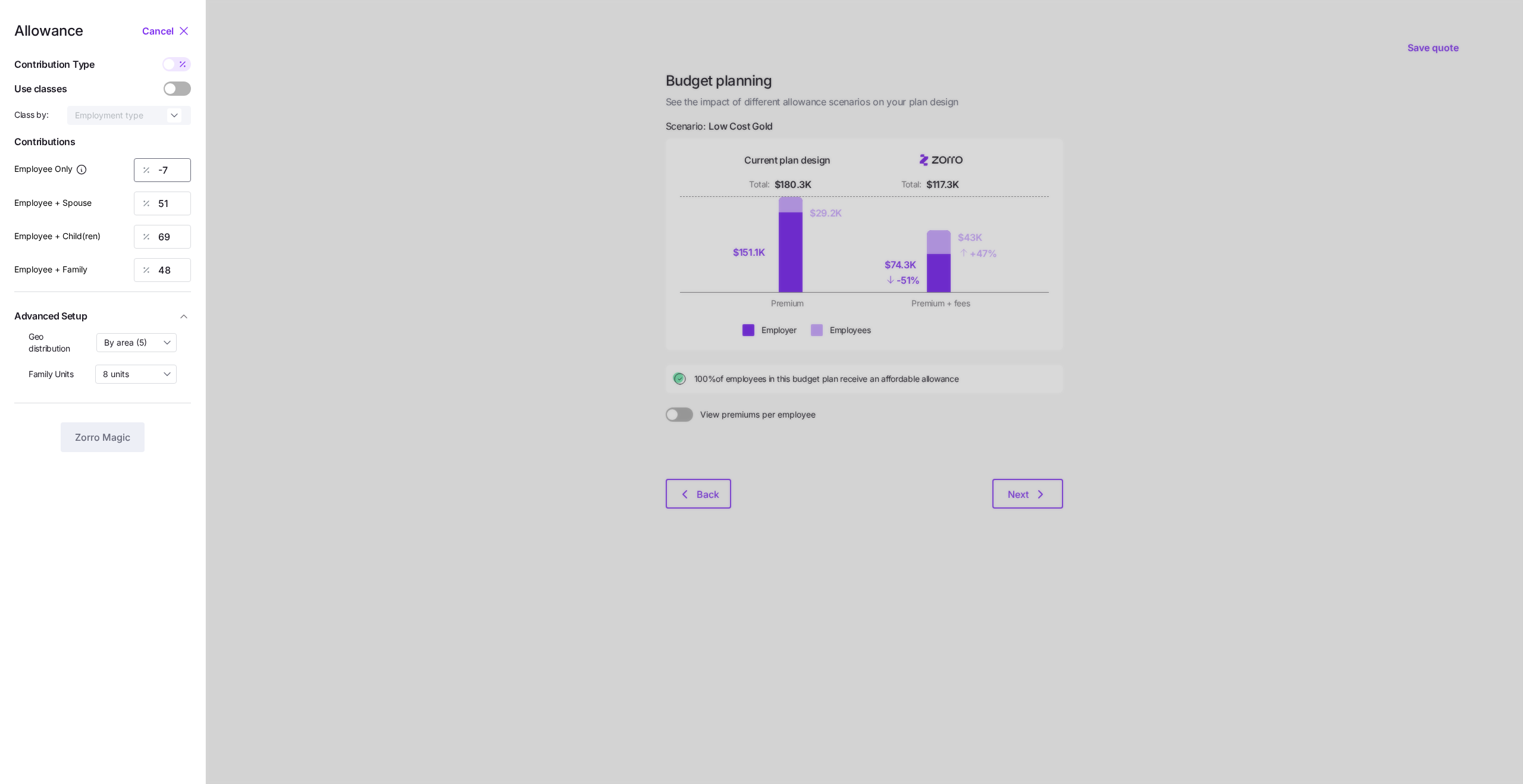
type input "-"
type input "70"
click at [163, 205] on input "51" at bounding box center [162, 203] width 57 height 24
type input "66"
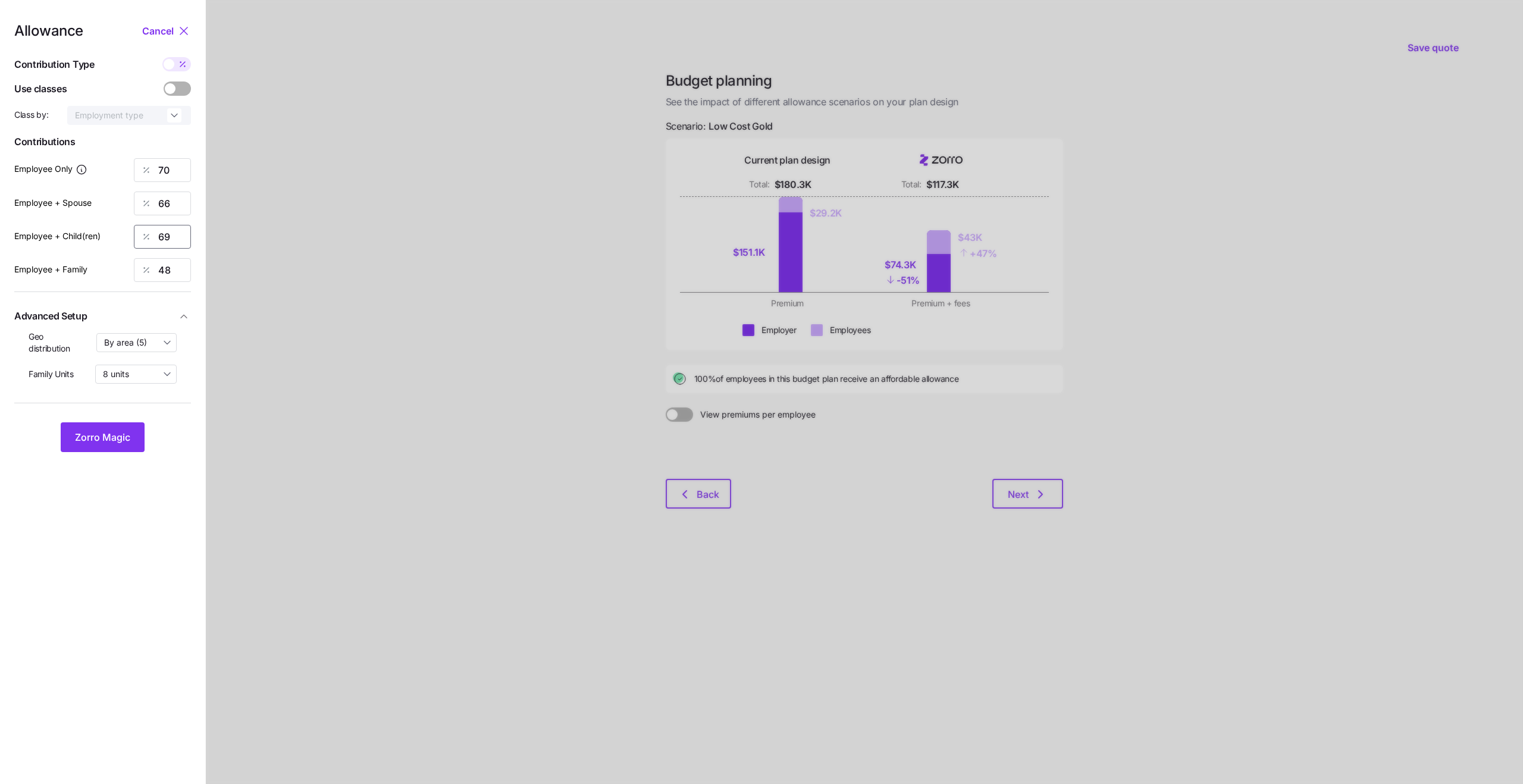
click at [171, 239] on input "69" at bounding box center [162, 236] width 57 height 24
type input "68"
click at [289, 239] on div at bounding box center [864, 392] width 1317 height 784
click at [165, 267] on input "48" at bounding box center [162, 269] width 57 height 24
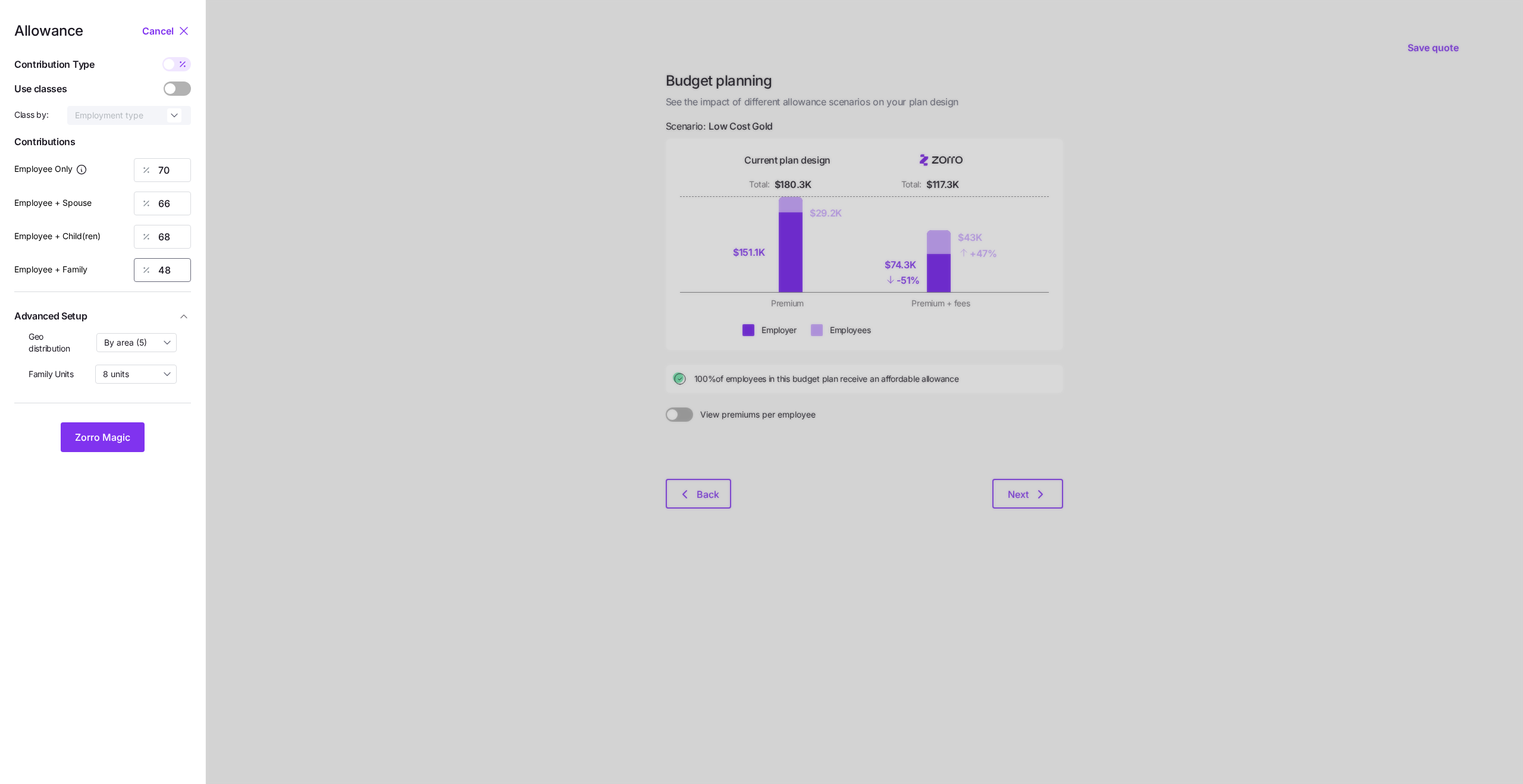
click at [165, 267] on input "48" at bounding box center [162, 269] width 57 height 24
type input "66"
click at [102, 438] on span "Zorro Magic" at bounding box center [102, 437] width 55 height 14
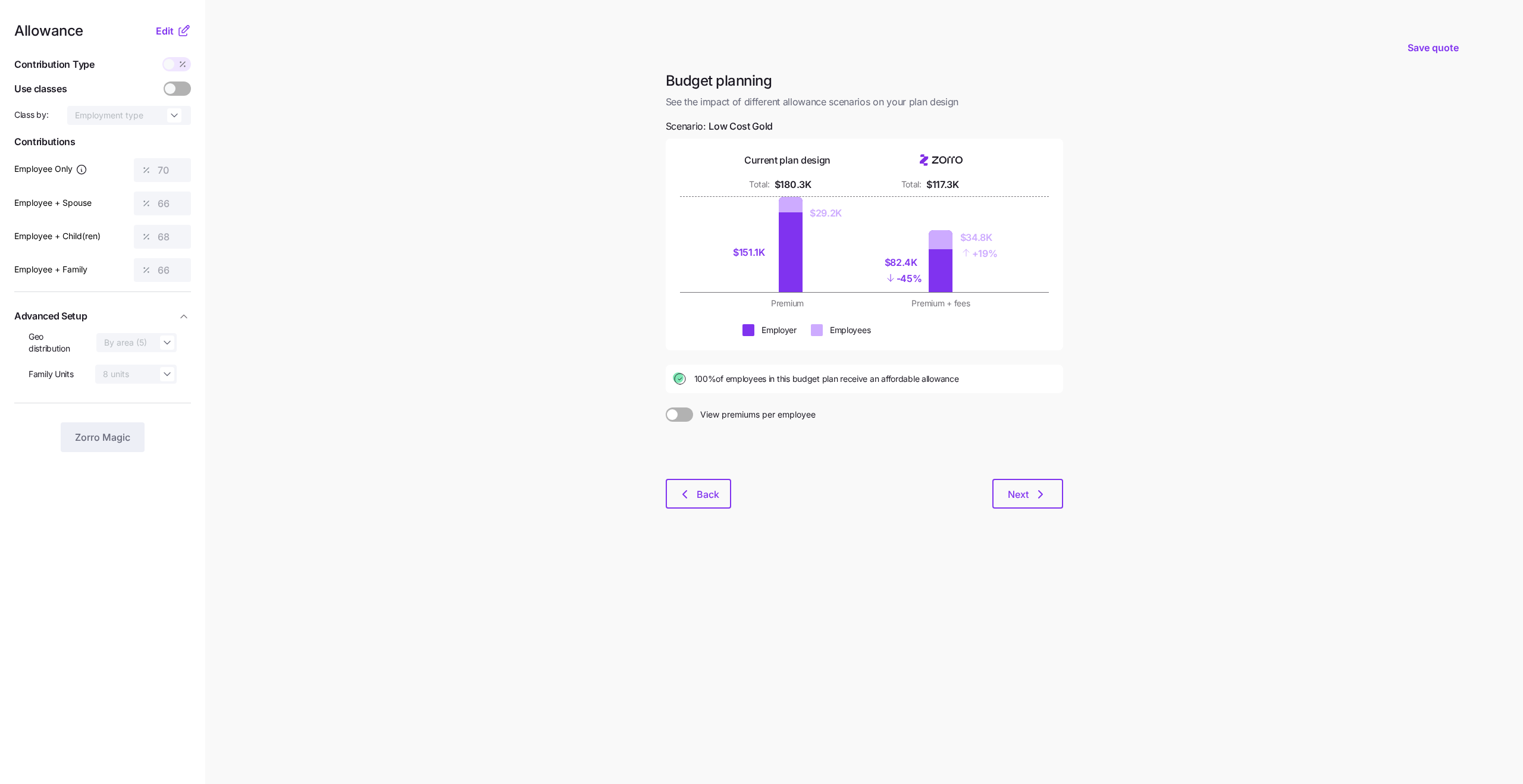
click at [177, 28] on icon at bounding box center [184, 31] width 14 height 14
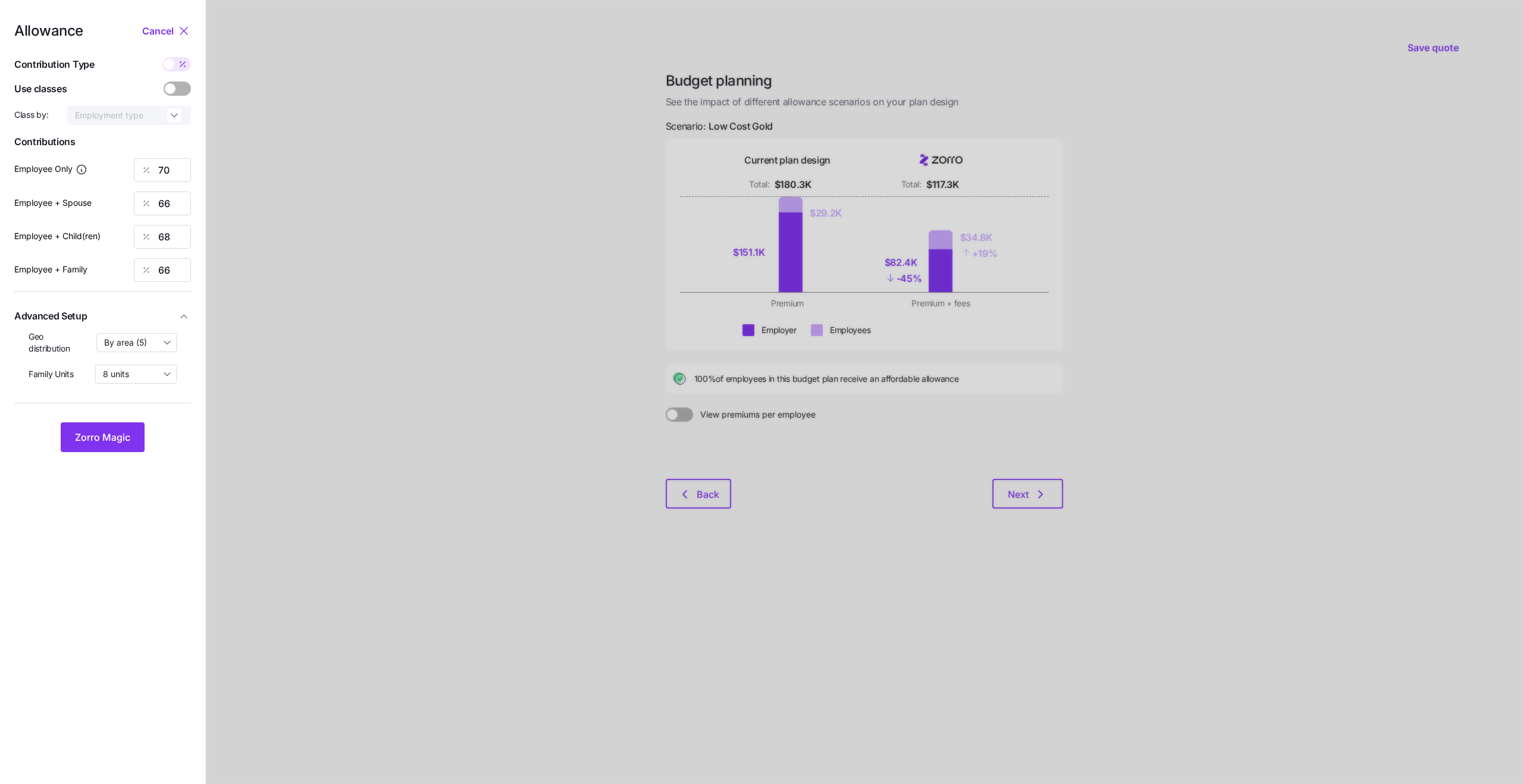
click at [174, 83] on div at bounding box center [177, 89] width 27 height 14
click at [163, 81] on input "checkbox" at bounding box center [163, 81] width 0 height 0
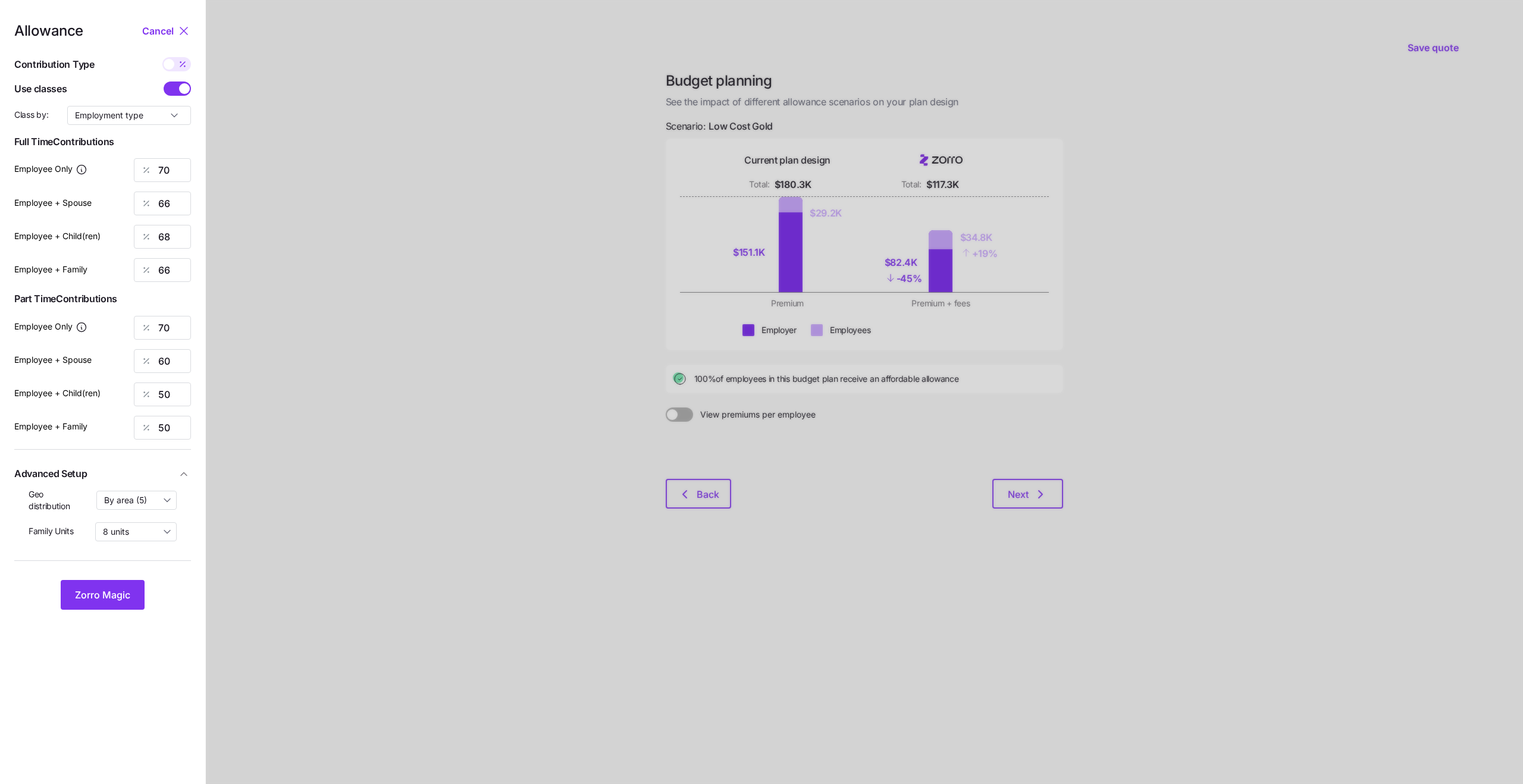
click at [175, 84] on span at bounding box center [172, 89] width 17 height 14
click at [163, 81] on input "checkbox" at bounding box center [163, 81] width 0 height 0
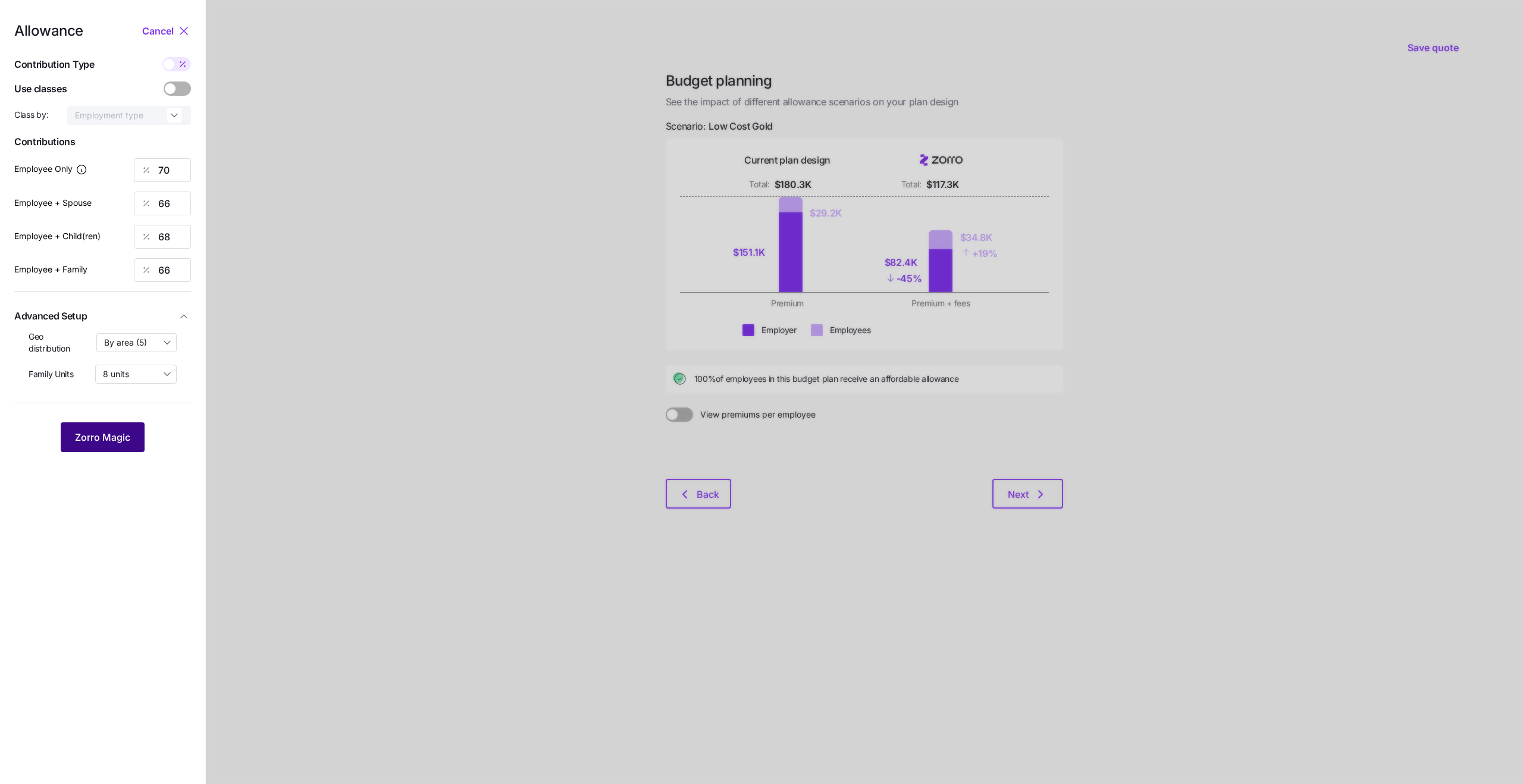
click at [108, 428] on button "Zorro Magic" at bounding box center [102, 437] width 84 height 30
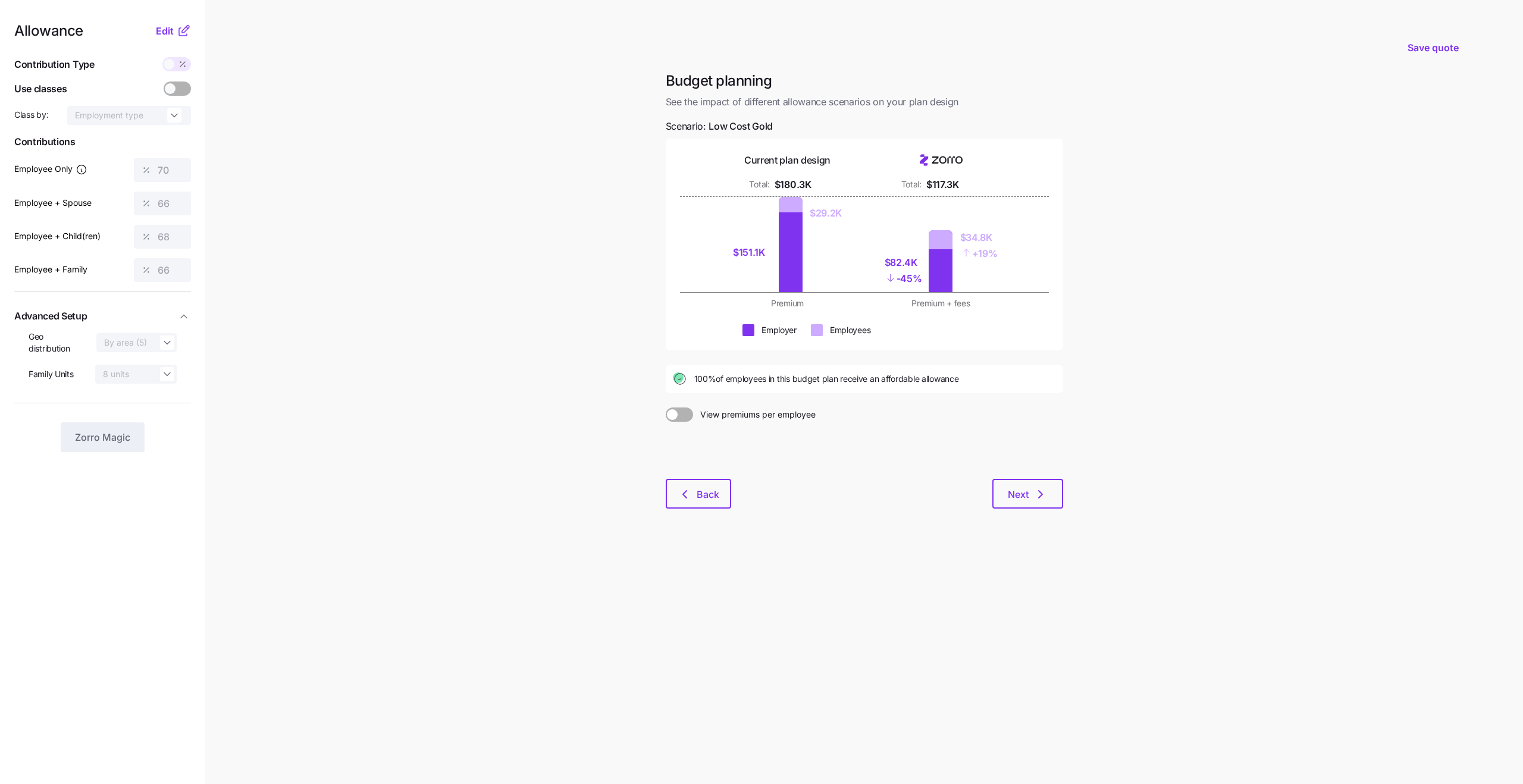
click at [154, 36] on div "Allowance Edit" at bounding box center [102, 31] width 177 height 14
click at [165, 34] on span "Edit" at bounding box center [165, 31] width 18 height 14
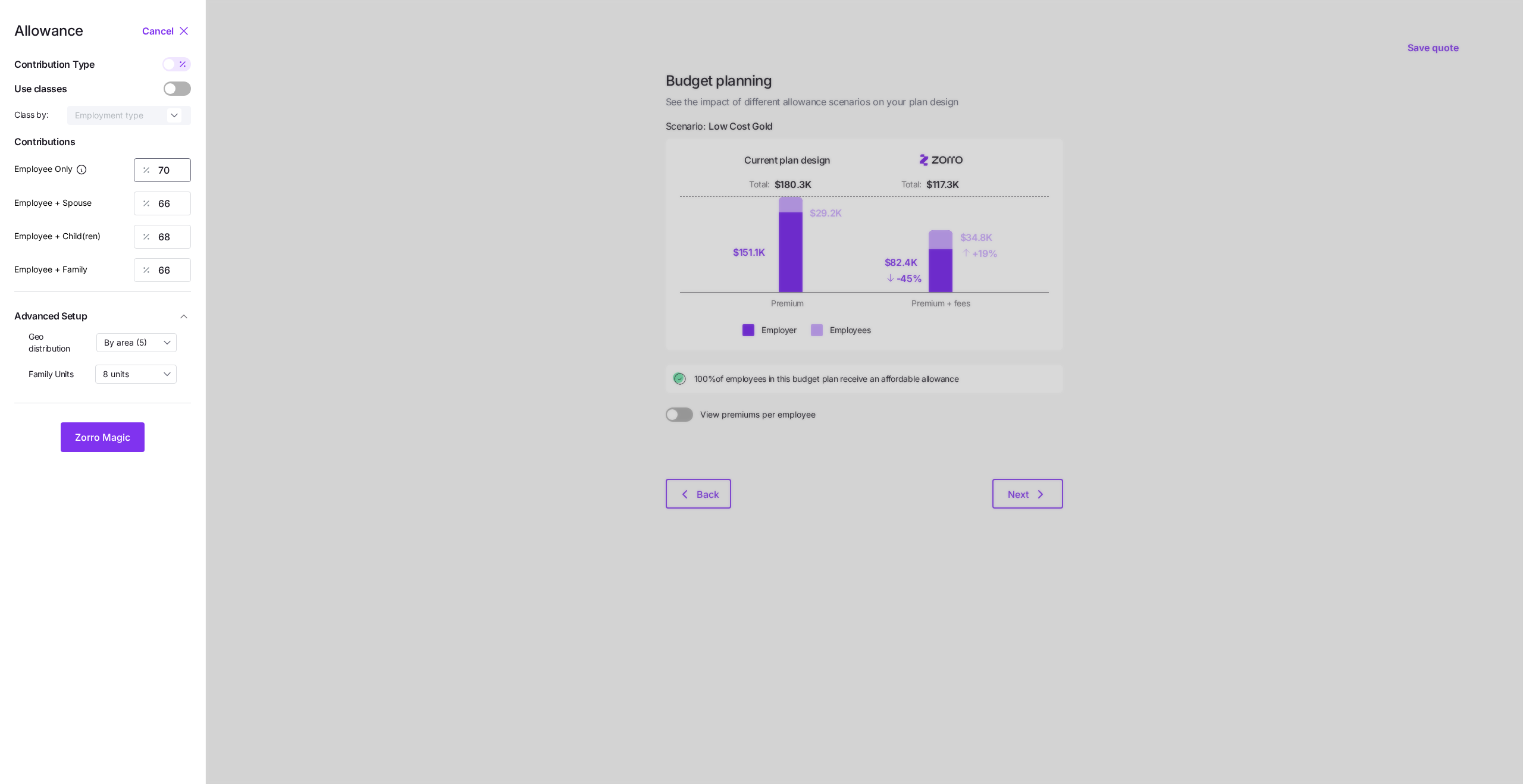
click at [174, 166] on input "70" at bounding box center [162, 170] width 57 height 24
type input "90"
click at [115, 209] on div "Employee + Spouse 66" at bounding box center [102, 203] width 177 height 24
click at [162, 202] on input "66" at bounding box center [162, 203] width 57 height 24
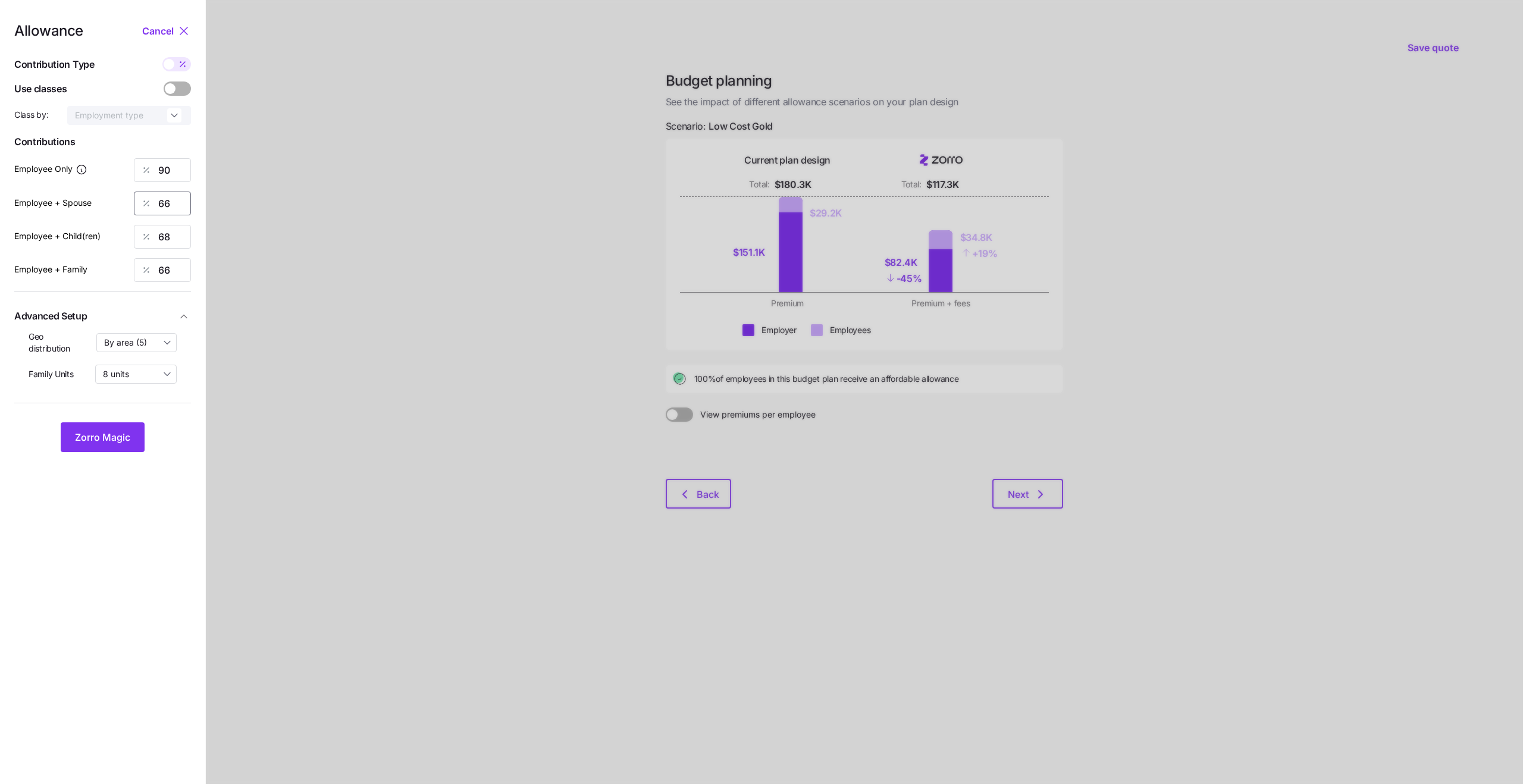
click at [162, 202] on input "66" at bounding box center [162, 203] width 57 height 24
type input "45"
click at [170, 245] on input "68" at bounding box center [162, 236] width 57 height 24
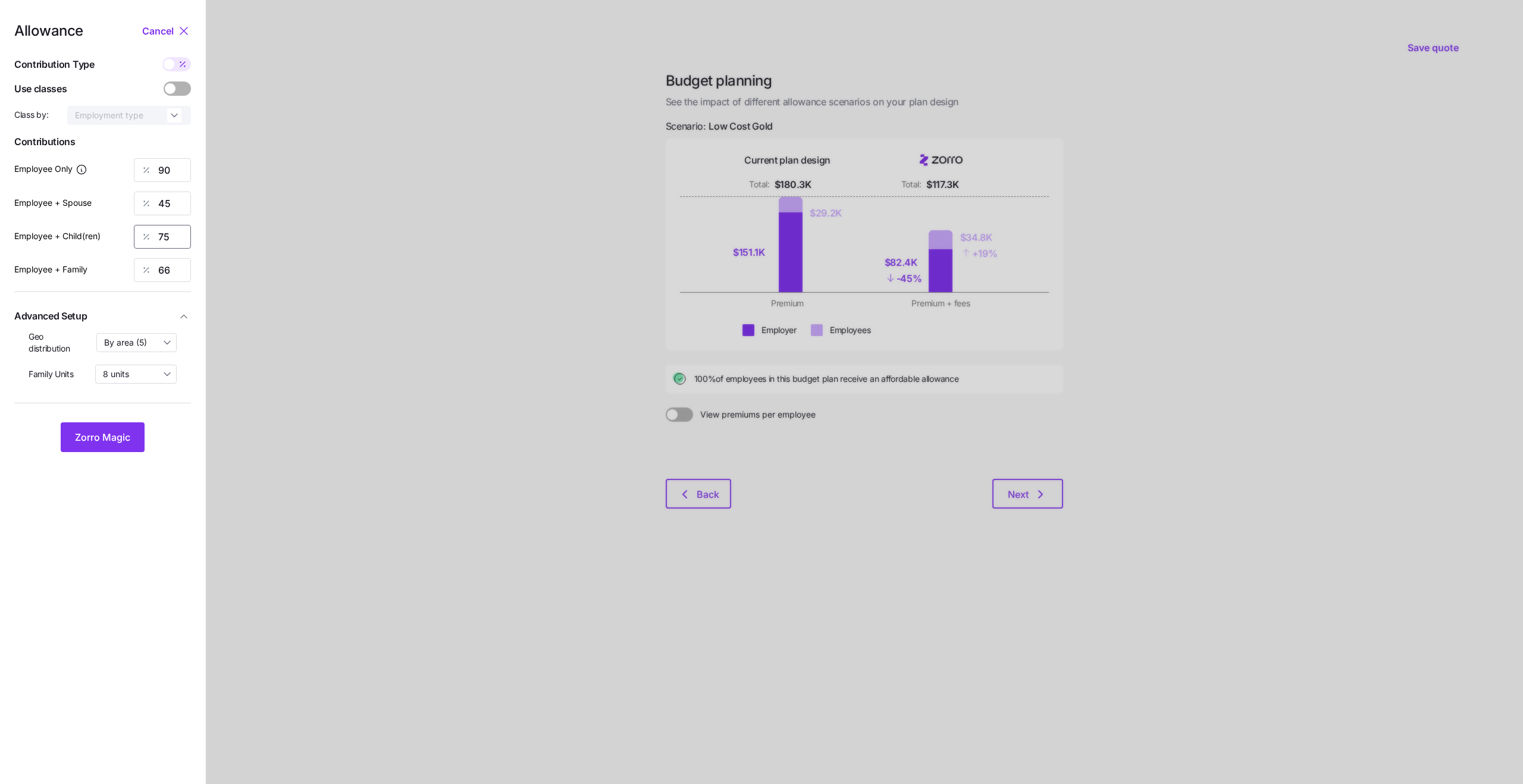
type input "75"
click at [298, 231] on div at bounding box center [864, 392] width 1317 height 784
click at [155, 260] on div at bounding box center [146, 270] width 24 height 23
click at [158, 261] on div at bounding box center [146, 270] width 24 height 23
click at [167, 268] on input "66" at bounding box center [162, 269] width 57 height 24
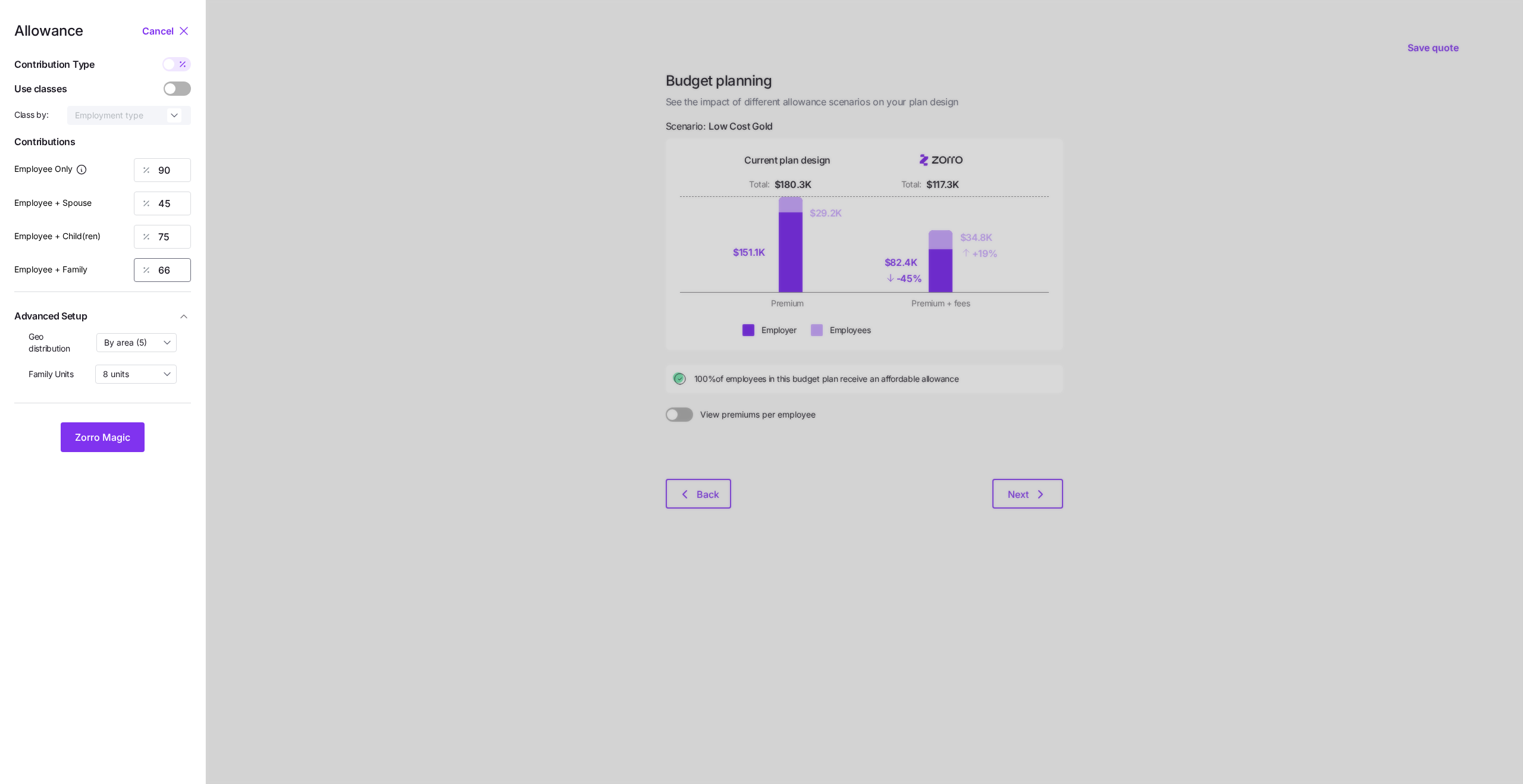
click at [167, 268] on input "66" at bounding box center [162, 269] width 57 height 24
type input "47"
click at [95, 437] on span "Zorro Magic" at bounding box center [102, 437] width 55 height 14
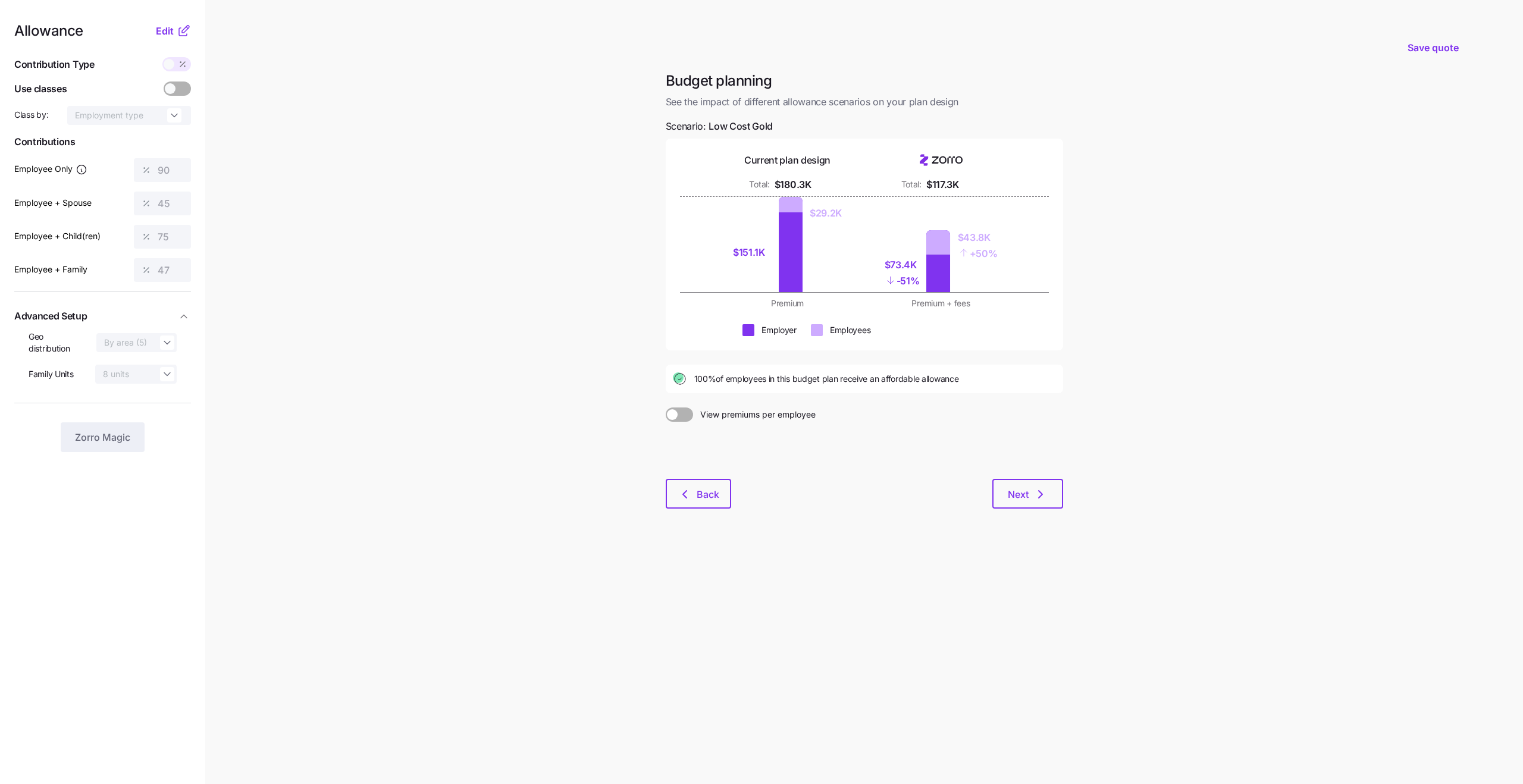
click at [770, 416] on span "View premiums per employee" at bounding box center [754, 415] width 122 height 14
click at [665, 407] on input "View premiums per employee" at bounding box center [665, 407] width 0 height 0
click at [967, 239] on div "$414" at bounding box center [978, 240] width 40 height 15
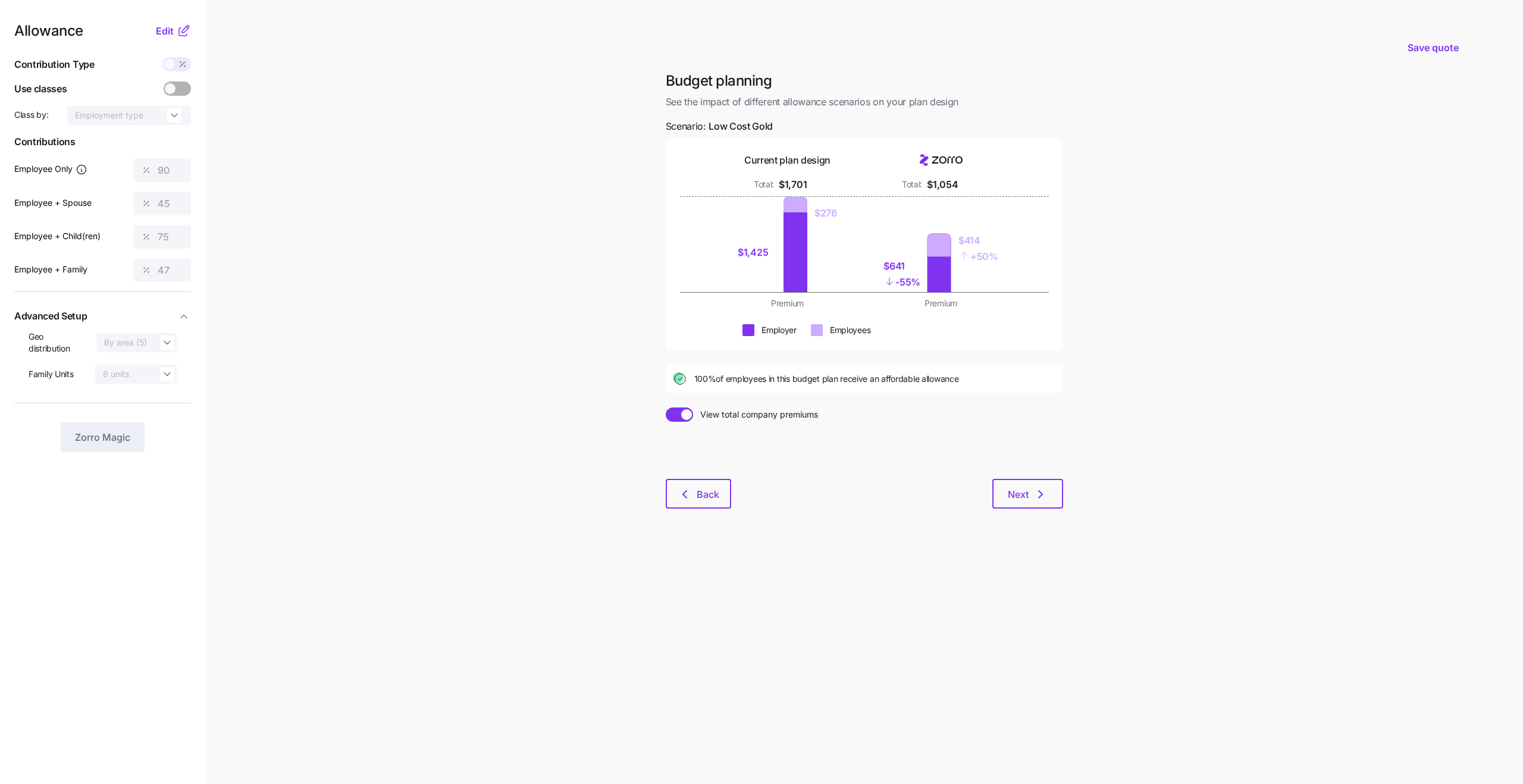
click at [984, 266] on div "$641 - 55% $414 + 50%" at bounding box center [941, 245] width 139 height 95
click at [969, 245] on div "$414" at bounding box center [978, 240] width 40 height 15
click at [967, 237] on div "$414" at bounding box center [978, 240] width 40 height 15
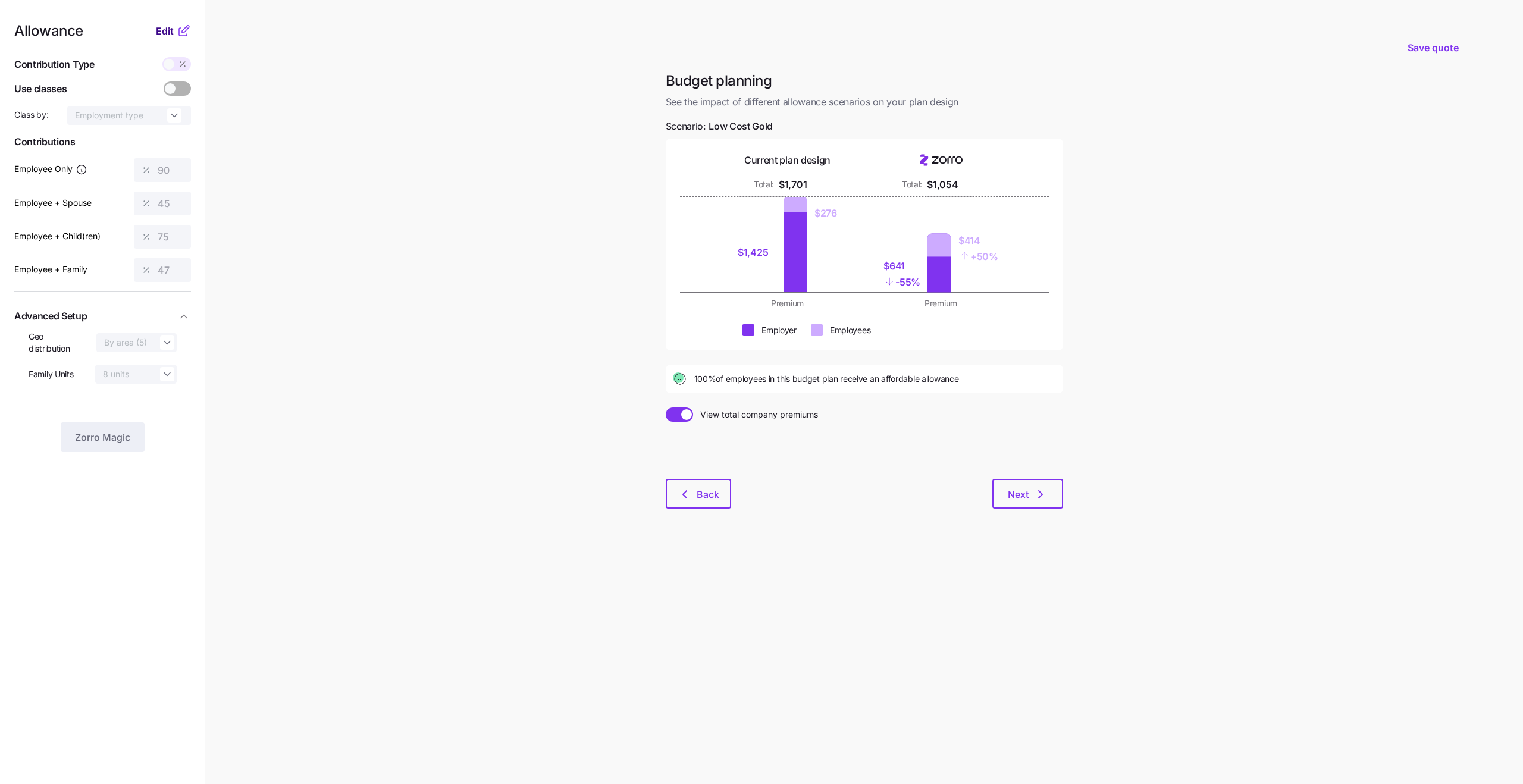
click at [166, 28] on span "Edit" at bounding box center [165, 31] width 18 height 14
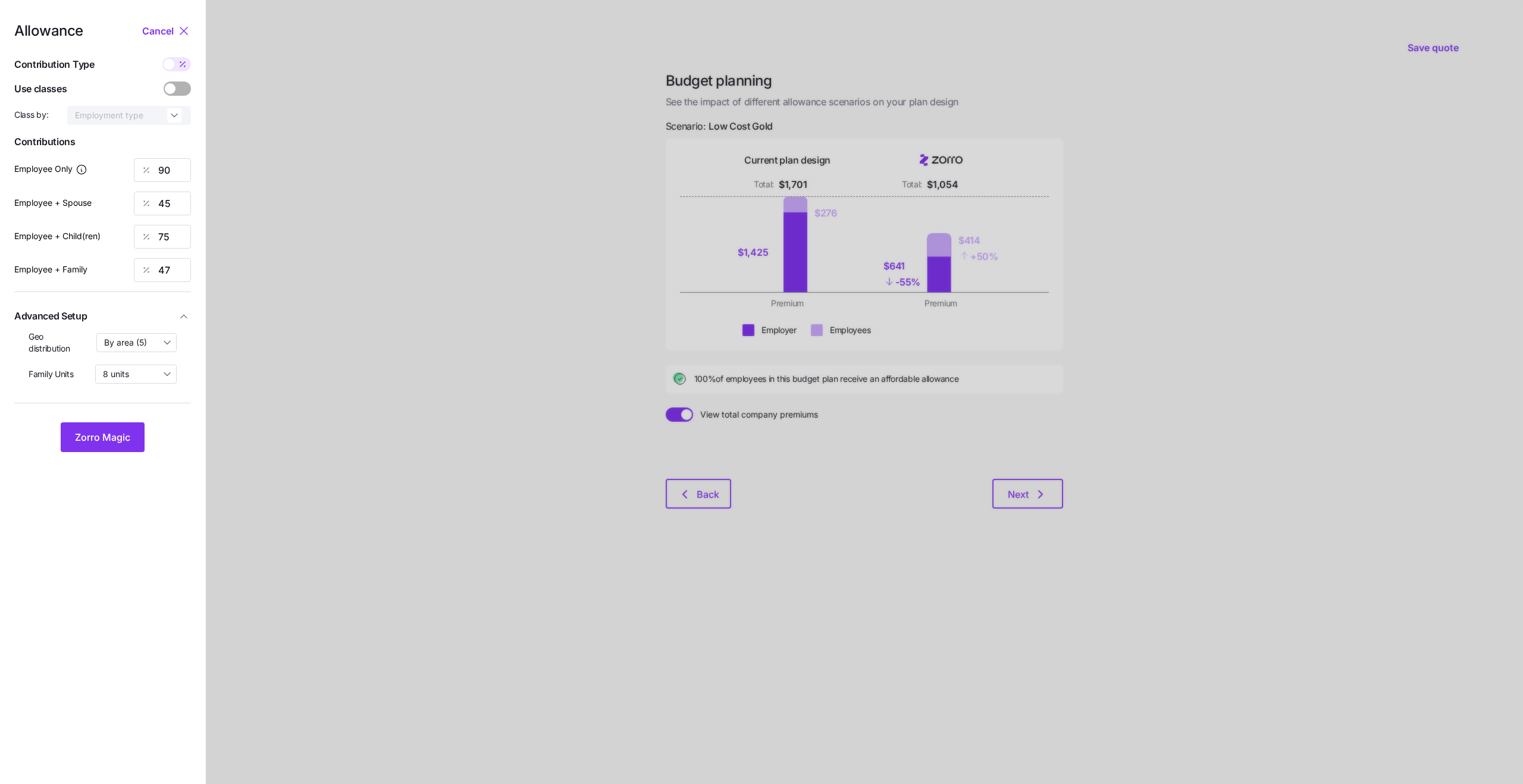
click at [180, 87] on span at bounding box center [184, 89] width 17 height 14
click at [163, 81] on input "checkbox" at bounding box center [163, 81] width 0 height 0
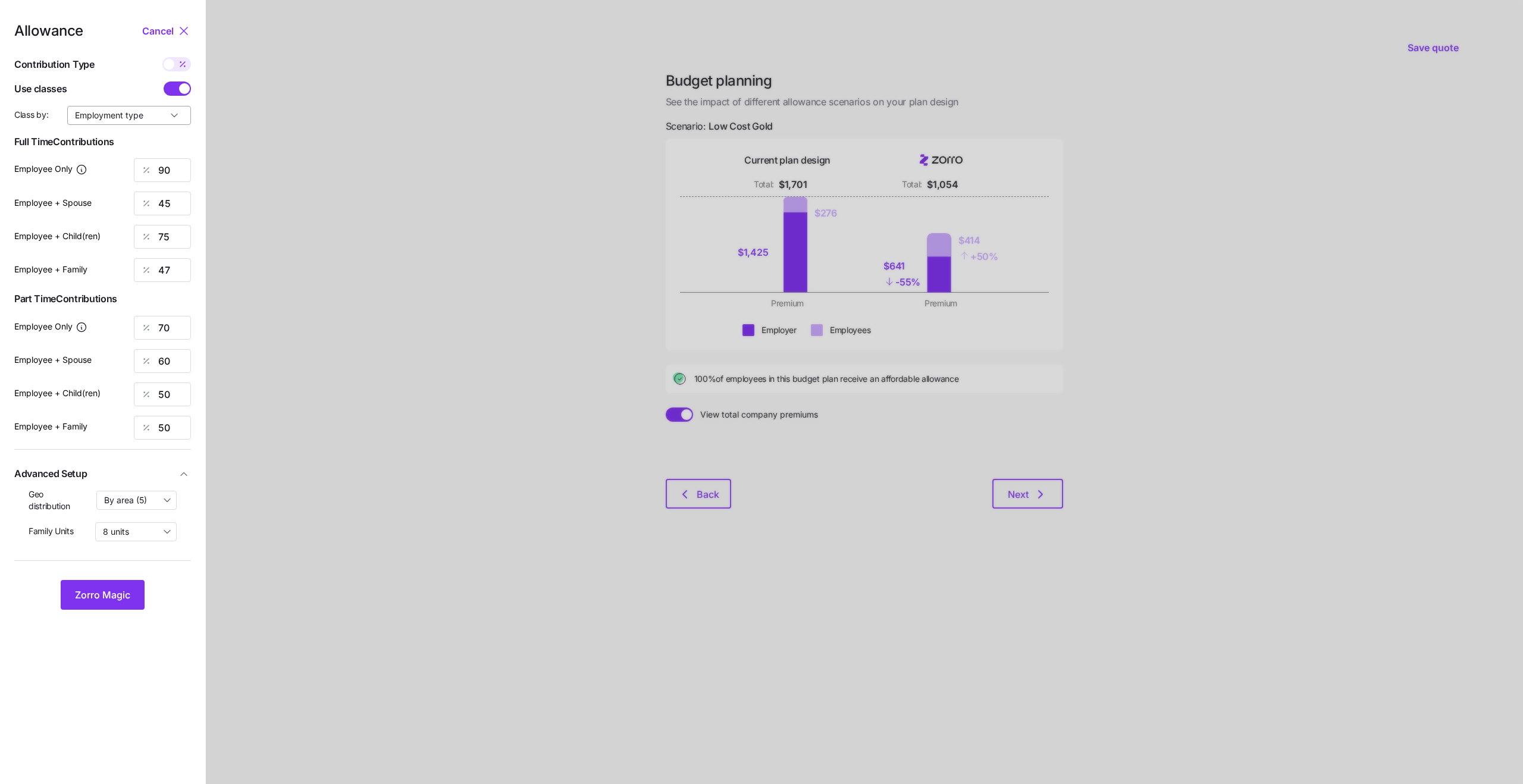
click at [163, 113] on input "Employment type" at bounding box center [129, 116] width 124 height 19
click at [154, 147] on div "Wage type" at bounding box center [129, 145] width 115 height 20
type input "Wage type"
click at [176, 67] on span at bounding box center [183, 64] width 17 height 14
click at [162, 57] on input "checkbox" at bounding box center [162, 57] width 0 height 0
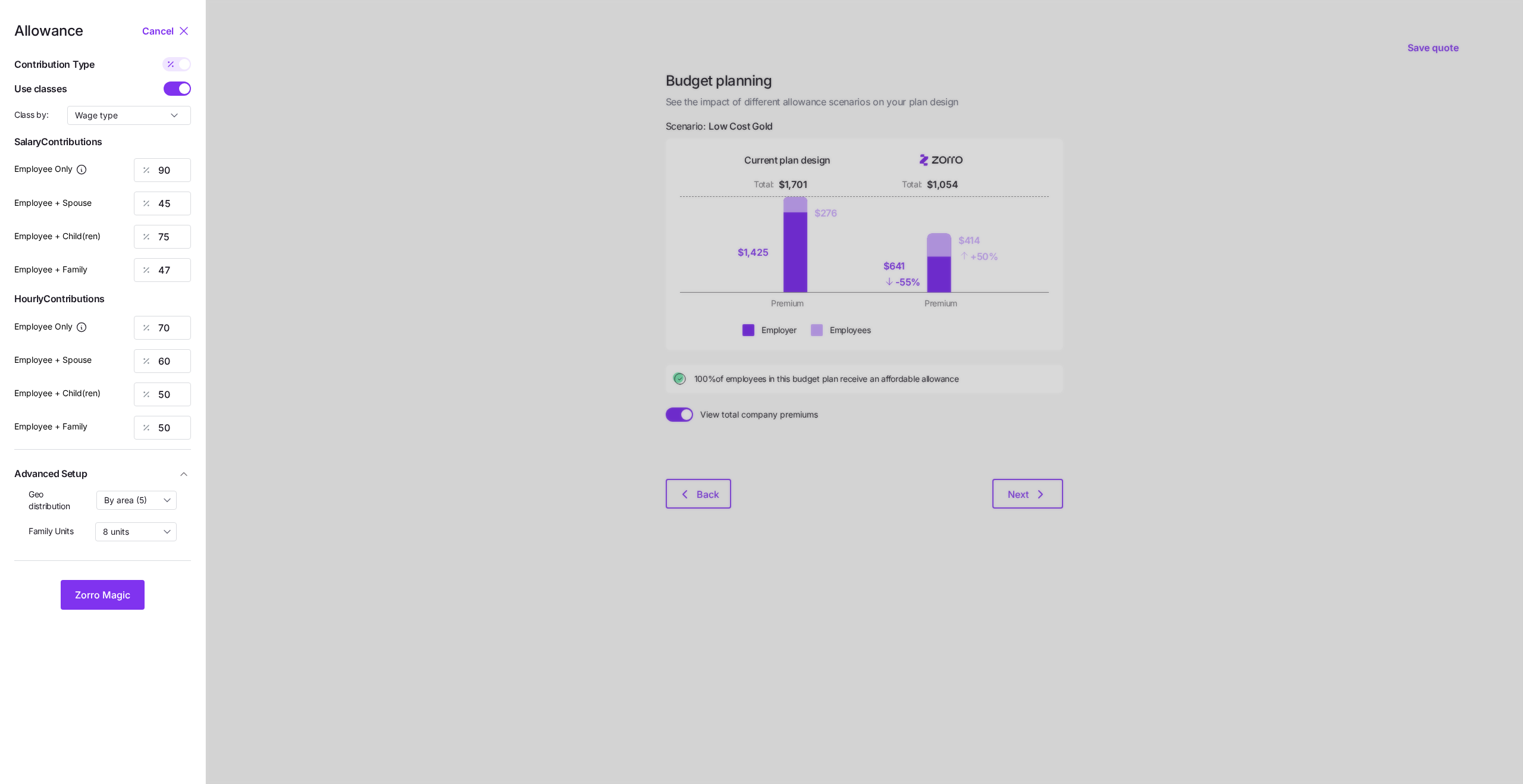
type input "585"
type input "810"
type input "813"
type input "455"
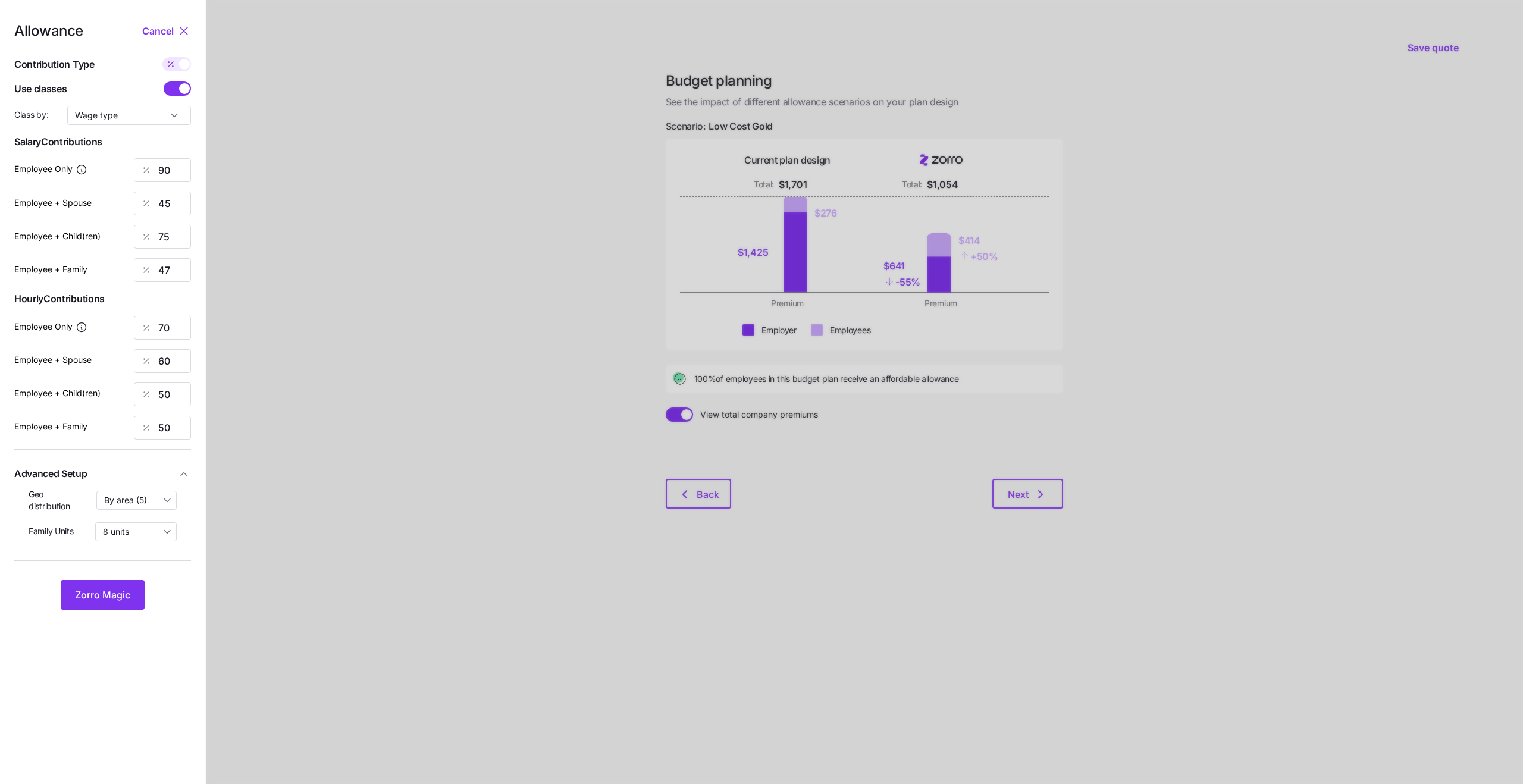
type input "780"
type input "540"
type input "865"
click at [158, 165] on div at bounding box center [146, 171] width 24 height 23
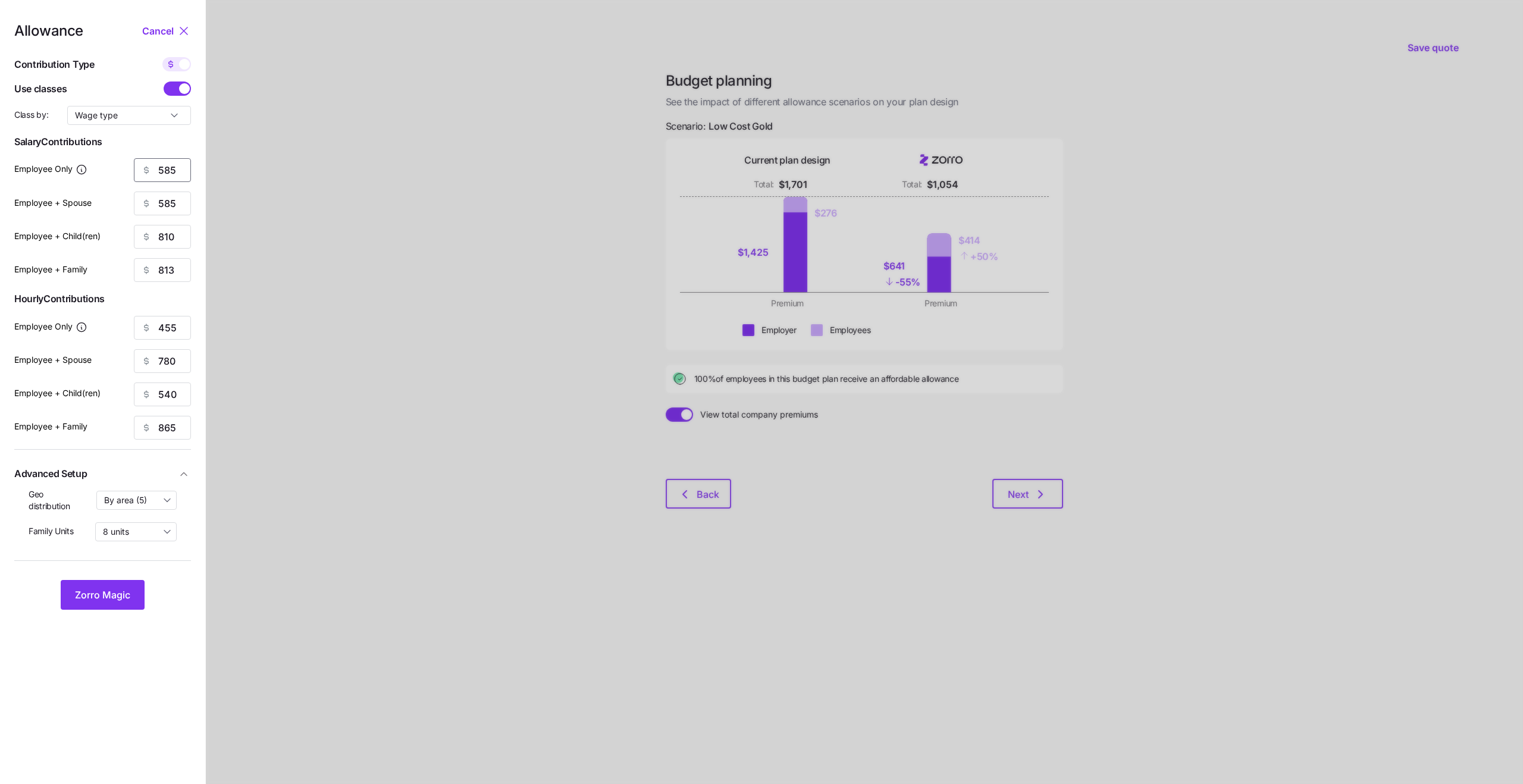
click at [167, 172] on input "585" at bounding box center [162, 170] width 57 height 24
type input "700"
click at [174, 203] on input "585" at bounding box center [162, 203] width 57 height 24
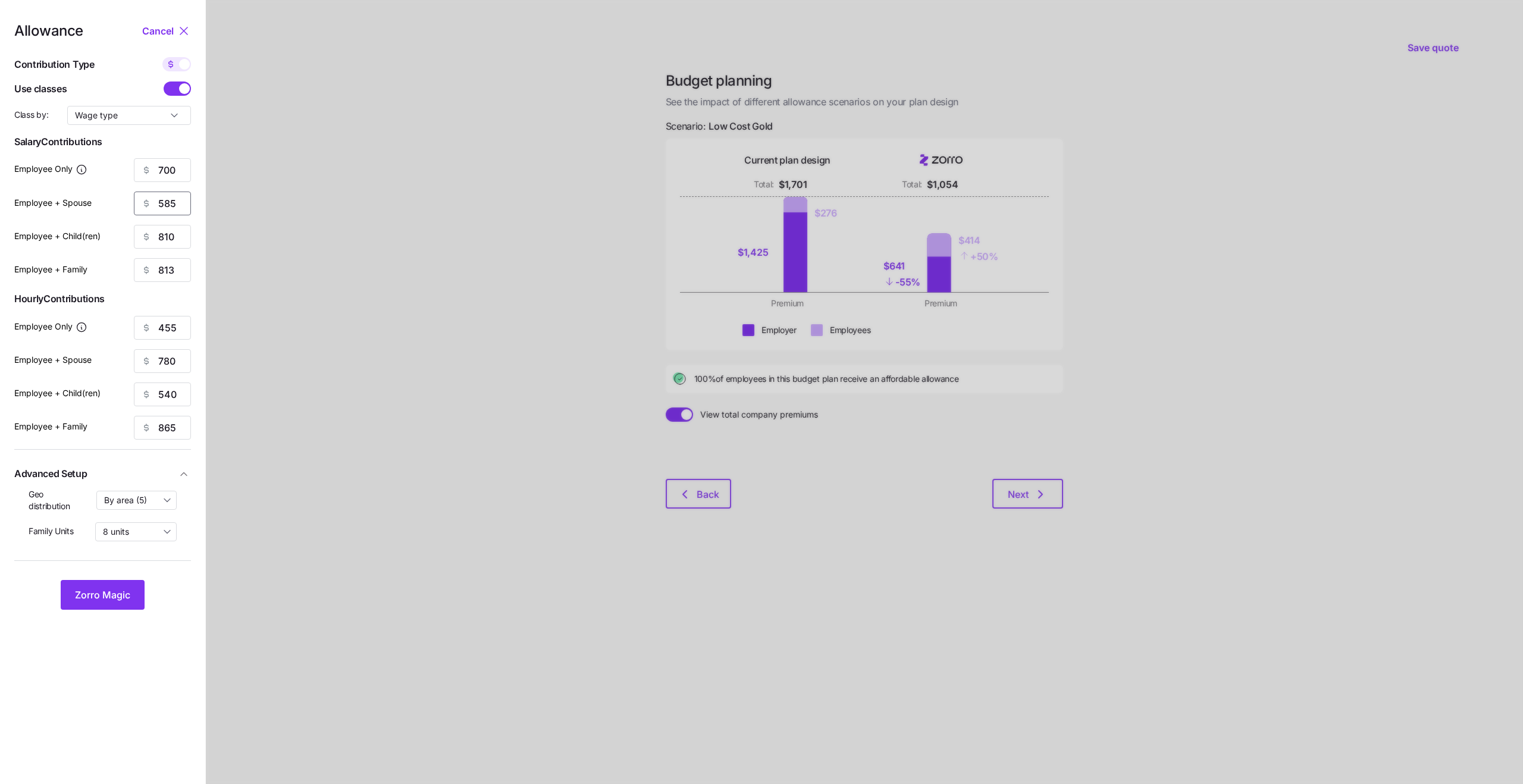
click at [174, 203] on input "585" at bounding box center [162, 203] width 57 height 24
type input "1000"
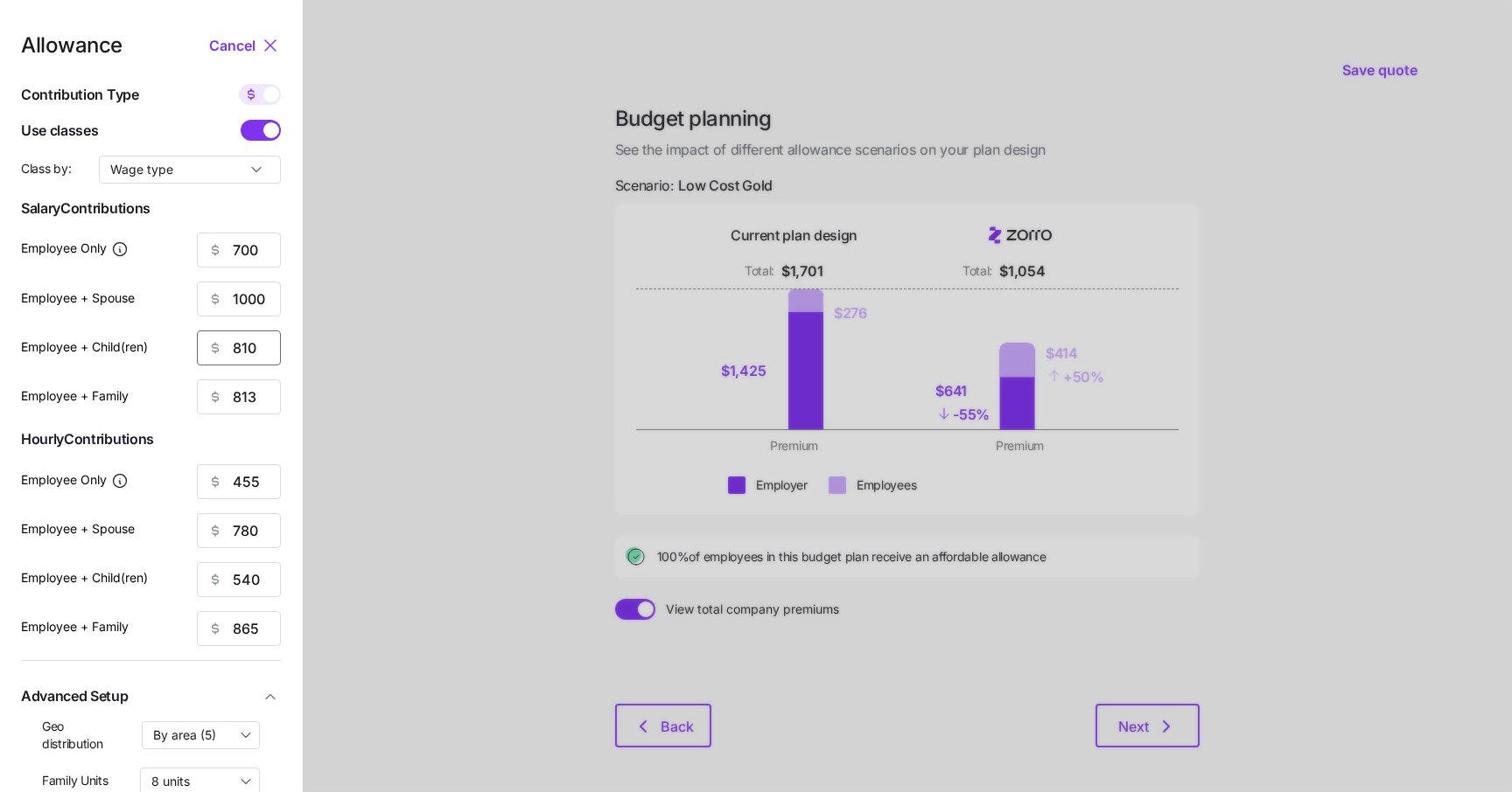
click at [257, 360] on input "810" at bounding box center [238, 347] width 84 height 35
type input "900"
click at [246, 400] on input "813" at bounding box center [238, 396] width 84 height 35
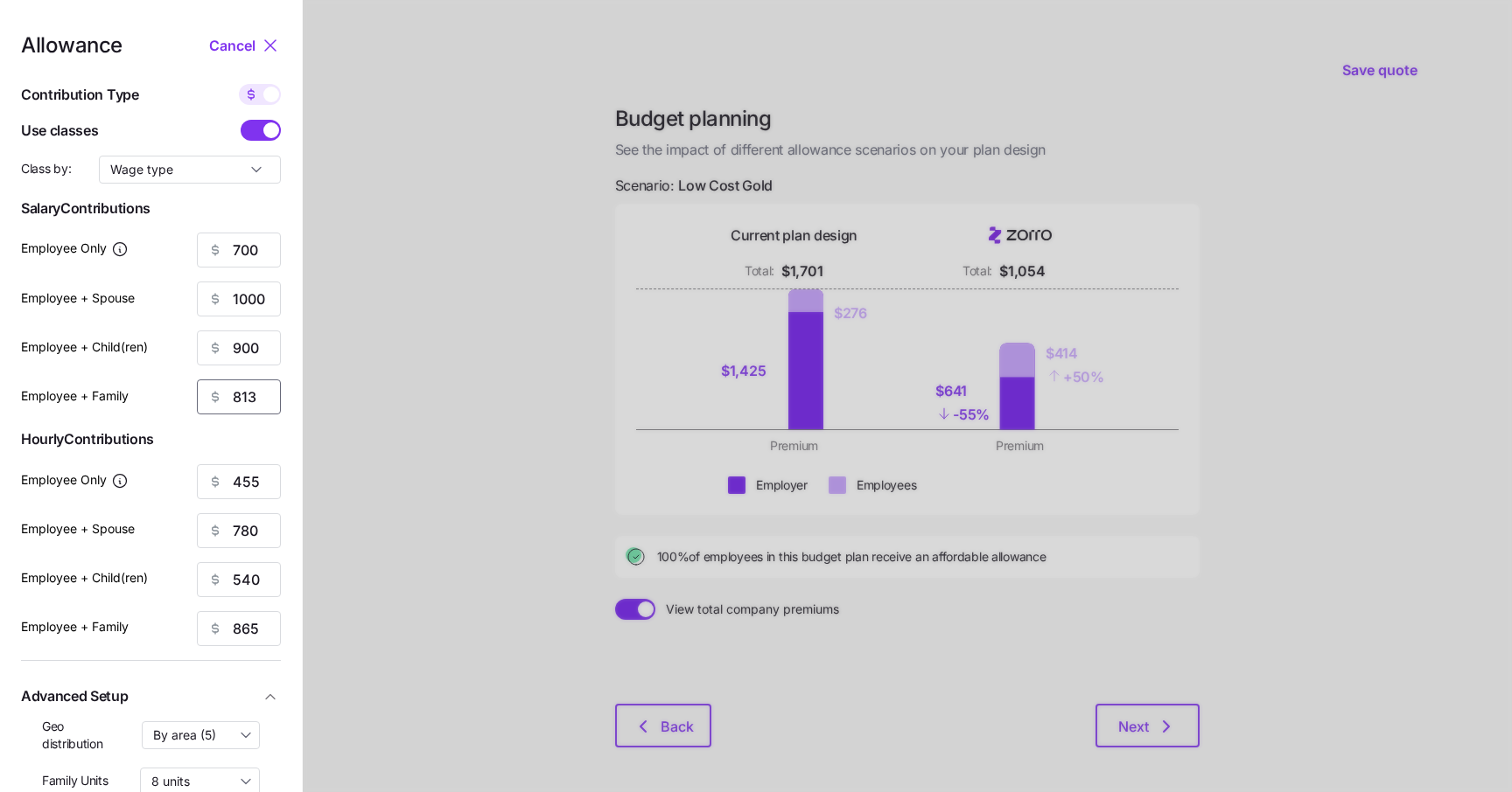
click at [246, 400] on input "813" at bounding box center [238, 396] width 84 height 35
type input "1200"
click at [242, 476] on input "455" at bounding box center [238, 481] width 84 height 35
type input "500"
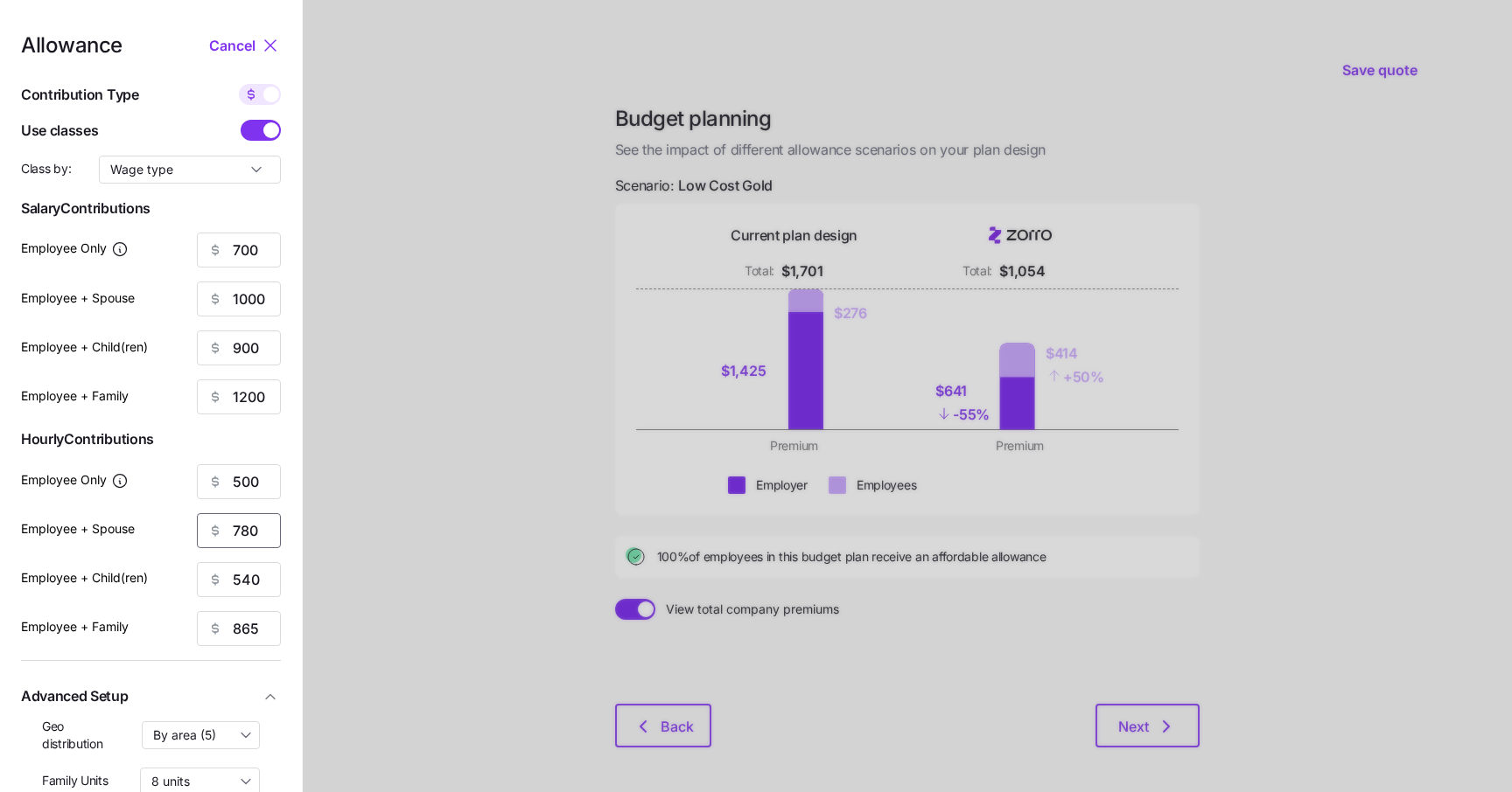
click at [238, 520] on input "780" at bounding box center [238, 530] width 84 height 35
type input "580"
click at [246, 572] on input "540" at bounding box center [238, 579] width 84 height 35
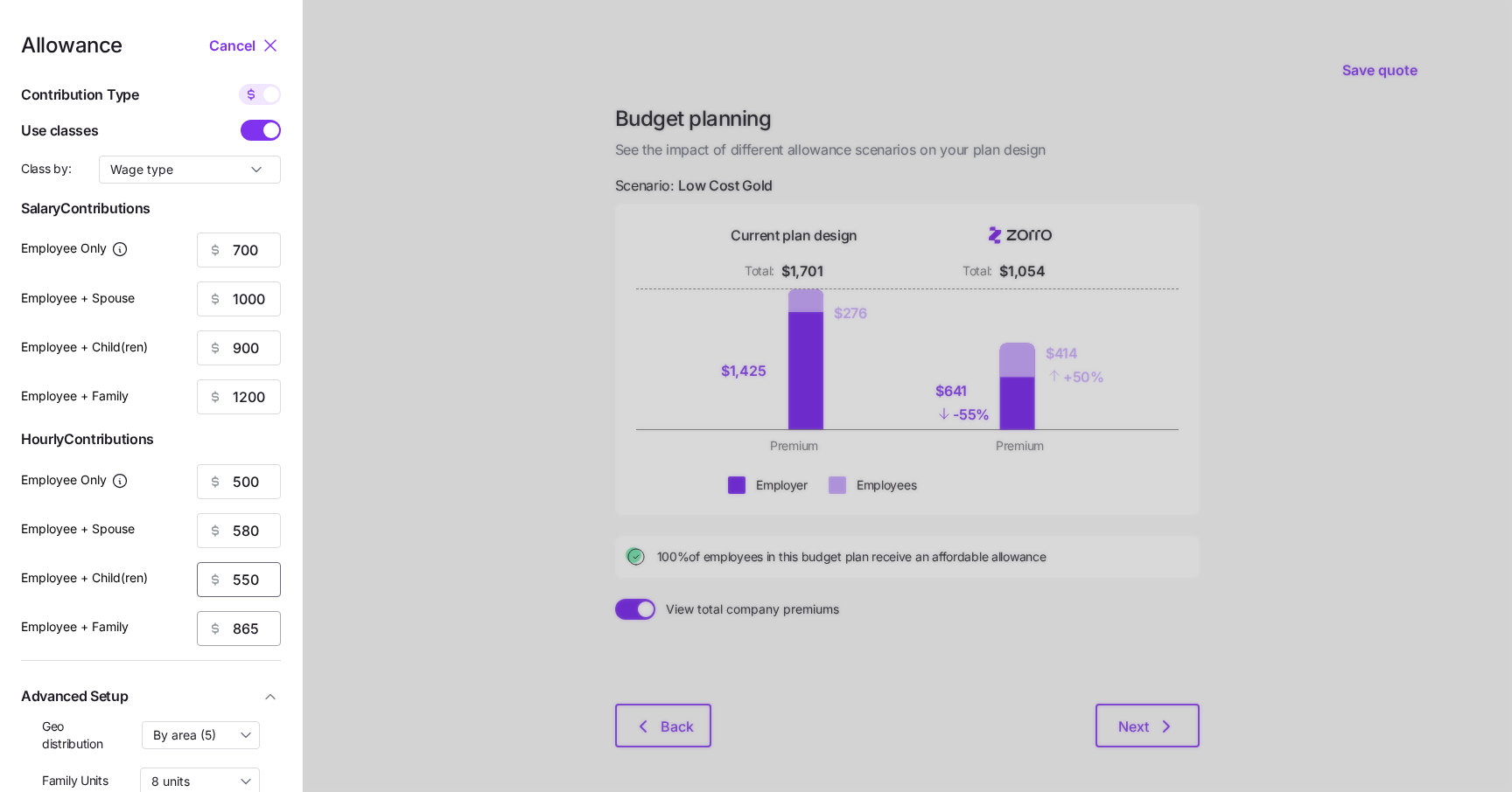
type input "550"
click at [248, 627] on input "865" at bounding box center [238, 628] width 84 height 35
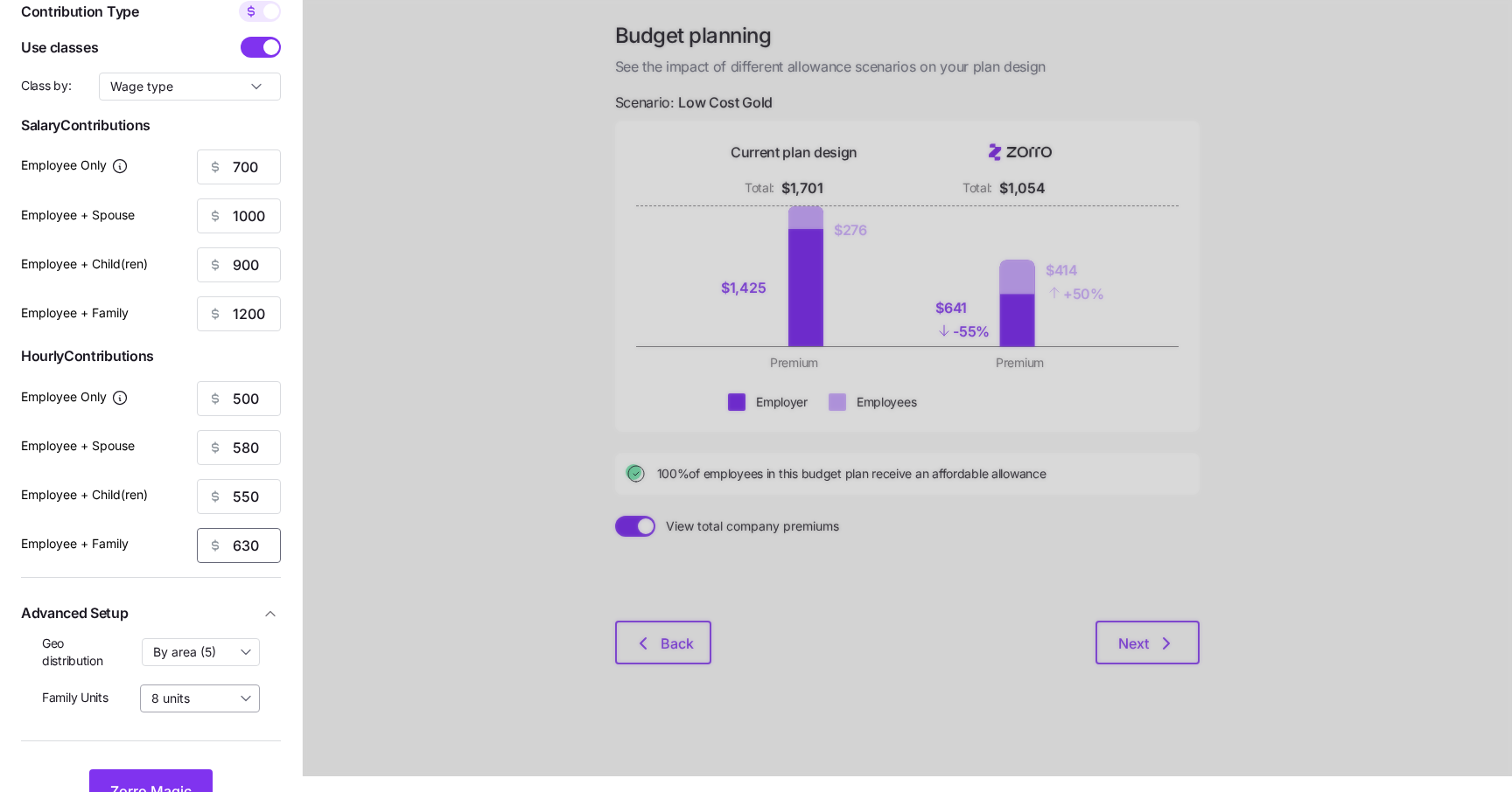
scroll to position [103, 0]
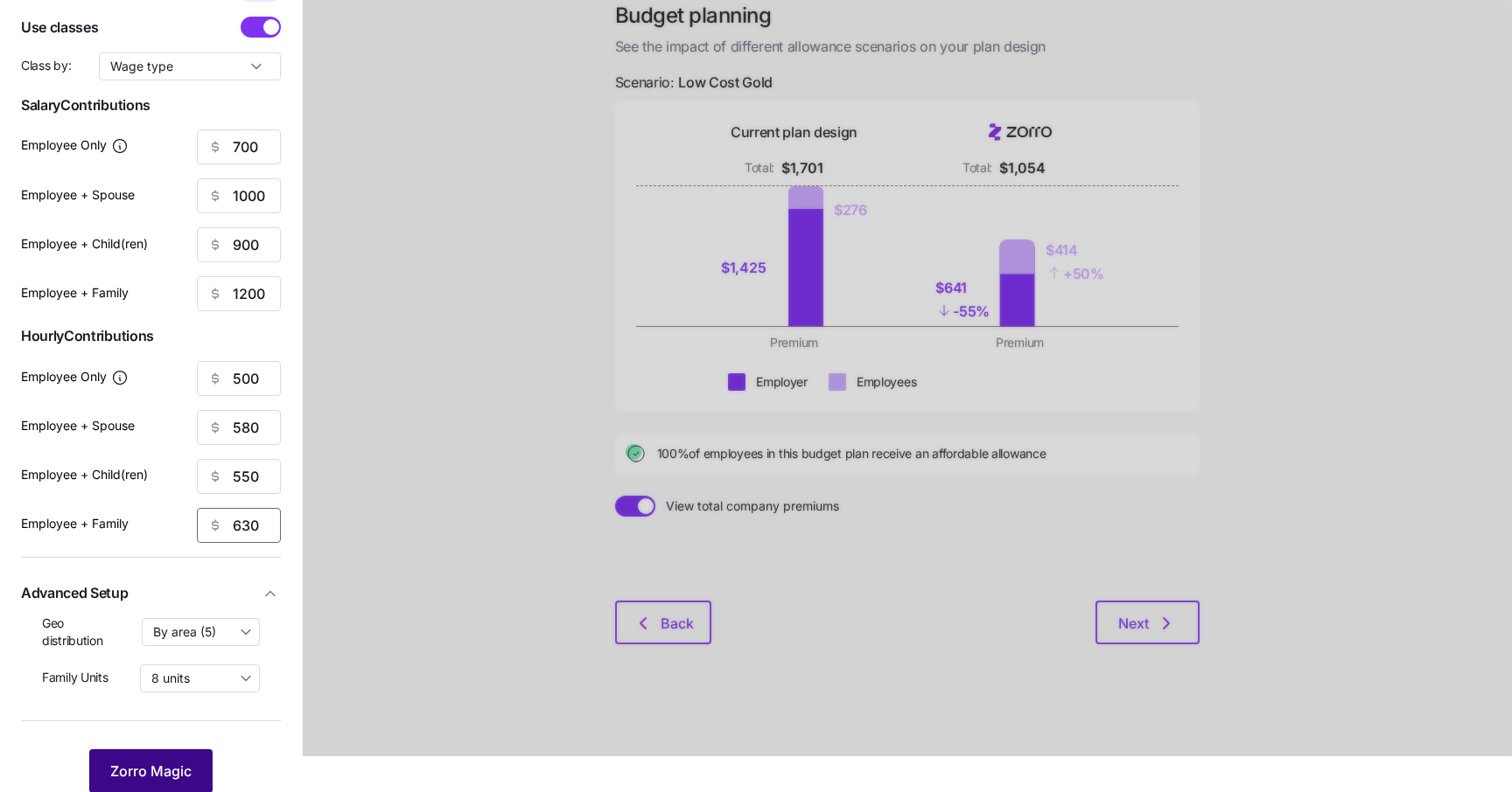
type input "630"
click at [141, 763] on span "Zorro Magic" at bounding box center [151, 772] width 82 height 21
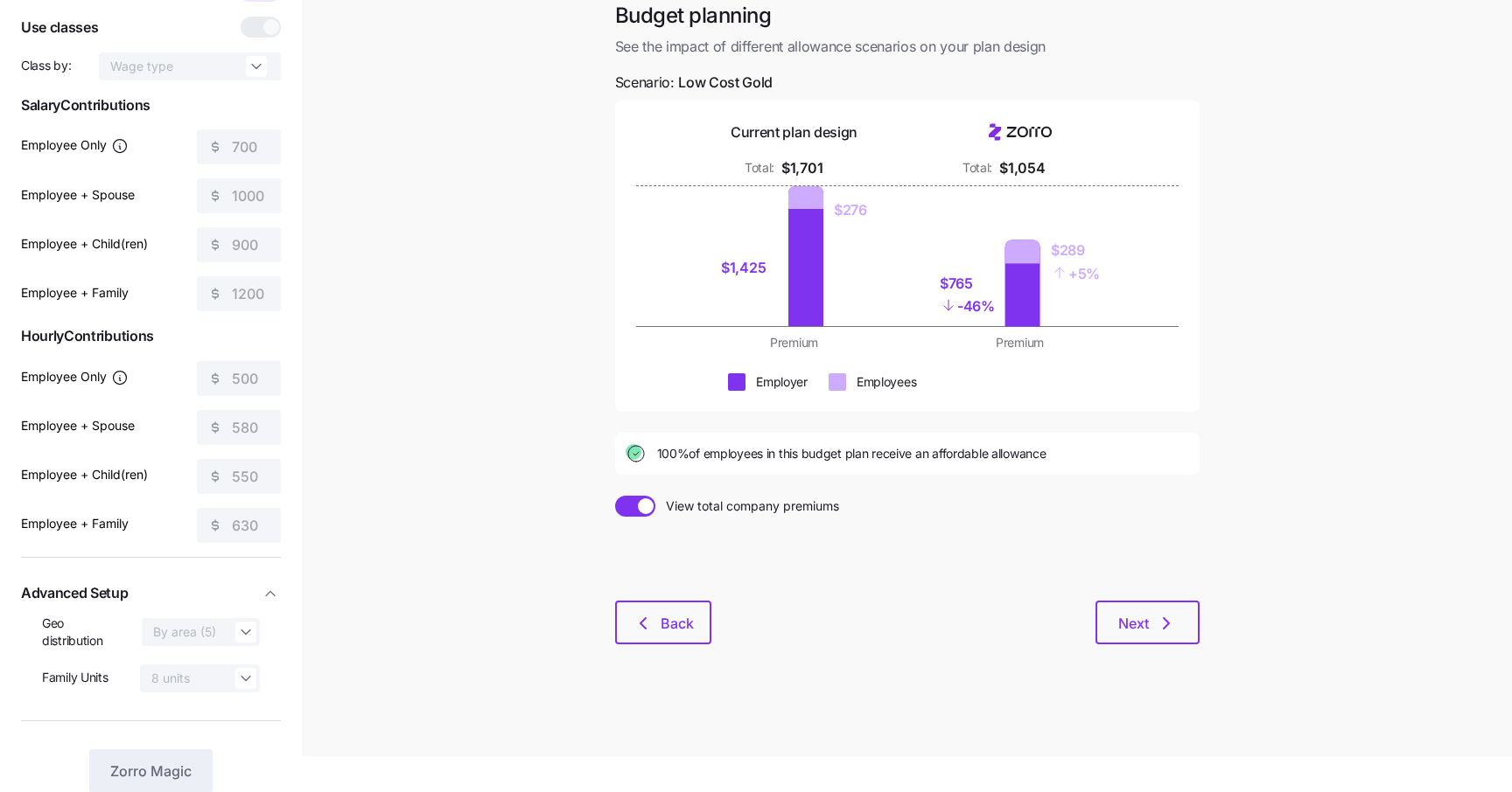
scroll to position [102, 0]
click at [636, 506] on span at bounding box center [627, 508] width 25 height 21
click at [615, 497] on input "View total company premiums" at bounding box center [615, 497] width 0 height 0
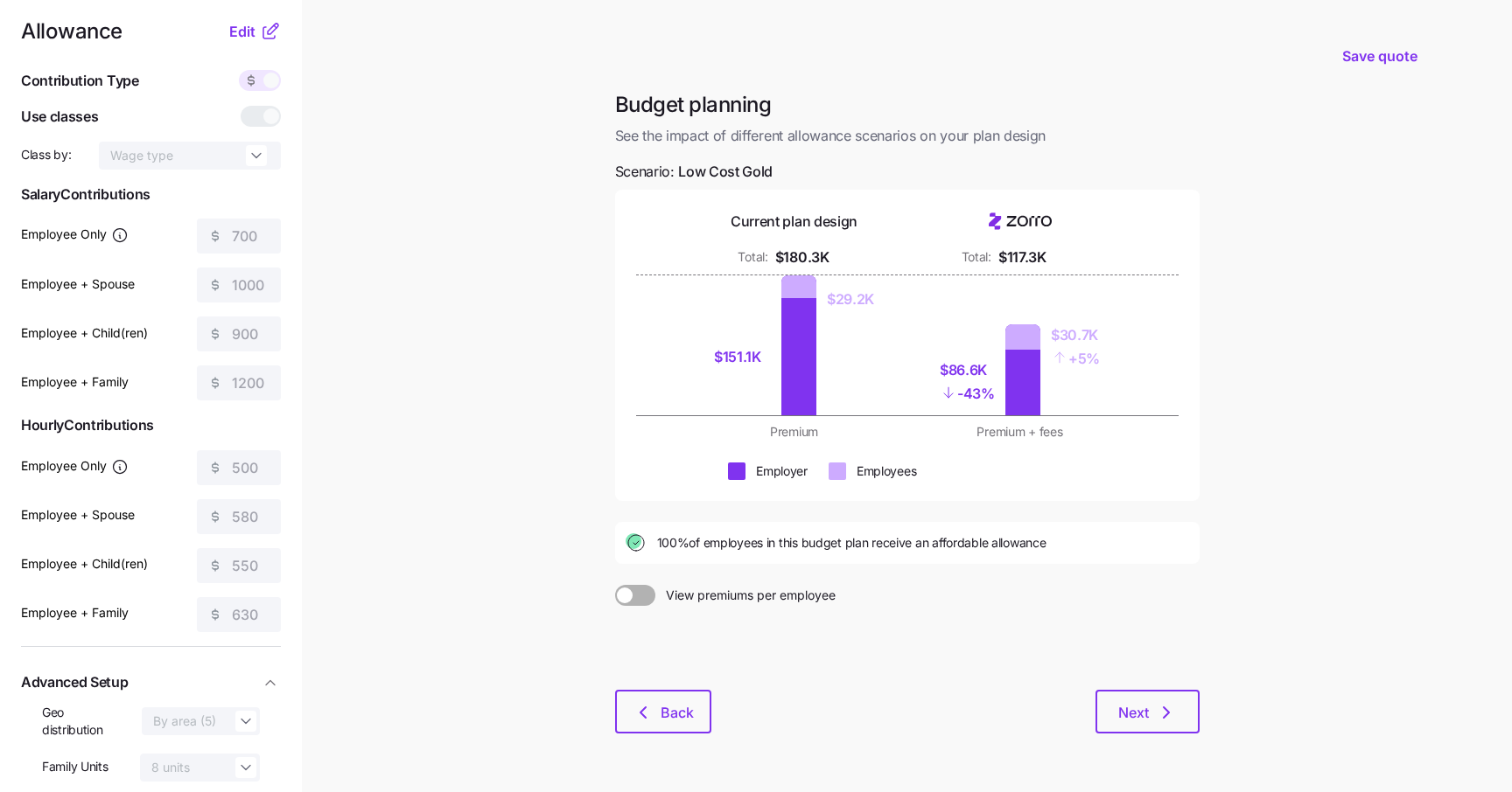
scroll to position [0, 0]
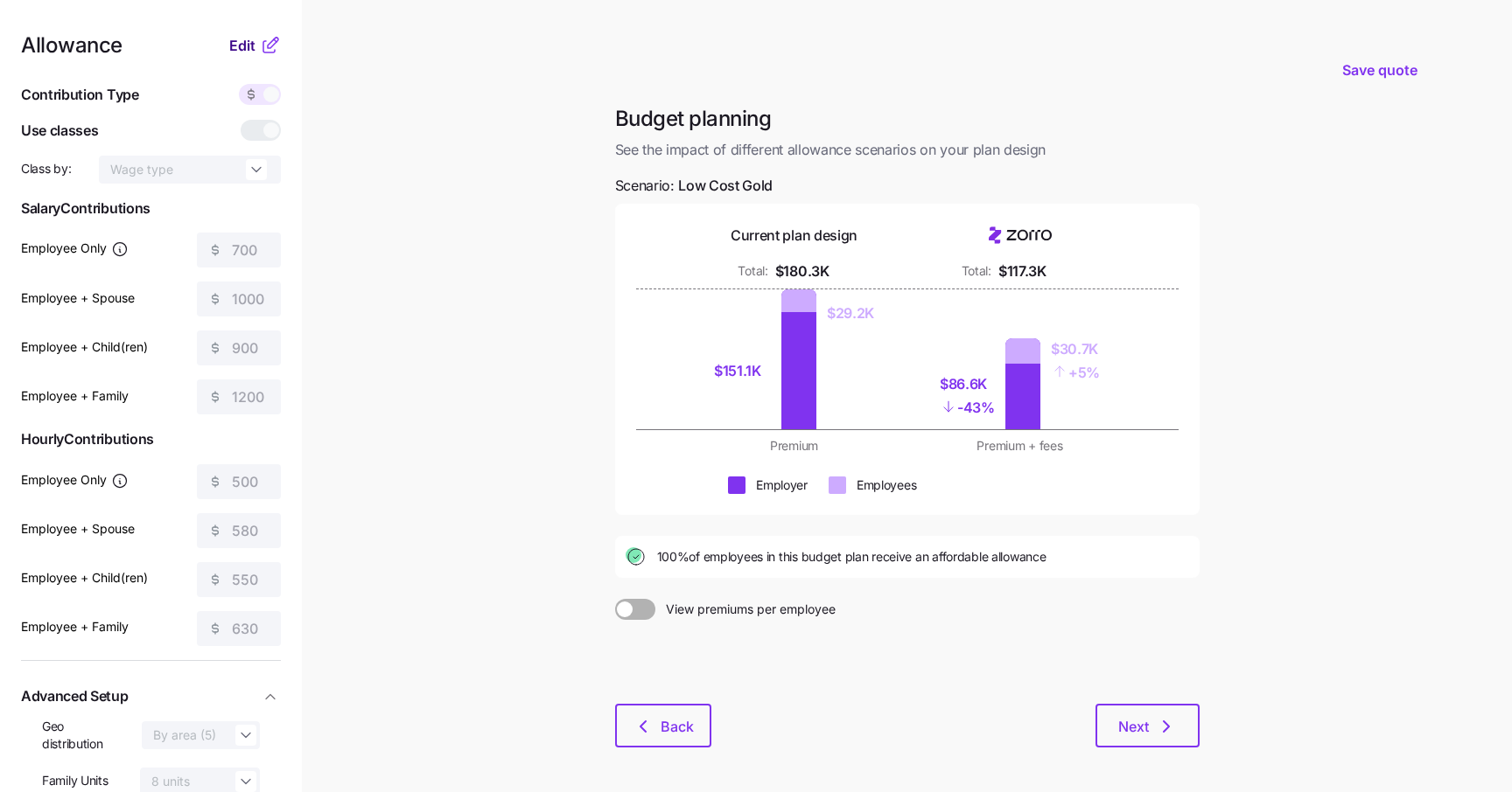
click at [254, 48] on span "Edit" at bounding box center [243, 45] width 27 height 21
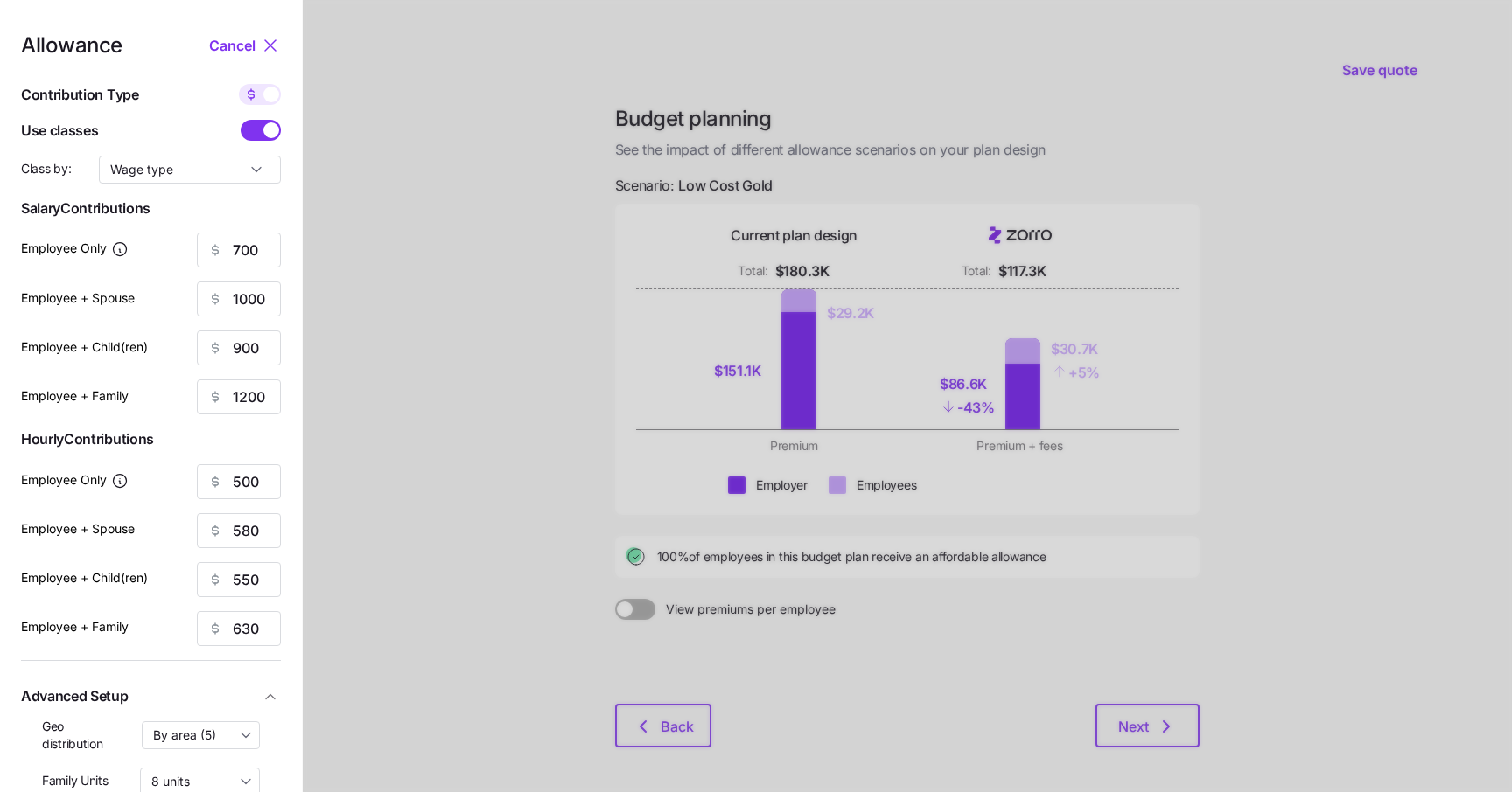
click at [271, 99] on span at bounding box center [271, 95] width 16 height 16
click at [238, 84] on input "checkbox" at bounding box center [238, 84] width 0 height 0
type input "108"
type input "77"
type input "83"
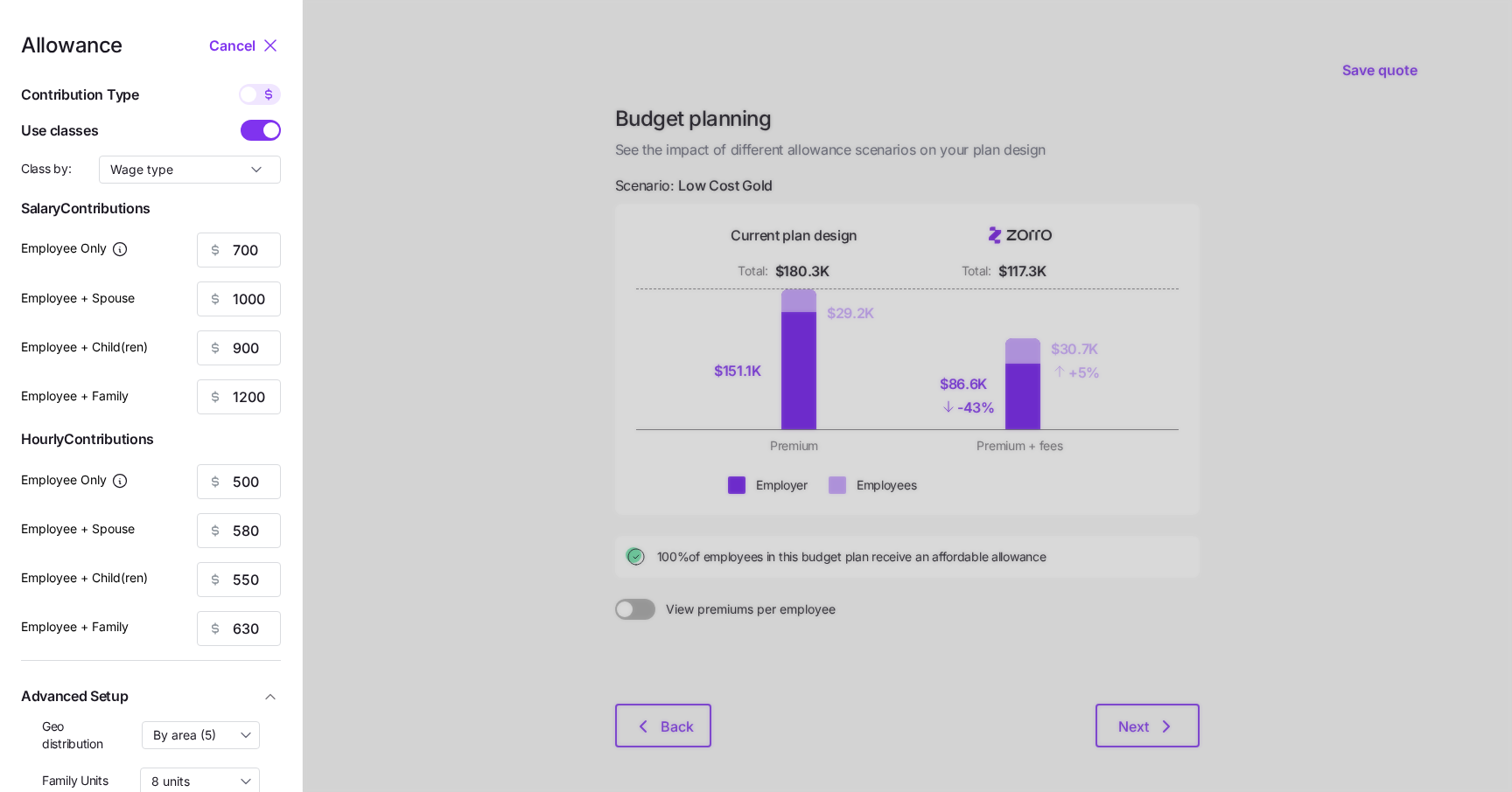
type input "69"
type input "77"
type input "45"
type input "51"
type input "36"
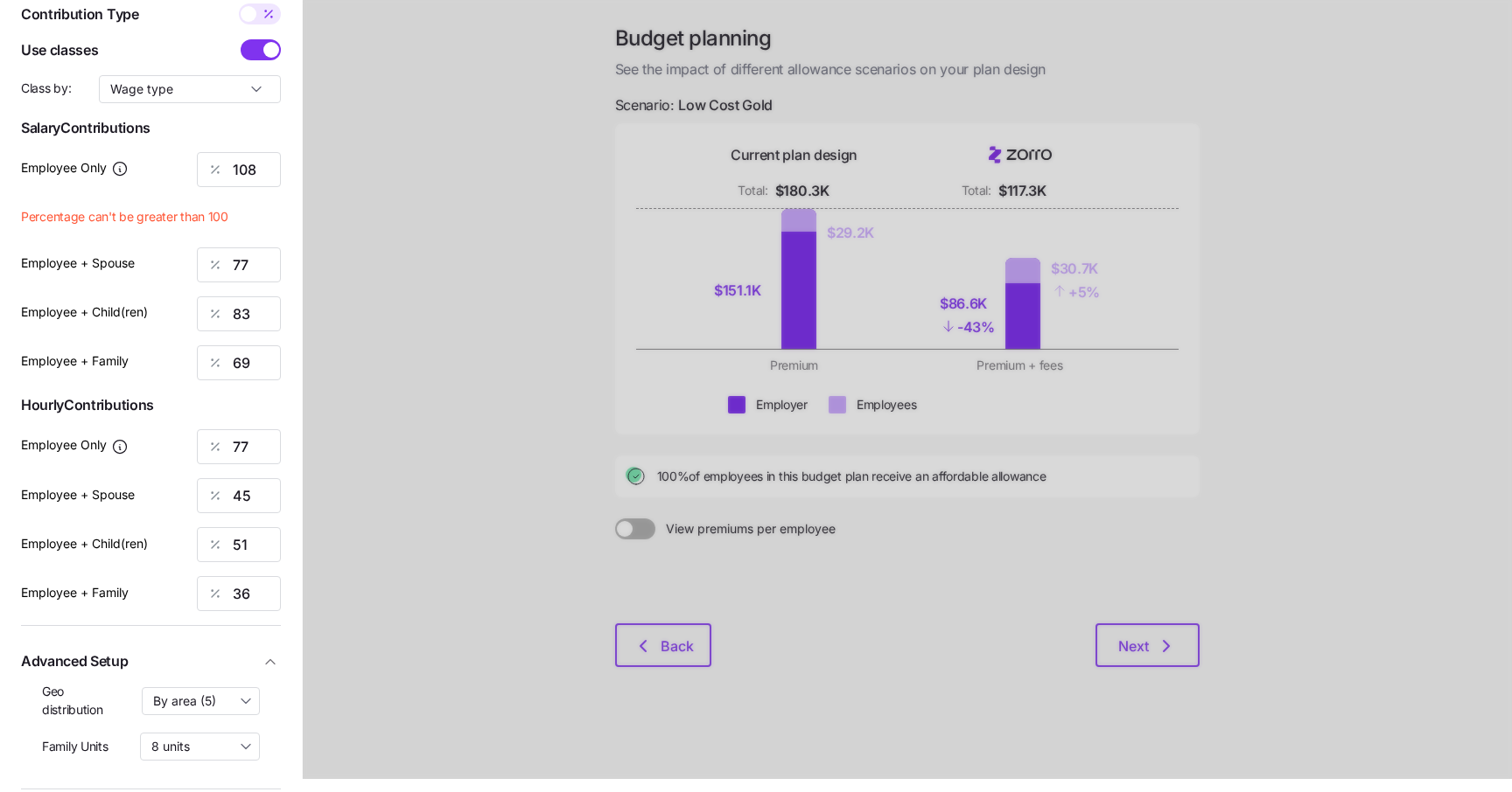
scroll to position [87, 0]
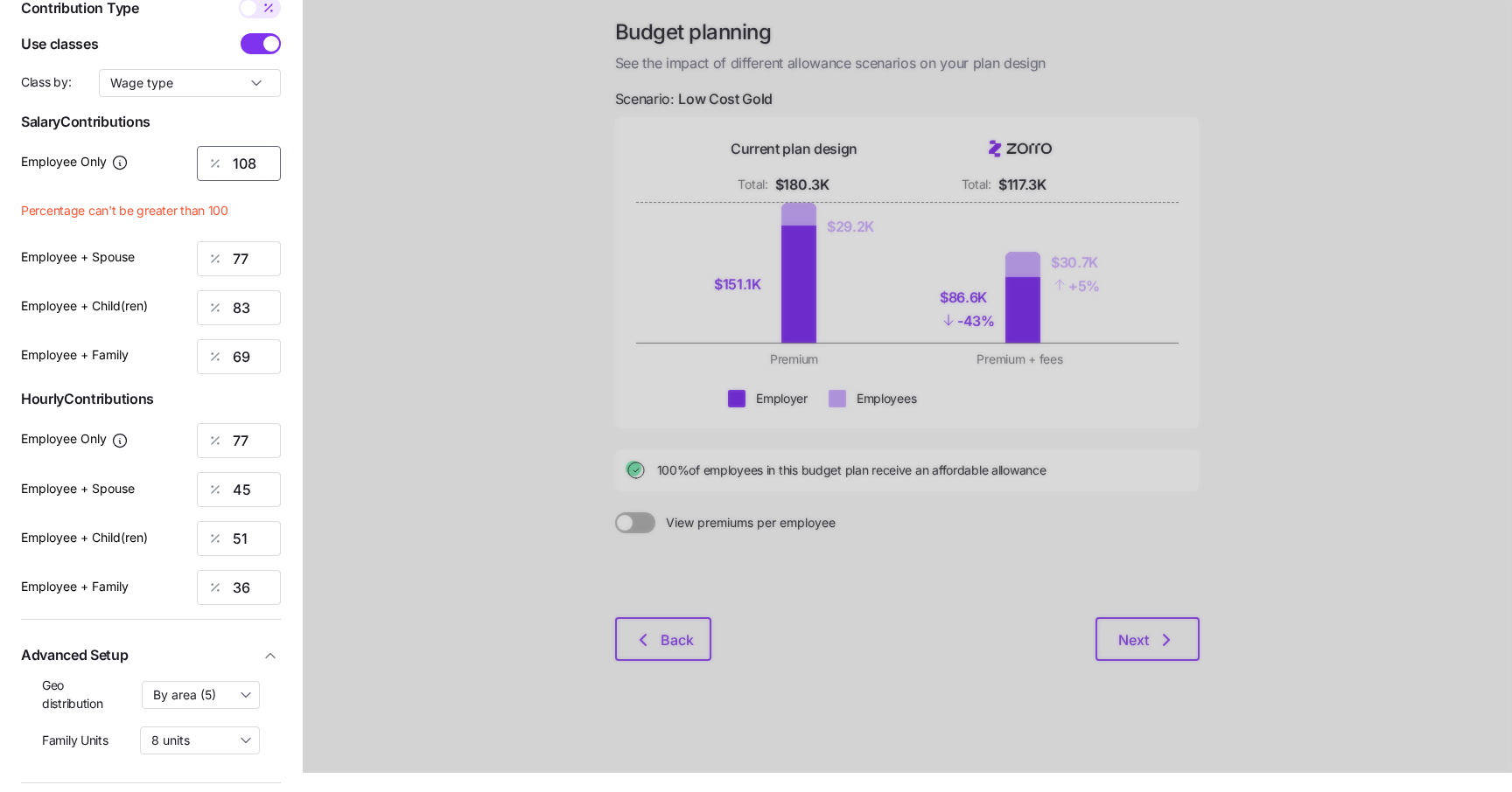
click at [239, 155] on input "108" at bounding box center [238, 163] width 84 height 35
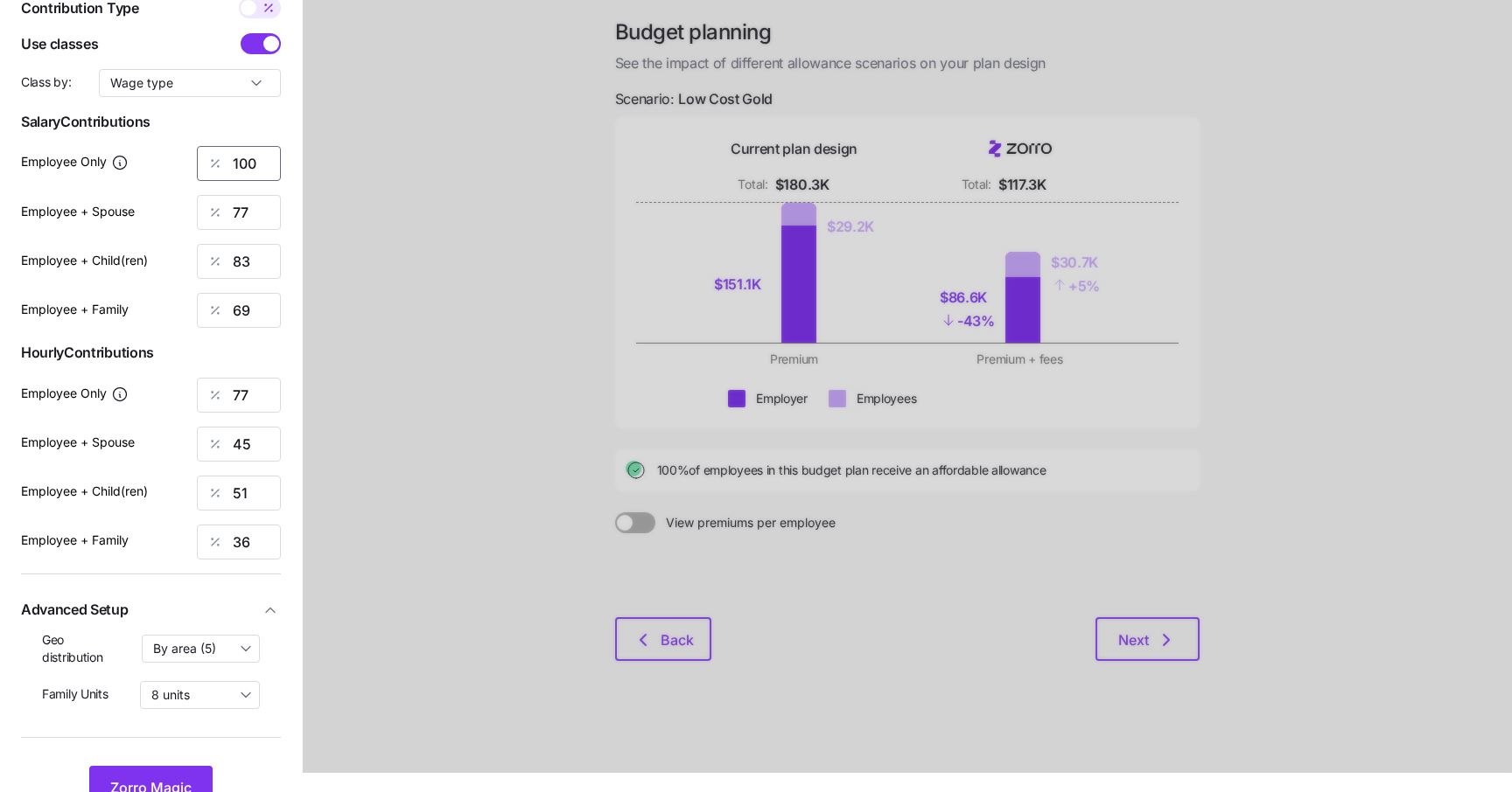
type input "100"
click at [514, 271] on div at bounding box center [908, 343] width 1209 height 859
click at [242, 314] on input "69" at bounding box center [238, 310] width 84 height 35
click at [253, 265] on input "83" at bounding box center [238, 260] width 84 height 35
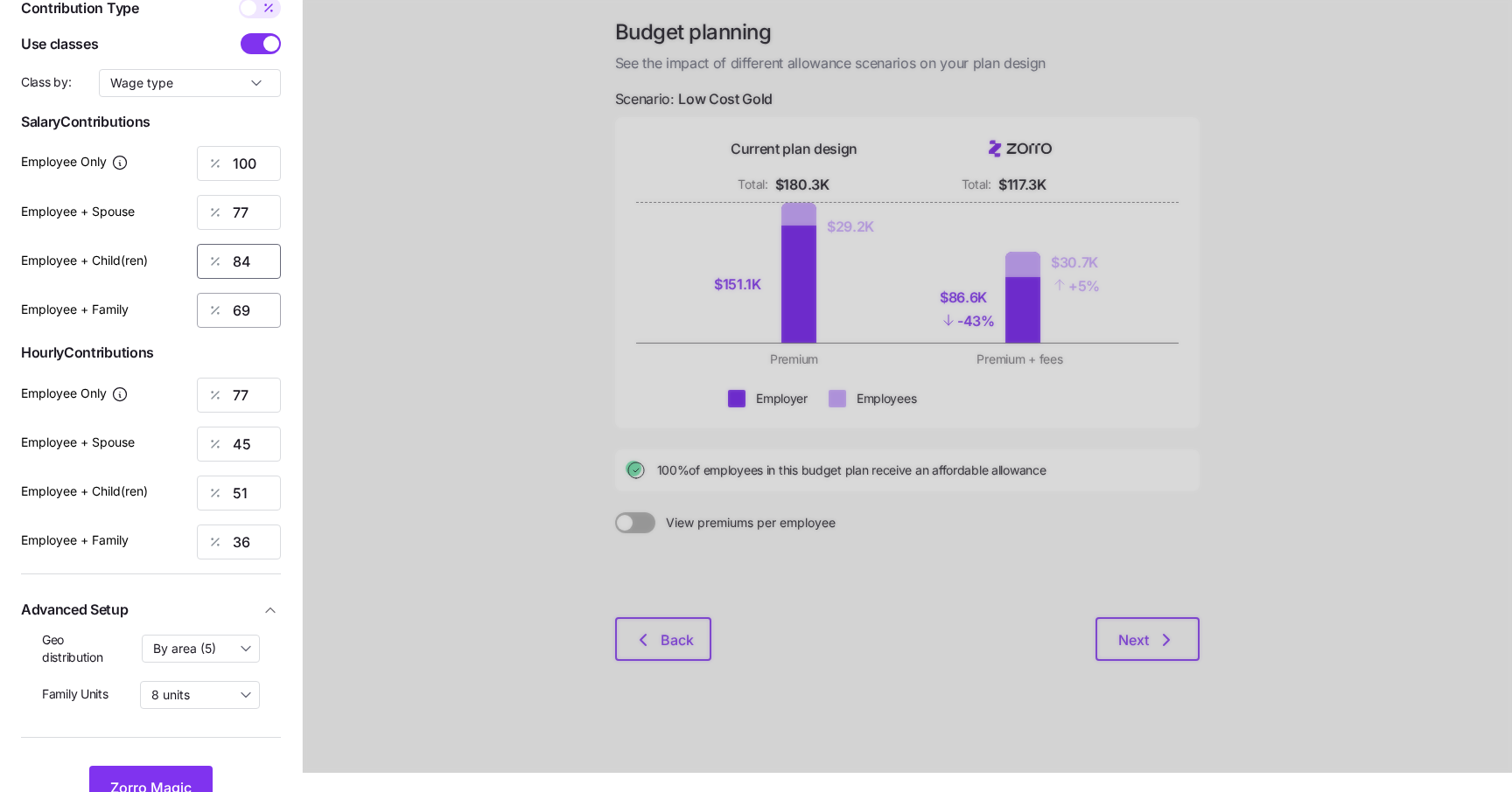
type input "84"
click at [256, 314] on input "69" at bounding box center [238, 310] width 84 height 35
type input "6"
type input "72"
click at [423, 365] on div at bounding box center [908, 343] width 1209 height 859
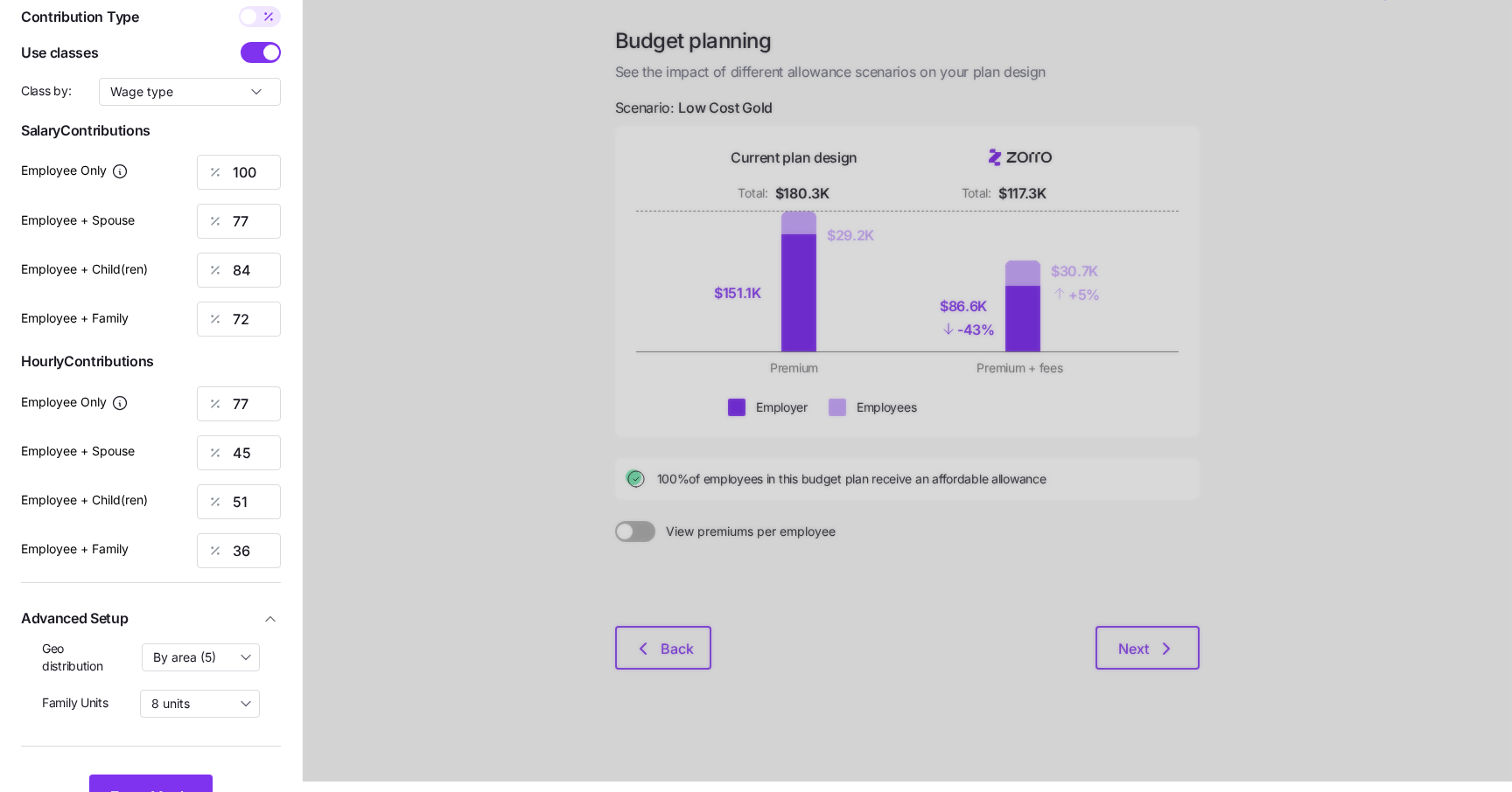
scroll to position [103, 0]
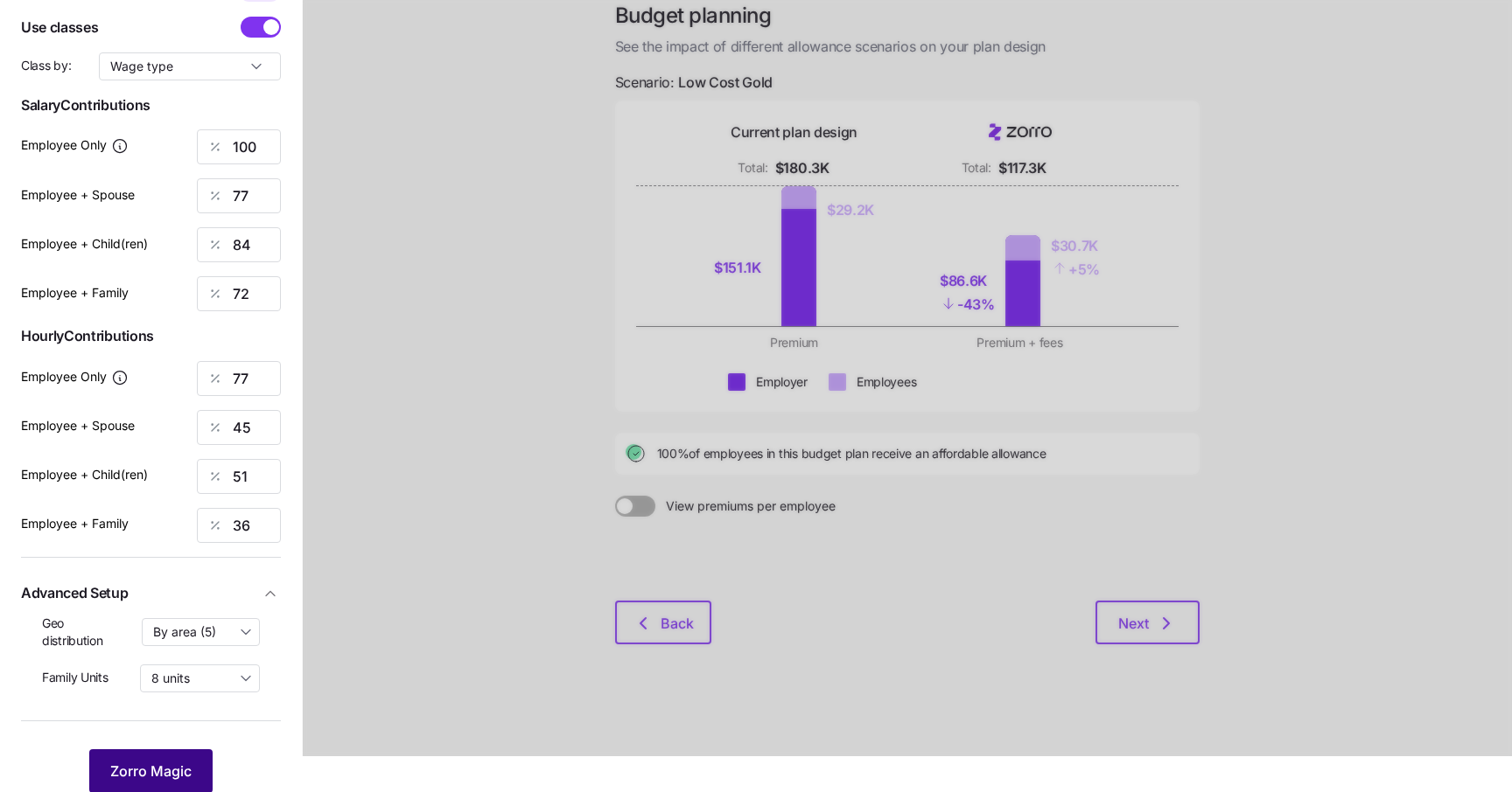
click at [179, 761] on span "Zorro Magic" at bounding box center [151, 772] width 82 height 21
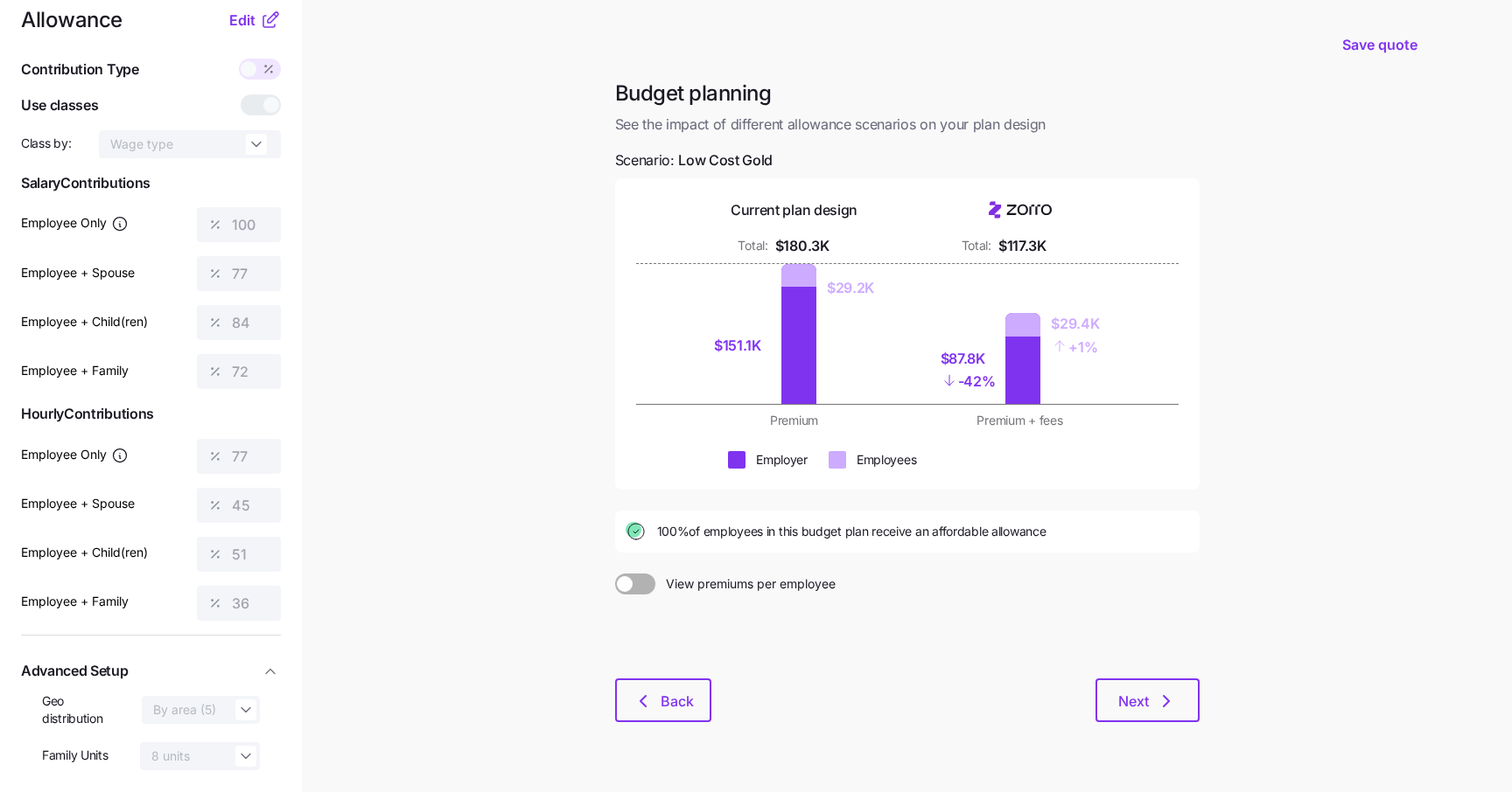
scroll to position [0, 0]
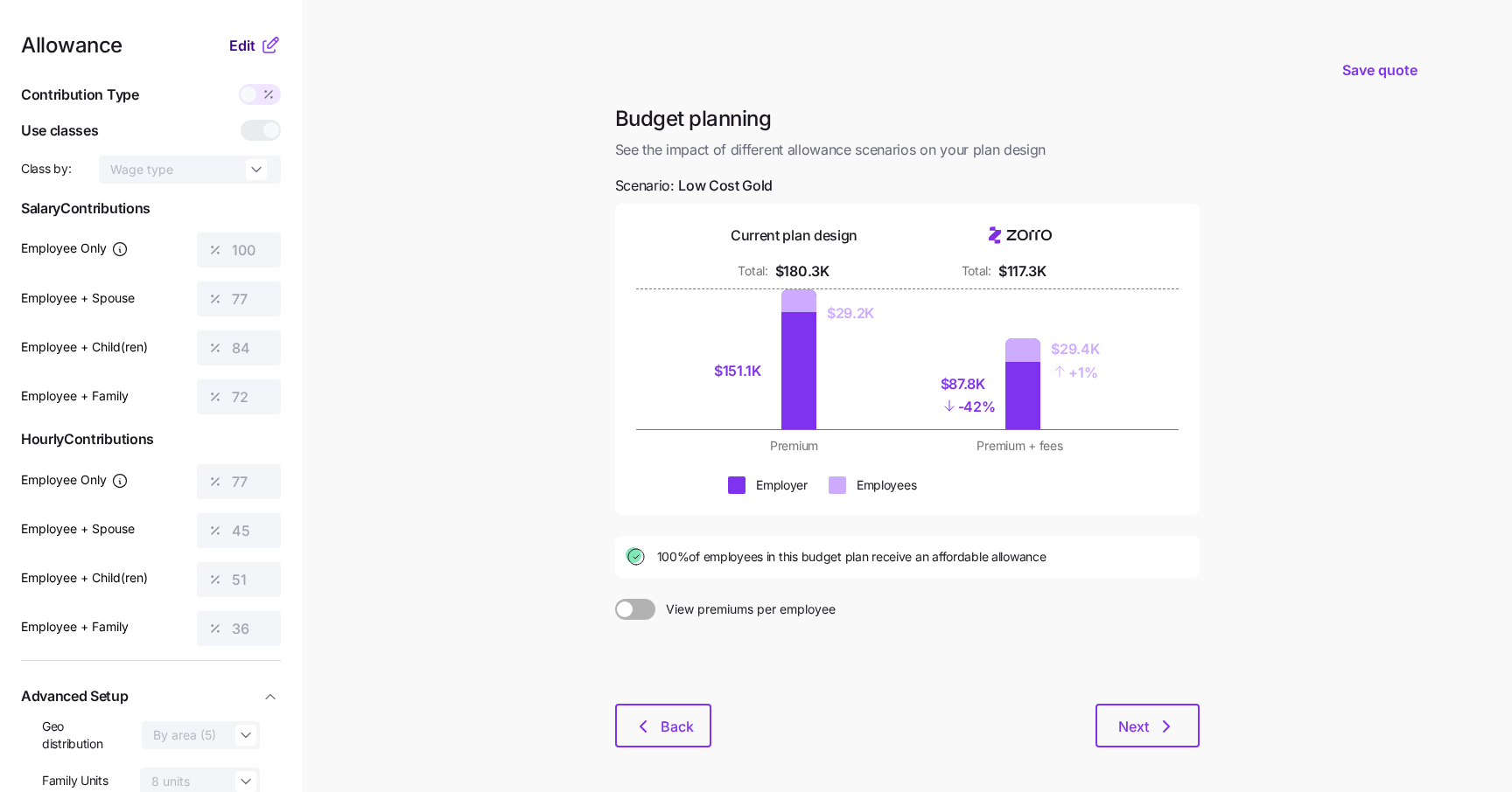
click at [246, 43] on span "Edit" at bounding box center [243, 45] width 27 height 21
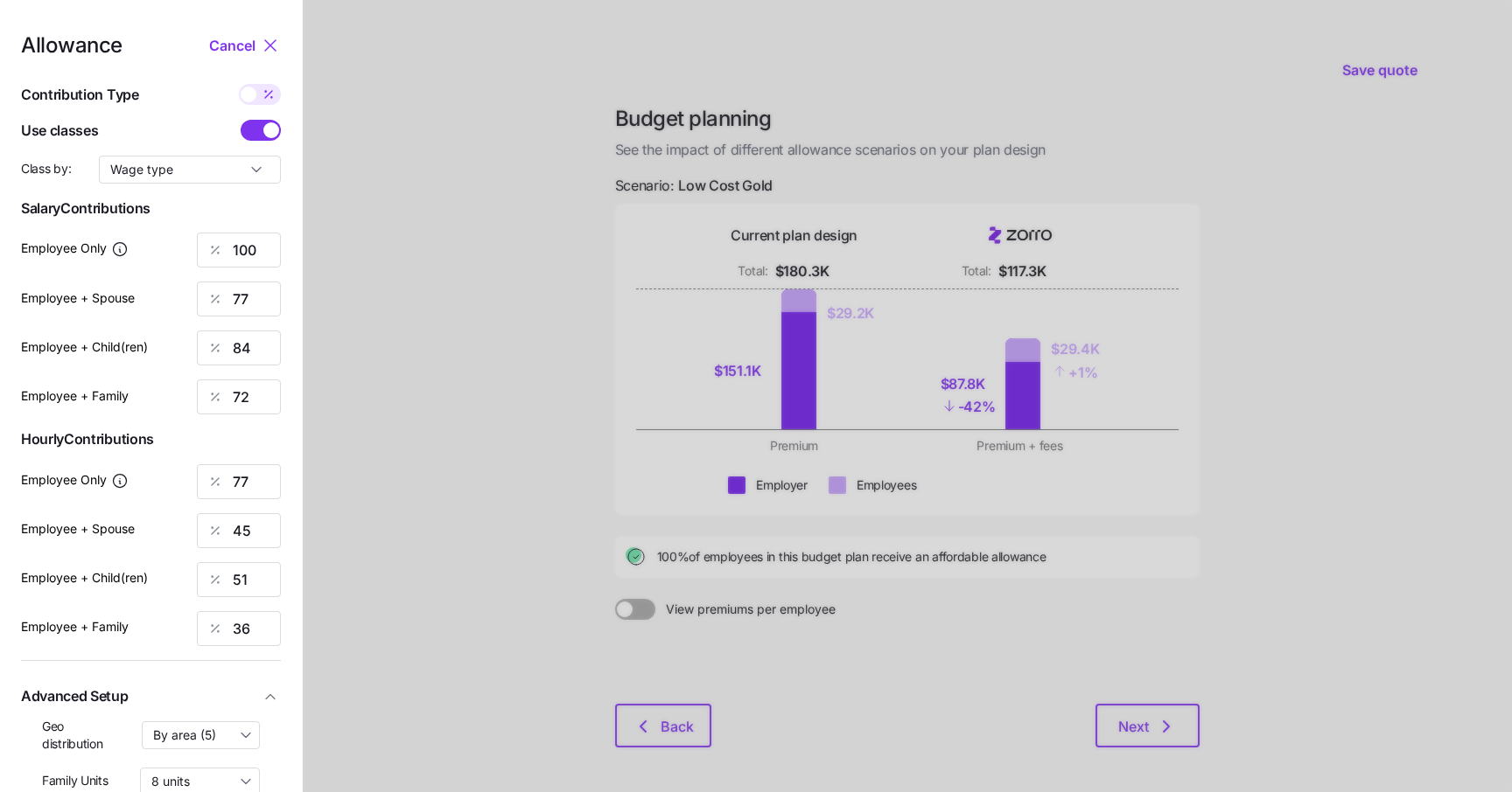
click at [263, 127] on span at bounding box center [271, 130] width 16 height 16
click at [240, 120] on input "checkbox" at bounding box center [240, 120] width 0 height 0
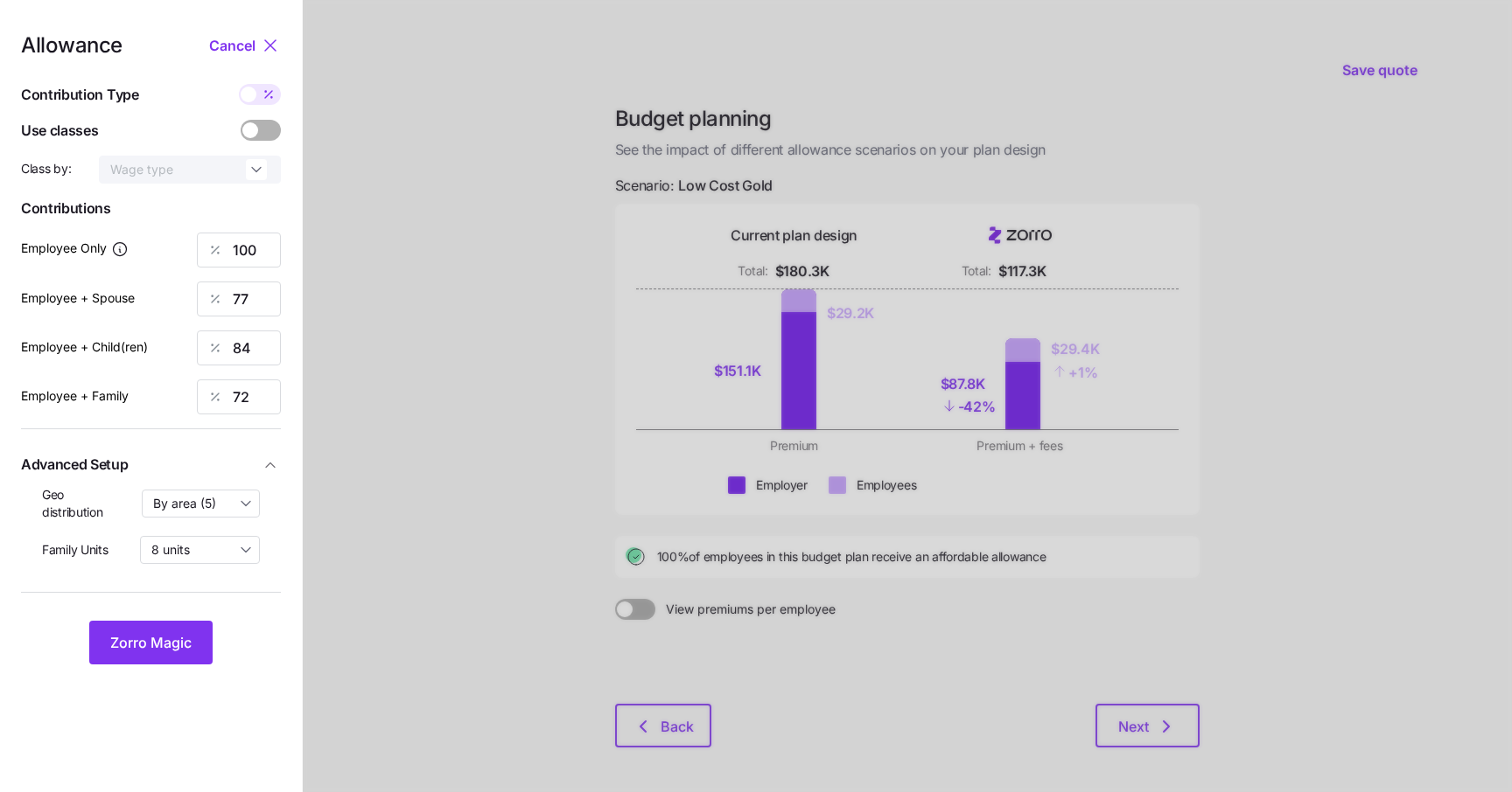
click at [251, 95] on span at bounding box center [248, 95] width 16 height 16
click at [238, 84] on input "checkbox" at bounding box center [238, 84] width 0 height 0
type input "650"
type input "1000"
type input "907"
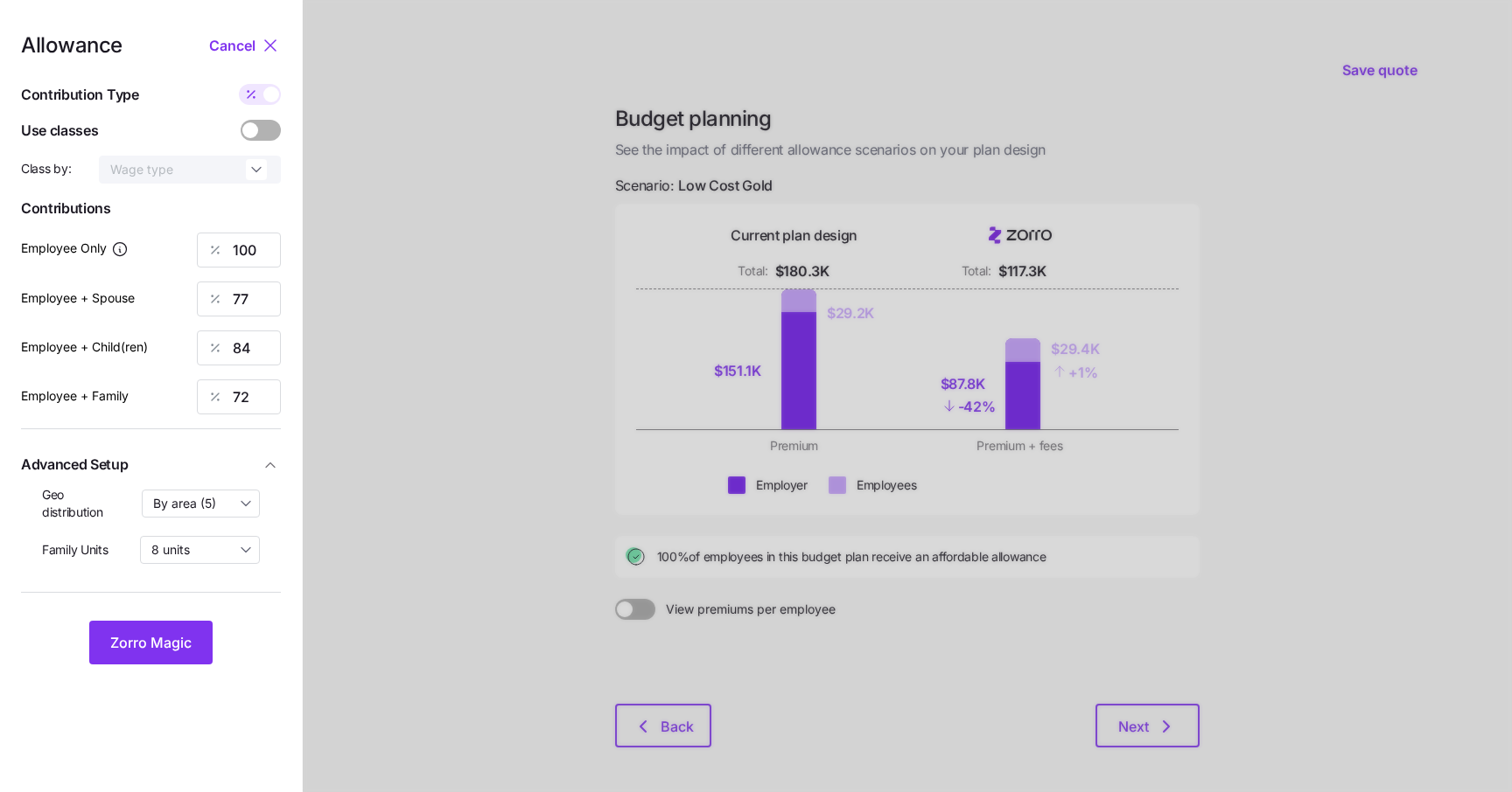
type input "1245"
click at [258, 253] on input "650" at bounding box center [238, 250] width 84 height 35
type input "651"
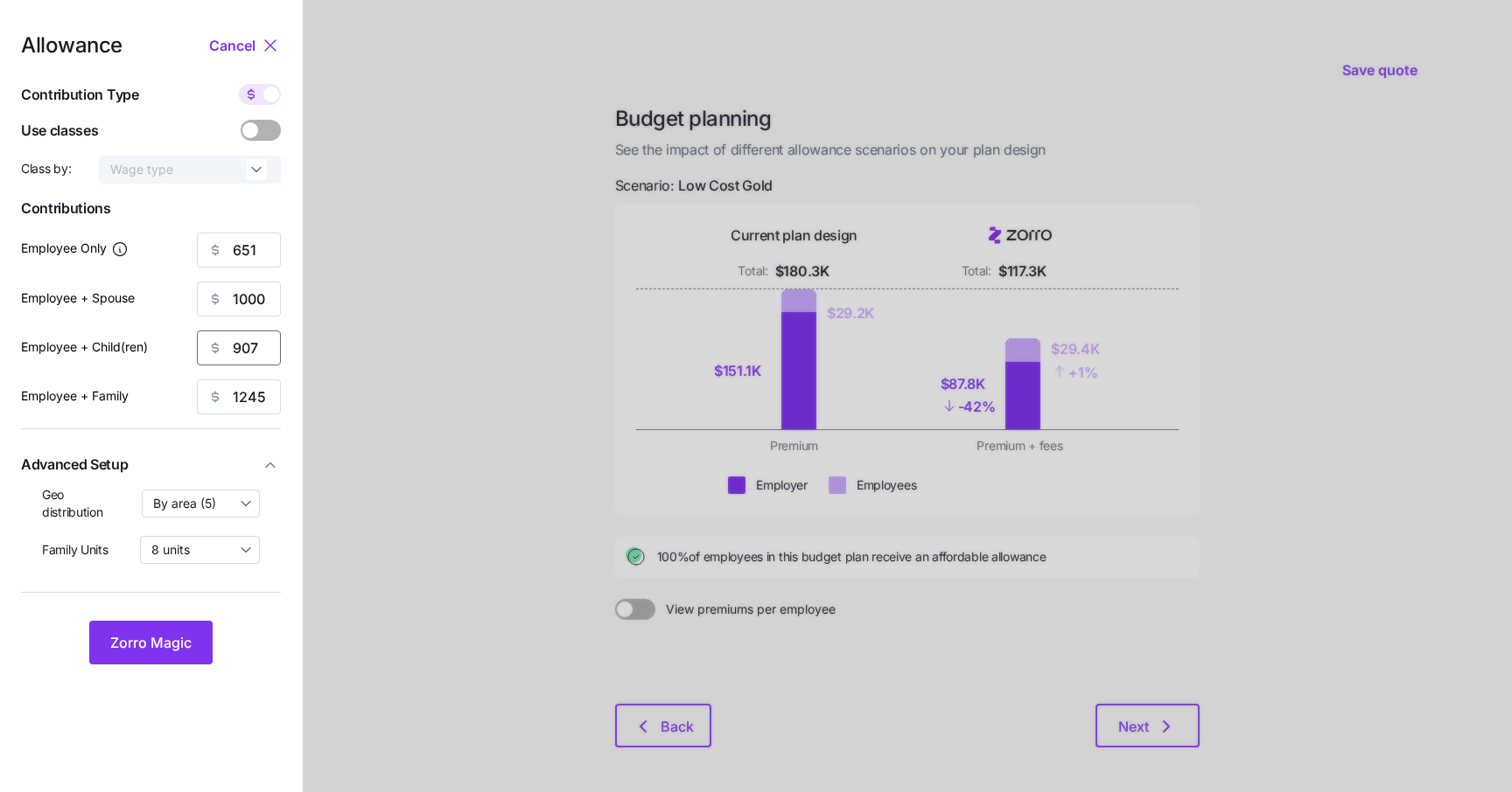
click at [254, 359] on input "907" at bounding box center [238, 347] width 84 height 35
type input "900"
click at [269, 405] on input "1245" at bounding box center [238, 396] width 84 height 35
type input "1249"
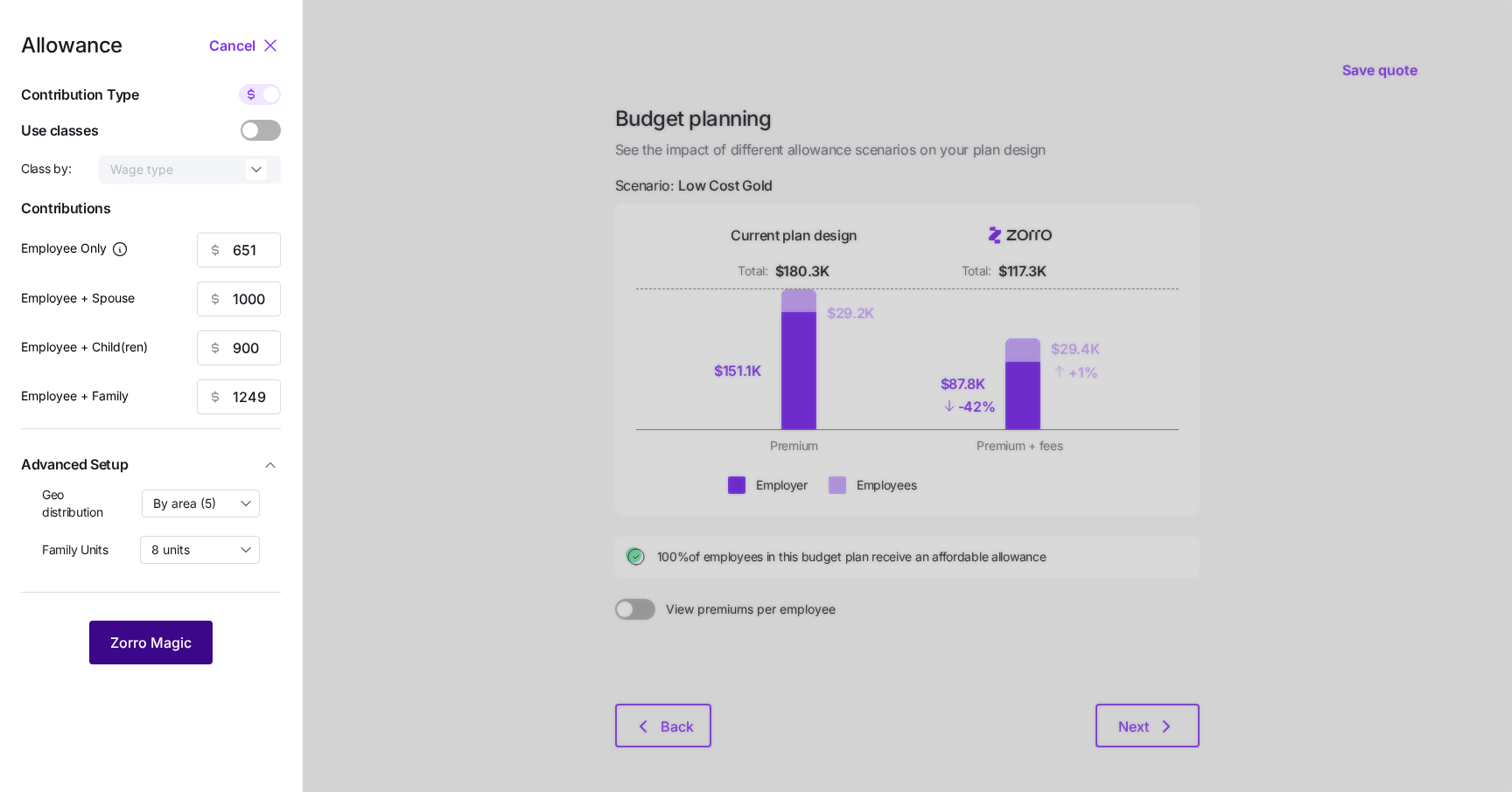
click at [184, 641] on span "Zorro Magic" at bounding box center [151, 643] width 82 height 21
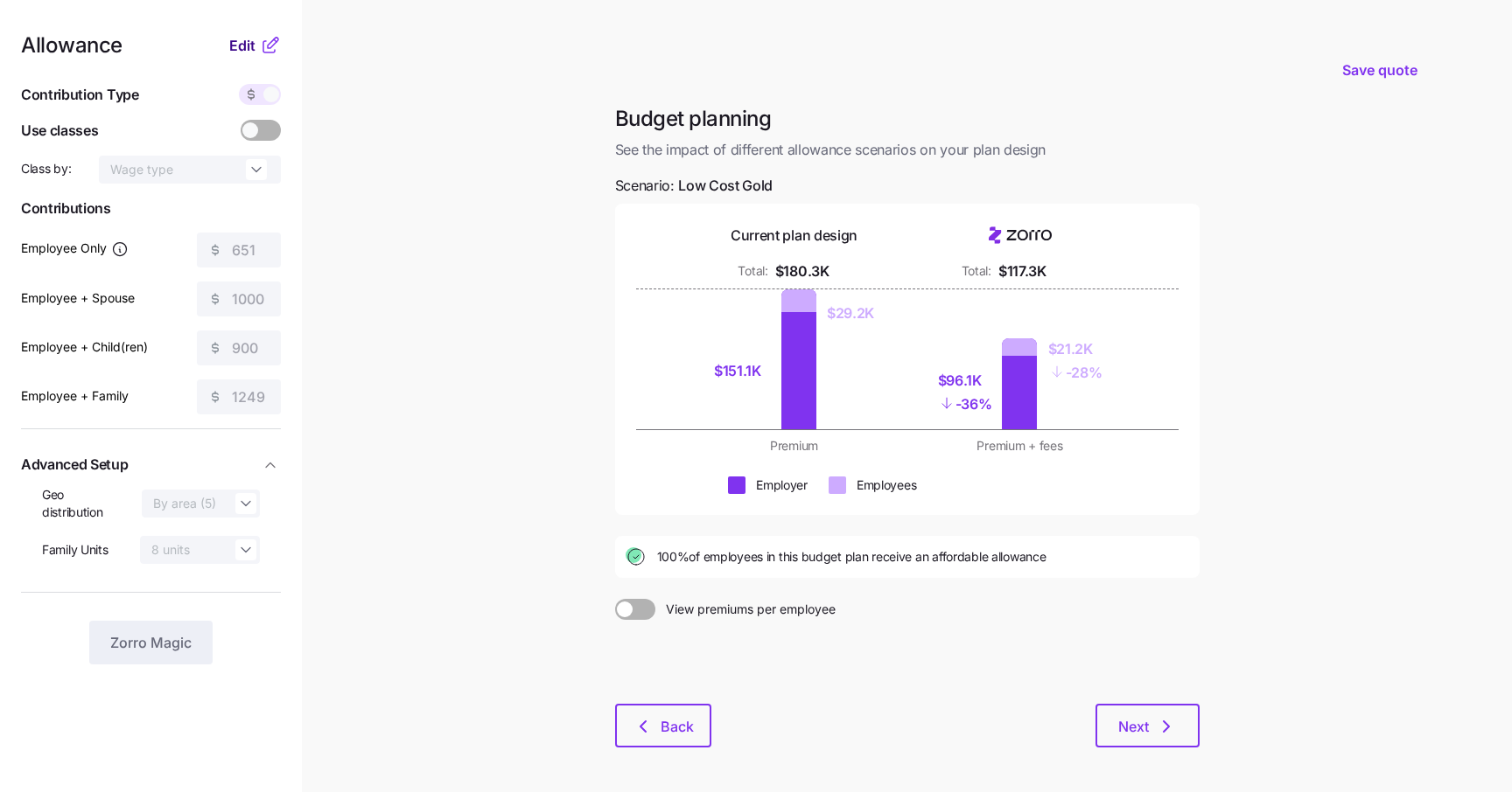
click at [241, 47] on span "Edit" at bounding box center [243, 45] width 27 height 21
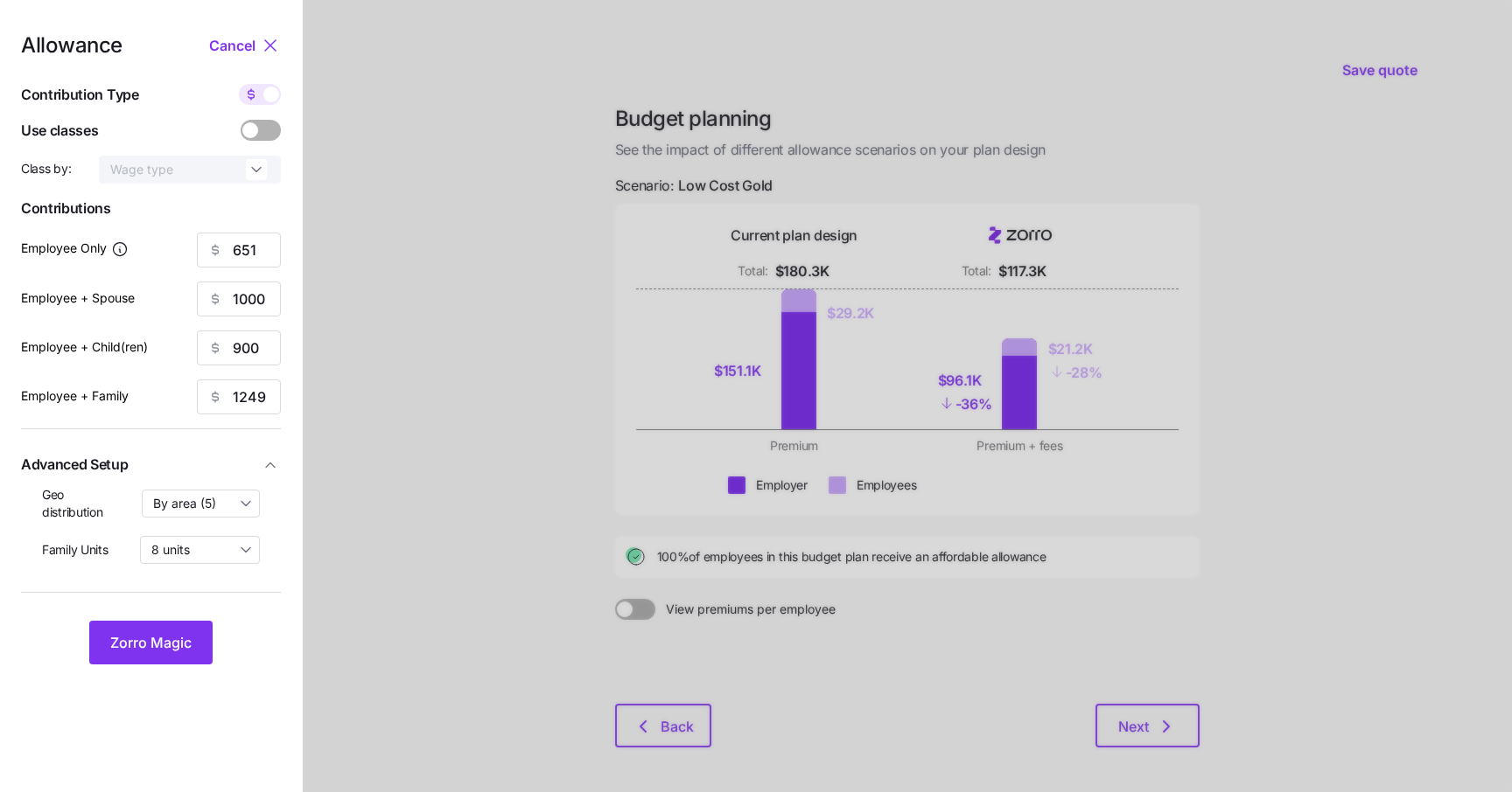
click at [269, 97] on span at bounding box center [271, 95] width 16 height 16
click at [238, 84] on input "checkbox" at bounding box center [238, 84] width 0 height 0
type input "100"
type input "77"
type input "83"
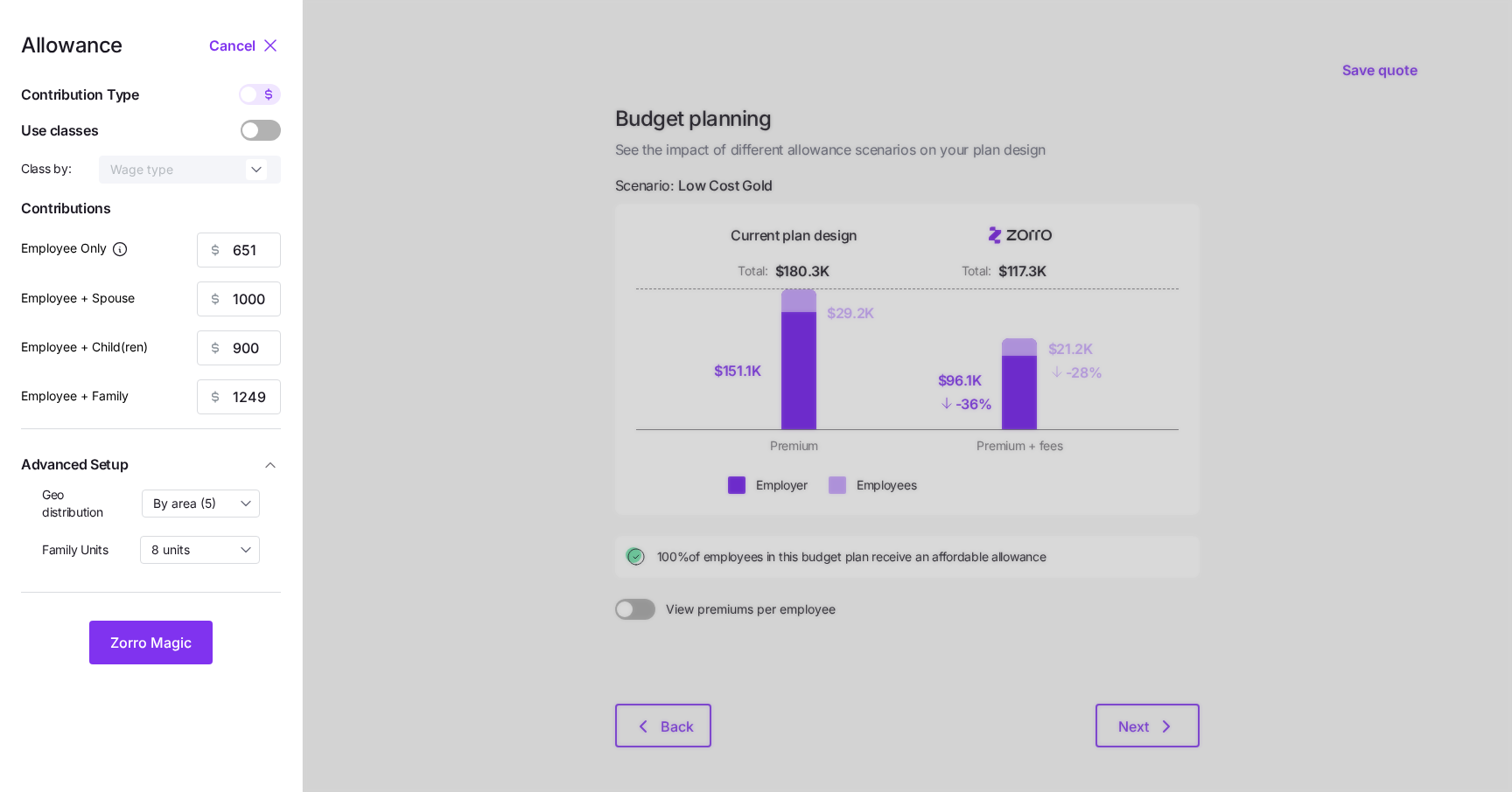
type input "72"
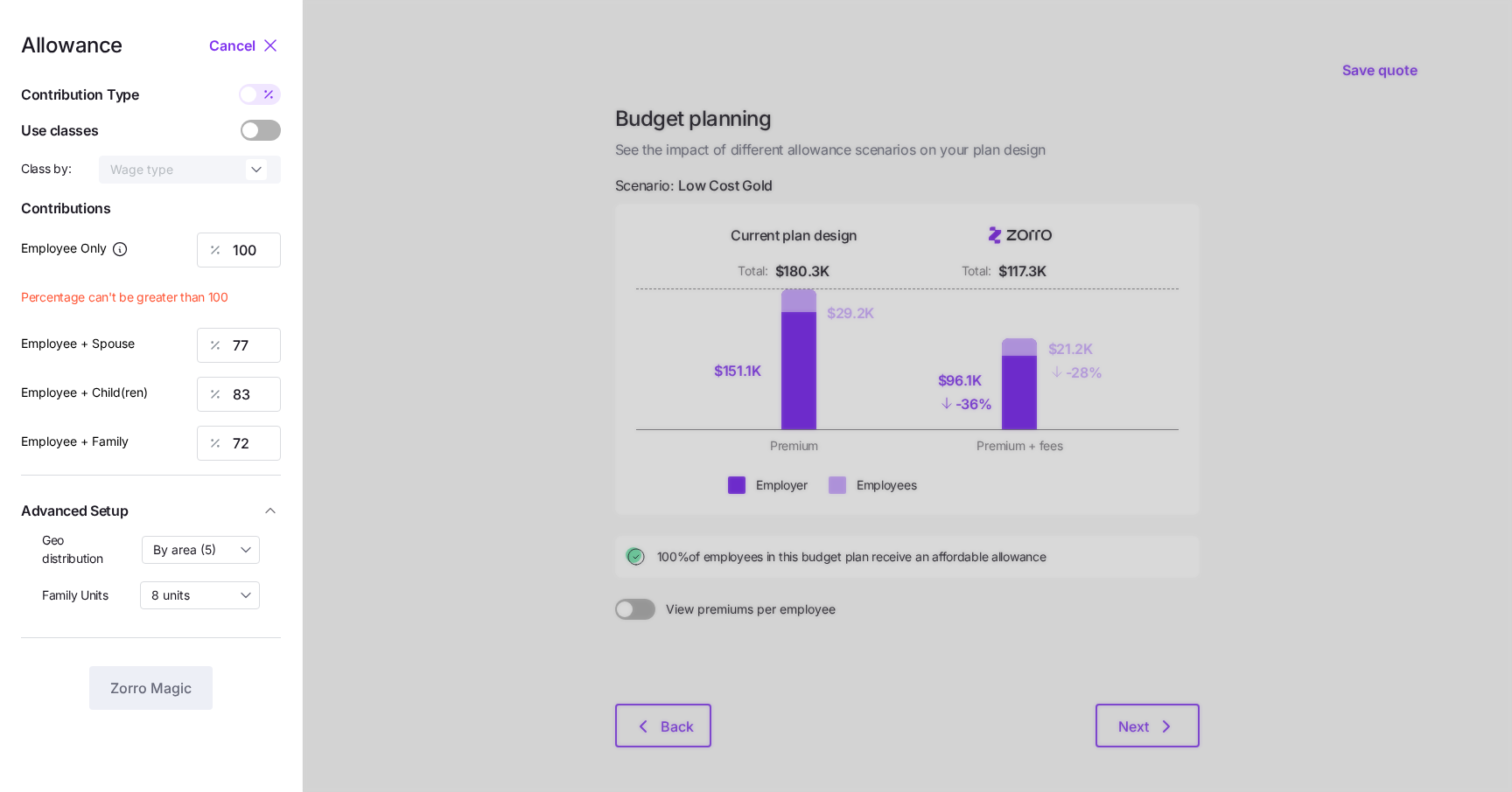
click at [228, 252] on div at bounding box center [214, 251] width 35 height 34
click at [233, 252] on input "100" at bounding box center [238, 250] width 84 height 35
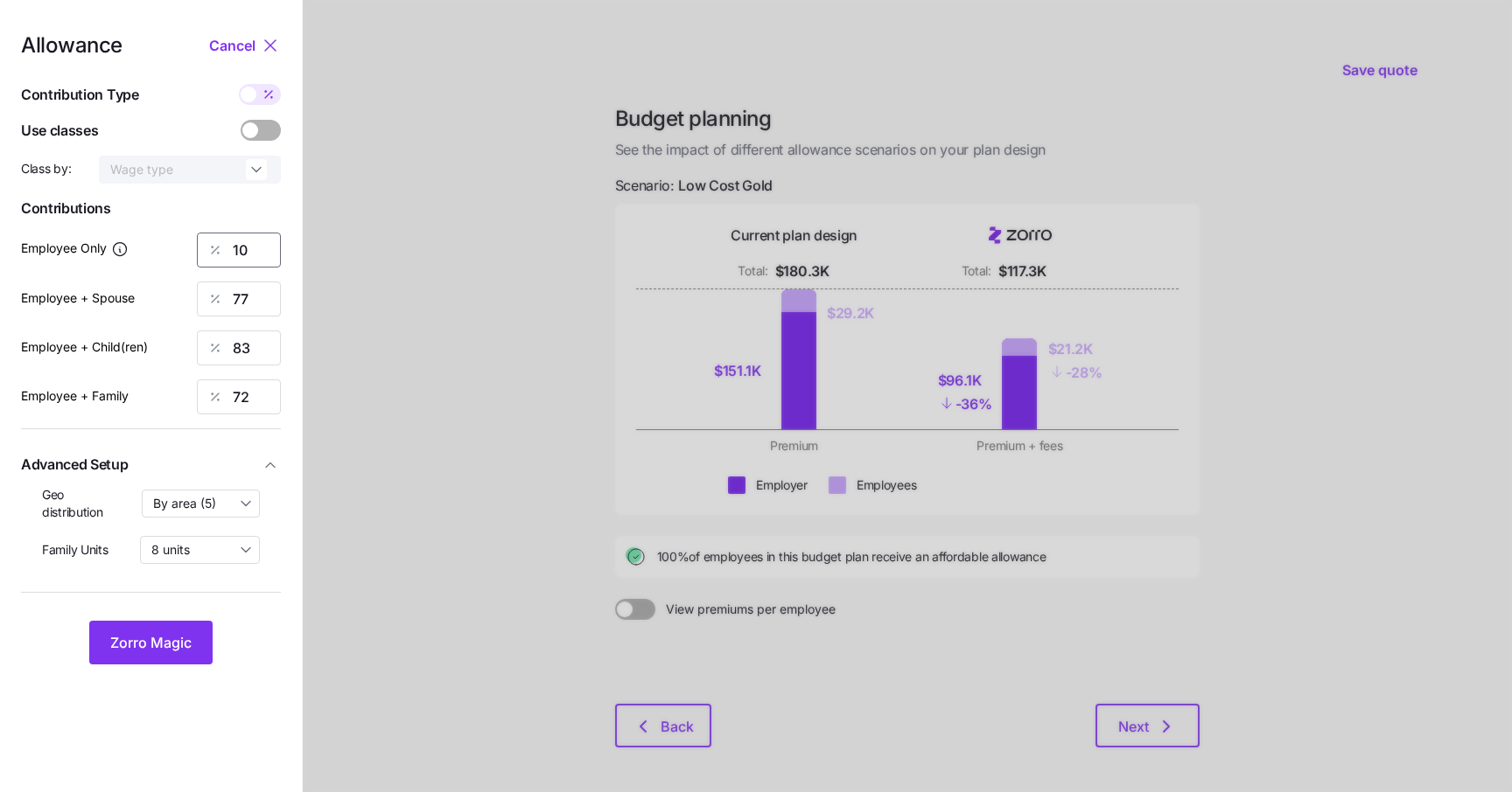
type input "100"
click at [503, 242] on div at bounding box center [908, 430] width 1209 height 859
click at [269, 346] on input "83" at bounding box center [238, 347] width 84 height 35
type input "84"
click at [307, 358] on div at bounding box center [908, 430] width 1209 height 859
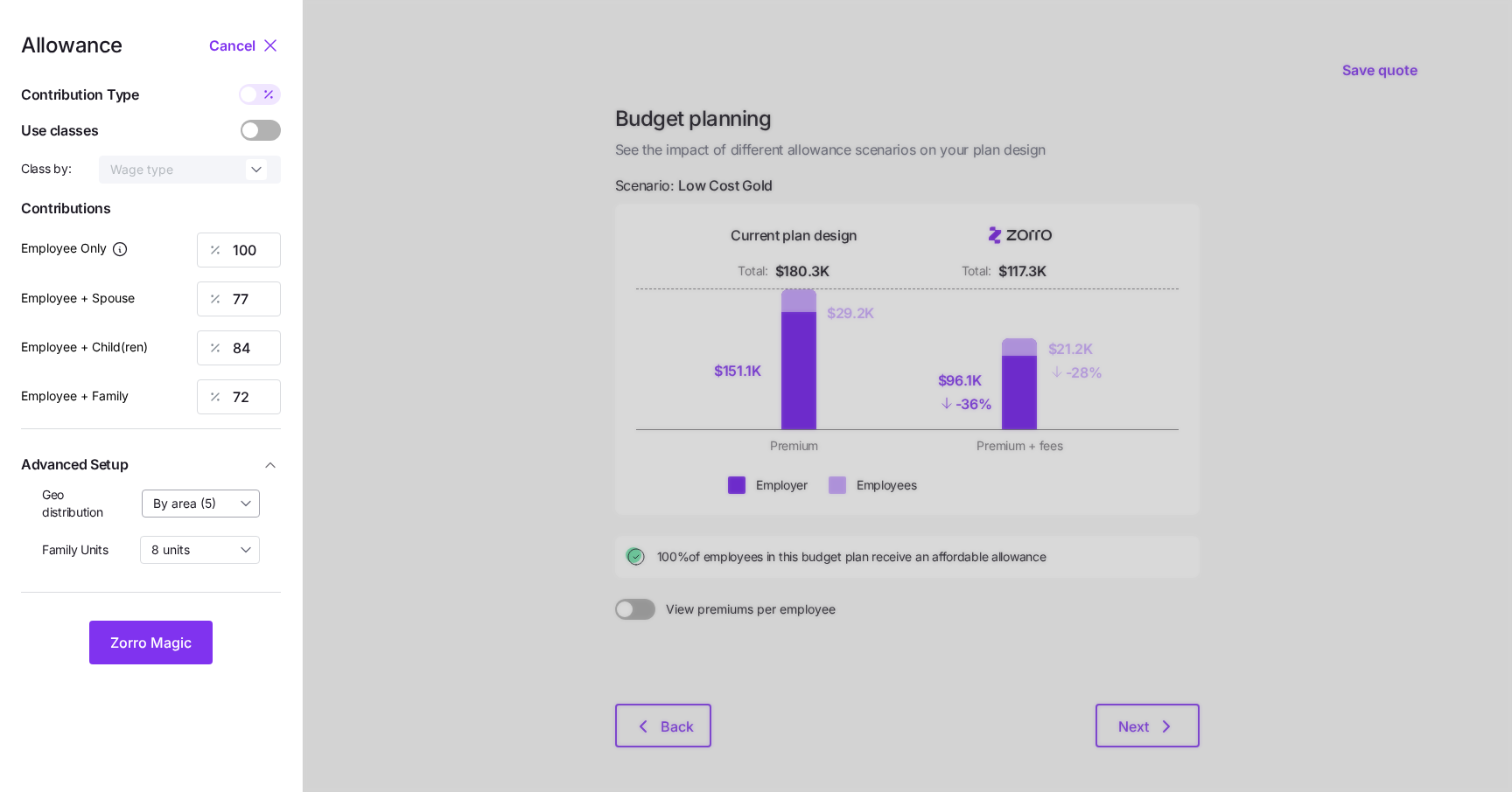
click at [194, 511] on input "By area (5)" at bounding box center [201, 504] width 119 height 28
click at [194, 637] on button "Zorro Magic" at bounding box center [151, 642] width 123 height 43
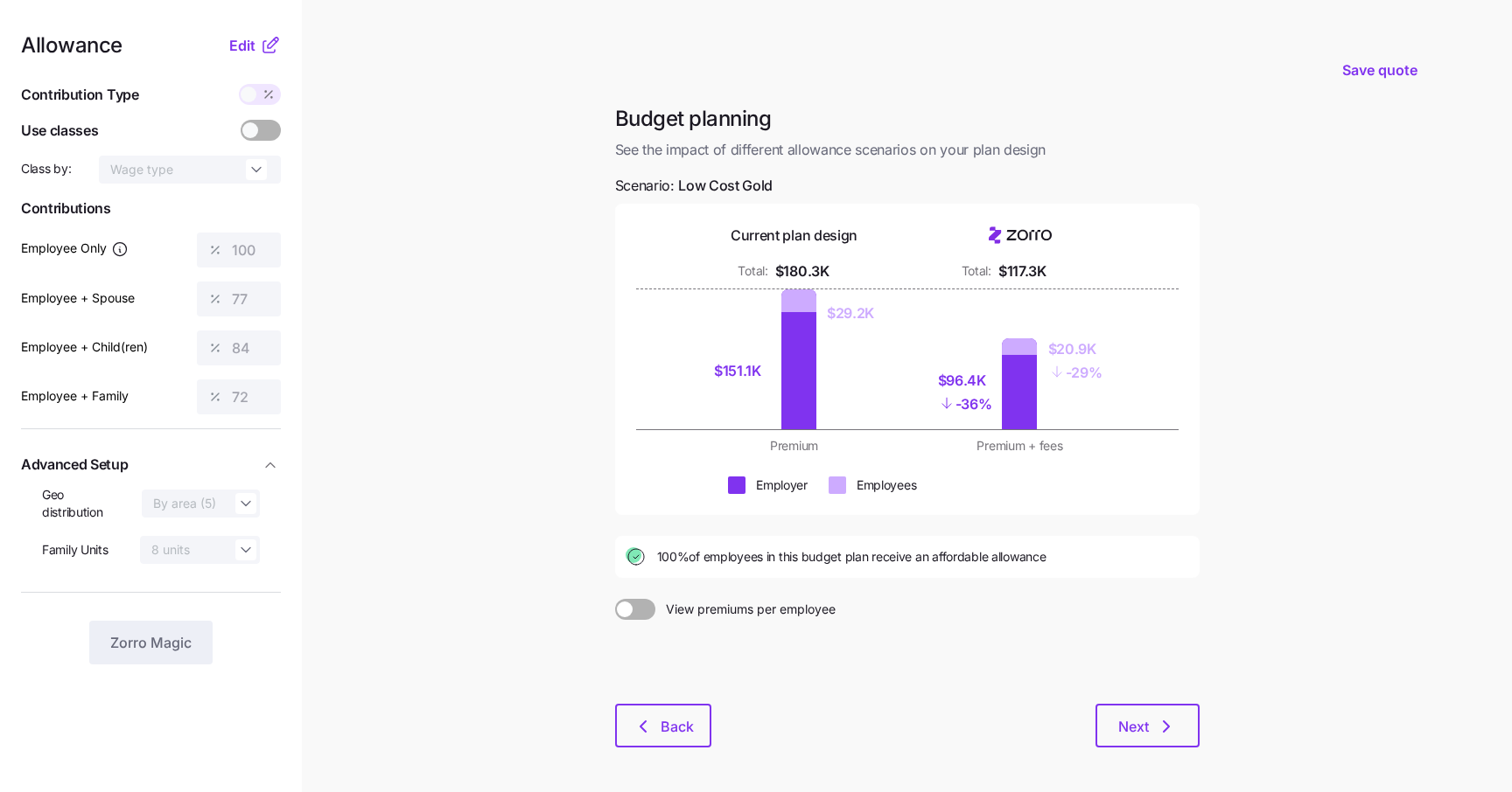
click at [374, 178] on main "Save quote Budget planning See the impact of different allowance scenarios on y…" at bounding box center [756, 430] width 1512 height 859
click at [239, 43] on span "Edit" at bounding box center [243, 45] width 27 height 21
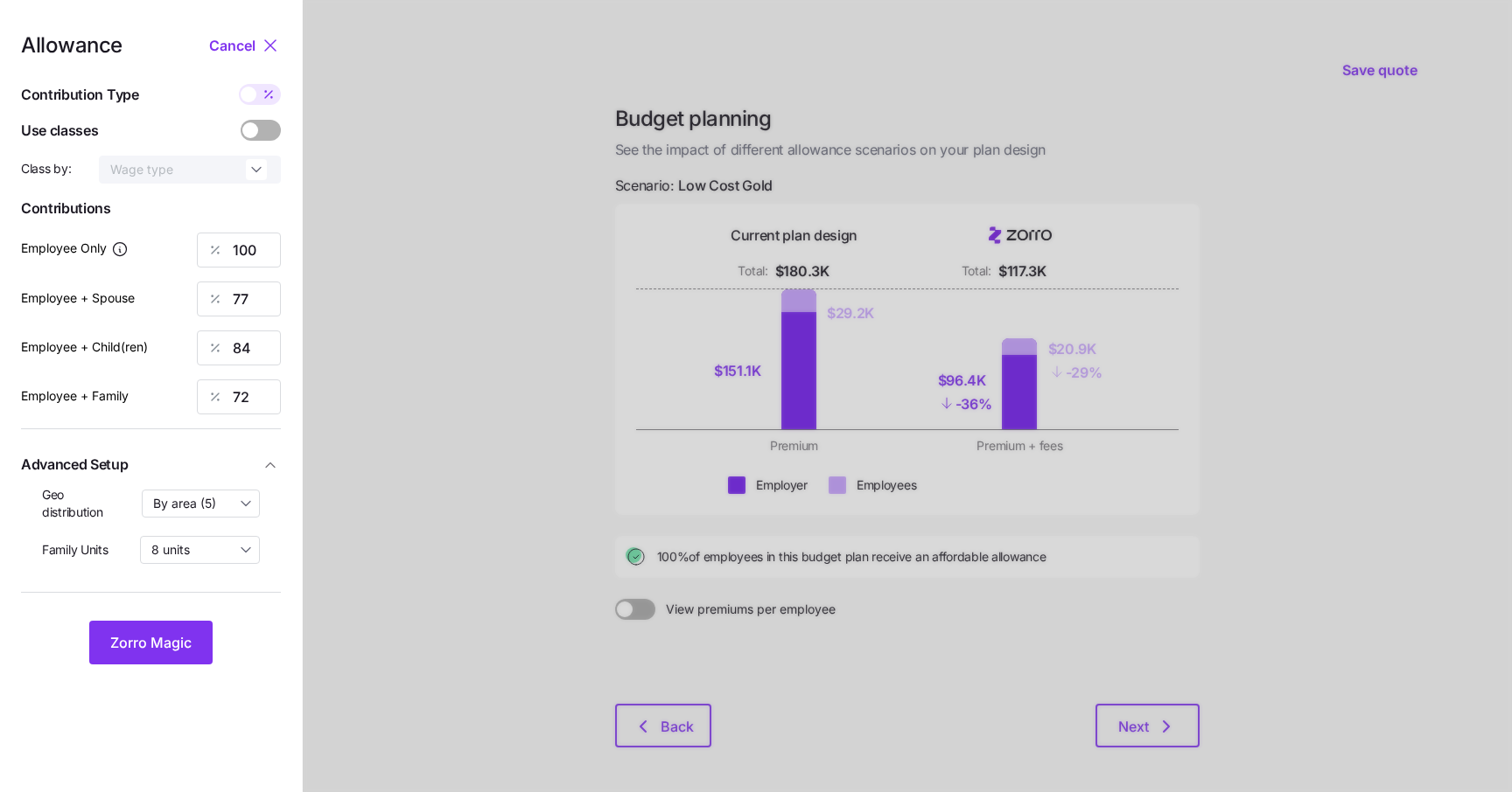
click at [260, 96] on span at bounding box center [269, 95] width 25 height 21
click at [238, 84] on input "checkbox" at bounding box center [238, 84] width 0 height 0
type input "650"
type input "1000"
type input "907"
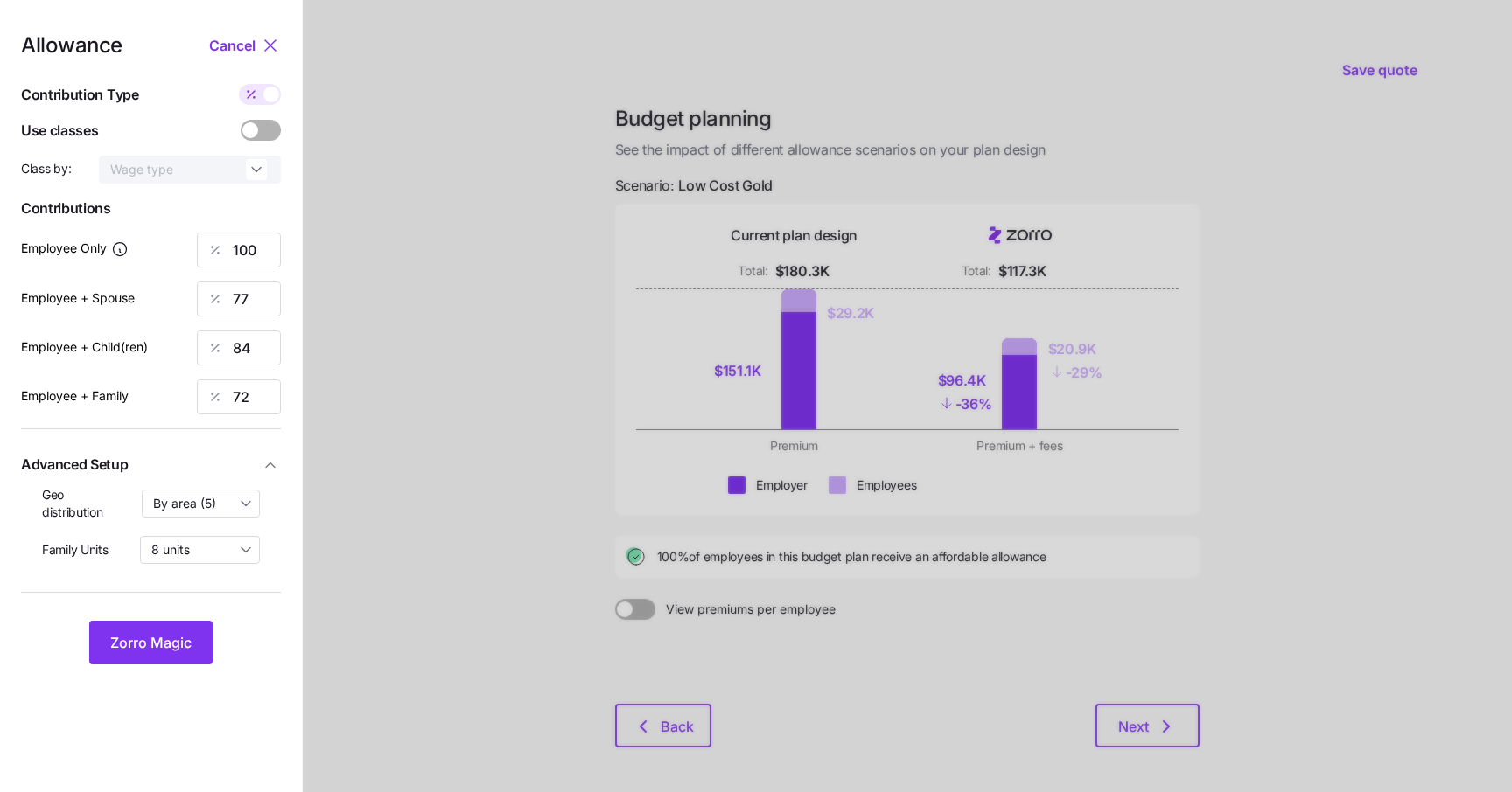
type input "1249"
click at [214, 513] on input "By area (5)" at bounding box center [201, 504] width 119 height 28
click at [207, 559] on div "off" at bounding box center [201, 547] width 103 height 30
type input "off"
click at [268, 398] on input "1249" at bounding box center [238, 396] width 84 height 35
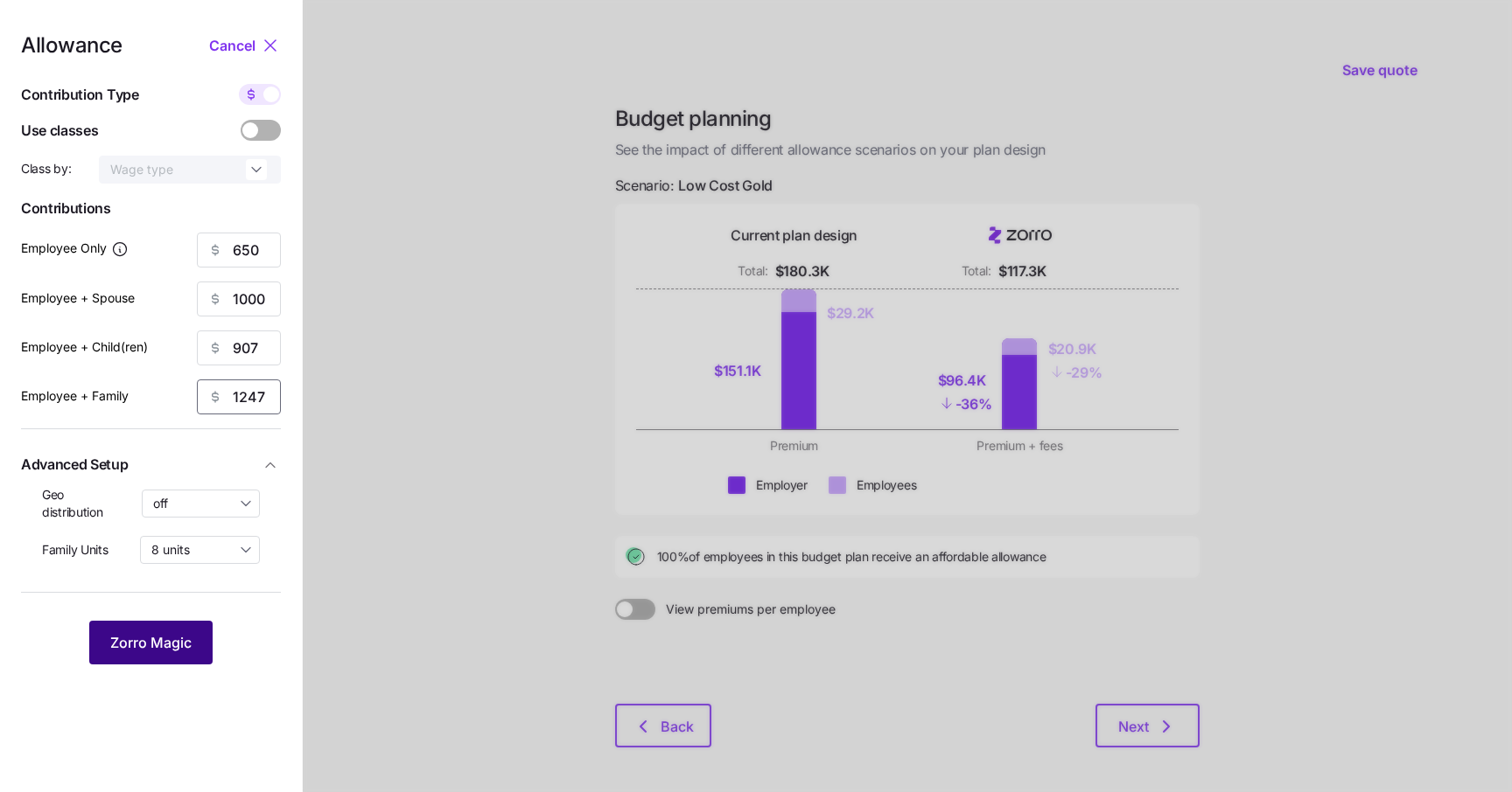
type input "1247"
click at [177, 645] on span "Zorro Magic" at bounding box center [151, 643] width 82 height 21
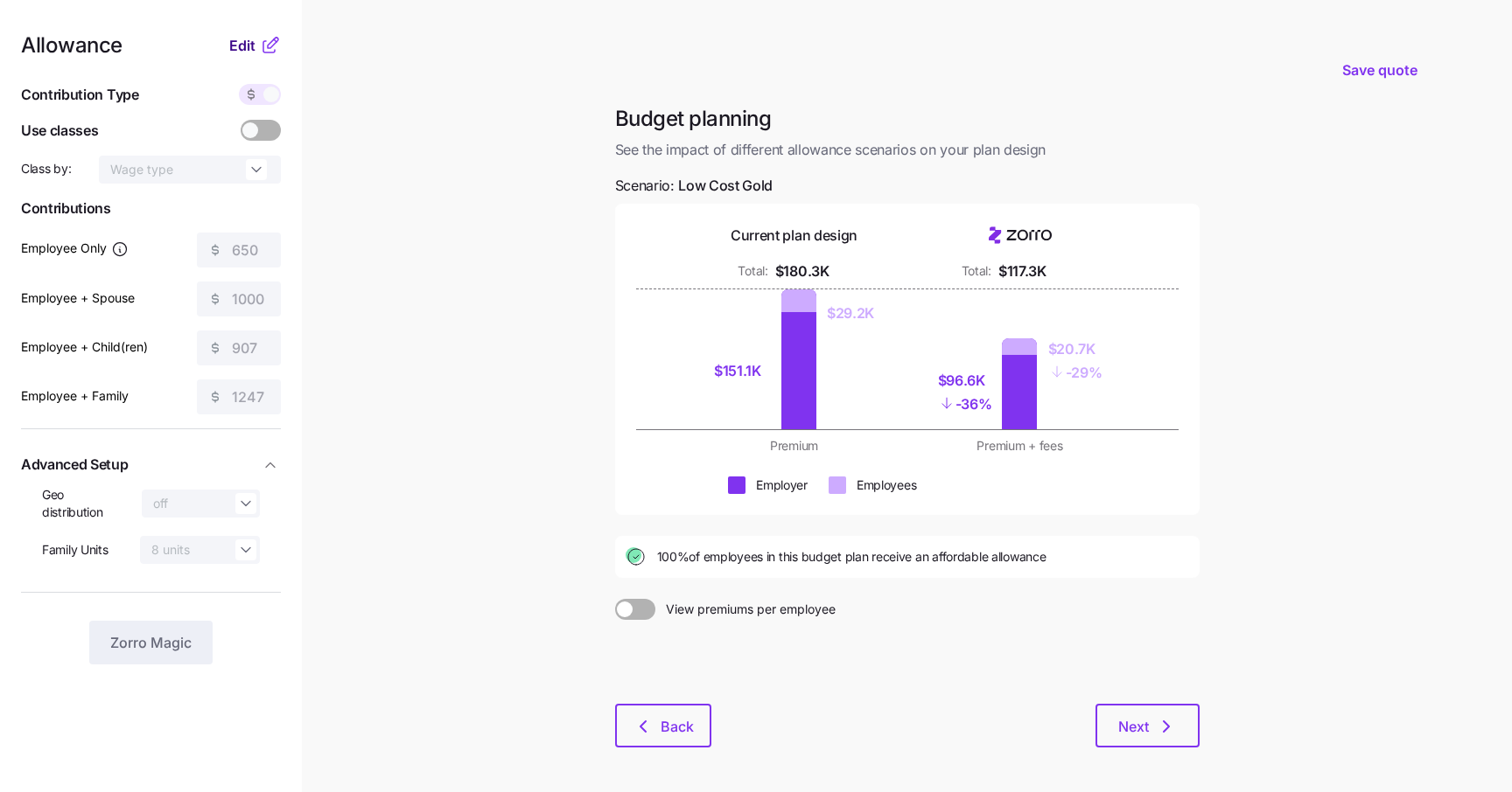
click at [259, 45] on button "Edit" at bounding box center [245, 45] width 31 height 21
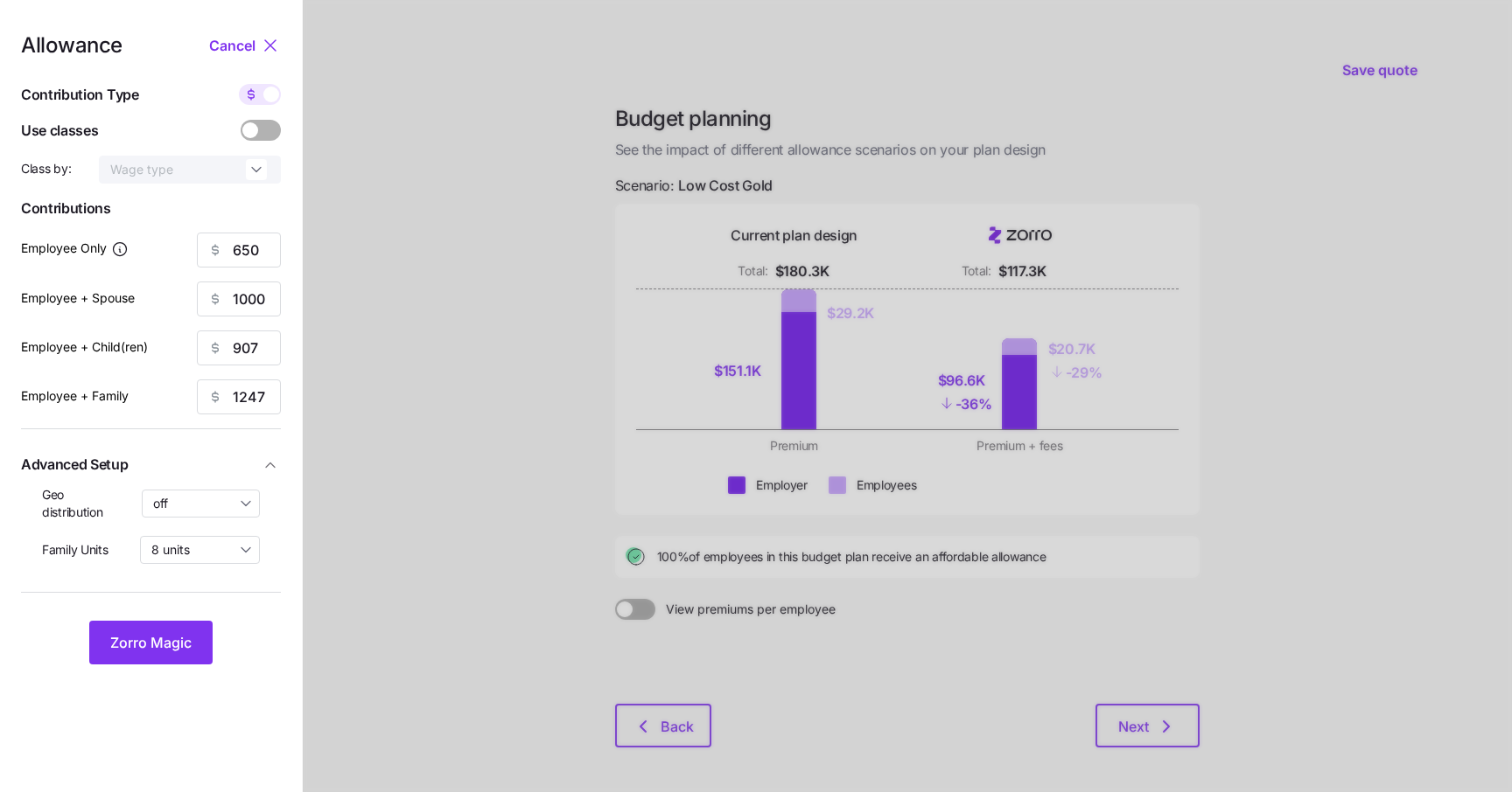
click at [270, 48] on icon at bounding box center [270, 45] width 21 height 21
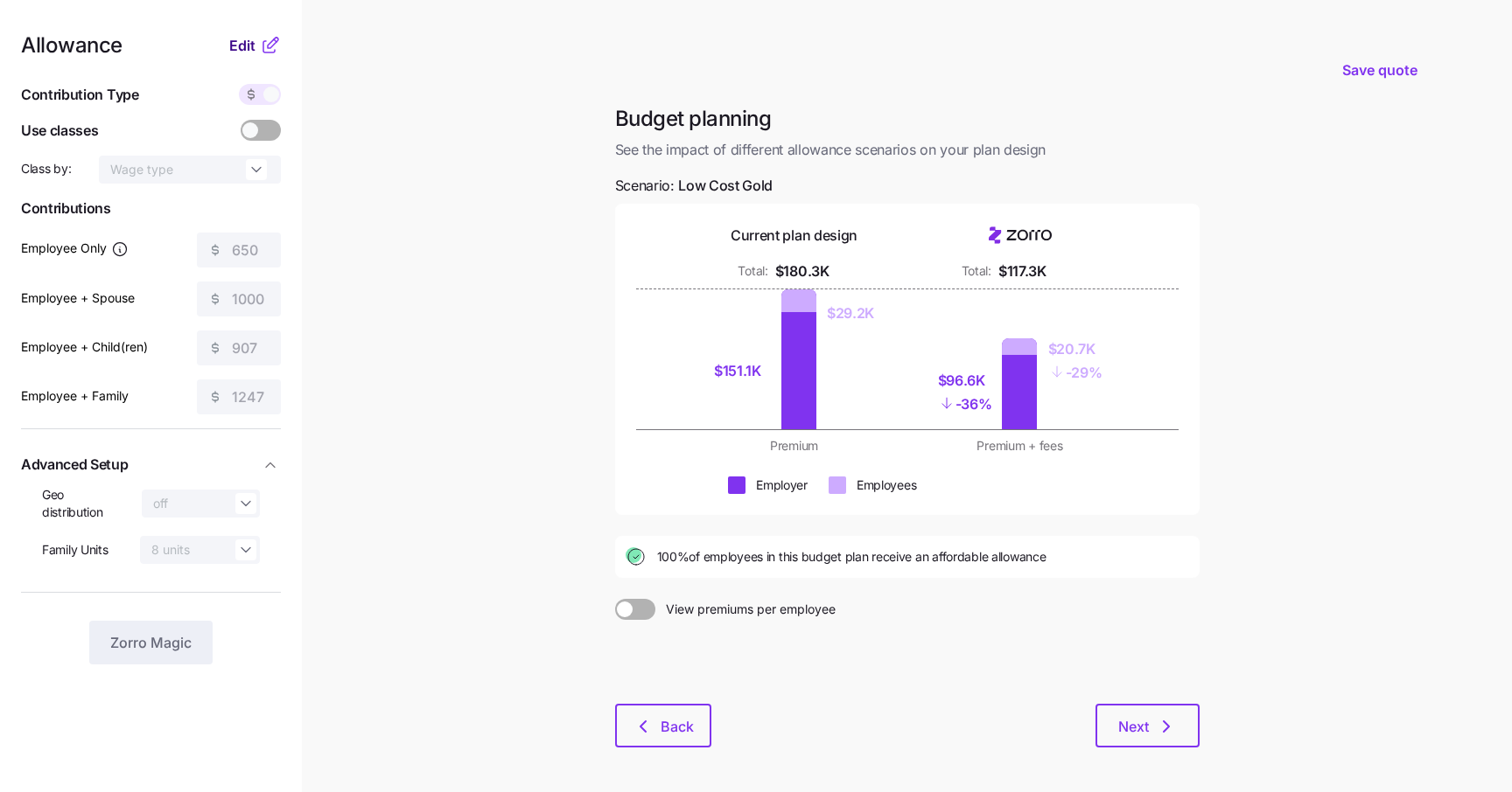
click at [252, 43] on span "Edit" at bounding box center [243, 45] width 27 height 21
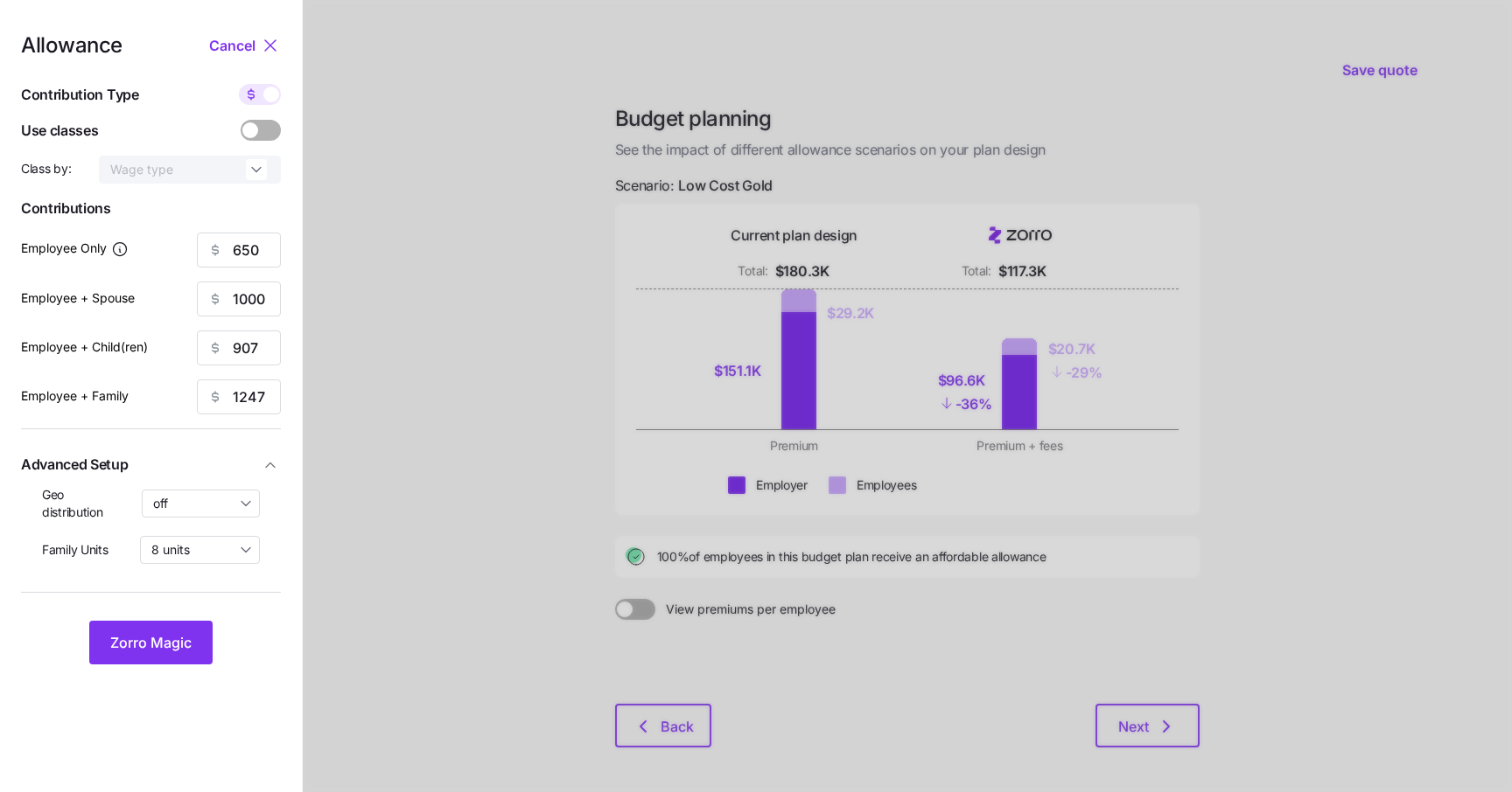
click at [253, 93] on icon at bounding box center [251, 95] width 6 height 7
click at [238, 84] on input "checkbox" at bounding box center [238, 84] width 0 height 0
type input "100"
type input "77"
type input "84"
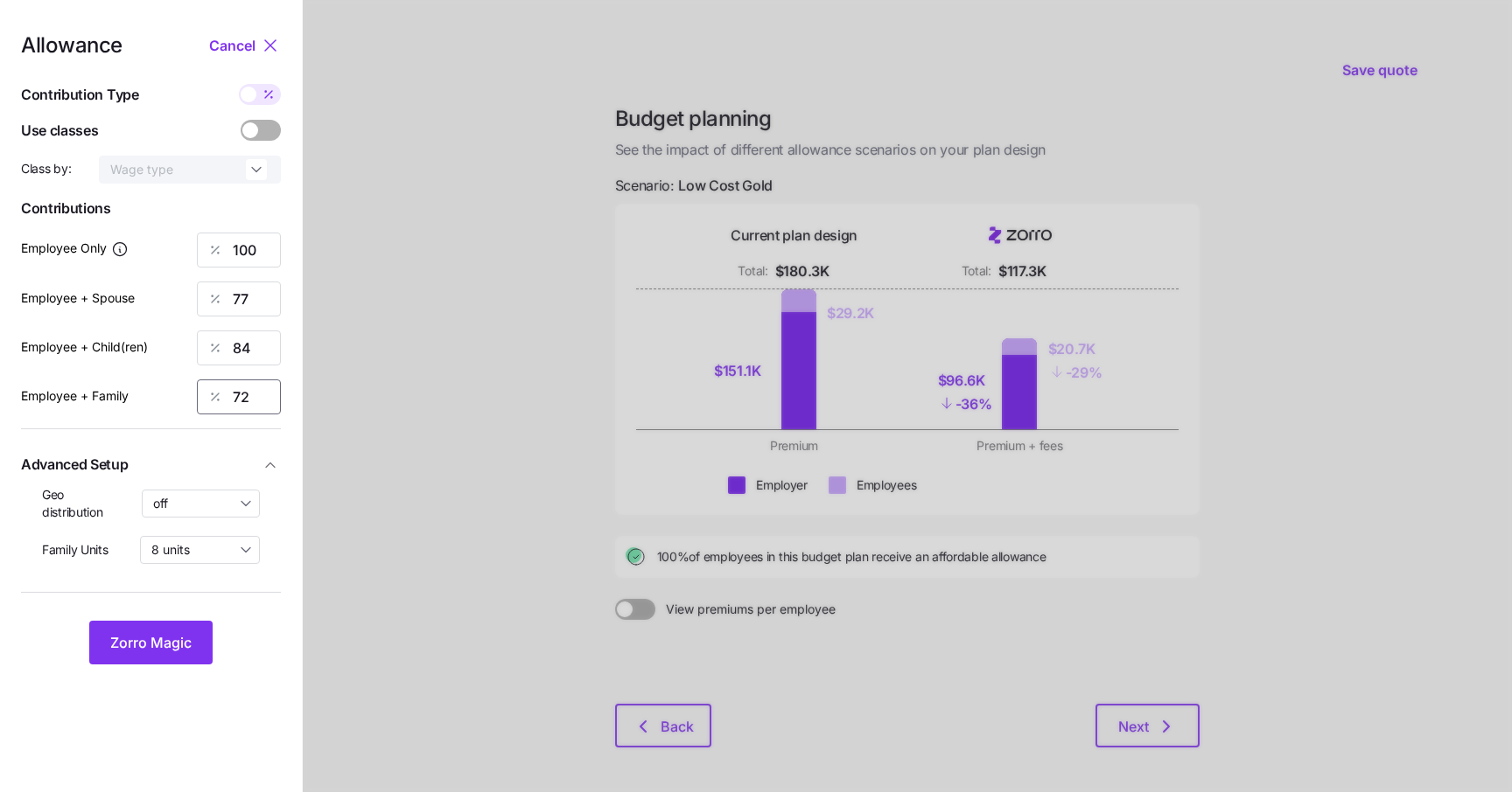
click at [267, 408] on input "72" at bounding box center [238, 396] width 84 height 35
type input "73"
click at [410, 505] on div at bounding box center [908, 430] width 1209 height 859
click at [213, 521] on div "Geo distribution off" at bounding box center [151, 504] width 218 height 35
click at [186, 512] on input "off" at bounding box center [201, 504] width 119 height 28
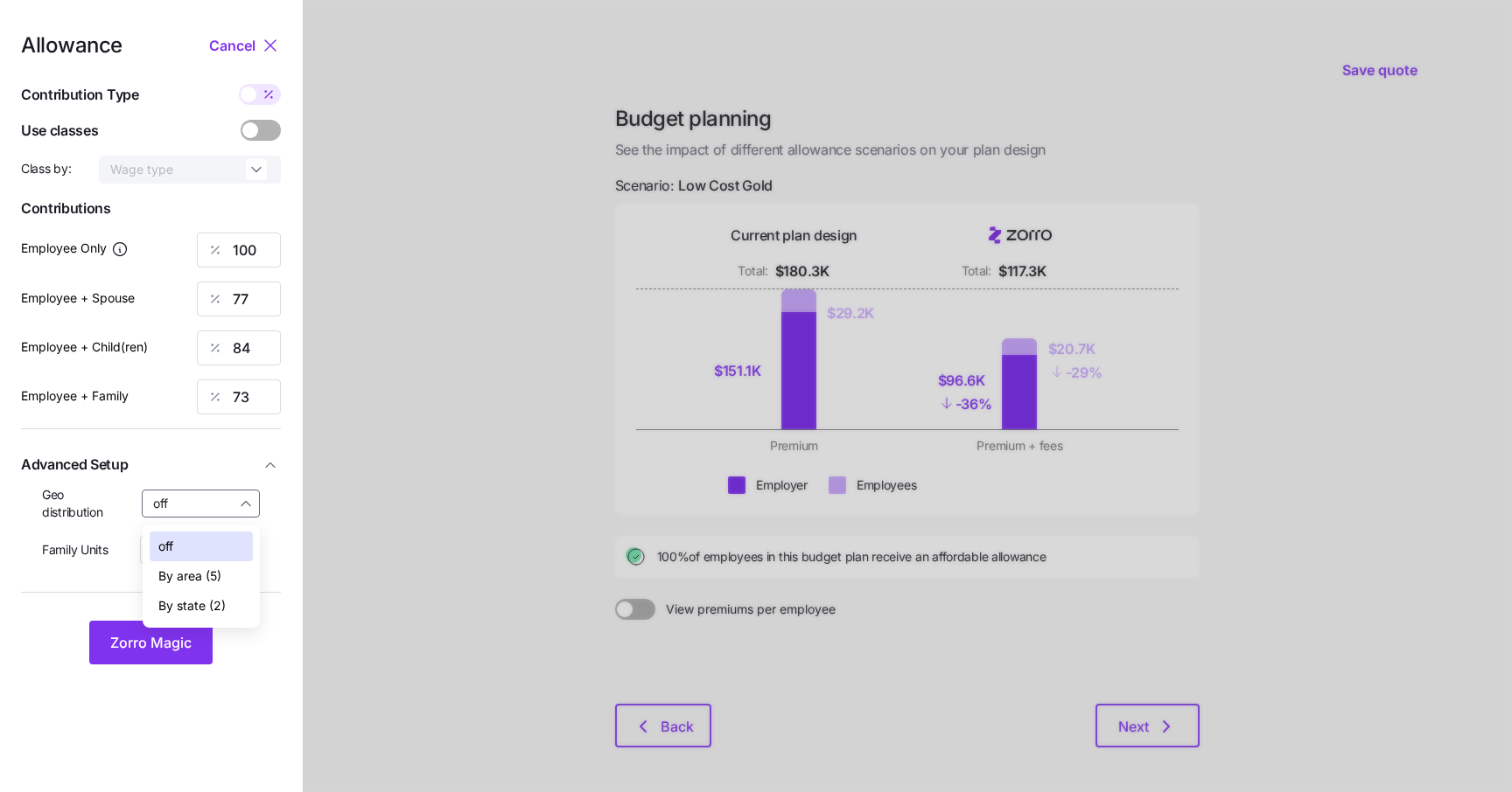
click at [210, 574] on span "By area (5)" at bounding box center [190, 577] width 63 height 19
click at [167, 649] on span "Zorro Magic" at bounding box center [151, 643] width 82 height 21
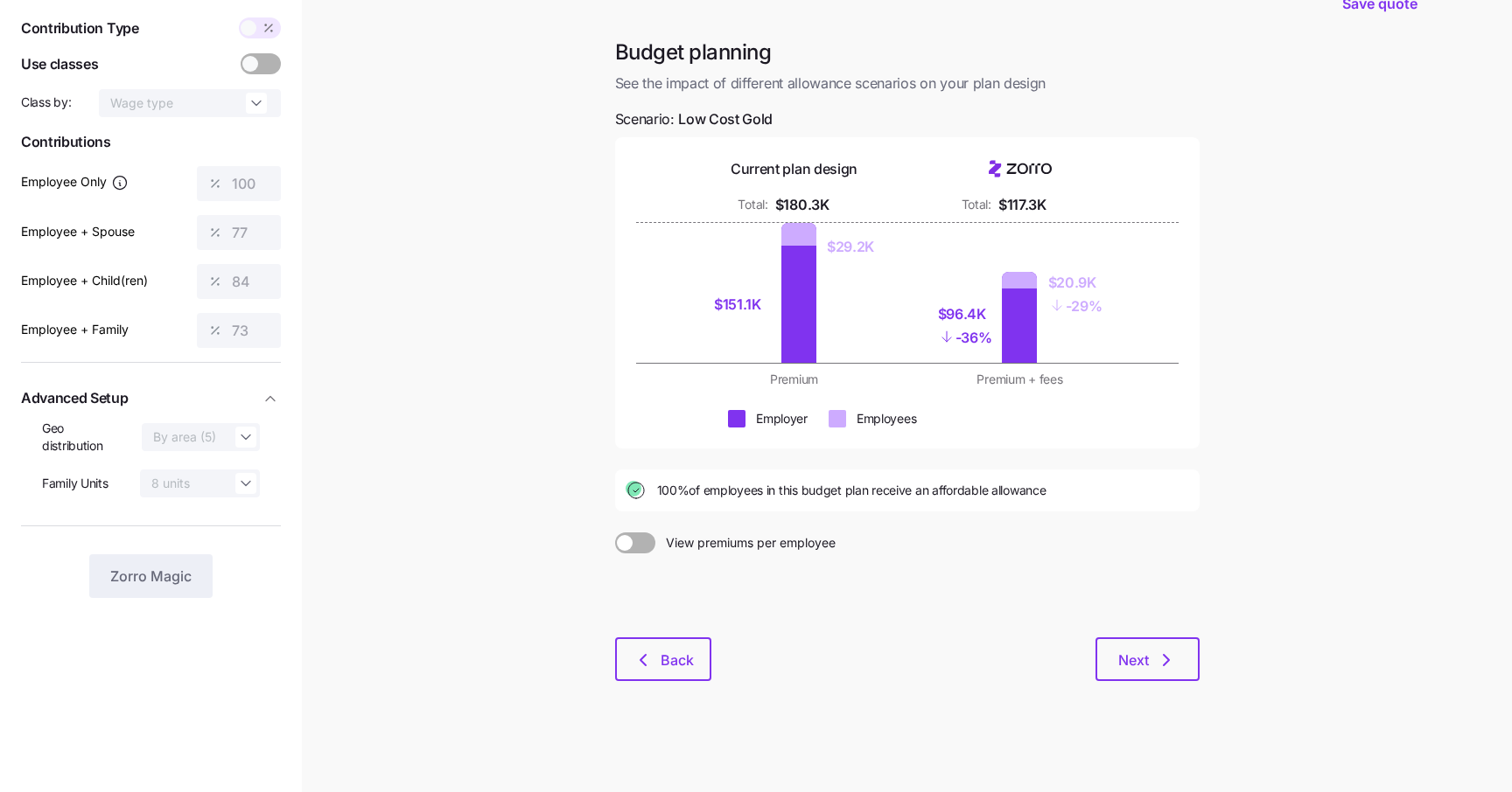
scroll to position [67, 0]
click at [433, 110] on main "Save quote Budget planning See the impact of different allowance scenarios on y…" at bounding box center [756, 362] width 1512 height 859
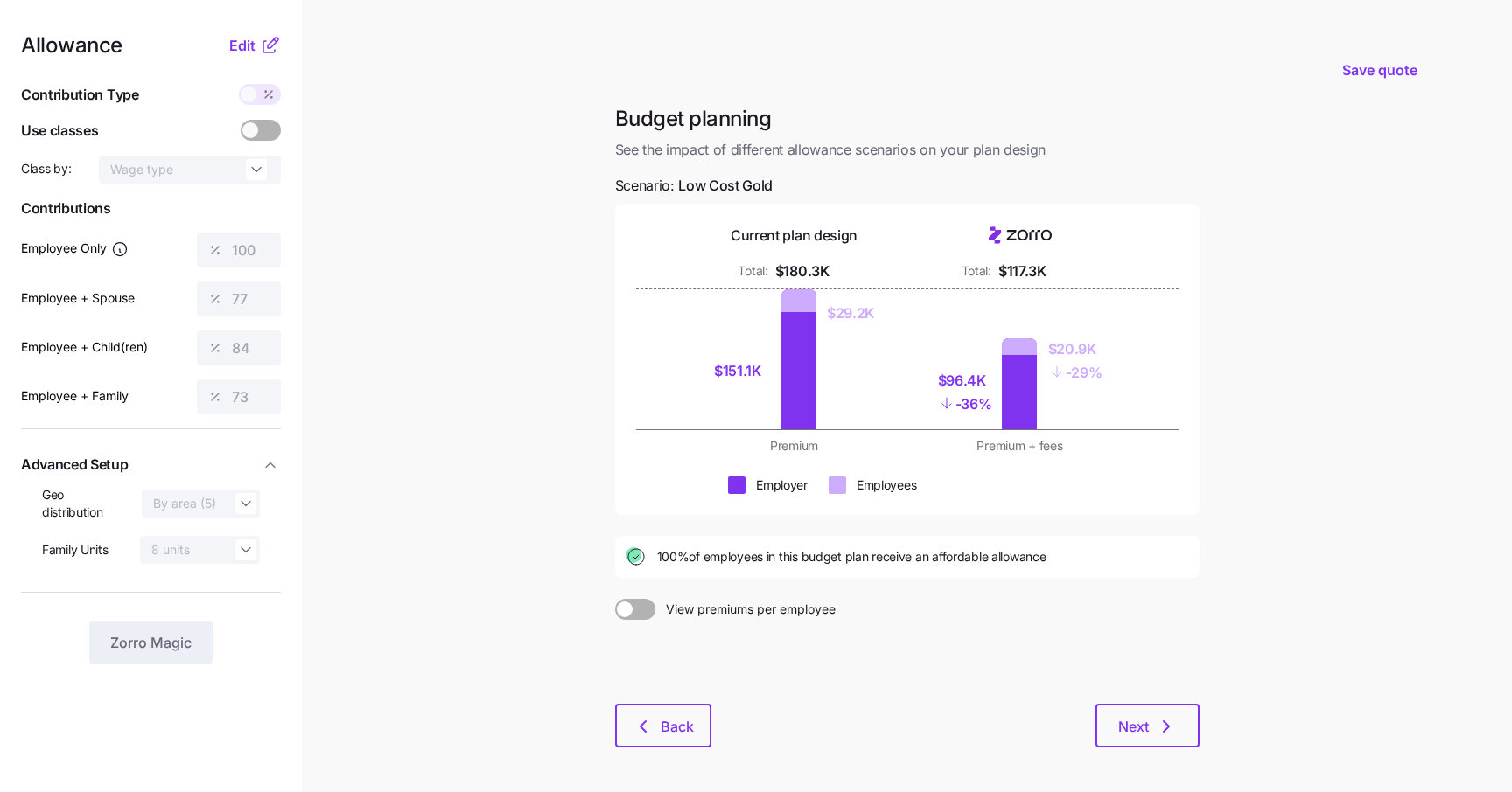
click at [261, 48] on icon at bounding box center [270, 45] width 21 height 21
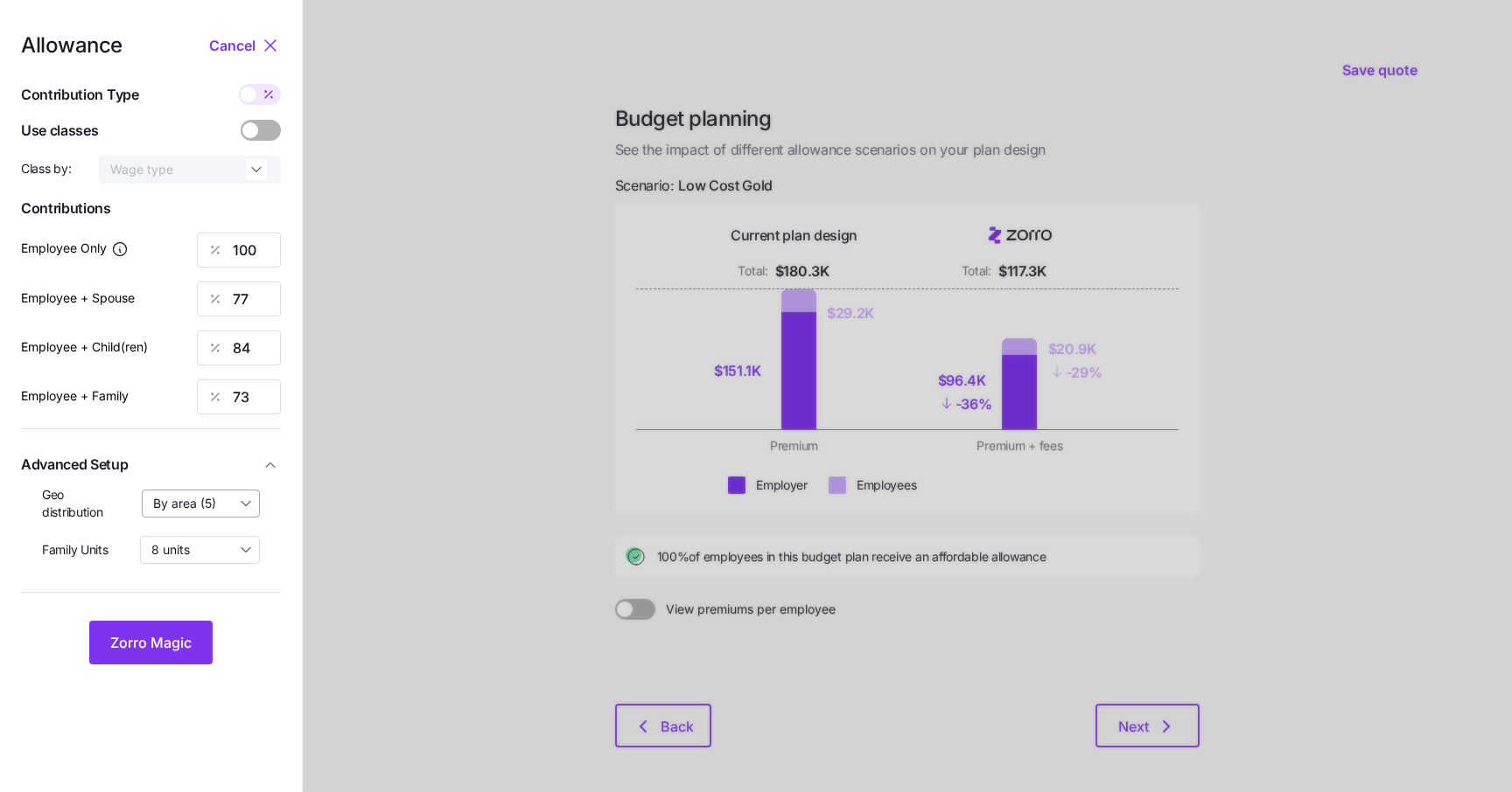
click at [175, 510] on input "By area (5)" at bounding box center [201, 504] width 119 height 28
click at [217, 605] on span "By state (2)" at bounding box center [192, 606] width 67 height 19
click at [185, 515] on input "By state (2)" at bounding box center [201, 504] width 119 height 28
click at [202, 571] on span "By area (5)" at bounding box center [190, 577] width 63 height 19
type input "By area (5)"
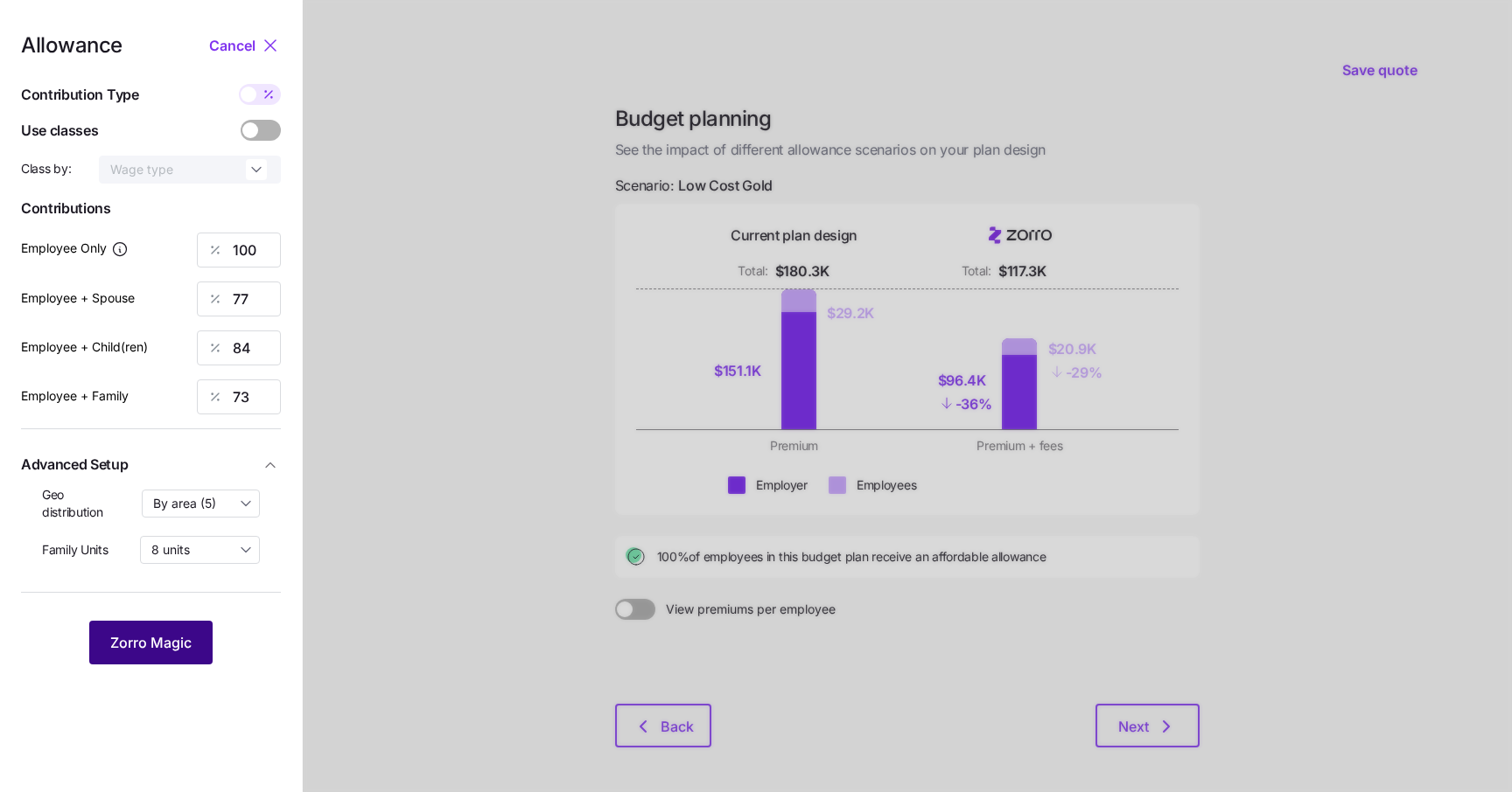
click at [184, 640] on span "Zorro Magic" at bounding box center [151, 643] width 82 height 21
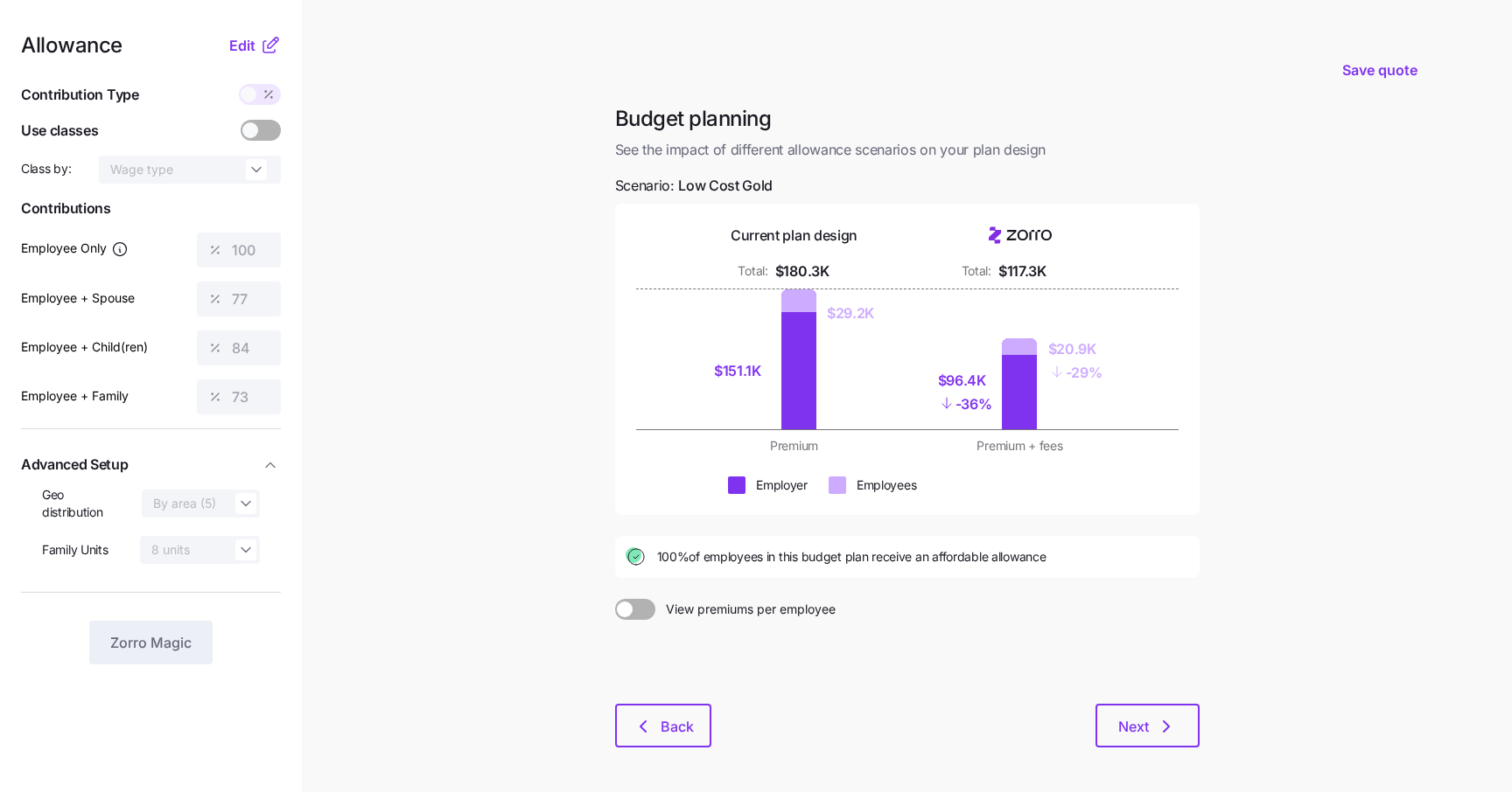
click at [630, 611] on span at bounding box center [625, 610] width 16 height 16
click at [615, 599] on input "View premiums per employee" at bounding box center [615, 599] width 0 height 0
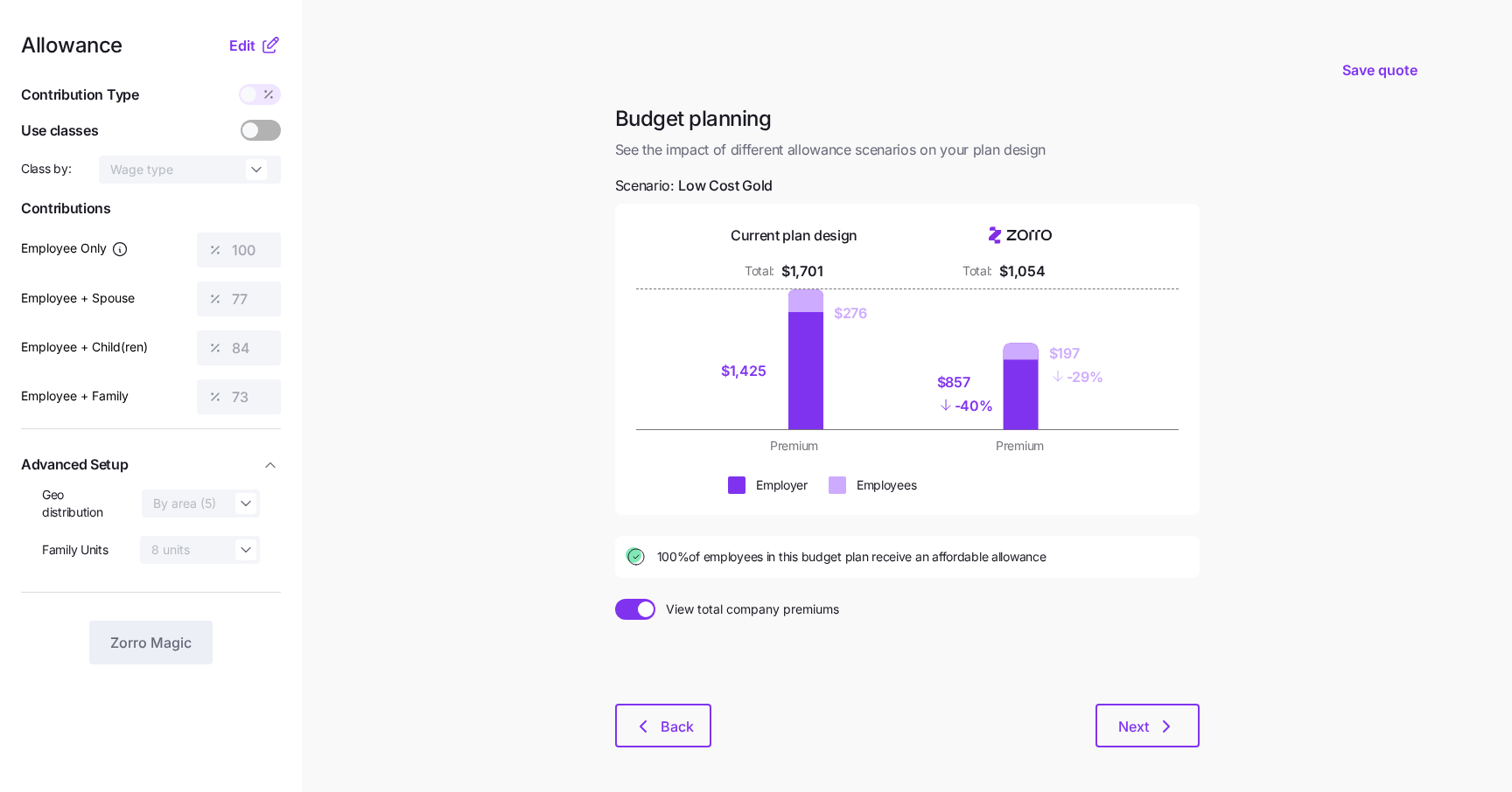
click at [636, 613] on span at bounding box center [627, 610] width 25 height 21
click at [615, 599] on input "View total company premiums" at bounding box center [615, 599] width 0 height 0
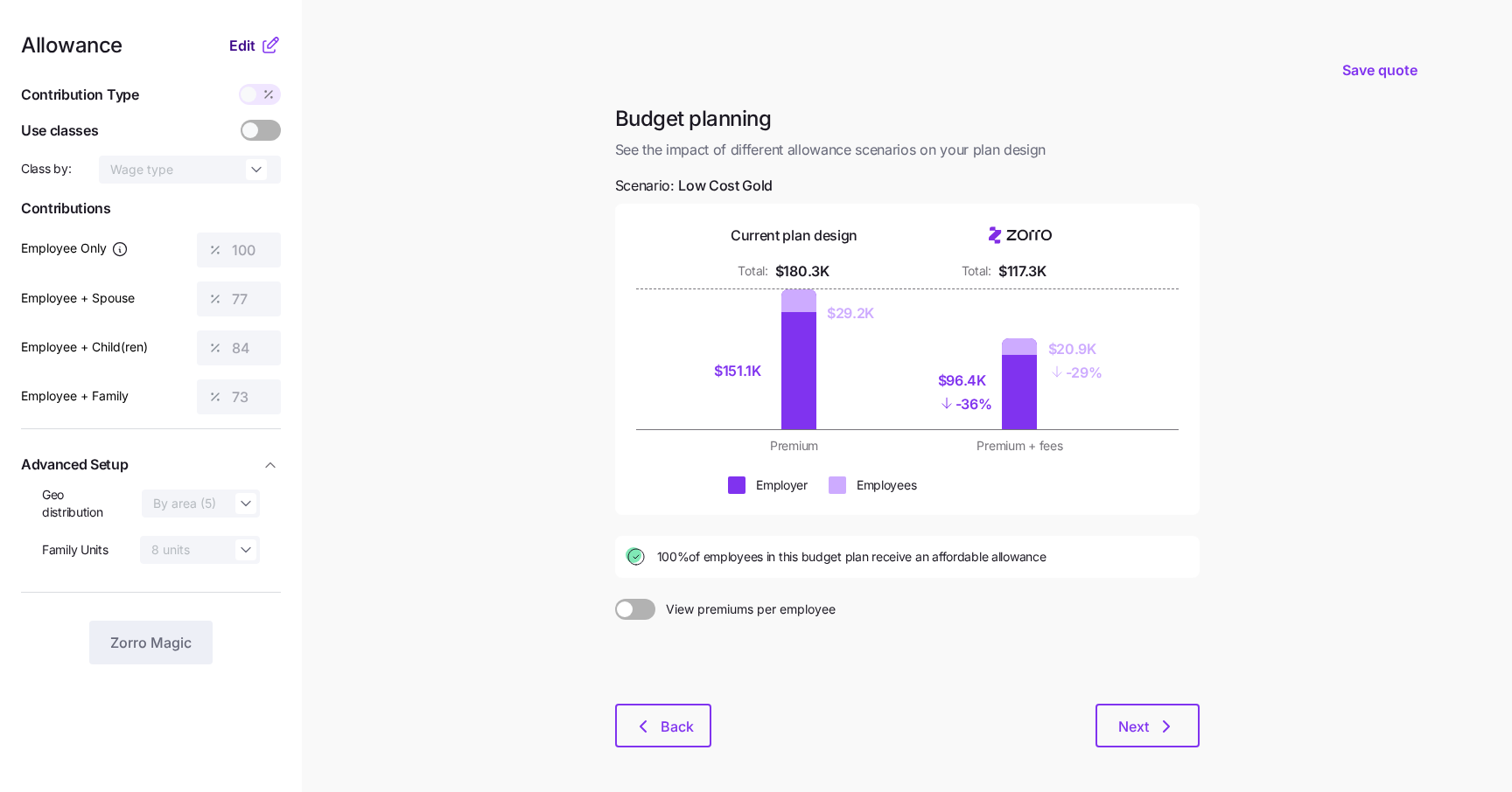
click at [251, 50] on span "Edit" at bounding box center [243, 45] width 27 height 21
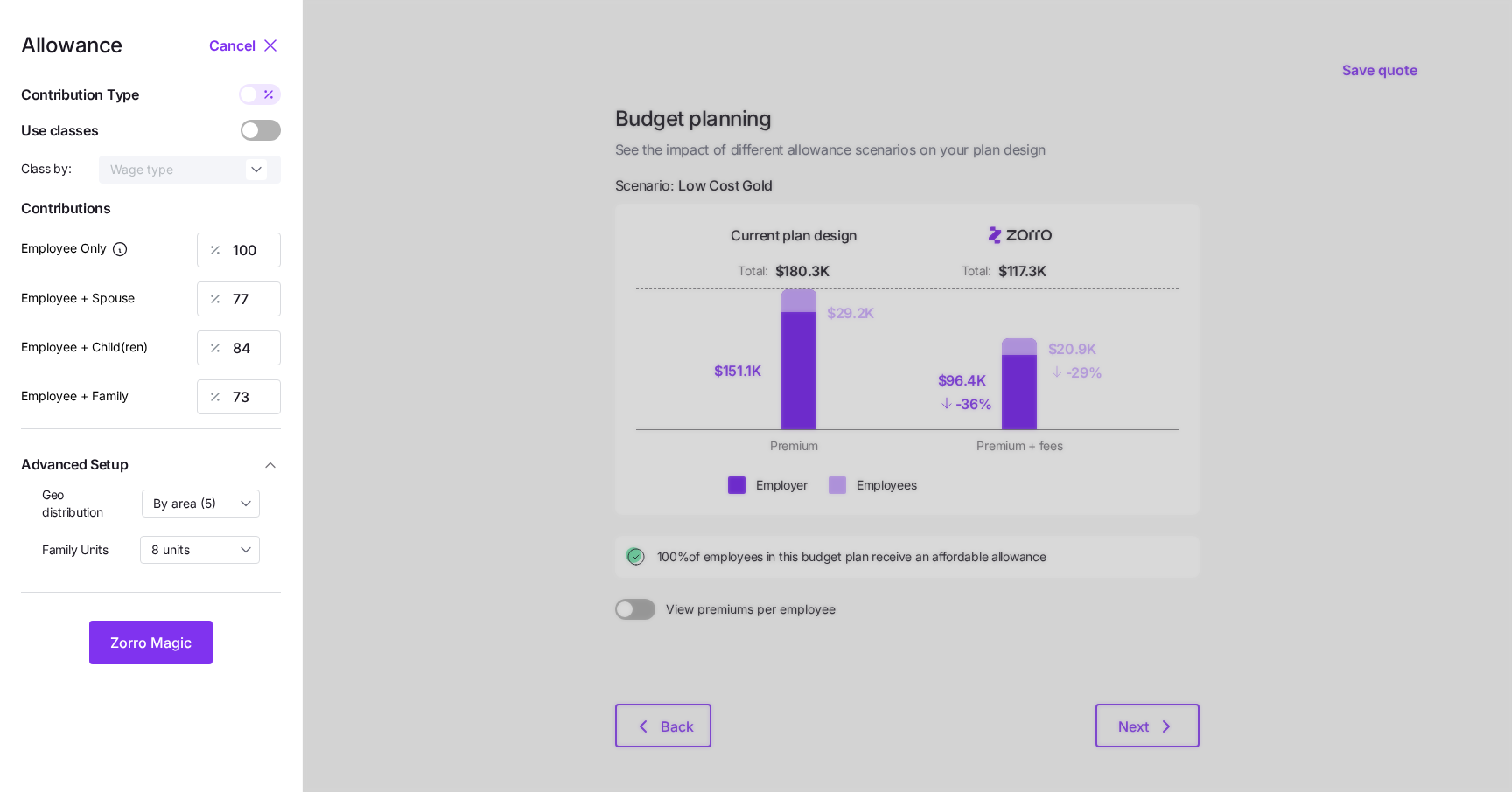
click at [260, 91] on span at bounding box center [269, 95] width 25 height 21
click at [238, 84] on input "checkbox" at bounding box center [238, 84] width 0 height 0
type input "648"
type input "998"
type input "909"
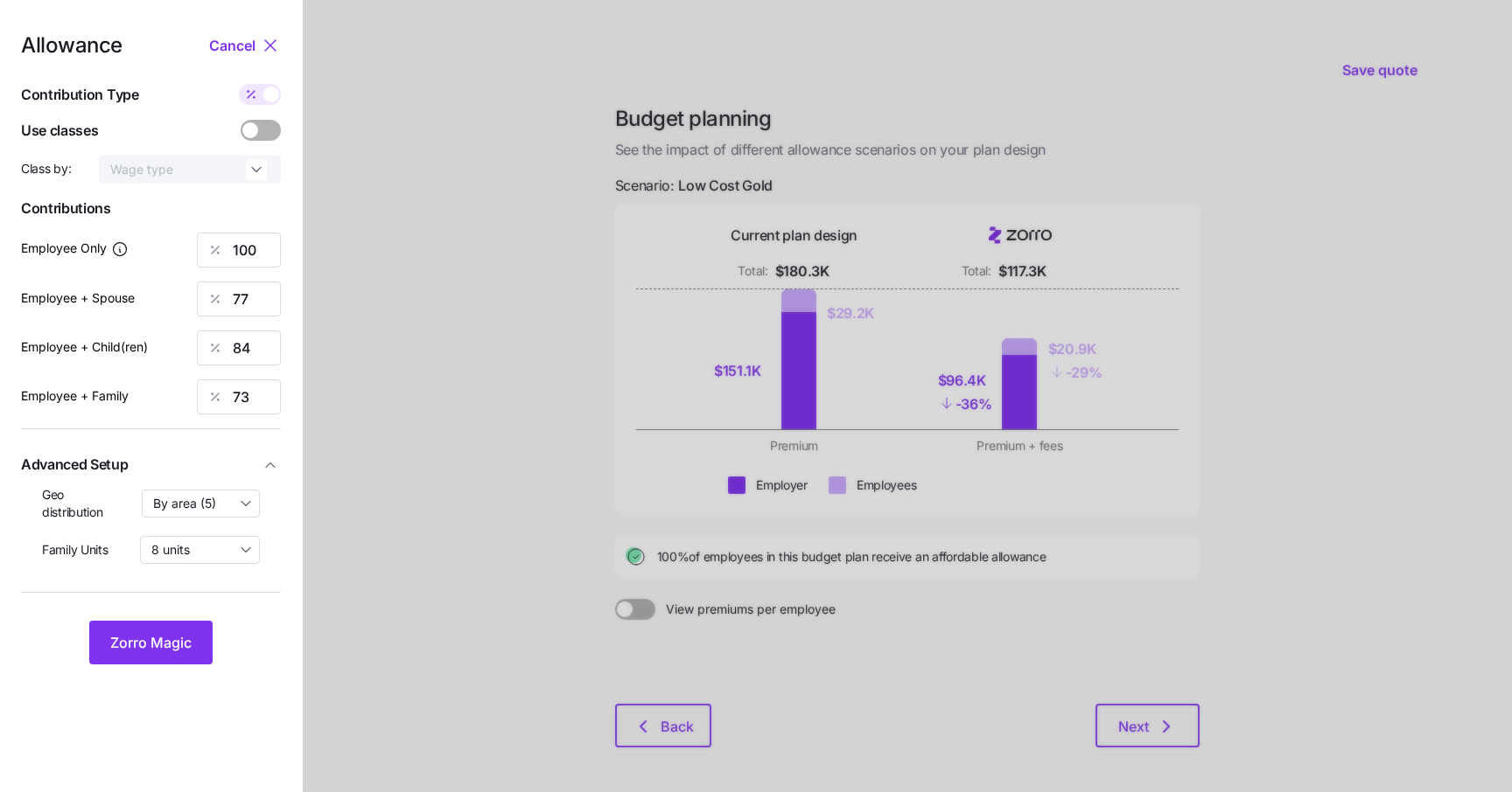
type input "1262"
click at [261, 238] on input "648" at bounding box center [238, 250] width 84 height 35
type input "650"
click at [245, 298] on input "998" at bounding box center [238, 299] width 84 height 35
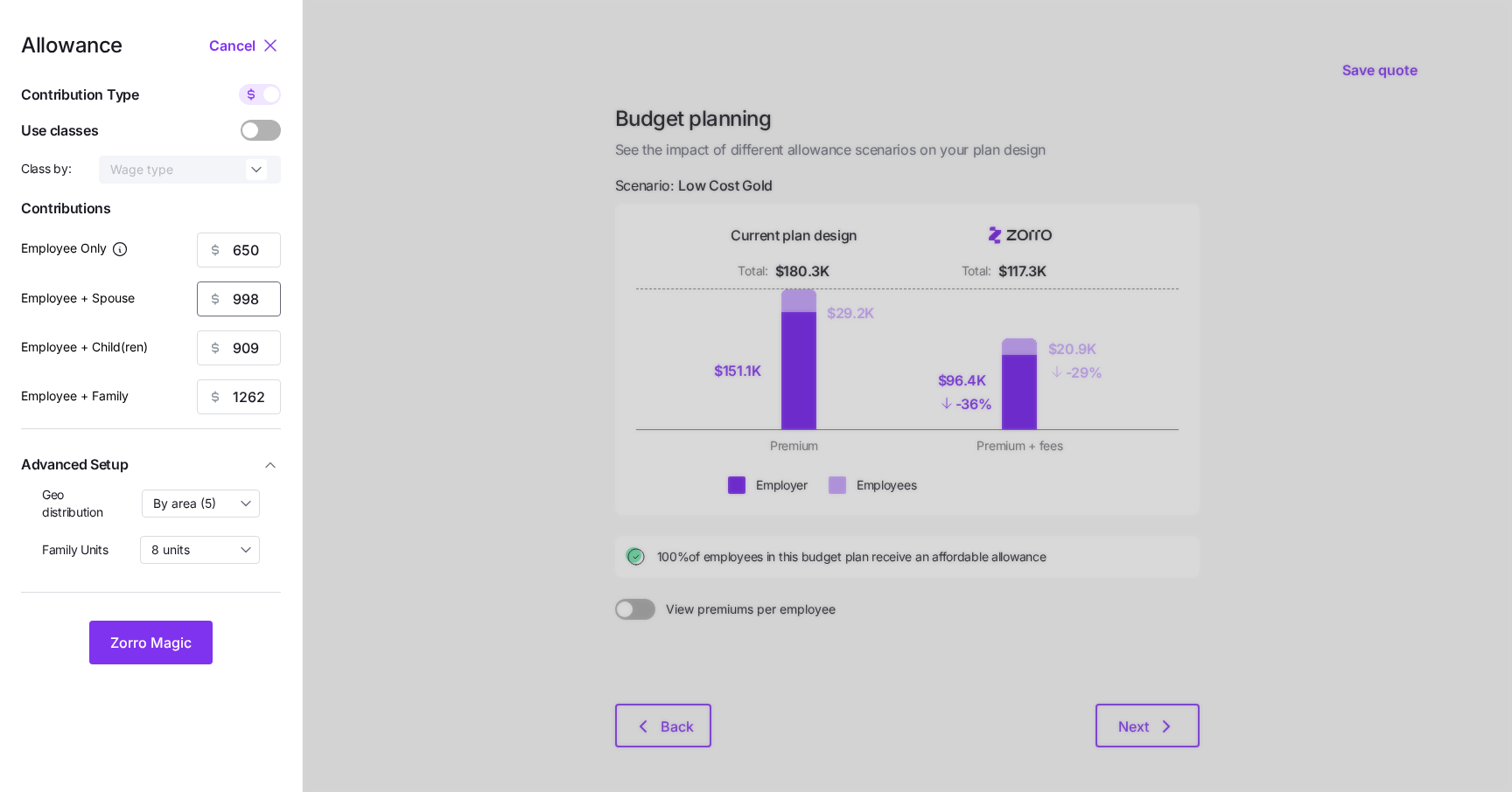
click at [245, 298] on input "998" at bounding box center [238, 299] width 84 height 35
type input "1000"
click at [248, 349] on input "909" at bounding box center [238, 347] width 84 height 35
type input "905"
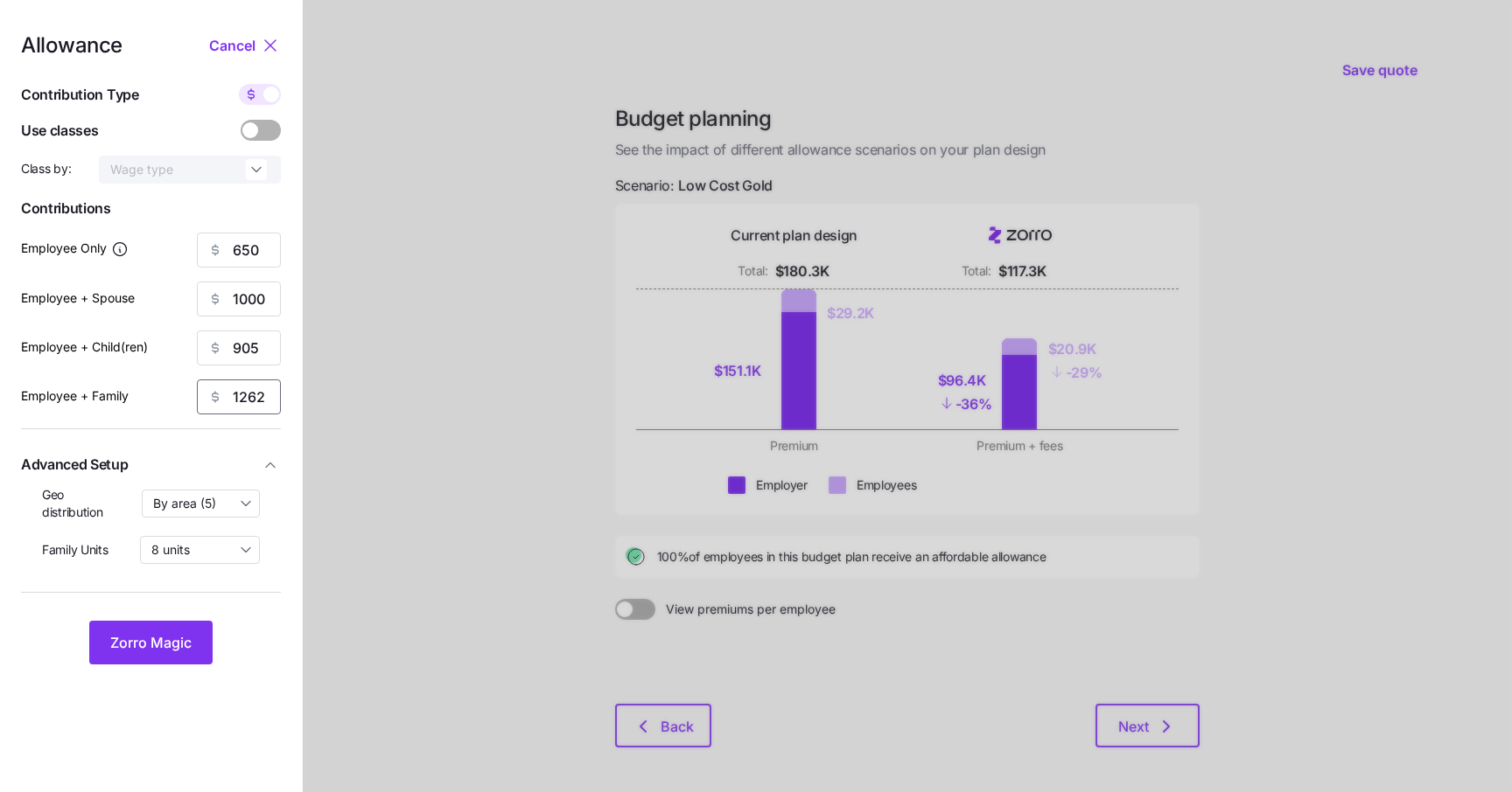
click at [250, 402] on input "1262" at bounding box center [238, 396] width 84 height 35
type input "1255"
click at [168, 638] on span "Zorro Magic" at bounding box center [151, 643] width 82 height 21
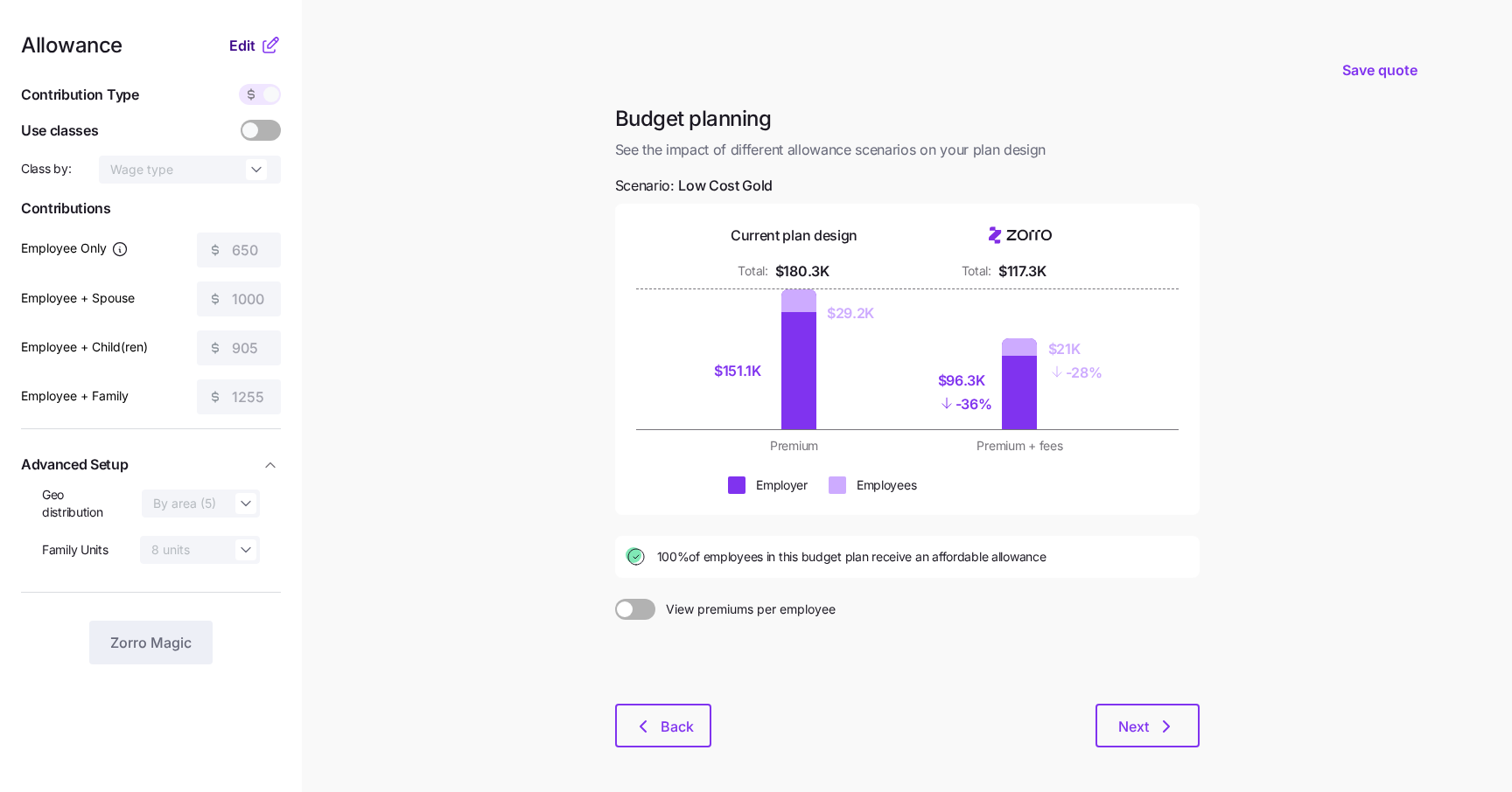
click at [238, 50] on span "Edit" at bounding box center [243, 45] width 27 height 21
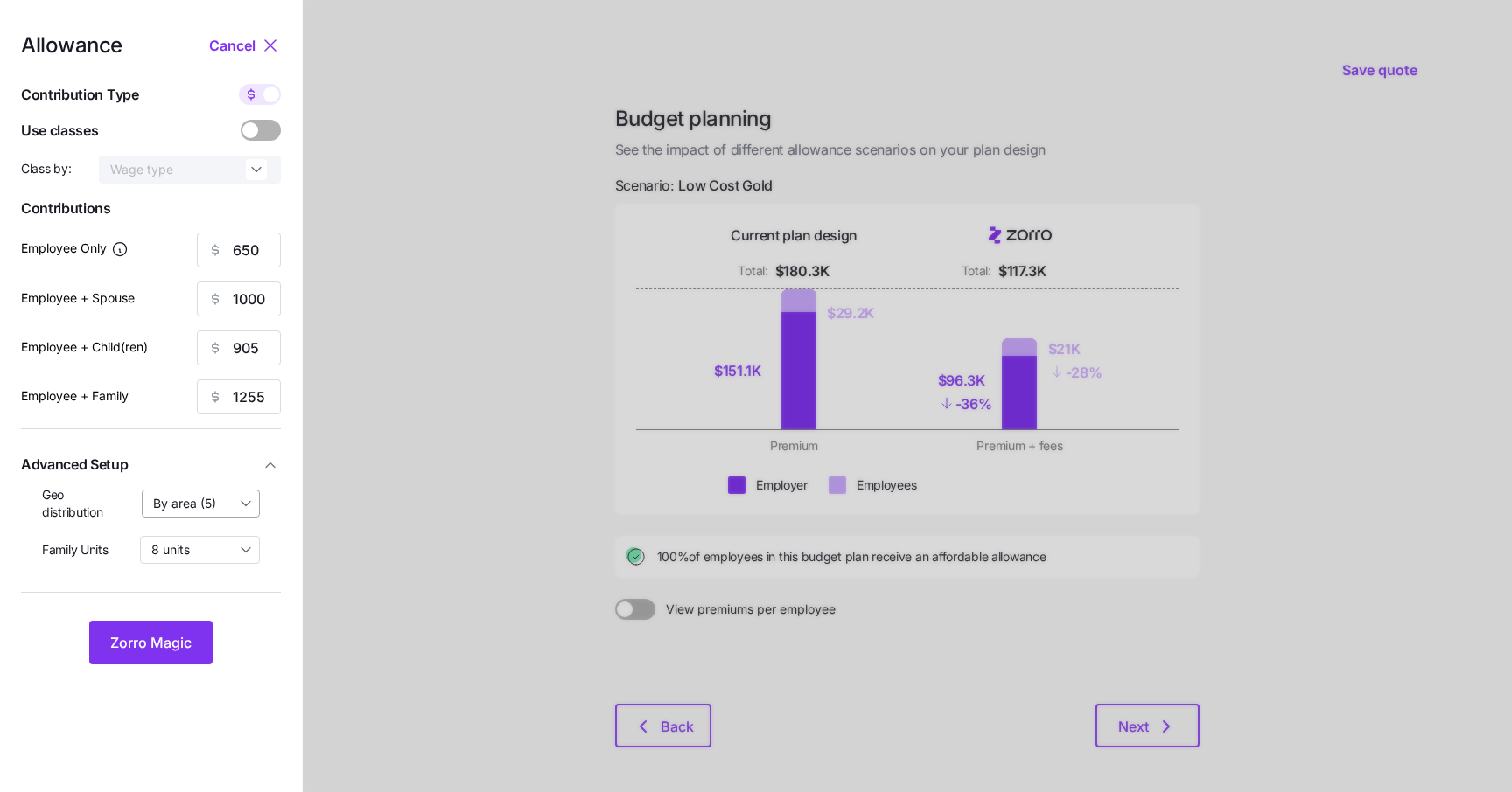
click at [219, 508] on input "By area (5)" at bounding box center [201, 504] width 119 height 28
click at [211, 605] on span "By state (2)" at bounding box center [192, 606] width 67 height 19
click at [197, 509] on input "By state (2)" at bounding box center [201, 504] width 119 height 28
click at [203, 541] on div "off" at bounding box center [201, 547] width 103 height 30
type input "off"
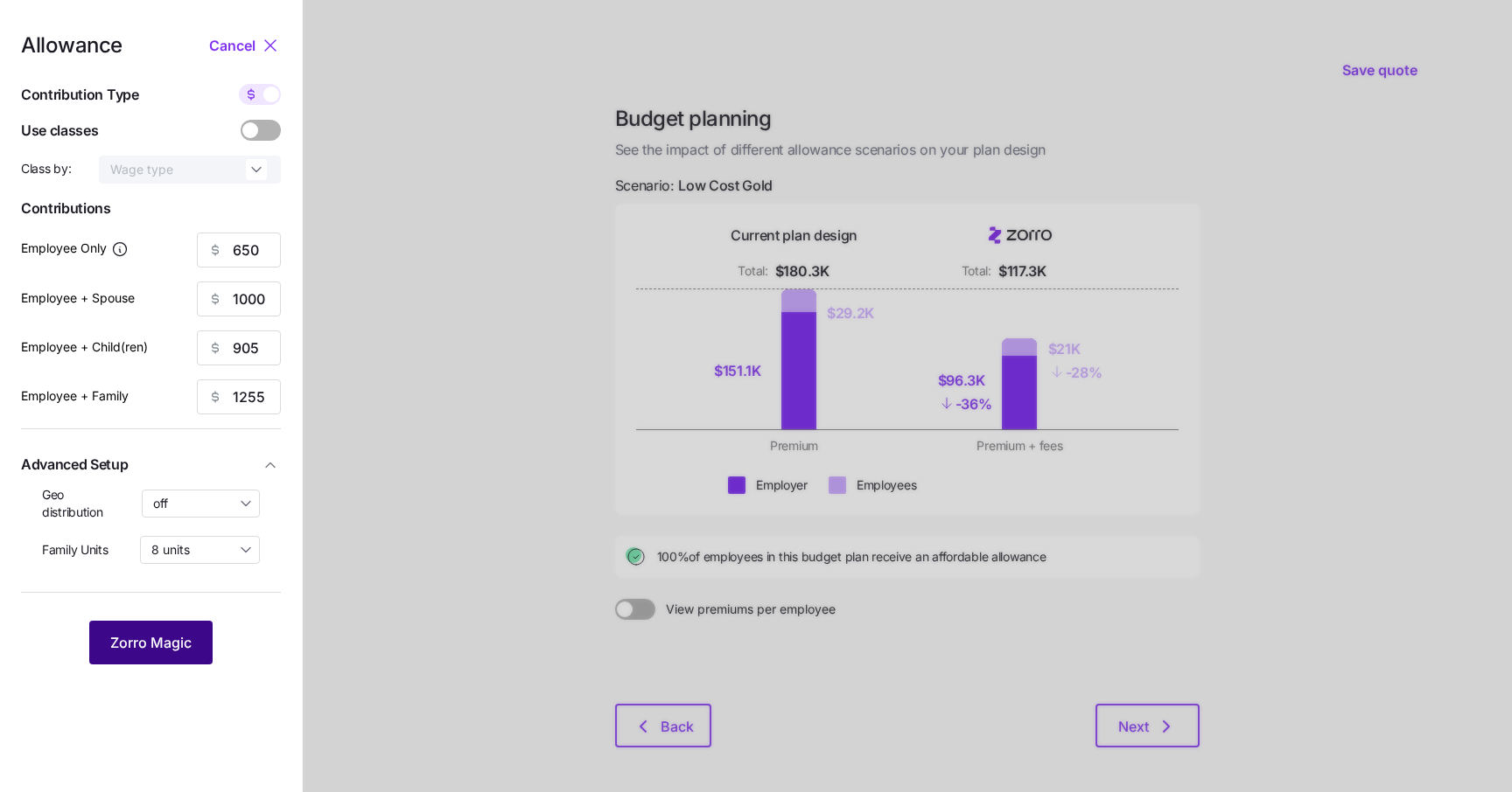
click at [172, 641] on span "Zorro Magic" at bounding box center [151, 643] width 82 height 21
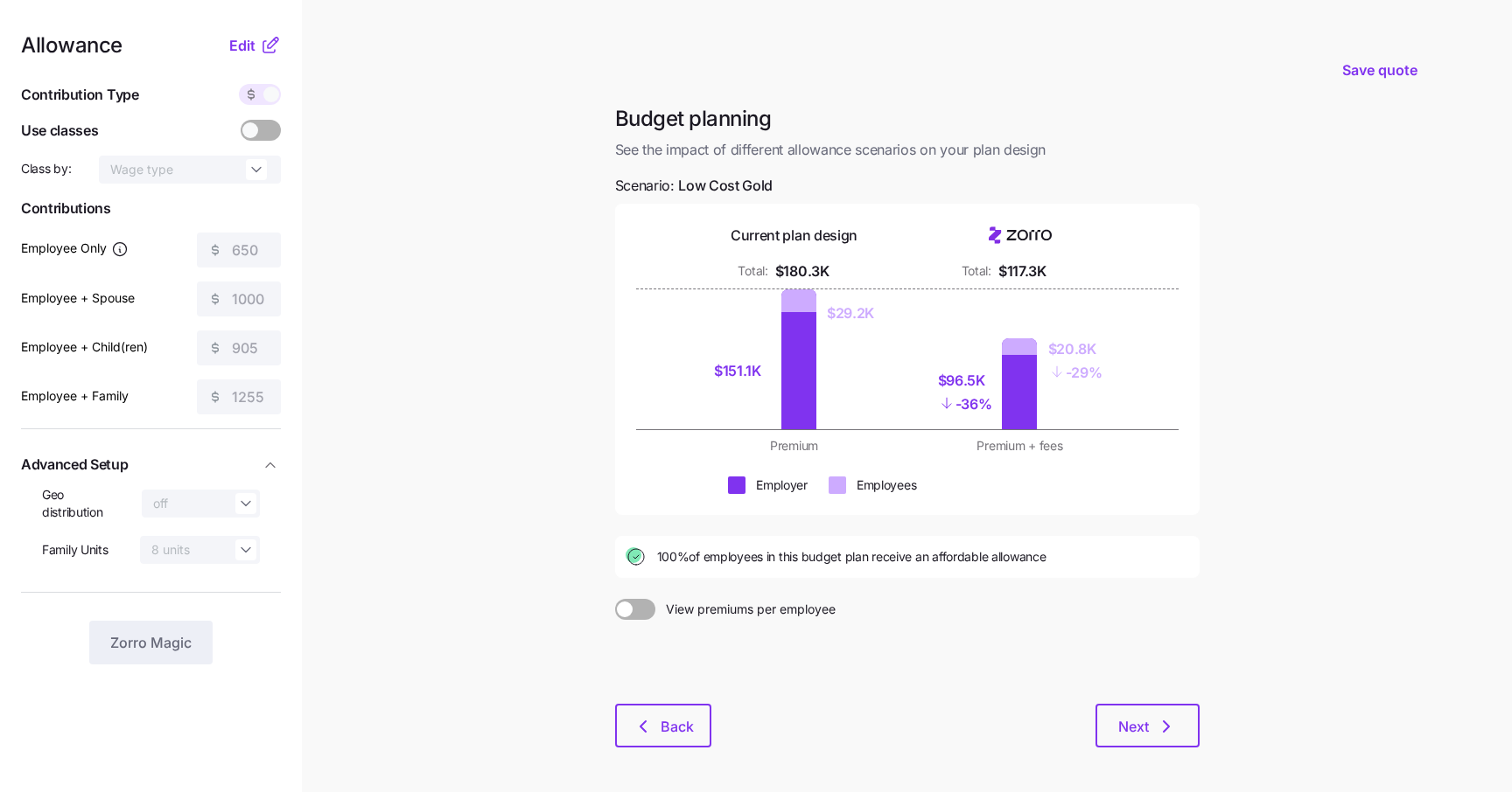
click at [691, 625] on div at bounding box center [907, 662] width 584 height 84
click at [640, 602] on span at bounding box center [645, 610] width 25 height 21
click at [615, 599] on input "View premiums per employee" at bounding box center [615, 599] width 0 height 0
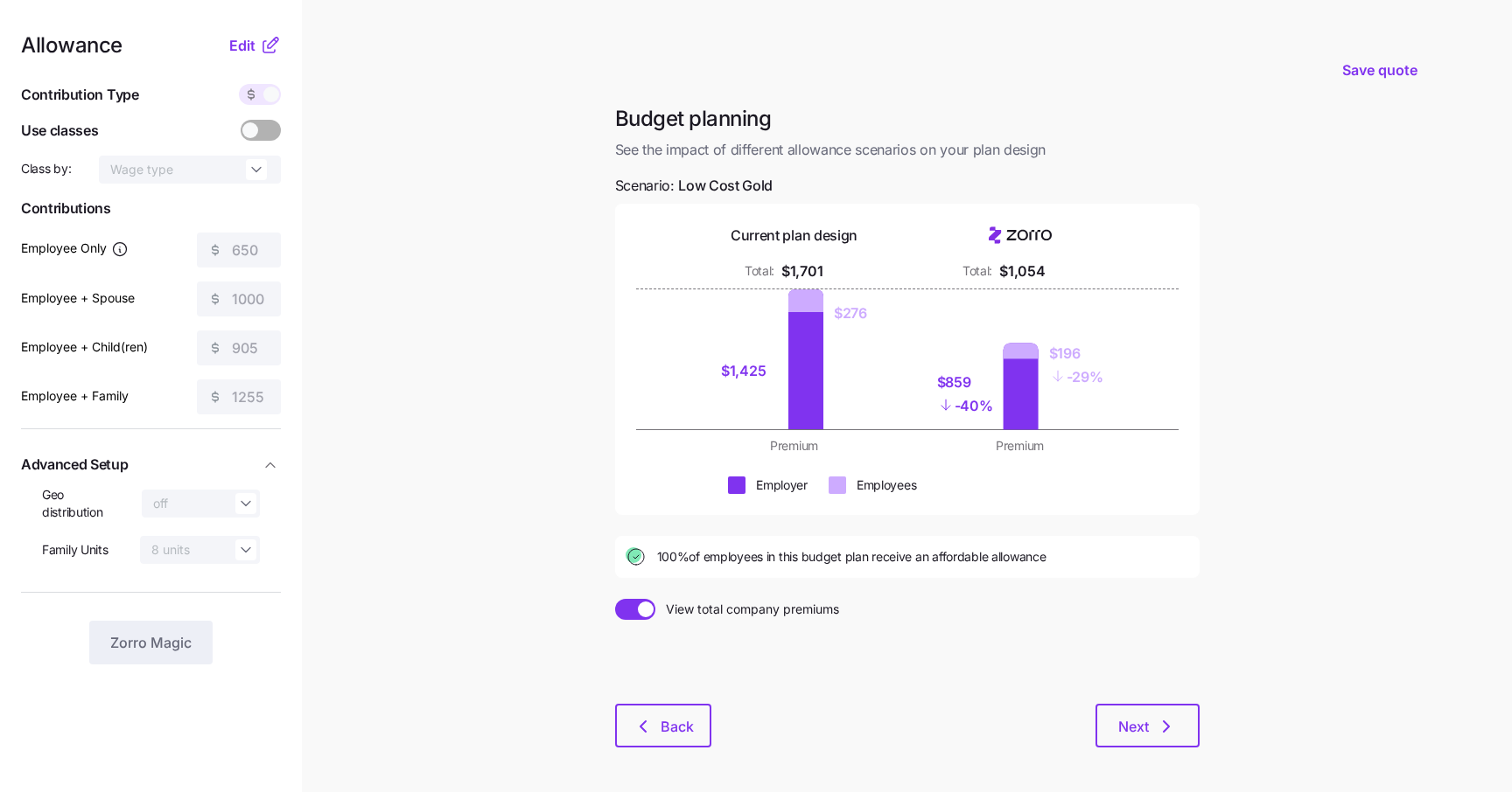
click at [636, 613] on span at bounding box center [627, 610] width 25 height 21
click at [615, 599] on input "View total company premiums" at bounding box center [615, 599] width 0 height 0
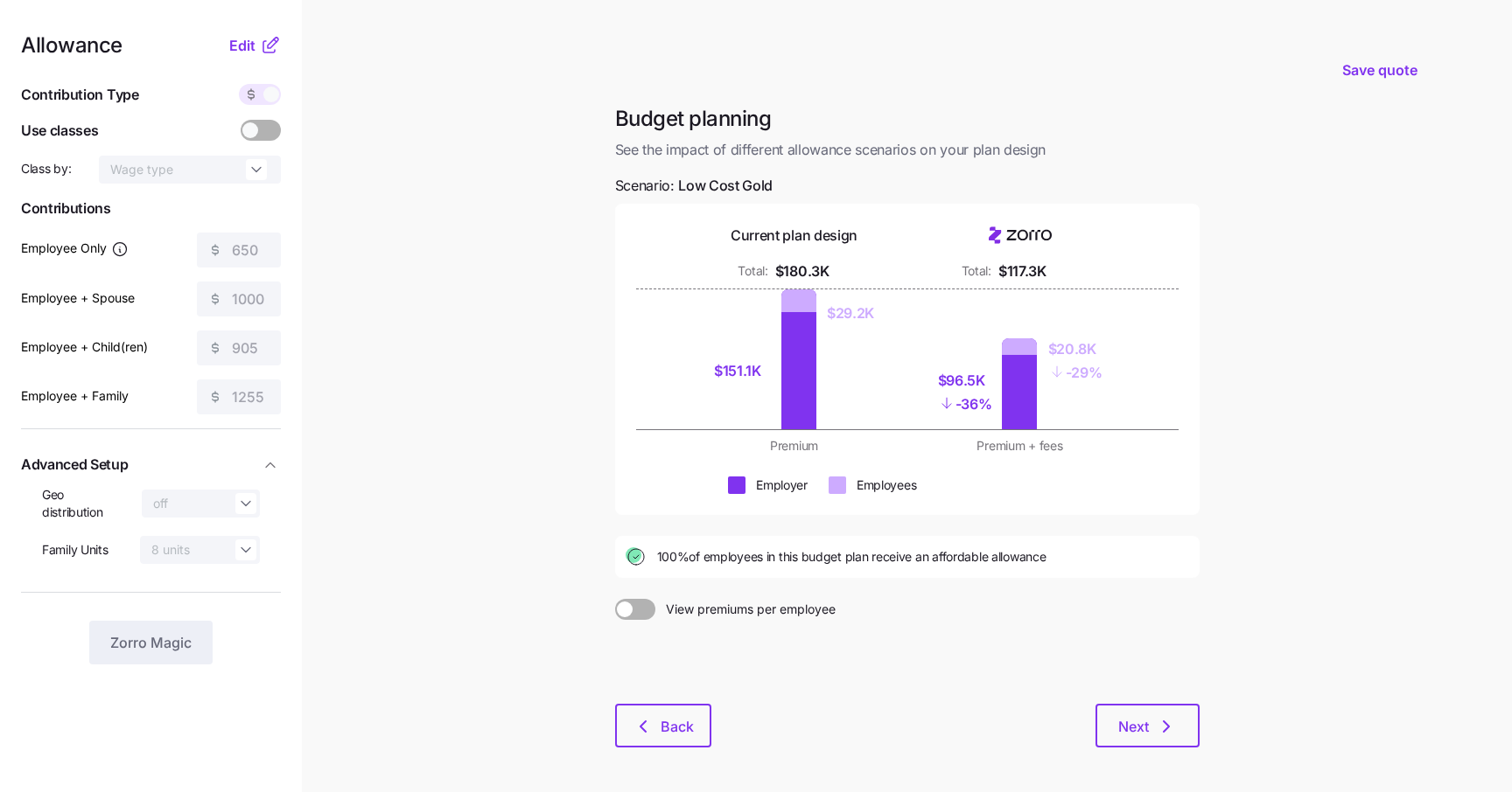
click at [795, 625] on div at bounding box center [907, 662] width 584 height 84
click at [237, 45] on span "Edit" at bounding box center [243, 45] width 27 height 21
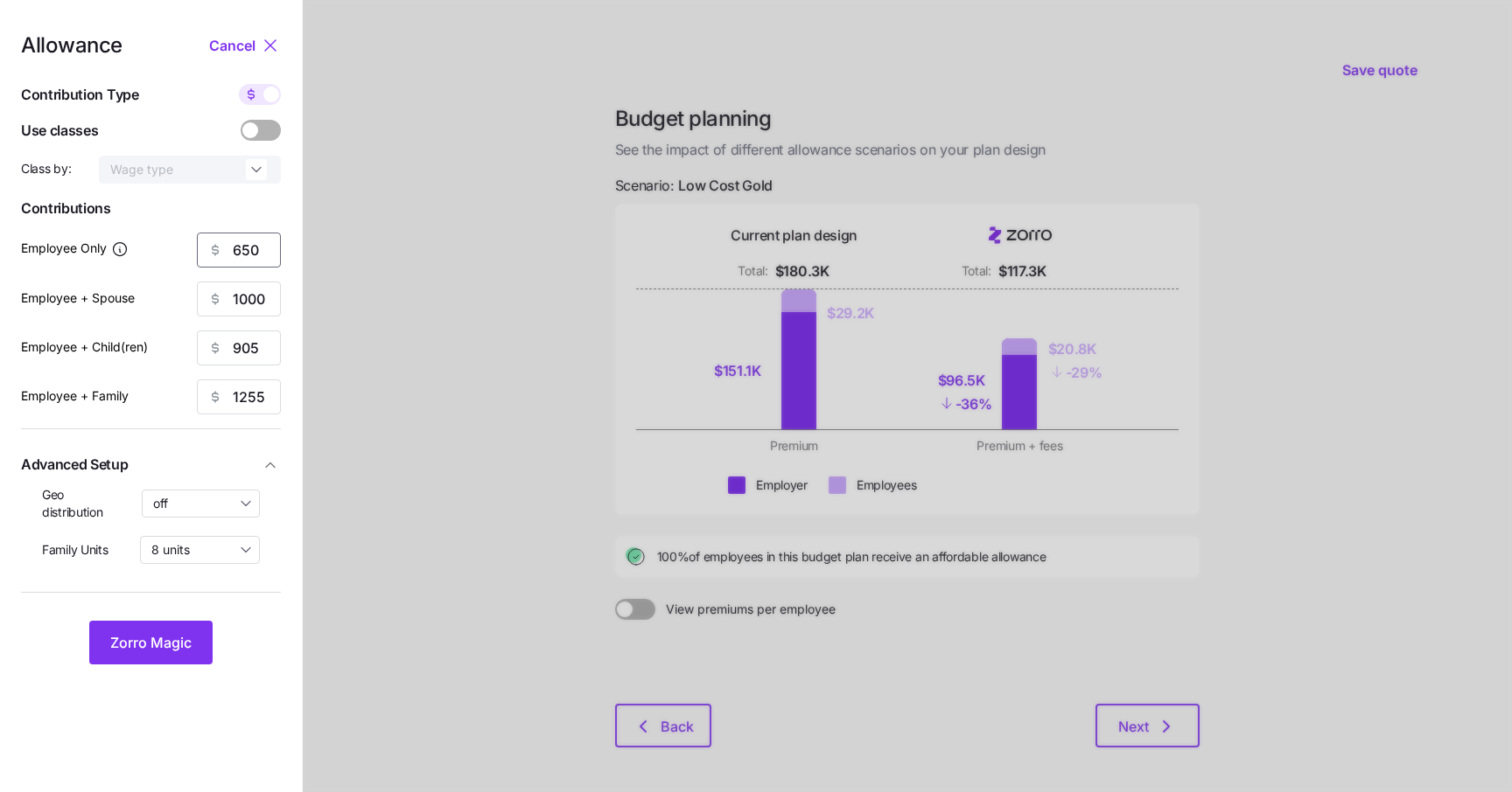
click at [244, 255] on input "650" at bounding box center [238, 250] width 84 height 35
type input "347"
click at [205, 648] on button "Zorro Magic" at bounding box center [151, 642] width 123 height 43
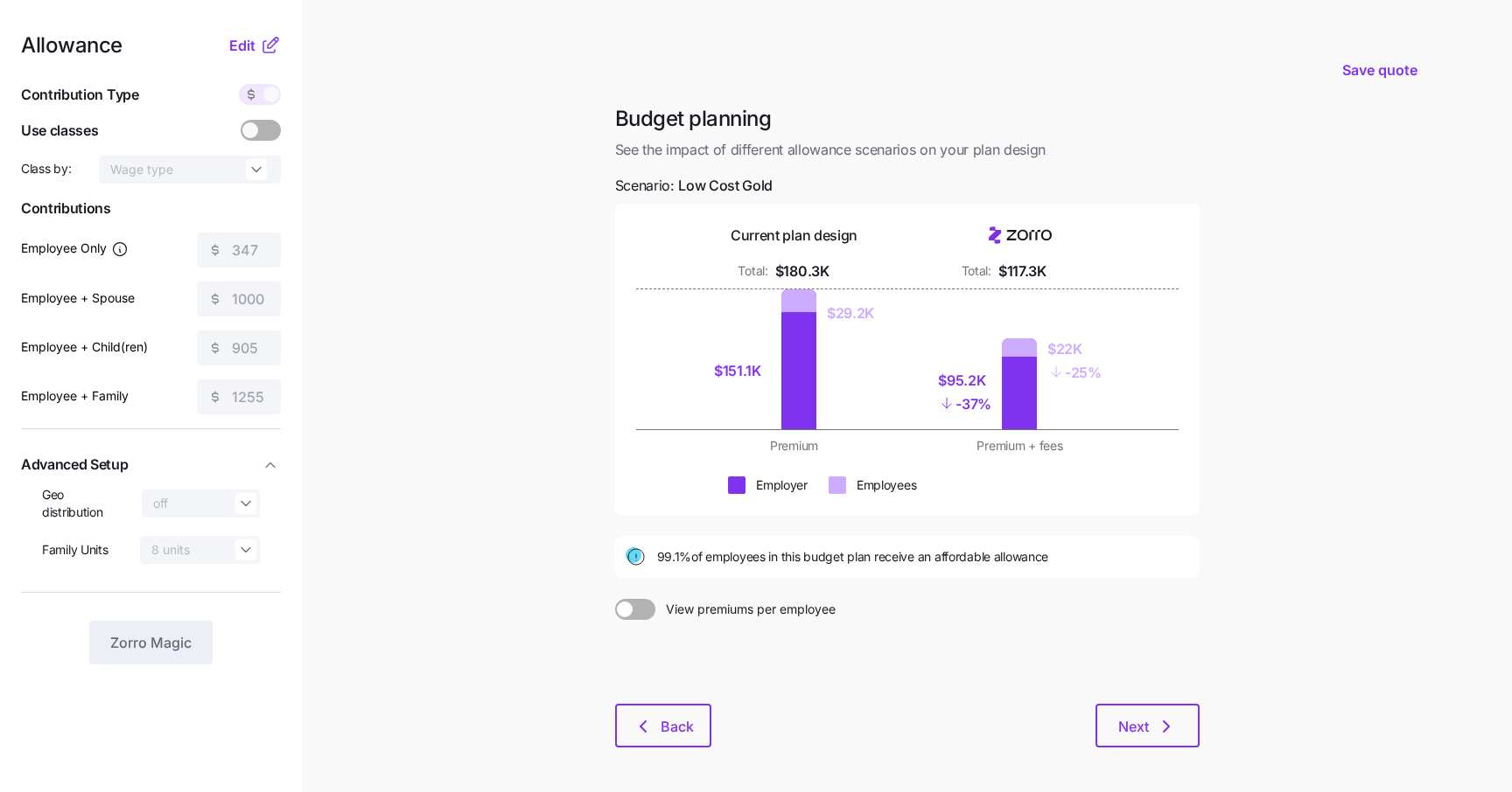
click at [561, 557] on main "Save quote Budget planning See the impact of different allowance scenarios on y…" at bounding box center [756, 430] width 1512 height 859
click at [1156, 722] on icon "button" at bounding box center [1166, 726] width 21 height 21
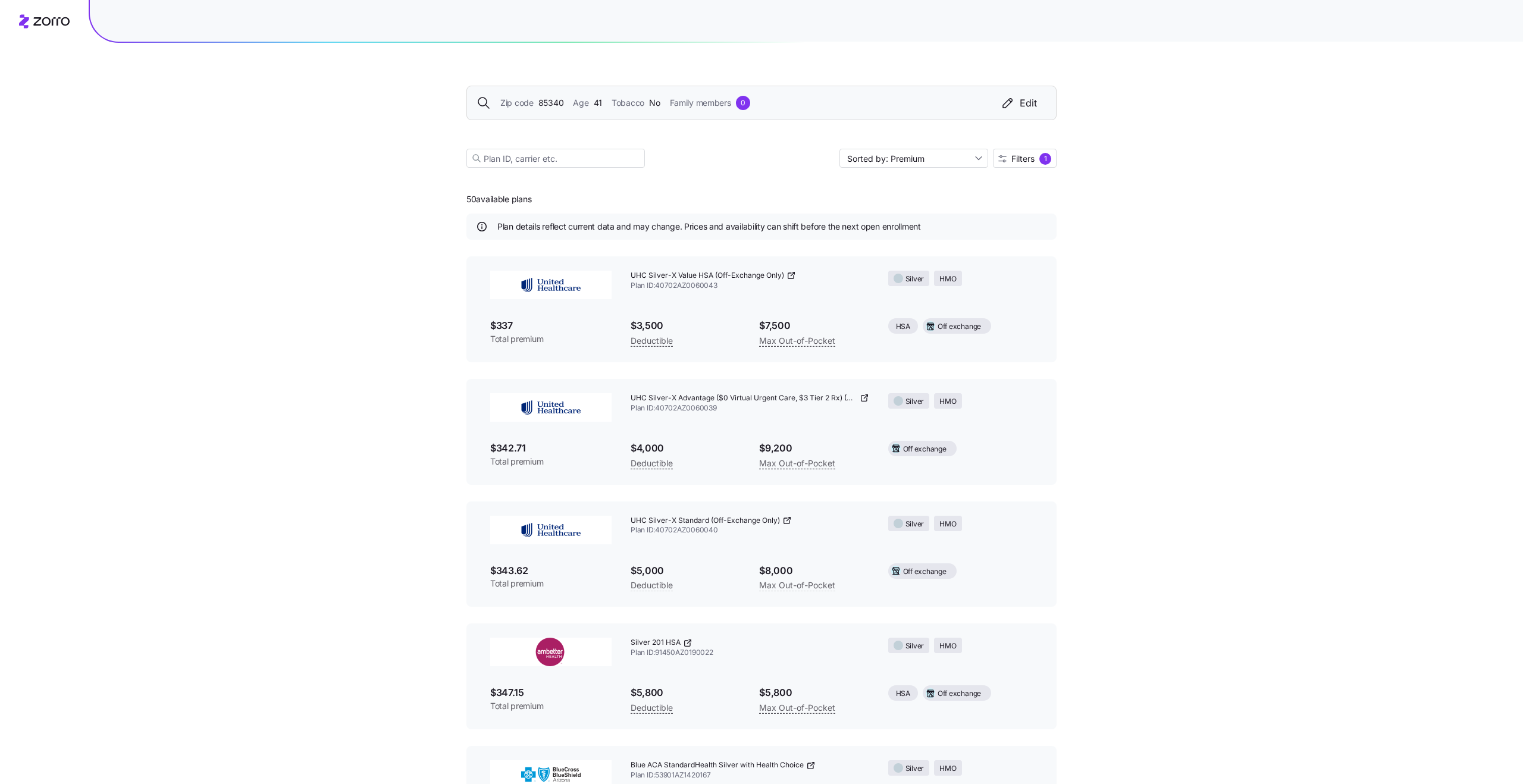
scroll to position [11, 0]
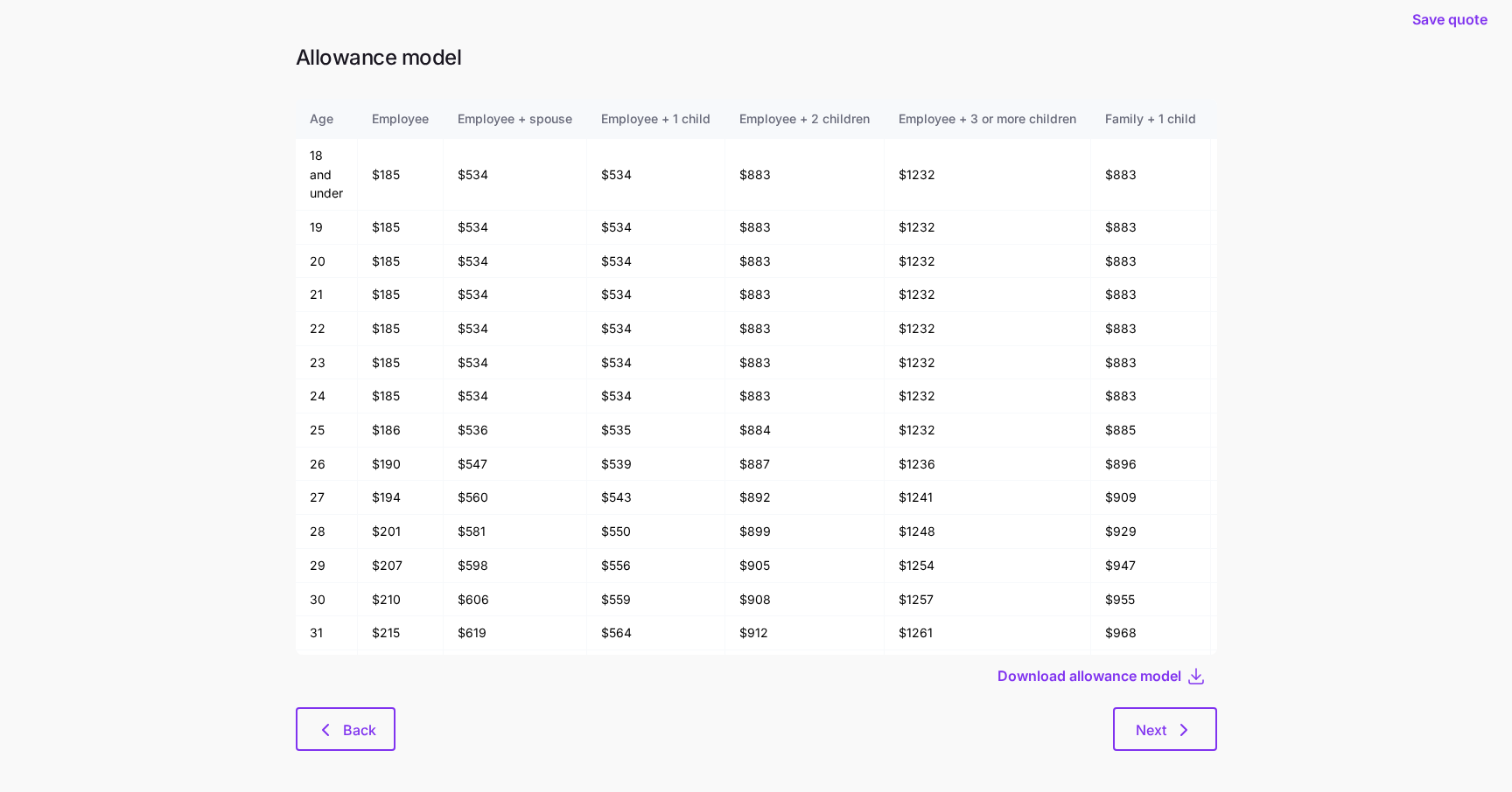
scroll to position [27, 0]
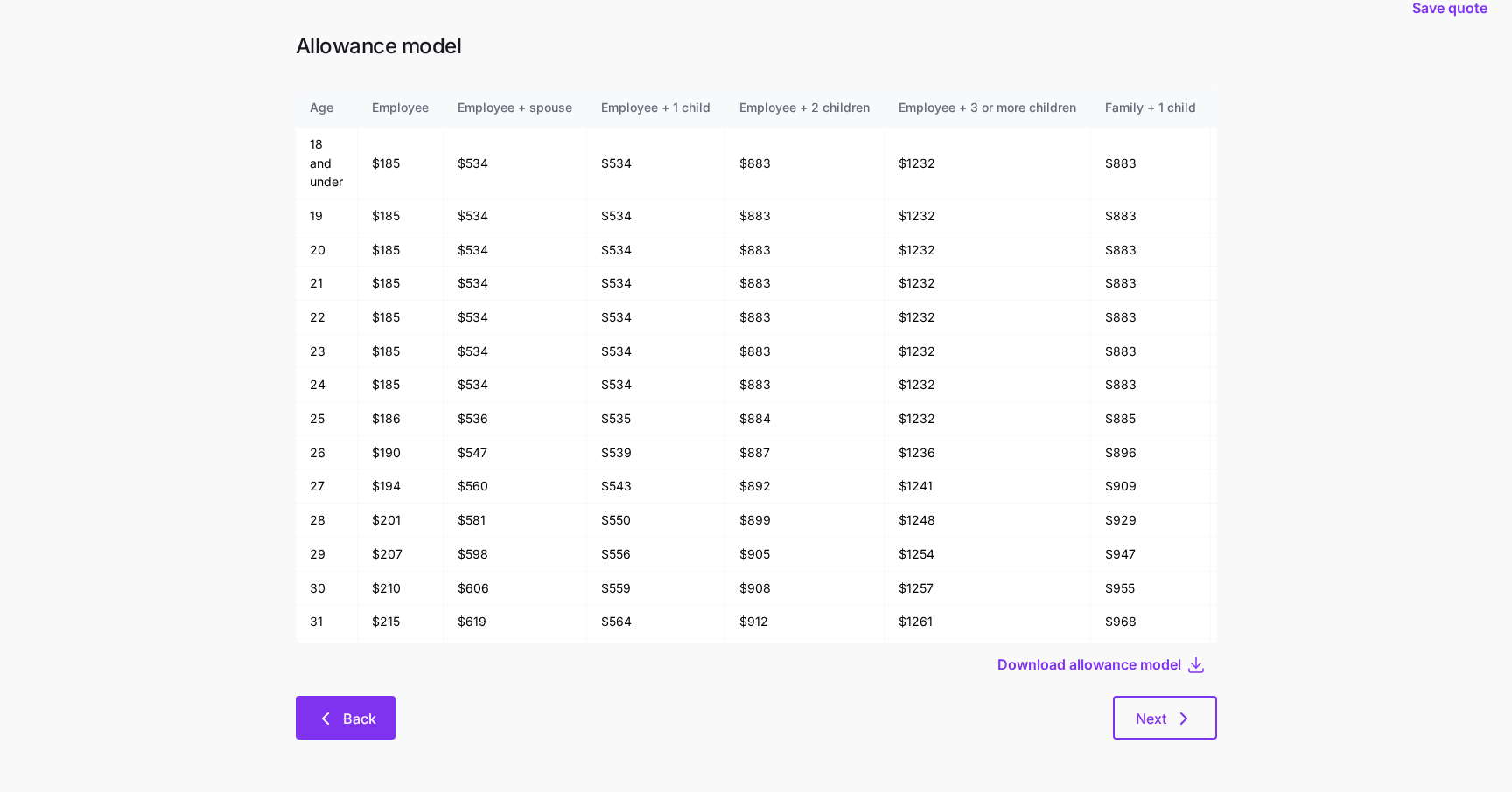
click at [339, 725] on span "Back" at bounding box center [345, 718] width 54 height 21
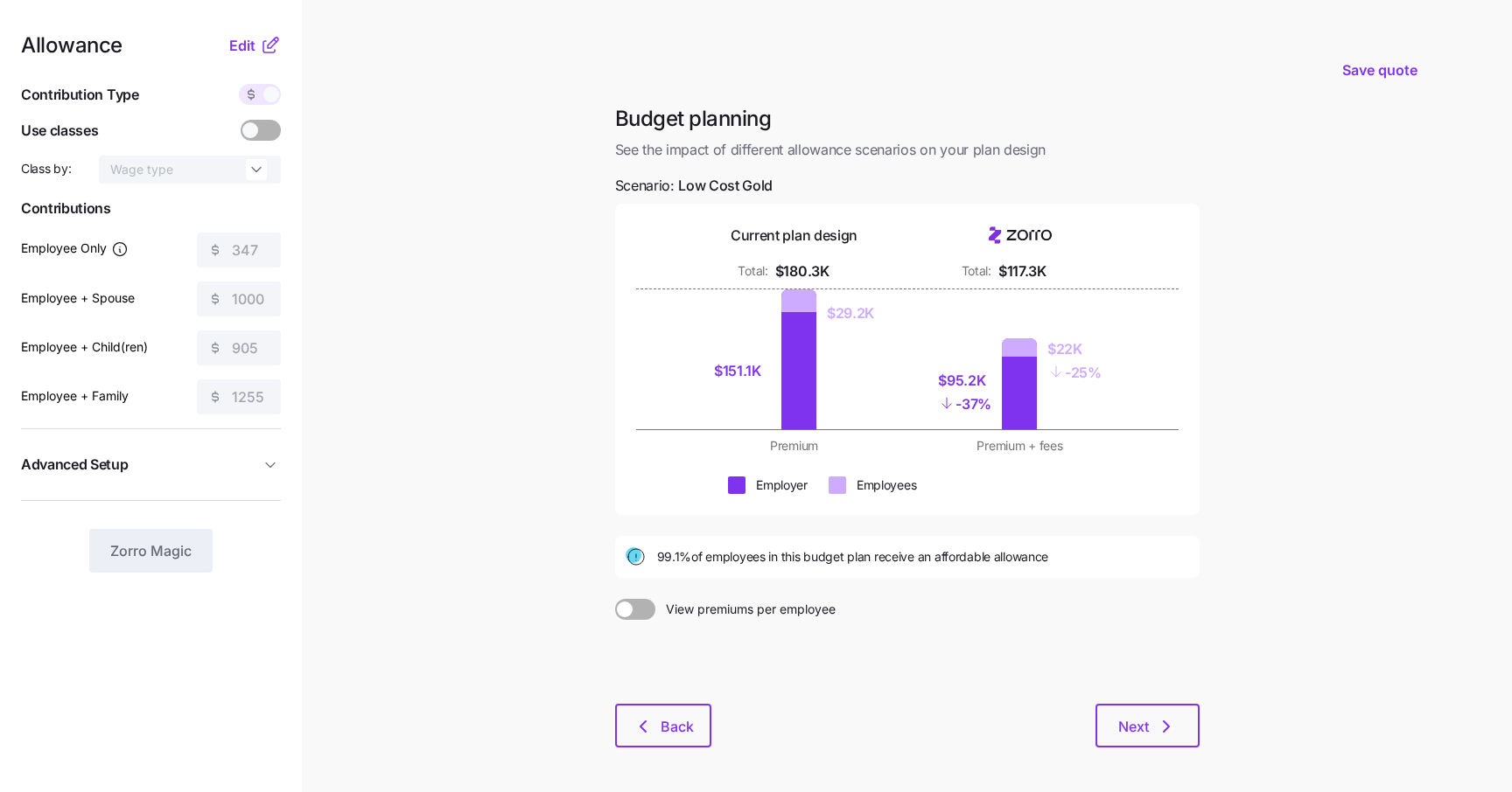
click at [258, 58] on div "Allowance Edit Contribution Type Use classes Class by: Wage type Contributions …" at bounding box center [151, 303] width 260 height 538
click at [251, 45] on span "Edit" at bounding box center [243, 45] width 27 height 21
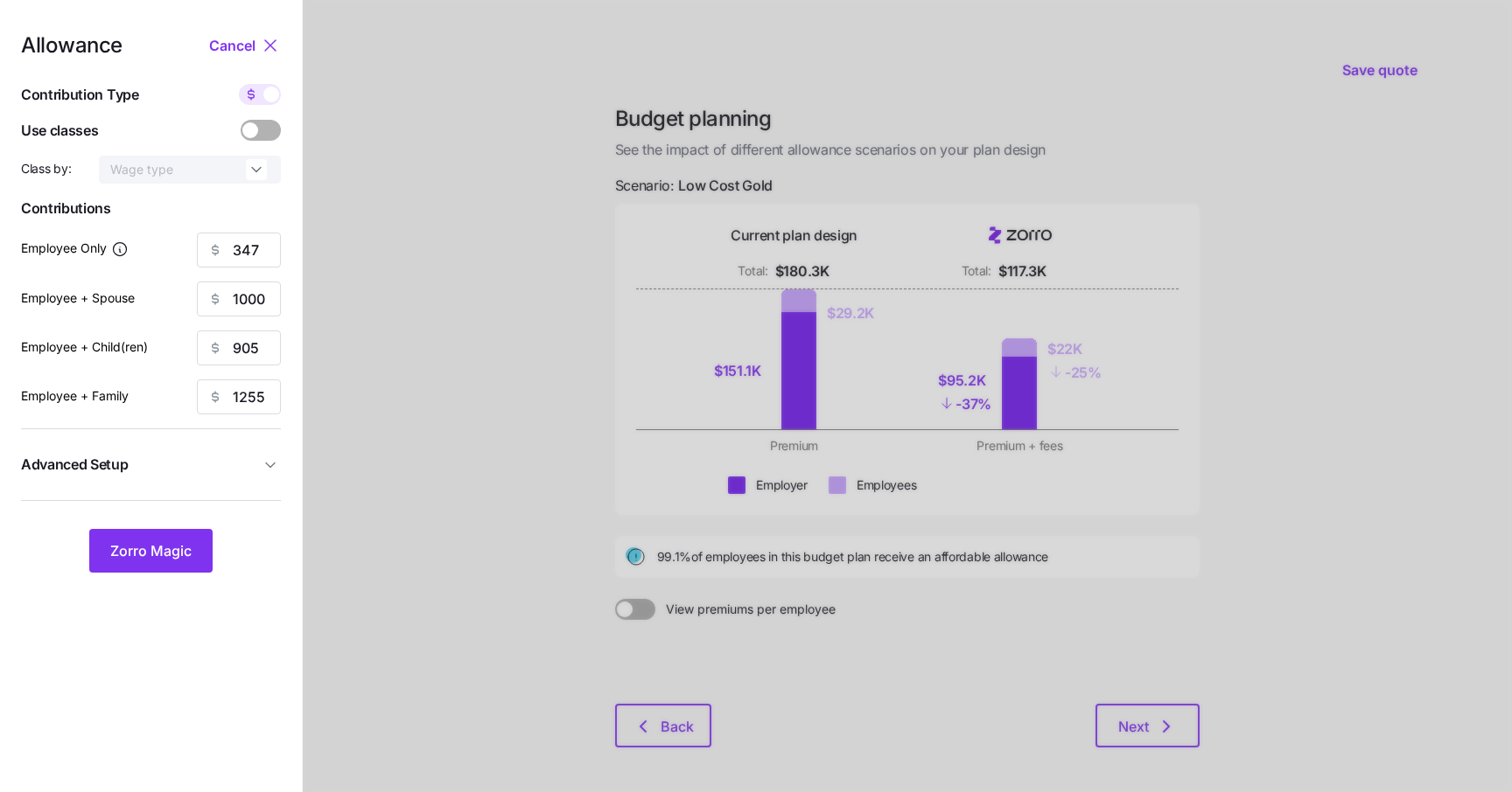
click at [246, 101] on span at bounding box center [251, 95] width 25 height 21
click at [238, 84] on input "checkbox" at bounding box center [238, 84] width 0 height 0
type input "53"
type input "77"
type input "84"
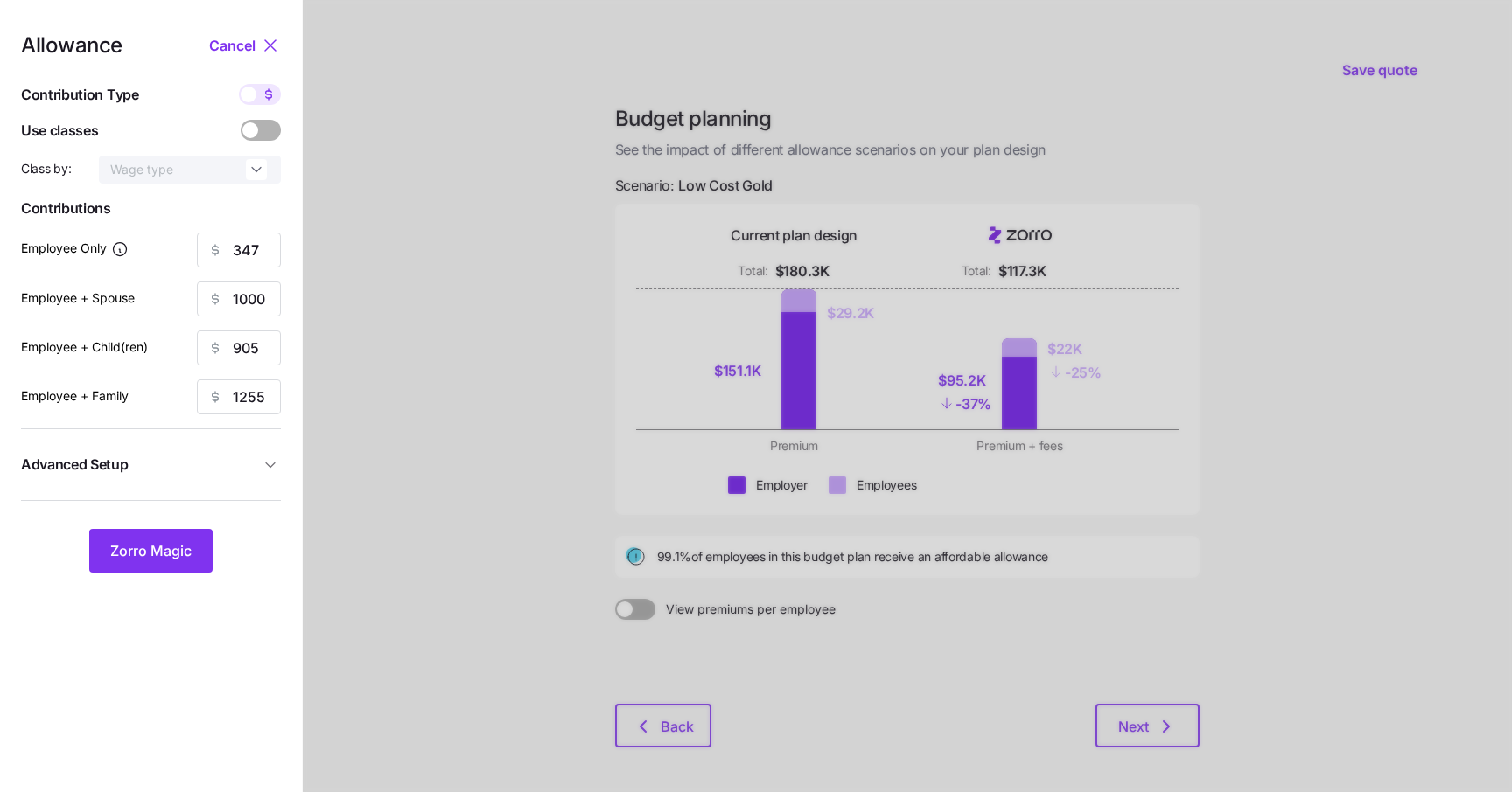
type input "73"
click at [237, 253] on input "53" at bounding box center [238, 250] width 84 height 35
type input "80"
click at [130, 340] on label "Employee + Child(ren)" at bounding box center [84, 347] width 127 height 19
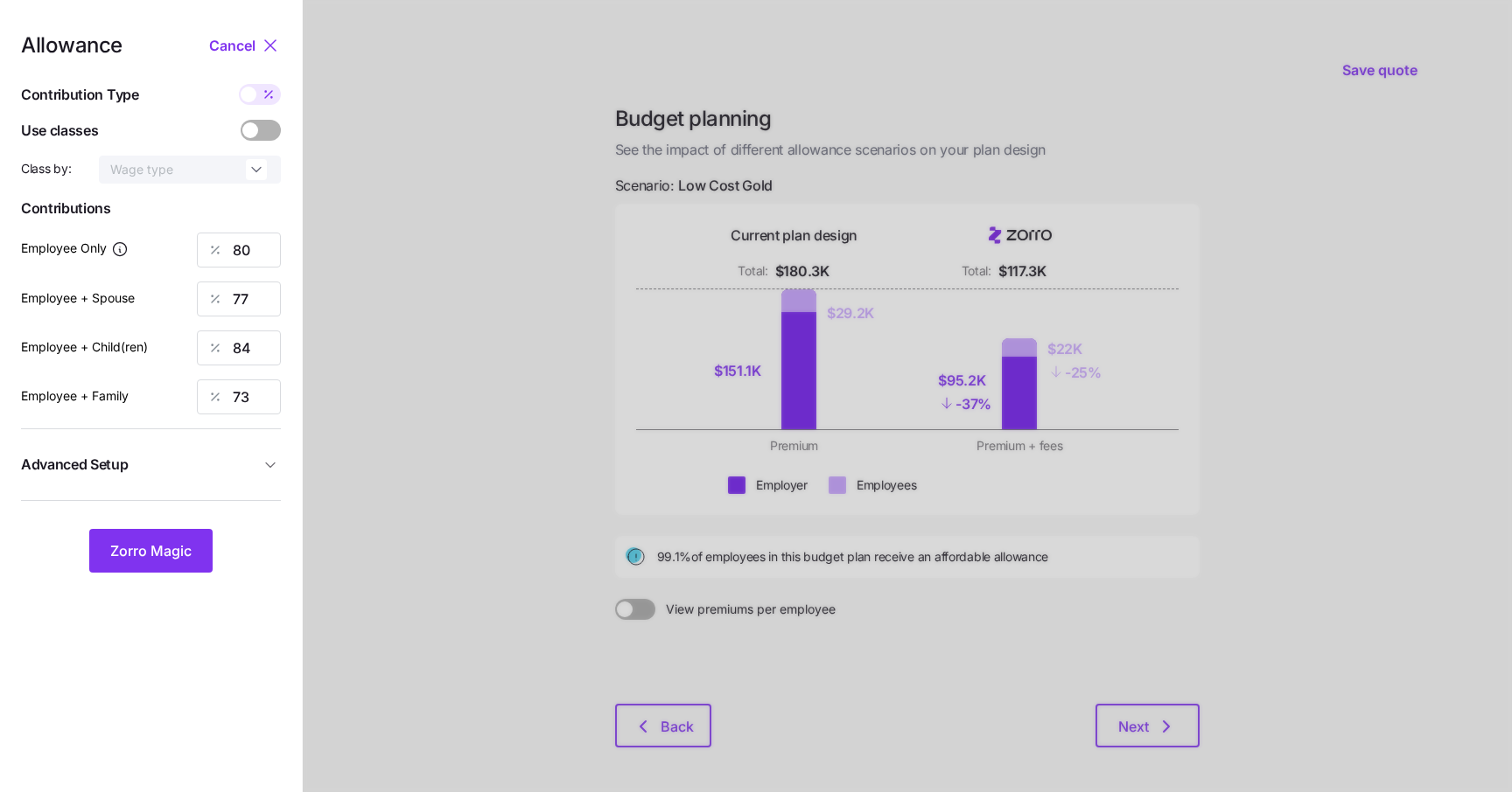
click at [197, 340] on input "84" at bounding box center [238, 347] width 84 height 35
click at [236, 303] on input "77" at bounding box center [238, 299] width 84 height 35
type input "70"
click at [155, 348] on div "Employee + Child(ren) 84" at bounding box center [151, 347] width 260 height 35
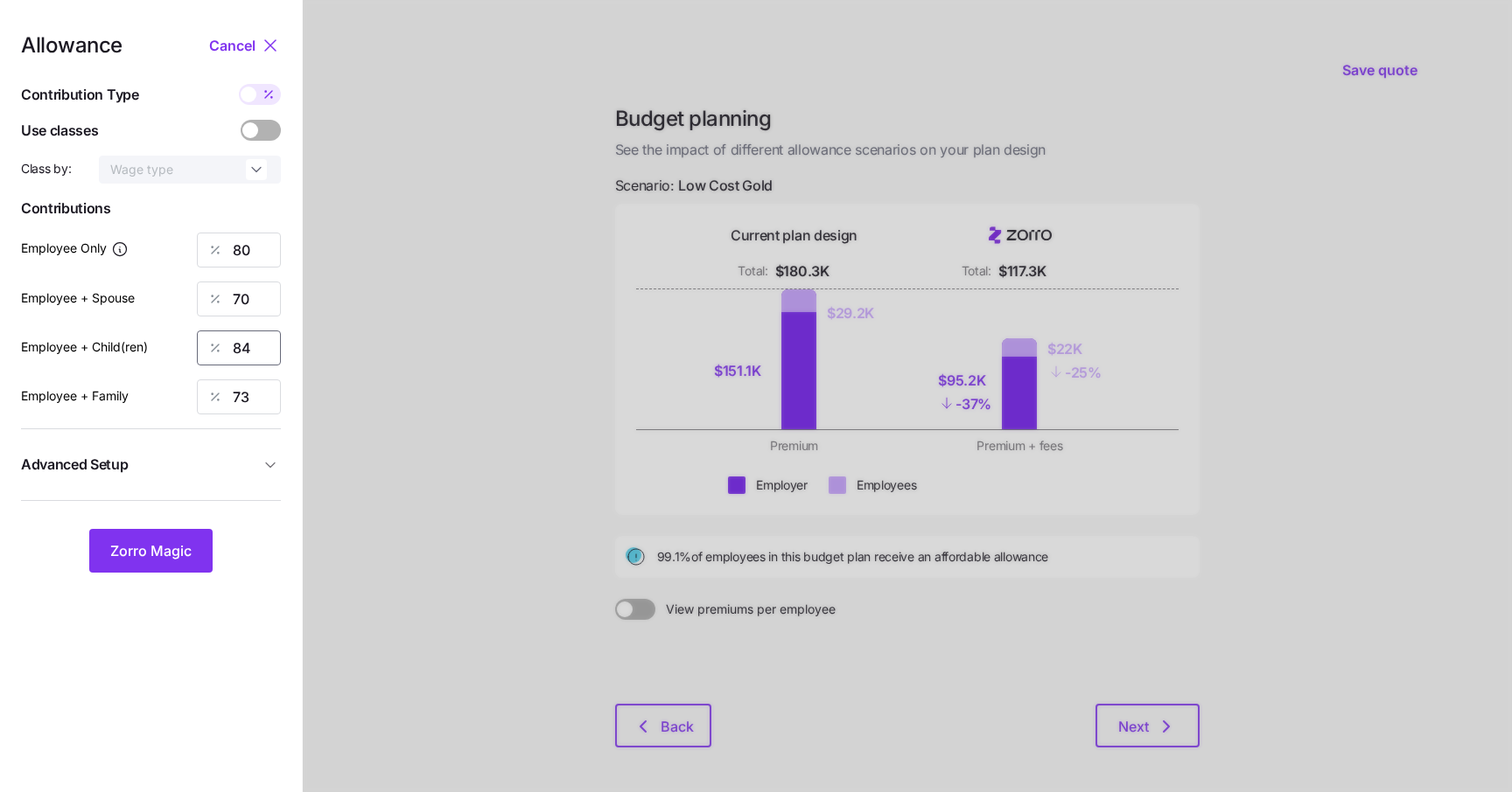
click at [235, 347] on input "84" at bounding box center [238, 347] width 84 height 35
type input "70"
click at [459, 343] on div at bounding box center [908, 430] width 1209 height 859
click at [236, 401] on input "73" at bounding box center [238, 396] width 84 height 35
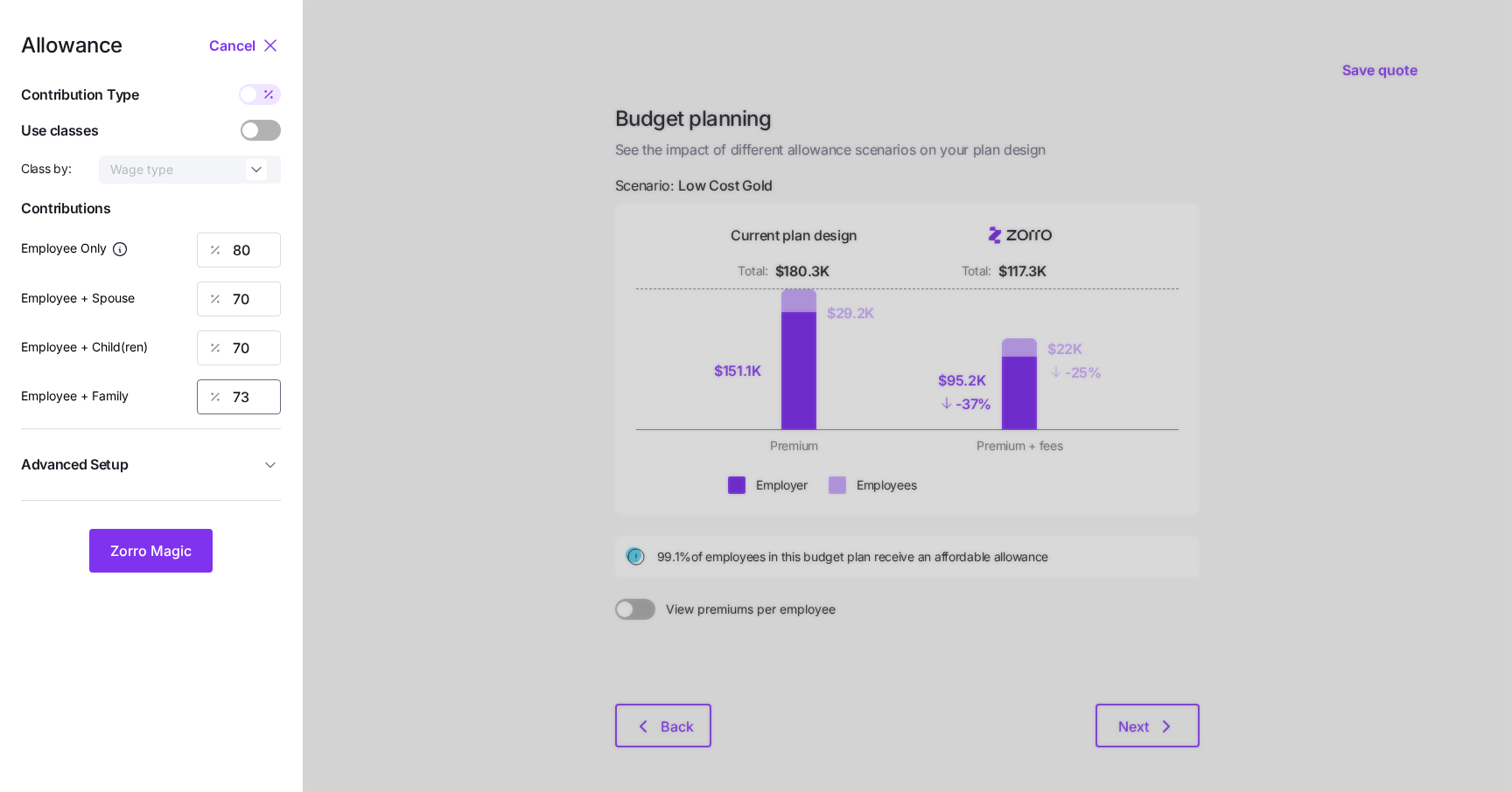
click at [236, 401] on input "73" at bounding box center [238, 396] width 84 height 35
type input "66"
click at [363, 385] on div at bounding box center [908, 430] width 1209 height 859
click at [192, 461] on span "Advanced Setup" at bounding box center [140, 464] width 238 height 22
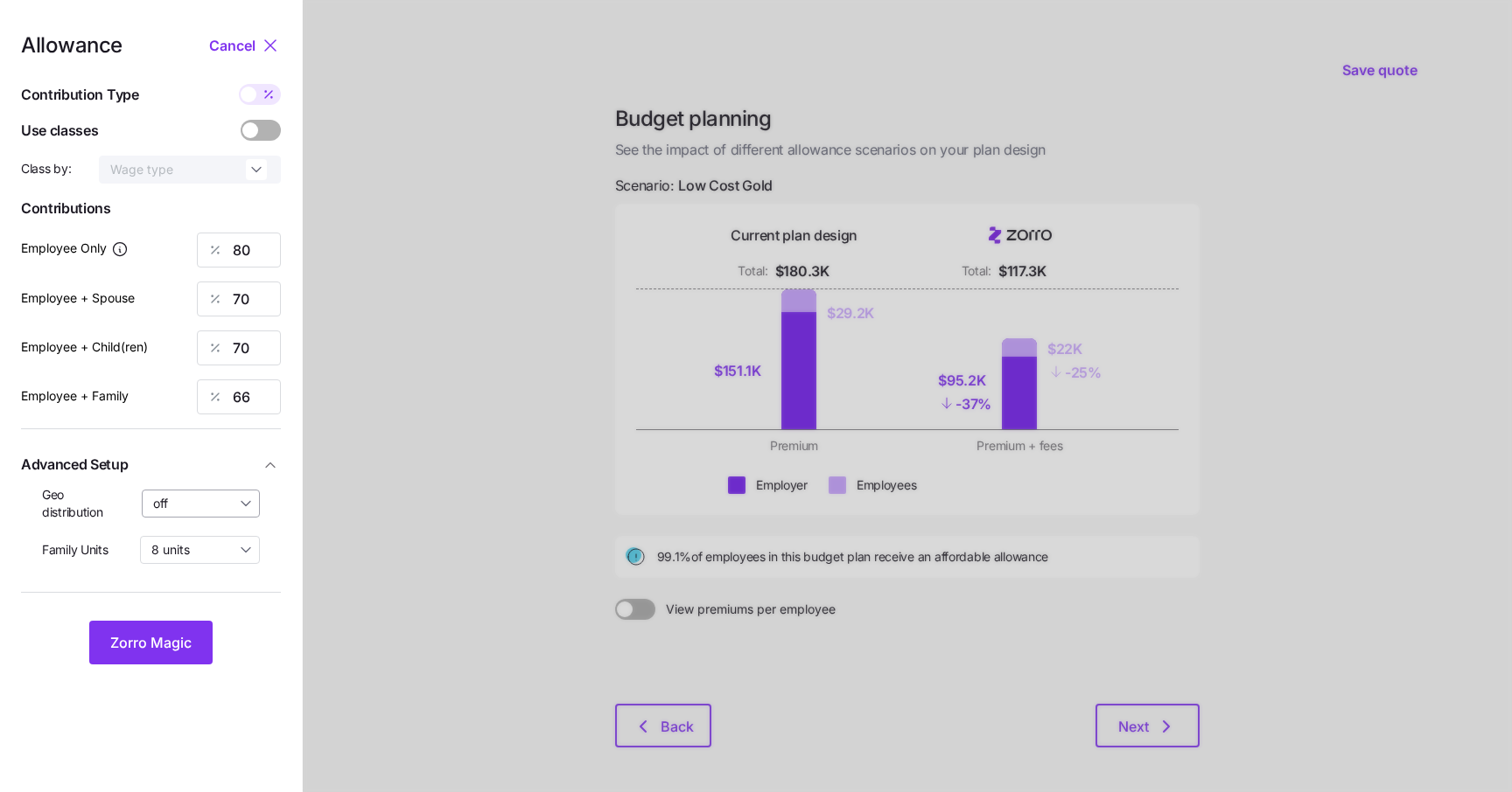
click at [186, 505] on input "off" at bounding box center [201, 504] width 119 height 28
click at [194, 571] on span "By area (5)" at bounding box center [190, 577] width 63 height 19
type input "By area (5)"
click at [335, 516] on div at bounding box center [908, 430] width 1209 height 859
click at [142, 647] on span "Zorro Magic" at bounding box center [151, 643] width 82 height 21
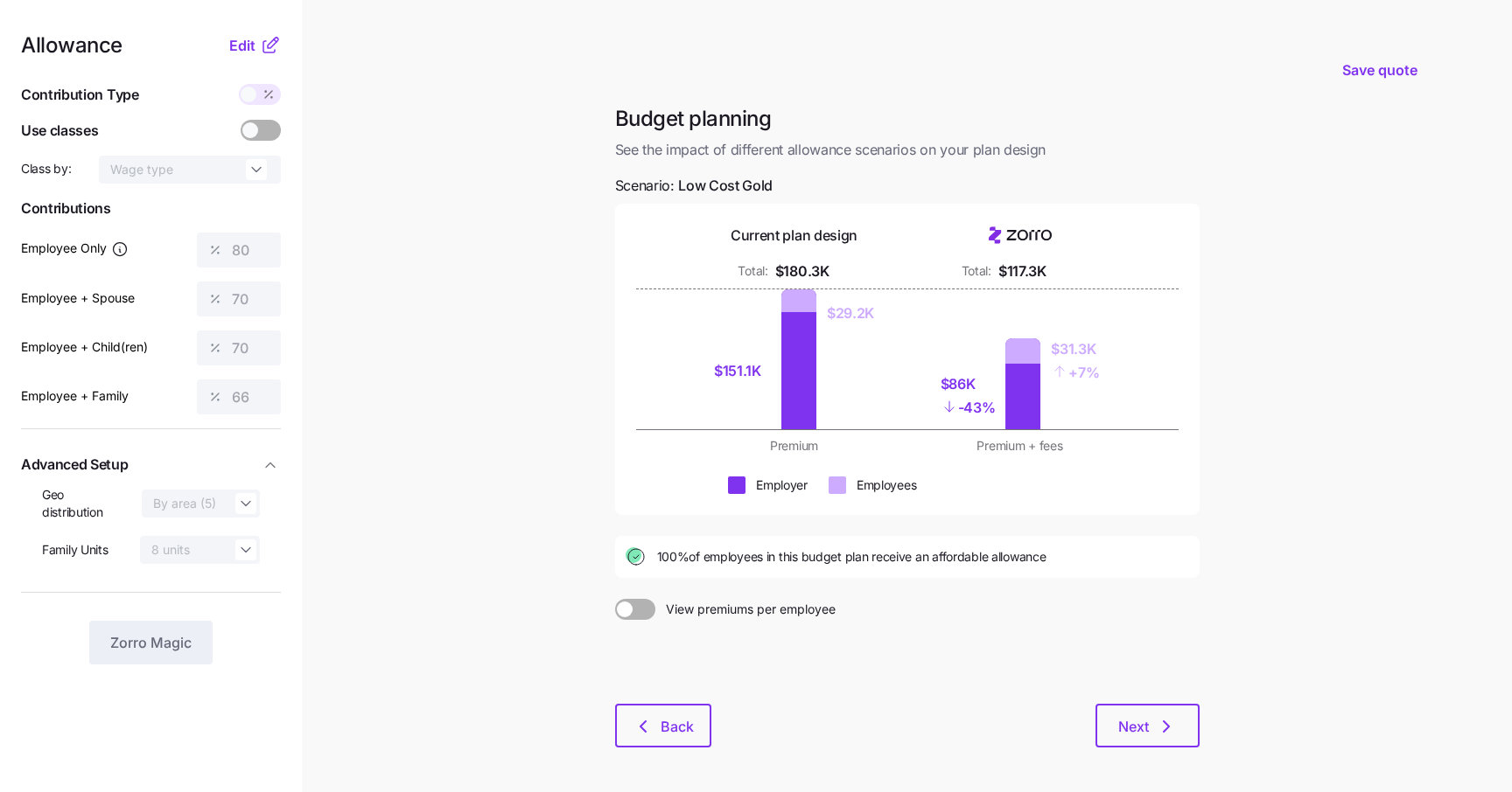
click at [631, 609] on span at bounding box center [625, 610] width 16 height 16
click at [615, 599] on input "View premiums per employee" at bounding box center [615, 599] width 0 height 0
click at [631, 609] on span at bounding box center [627, 610] width 25 height 21
click at [615, 599] on input "View total company premiums" at bounding box center [615, 599] width 0 height 0
click at [1154, 746] on button "Next" at bounding box center [1147, 726] width 104 height 43
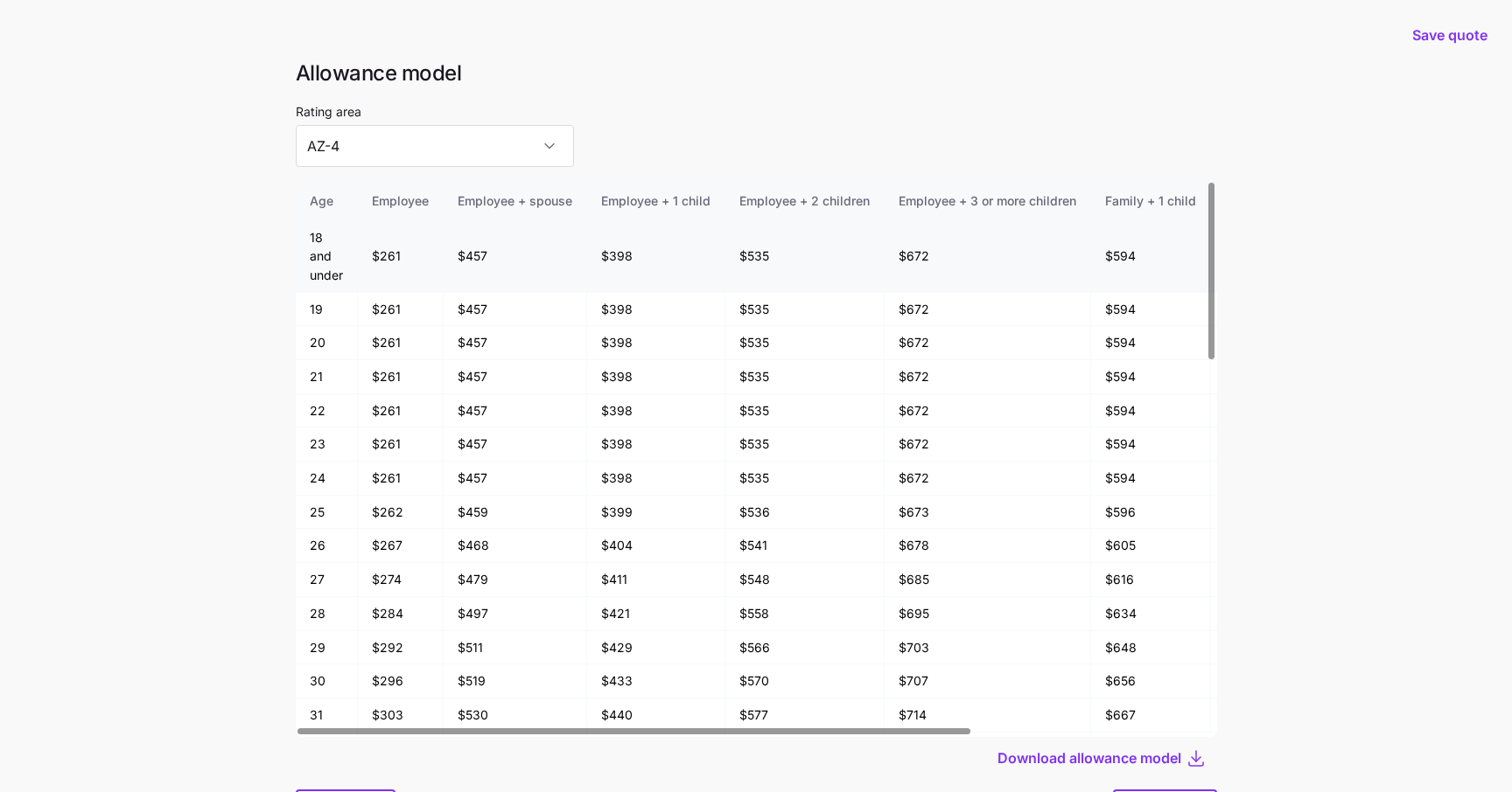
click at [409, 269] on td "$261" at bounding box center [401, 257] width 86 height 72
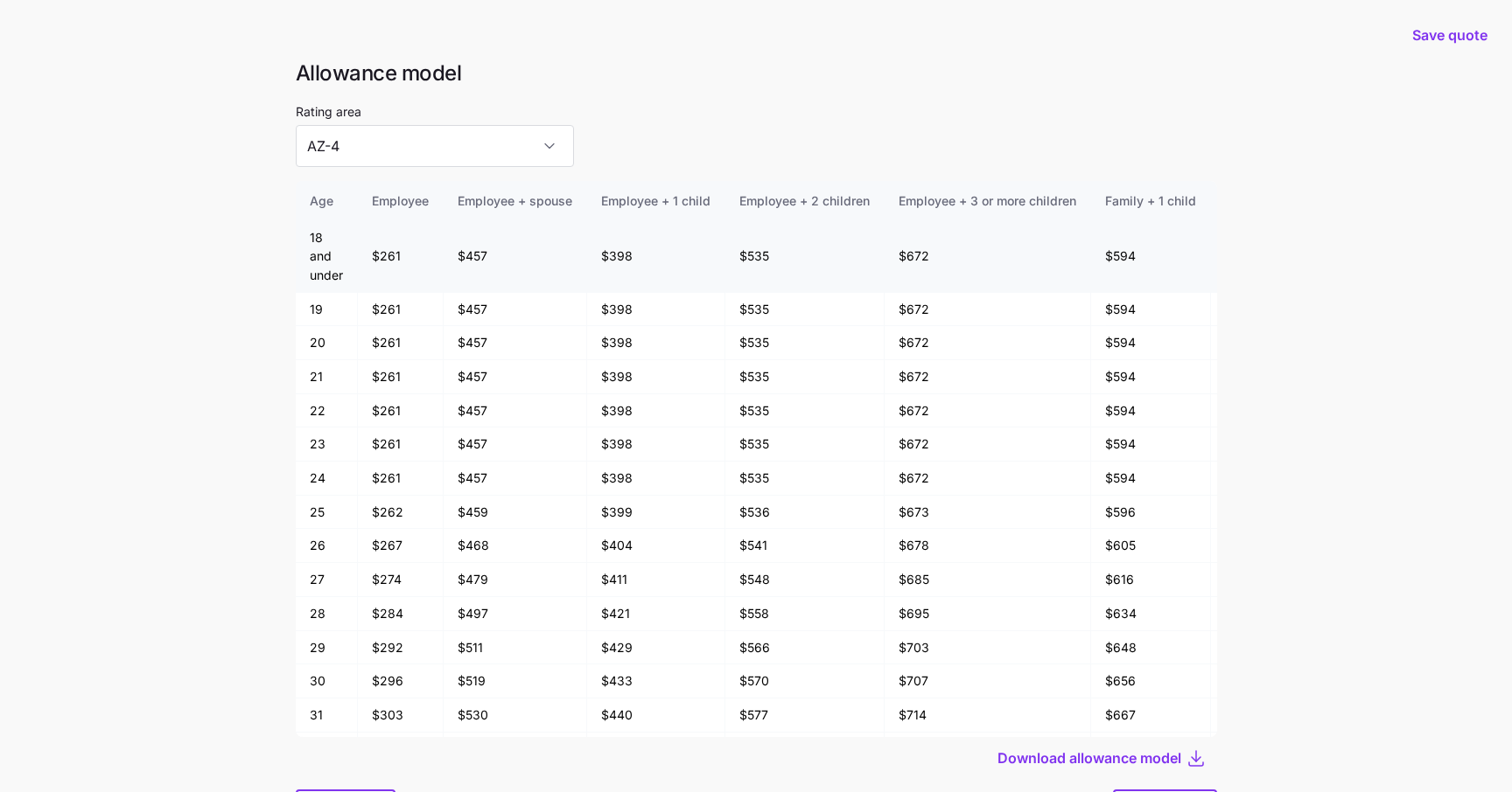
click at [469, 257] on td "$457" at bounding box center [515, 257] width 144 height 72
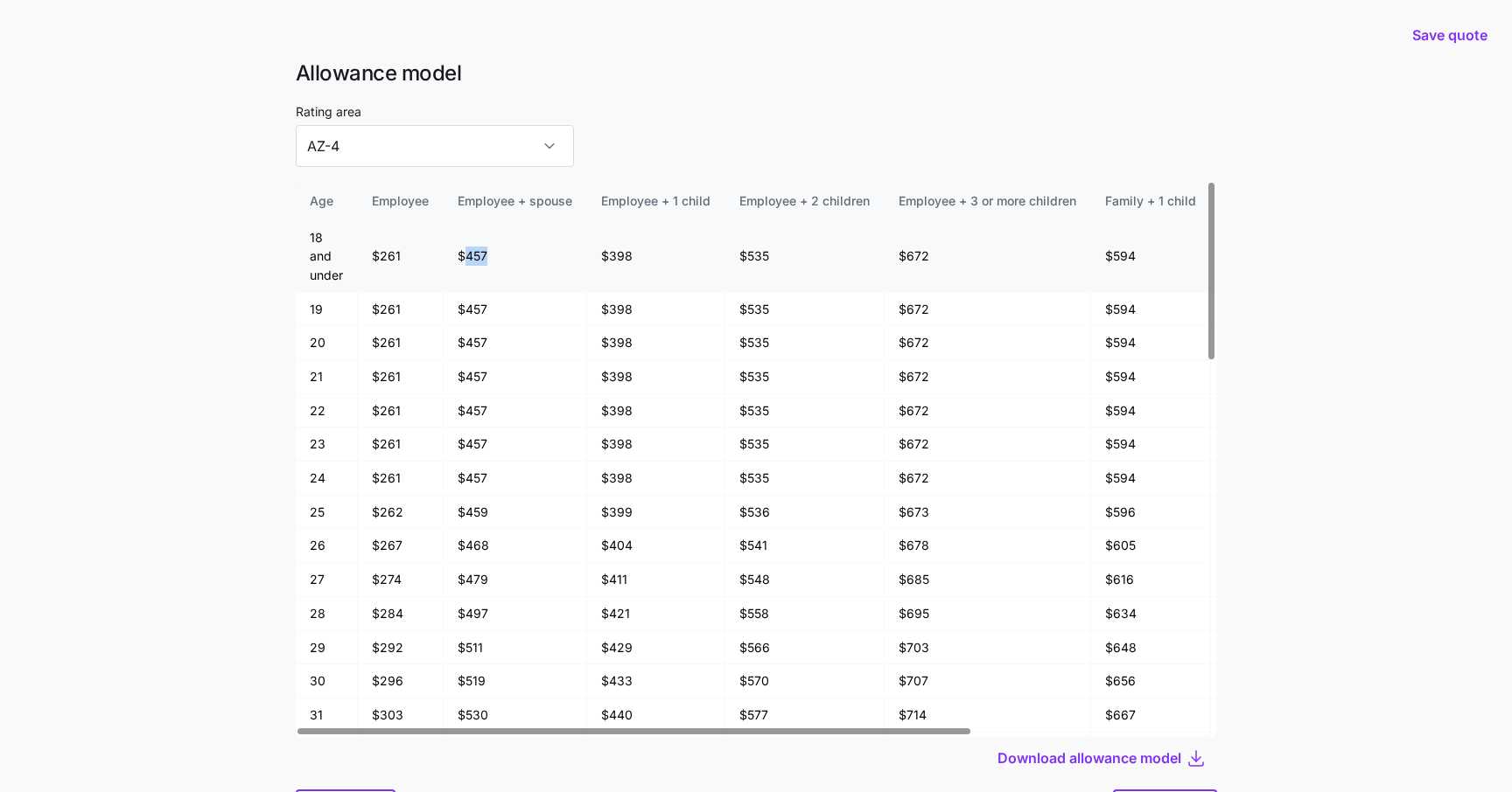
click at [469, 257] on td "$457" at bounding box center [515, 257] width 144 height 72
click at [479, 259] on td "$457" at bounding box center [515, 257] width 144 height 72
click at [475, 253] on td "$457" at bounding box center [515, 257] width 144 height 72
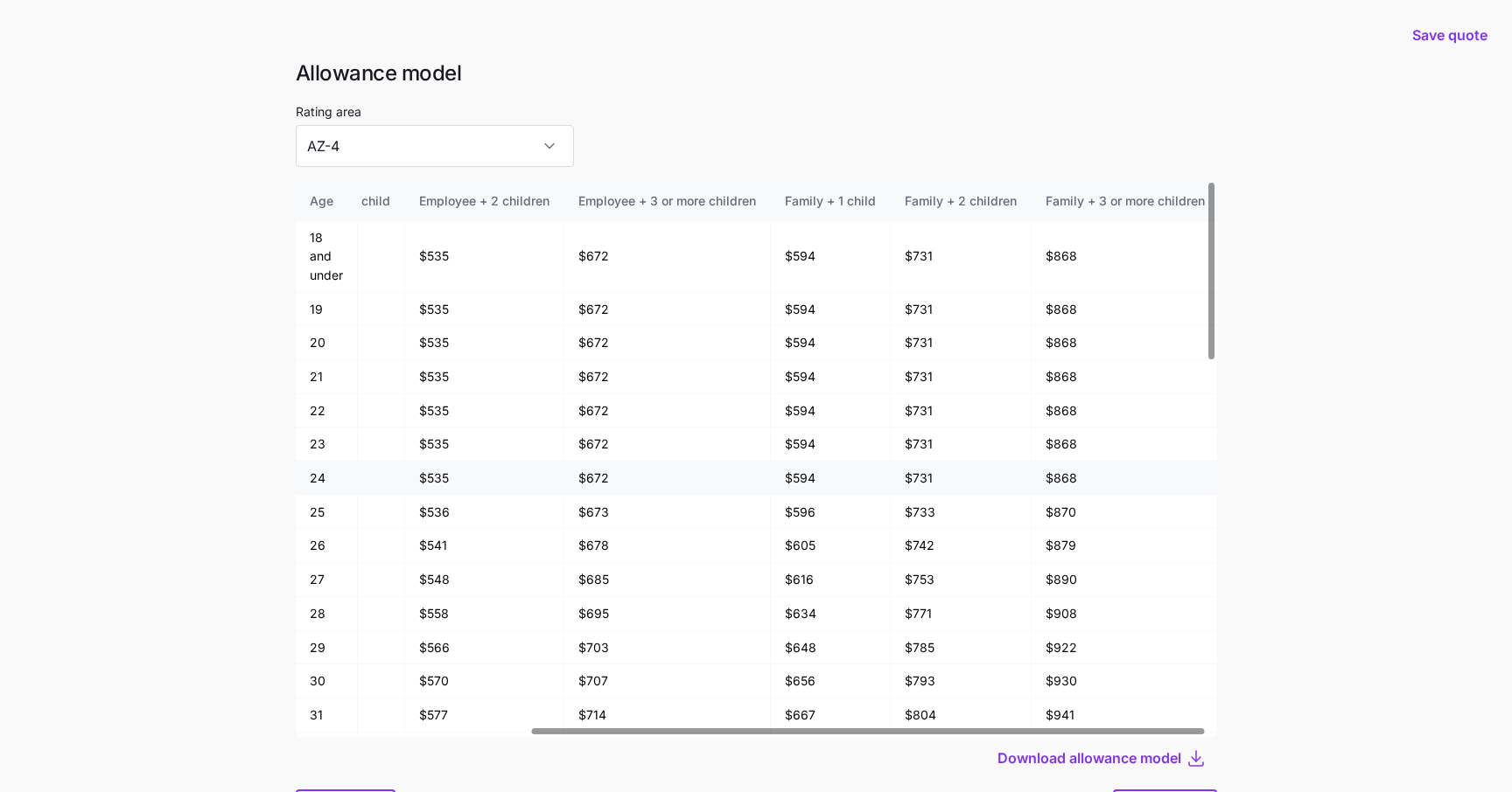
scroll to position [4, 0]
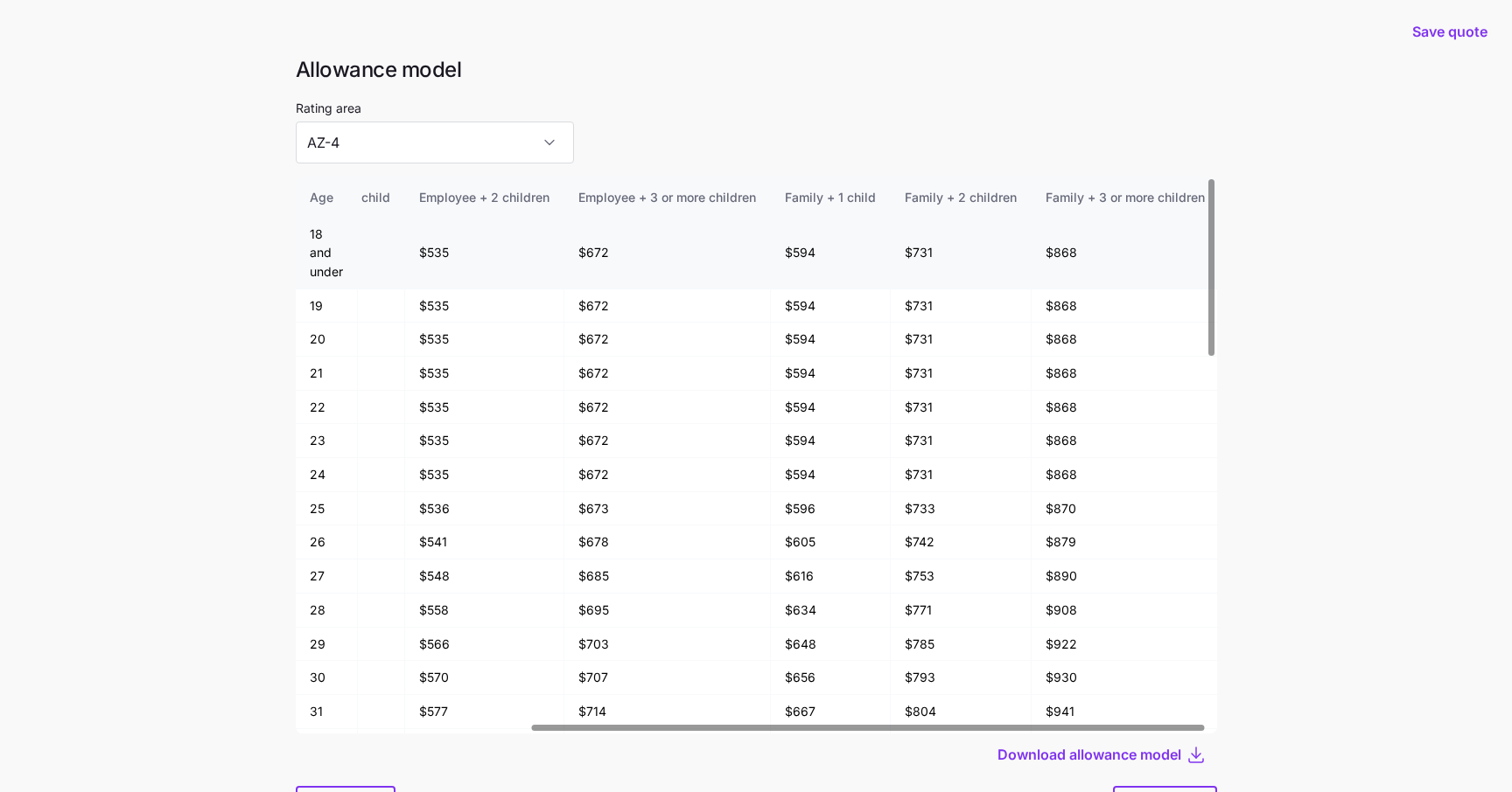
click at [791, 257] on td "$594" at bounding box center [830, 253] width 120 height 72
click at [903, 245] on td "$731" at bounding box center [961, 253] width 141 height 72
click at [917, 253] on td "$731" at bounding box center [961, 253] width 141 height 72
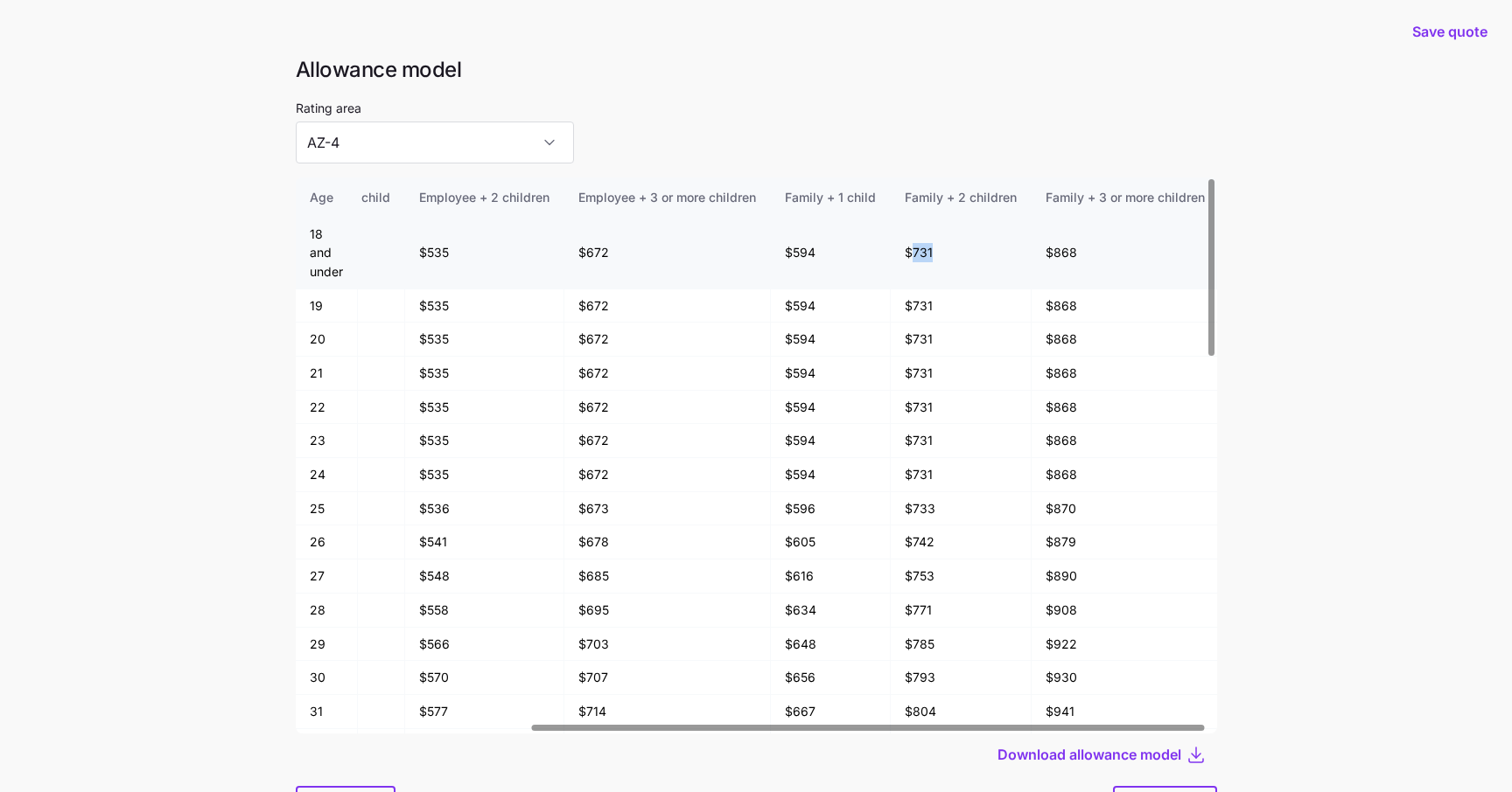
click at [917, 253] on td "$731" at bounding box center [961, 253] width 141 height 72
click at [1056, 251] on td "$868" at bounding box center [1125, 253] width 187 height 72
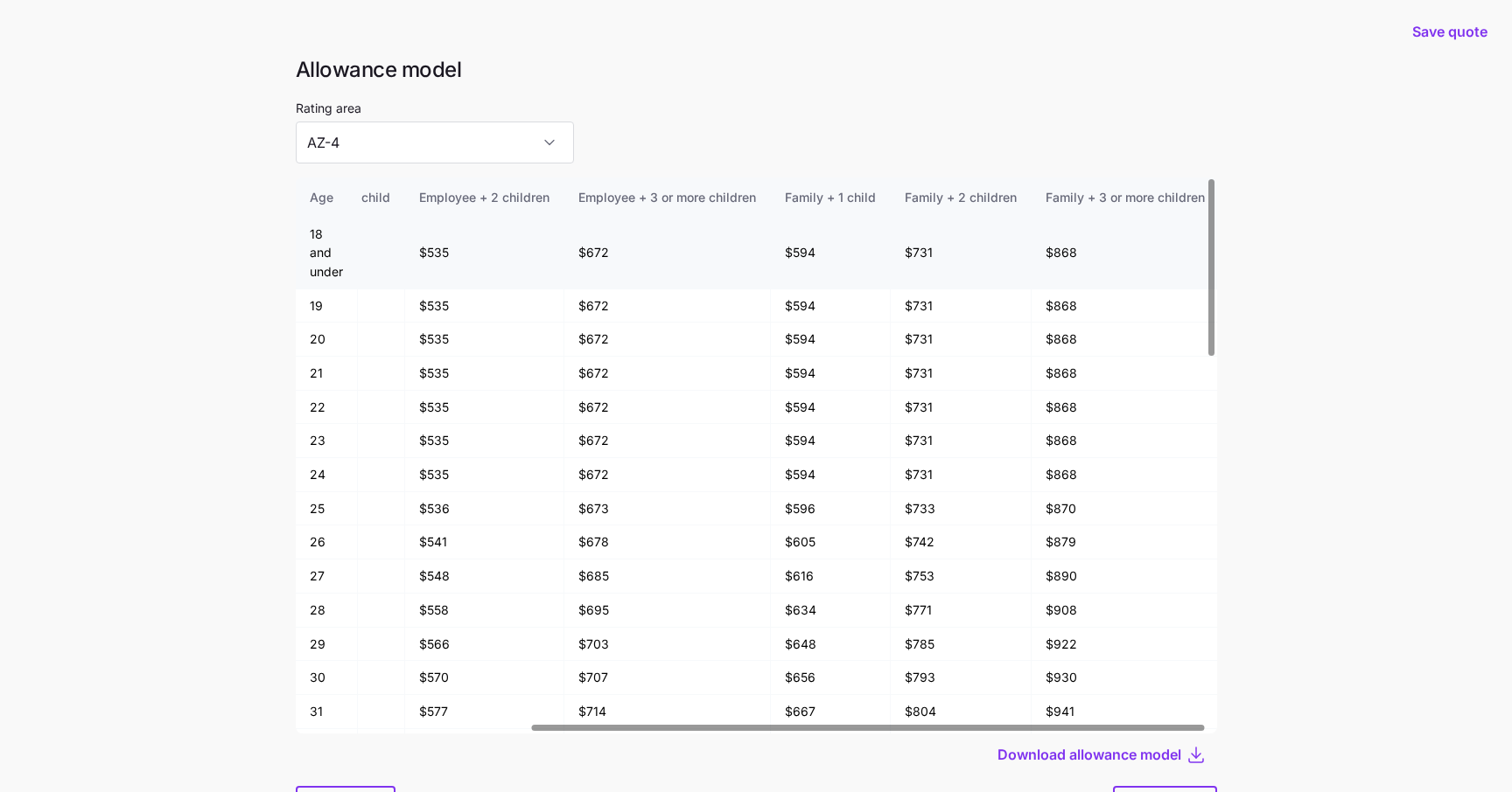
click at [1062, 252] on td "$868" at bounding box center [1125, 253] width 187 height 72
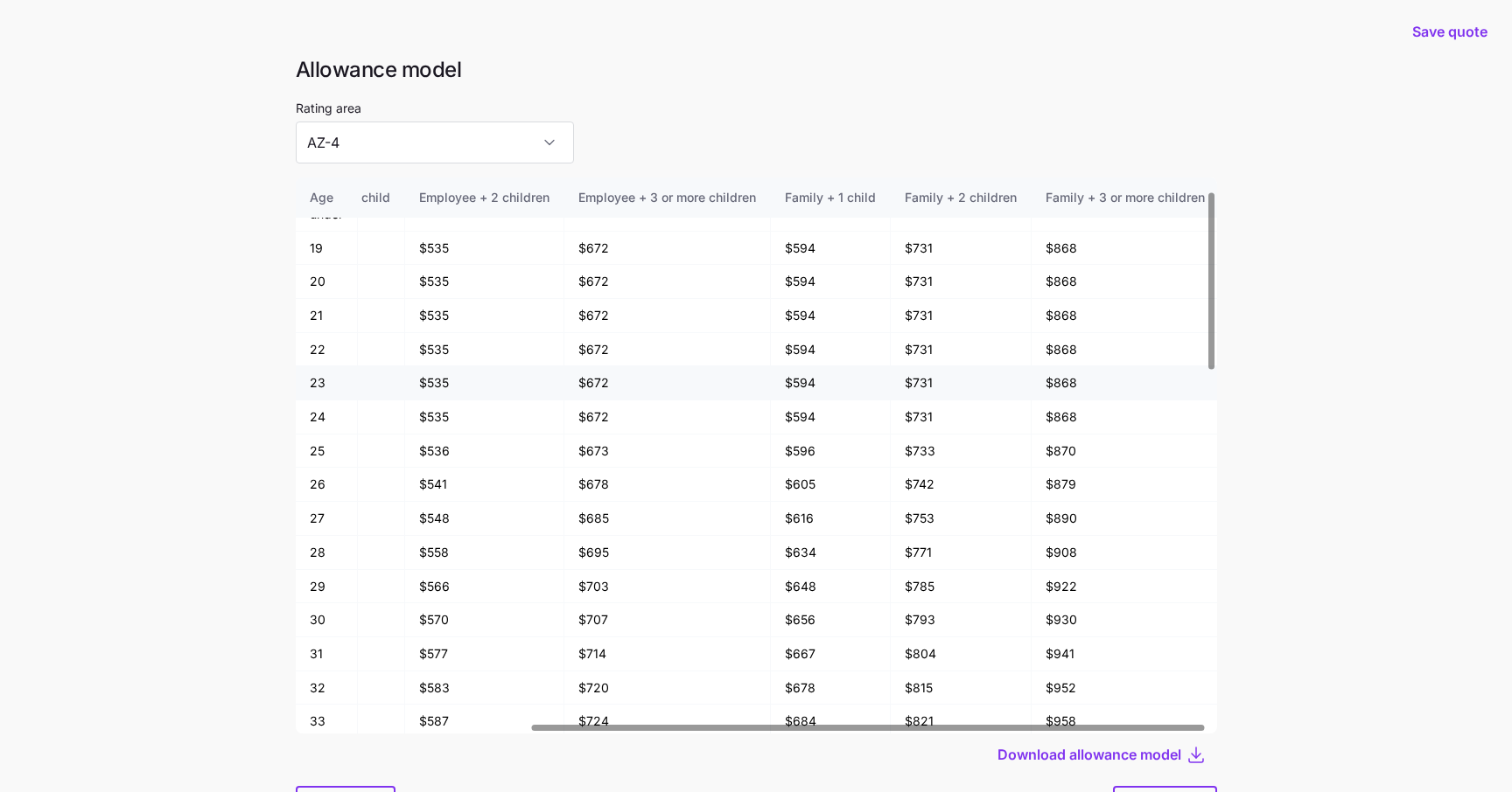
scroll to position [0, 320]
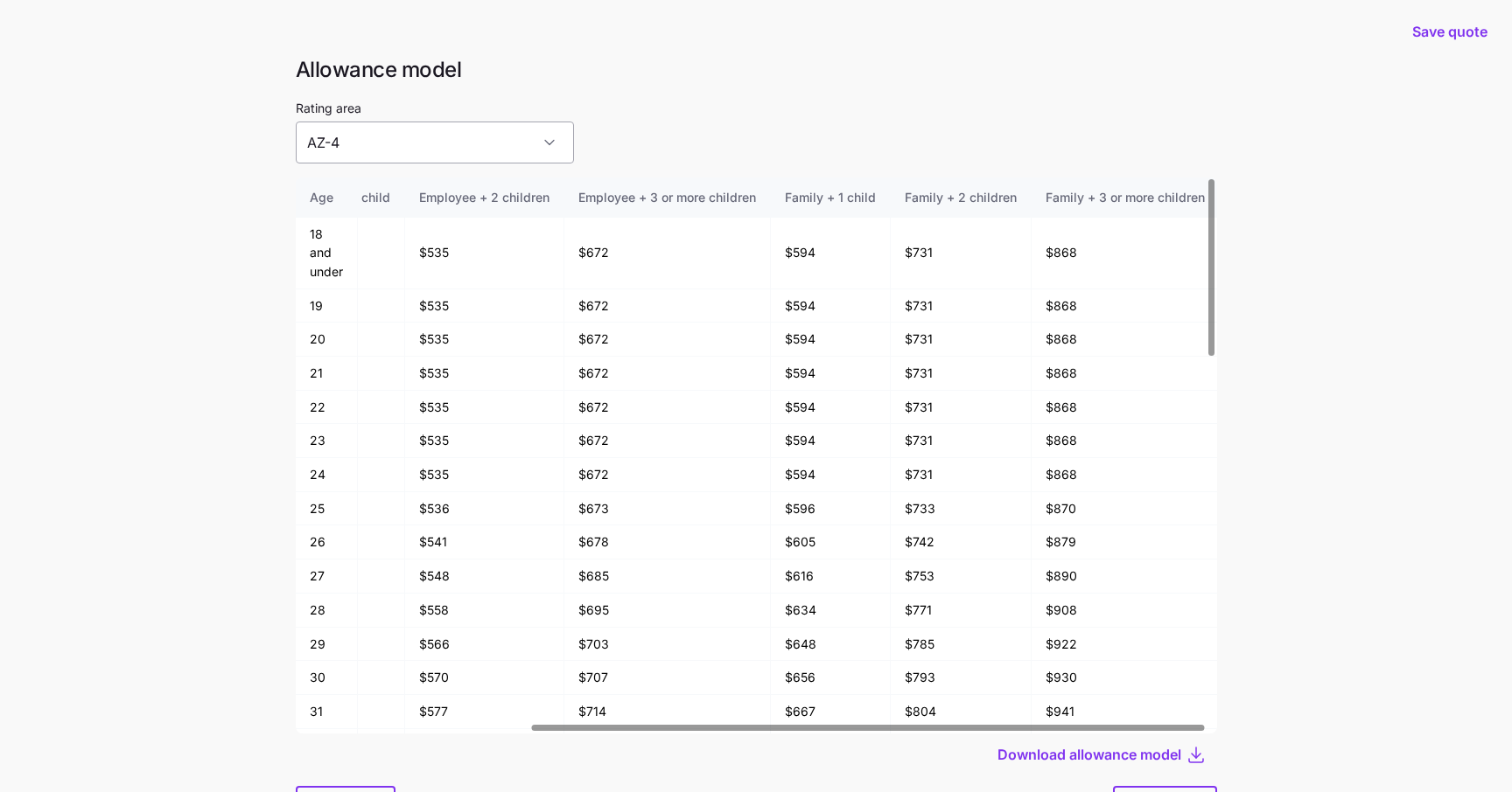
click at [331, 147] on input "AZ-4" at bounding box center [435, 142] width 278 height 42
click at [424, 230] on div "WA-1" at bounding box center [405, 232] width 205 height 36
click at [90, 282] on main "Save quote Allowance model Rating area [GEOGRAPHIC_DATA]-1 Age Employee Employe…" at bounding box center [756, 439] width 1512 height 886
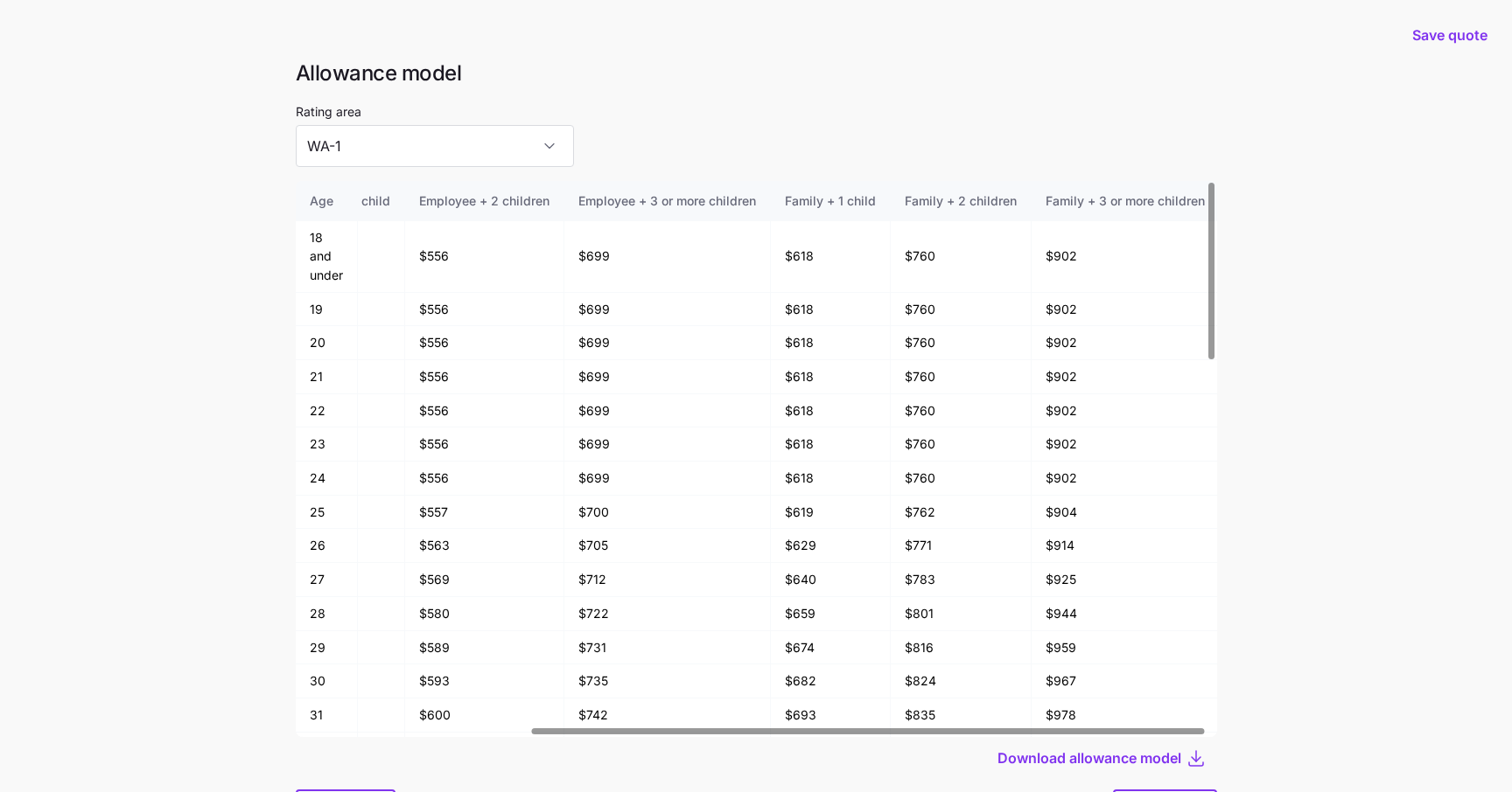
click at [206, 187] on main "Save quote Allowance model Rating area [GEOGRAPHIC_DATA]-1 Age Employee Employe…" at bounding box center [756, 443] width 1512 height 886
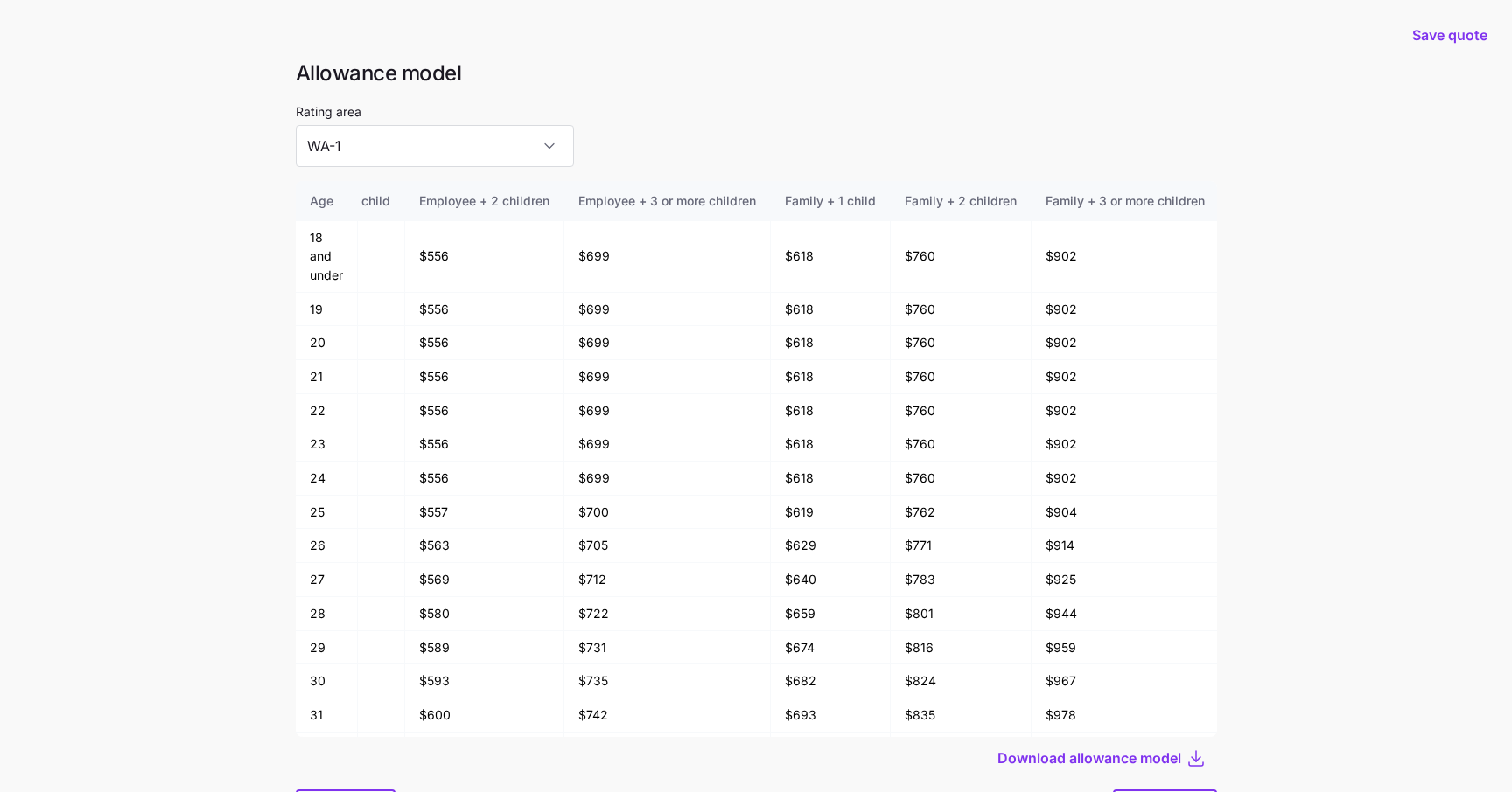
scroll to position [94, 0]
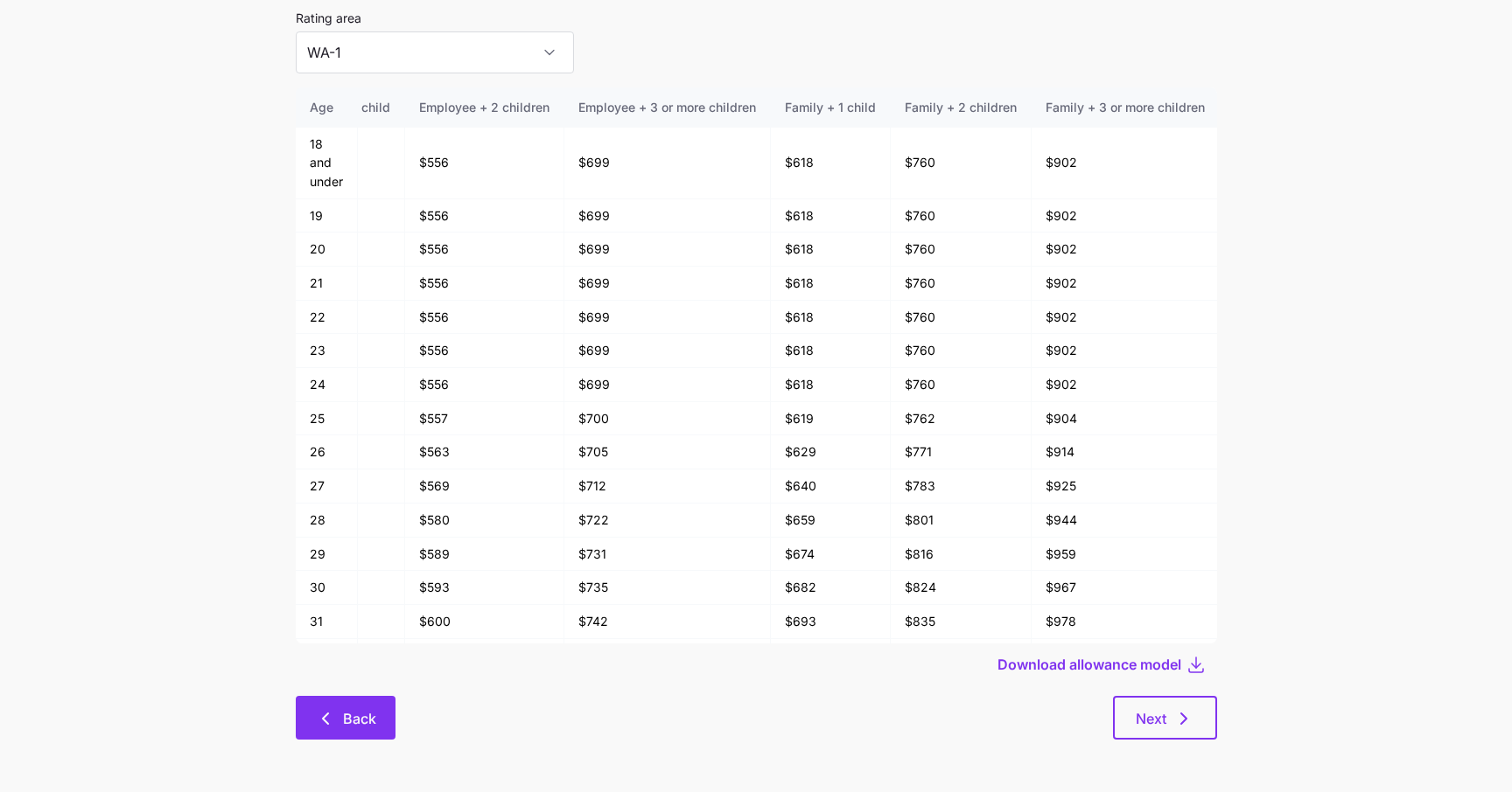
click at [360, 736] on button "Back" at bounding box center [346, 718] width 100 height 43
type input "AZ-4"
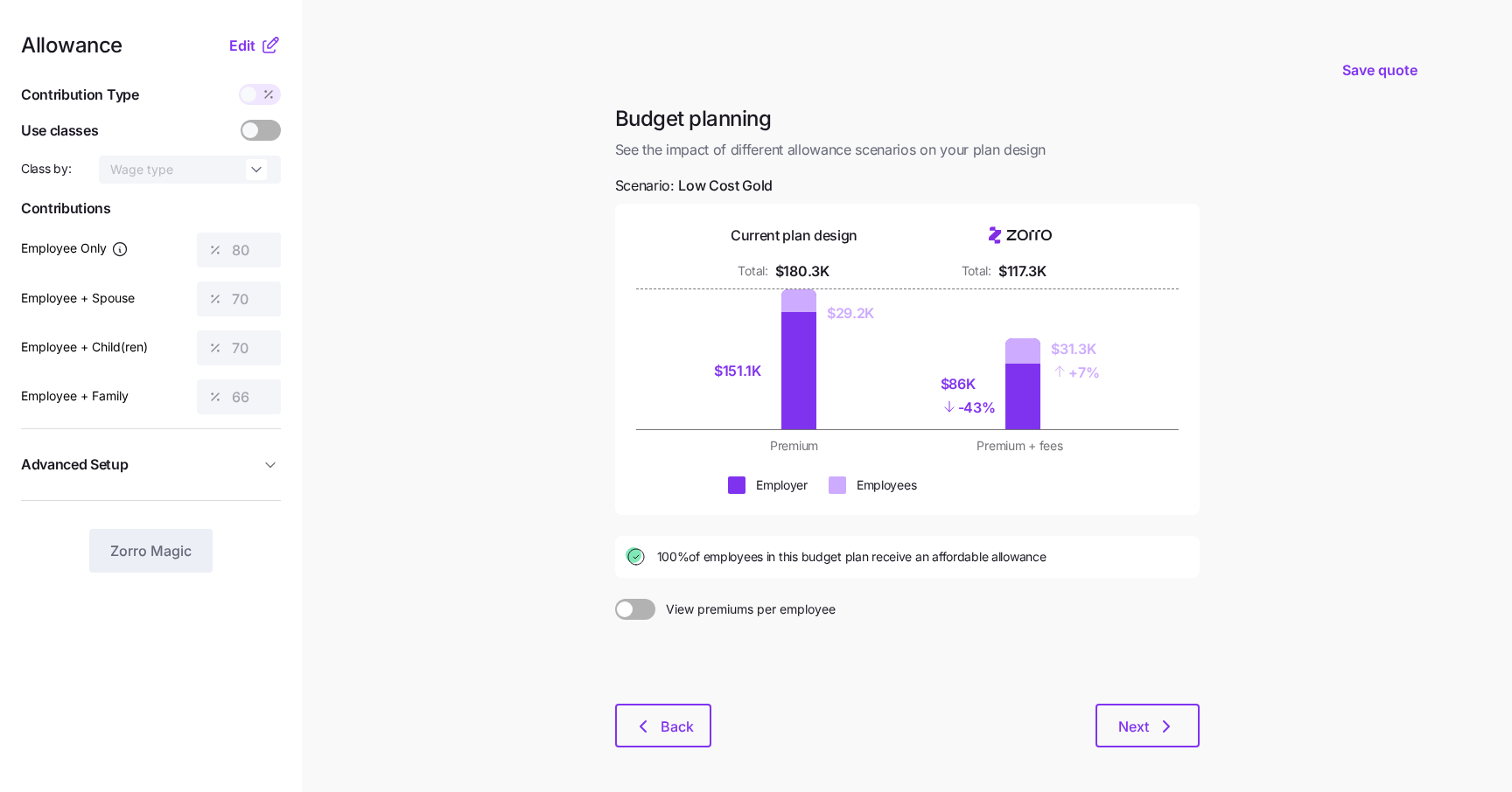
click at [160, 463] on span "Advanced Setup" at bounding box center [140, 464] width 238 height 22
click at [181, 464] on span "Advanced Setup" at bounding box center [140, 464] width 238 height 22
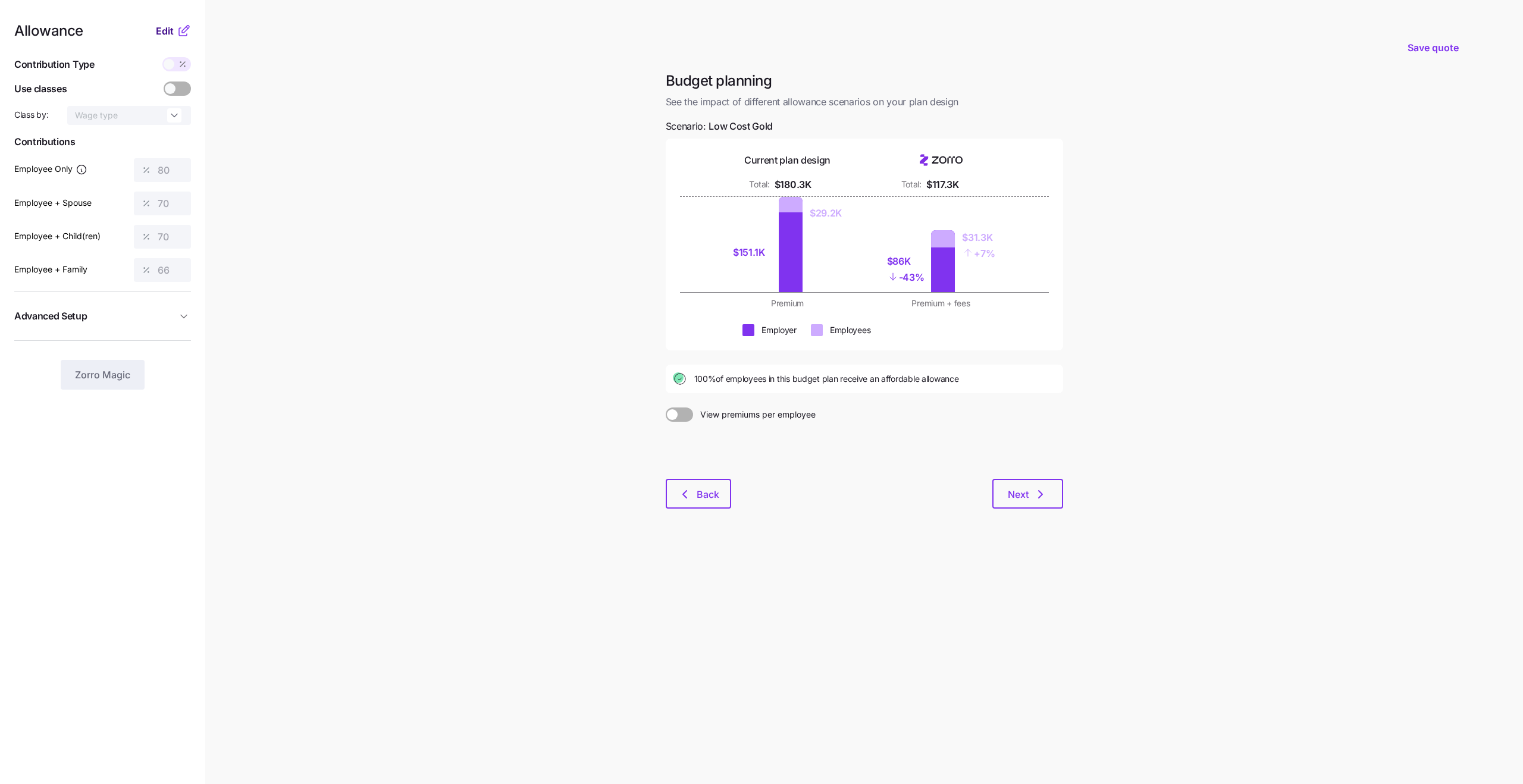
click at [163, 34] on span "Edit" at bounding box center [165, 31] width 18 height 14
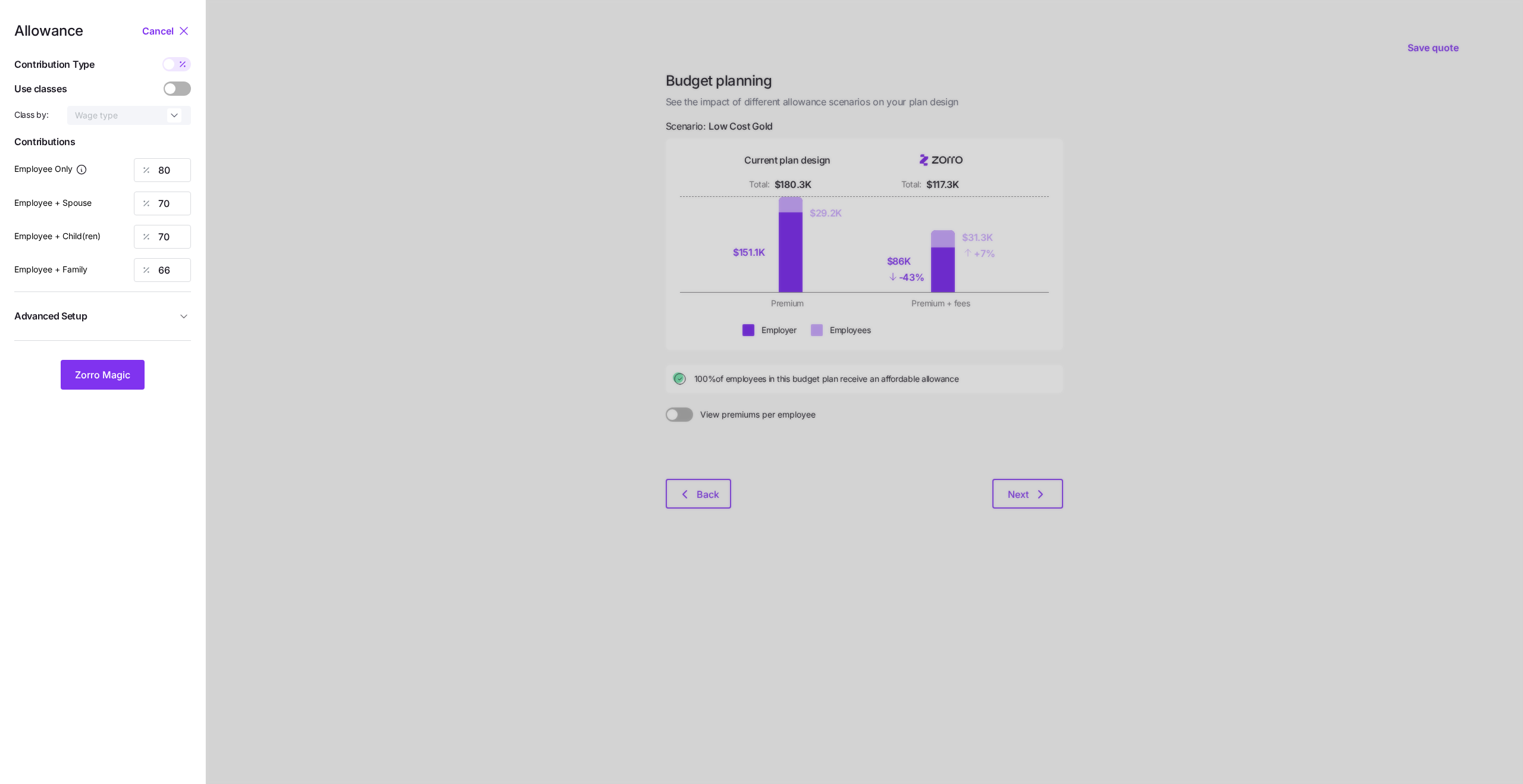
click at [108, 315] on span "Advanced Setup" at bounding box center [95, 316] width 162 height 15
click at [117, 343] on input "By area (5)" at bounding box center [137, 343] width 81 height 19
click at [128, 369] on div "off" at bounding box center [137, 372] width 70 height 20
type input "off"
click at [174, 168] on input "80" at bounding box center [162, 170] width 57 height 24
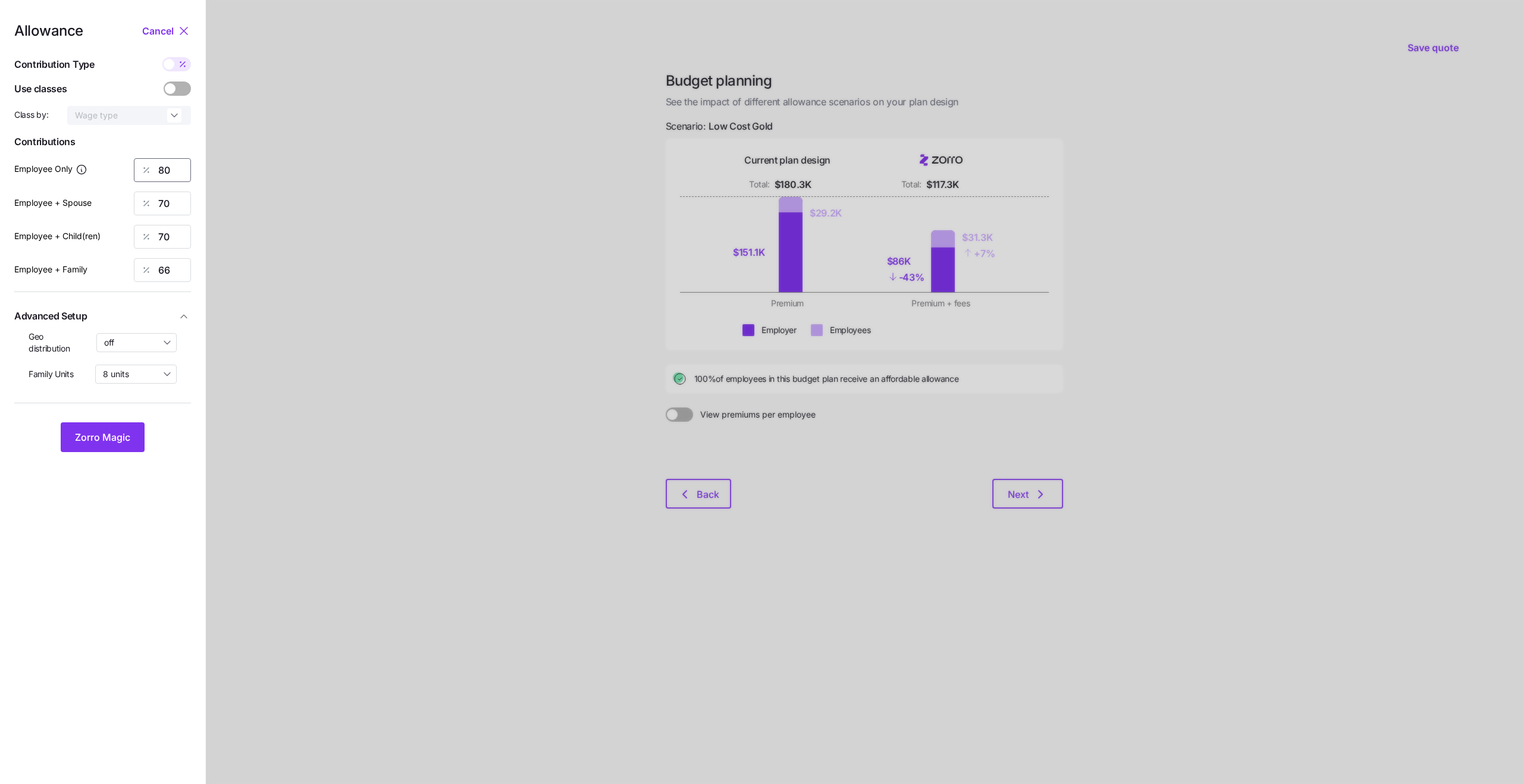
click at [174, 168] on input "80" at bounding box center [162, 170] width 57 height 24
type input "90"
click at [108, 209] on div "Employee + Spouse 70" at bounding box center [102, 203] width 177 height 24
click at [170, 202] on input "70" at bounding box center [162, 203] width 57 height 24
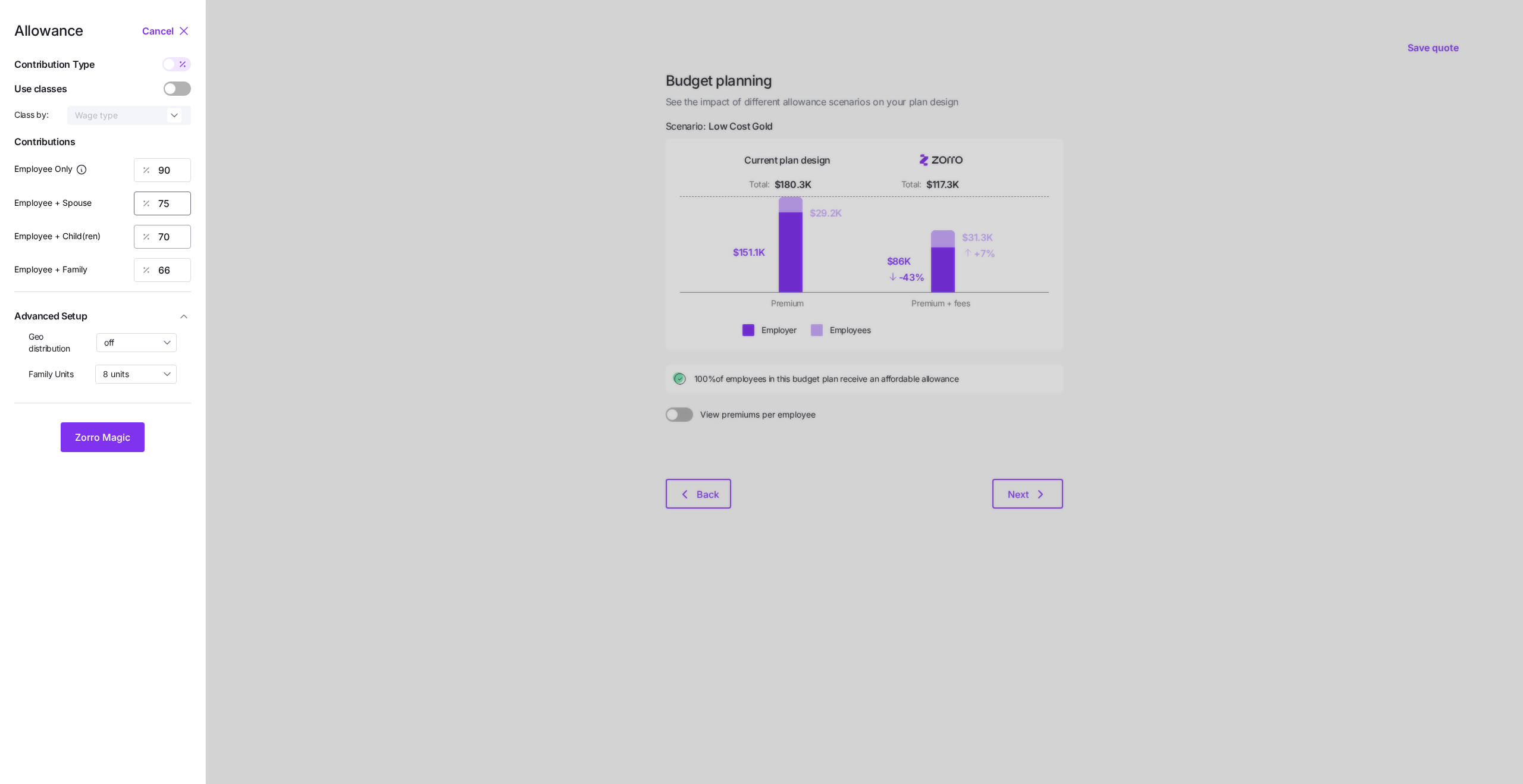
type input "75"
click at [163, 244] on input "70" at bounding box center [162, 236] width 57 height 24
type input "78"
click at [165, 274] on input "66" at bounding box center [162, 269] width 57 height 24
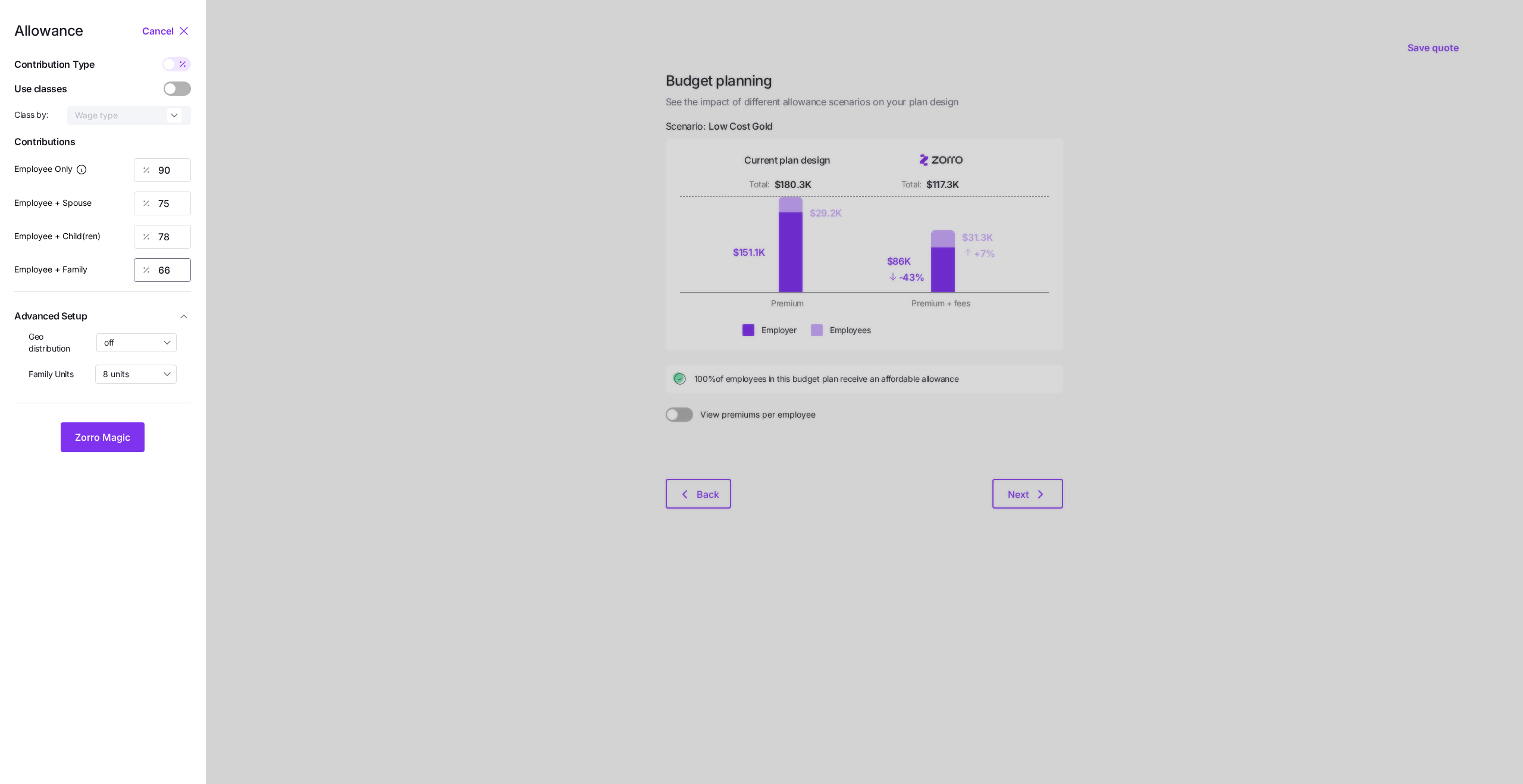
click at [165, 274] on input "66" at bounding box center [162, 269] width 57 height 24
type input "71"
click at [116, 439] on span "Zorro Magic" at bounding box center [102, 437] width 55 height 14
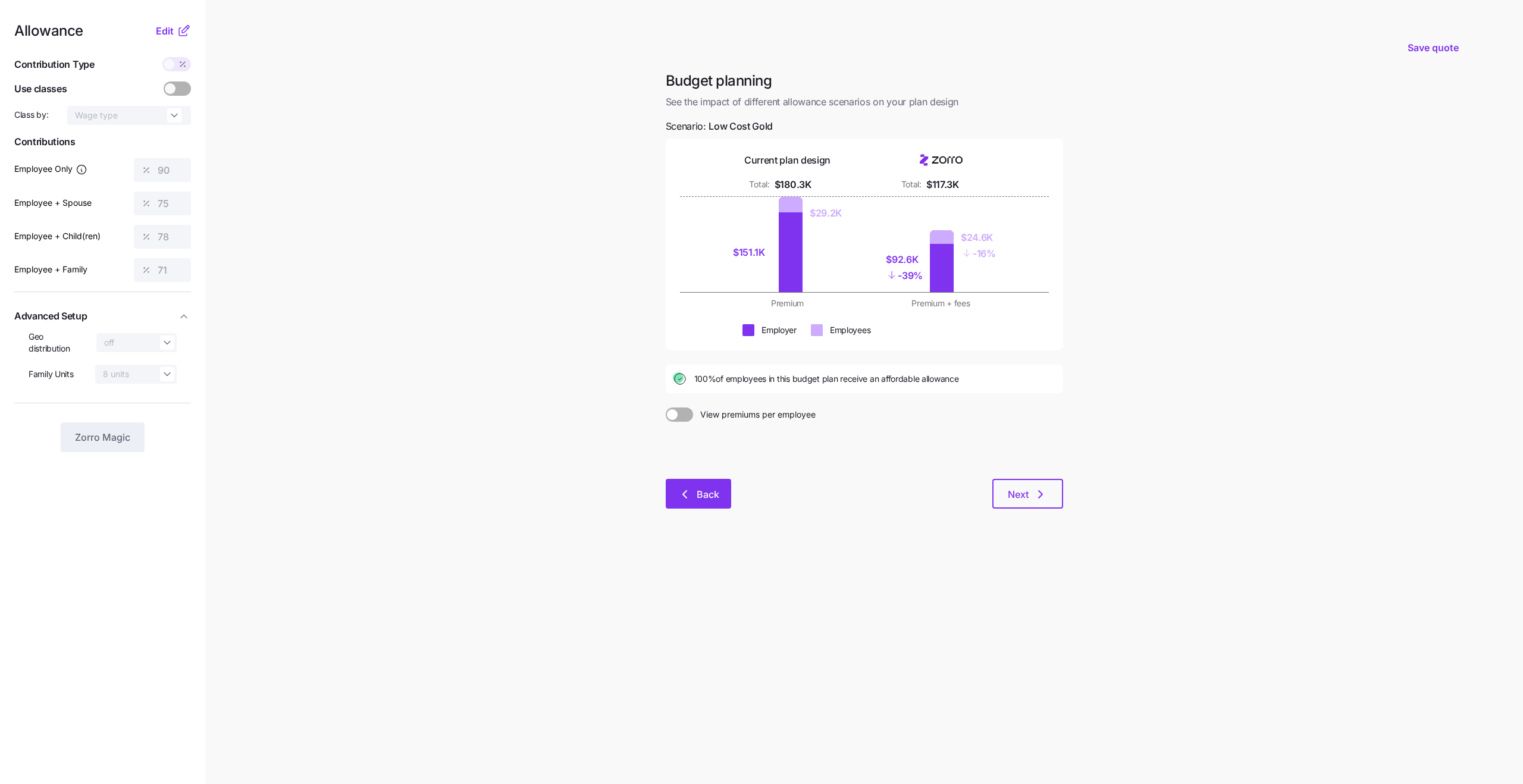
click at [692, 494] on span "Back" at bounding box center [698, 494] width 34 height 14
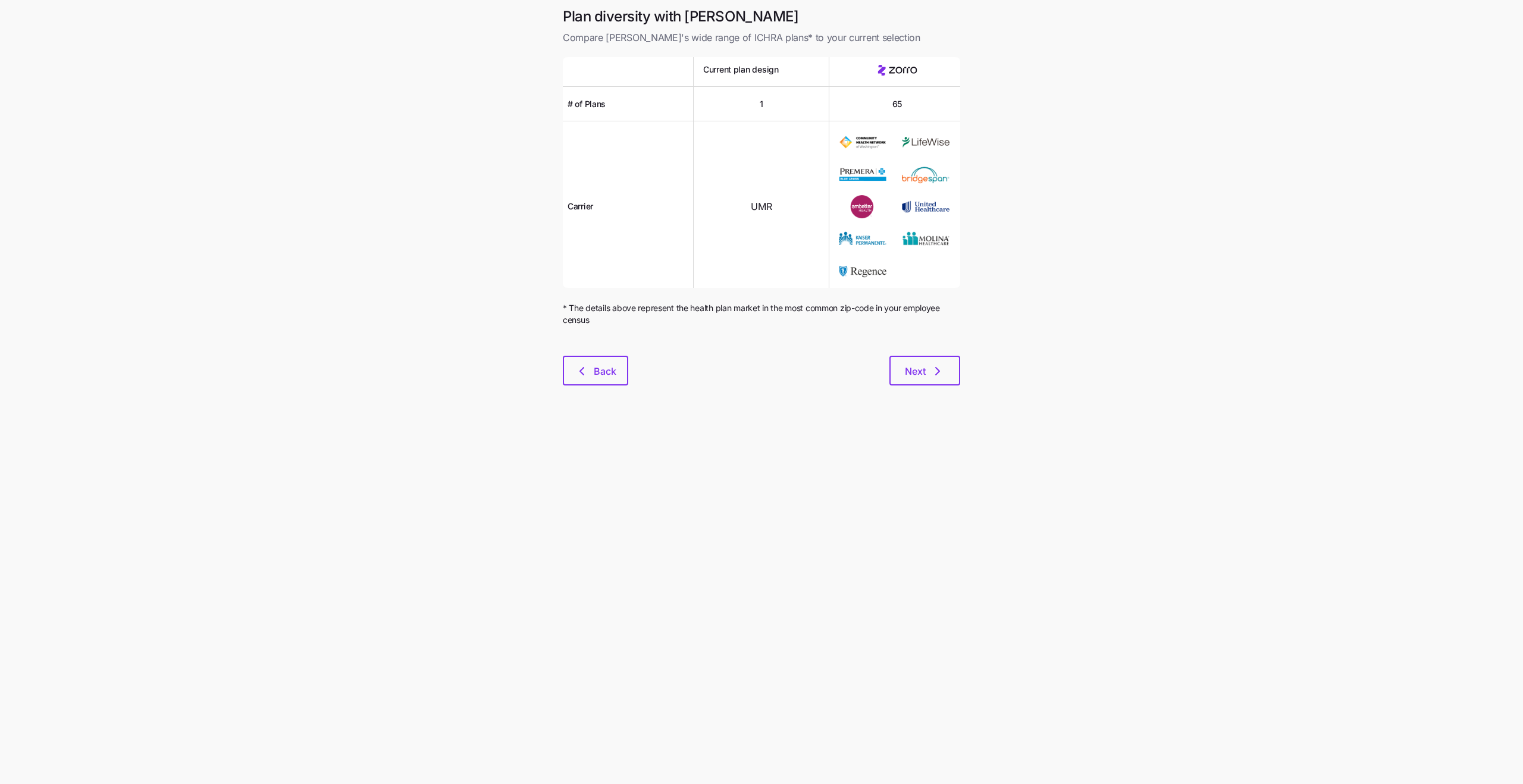
click at [580, 400] on main "Plan diversity with Zorro Compare [PERSON_NAME]'s wide range of ICHRA plans* to…" at bounding box center [761, 392] width 1523 height 784
click at [579, 366] on icon "button" at bounding box center [582, 371] width 14 height 14
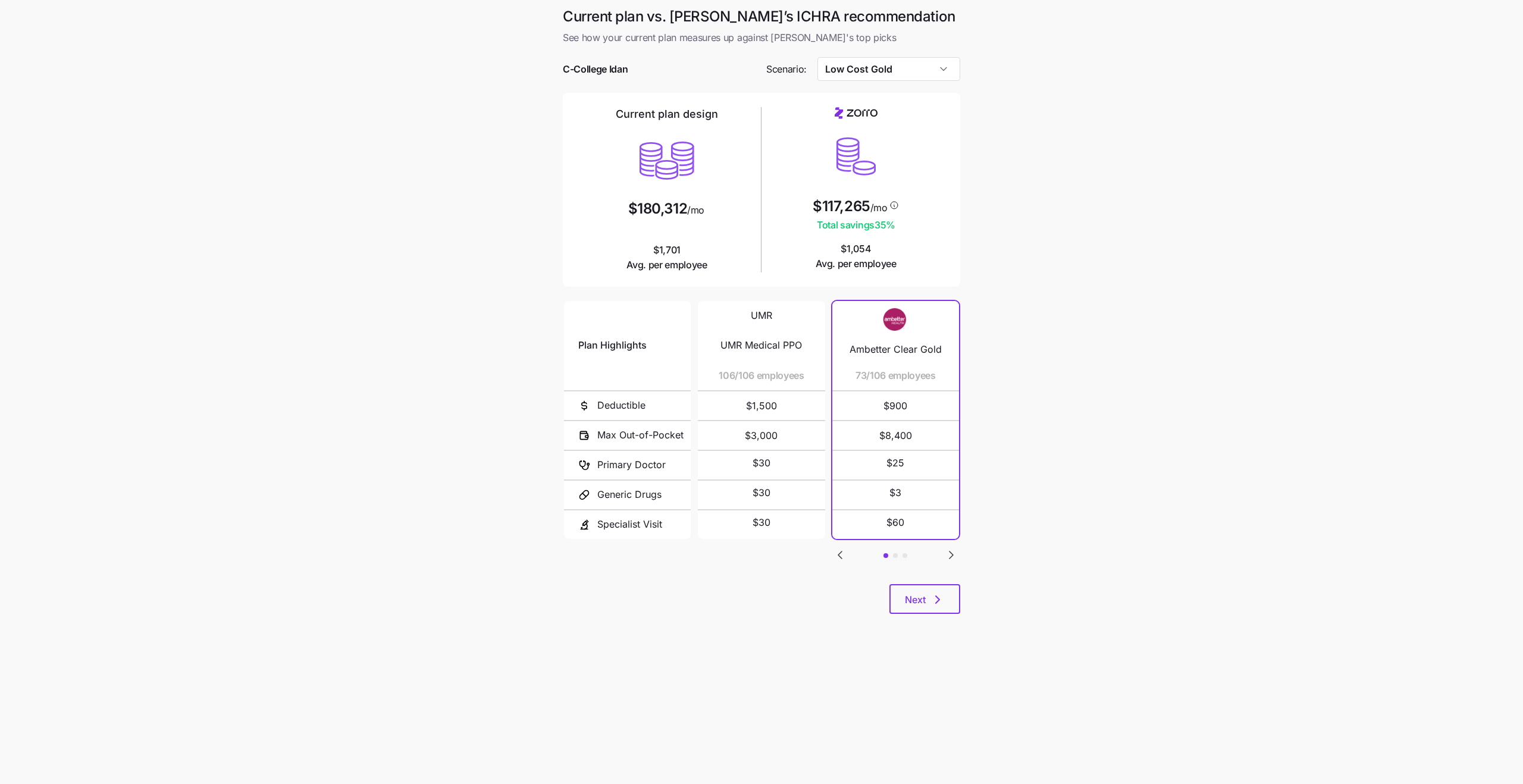
click at [1028, 439] on main "Current plan vs. [PERSON_NAME]’s ICHRA recommendation See how your current plan…" at bounding box center [761, 392] width 1523 height 784
click at [931, 538] on icon "button" at bounding box center [938, 600] width 14 height 14
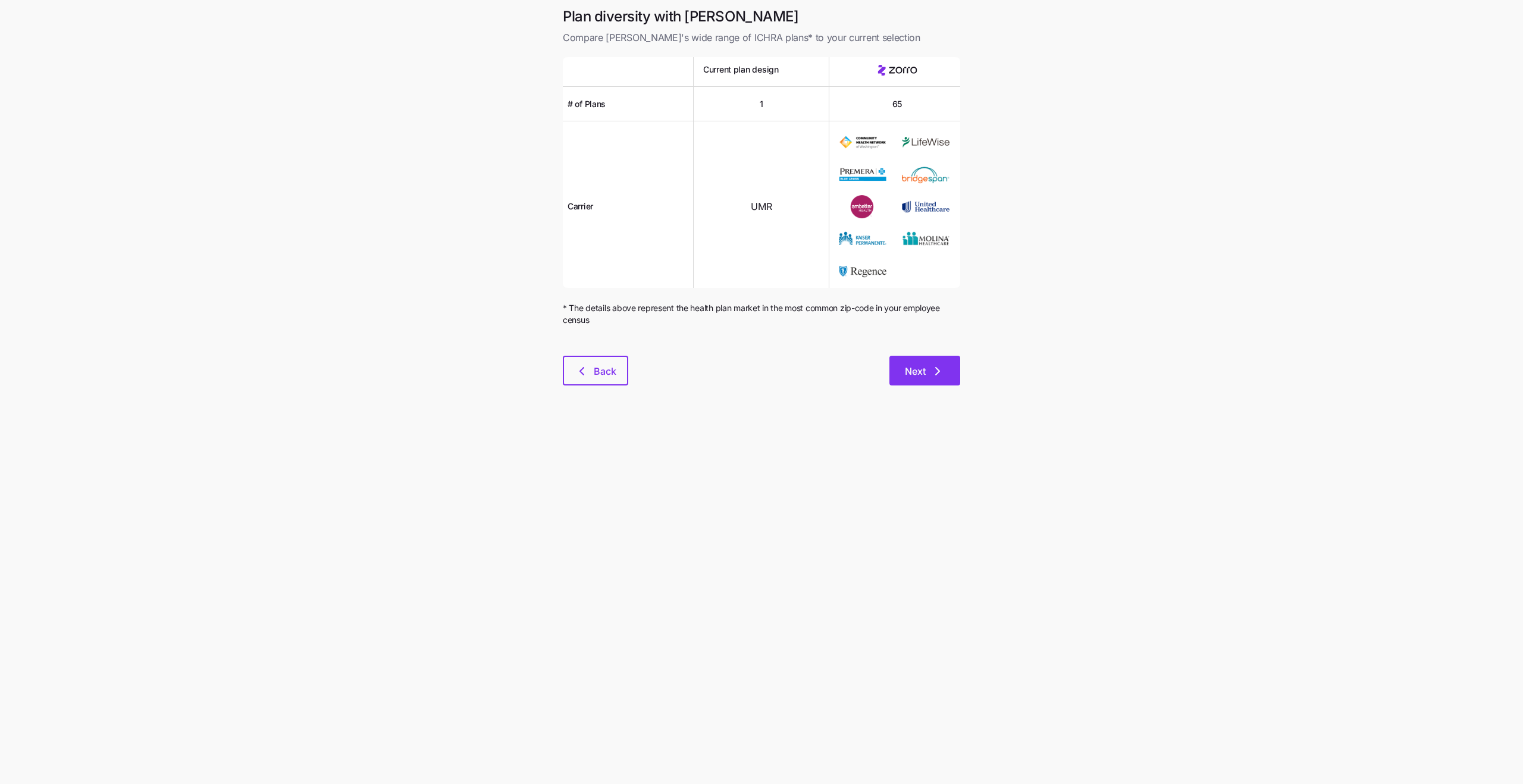
click at [926, 376] on span "Next" at bounding box center [925, 371] width 40 height 14
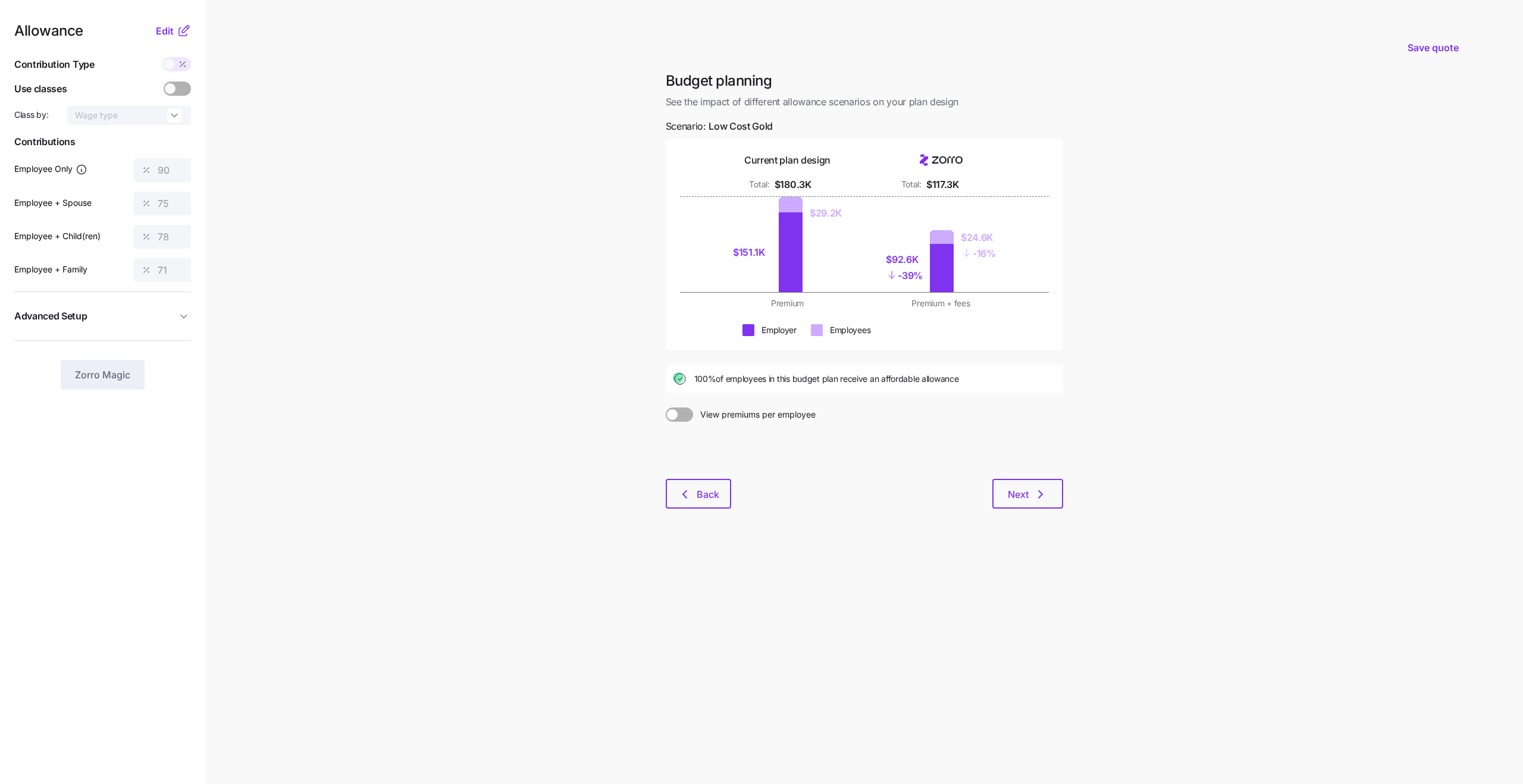
click at [178, 36] on icon at bounding box center [184, 31] width 14 height 14
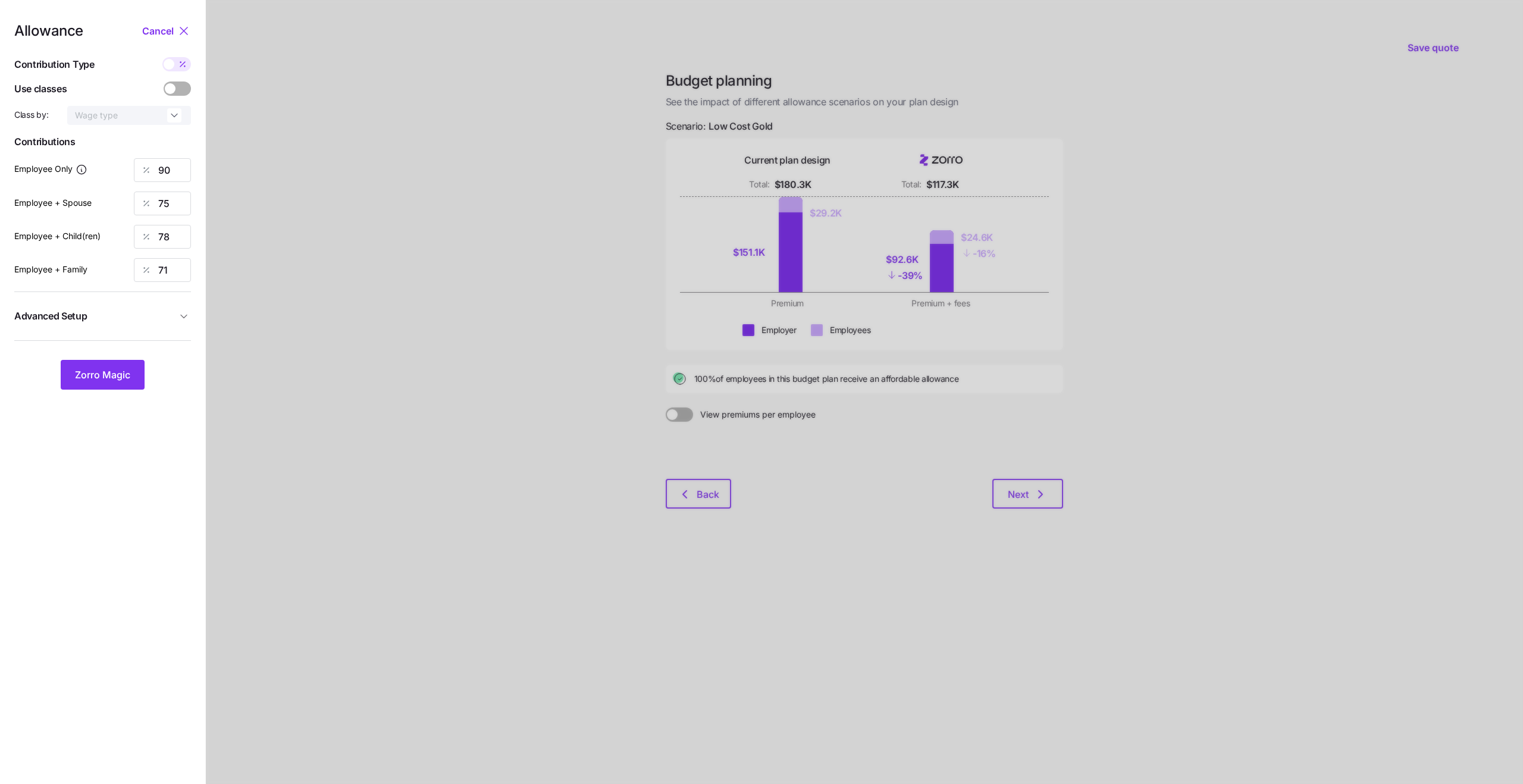
click at [173, 68] on div at bounding box center [176, 64] width 28 height 14
click at [162, 57] on input "checkbox" at bounding box center [162, 57] width 0 height 0
type input "586"
type input "977"
type input "840"
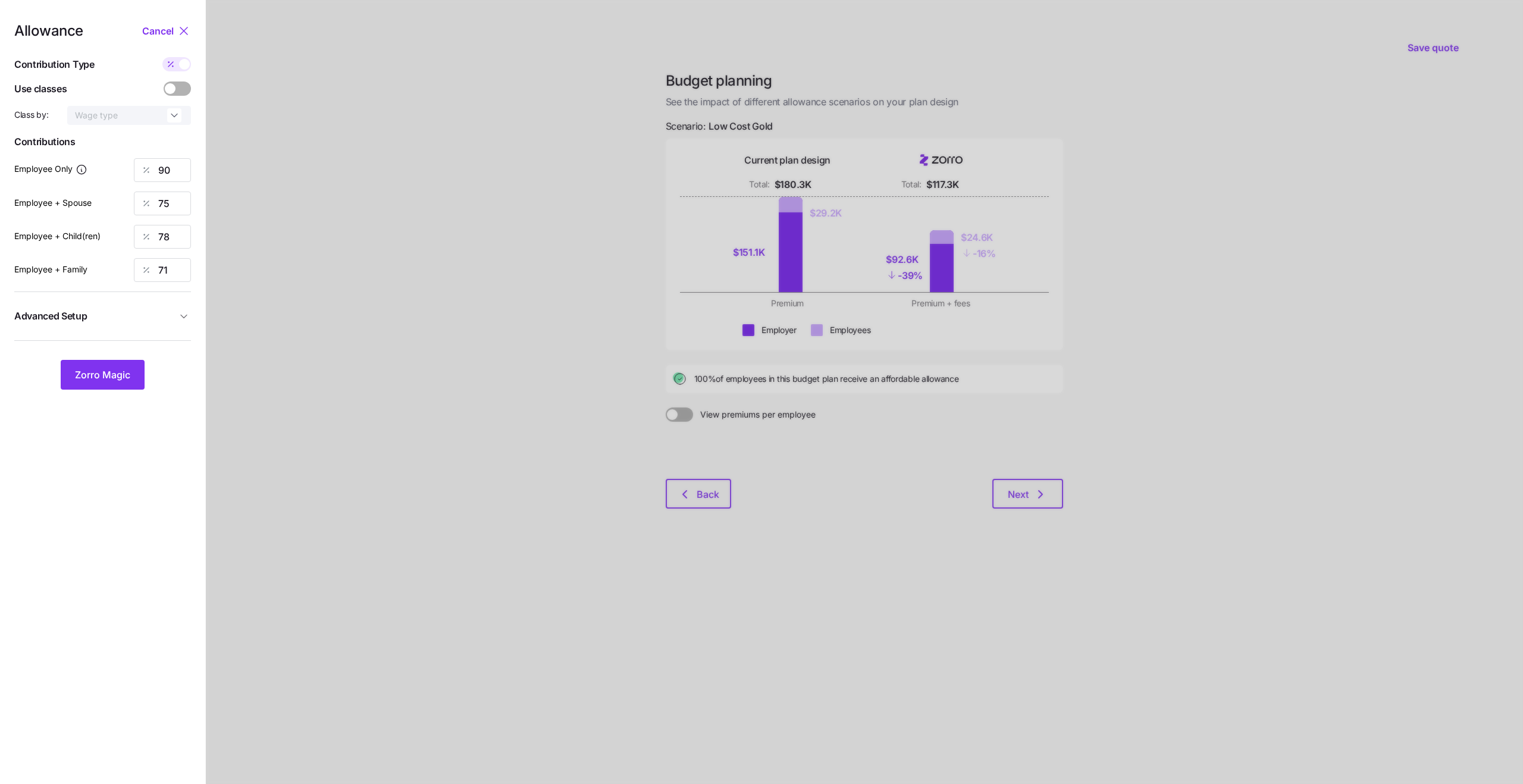
type input "1227"
click at [177, 176] on input "586" at bounding box center [162, 170] width 57 height 24
type input "706"
click at [172, 199] on input "977" at bounding box center [162, 203] width 57 height 24
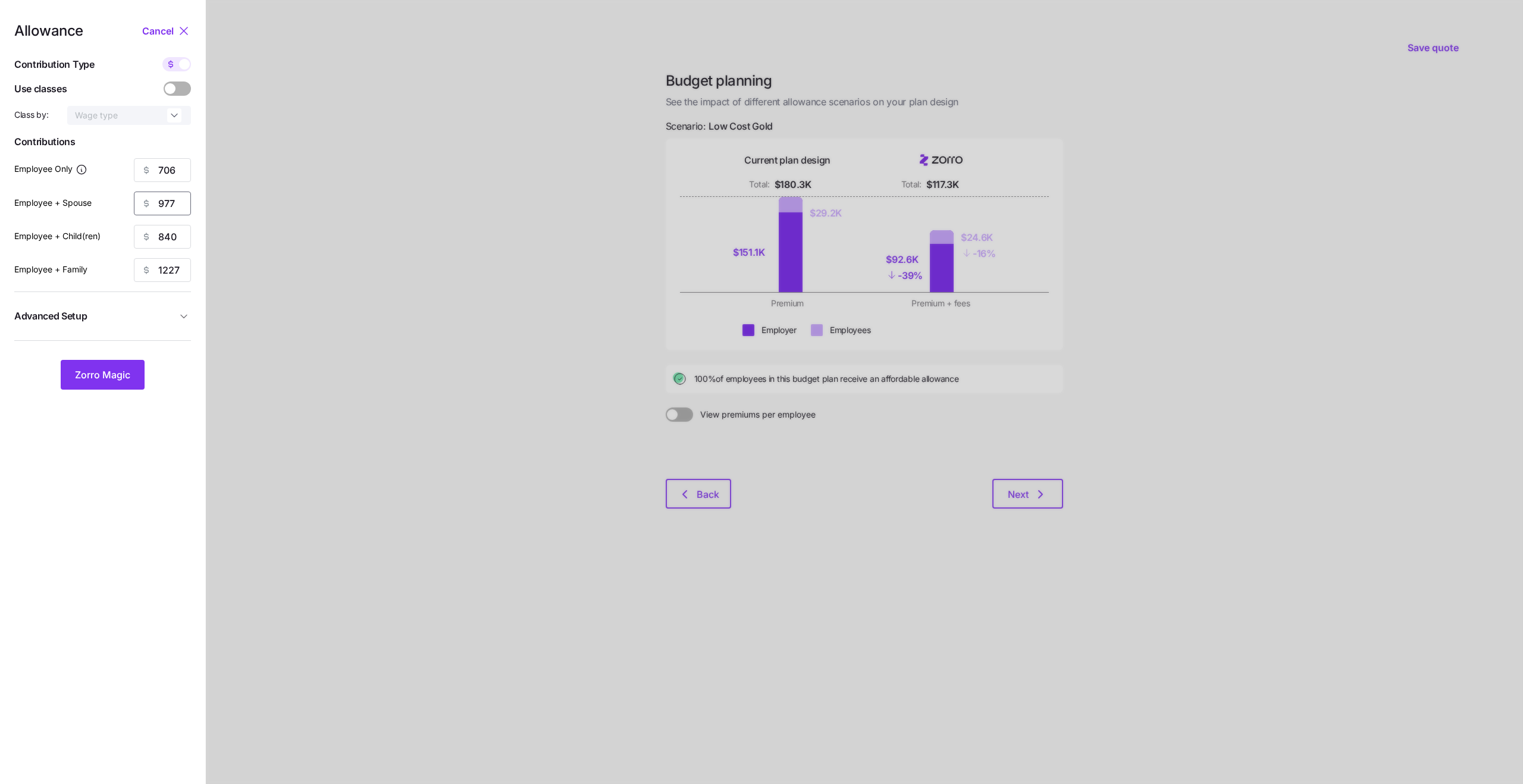
click at [172, 199] on input "977" at bounding box center [162, 203] width 57 height 24
type input "1270"
click at [171, 237] on input "840" at bounding box center [162, 236] width 57 height 24
type input "1075"
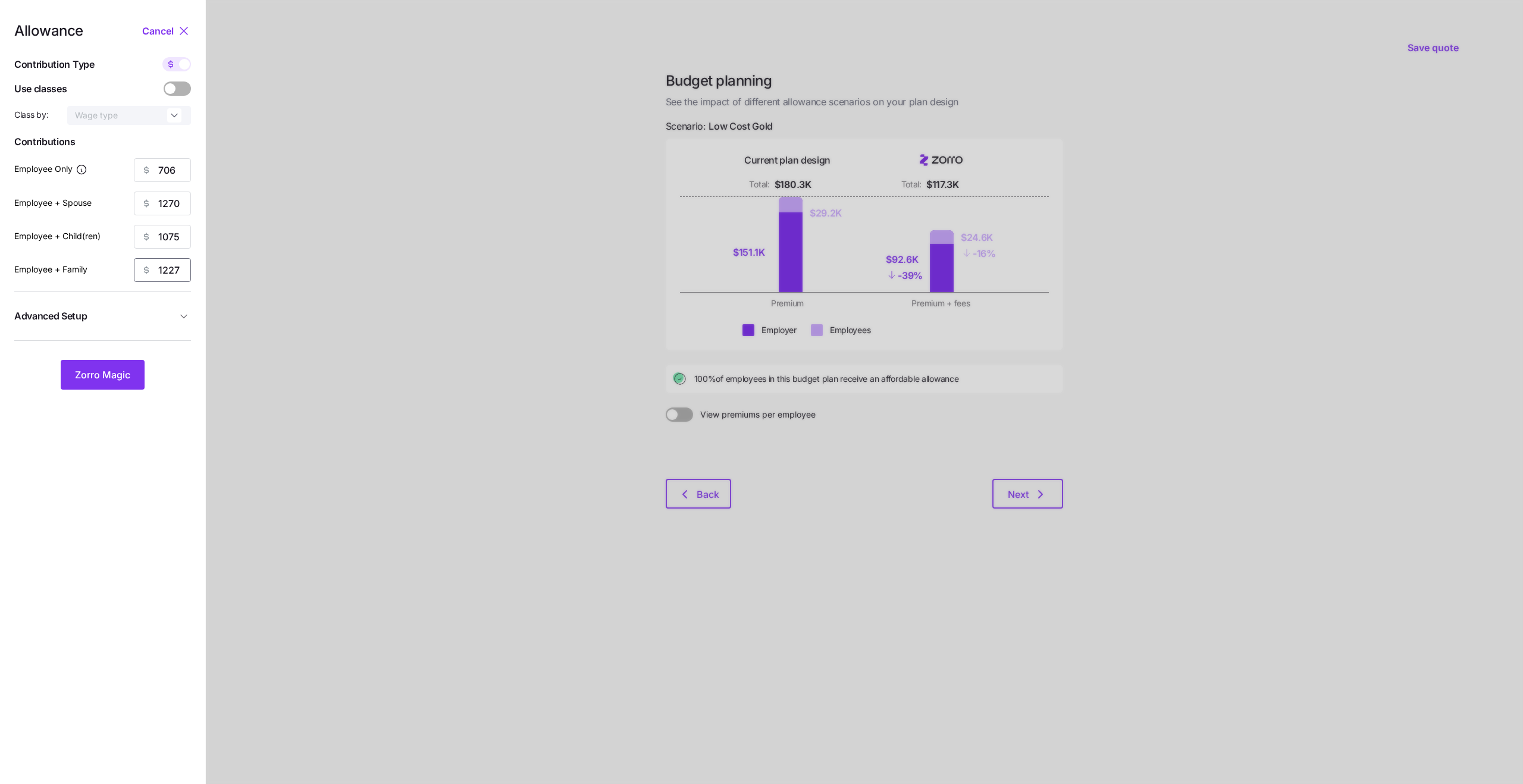
click at [162, 274] on input "1227" at bounding box center [162, 269] width 57 height 24
type input "1640"
click at [122, 315] on span "Advanced Setup" at bounding box center [95, 316] width 162 height 15
click at [118, 439] on span "Zorro Magic" at bounding box center [102, 437] width 55 height 14
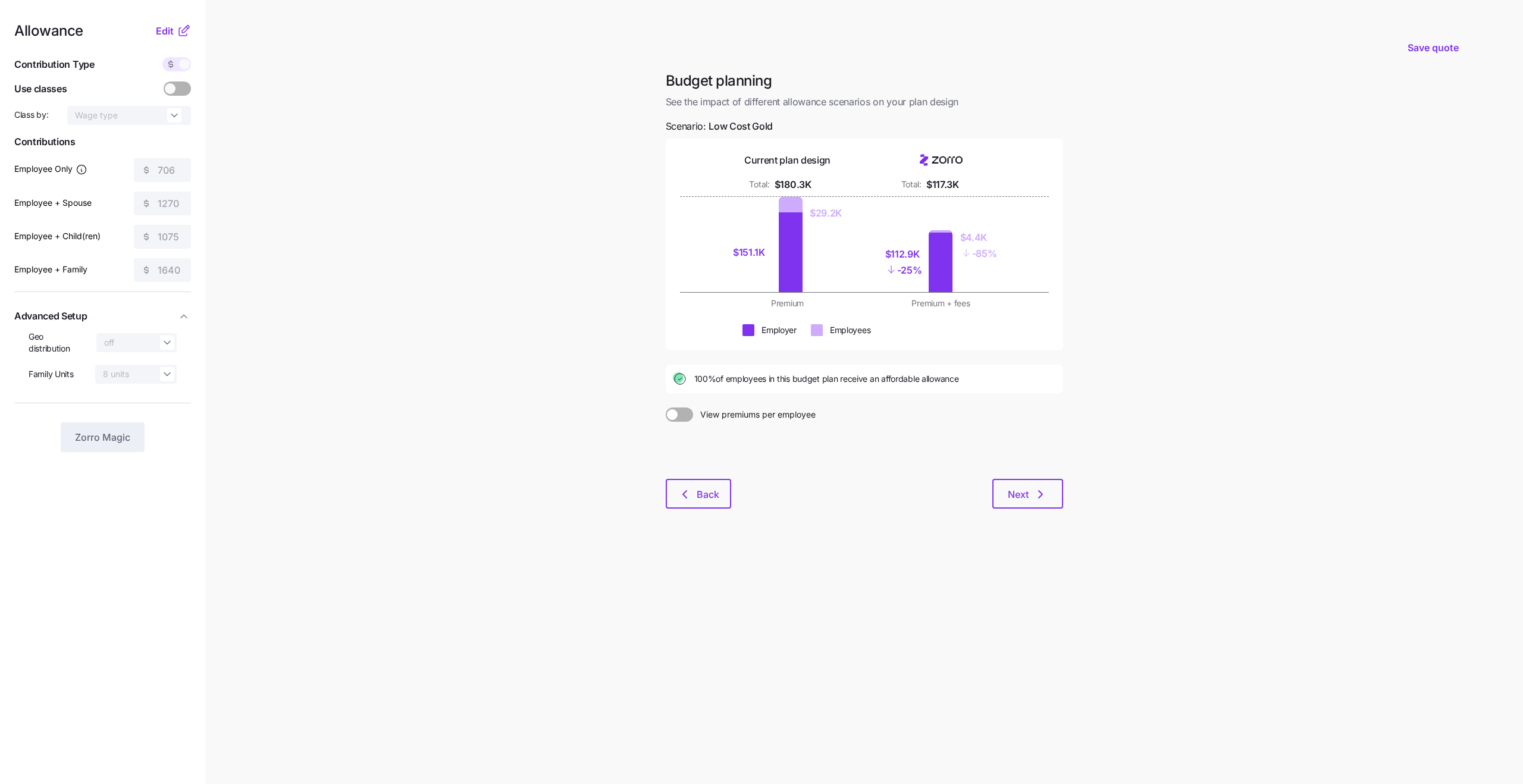
click at [884, 503] on div "Next" at bounding box center [897, 494] width 332 height 30
click at [1028, 501] on icon "button" at bounding box center [1040, 494] width 14 height 14
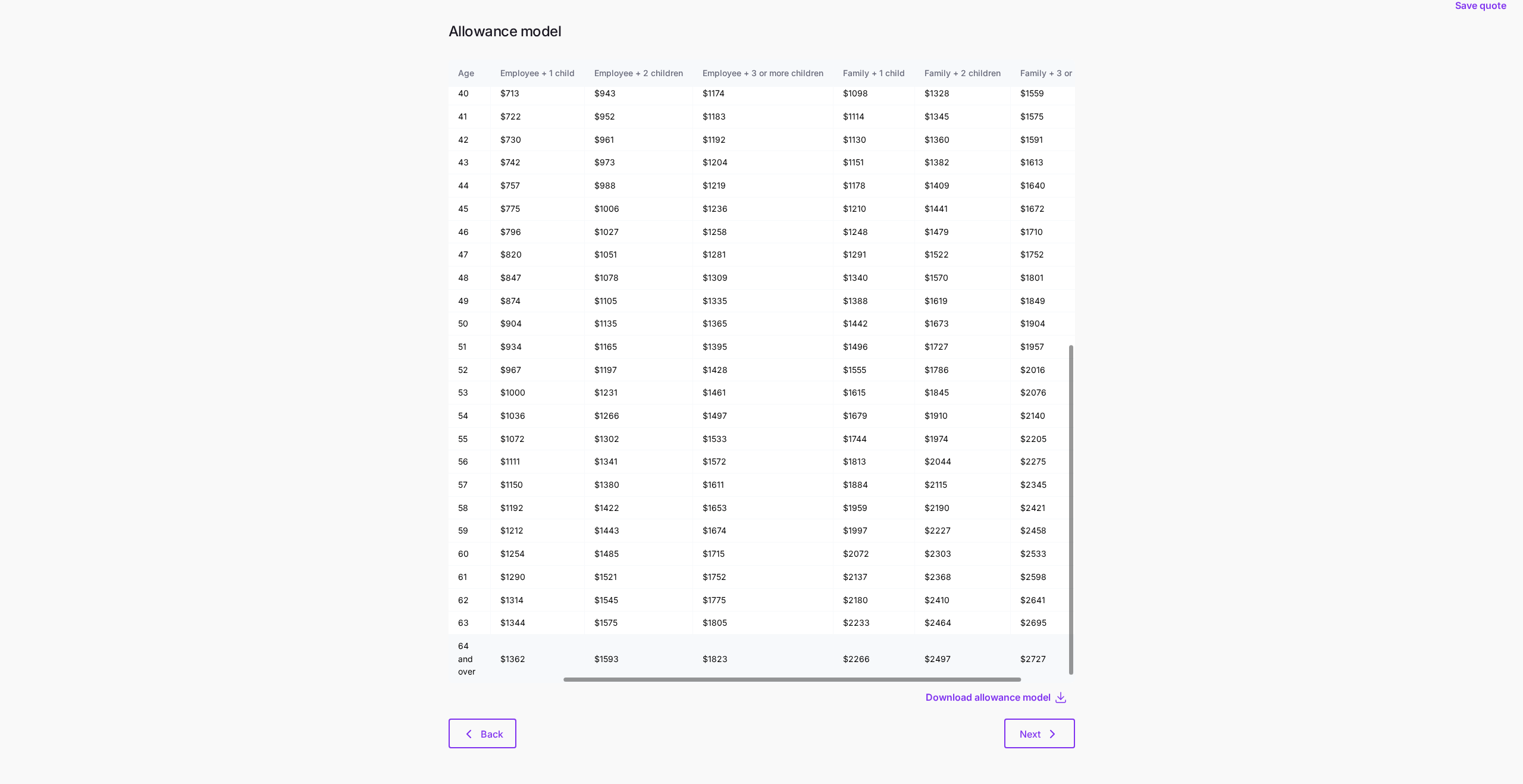
scroll to position [536, 0]
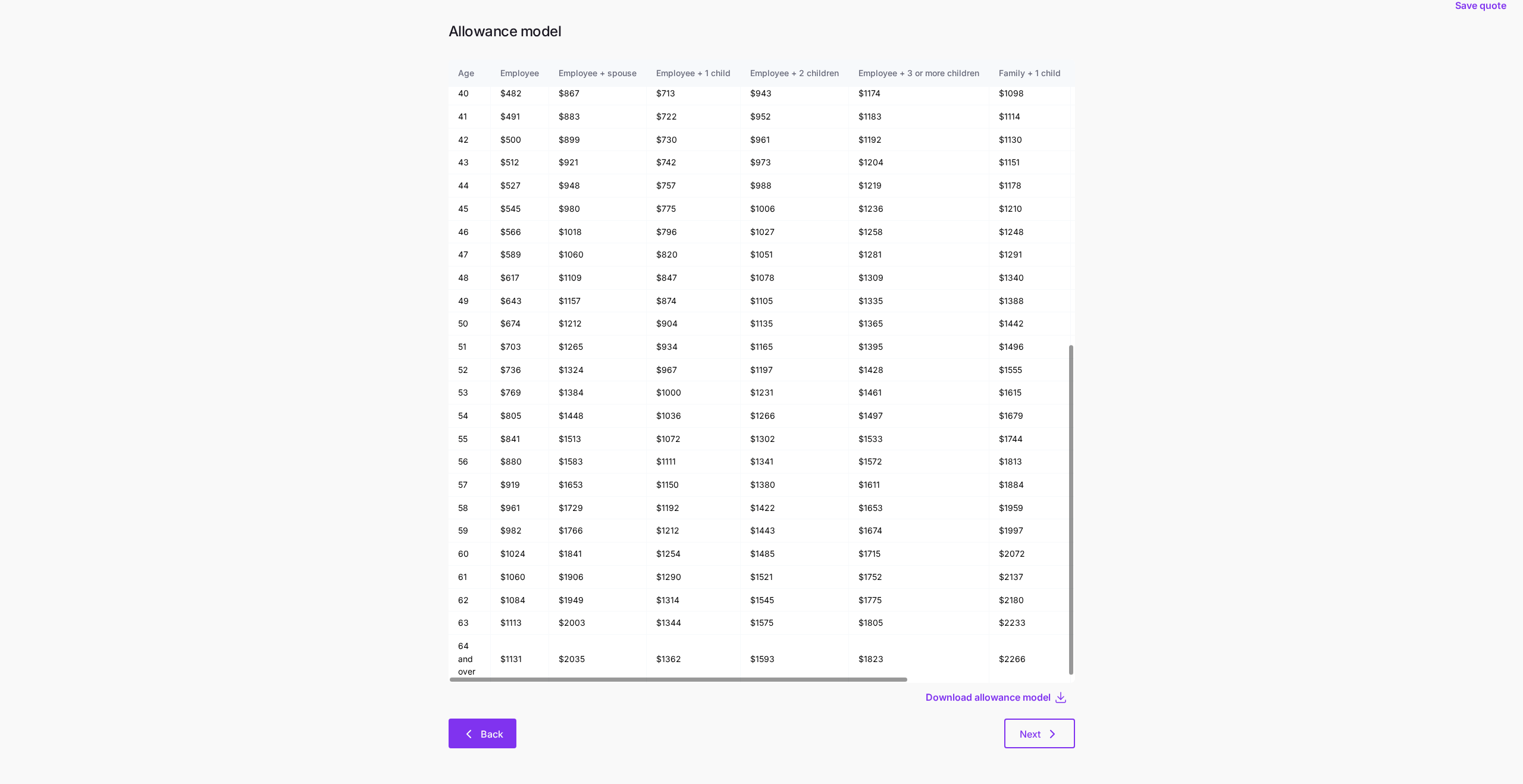
click at [469, 538] on icon "button" at bounding box center [469, 734] width 14 height 14
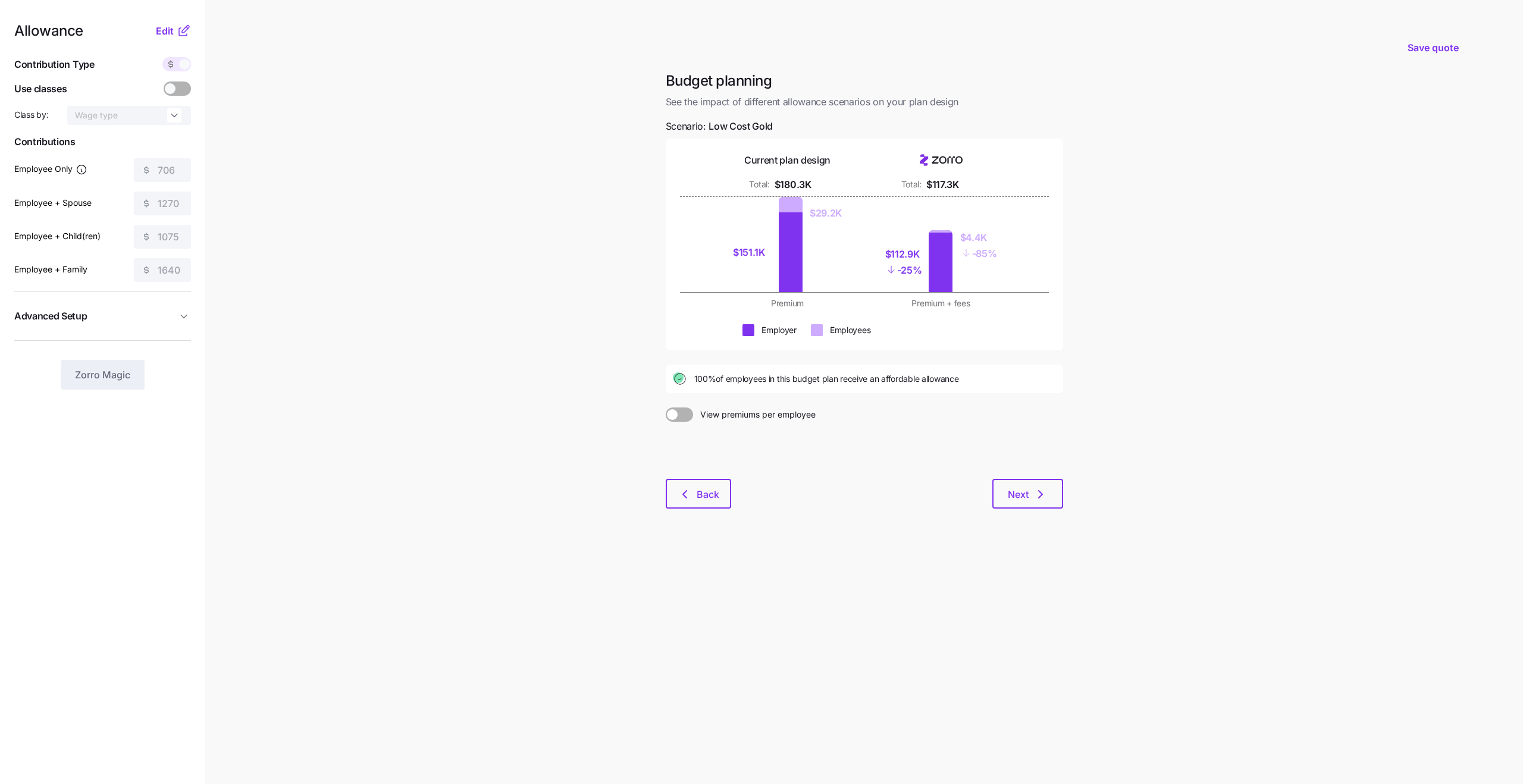
click at [185, 32] on icon at bounding box center [184, 31] width 14 height 14
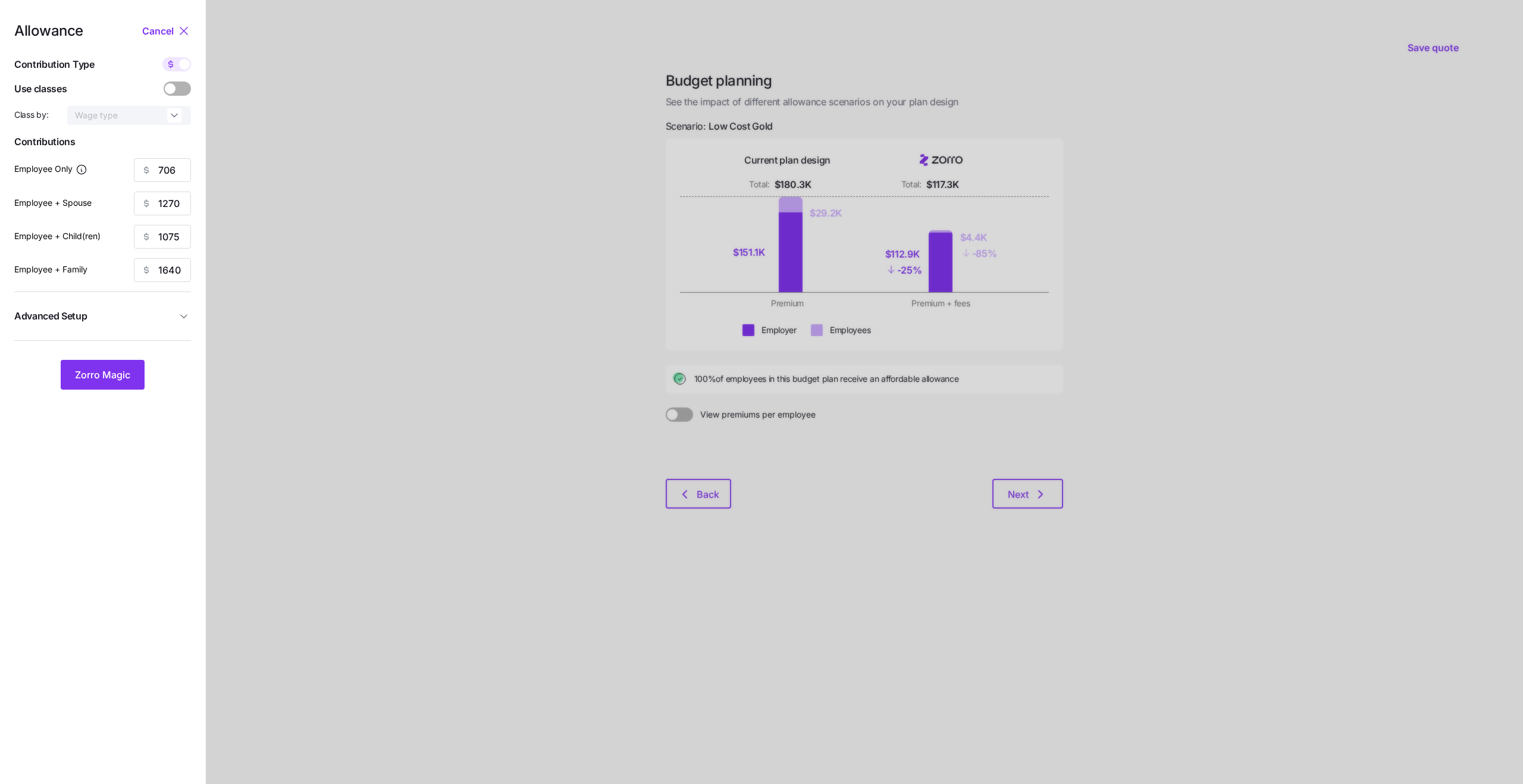
click at [142, 324] on button "Advanced Setup" at bounding box center [102, 316] width 177 height 29
click at [139, 381] on input "8 units" at bounding box center [136, 374] width 81 height 19
click at [142, 347] on input "off" at bounding box center [137, 343] width 81 height 19
click at [141, 389] on span "By area (5)" at bounding box center [129, 392] width 43 height 13
type input "By area (5)"
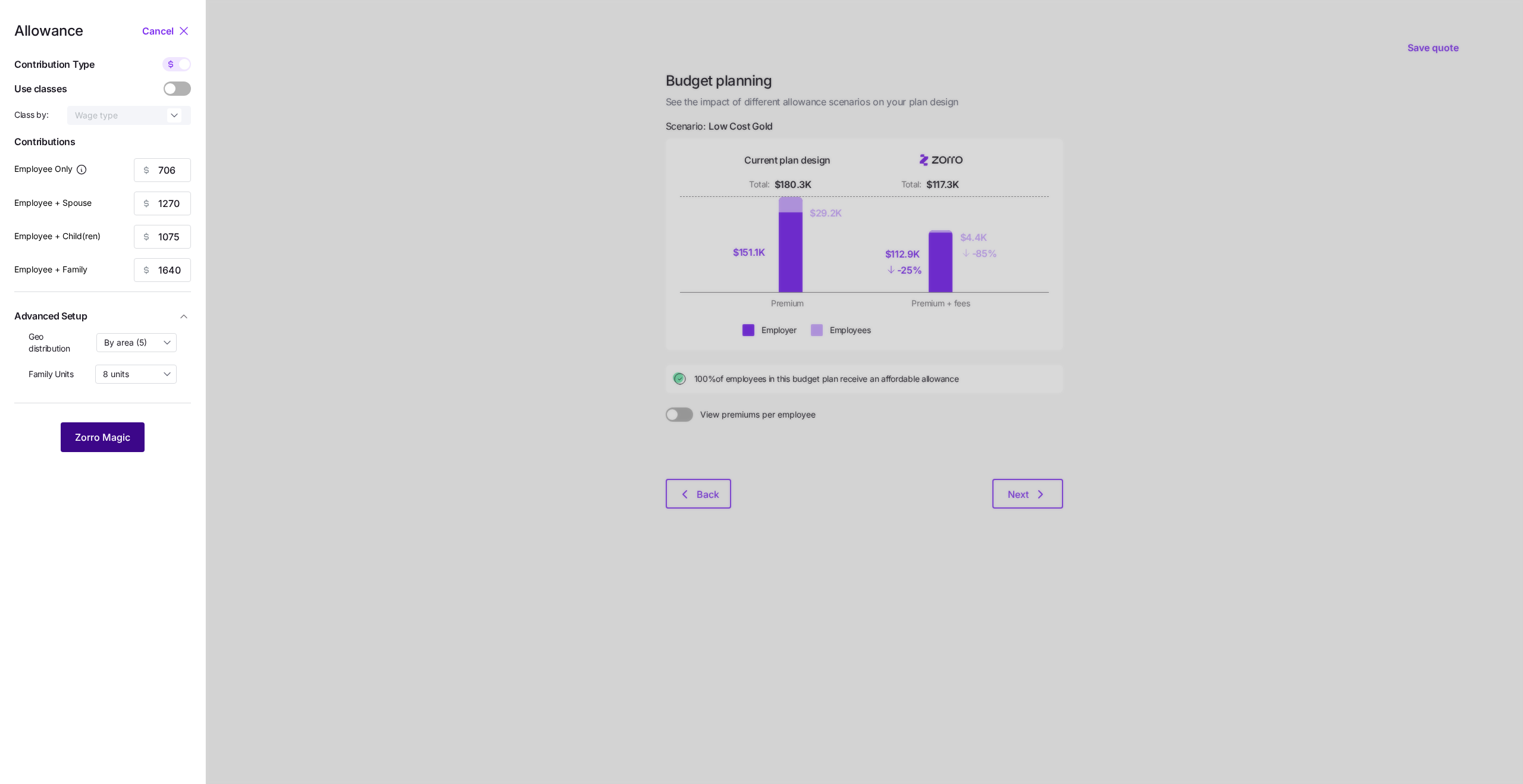
click at [127, 436] on span "Zorro Magic" at bounding box center [102, 437] width 55 height 14
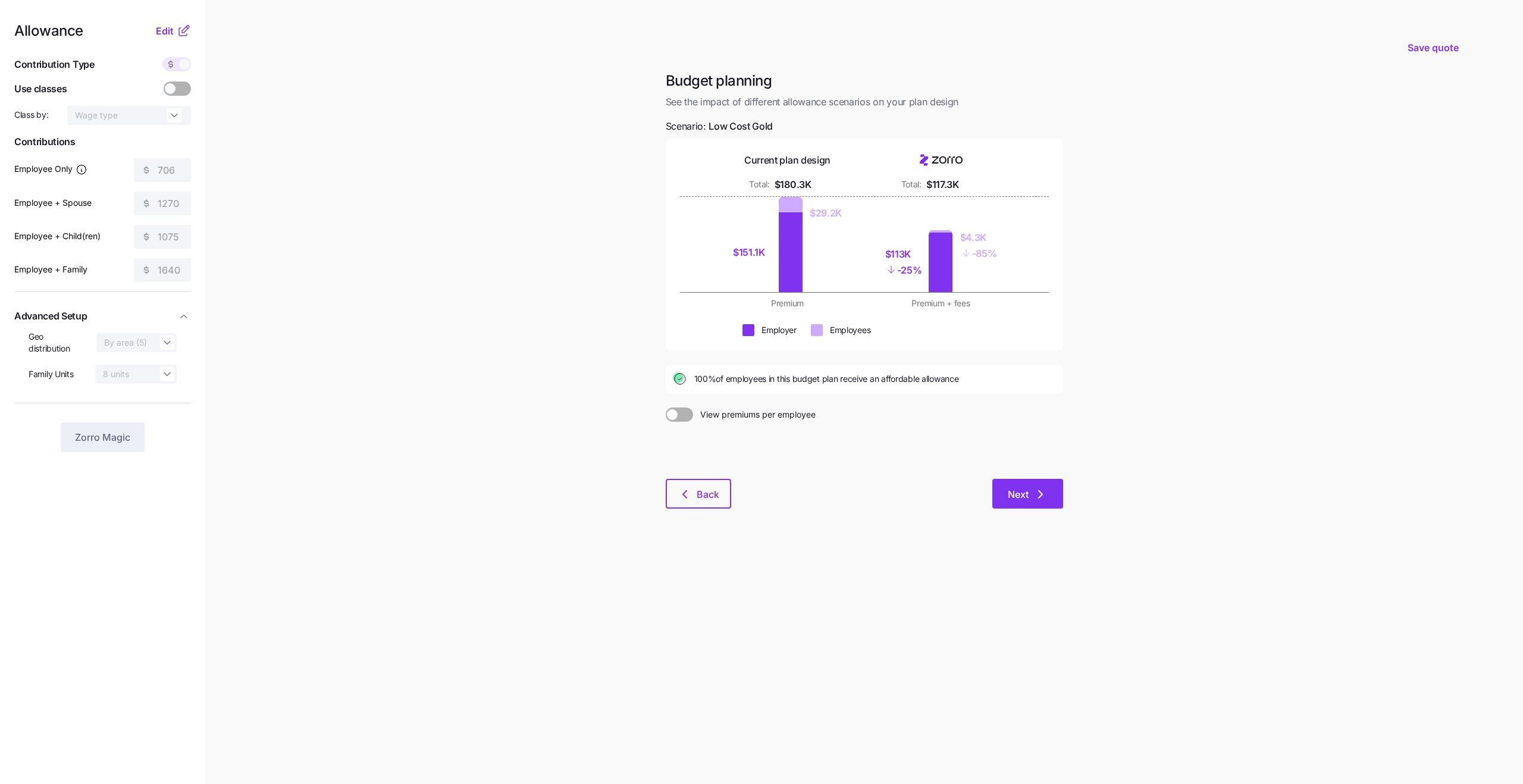
click at [1026, 492] on span "Next" at bounding box center [1018, 494] width 21 height 14
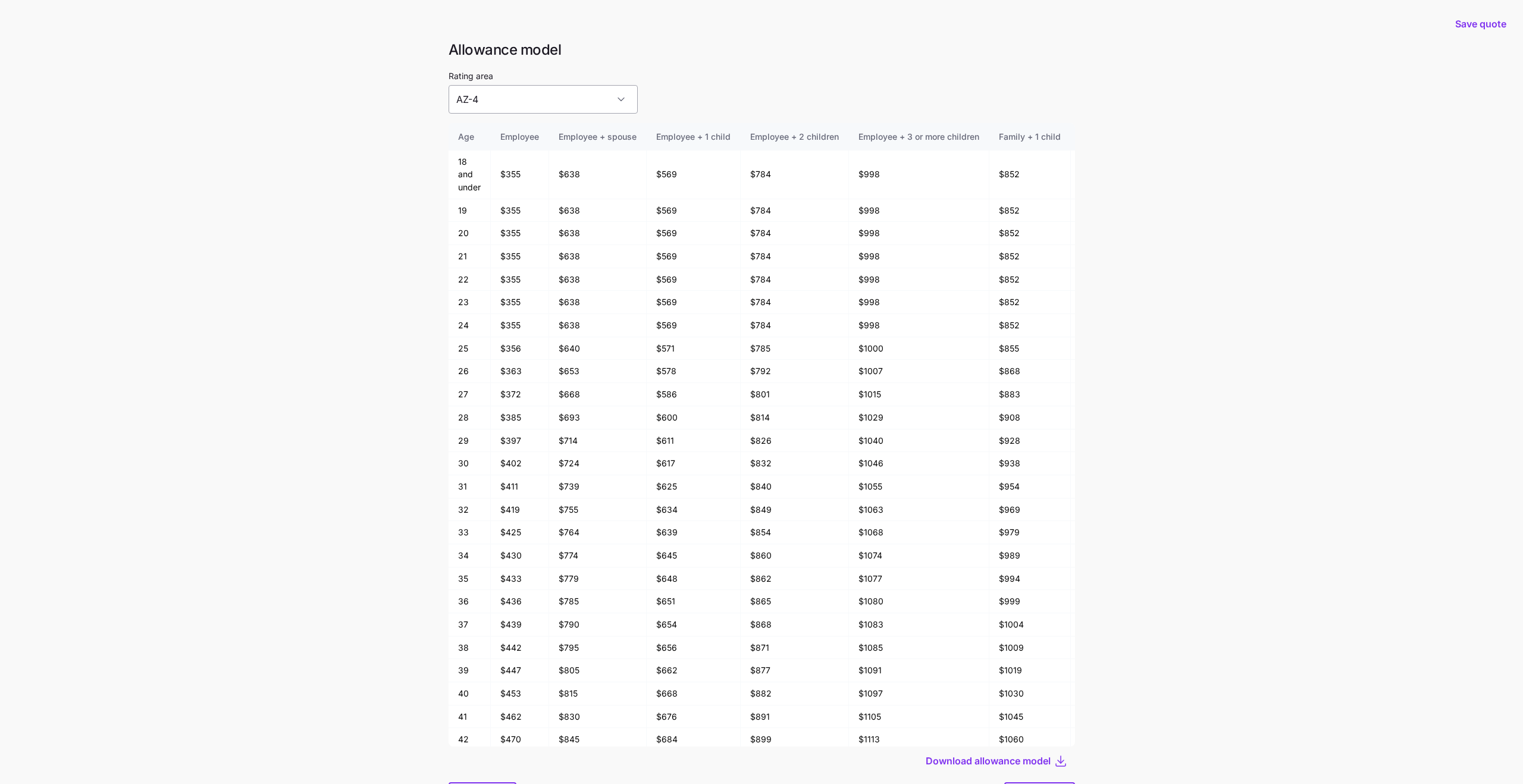
click at [543, 95] on input "AZ-4" at bounding box center [543, 99] width 189 height 28
click at [559, 239] on div "WA-8" at bounding box center [524, 234] width 142 height 25
type input "WA-8"
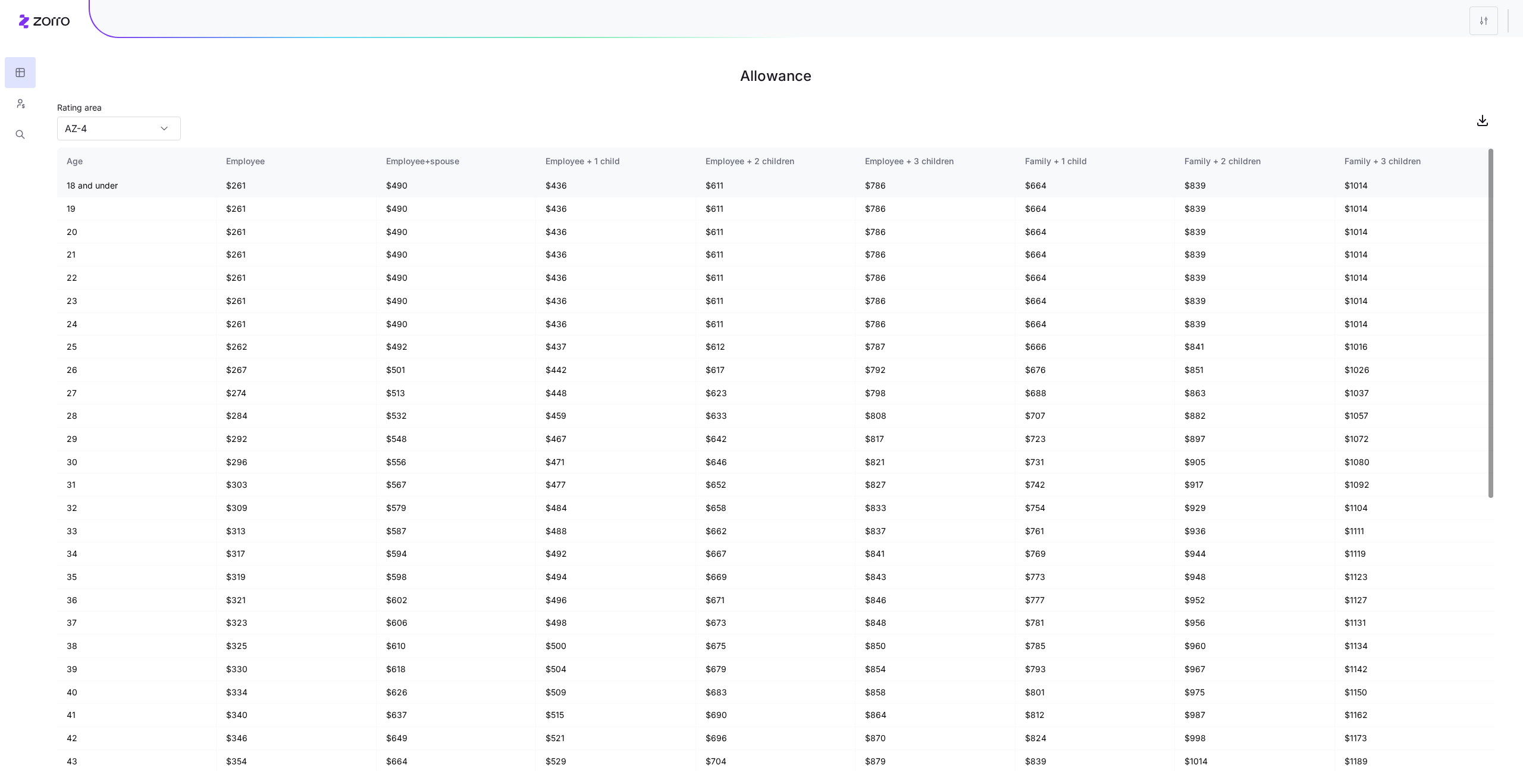
click at [1357, 184] on td "$1014" at bounding box center [1415, 186] width 160 height 23
click at [1351, 184] on td "$1014" at bounding box center [1415, 186] width 160 height 23
click at [561, 103] on div "Rating area AZ-4" at bounding box center [776, 120] width 1437 height 40
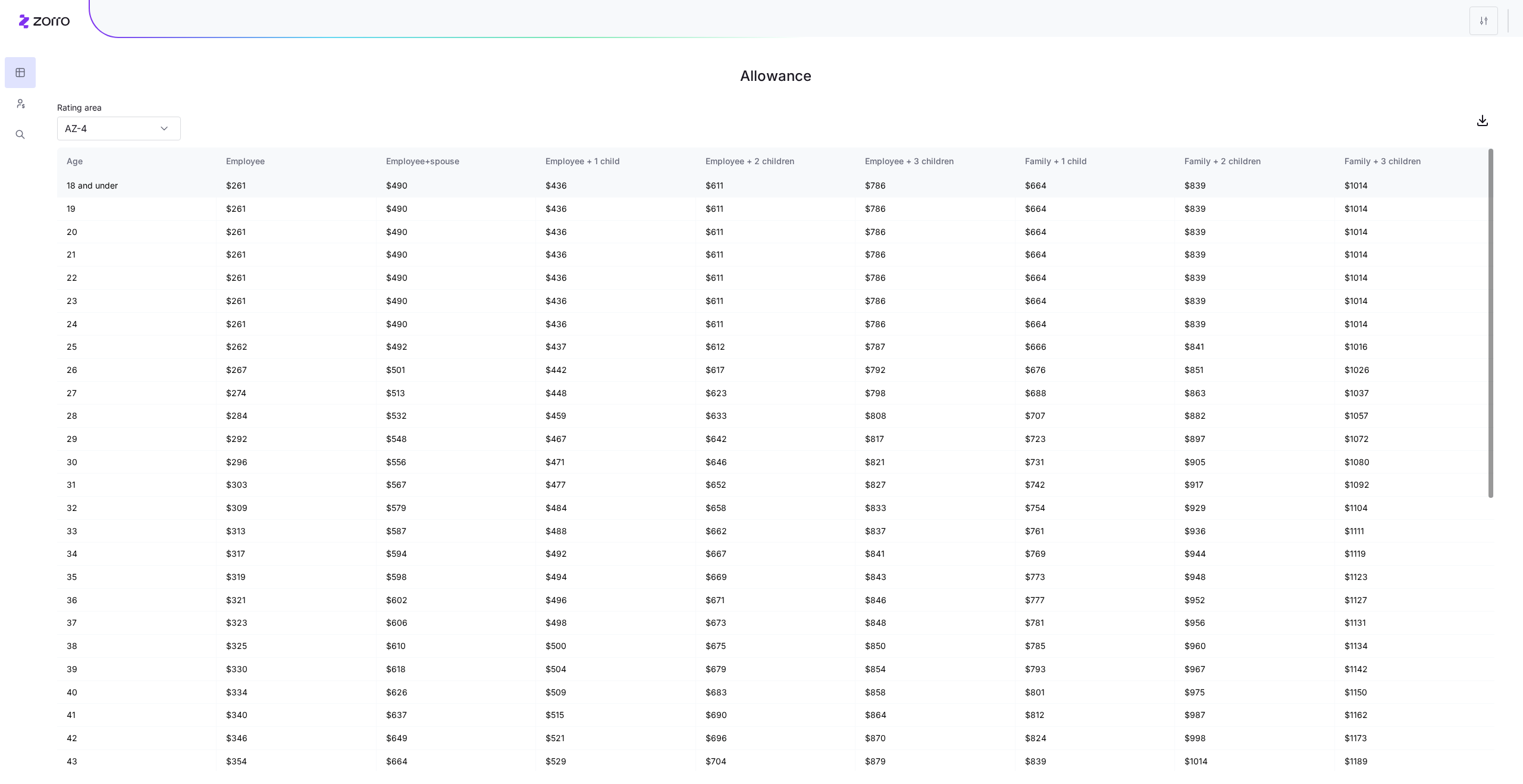
click at [1041, 186] on td "$664" at bounding box center [1095, 186] width 160 height 23
click at [1359, 105] on div "Rating area AZ-4" at bounding box center [776, 120] width 1437 height 40
click at [181, 130] on div "Rating area AZ-4" at bounding box center [776, 120] width 1437 height 40
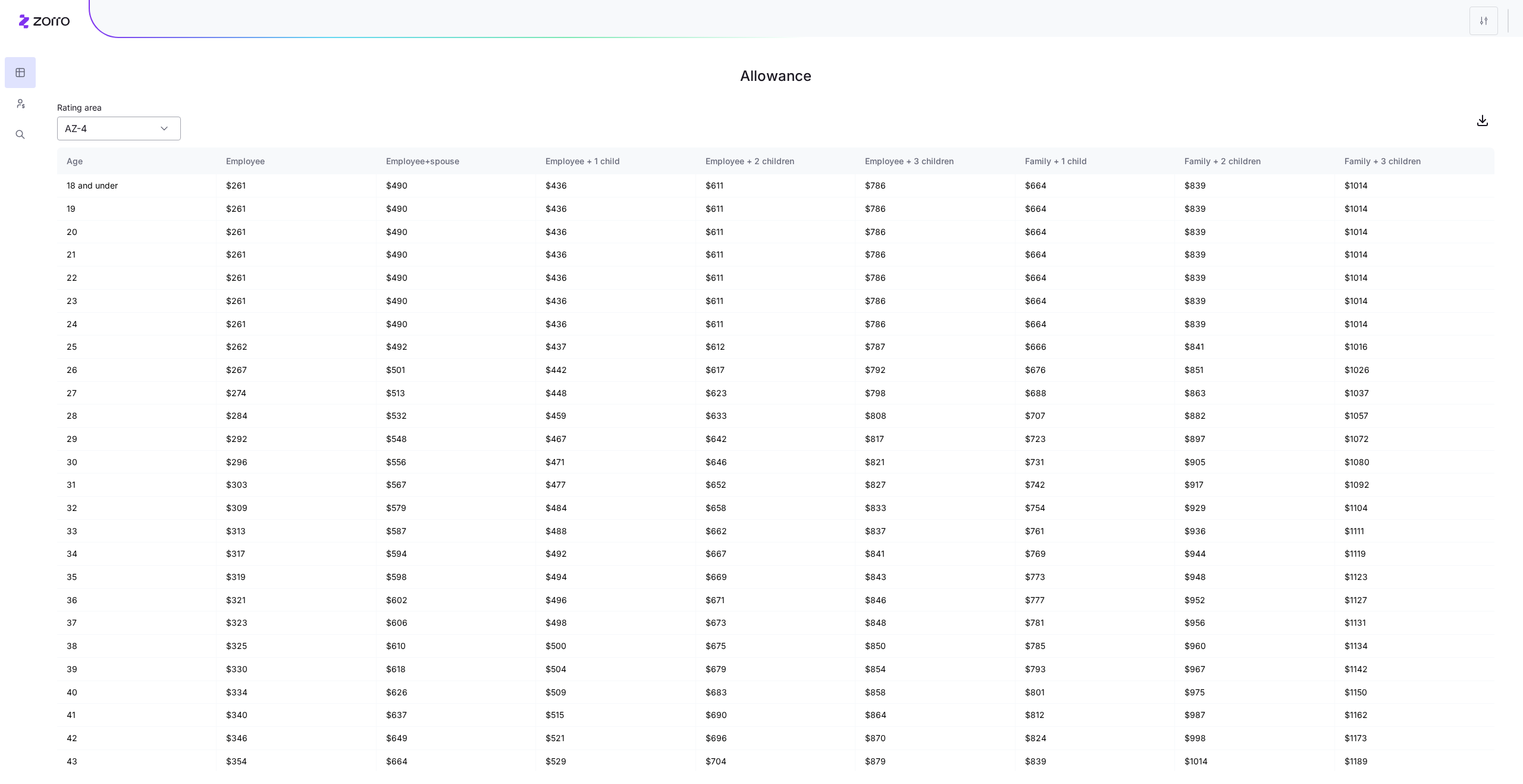
click at [143, 130] on input "AZ-4" at bounding box center [119, 128] width 124 height 24
click at [145, 189] on div "WA-1" at bounding box center [119, 183] width 115 height 23
type input "WA-1"
click at [1483, 24] on html "Allowance Rating area WA-1 Age Employee Employee+spouse Employee + 1 child Empl…" at bounding box center [761, 392] width 1523 height 784
click at [1438, 48] on div "Edit plan design" at bounding box center [1412, 52] width 63 height 13
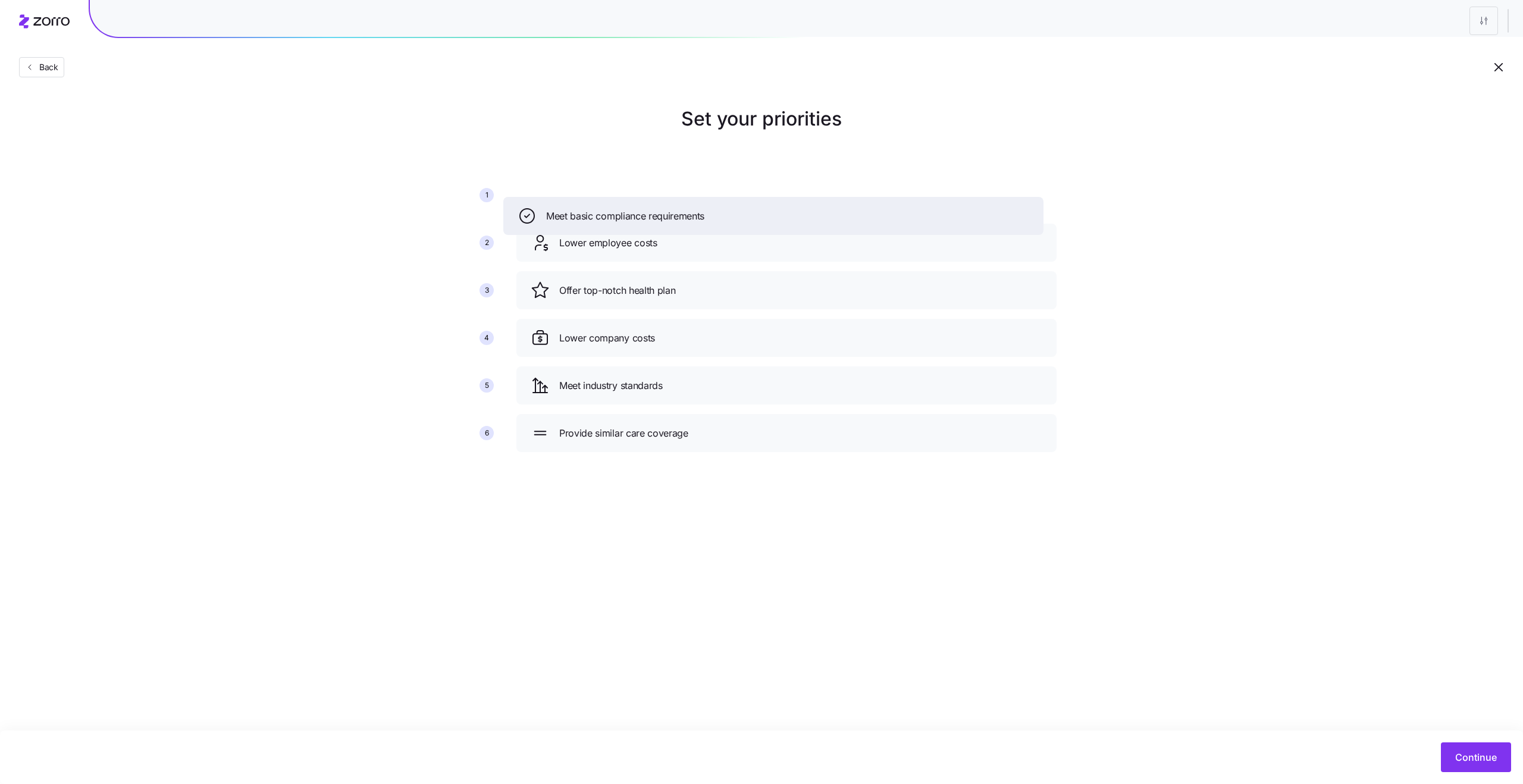
drag, startPoint x: 732, startPoint y: 289, endPoint x: 716, endPoint y: 207, distance: 83.5
click at [716, 206] on div "Meet basic compliance requirements" at bounding box center [773, 216] width 512 height 19
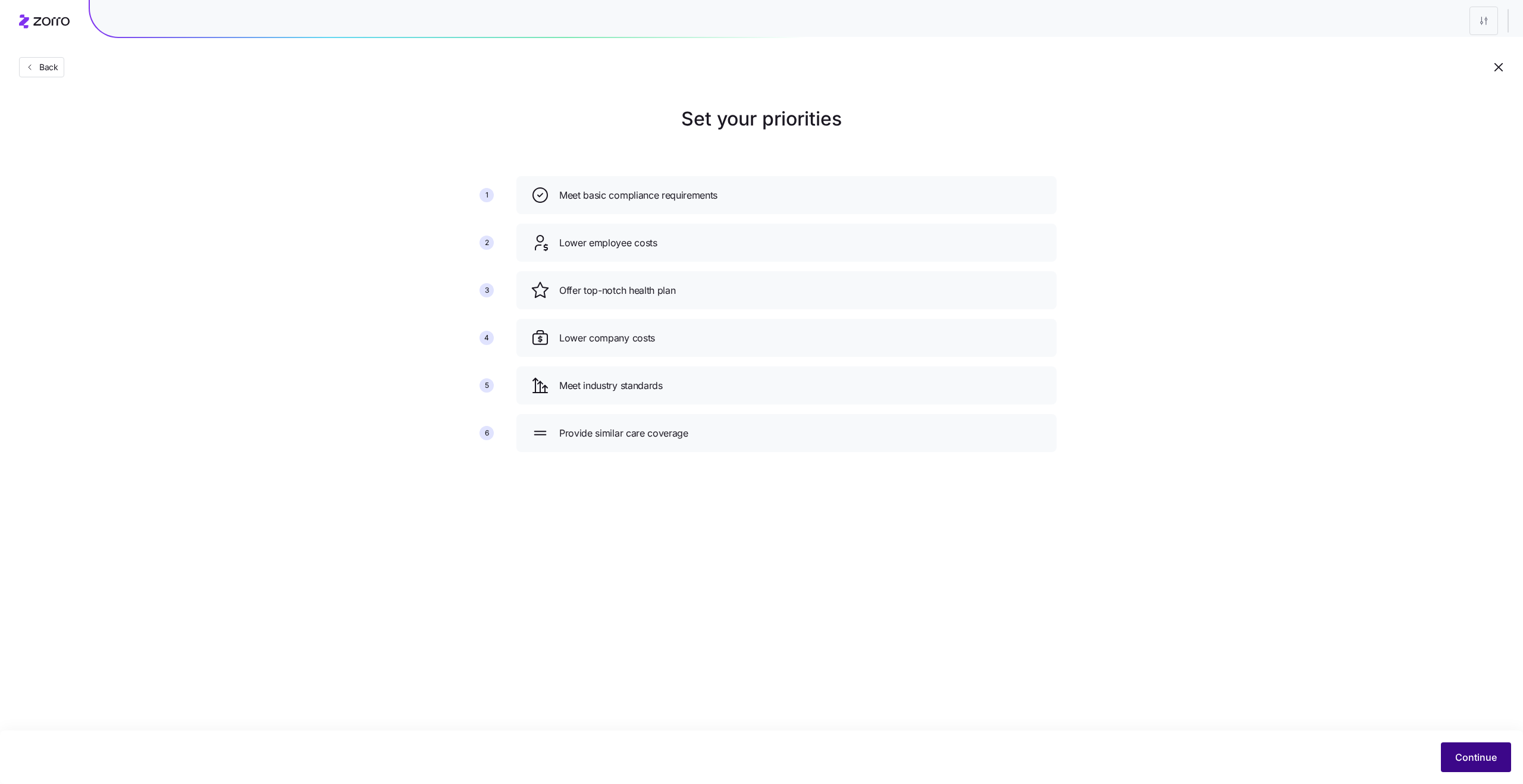
click at [1475, 764] on button "Continue" at bounding box center [1476, 757] width 70 height 30
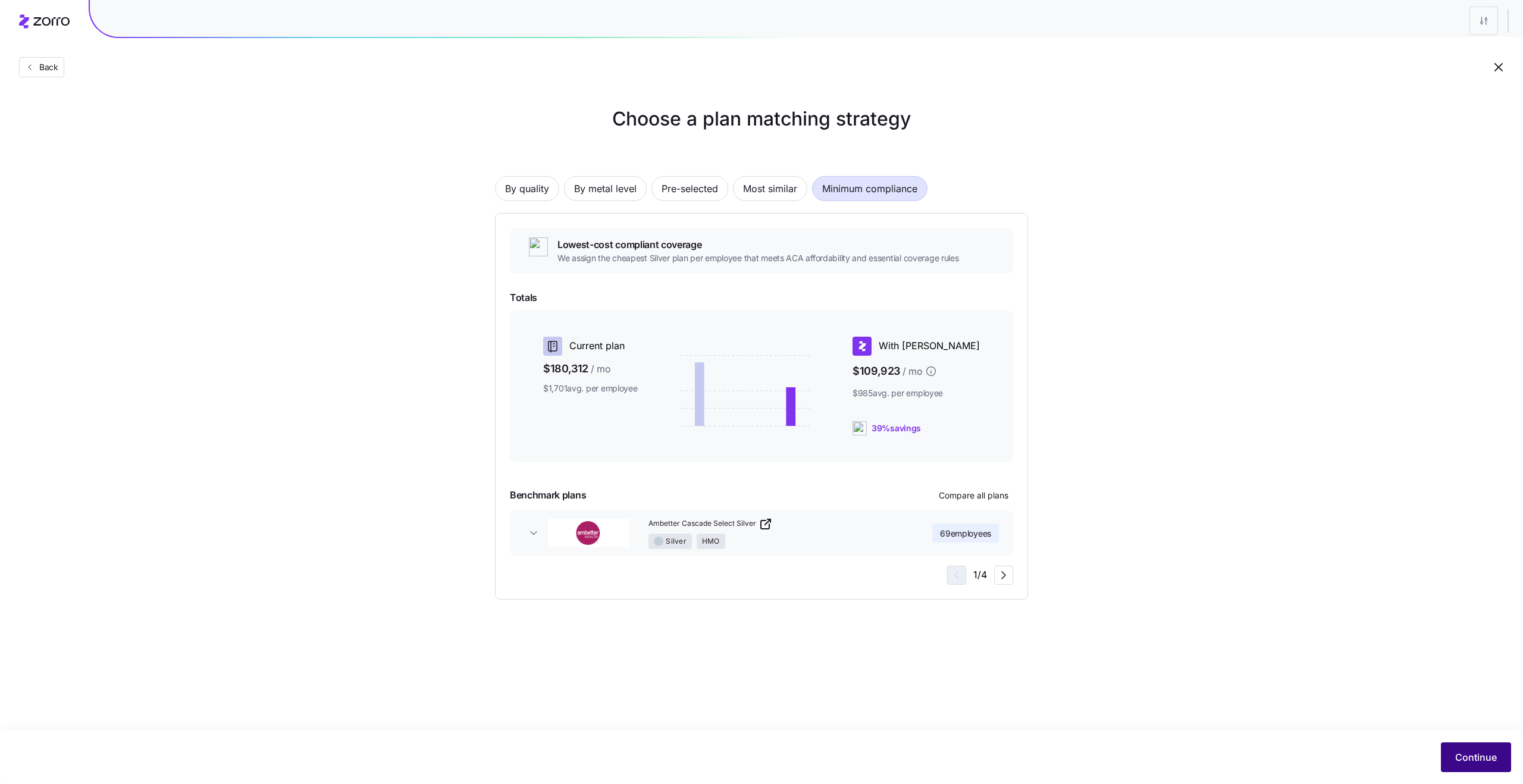
click at [1463, 759] on span "Continue" at bounding box center [1475, 757] width 42 height 14
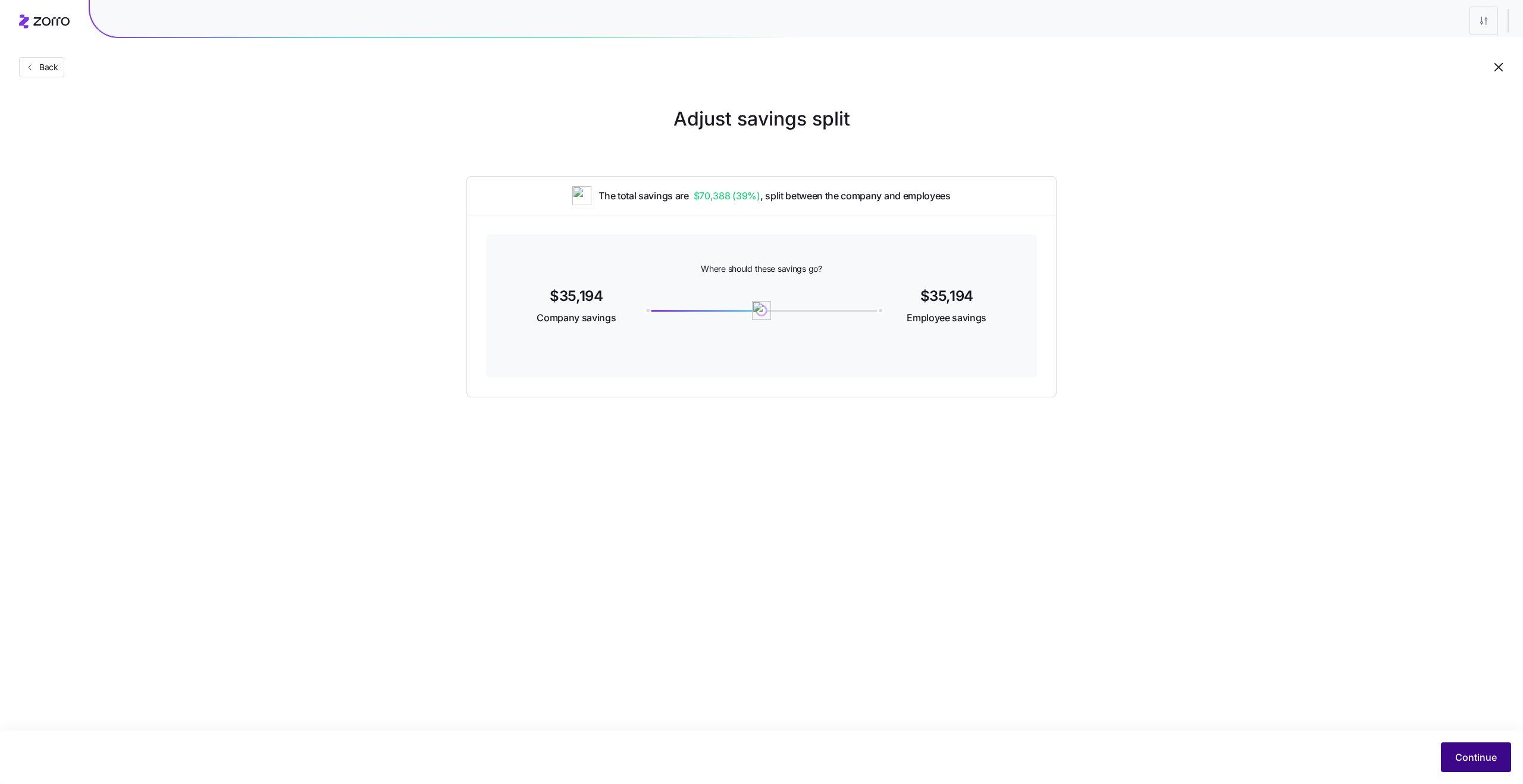
click at [1471, 765] on button "Continue" at bounding box center [1476, 757] width 70 height 30
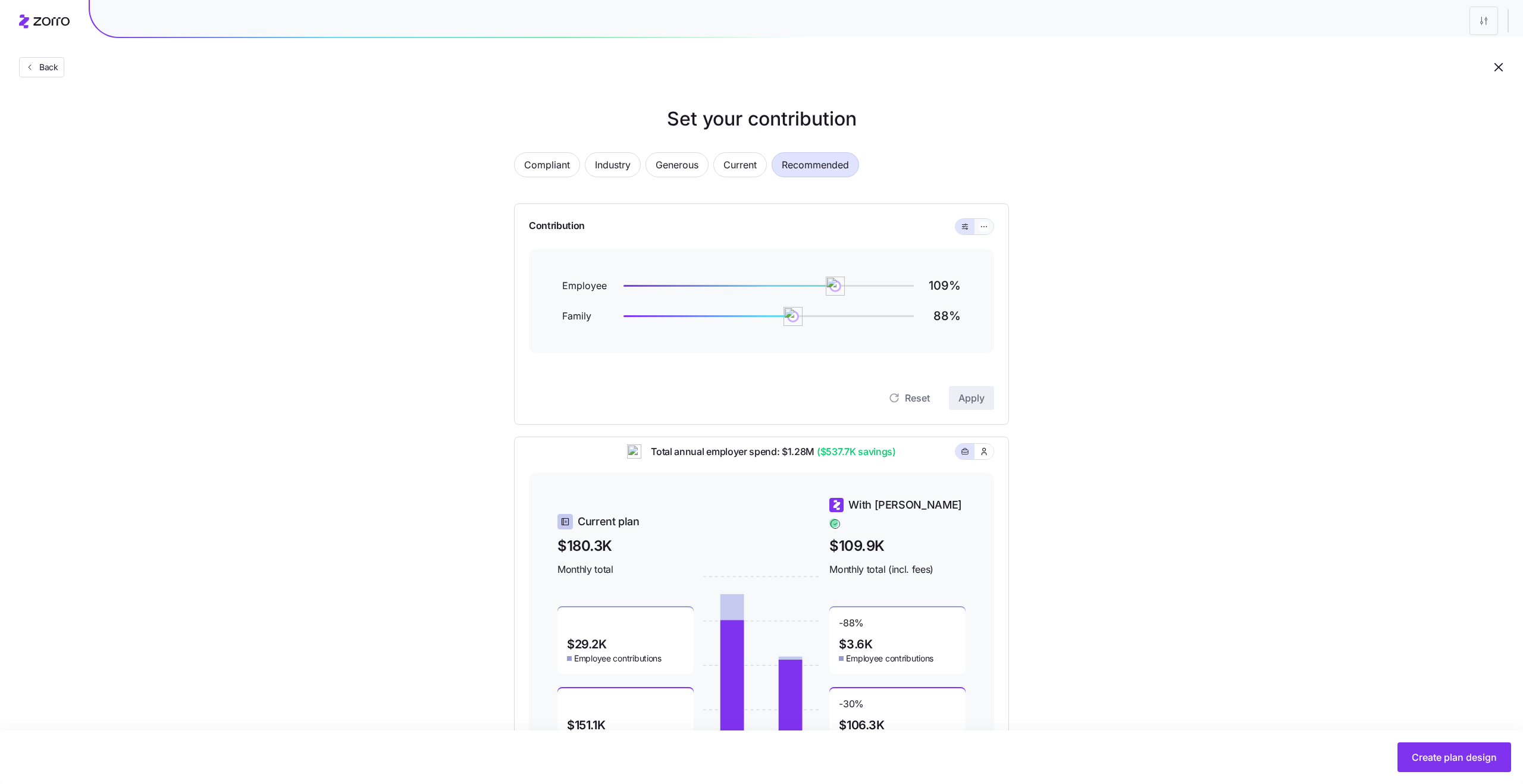
click at [977, 227] on button "button" at bounding box center [984, 227] width 19 height 16
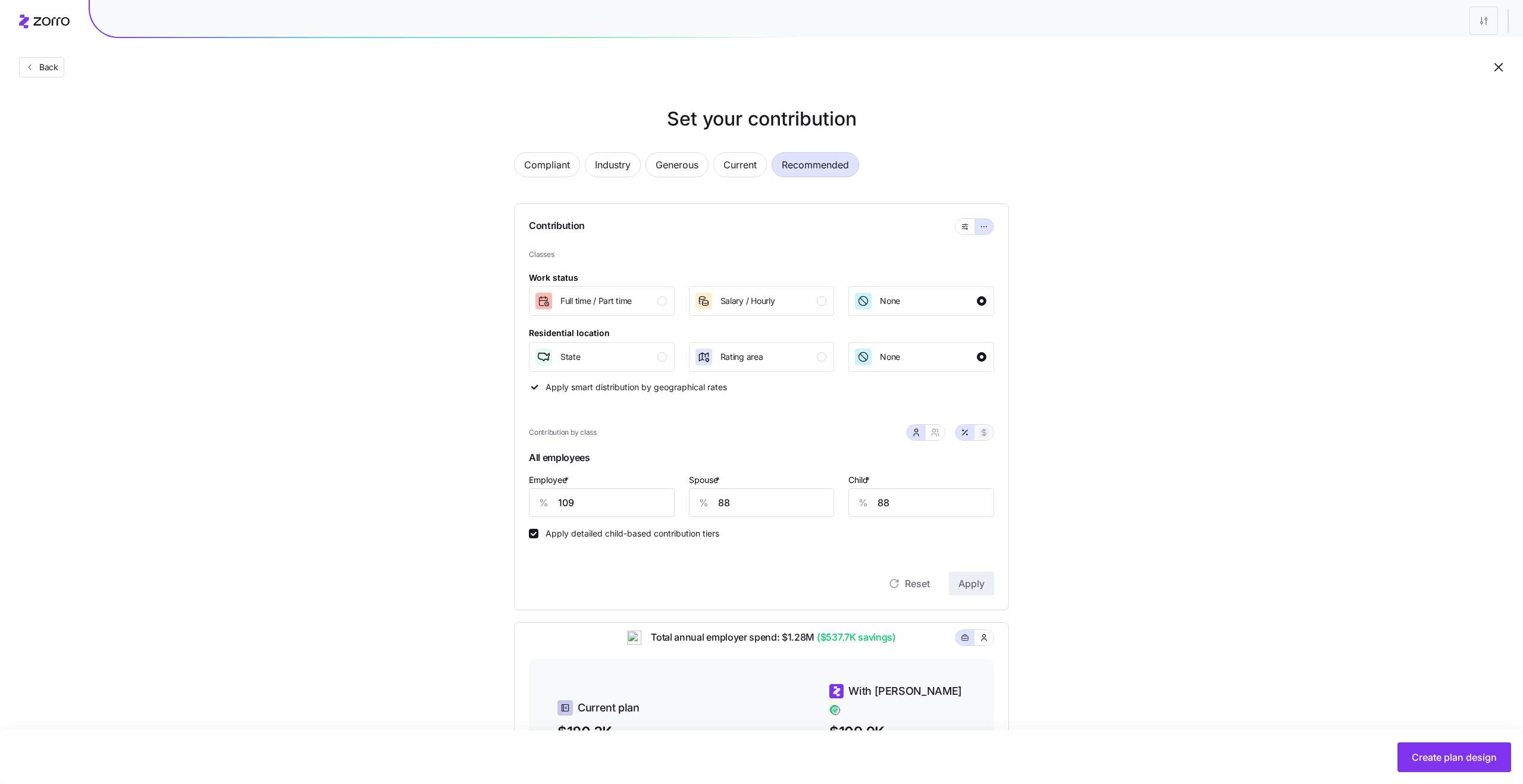
click at [985, 430] on icon "button" at bounding box center [984, 433] width 10 height 10
type input "663"
type input "531"
type input "217"
click at [939, 431] on button "button" at bounding box center [935, 433] width 10 height 10
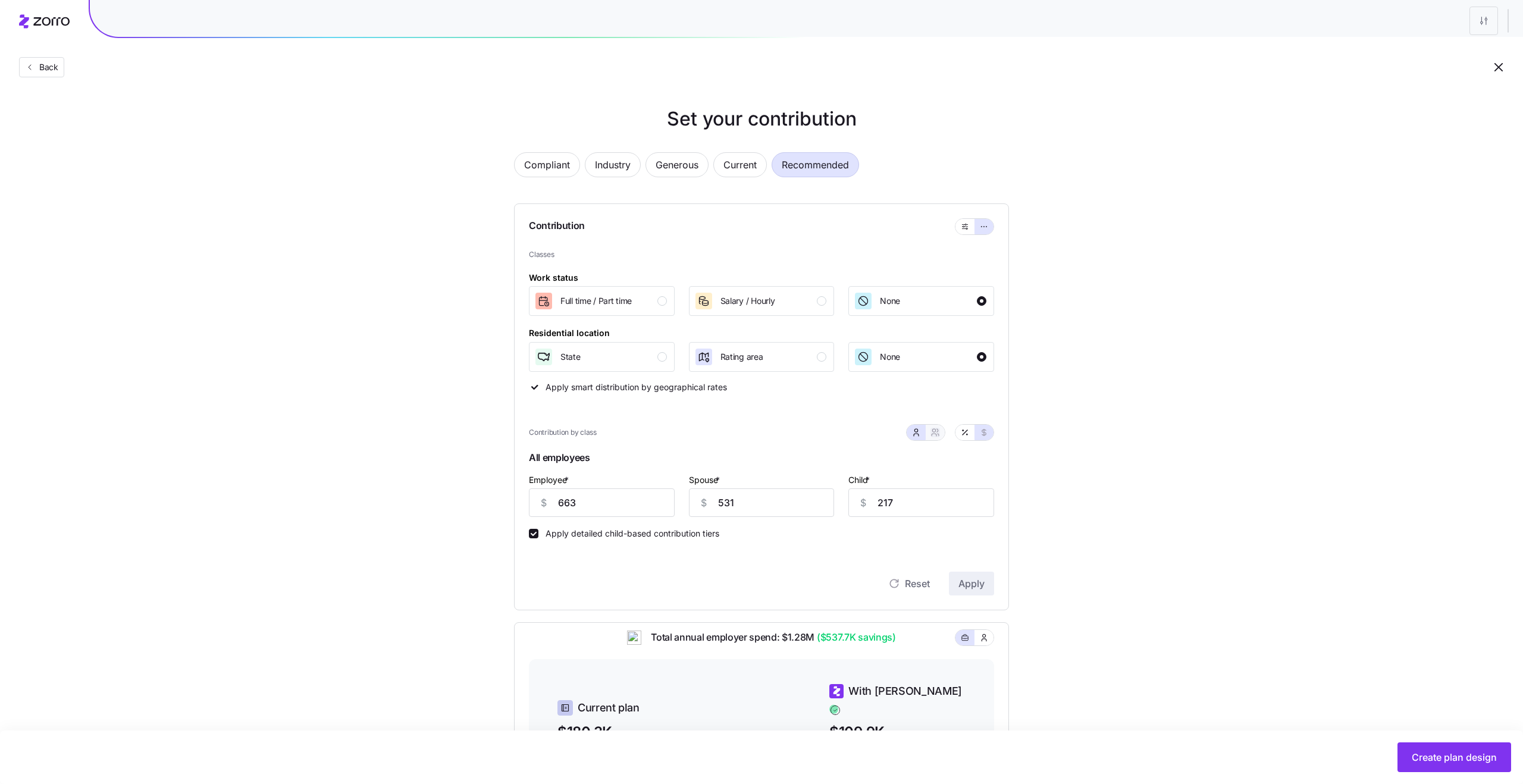
type input "1194"
click at [818, 507] on input "1011" at bounding box center [821, 502] width 106 height 28
type input "101"
type input "632"
type input "10"
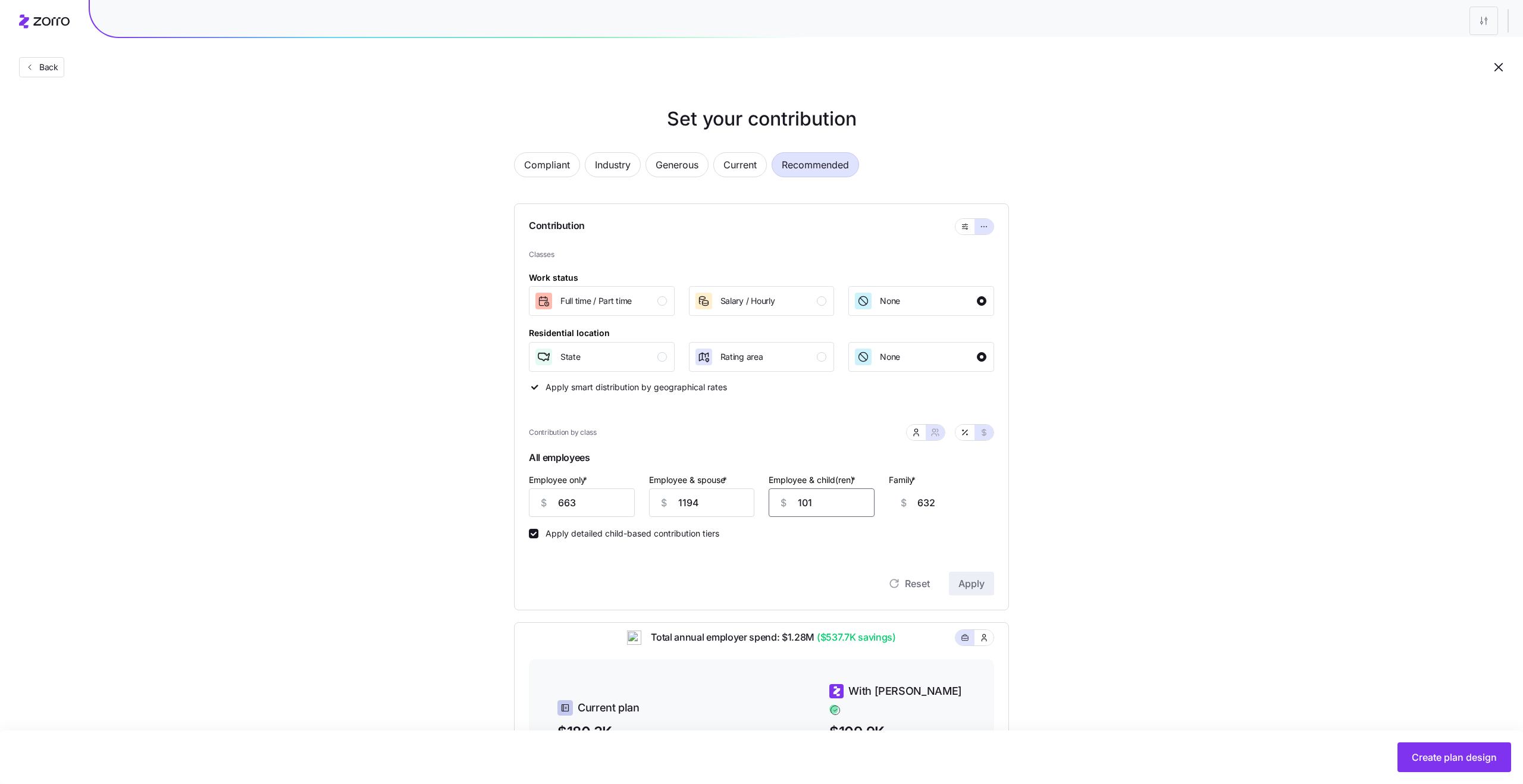
type input "541"
type input "109"
type input "640"
type input "1090"
type input "1621"
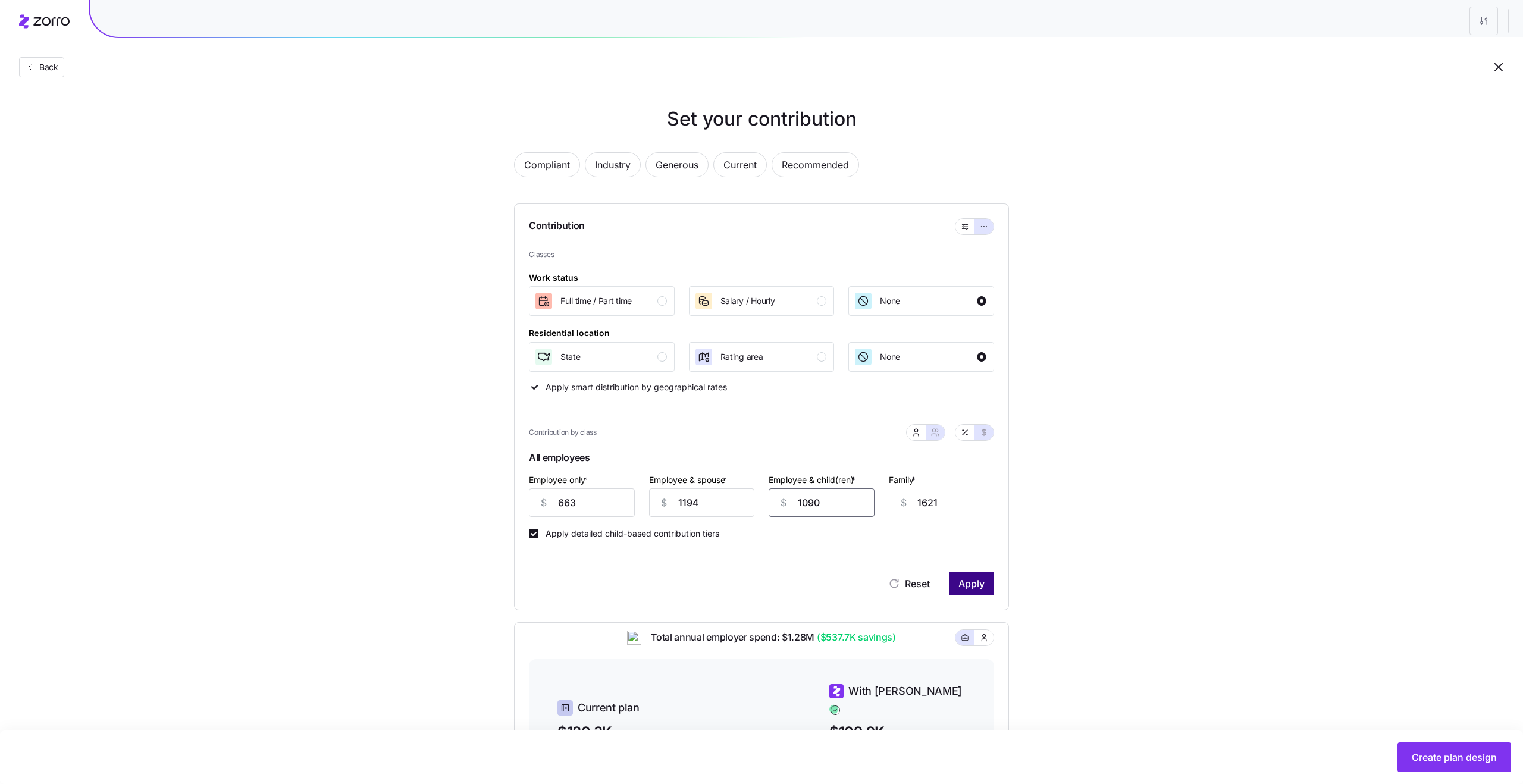
type input "1090"
click at [983, 580] on span "Apply" at bounding box center [971, 583] width 26 height 14
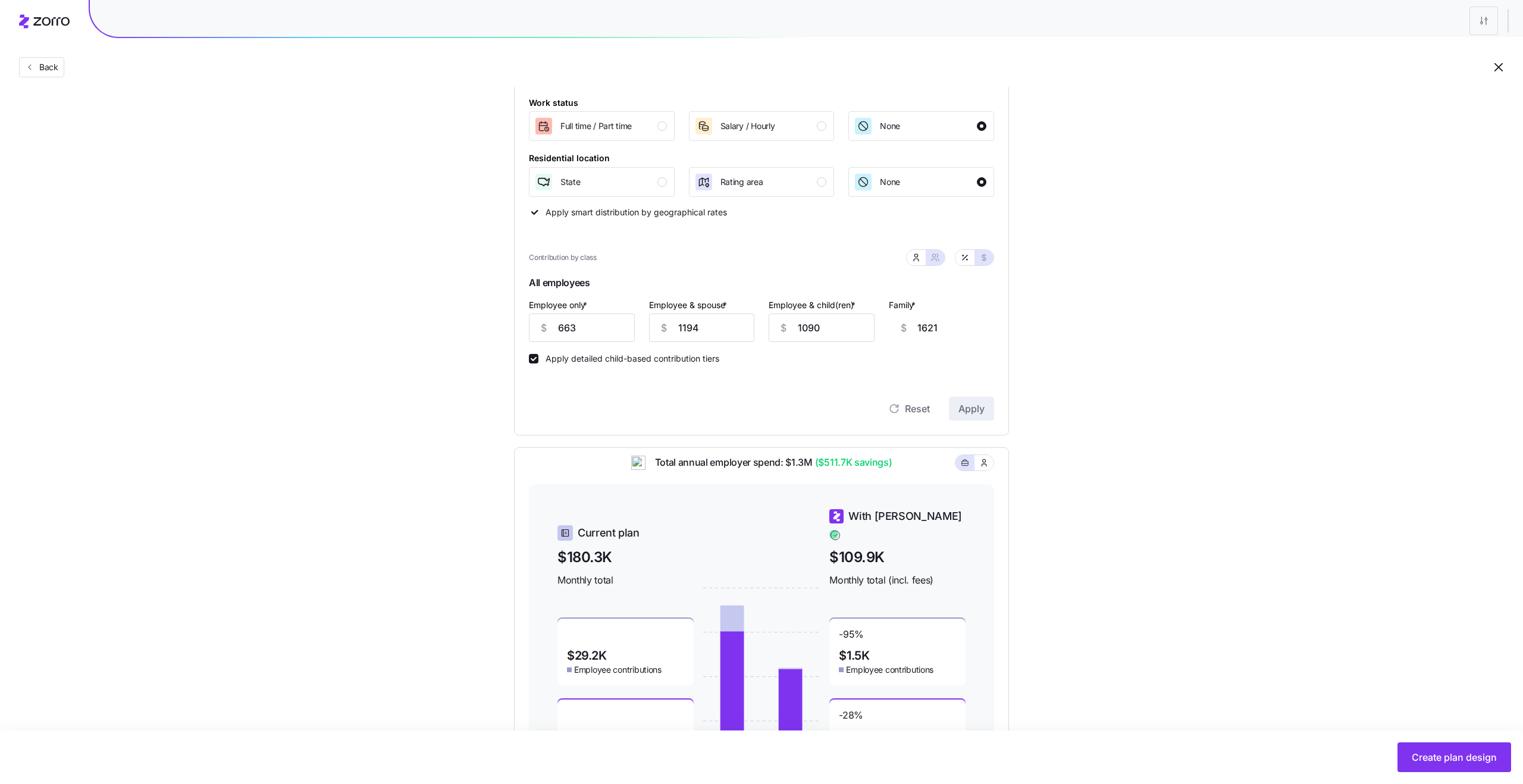
scroll to position [237, 0]
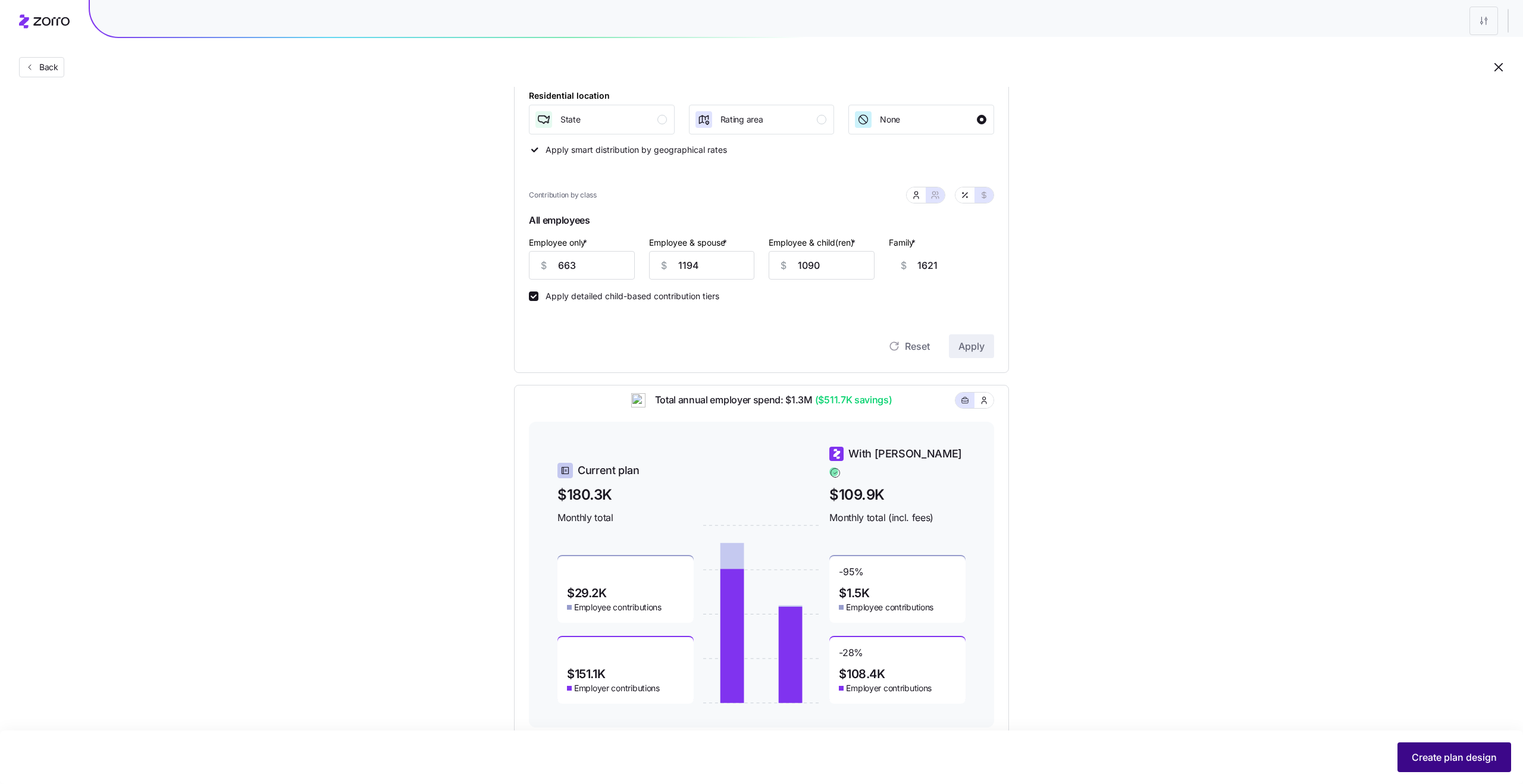
click at [1440, 755] on span "Create plan design" at bounding box center [1454, 757] width 85 height 14
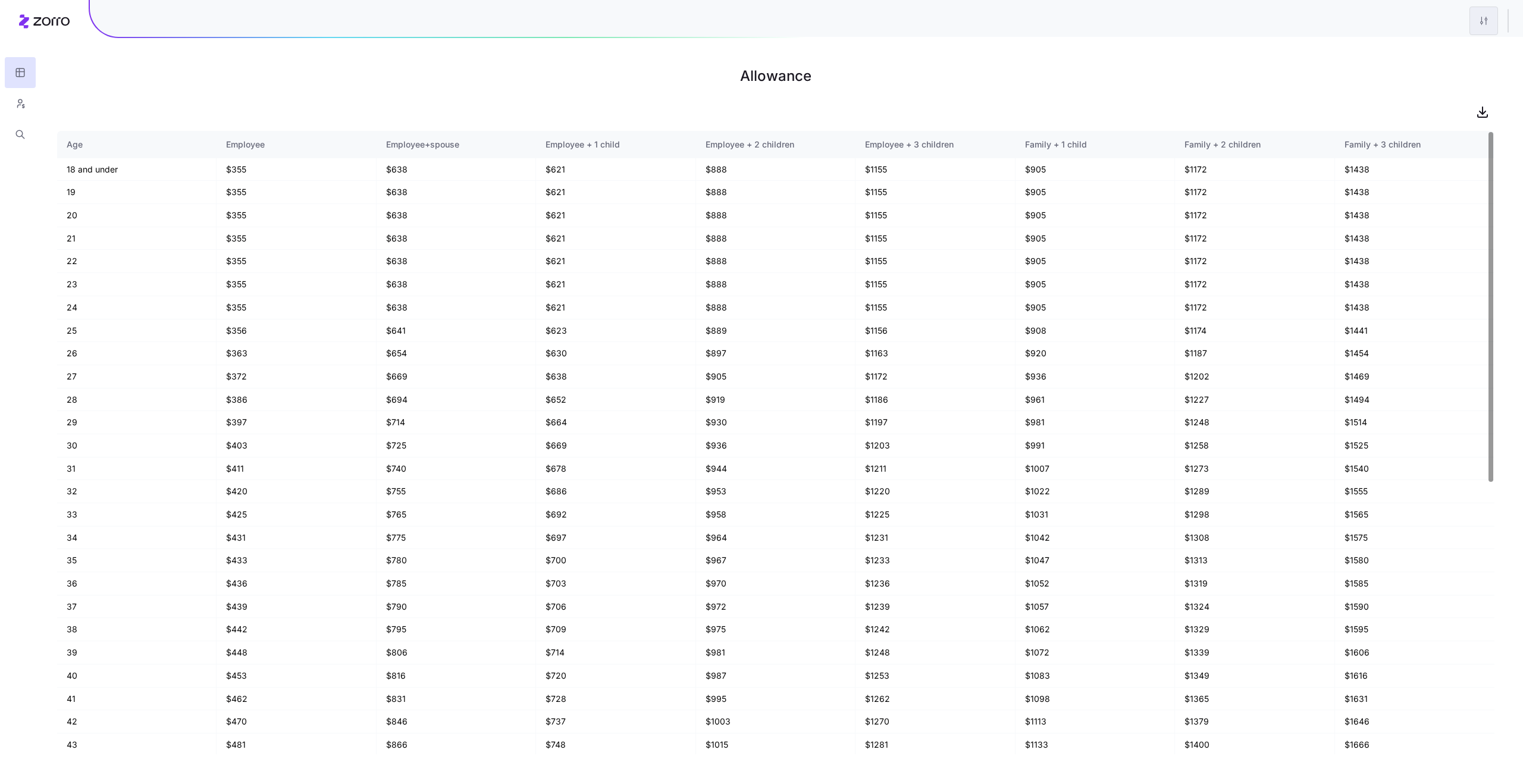
click at [1483, 20] on html "Allowance Age Employee Employee+spouse Employee + 1 child Employee + 2 children…" at bounding box center [761, 392] width 1523 height 784
click at [1428, 56] on div "Edit plan design" at bounding box center [1412, 52] width 63 height 13
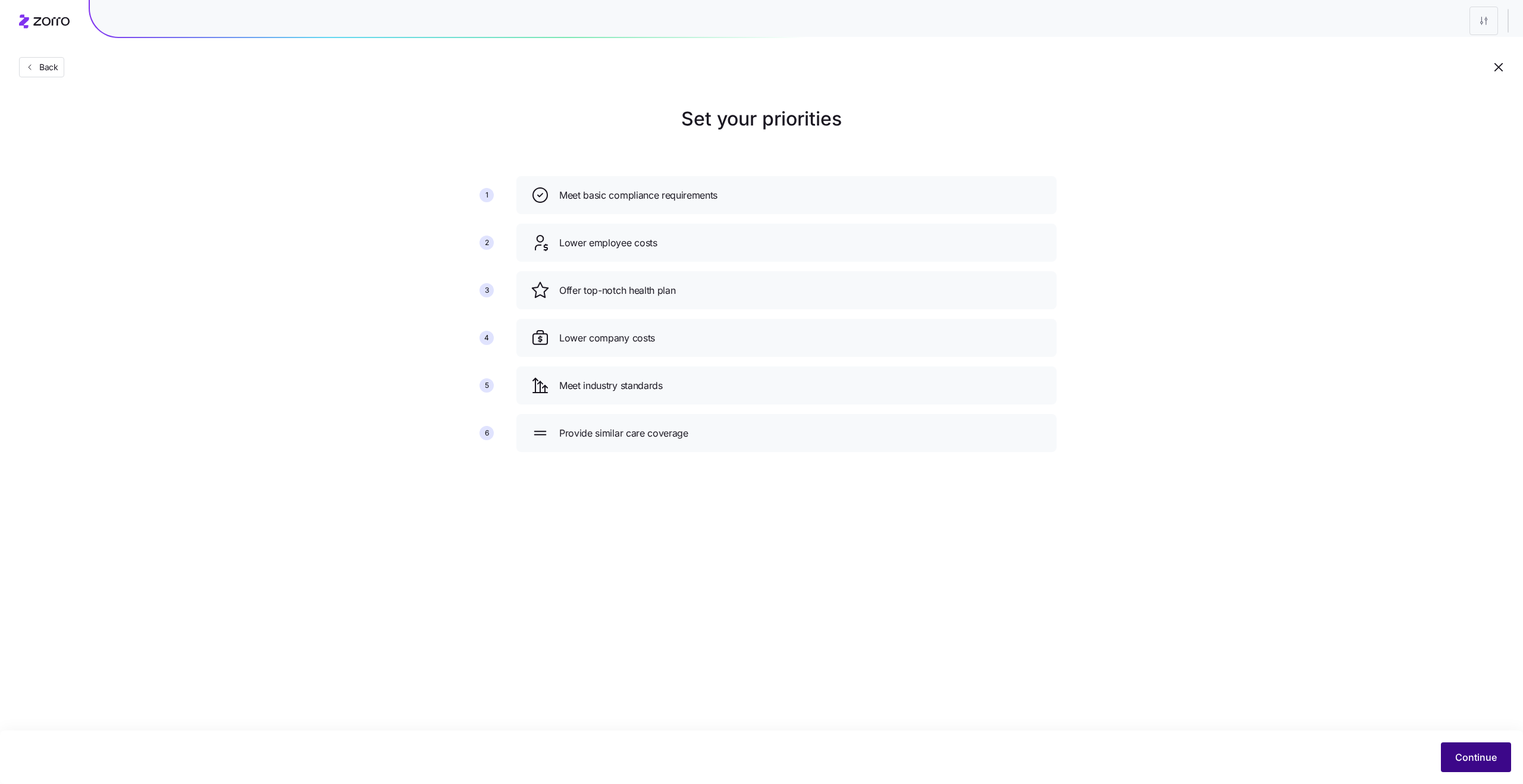
click at [1475, 768] on button "Continue" at bounding box center [1476, 757] width 70 height 30
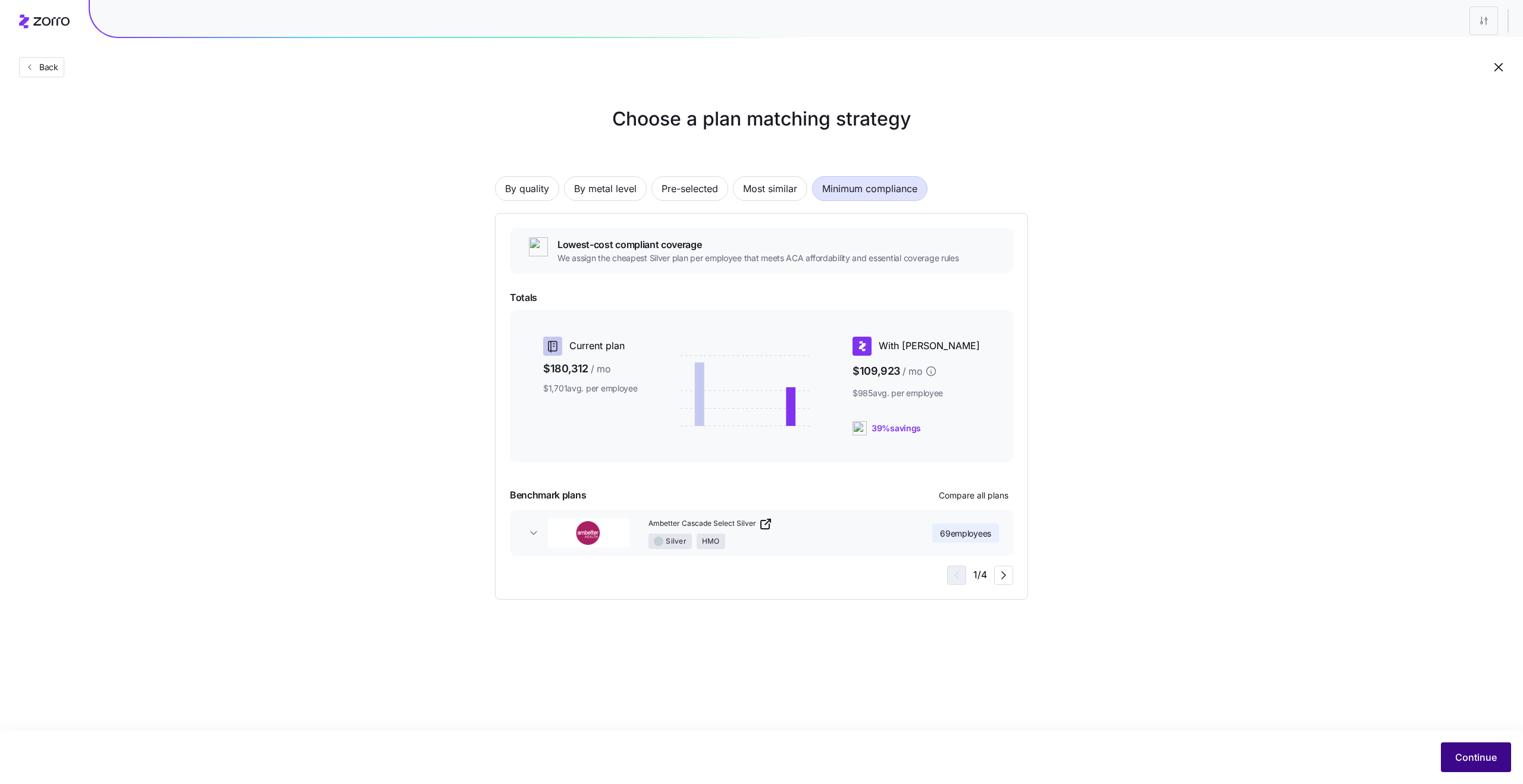
click at [1472, 759] on span "Continue" at bounding box center [1475, 757] width 42 height 14
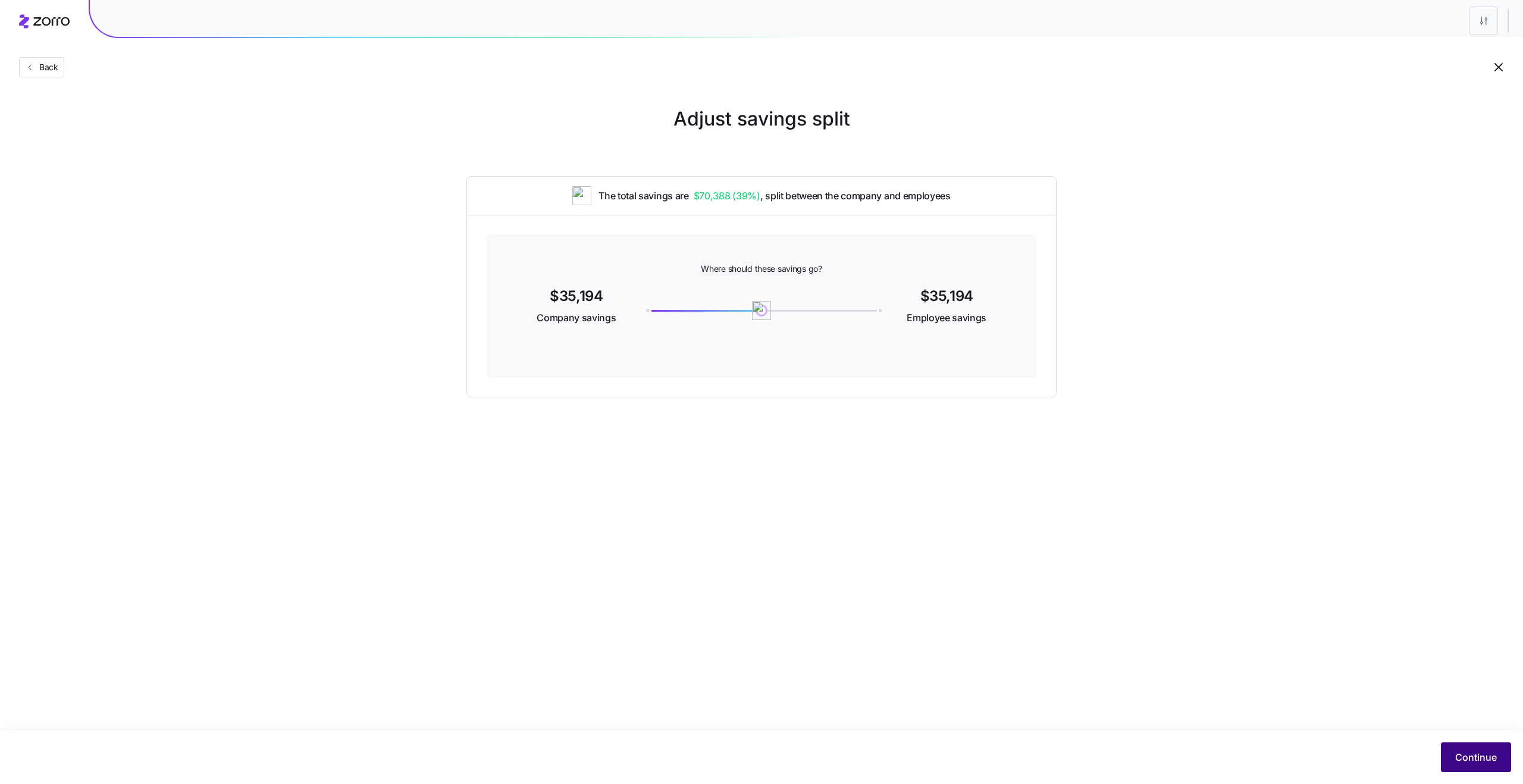
click at [1472, 759] on span "Continue" at bounding box center [1475, 757] width 42 height 14
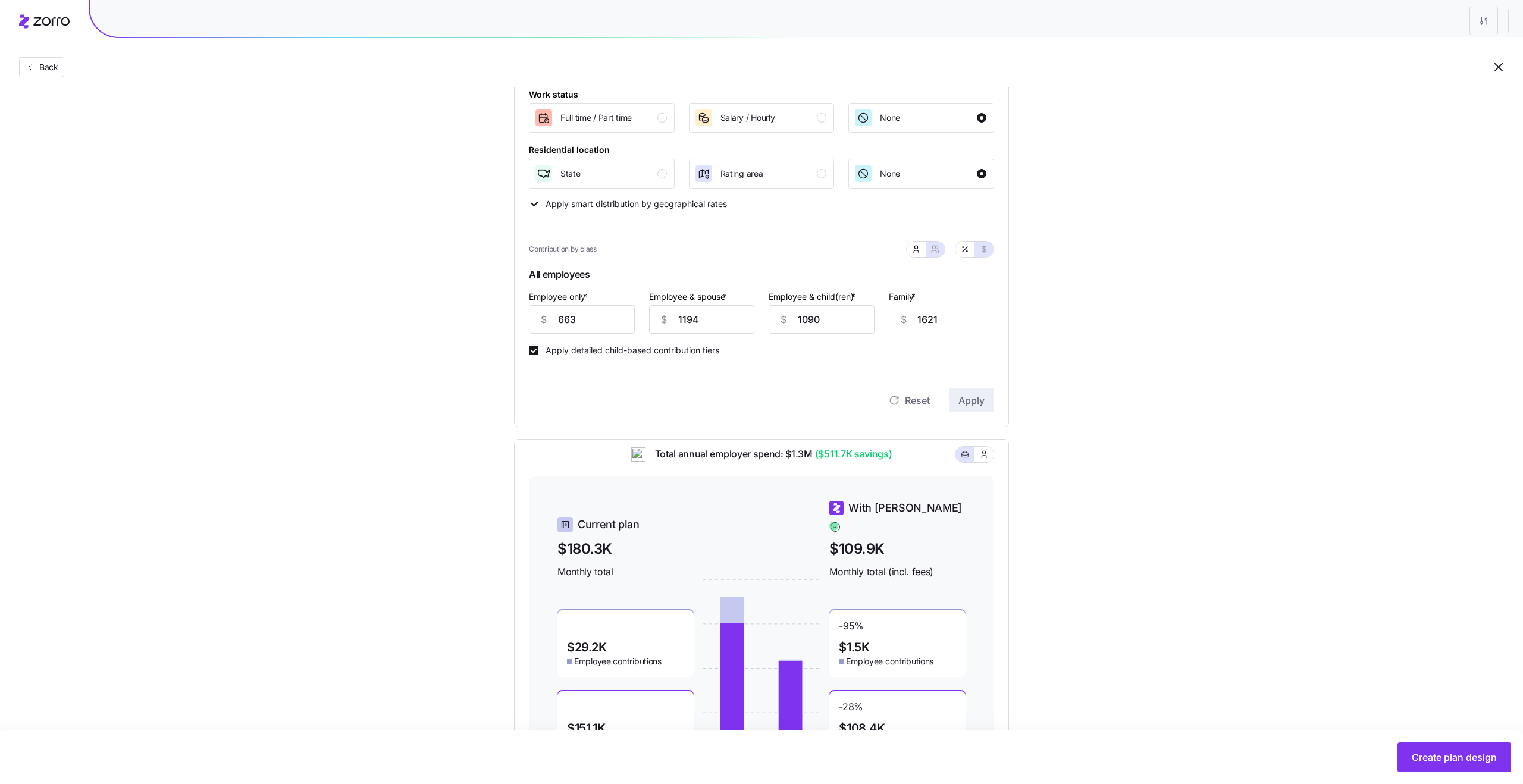
scroll to position [160, 0]
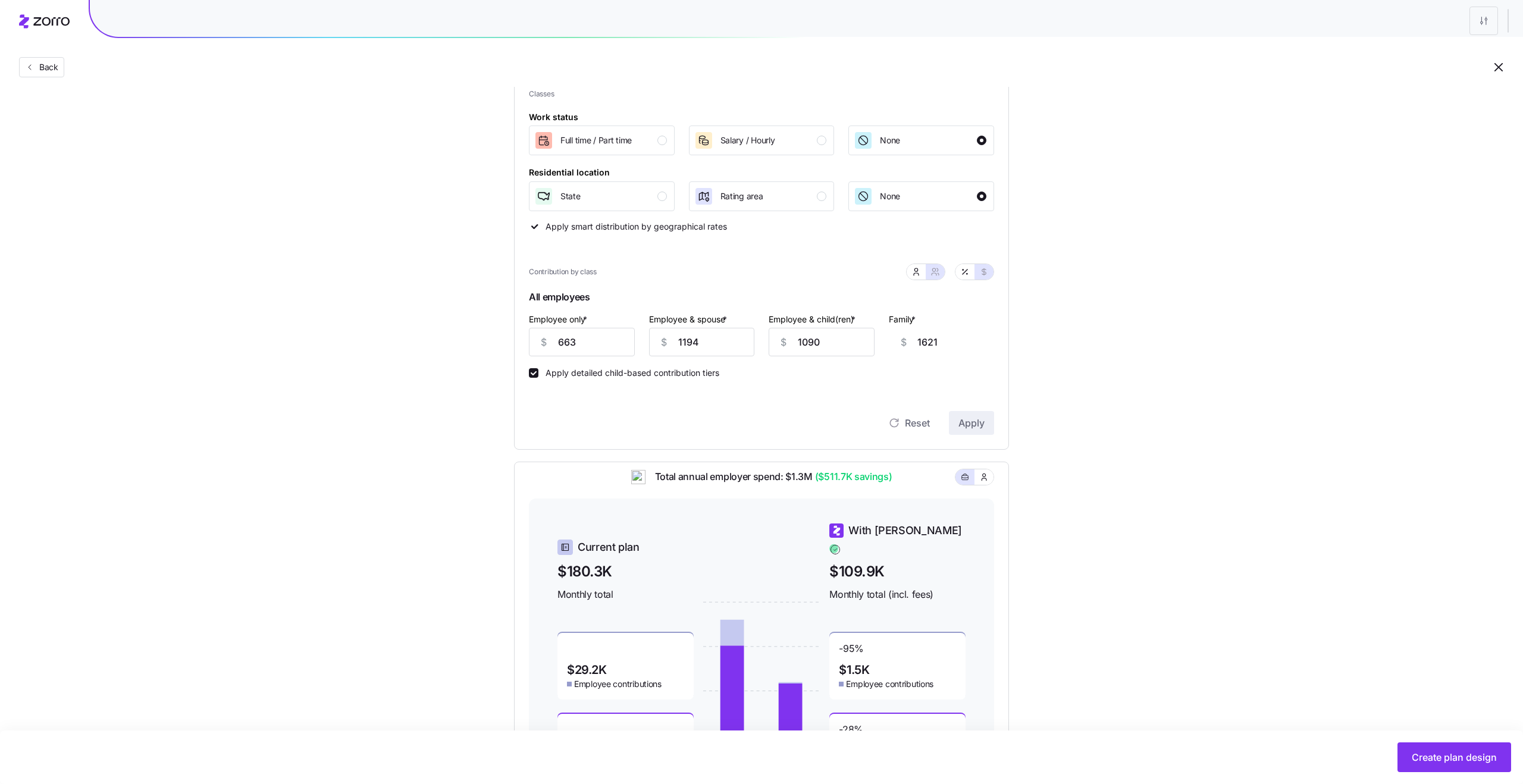
click at [1082, 322] on div "Set your contribution Compliant Industry Generous Current Recommended Contribut…" at bounding box center [761, 377] width 1523 height 867
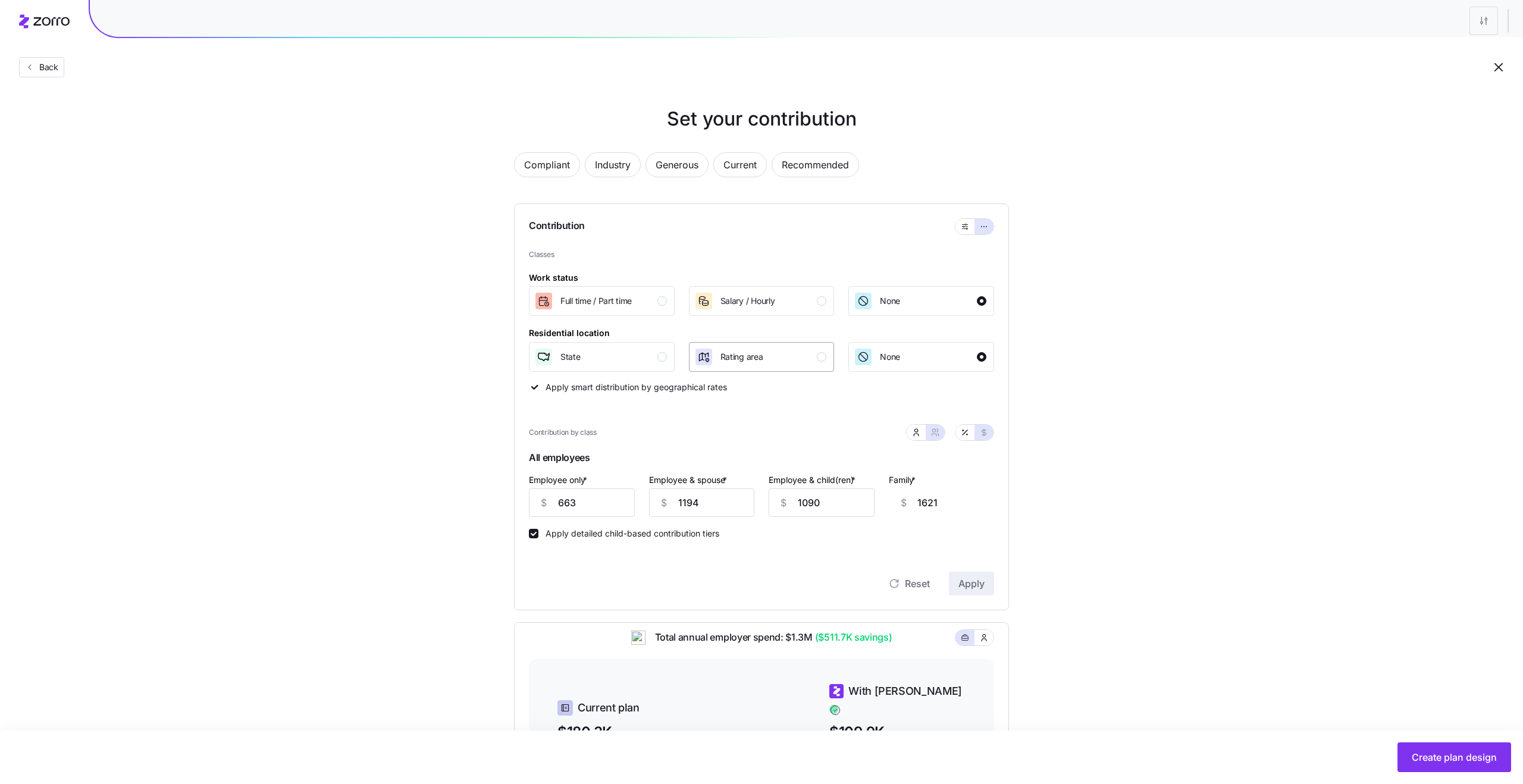
click at [803, 352] on div "Rating area" at bounding box center [761, 357] width 133 height 19
click at [874, 361] on div "None" at bounding box center [876, 357] width 46 height 19
click at [803, 365] on div "Rating area" at bounding box center [761, 357] width 133 height 19
click at [1290, 308] on div "Set your contribution Compliant Industry Generous Current Recommended Contribut…" at bounding box center [761, 538] width 1523 height 867
click at [955, 441] on div "Contribution by class" at bounding box center [761, 432] width 465 height 31
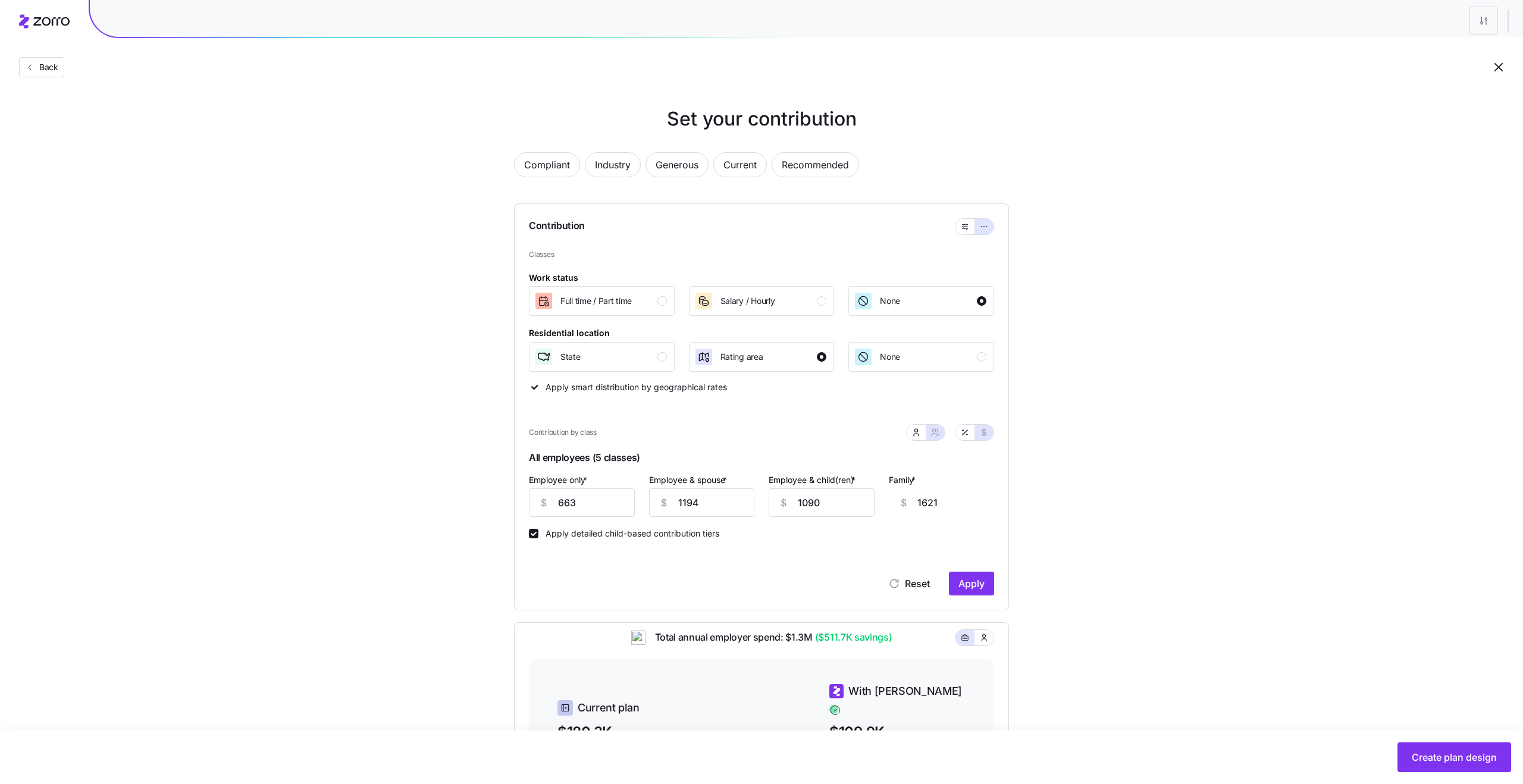
click at [958, 438] on div at bounding box center [974, 433] width 38 height 16
click at [928, 366] on div "None" at bounding box center [920, 357] width 133 height 19
click at [962, 431] on icon "button" at bounding box center [962, 430] width 1 height 1
type input "109"
type input "98"
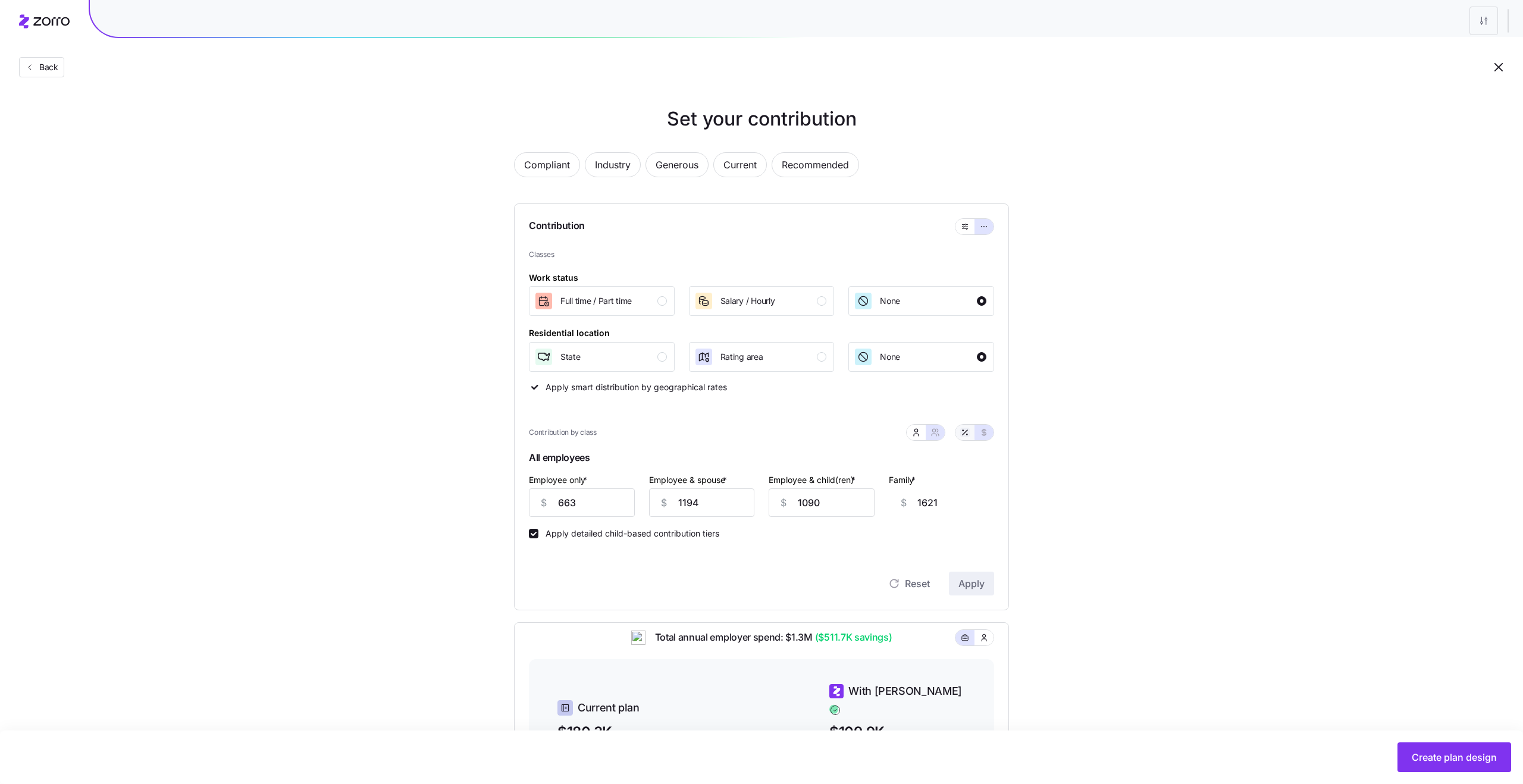
type input "109"
type input "101"
click at [590, 503] on input "109" at bounding box center [582, 502] width 106 height 28
type input "9"
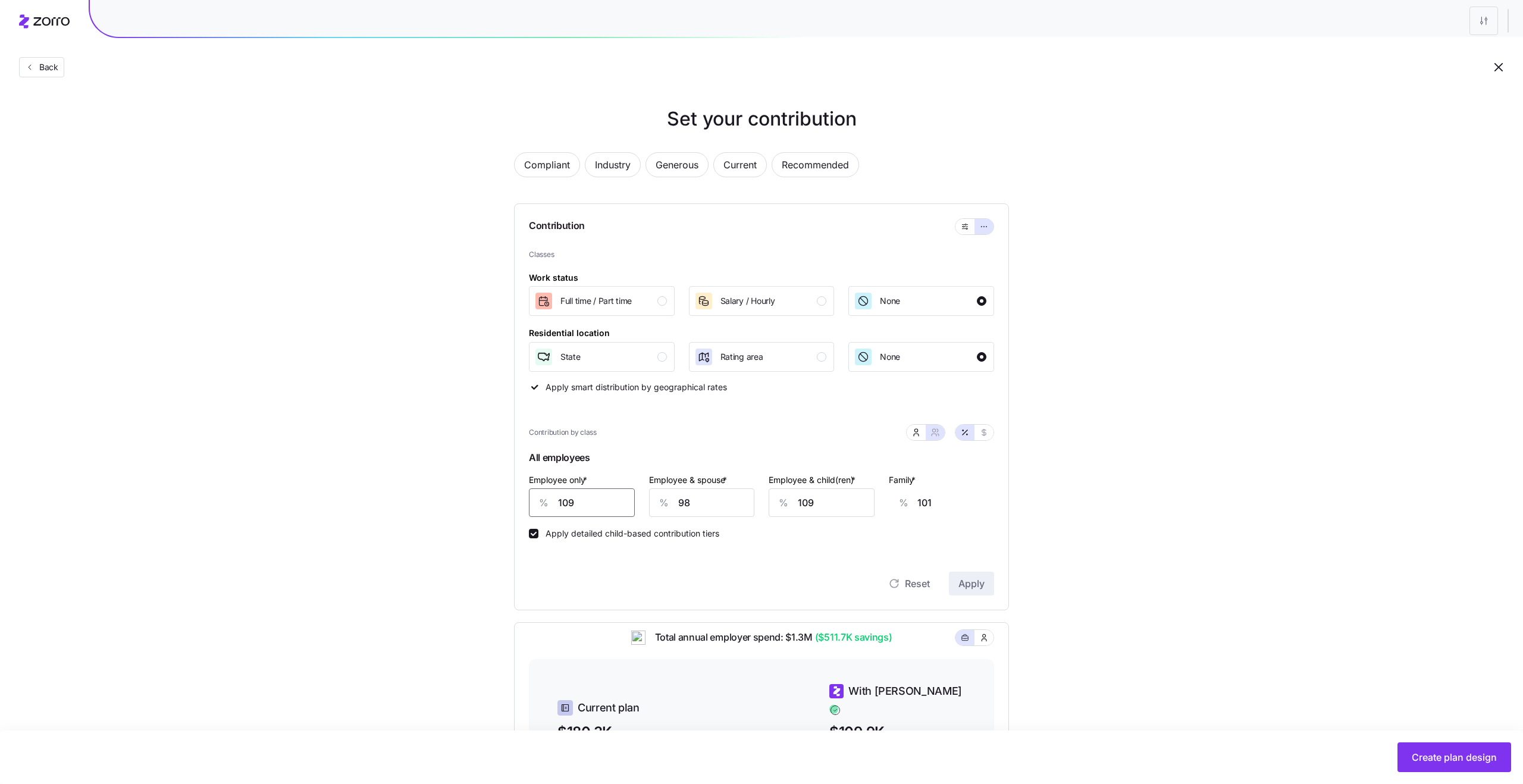
type input "139"
type input "90"
type input "108"
type input "90"
click at [712, 507] on input "98" at bounding box center [702, 502] width 106 height 28
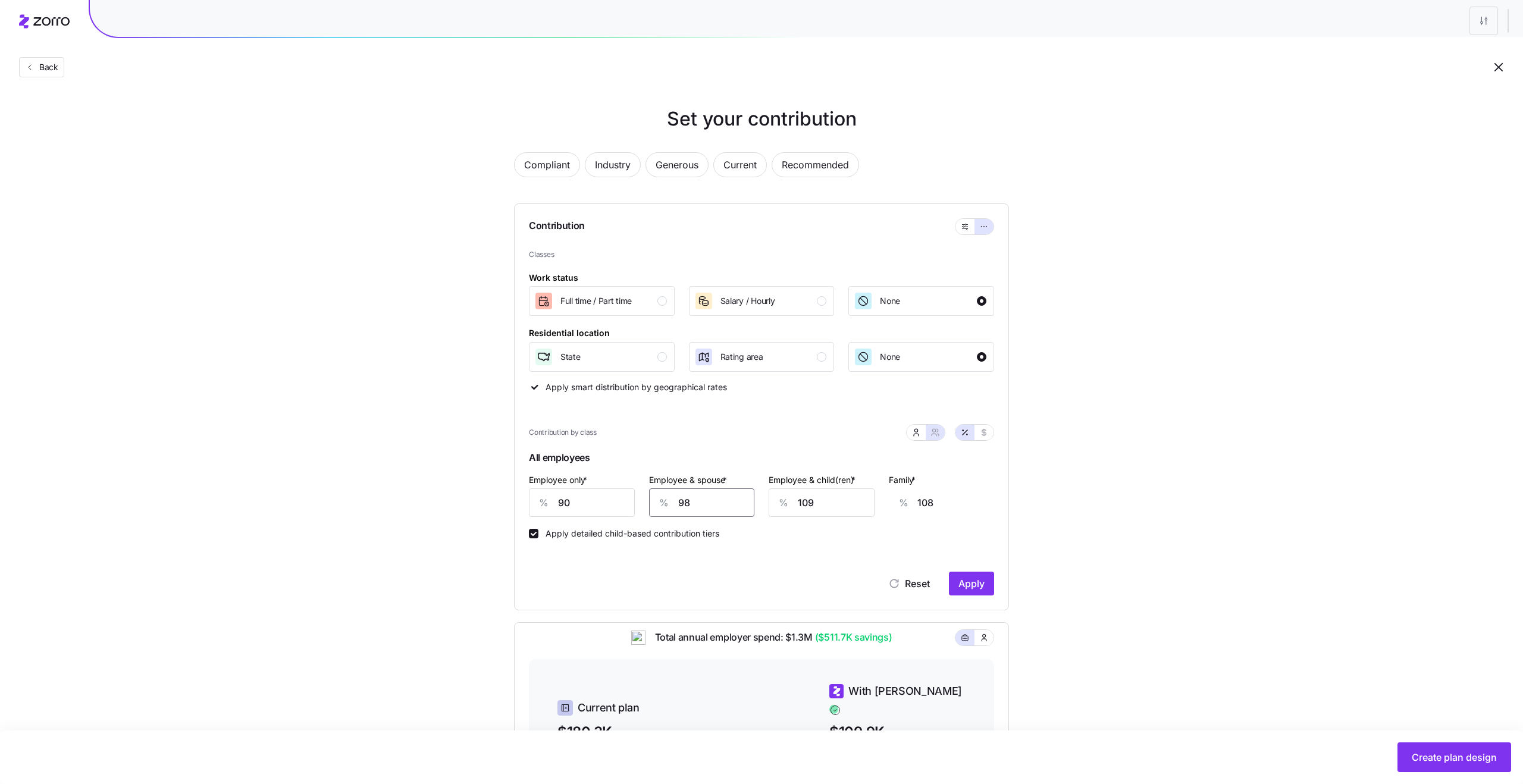
click at [712, 507] on input "98" at bounding box center [702, 502] width 106 height 28
type input "7"
type input "39"
type input "75"
type input "90"
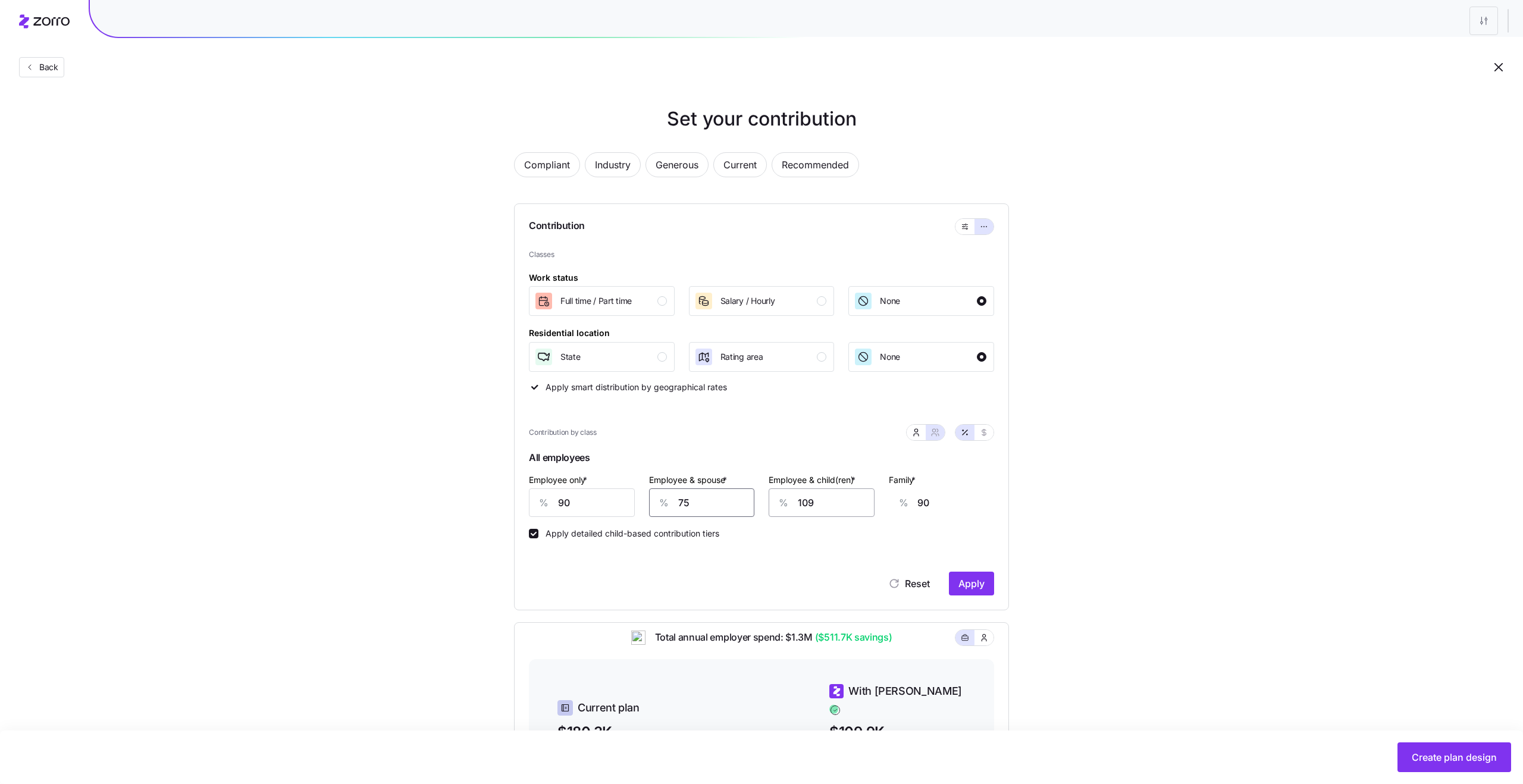
type input "75"
click at [818, 507] on input "109" at bounding box center [821, 502] width 106 height 28
type input "7"
type input "27"
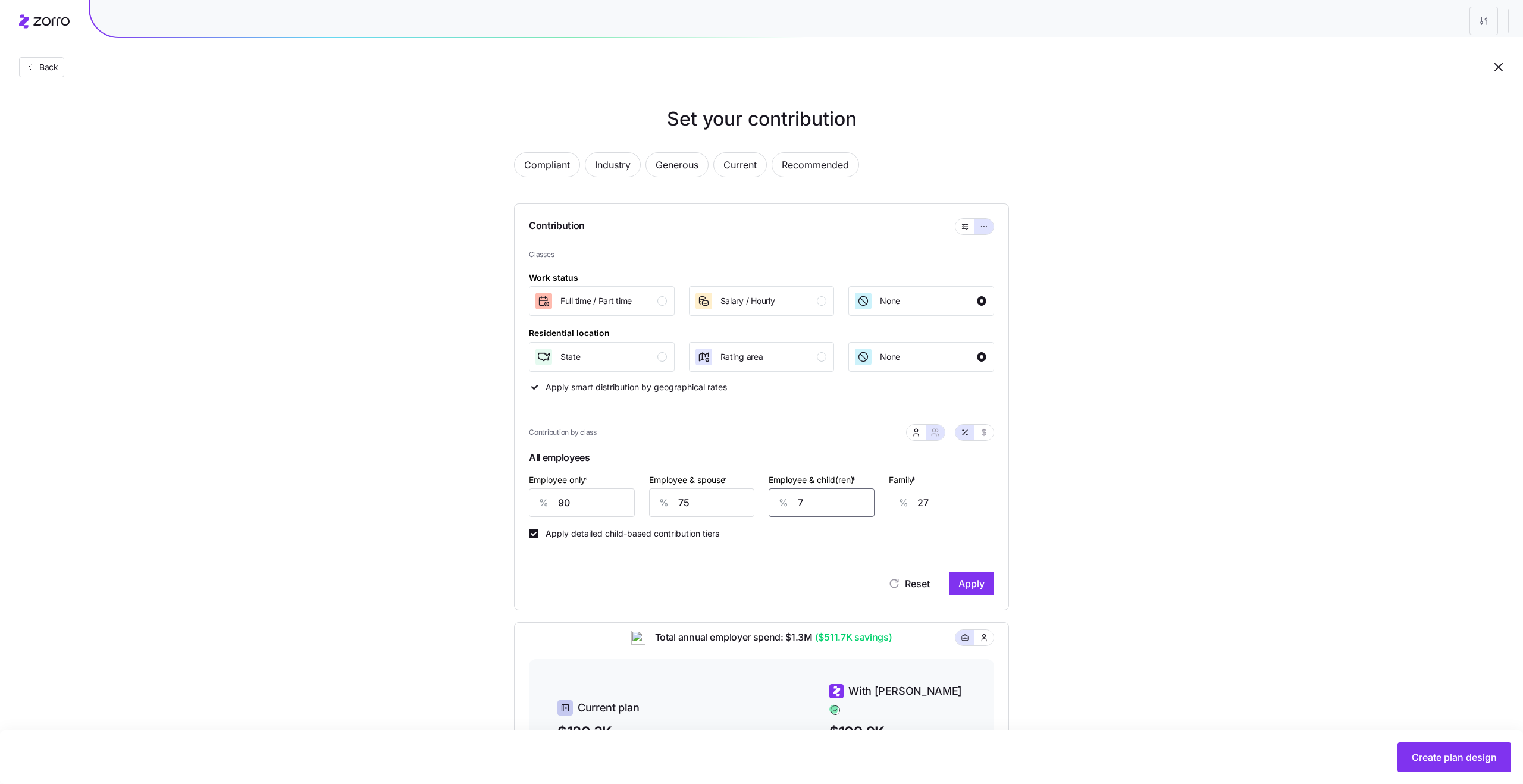
type input "78"
type input "71"
type input "78"
click at [1048, 508] on div "Set your contribution Compliant Industry Generous Current Recommended Contribut…" at bounding box center [761, 538] width 590 height 867
click at [981, 589] on span "Apply" at bounding box center [971, 583] width 26 height 14
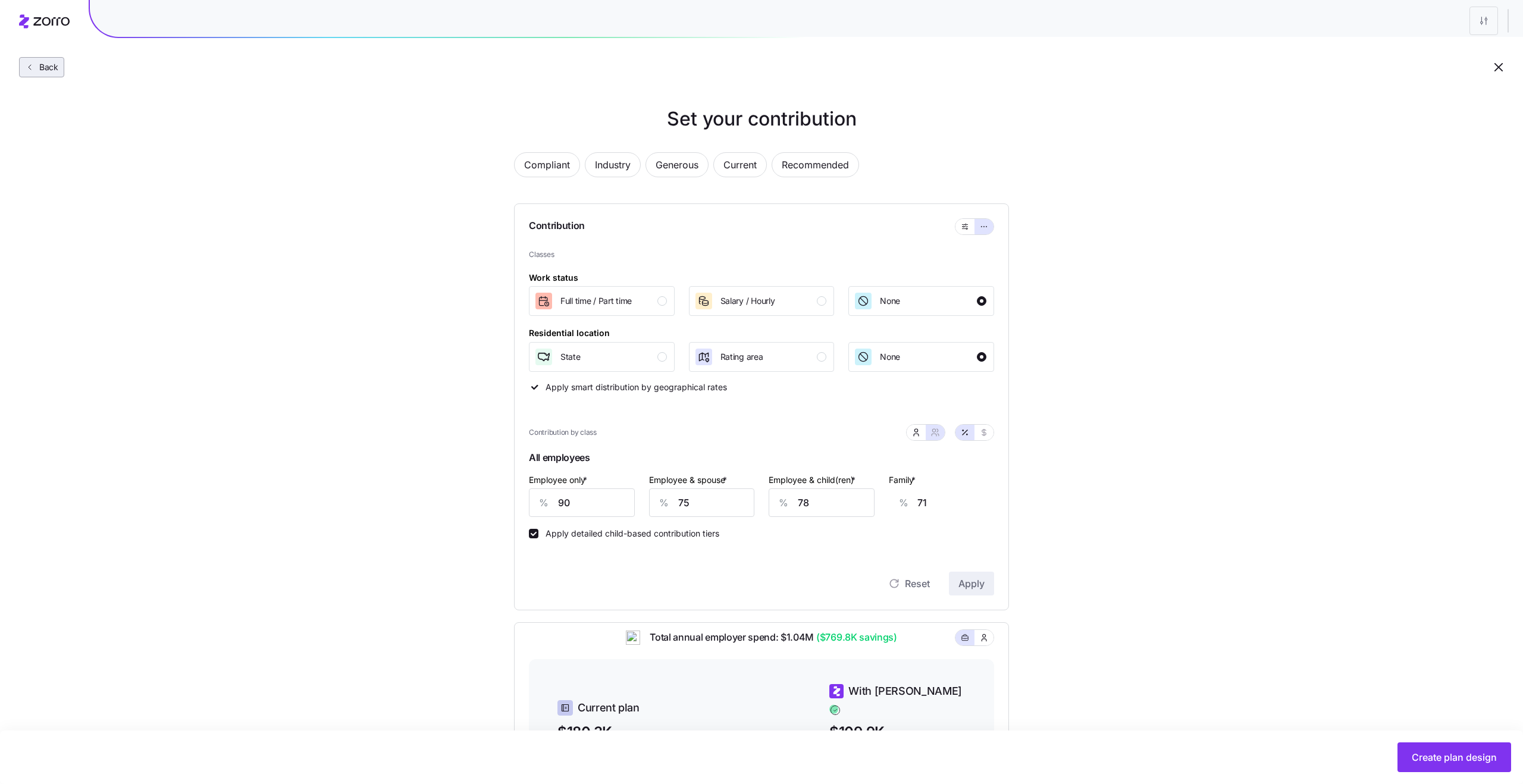
click at [34, 66] on span "Back" at bounding box center [46, 67] width 24 height 12
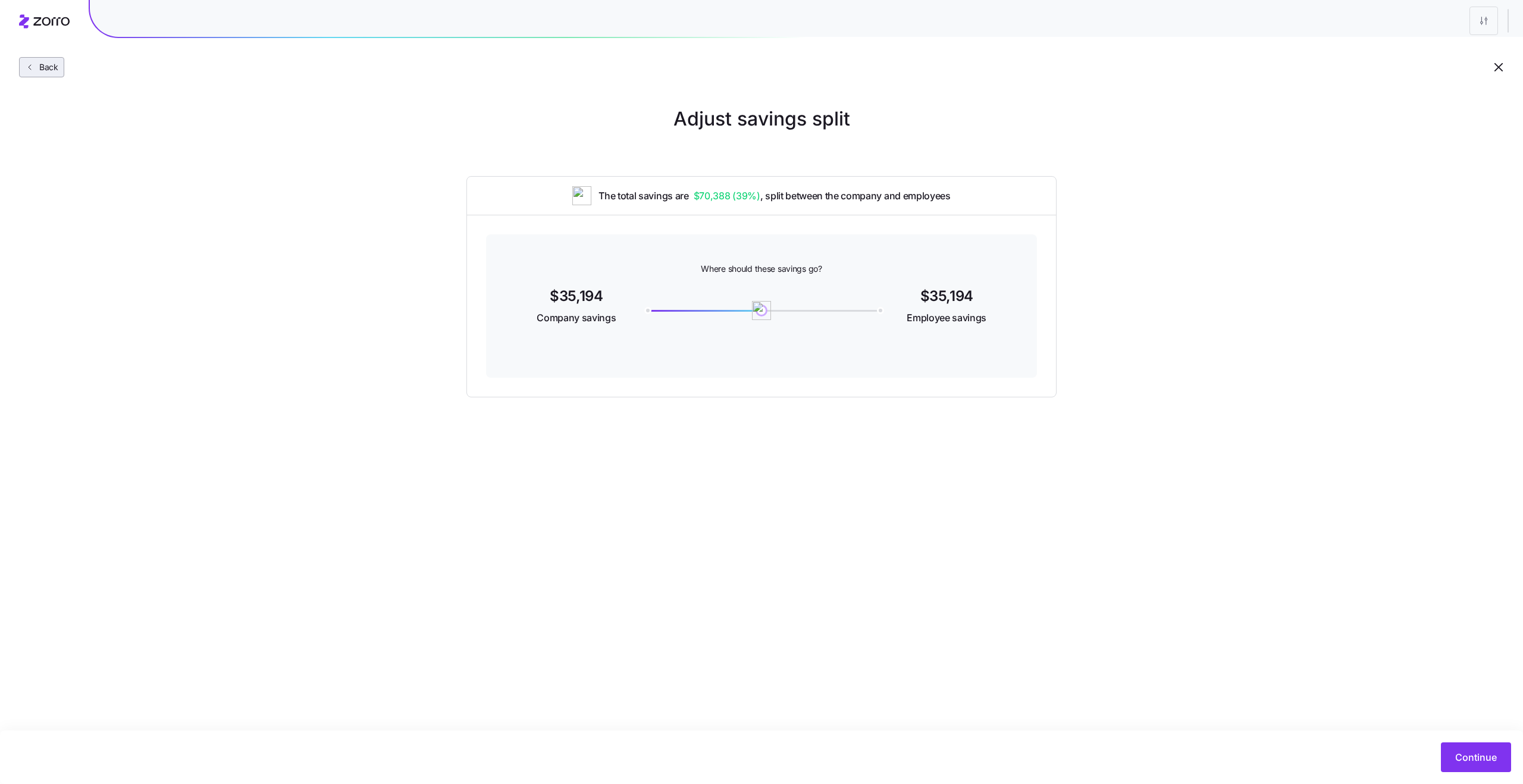
click at [61, 69] on button "Back" at bounding box center [42, 67] width 45 height 20
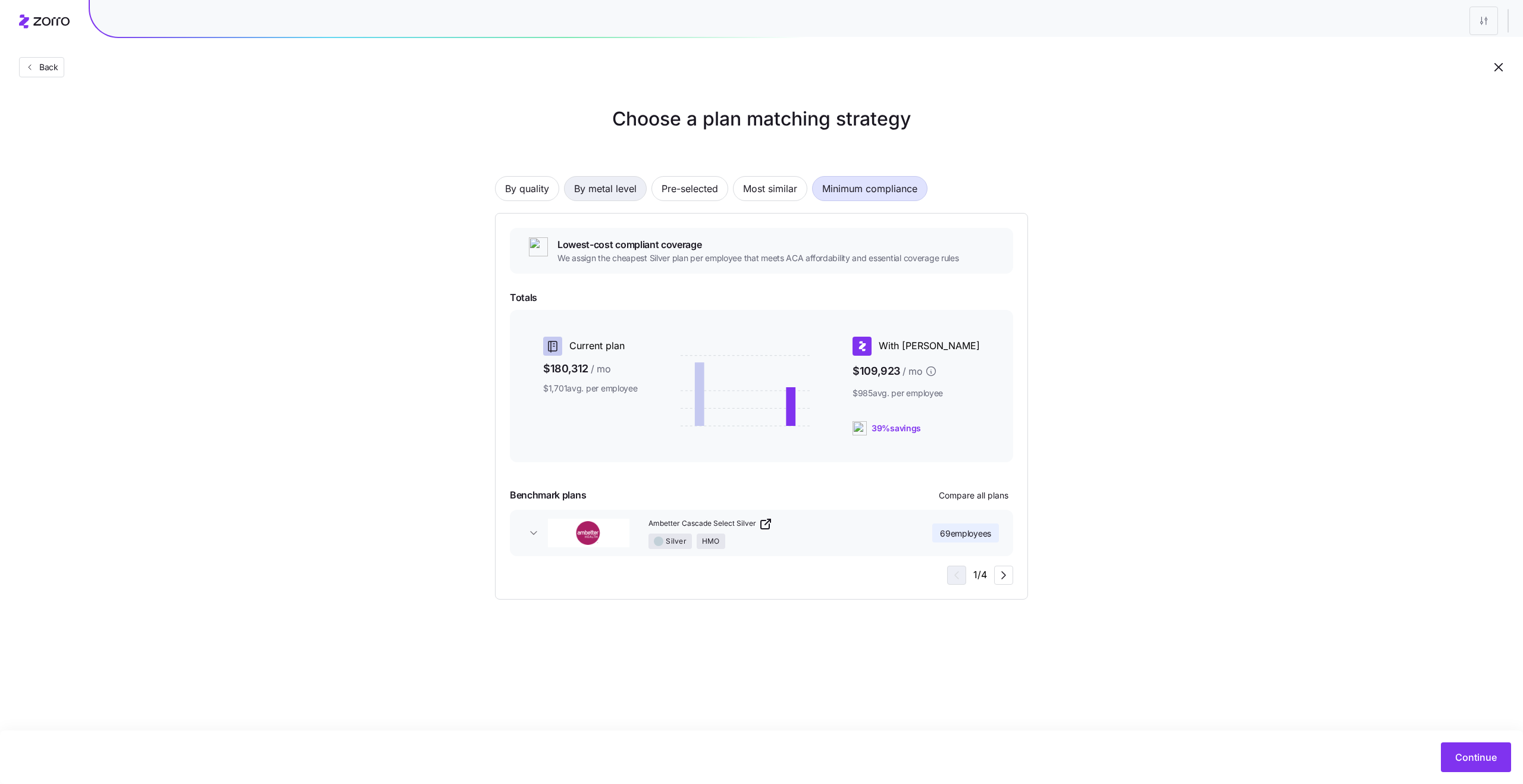
click at [604, 190] on span "By metal level" at bounding box center [605, 188] width 63 height 24
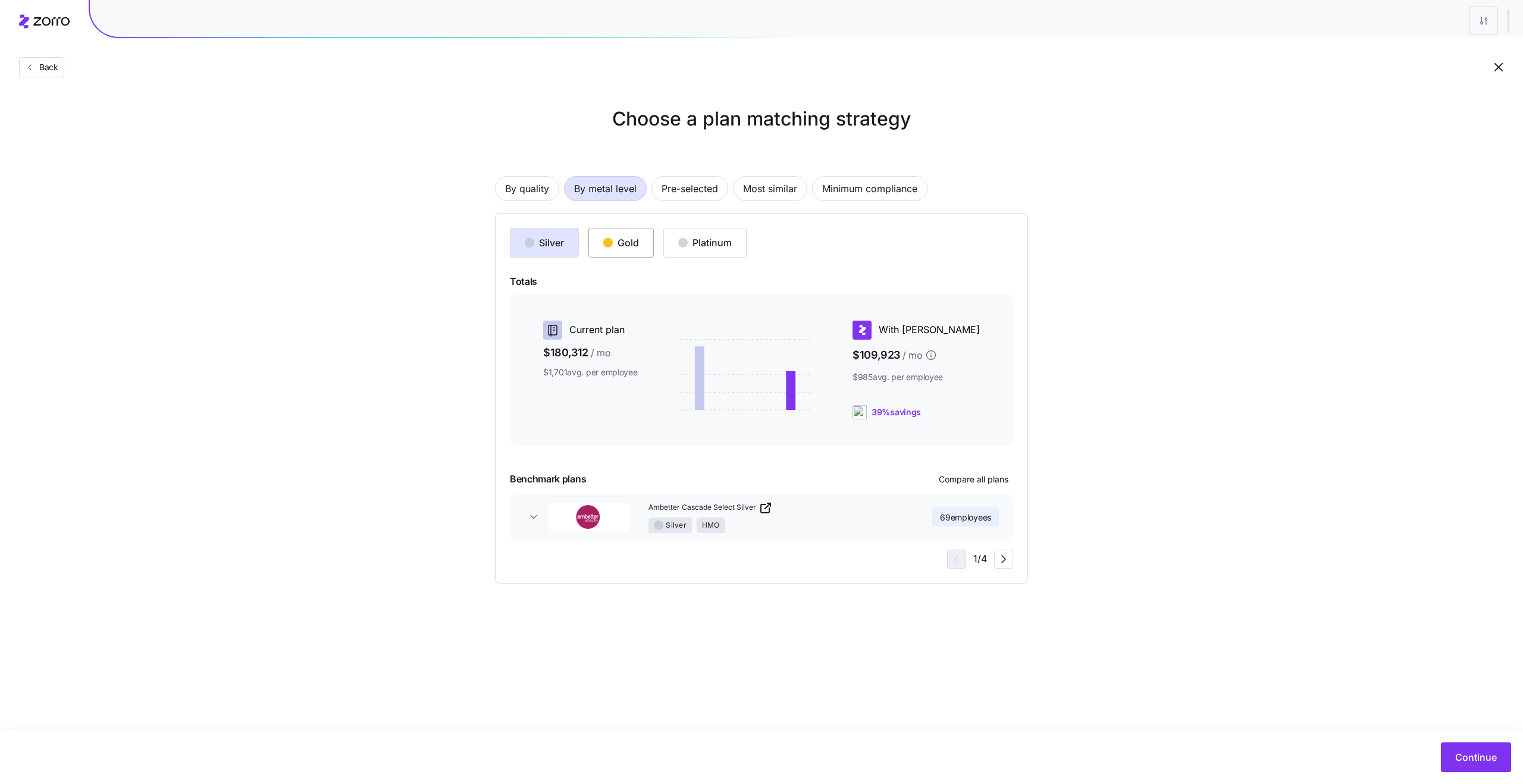
click at [624, 235] on button "Gold" at bounding box center [621, 242] width 66 height 30
click at [1482, 768] on button "Continue" at bounding box center [1476, 757] width 70 height 30
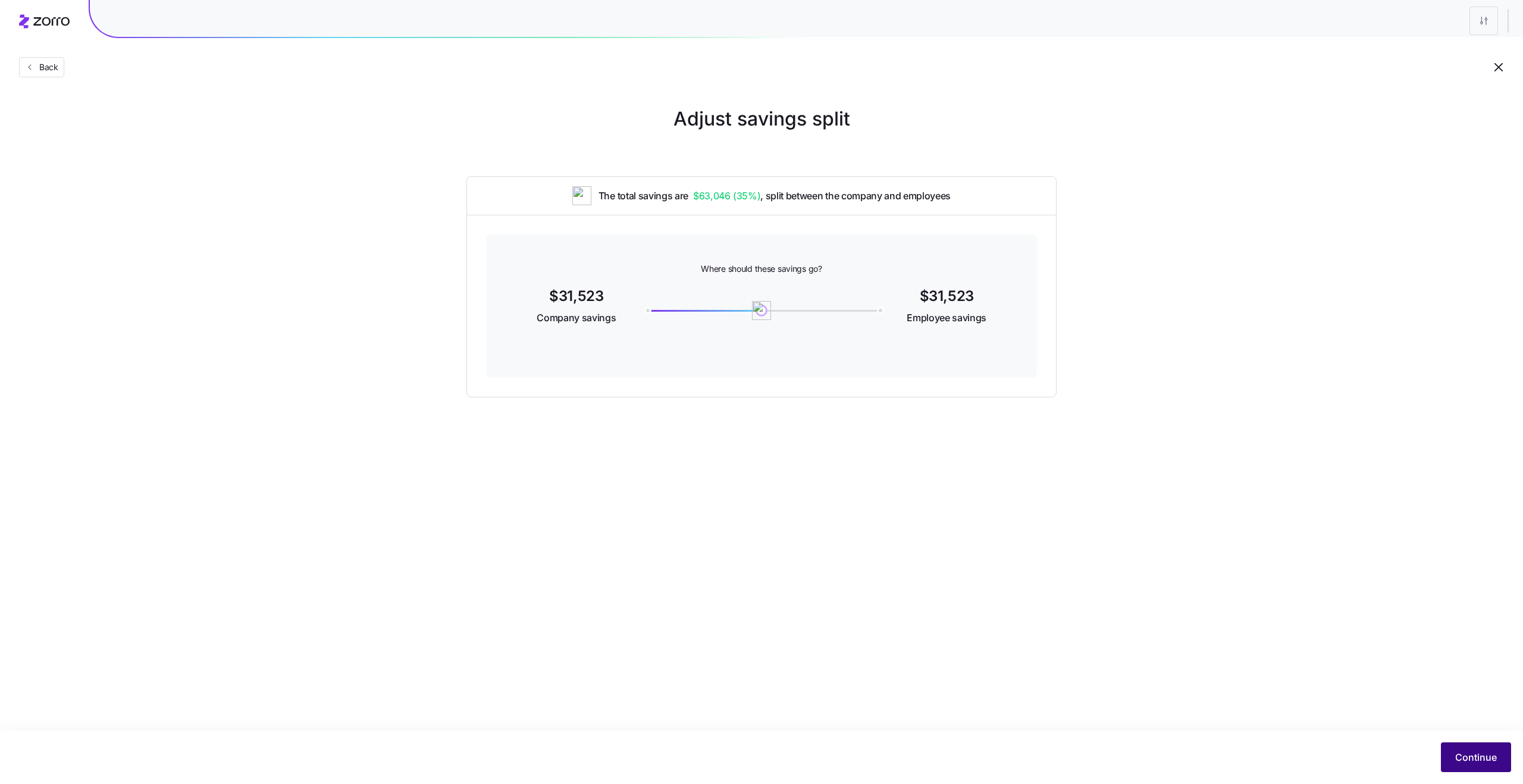
click at [1466, 754] on span "Continue" at bounding box center [1475, 757] width 42 height 14
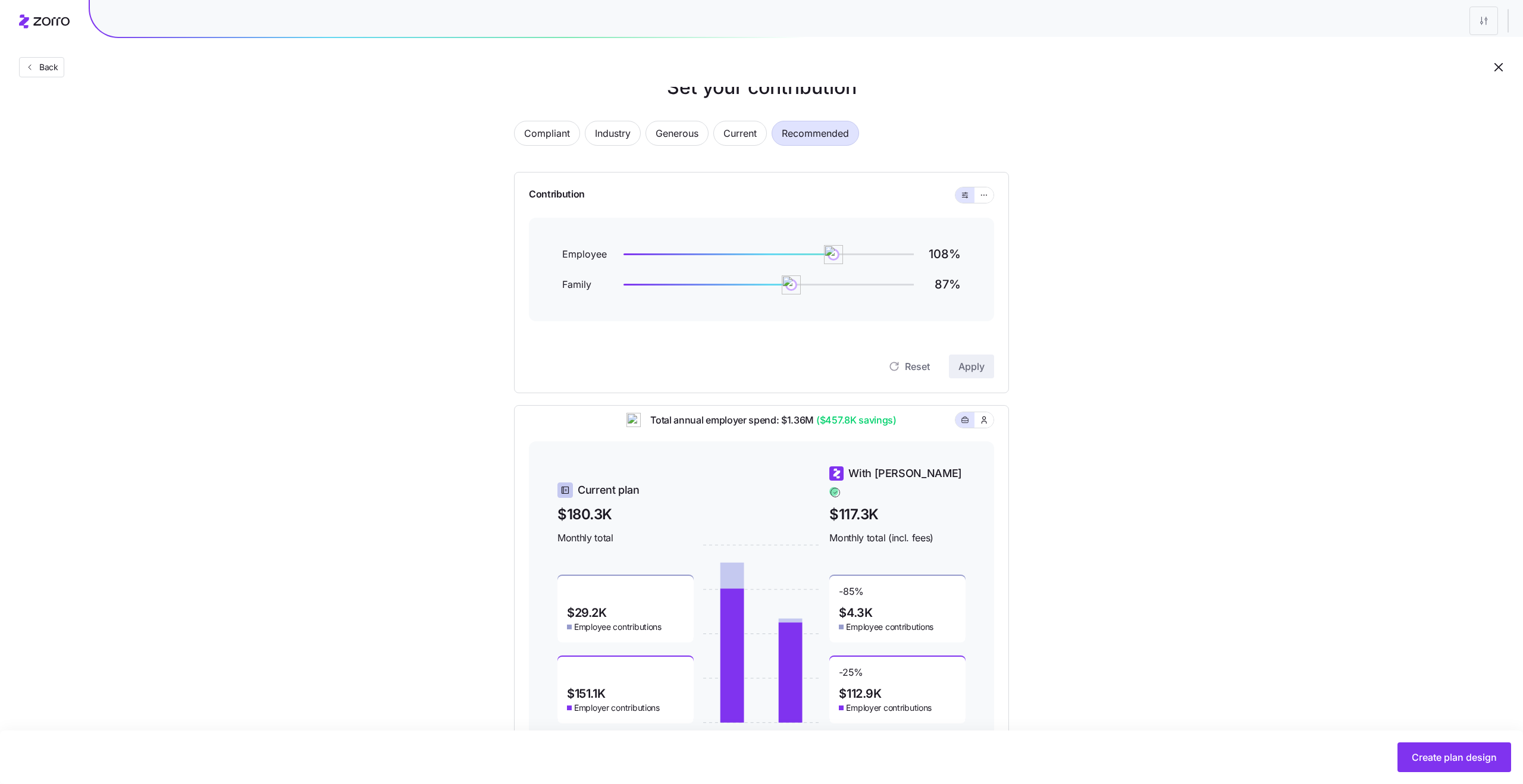
scroll to position [27, 0]
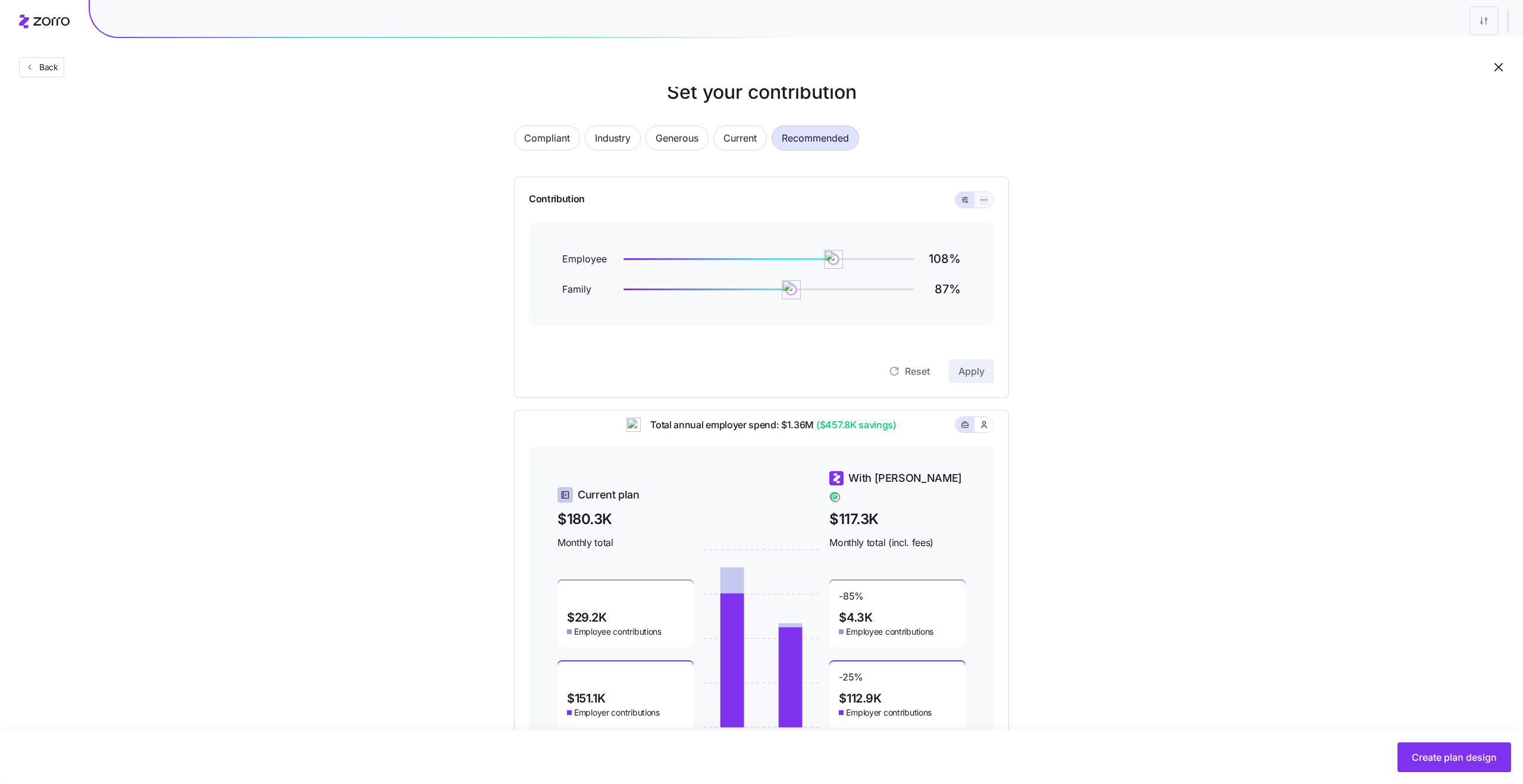
click at [982, 198] on icon "button" at bounding box center [984, 200] width 8 height 14
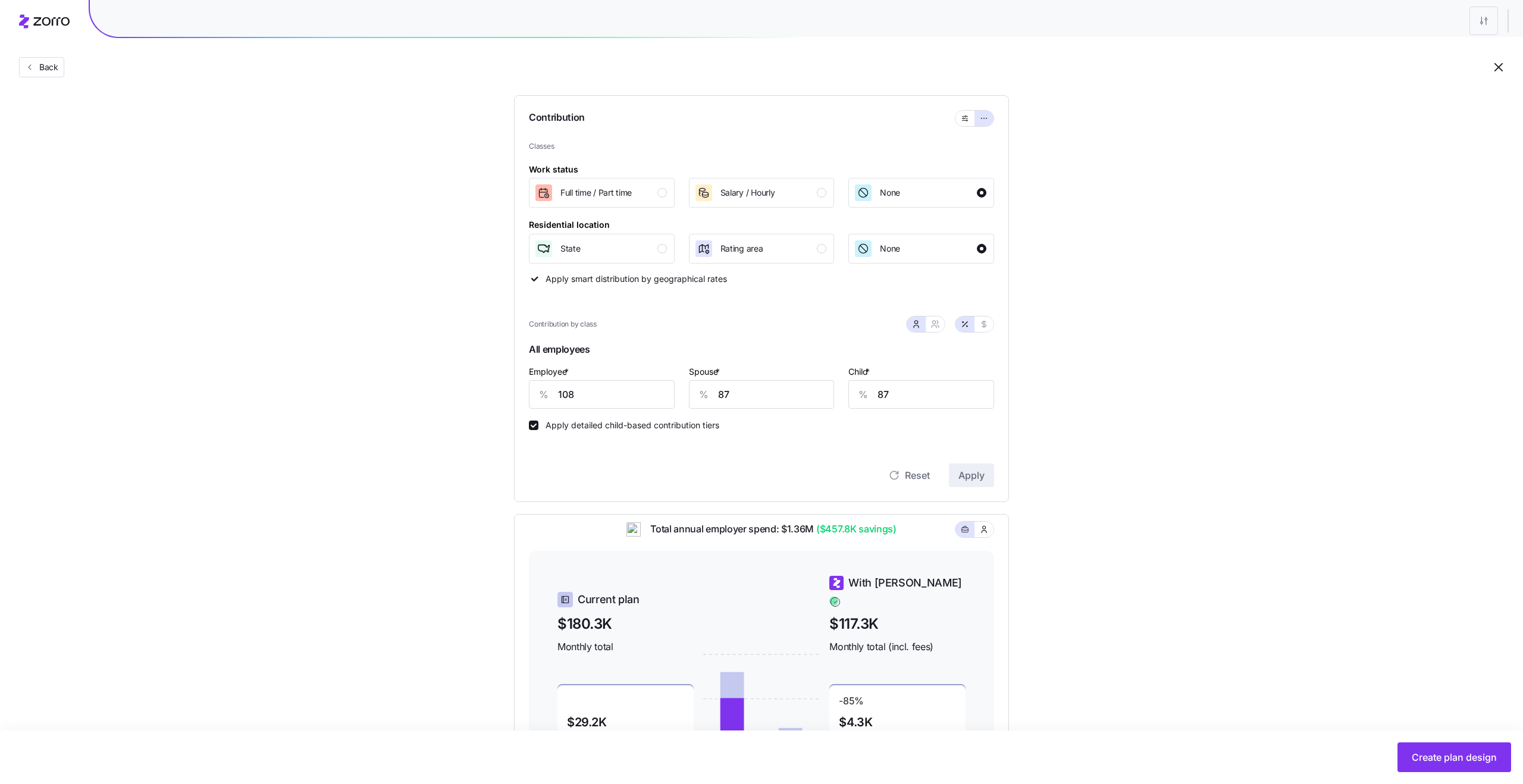
scroll to position [112, 0]
click at [938, 323] on icon "button" at bounding box center [935, 321] width 10 height 10
type input "98"
type input "100"
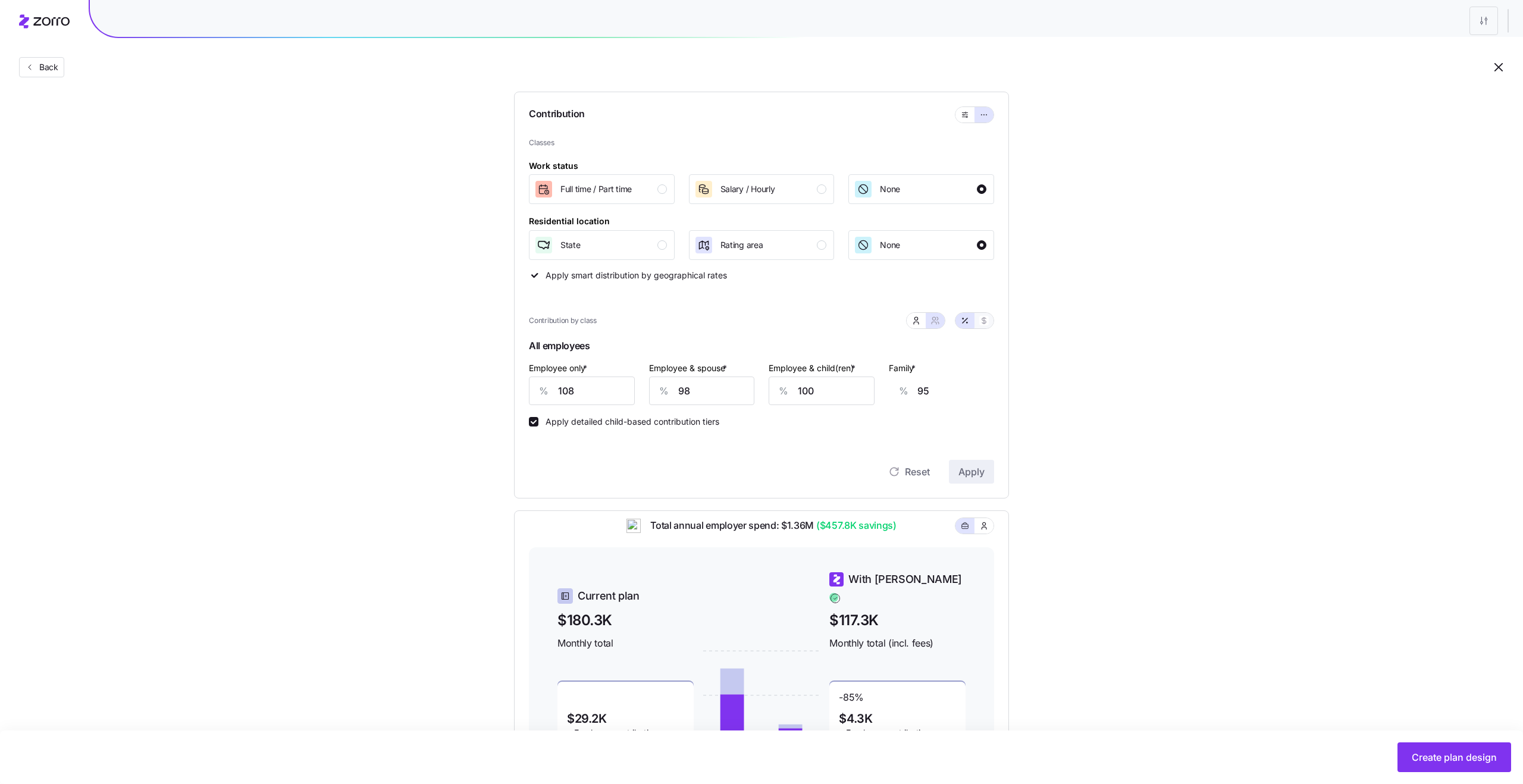
click at [984, 327] on button "button" at bounding box center [984, 321] width 19 height 16
type input "706"
type input "1270"
type input "1075"
type input "1640"
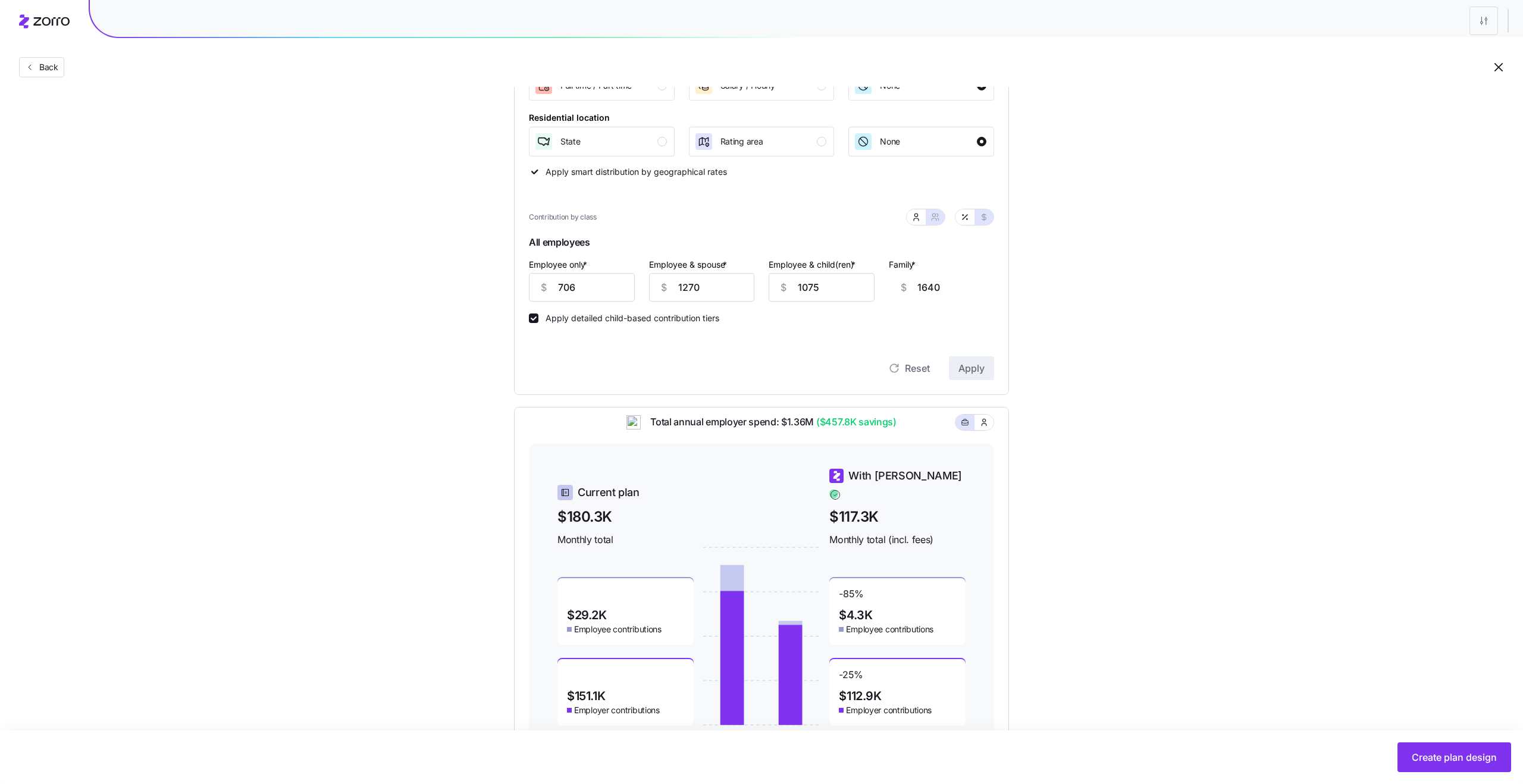
scroll to position [264, 0]
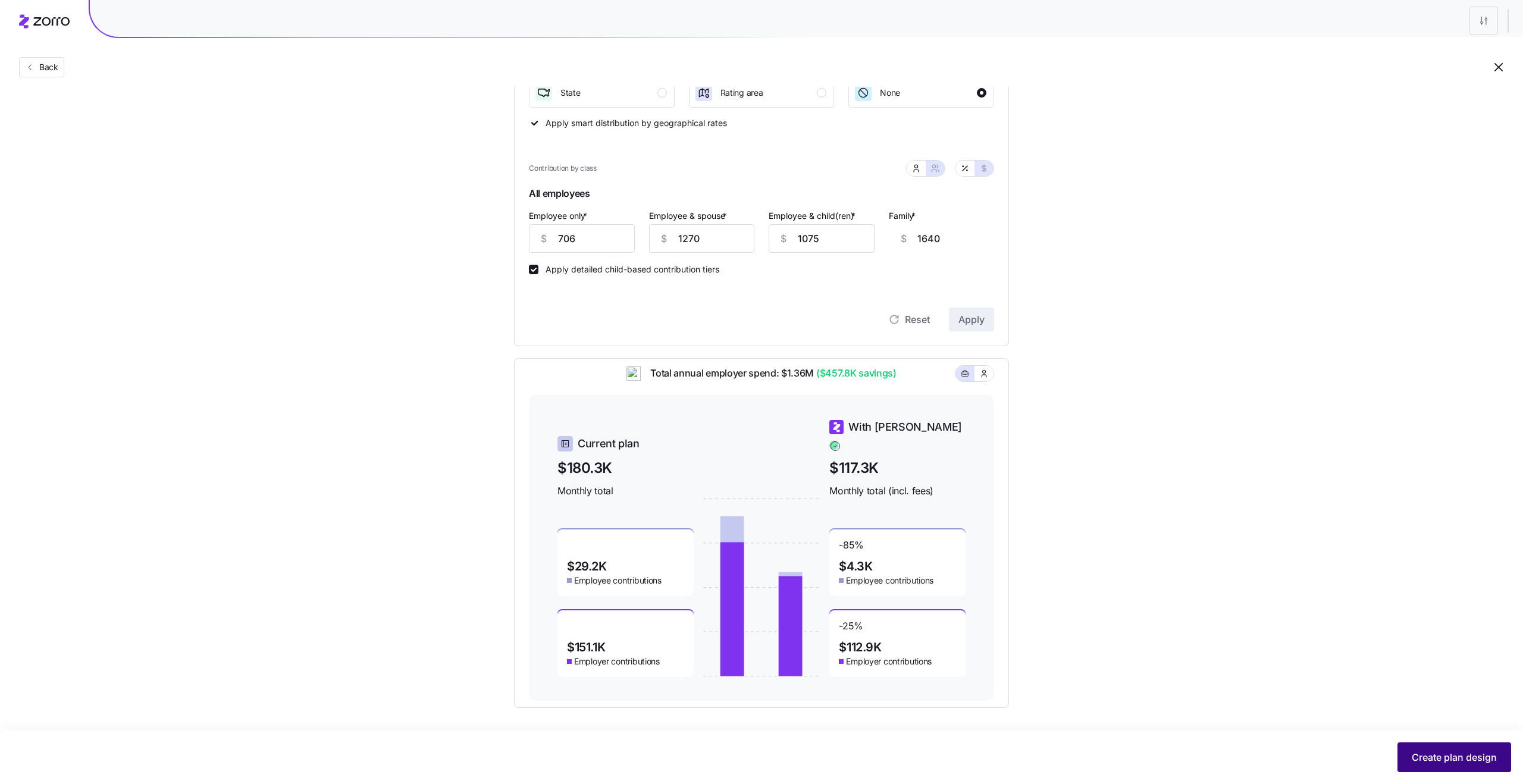
click at [1427, 763] on span "Create plan design" at bounding box center [1454, 757] width 85 height 14
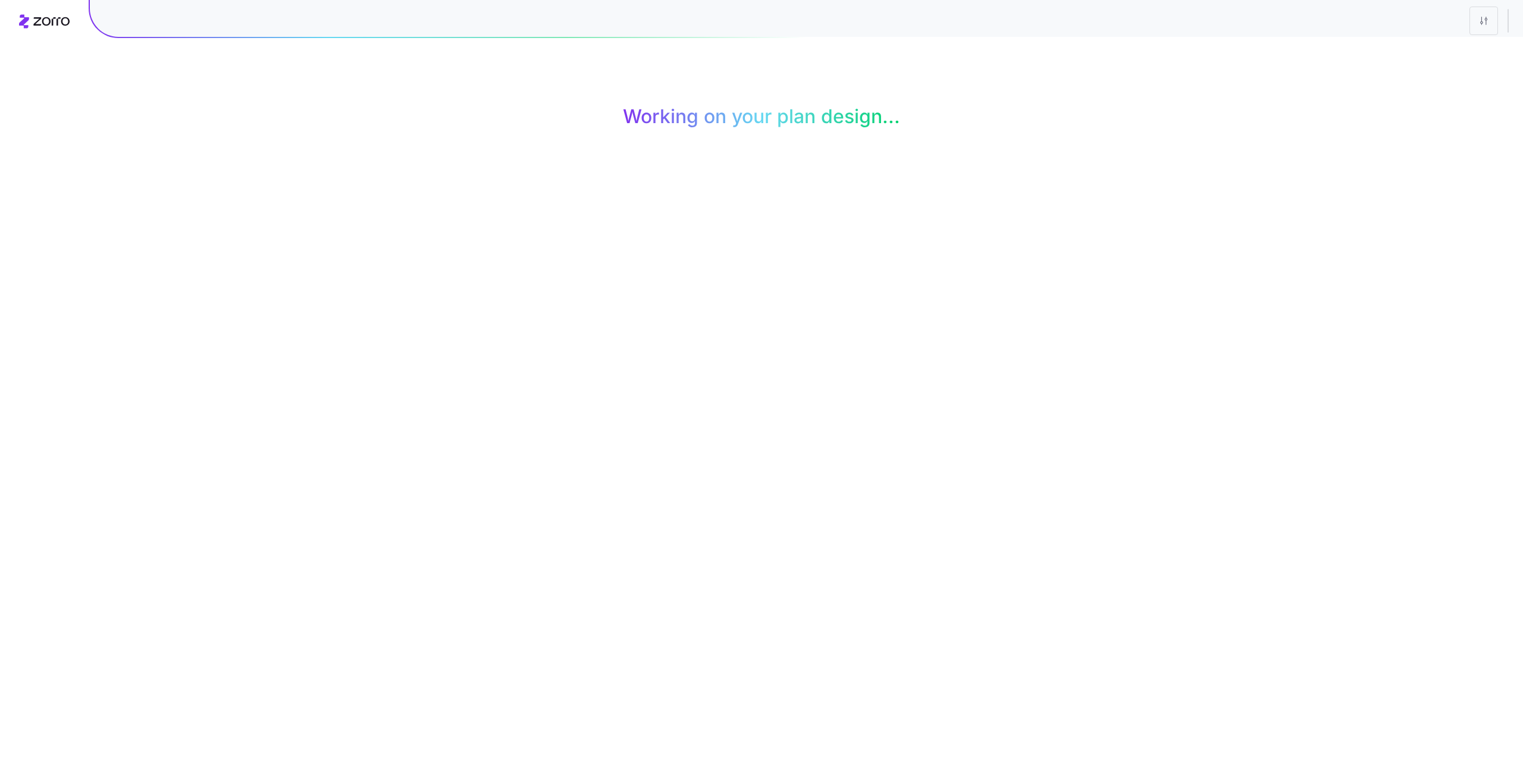
scroll to position [0, 0]
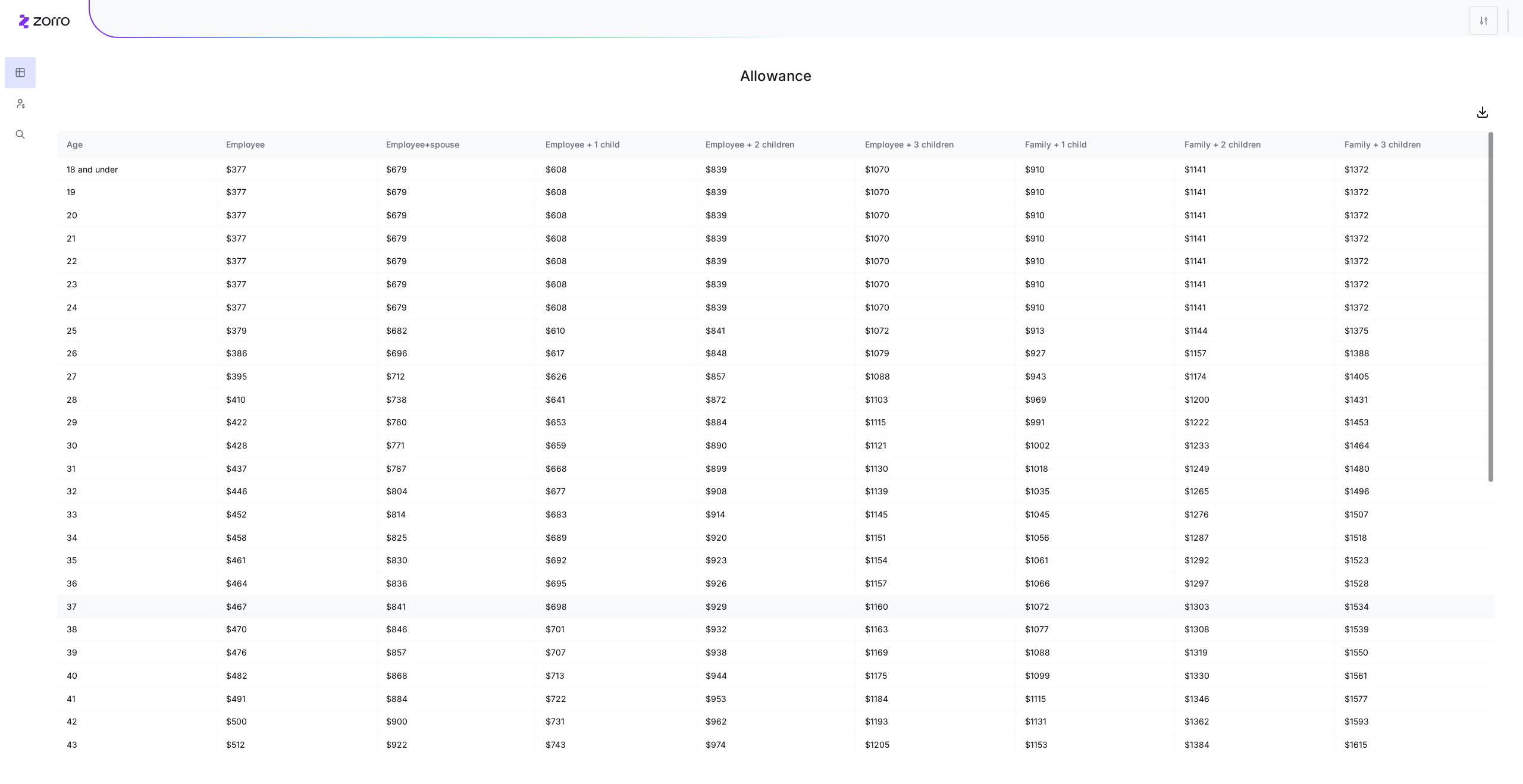
scroll to position [485, 0]
click at [1475, 29] on html "Allowance Age Employee Employee+spouse Employee + 1 child Employee + 2 children…" at bounding box center [761, 392] width 1523 height 784
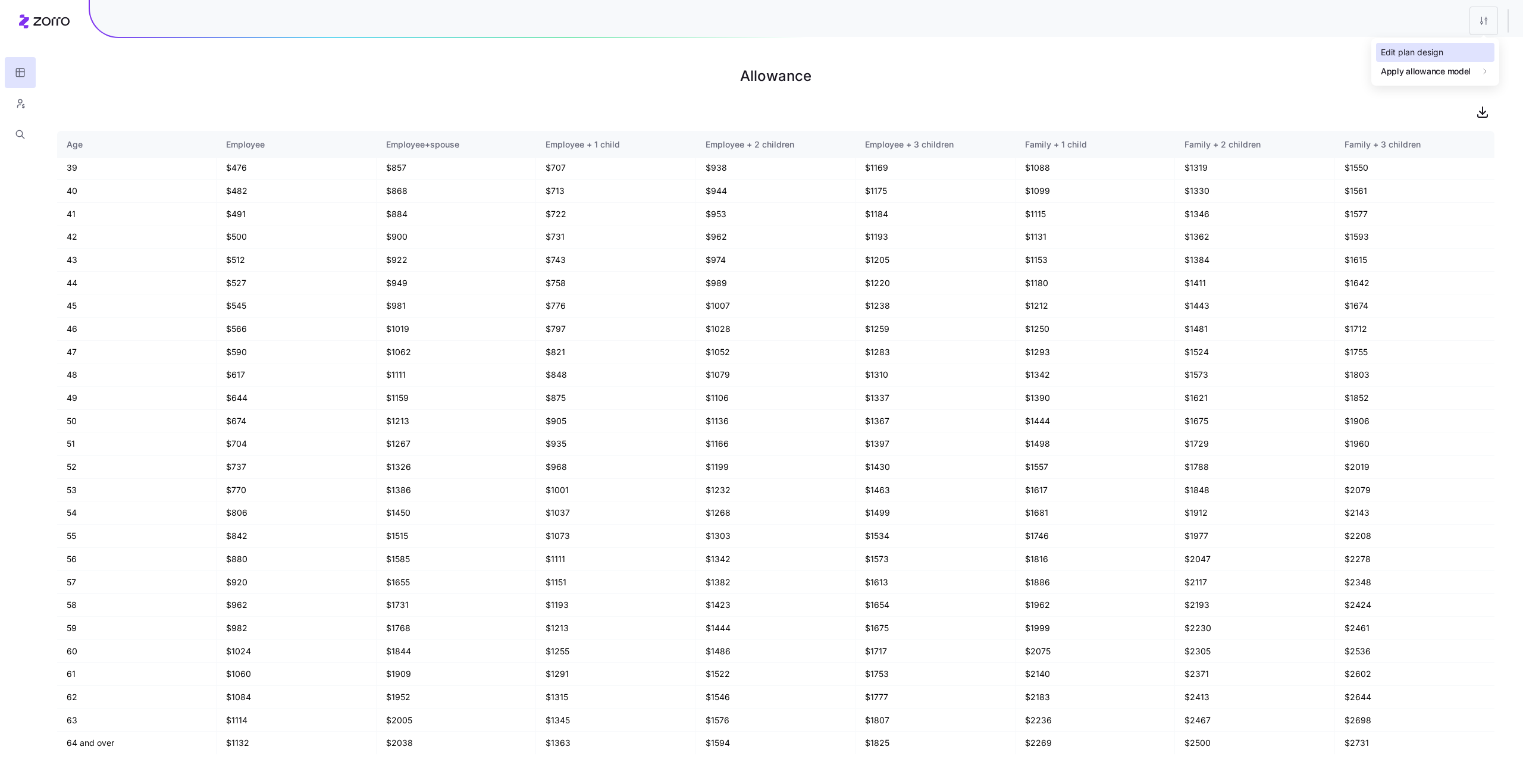
click at [1445, 44] on div "Edit plan design" at bounding box center [1435, 52] width 118 height 19
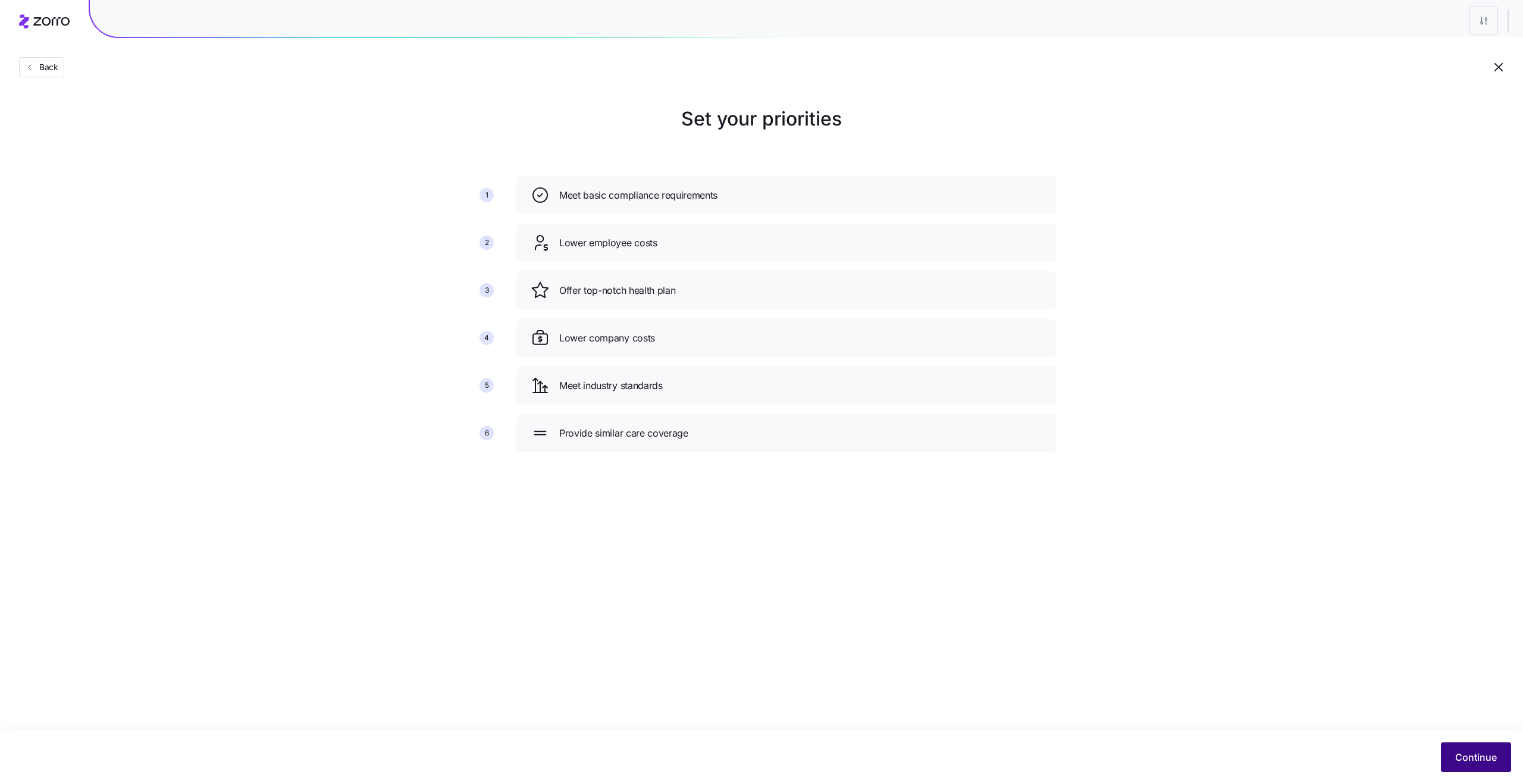
click at [1472, 767] on button "Continue" at bounding box center [1476, 757] width 70 height 30
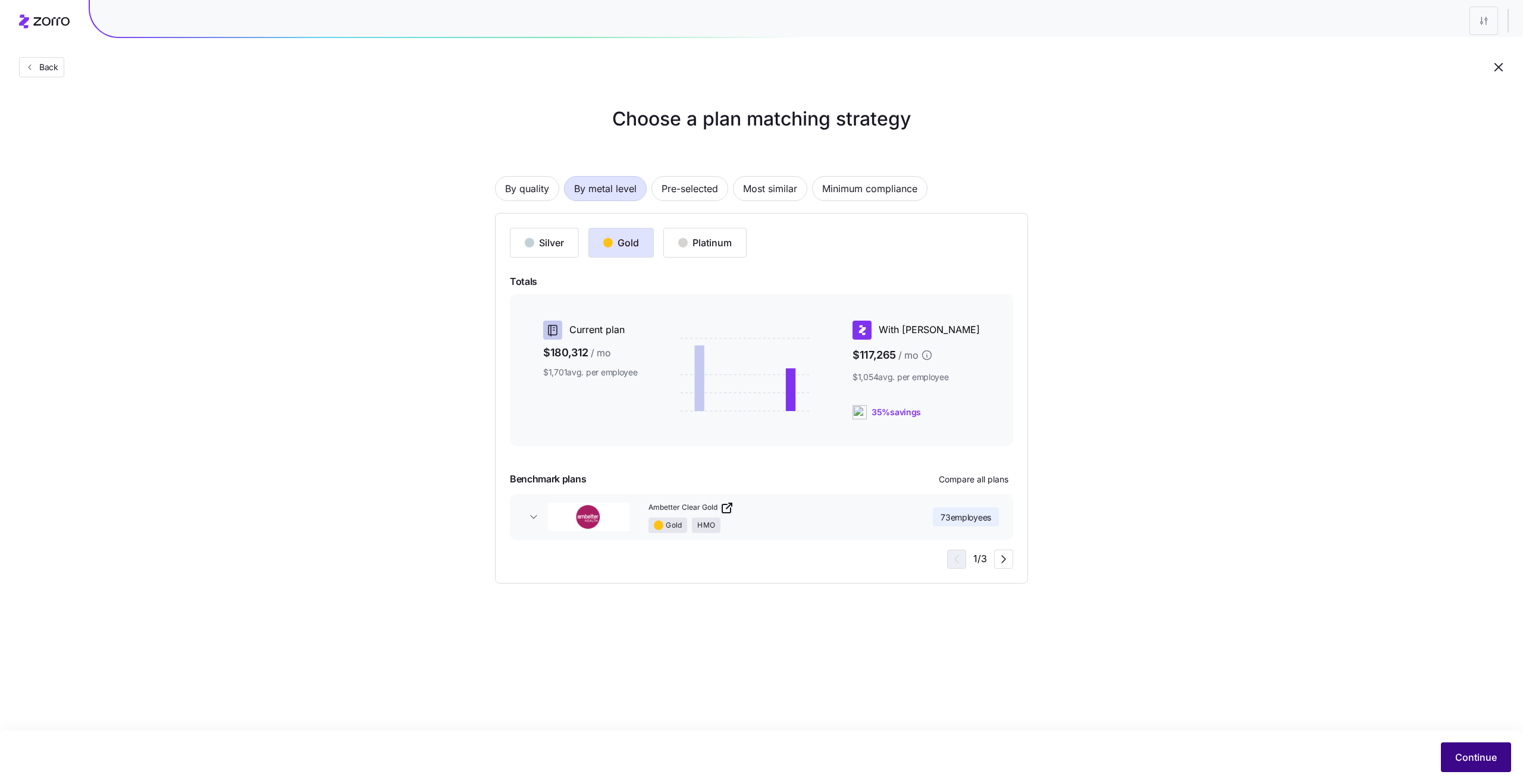
click at [1483, 758] on span "Continue" at bounding box center [1475, 757] width 42 height 14
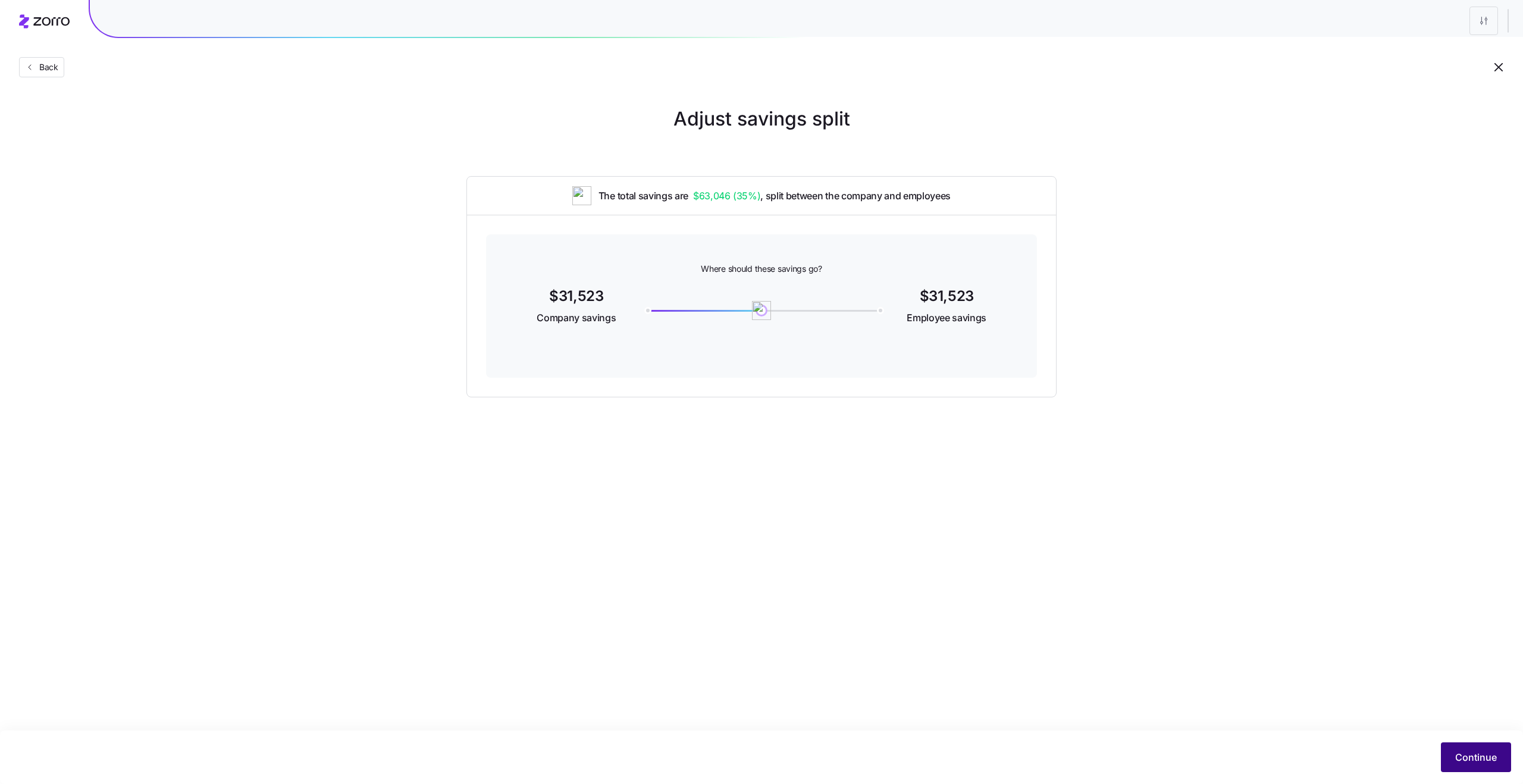
click at [1488, 753] on span "Continue" at bounding box center [1475, 757] width 42 height 14
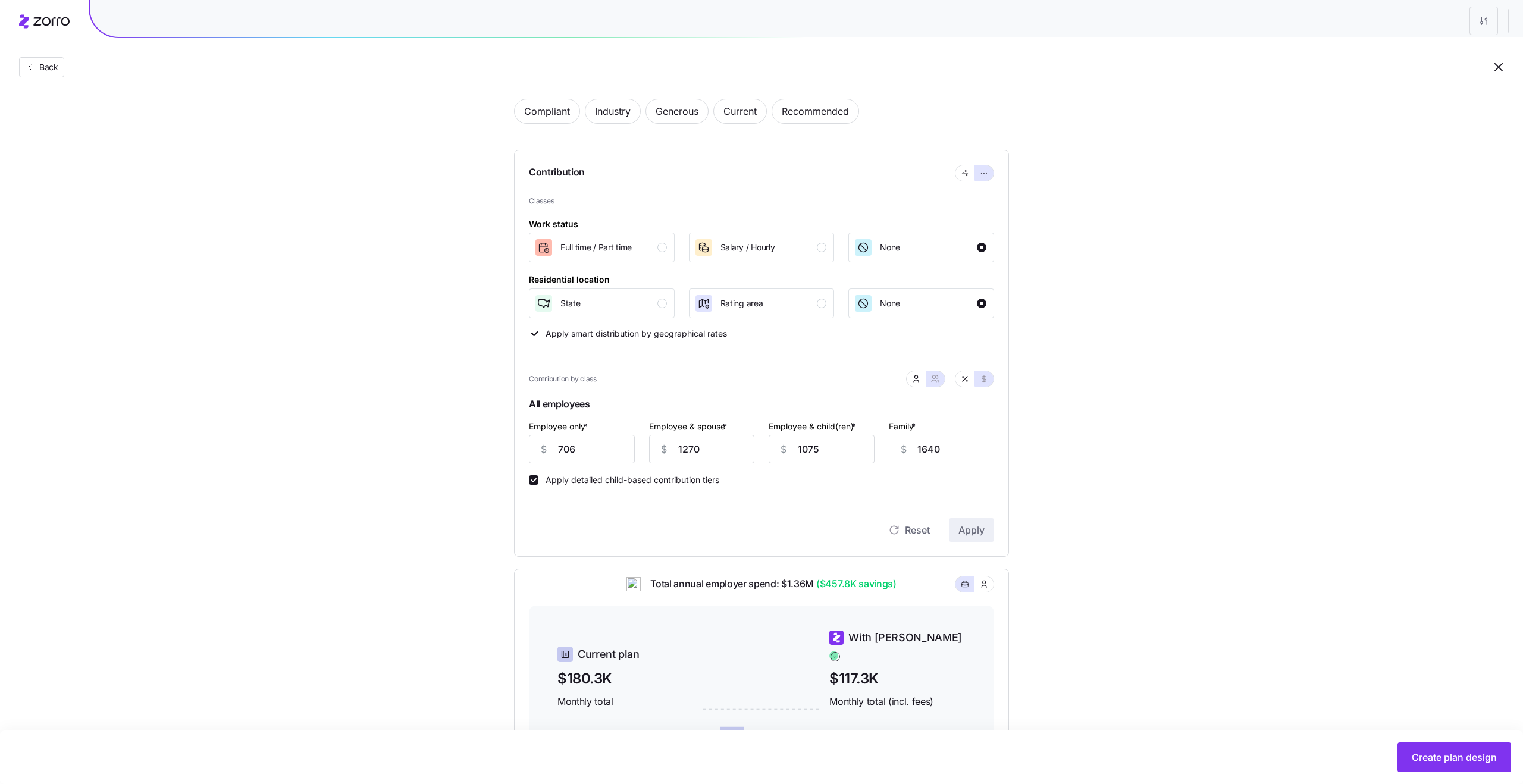
scroll to position [57, 0]
click at [746, 307] on div "Rating area" at bounding box center [741, 301] width 43 height 19
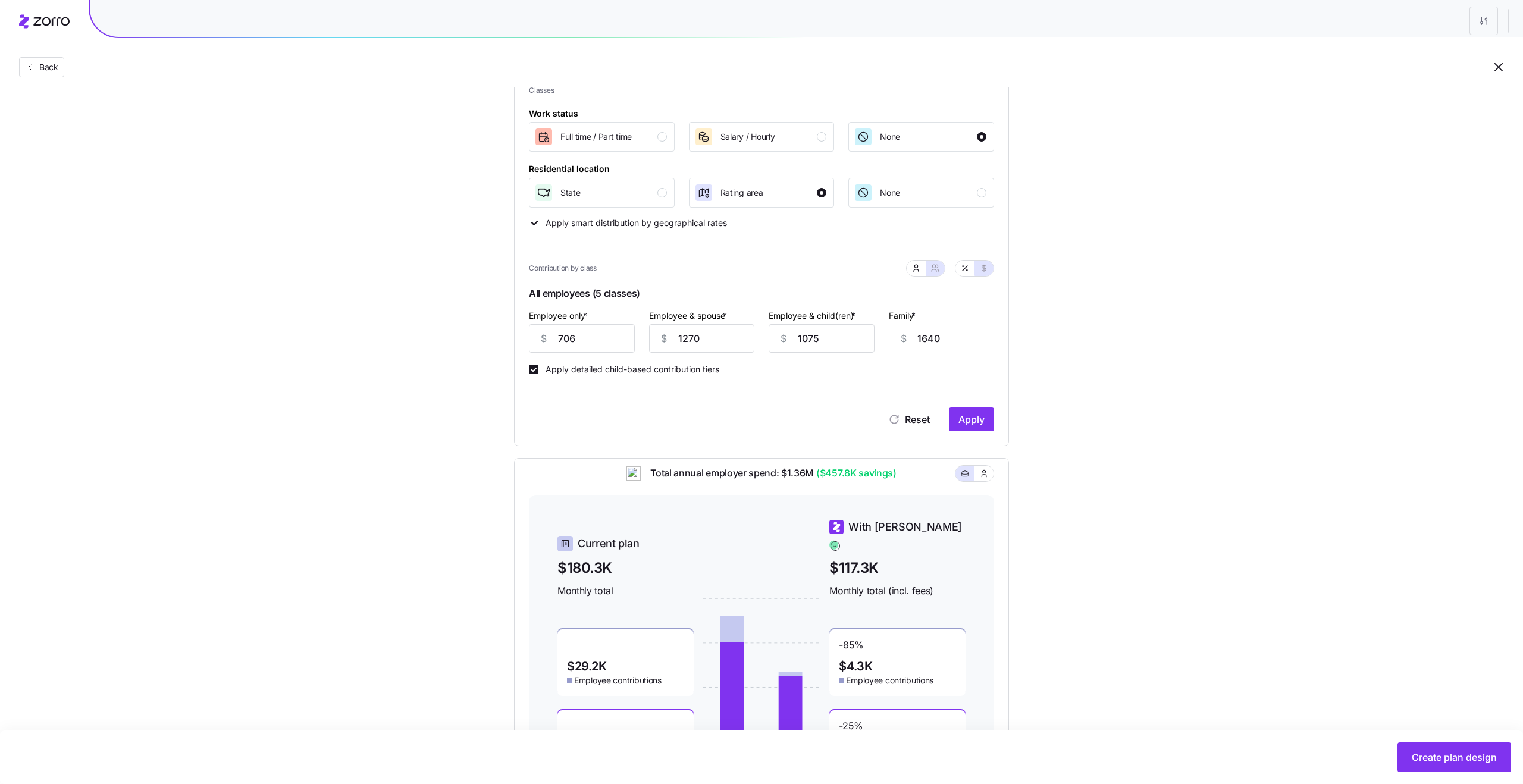
scroll to position [169, 0]
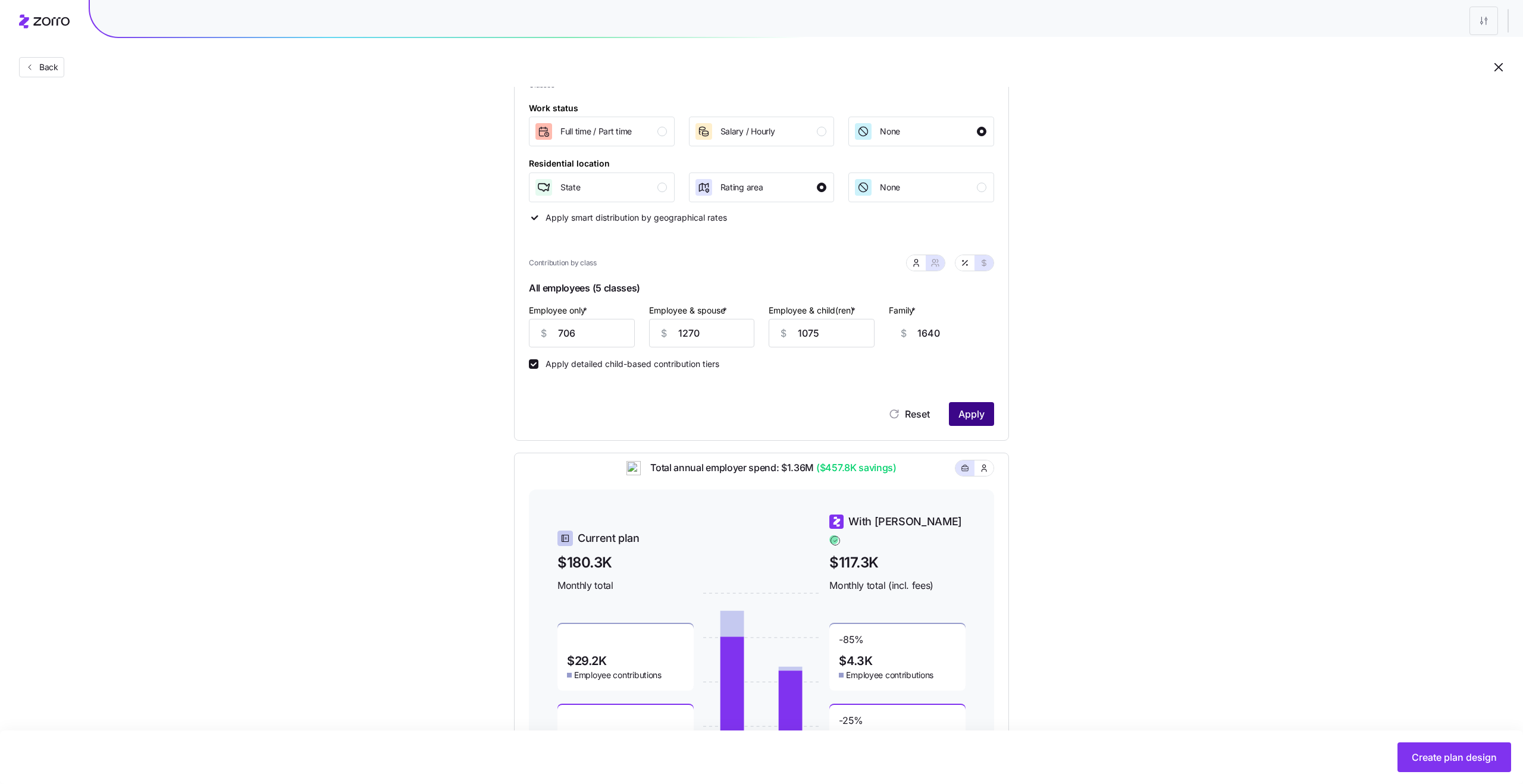
click at [962, 421] on span "Apply" at bounding box center [971, 414] width 26 height 14
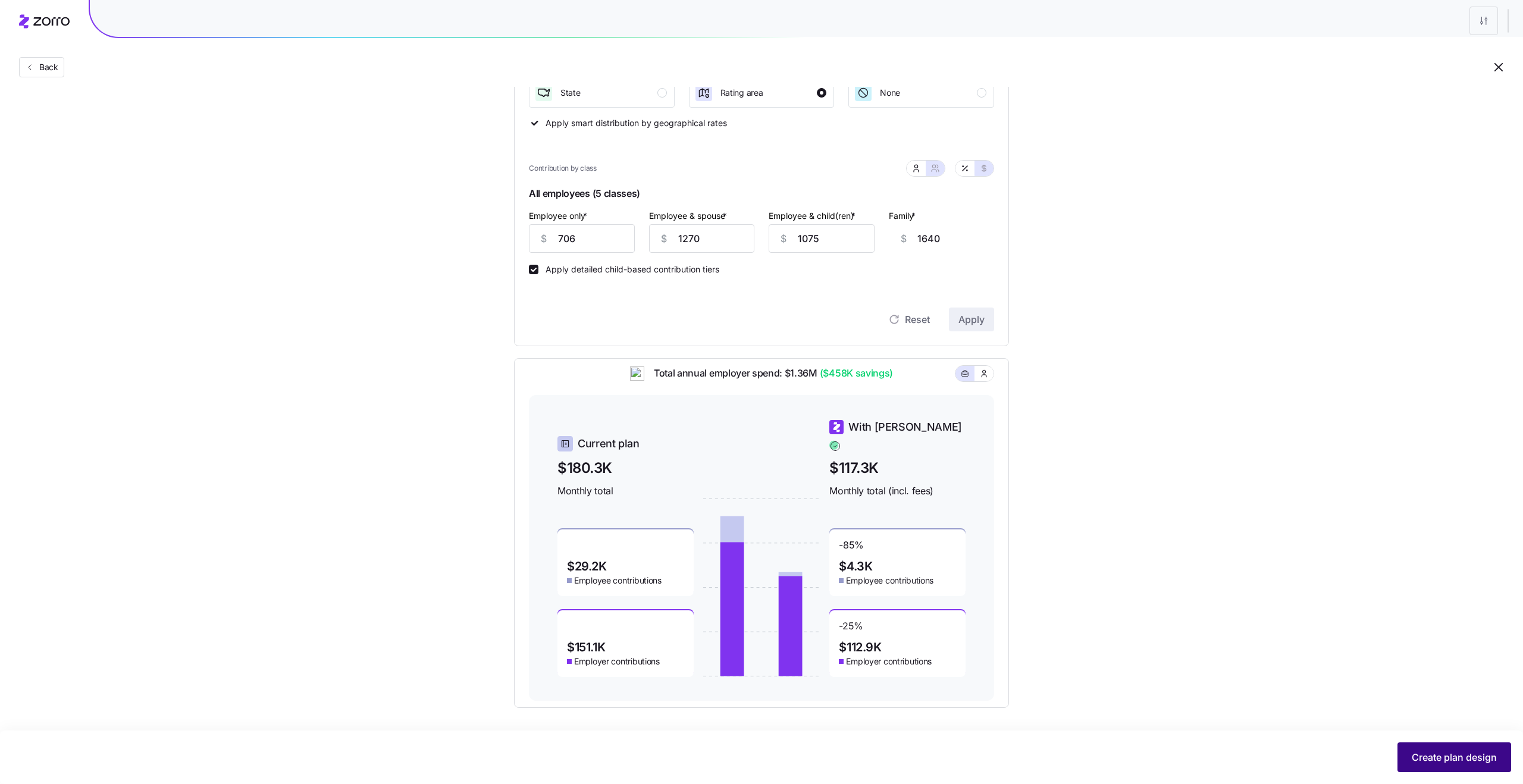
click at [1449, 761] on span "Create plan design" at bounding box center [1454, 757] width 85 height 14
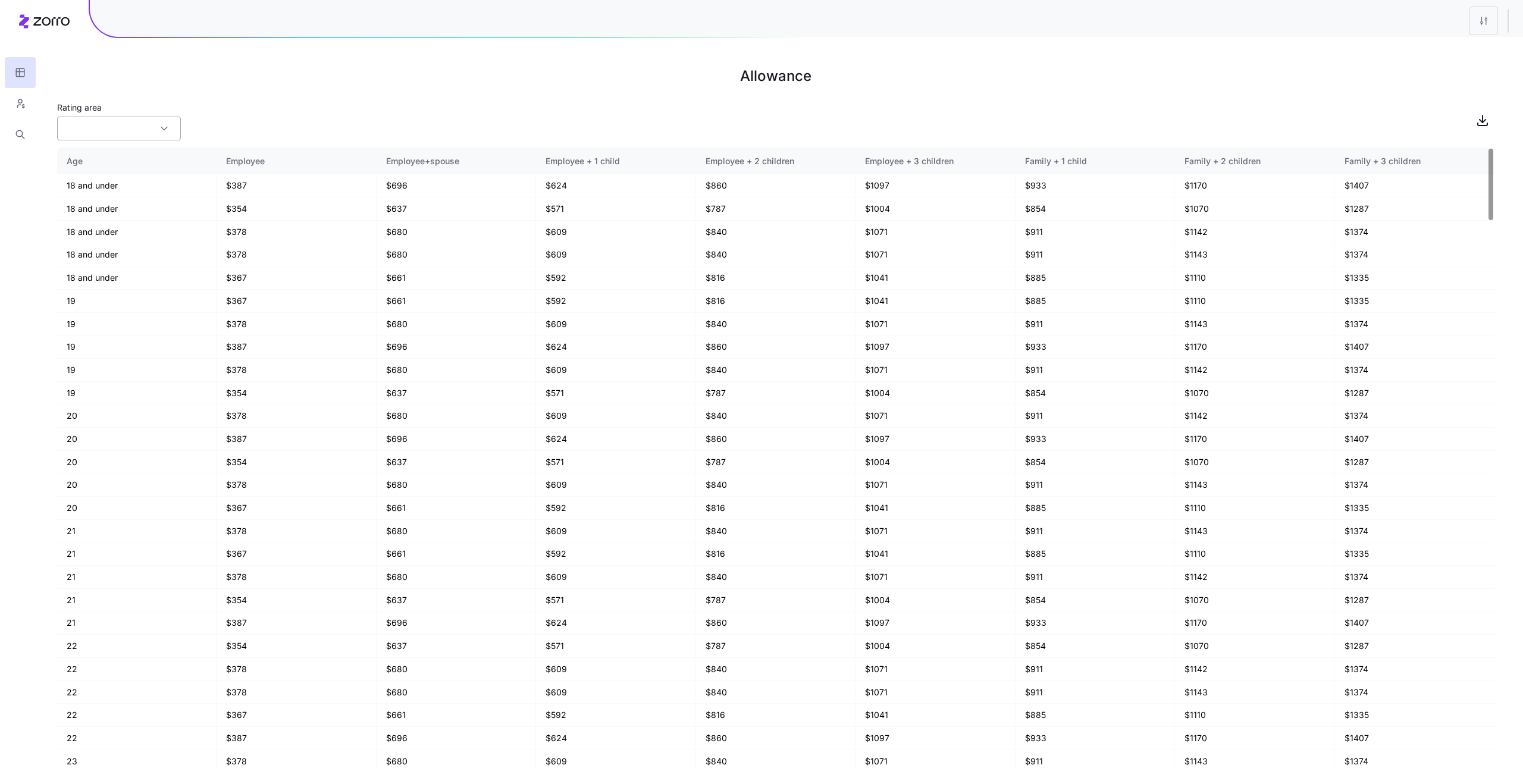
click at [136, 131] on input "Rating area" at bounding box center [119, 128] width 124 height 24
click at [138, 154] on div "WA-8" at bounding box center [119, 162] width 115 height 23
type input "WA-8"
click at [1471, 20] on html "Allowance Rating area WA-8 Age Employee Employee+spouse Employee + 1 child Empl…" at bounding box center [761, 392] width 1523 height 784
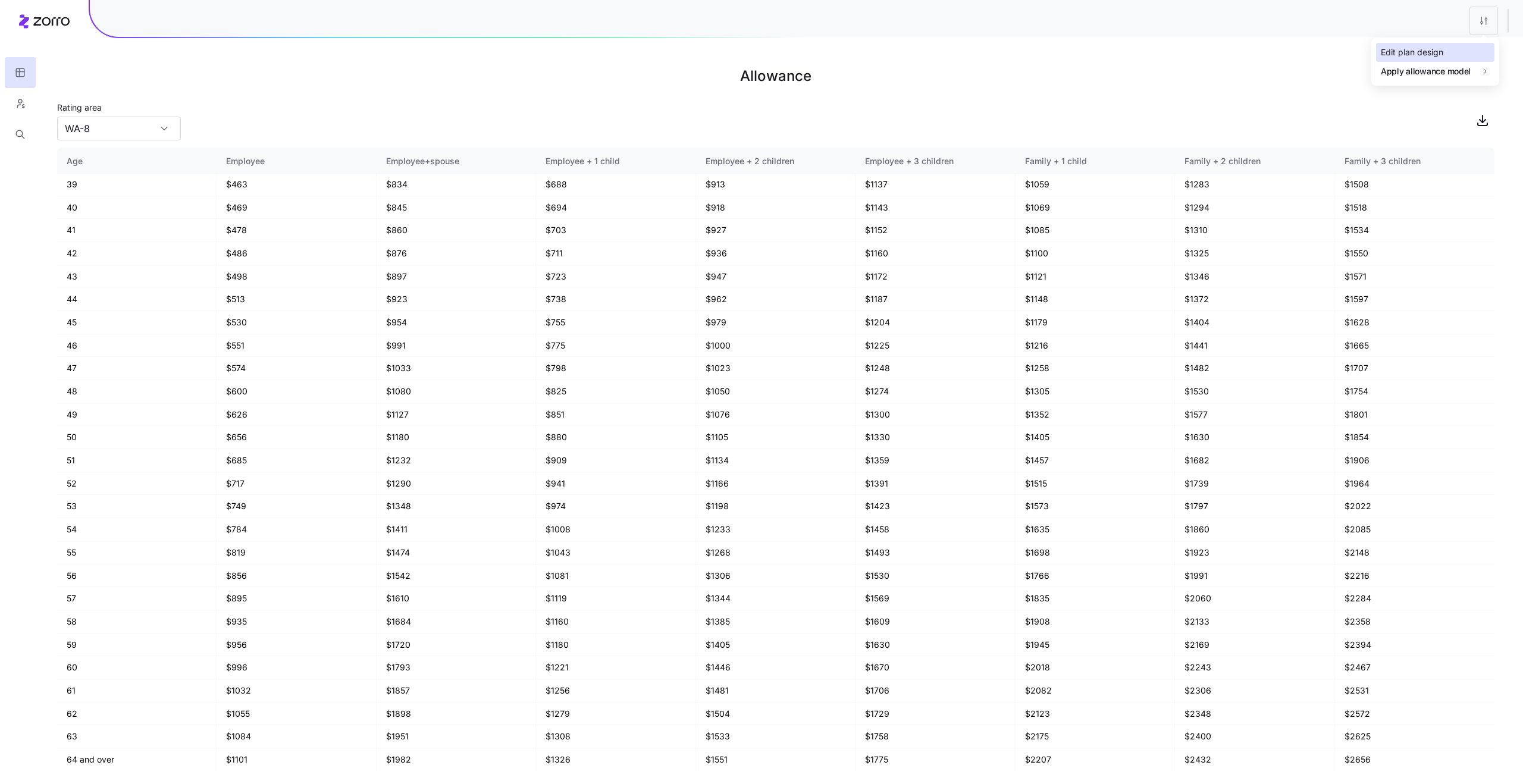
click at [1431, 52] on div "Edit plan design" at bounding box center [1412, 52] width 63 height 13
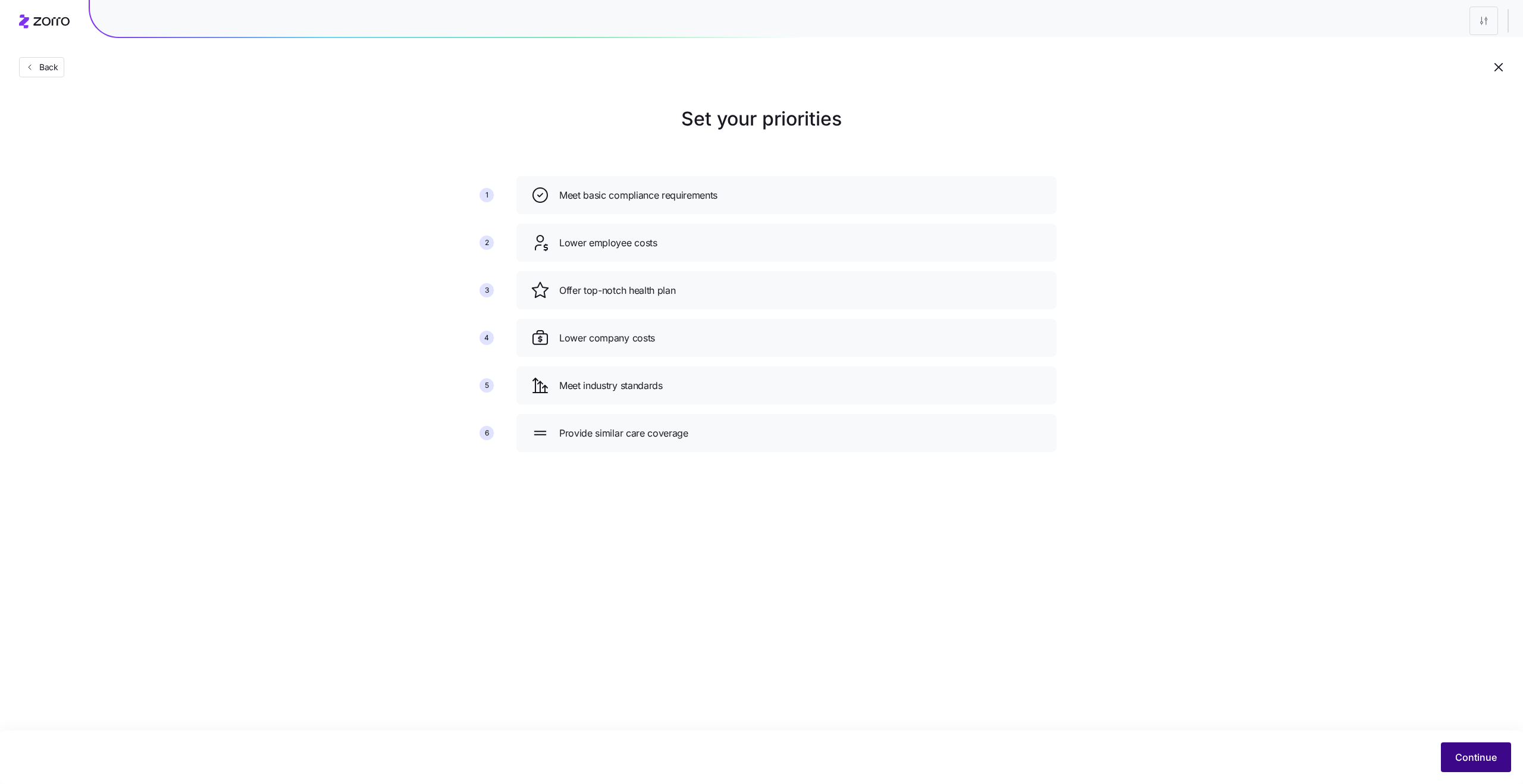
click at [1483, 749] on button "Continue" at bounding box center [1476, 757] width 70 height 30
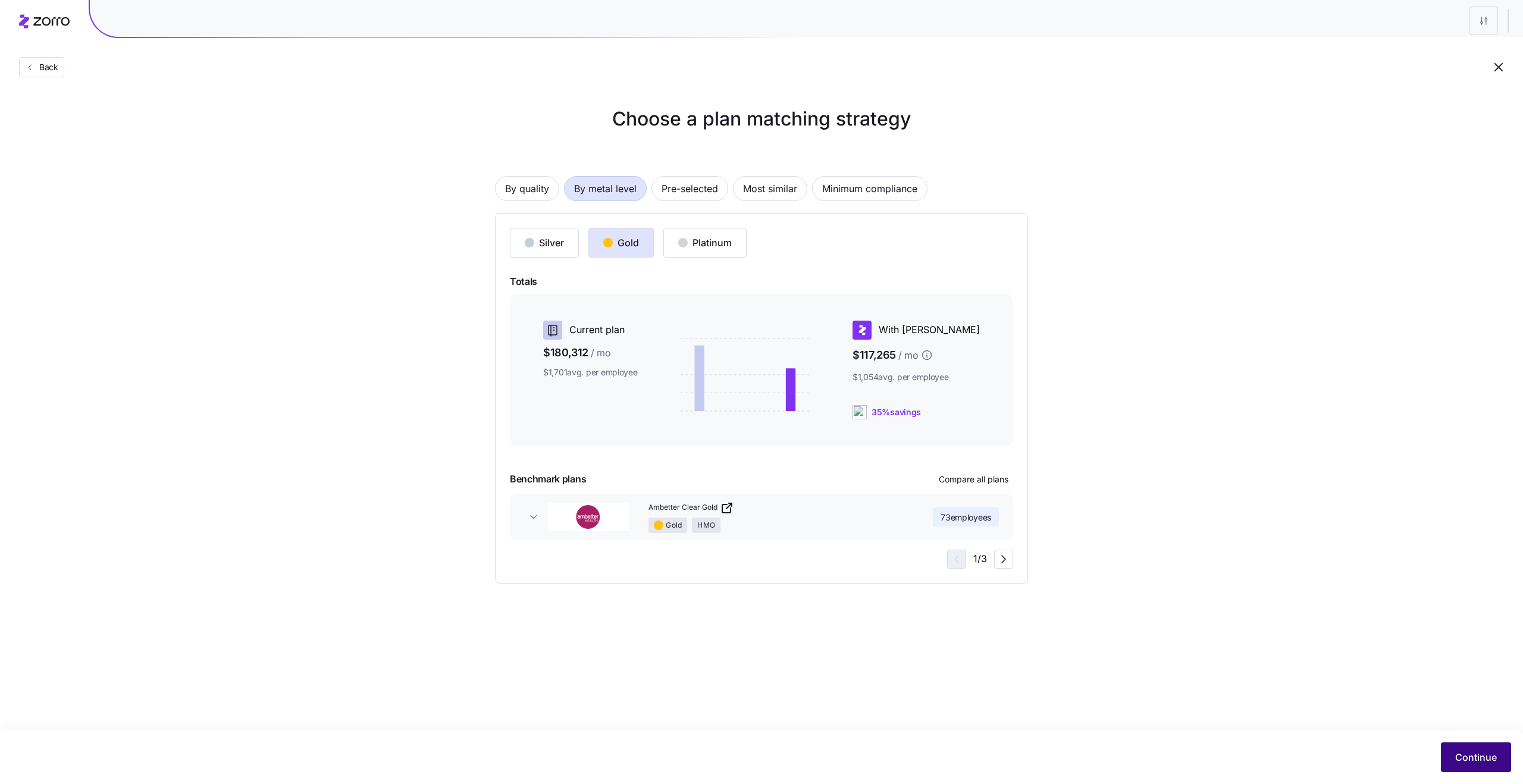
click at [1461, 757] on span "Continue" at bounding box center [1475, 757] width 42 height 14
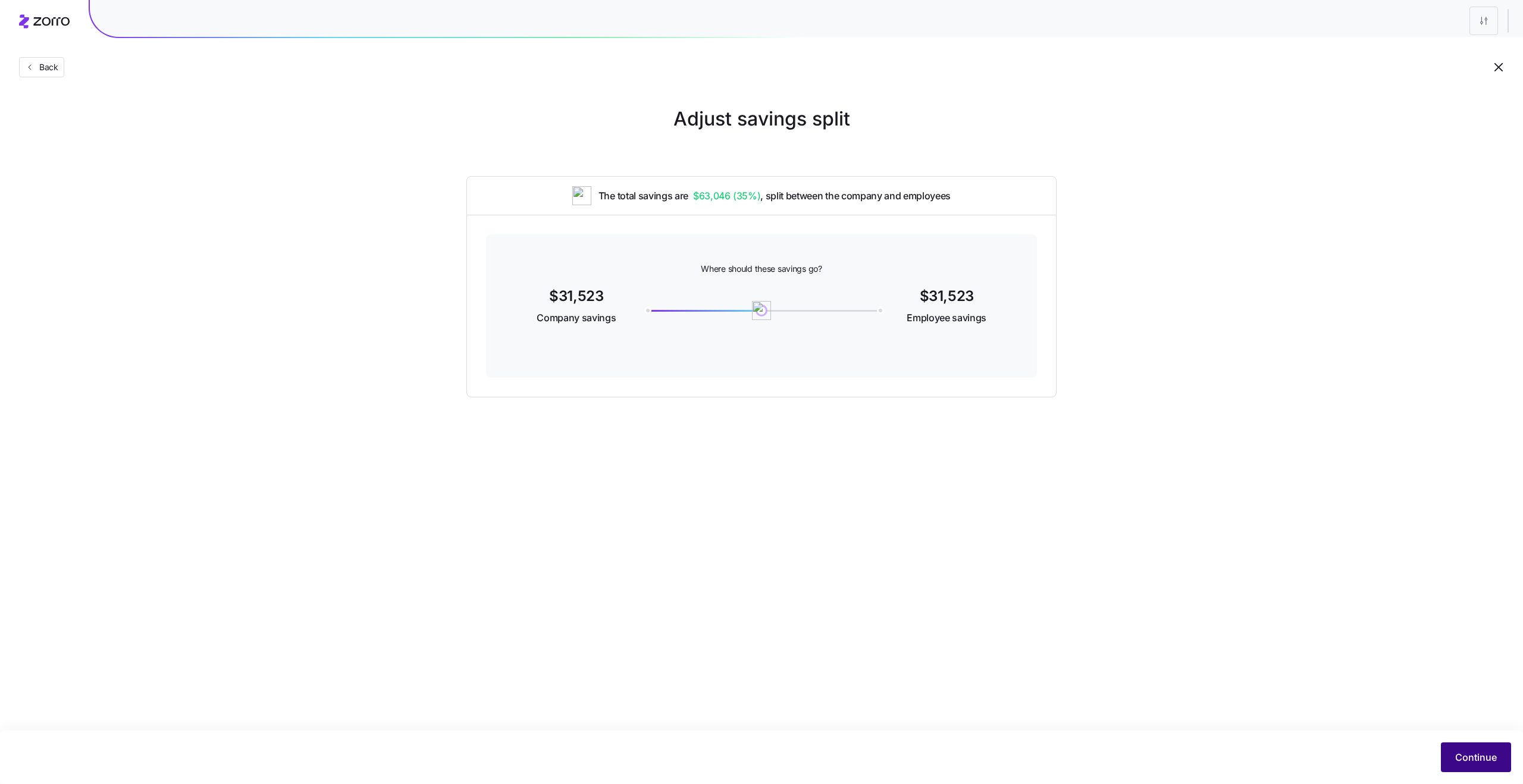
click at [1472, 764] on button "Continue" at bounding box center [1476, 757] width 70 height 30
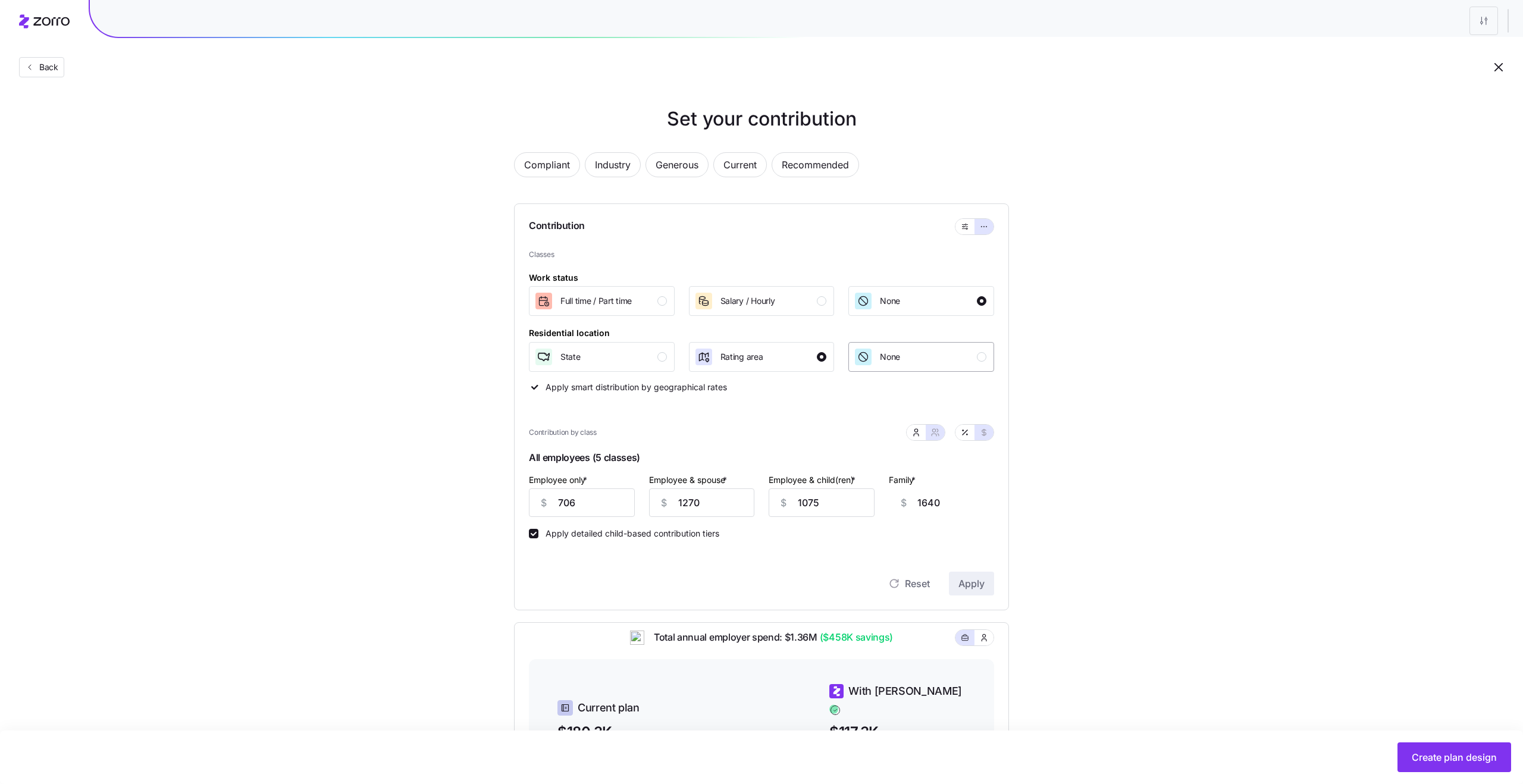
click at [870, 363] on div "button" at bounding box center [863, 357] width 17 height 17
click at [755, 365] on div "Rating area" at bounding box center [741, 357] width 43 height 19
click at [604, 502] on input "706" at bounding box center [582, 502] width 106 height 28
type input "7"
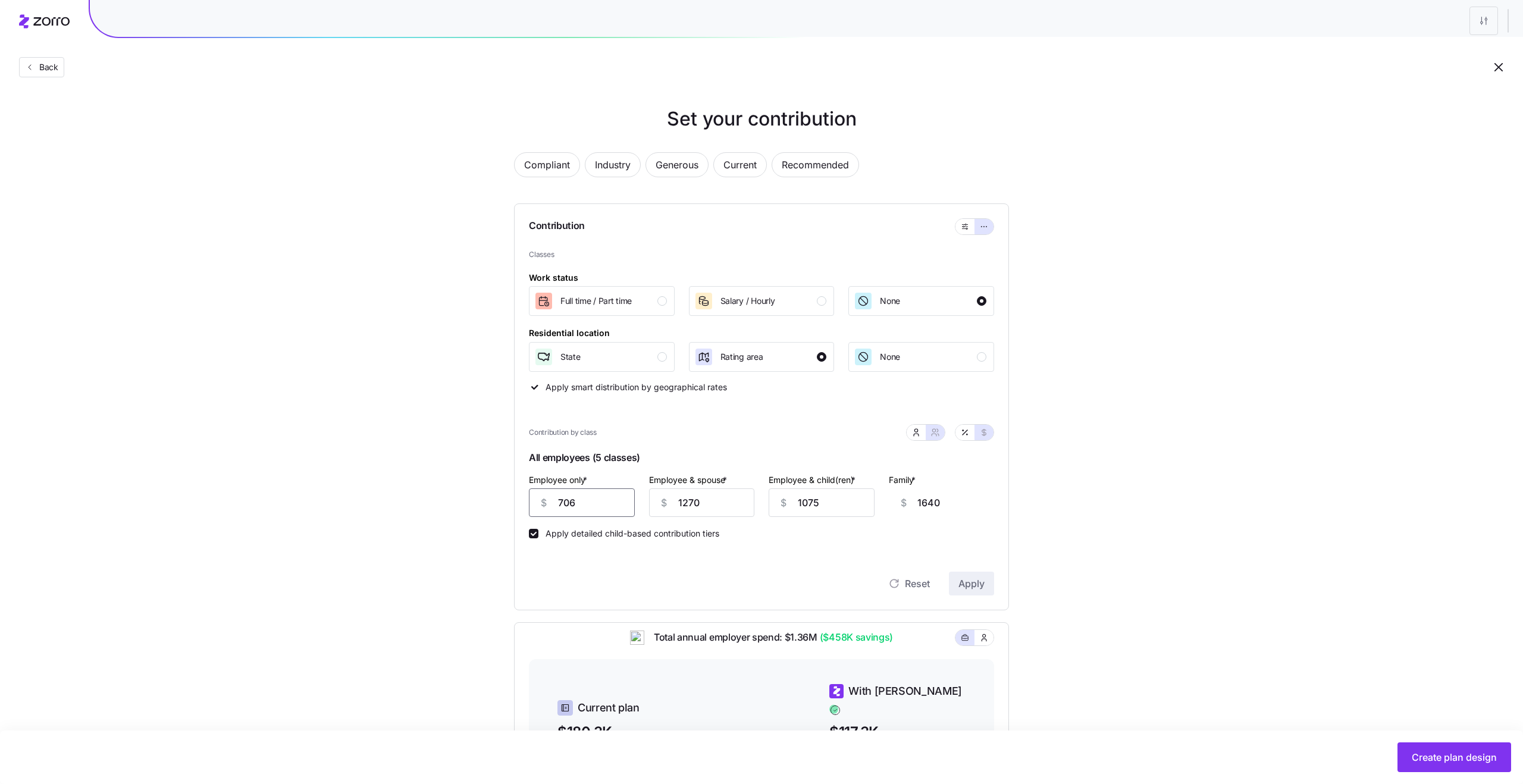
type input "2339"
type input "70"
type input "2276"
type input "700"
type input "1646"
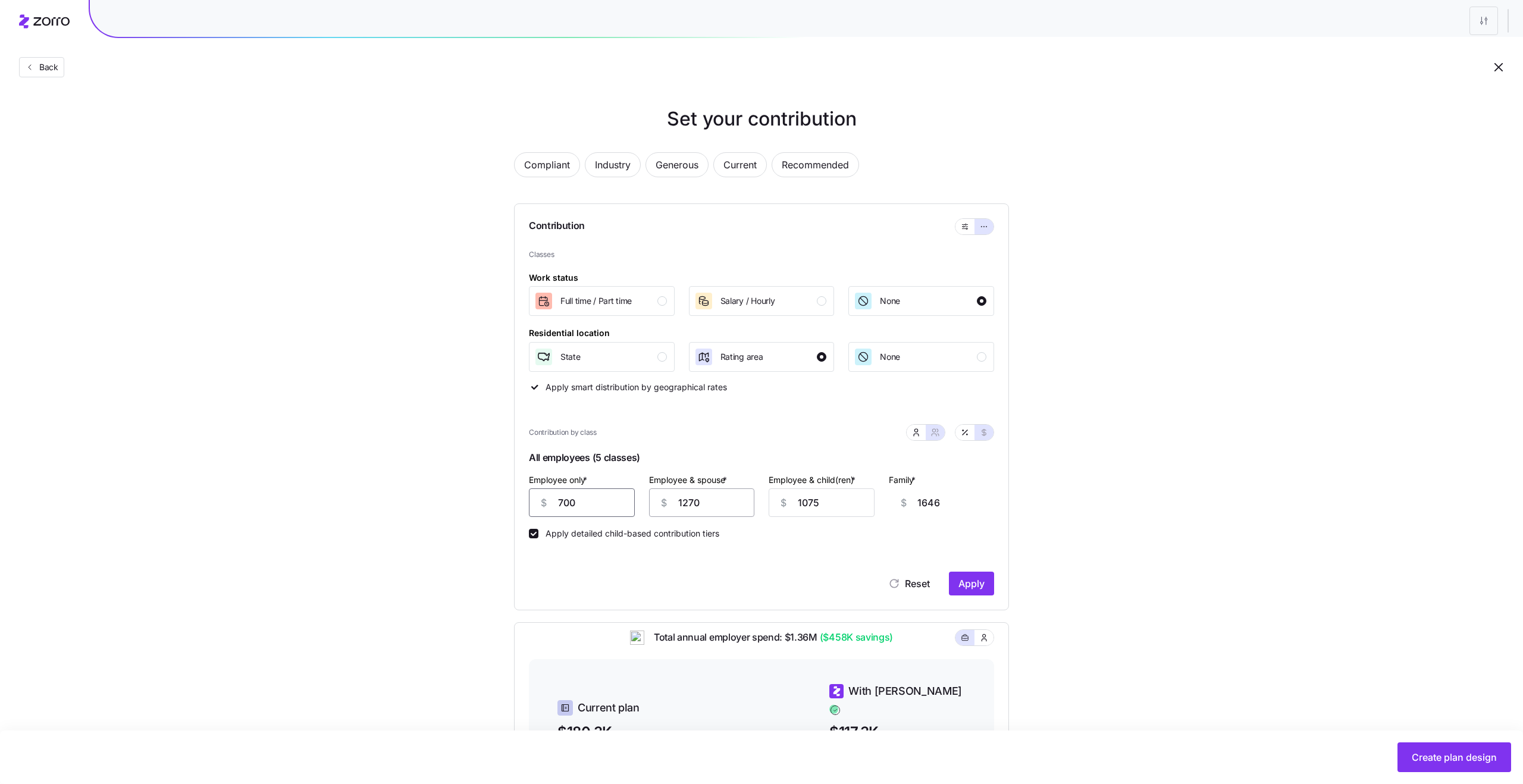
type input "700"
click at [701, 506] on input "1270" at bounding box center [702, 502] width 106 height 28
type input "1"
type input "376"
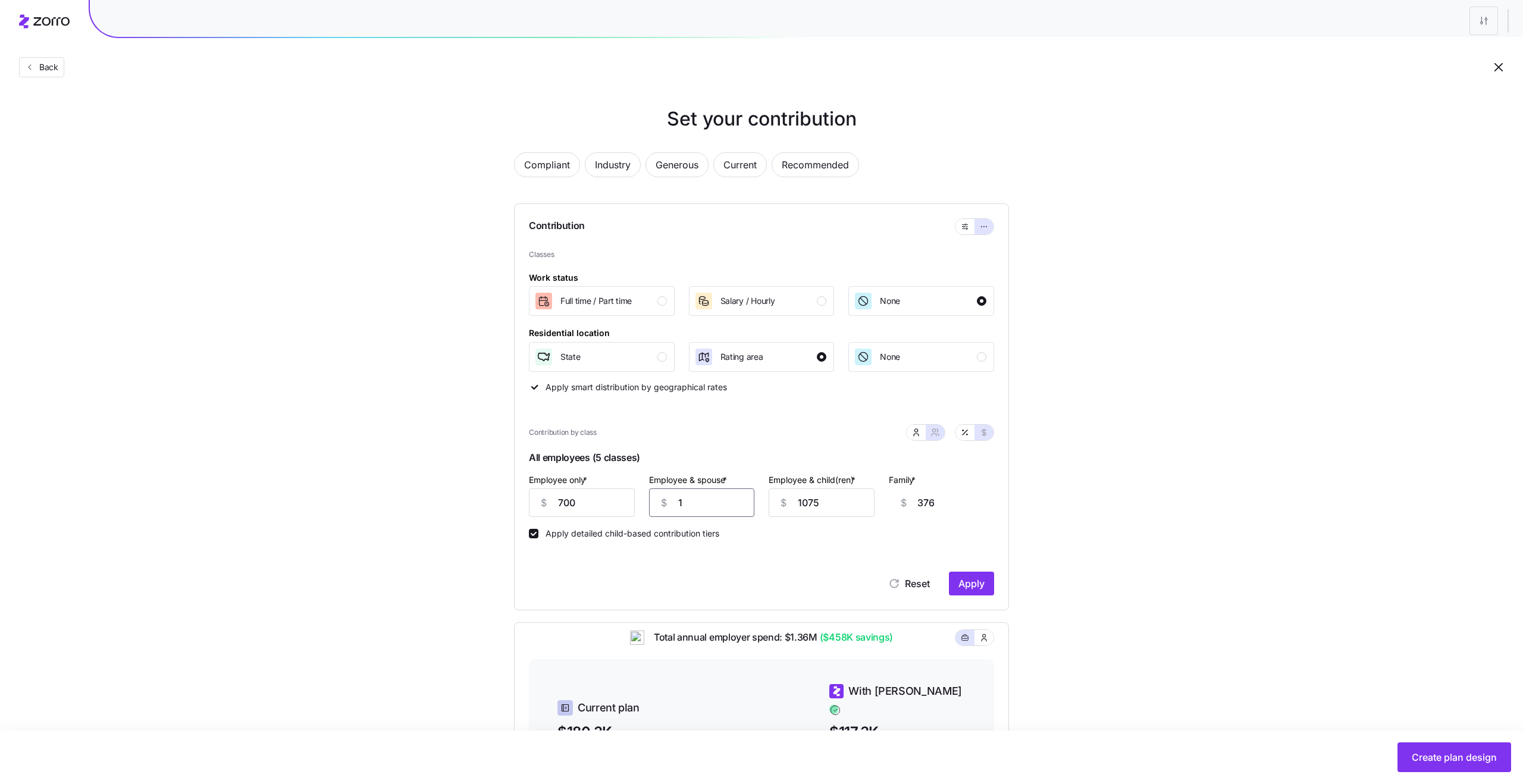
type input "11"
type input "386"
type input "113"
type input "488"
type input "1130"
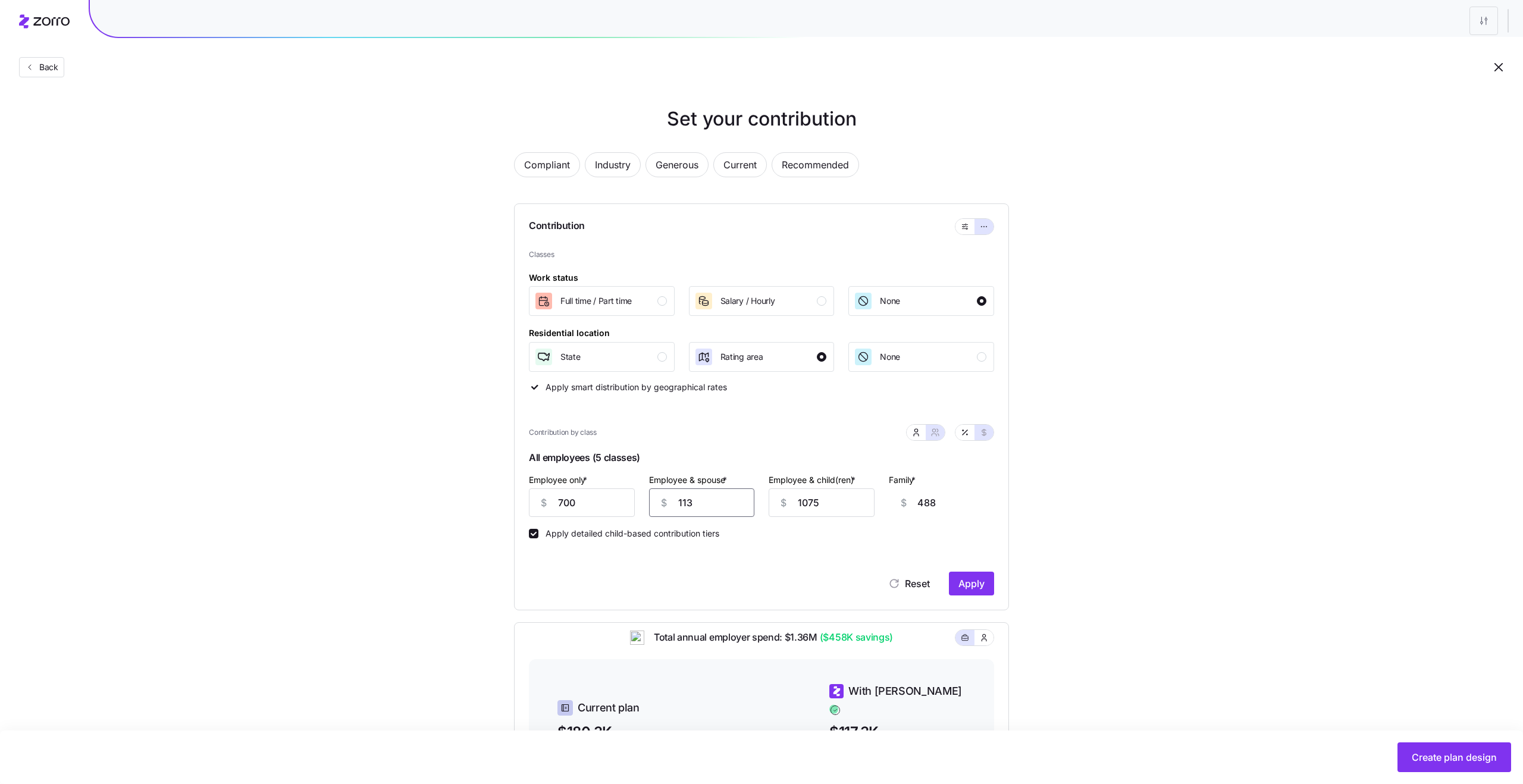
type input "1505"
type input "1130"
click at [970, 553] on div "Reset Apply" at bounding box center [761, 571] width 465 height 48
click at [966, 583] on span "Apply" at bounding box center [971, 583] width 26 height 14
click at [1428, 755] on span "Create plan design" at bounding box center [1454, 757] width 85 height 14
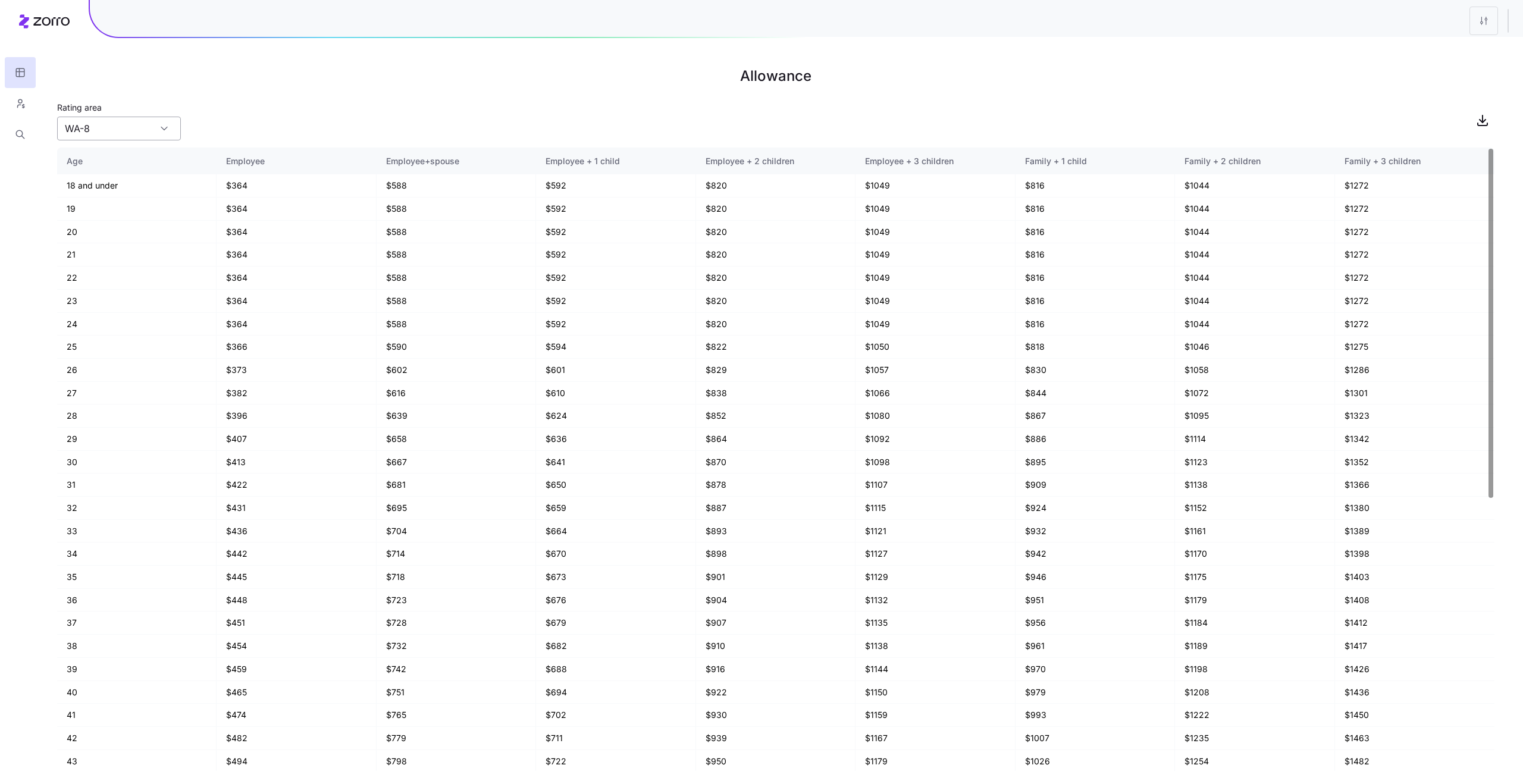
click at [150, 128] on input "WA-8" at bounding box center [119, 128] width 124 height 24
click at [136, 165] on div "AZ-4" at bounding box center [119, 162] width 115 height 23
click at [126, 142] on main "Allowance Rating area AZ-4 Age Employee Employee+spouse Employee + 1 child Empl…" at bounding box center [761, 392] width 1523 height 784
click at [107, 131] on input "AZ-4" at bounding box center [119, 128] width 124 height 24
click at [127, 234] on div "WA-5" at bounding box center [119, 228] width 115 height 23
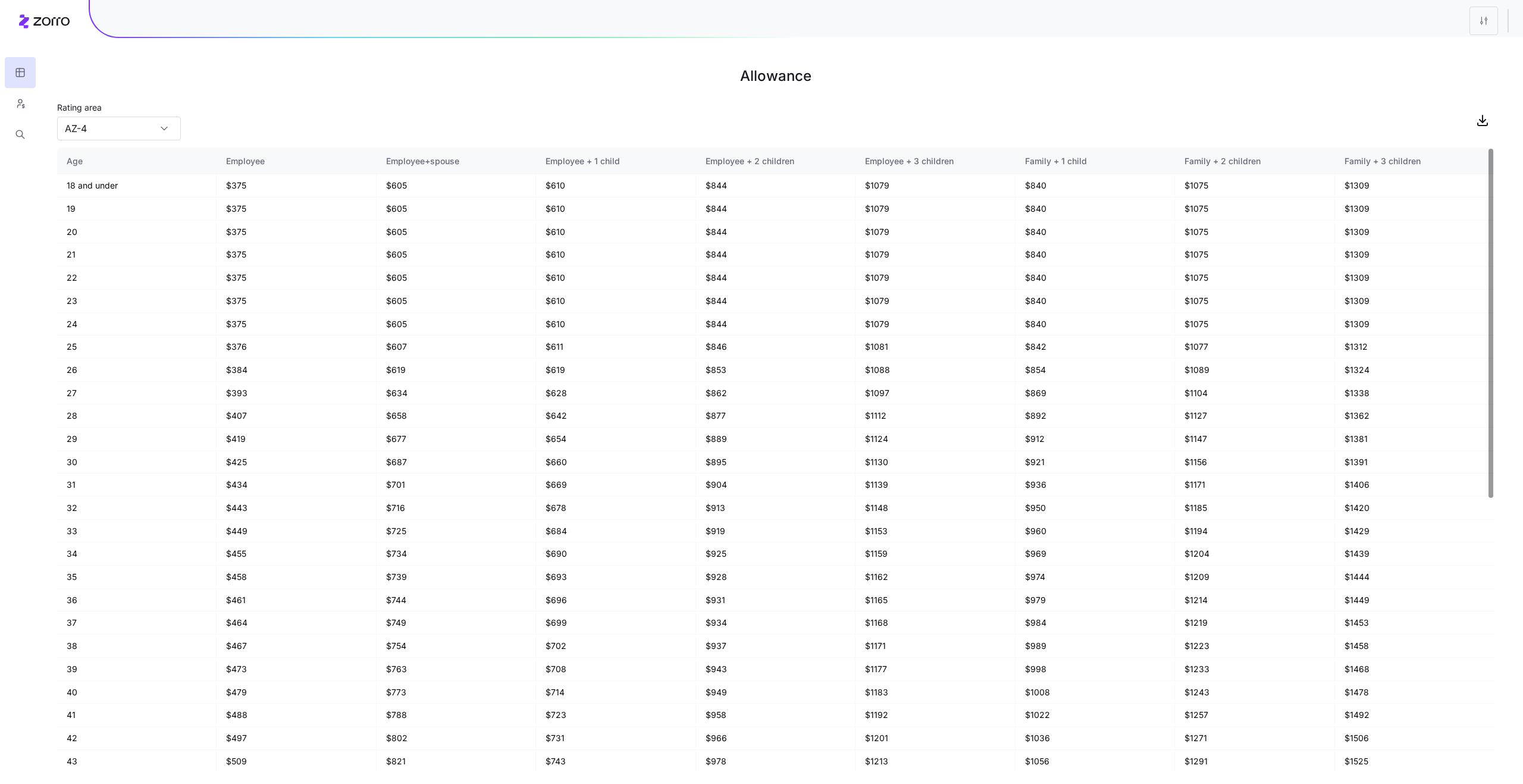
type input "WA-5"
click at [282, 114] on div "Rating area WA-5" at bounding box center [776, 120] width 1437 height 40
click at [306, 87] on h1 "Allowance" at bounding box center [776, 76] width 1437 height 28
